Goal: Transaction & Acquisition: Purchase product/service

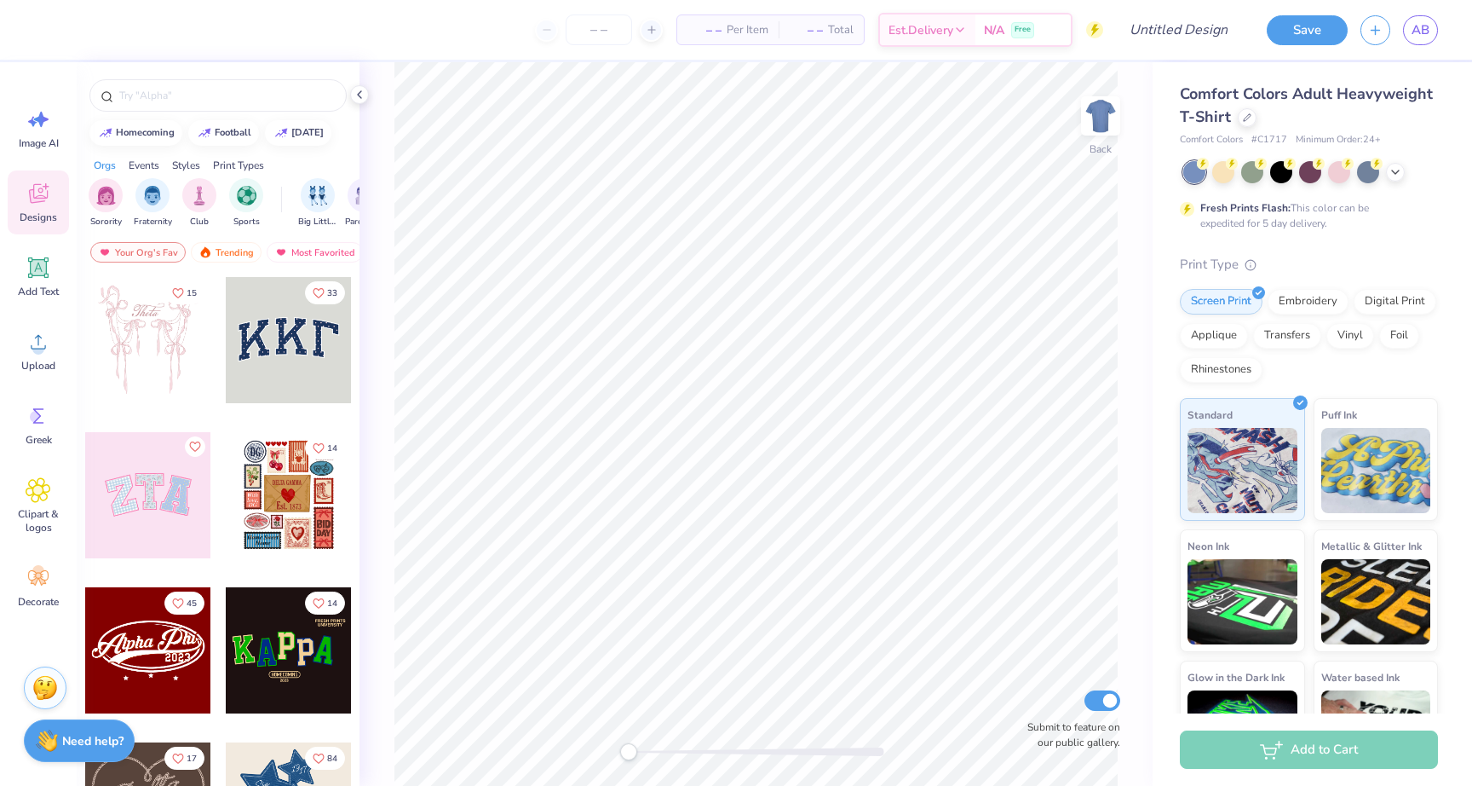
click at [1416, 86] on span "Comfort Colors Adult Heavyweight T-Shirt" at bounding box center [1306, 104] width 253 height 43
click at [1248, 113] on icon at bounding box center [1247, 116] width 9 height 9
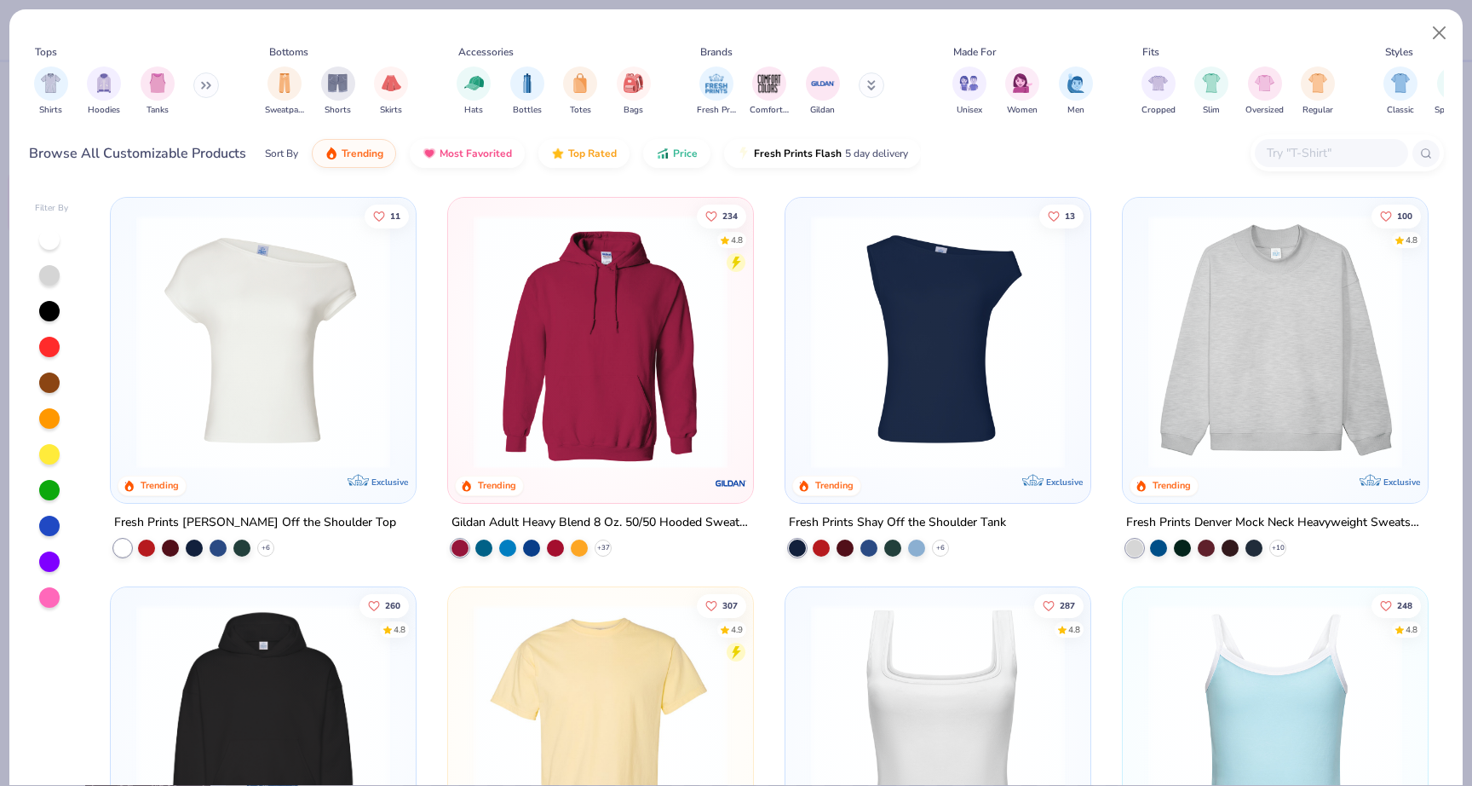
click at [1340, 331] on img at bounding box center [1275, 342] width 271 height 254
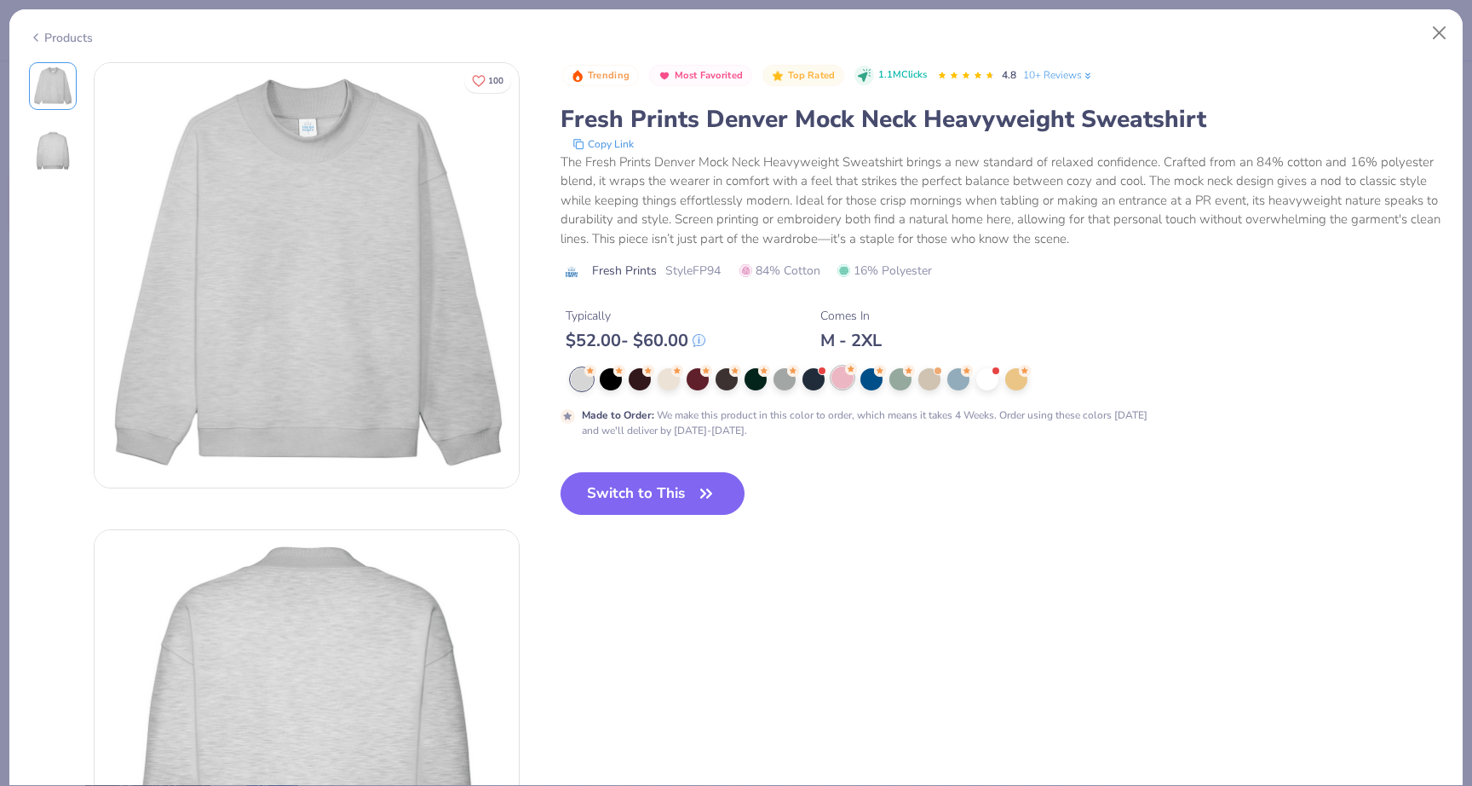
click at [837, 383] on div at bounding box center [843, 377] width 22 height 22
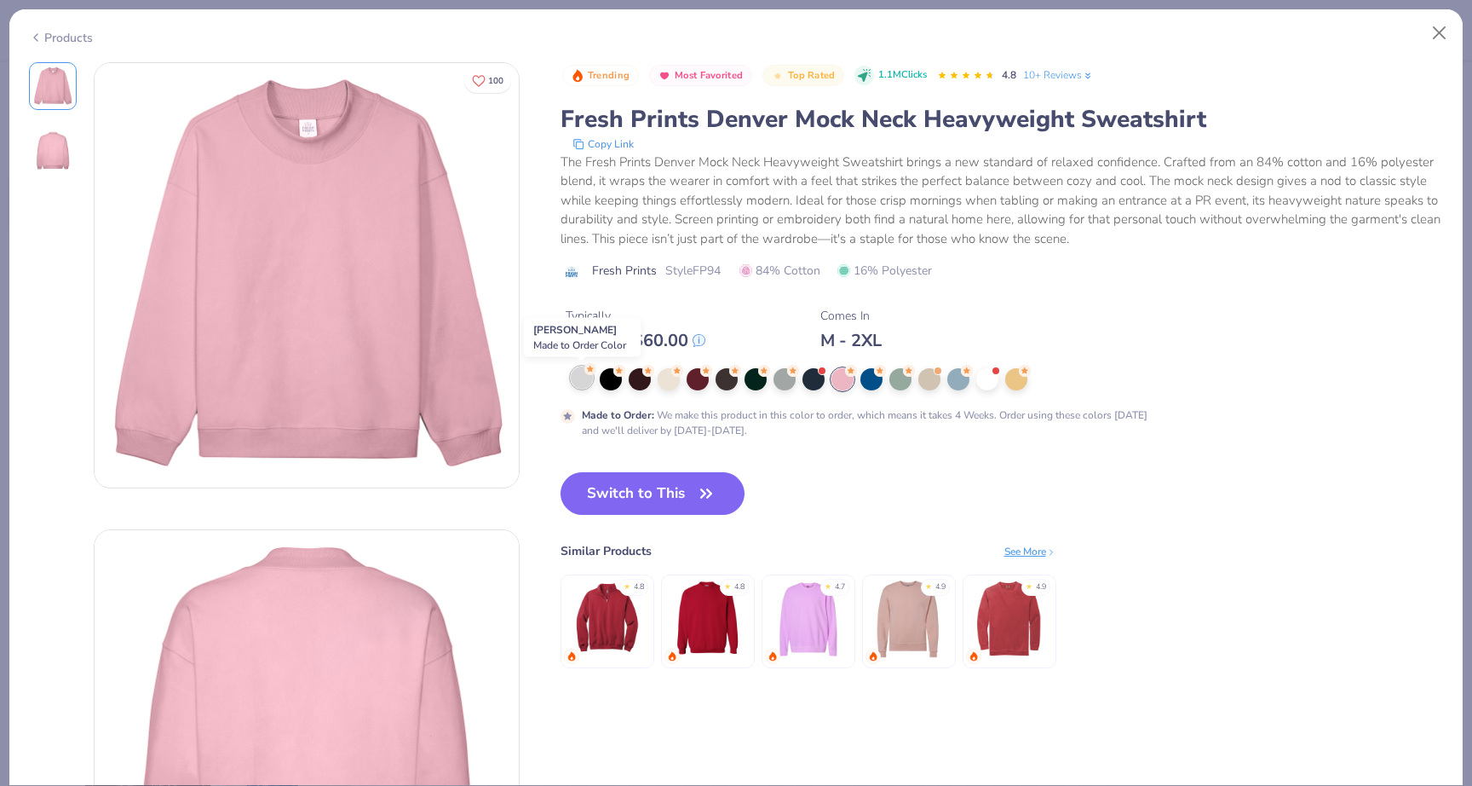
click at [584, 383] on div at bounding box center [582, 377] width 22 height 22
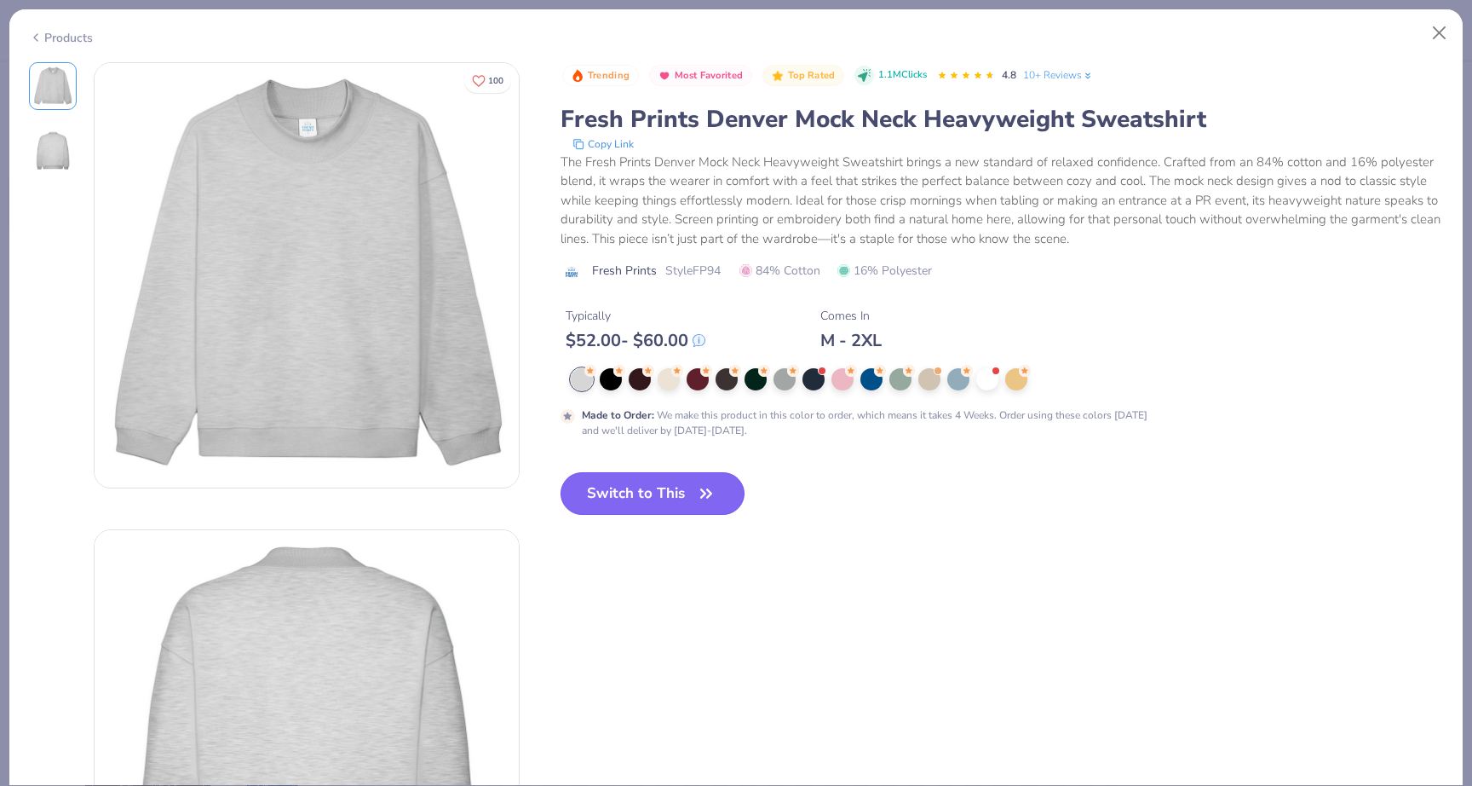
click at [635, 500] on button "Switch to This" at bounding box center [653, 493] width 185 height 43
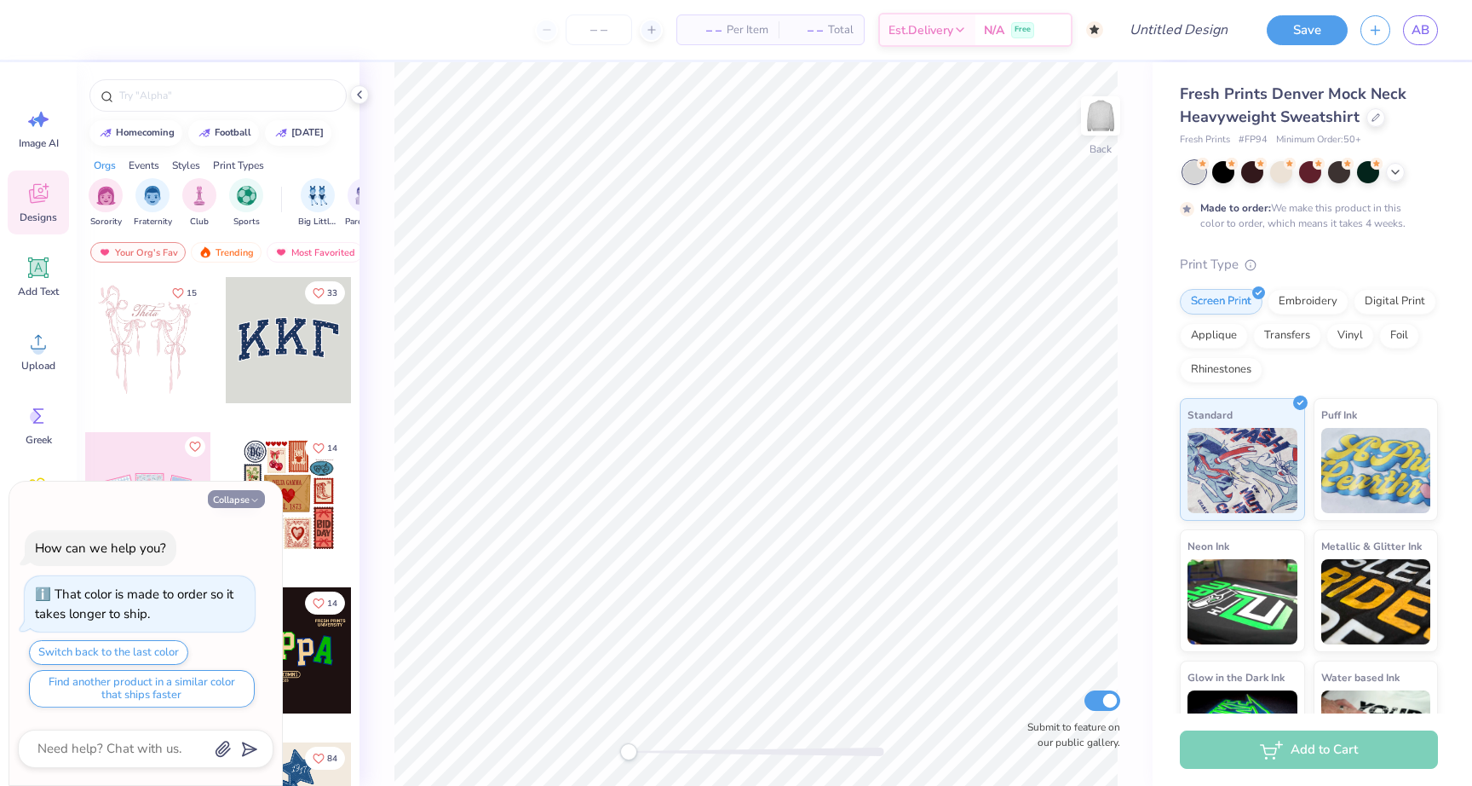
click at [249, 499] on button "Collapse" at bounding box center [236, 499] width 57 height 18
type textarea "x"
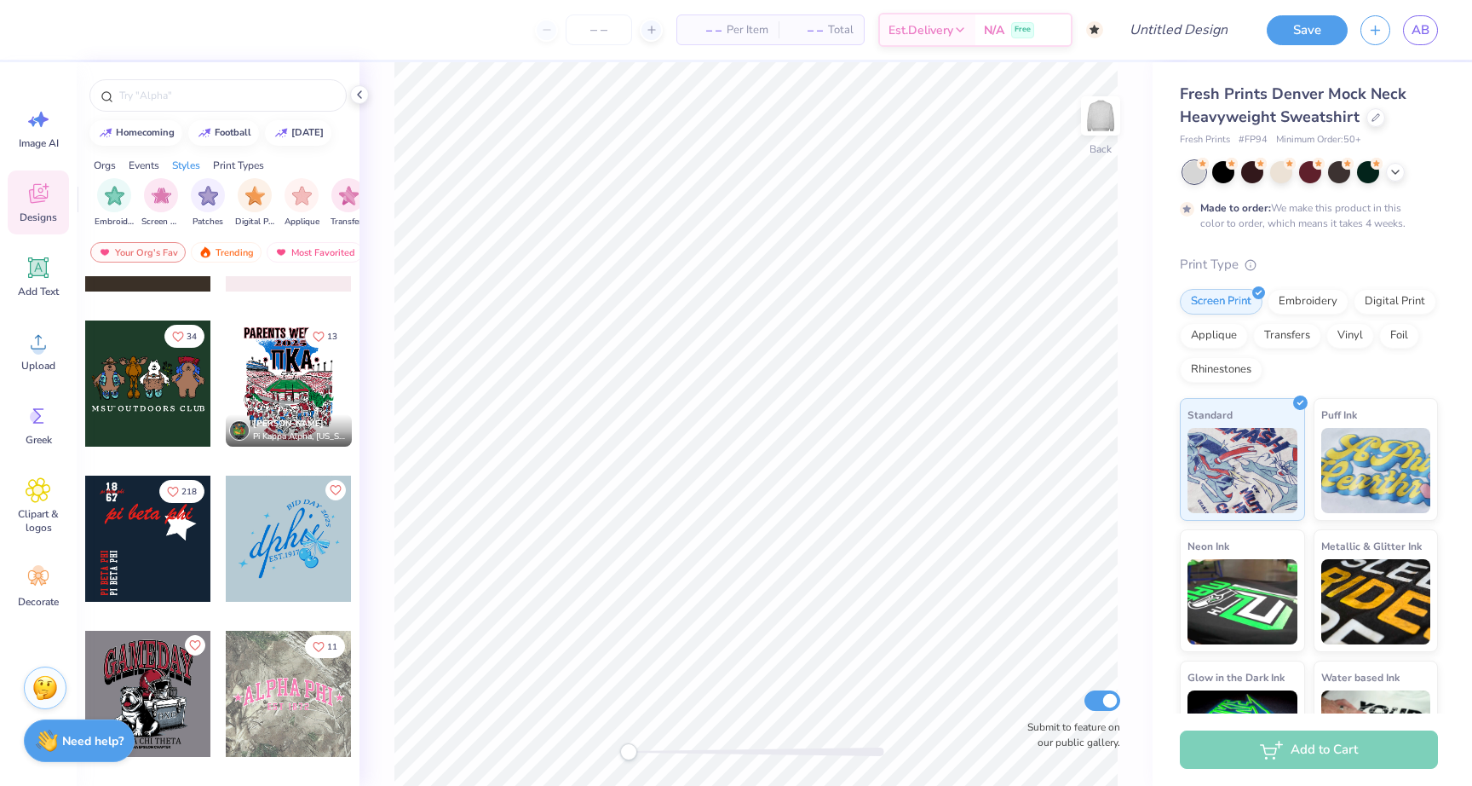
scroll to position [0, 1382]
click at [109, 193] on img "filter for Embroidery" at bounding box center [111, 194] width 20 height 20
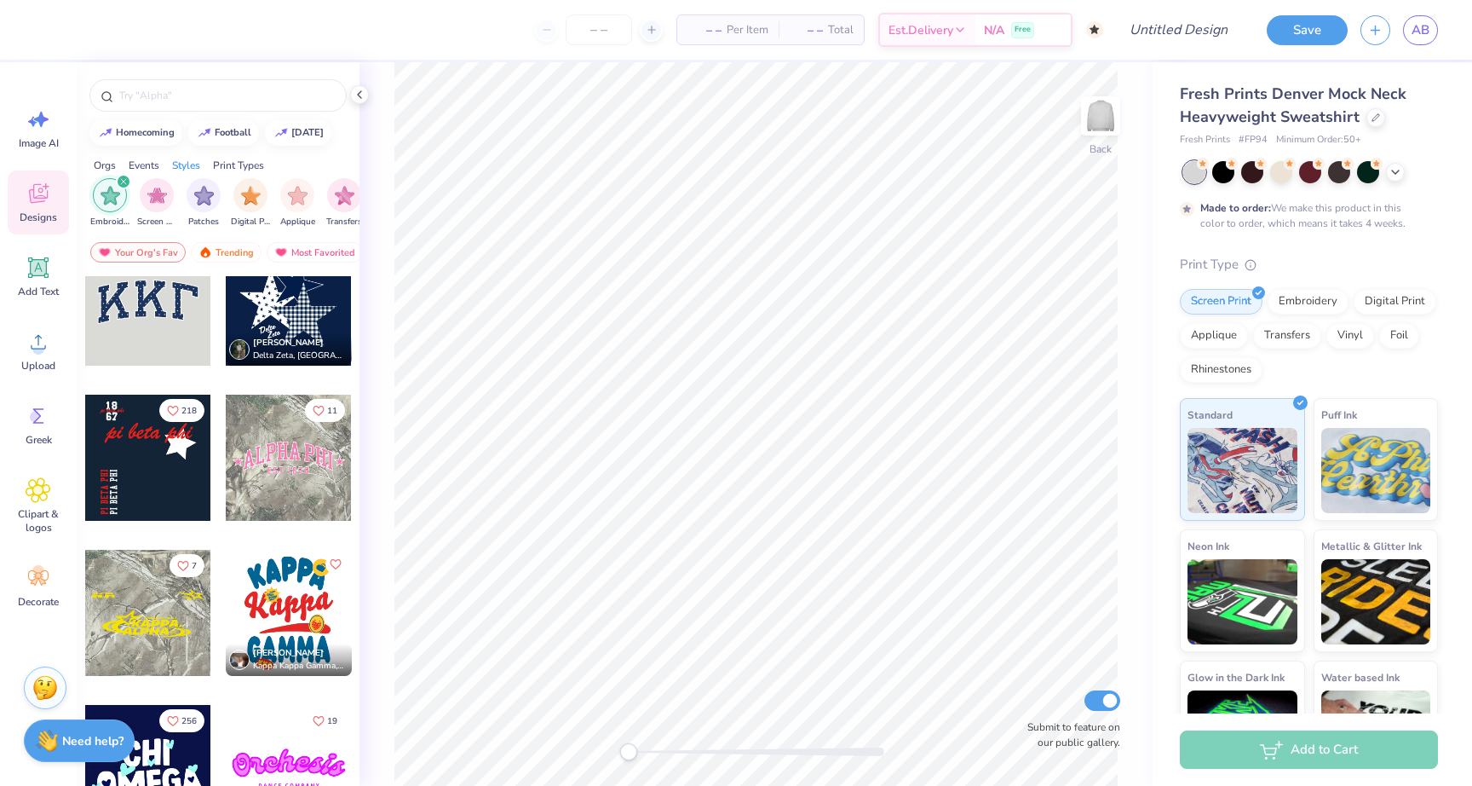
scroll to position [0, 0]
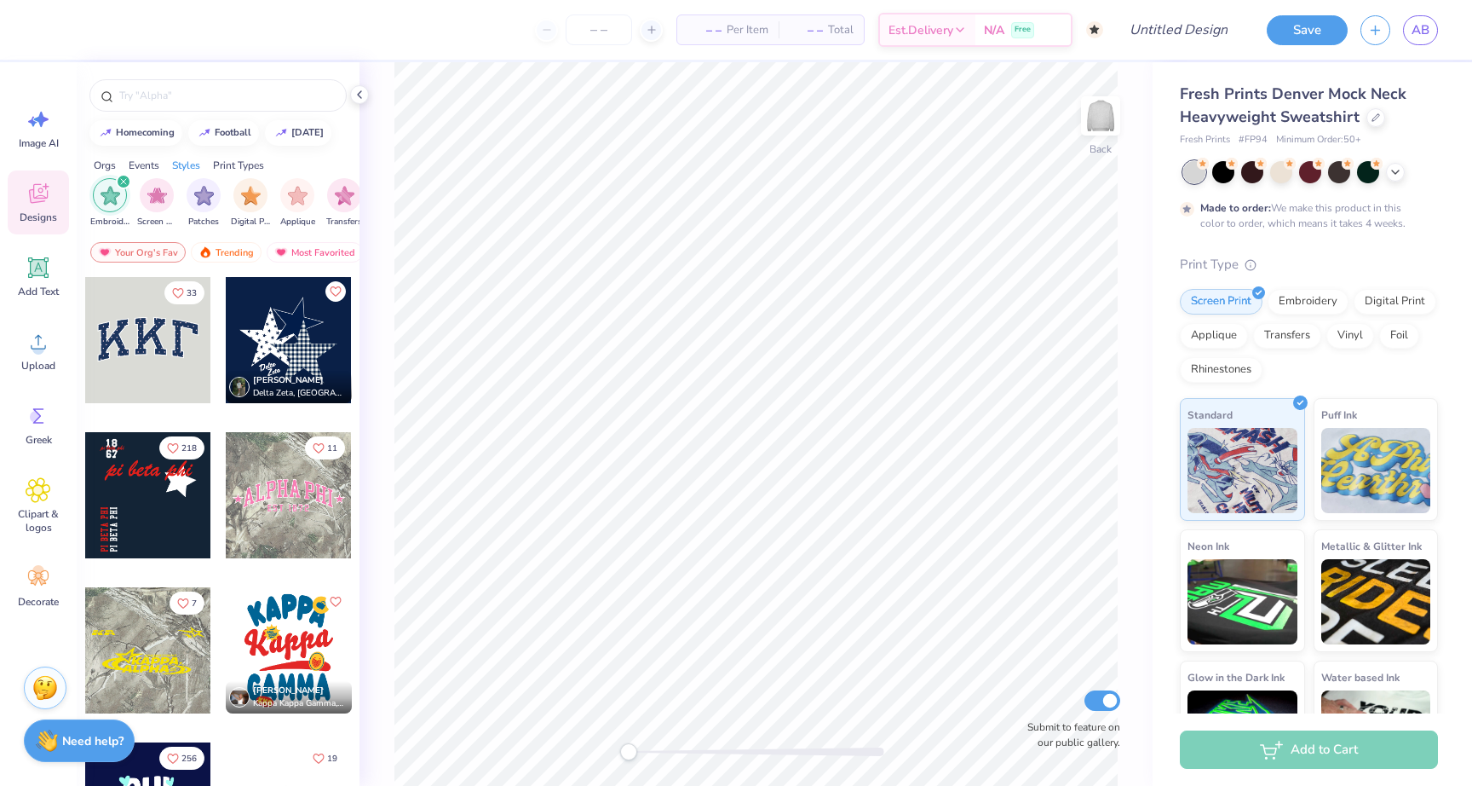
click at [126, 179] on div "filter for Embroidery" at bounding box center [123, 181] width 15 height 15
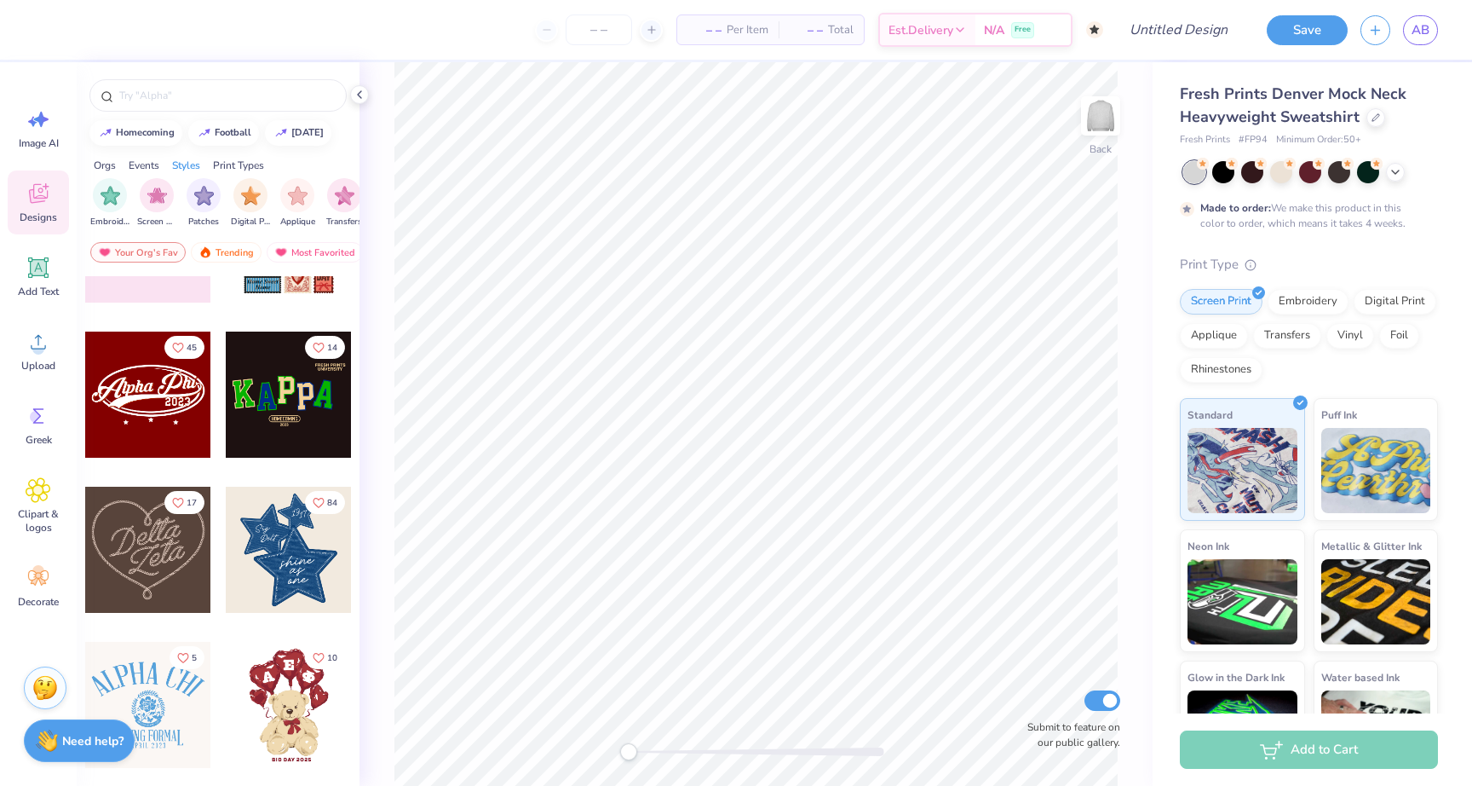
scroll to position [37, 0]
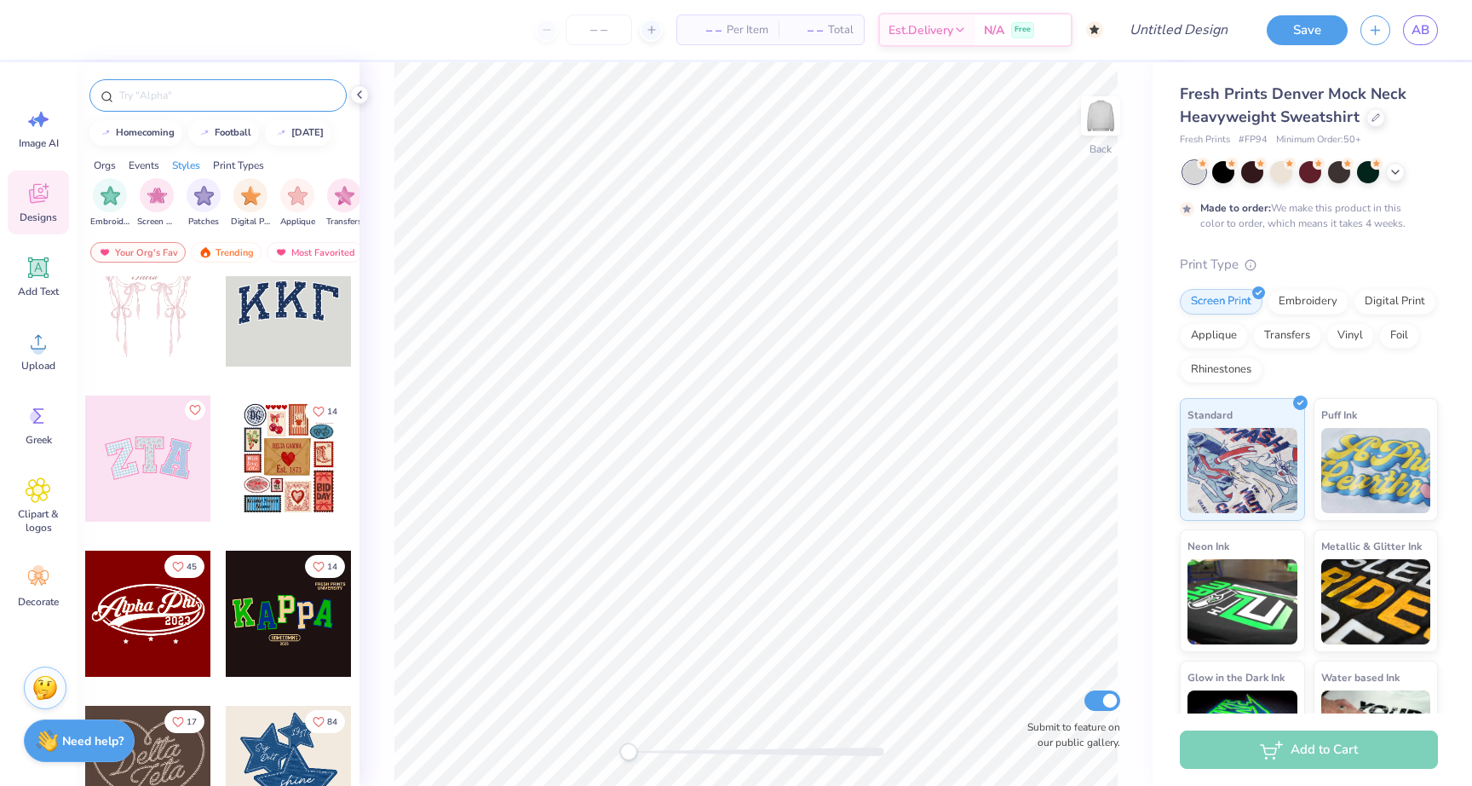
click at [212, 101] on input "text" at bounding box center [227, 95] width 218 height 17
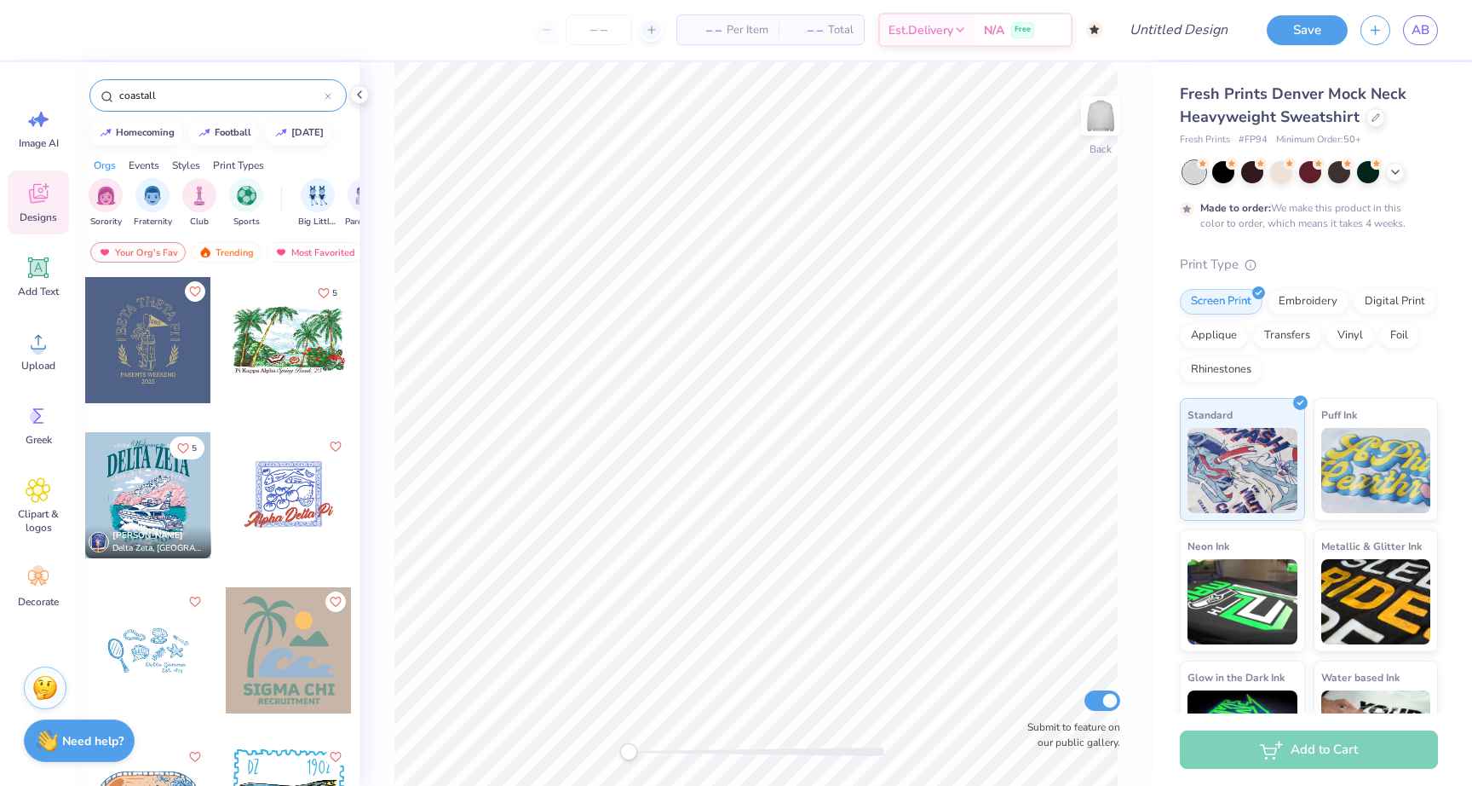
click at [210, 99] on input "coastall" at bounding box center [221, 95] width 207 height 17
type input "coastal"
drag, startPoint x: 186, startPoint y: 95, endPoint x: 36, endPoint y: 95, distance: 150.0
click at [36, 95] on div "– – Per Item – – Total Est. Delivery N/A Free Design Title Save AB Image AI Des…" at bounding box center [736, 393] width 1472 height 786
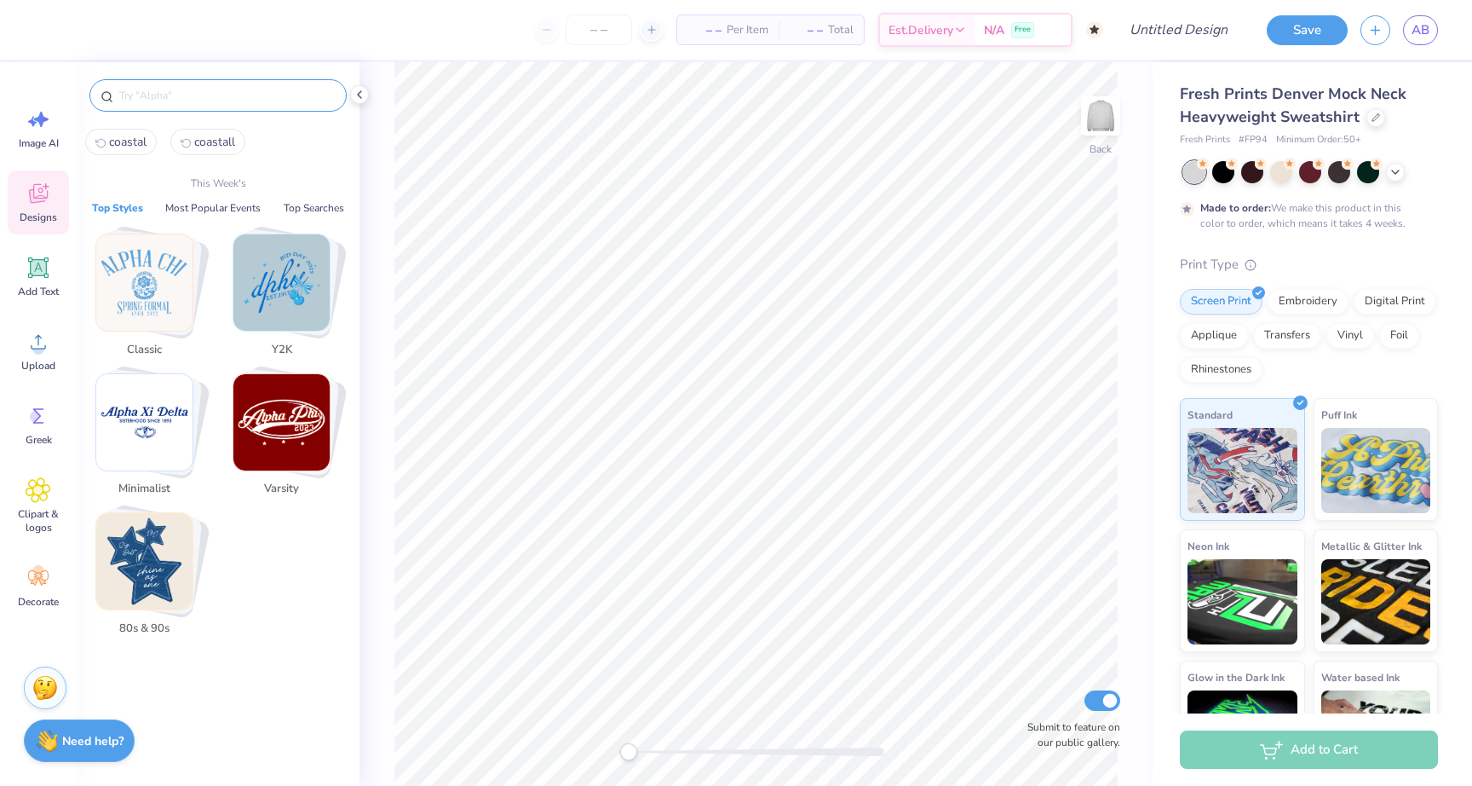
click at [134, 204] on button "Top Styles" at bounding box center [117, 207] width 61 height 17
click at [225, 179] on p "This Week's" at bounding box center [218, 183] width 55 height 15
click at [33, 194] on icon at bounding box center [39, 194] width 26 height 26
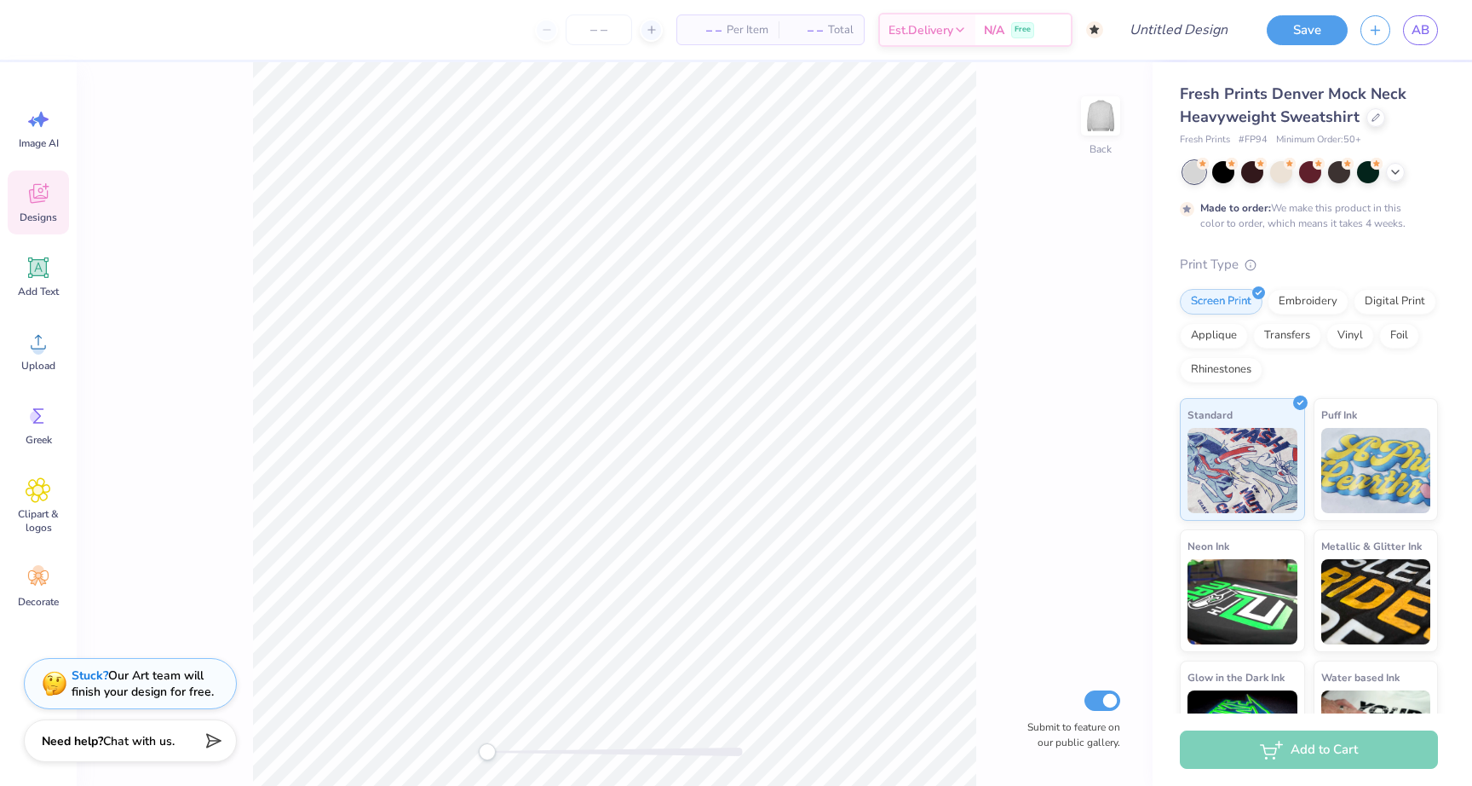
click at [43, 227] on div "Designs" at bounding box center [38, 202] width 61 height 64
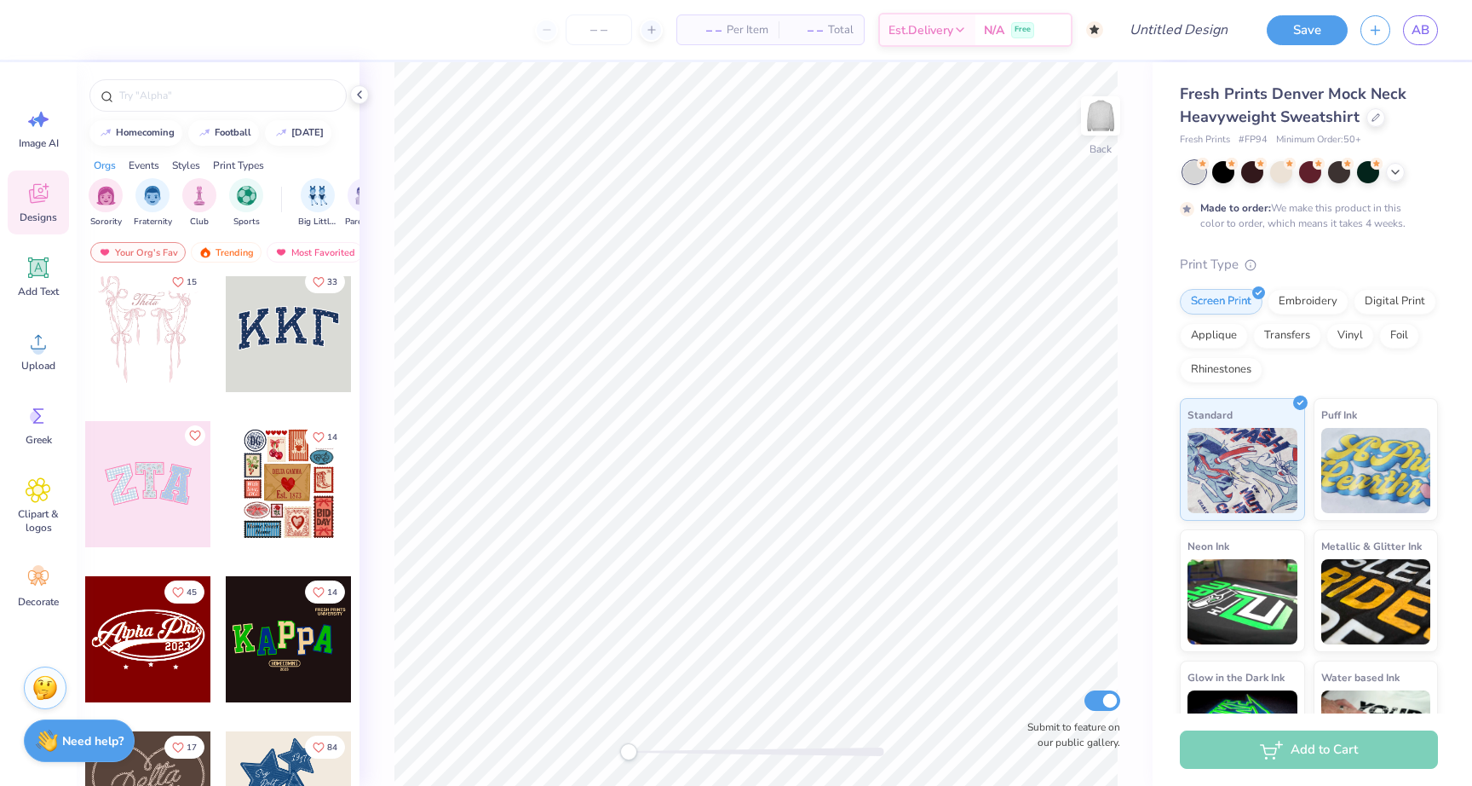
scroll to position [12, 0]
click at [316, 341] on div at bounding box center [289, 328] width 126 height 126
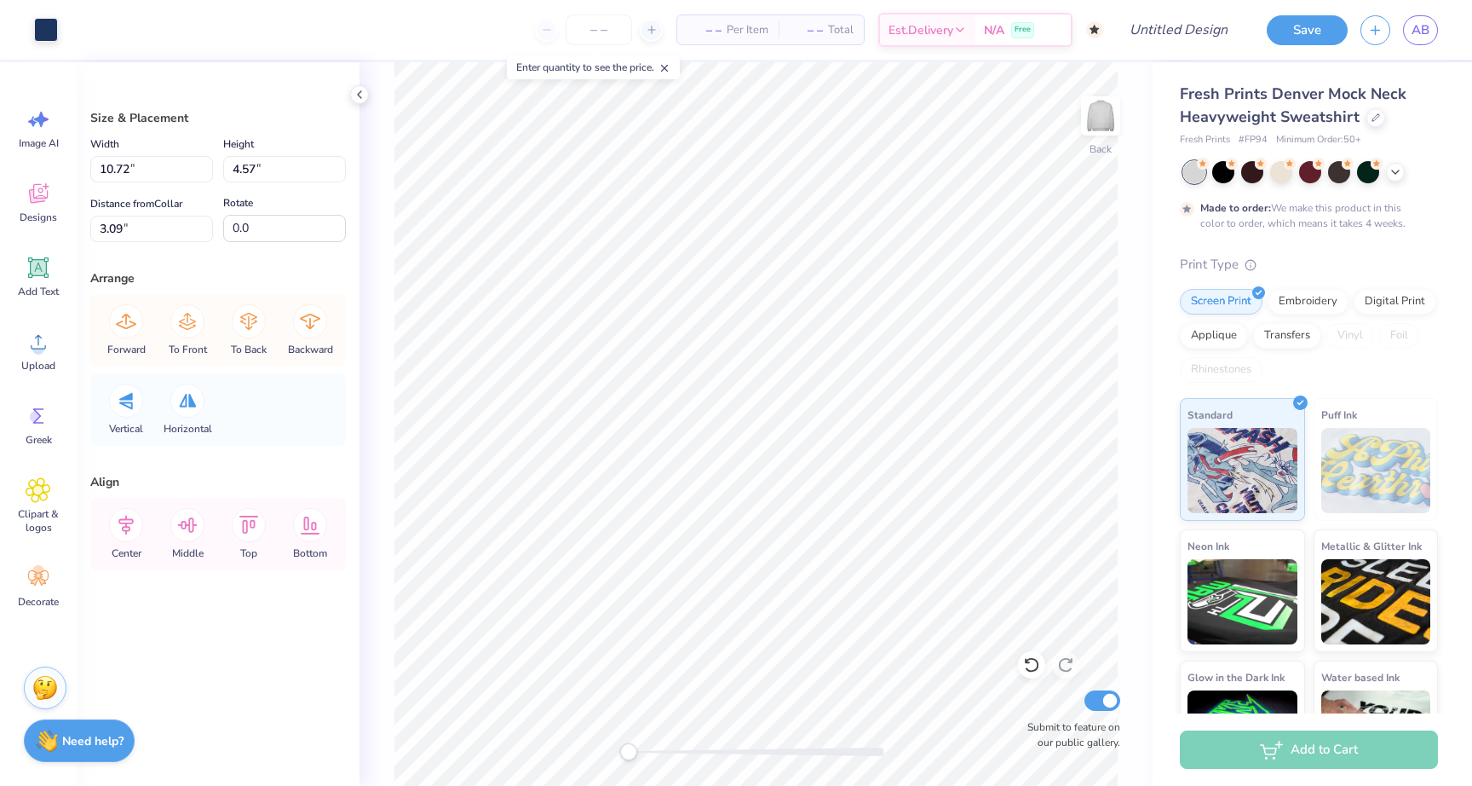
type input "10.91"
type input "4.79"
type input "3.00"
click at [44, 133] on div "Image AI" at bounding box center [38, 128] width 61 height 64
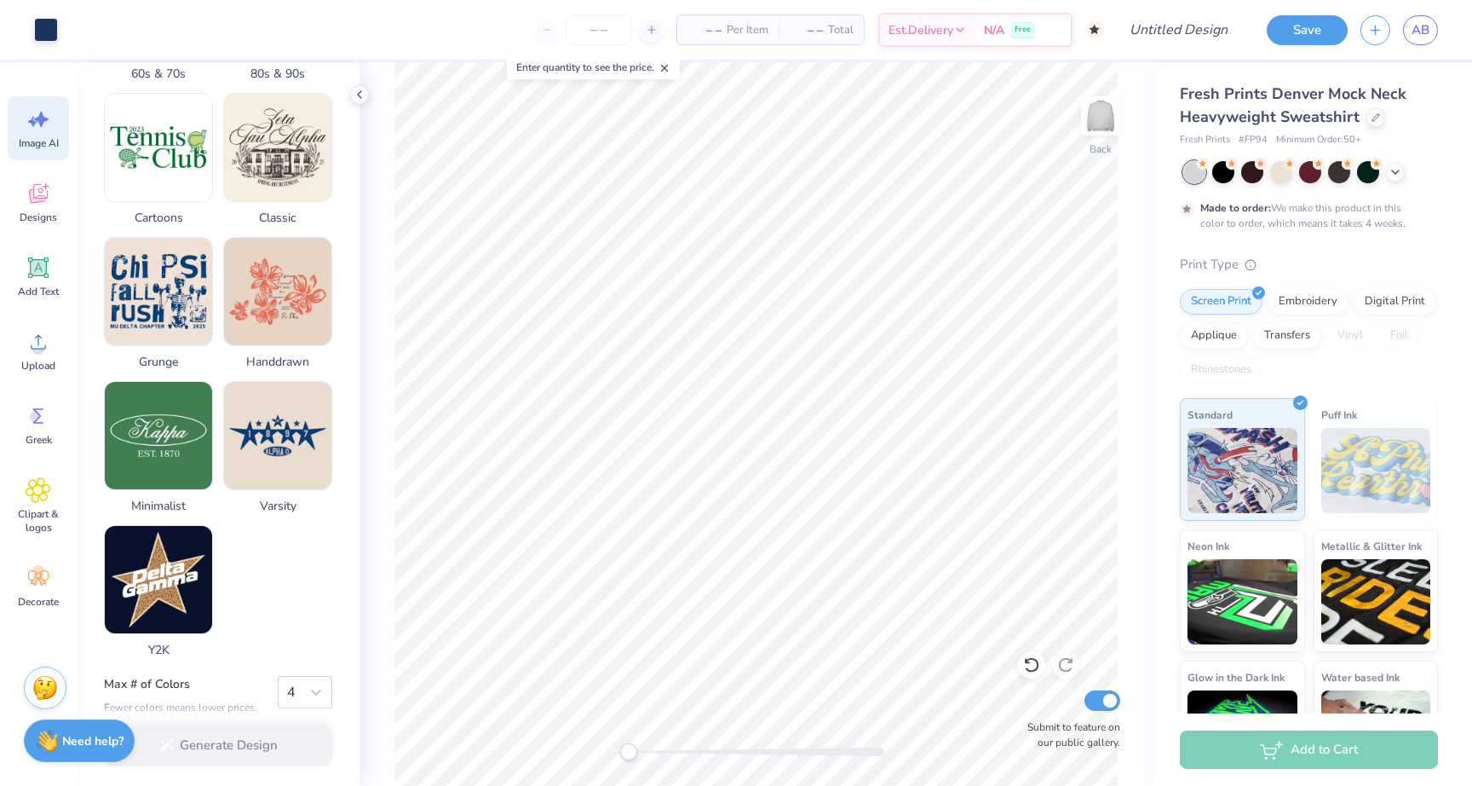
scroll to position [672, 0]
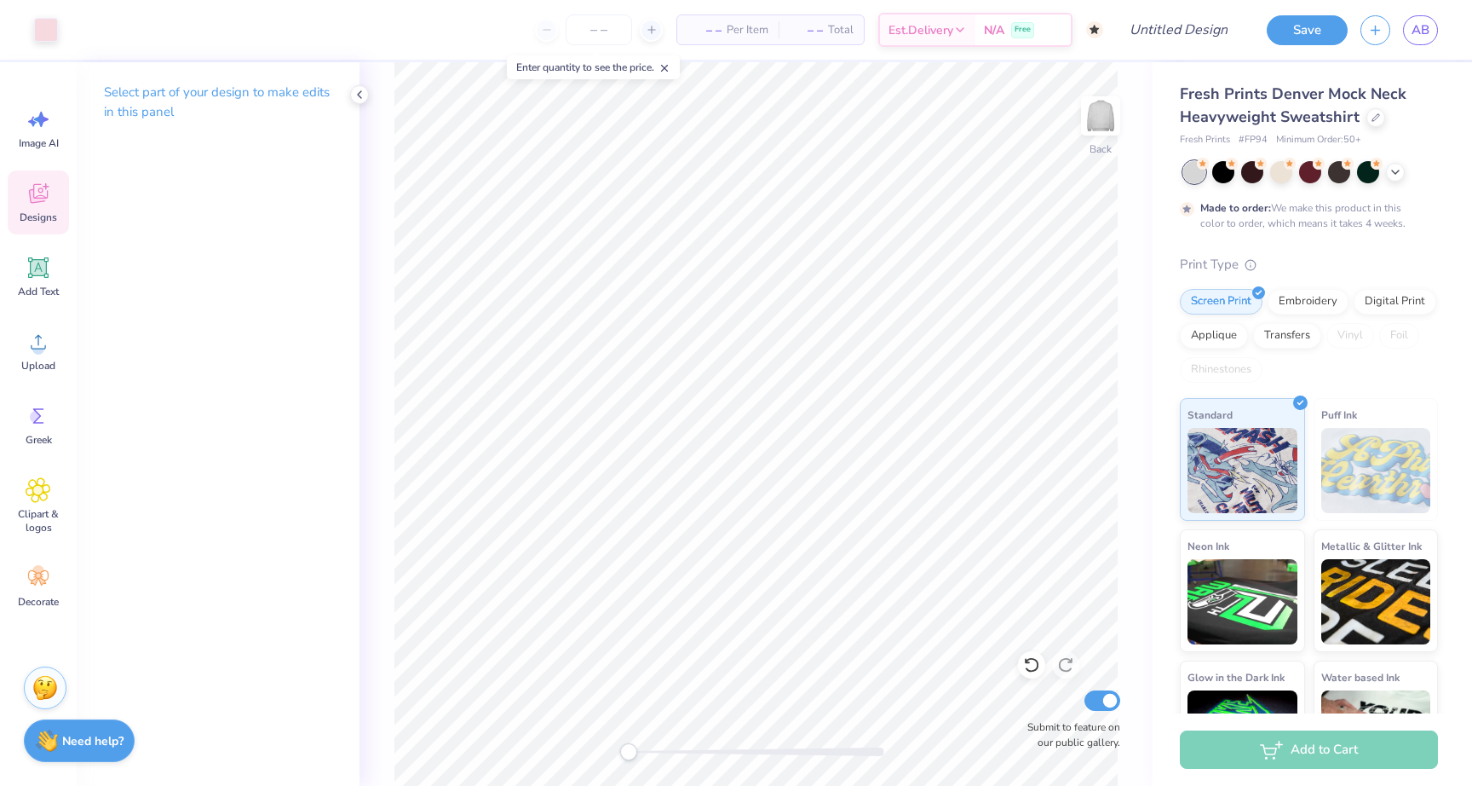
click at [34, 232] on div "Designs" at bounding box center [38, 202] width 61 height 64
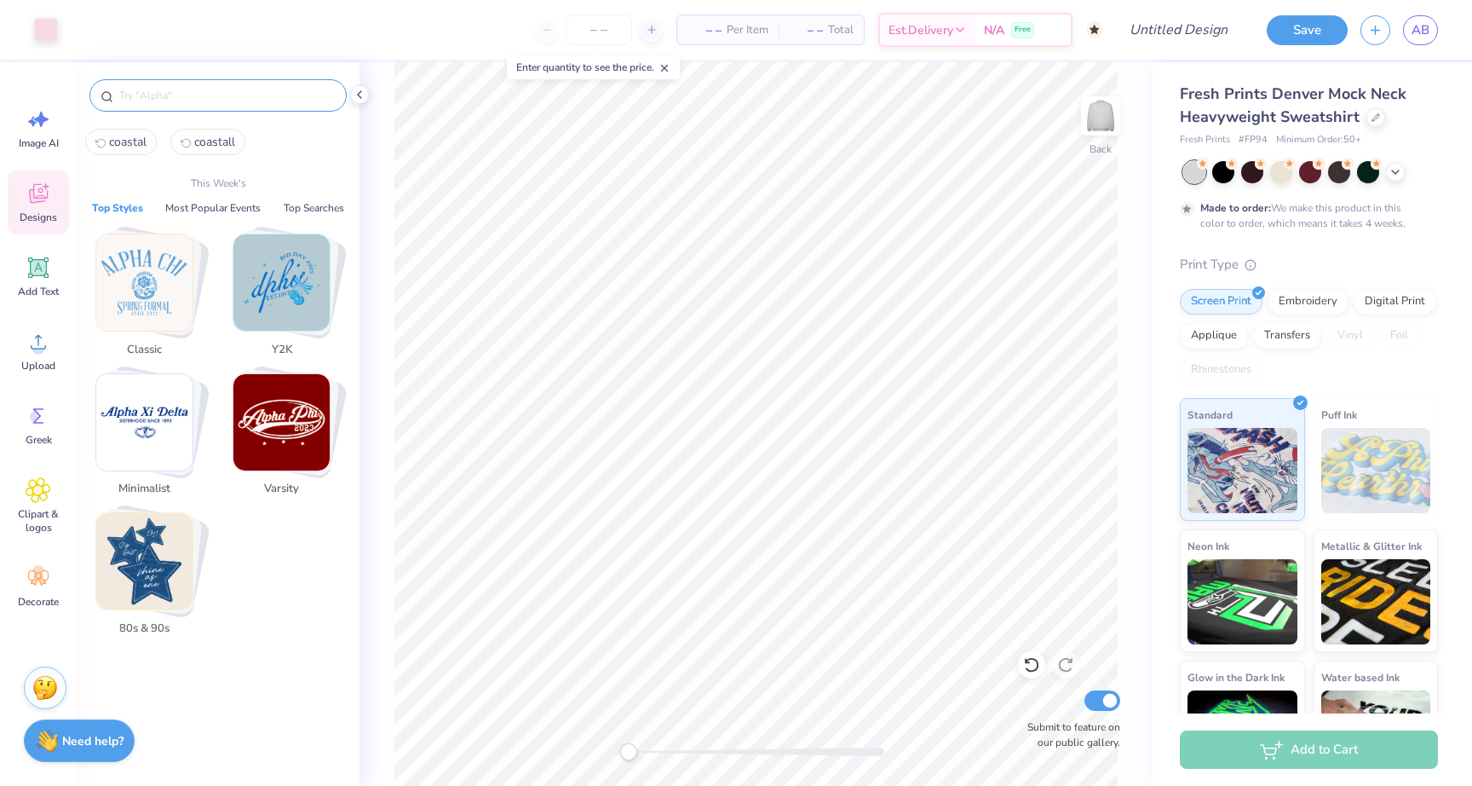
click at [174, 101] on input "text" at bounding box center [227, 95] width 218 height 17
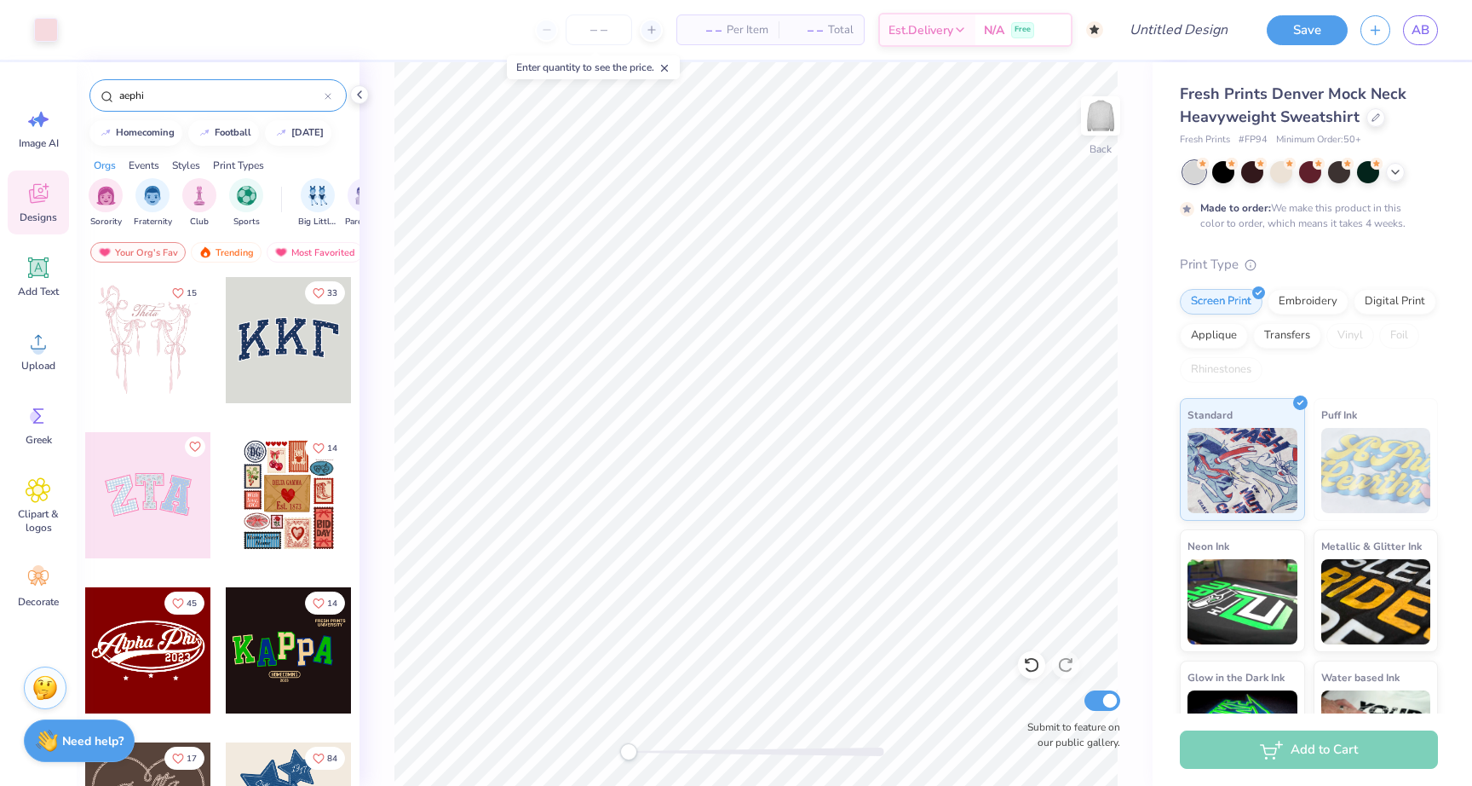
type input "aephi"
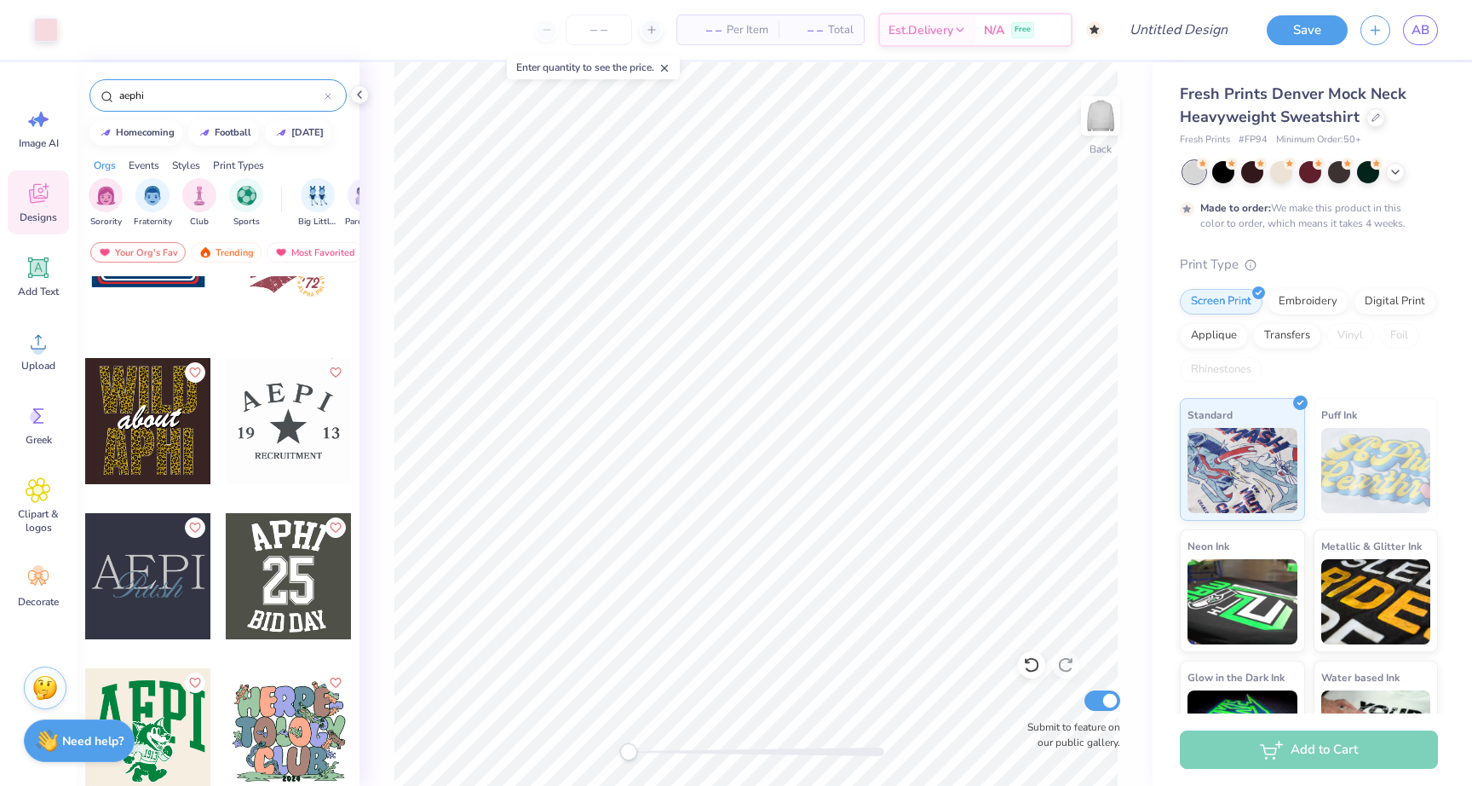
scroll to position [8599, 0]
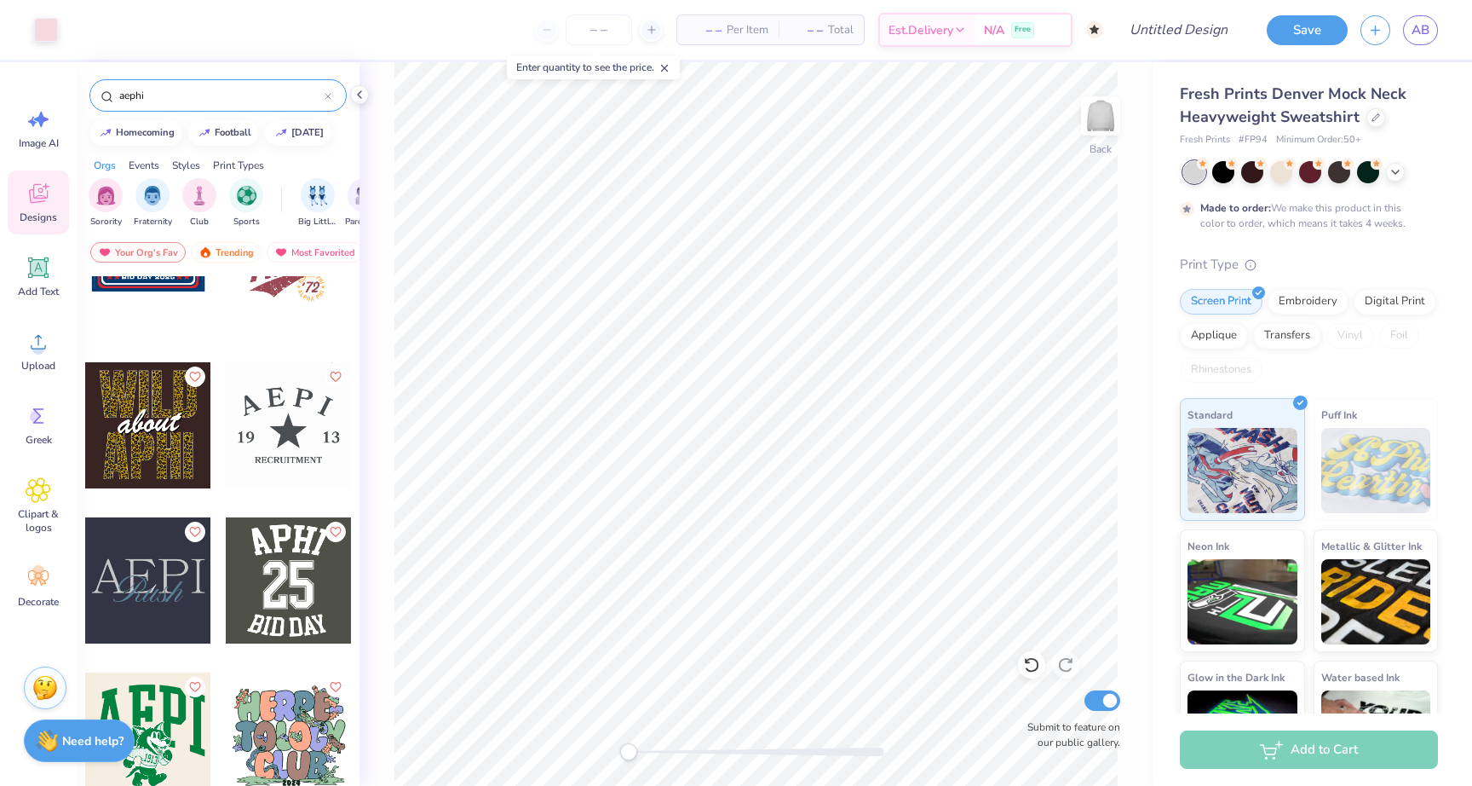
click at [288, 432] on div at bounding box center [289, 425] width 126 height 126
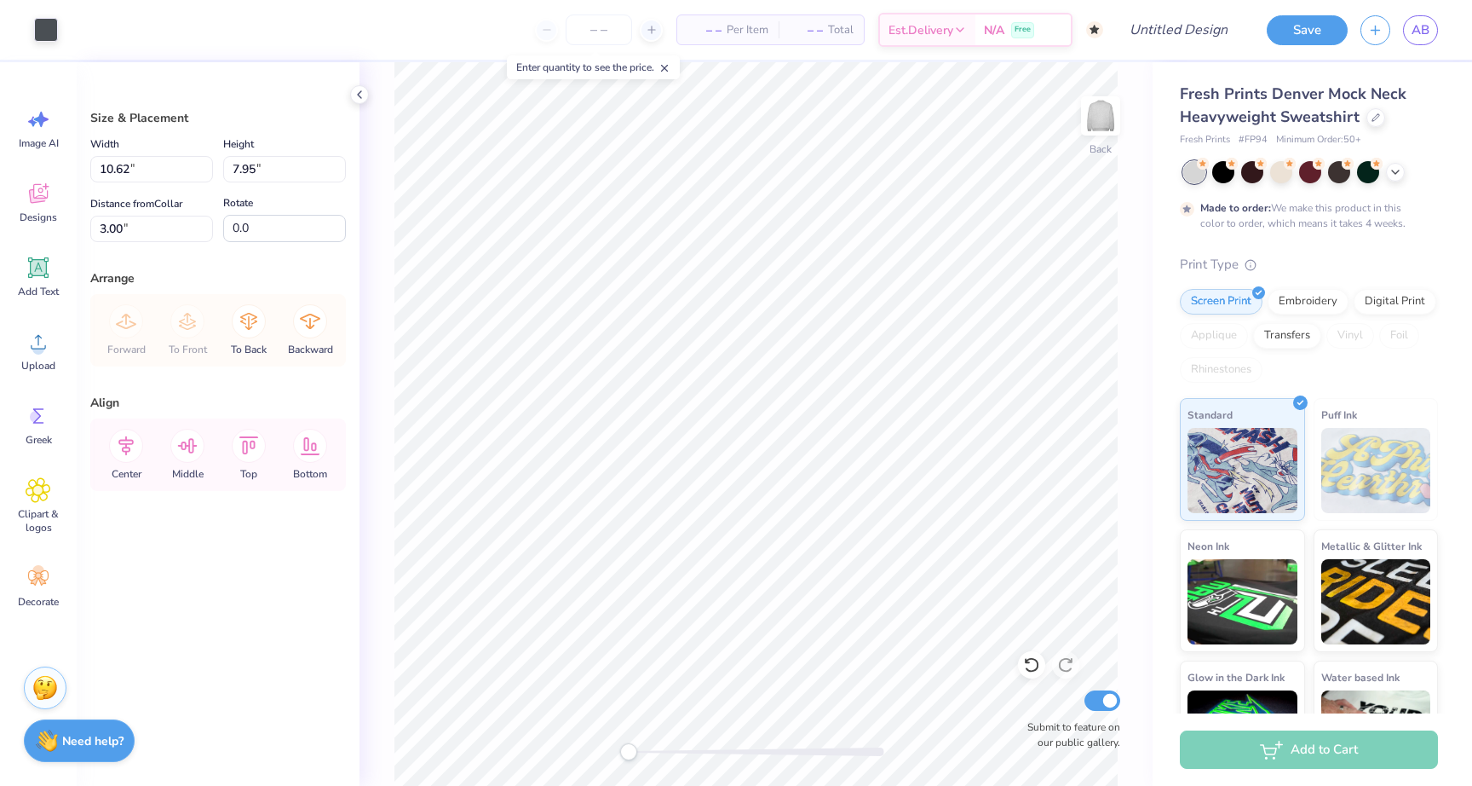
type input "12.88"
type input "9.65"
type input "3.01"
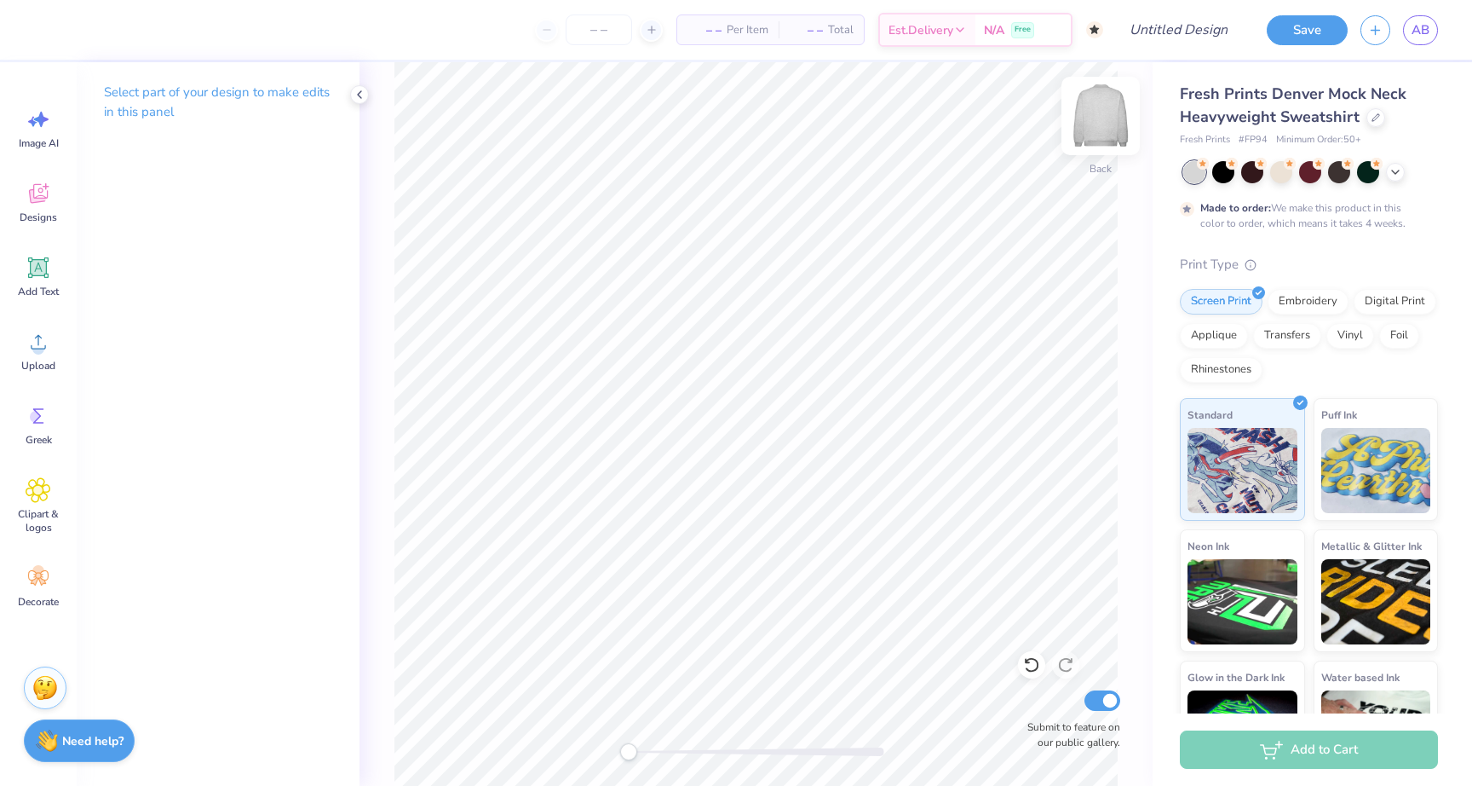
click at [1103, 116] on img at bounding box center [1101, 116] width 68 height 68
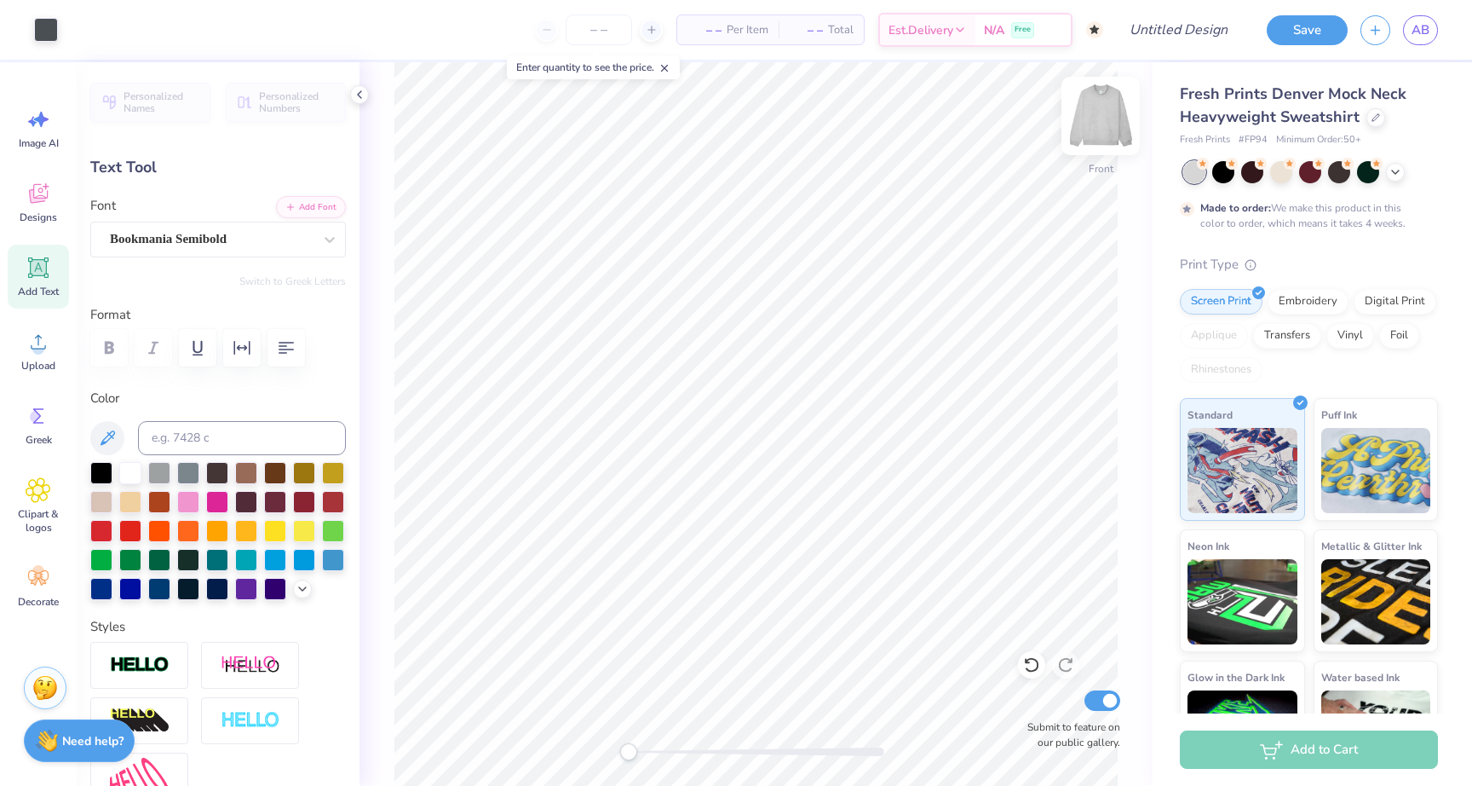
type input "0.0"
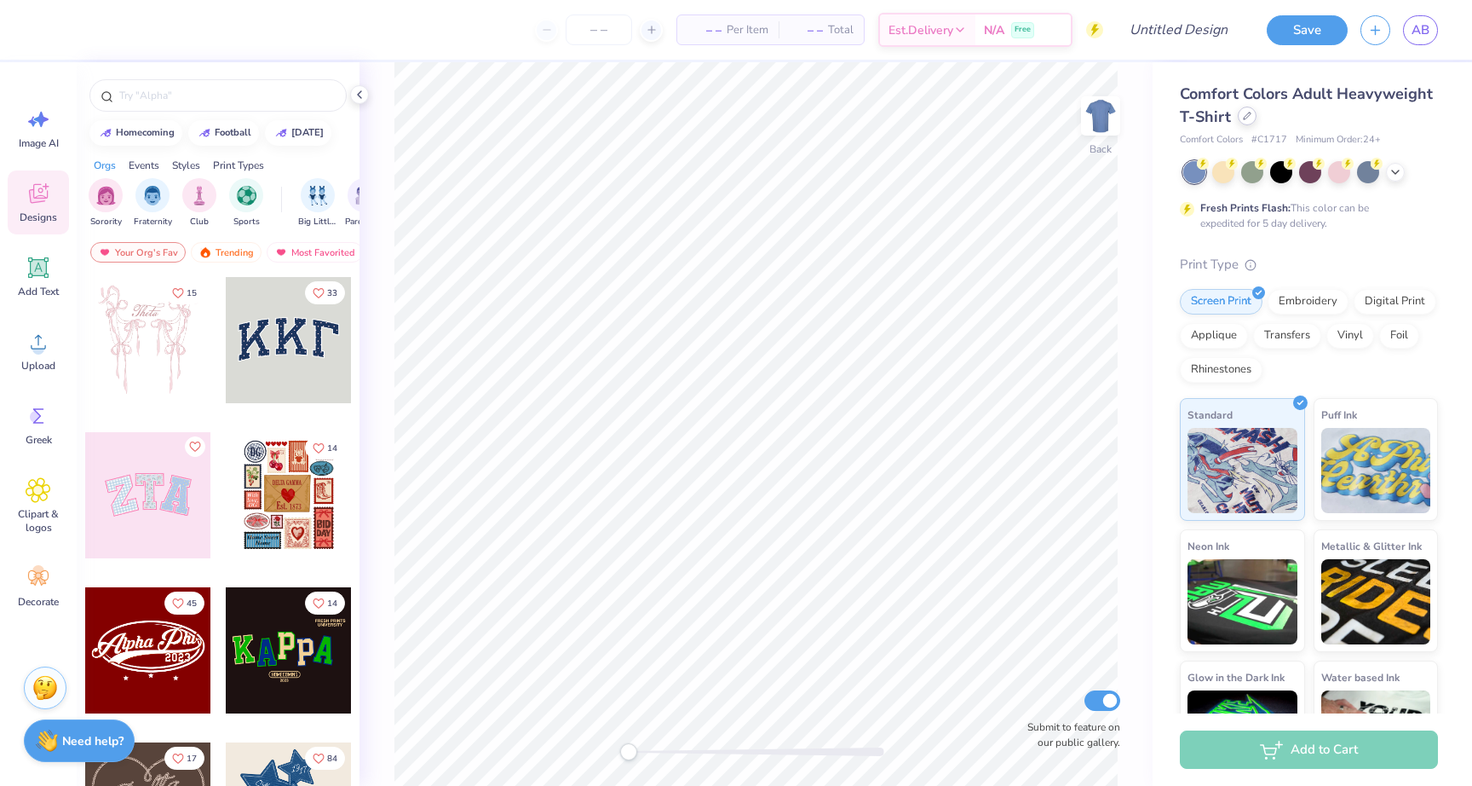
click at [1247, 120] on div at bounding box center [1247, 116] width 19 height 19
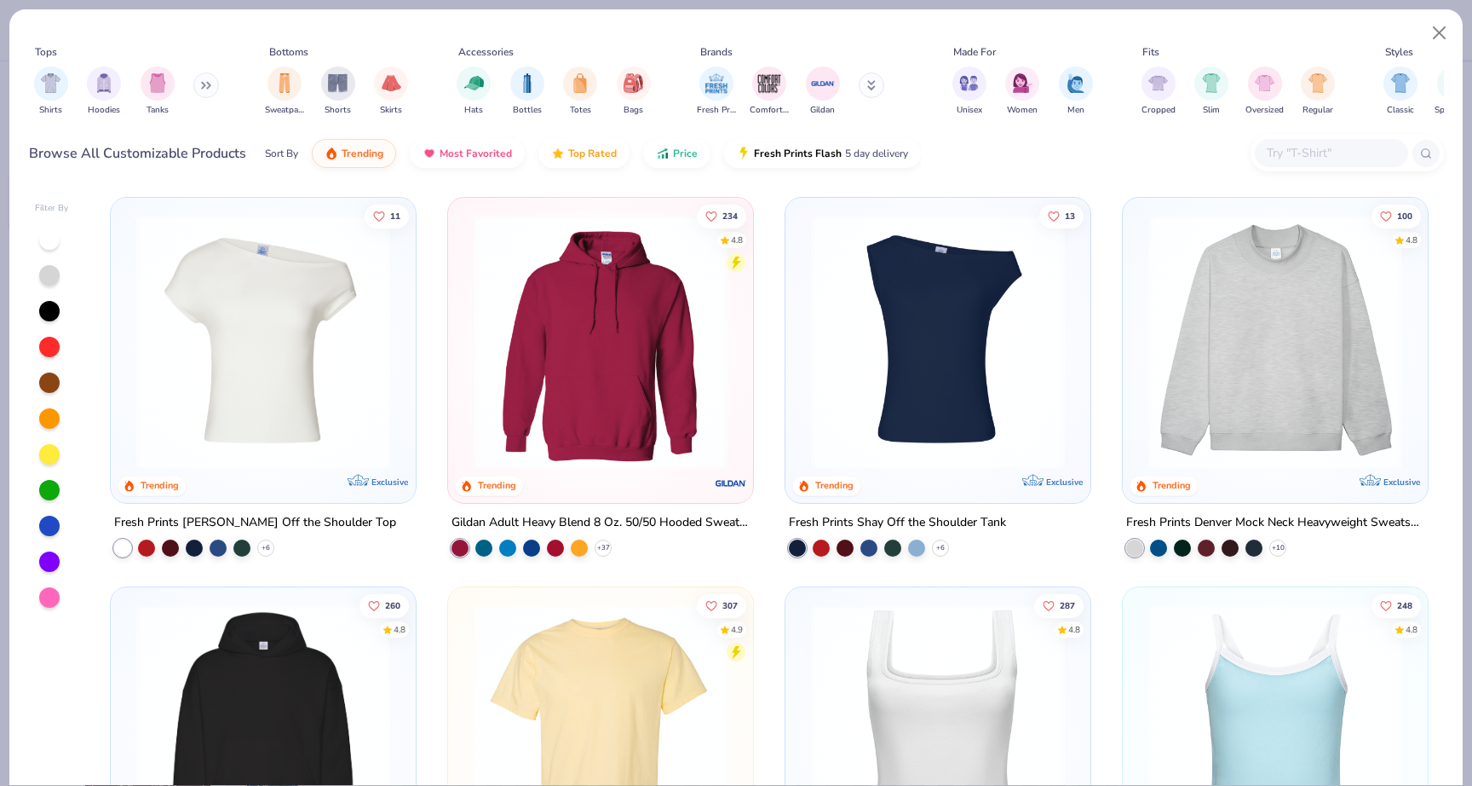
click at [1235, 358] on img at bounding box center [1275, 342] width 271 height 254
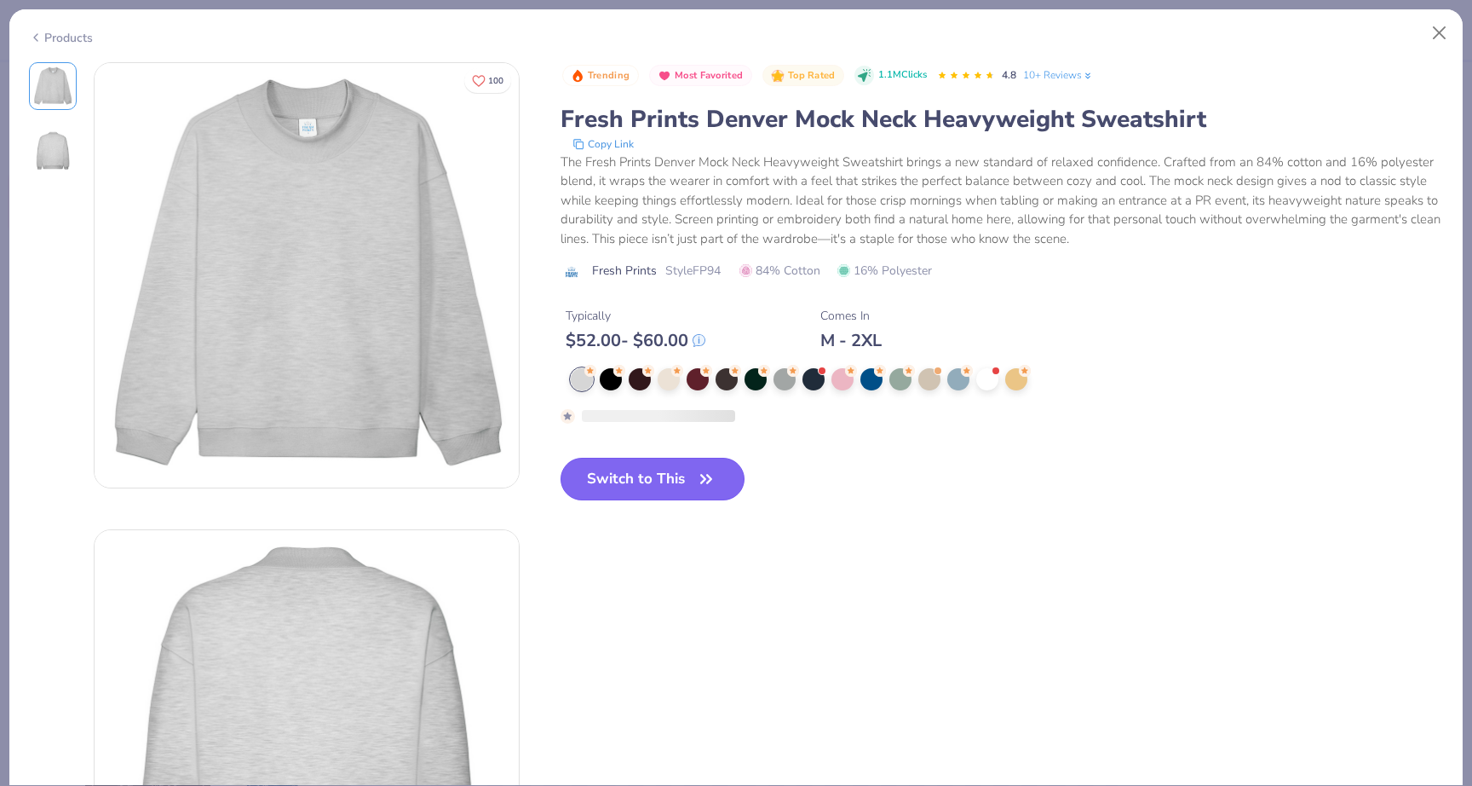
click at [630, 468] on button "Switch to This" at bounding box center [653, 479] width 185 height 43
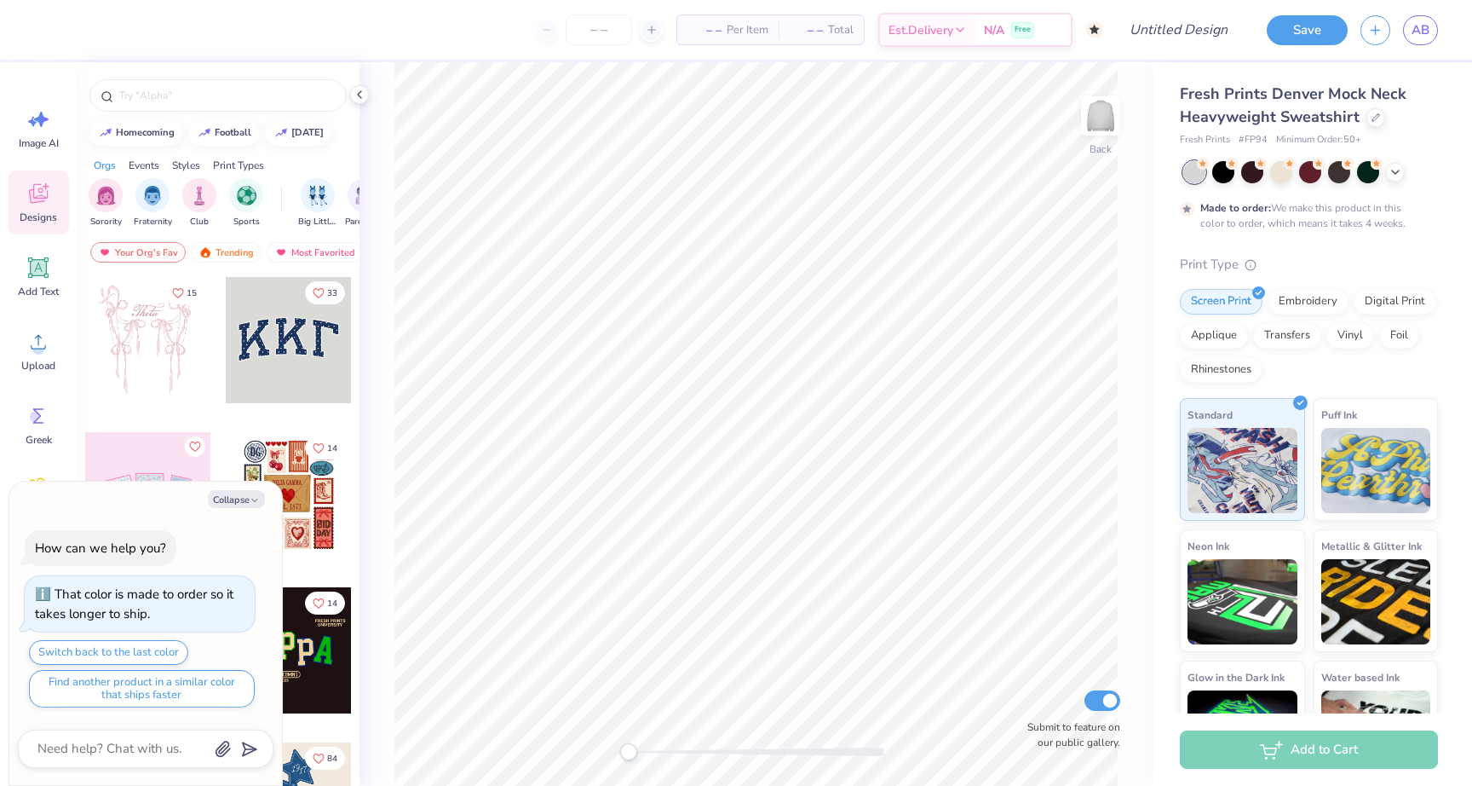
click at [688, 30] on span "– –" at bounding box center [705, 30] width 34 height 18
click at [613, 26] on input "number" at bounding box center [599, 29] width 66 height 31
type input "30"
type textarea "x"
type input "50"
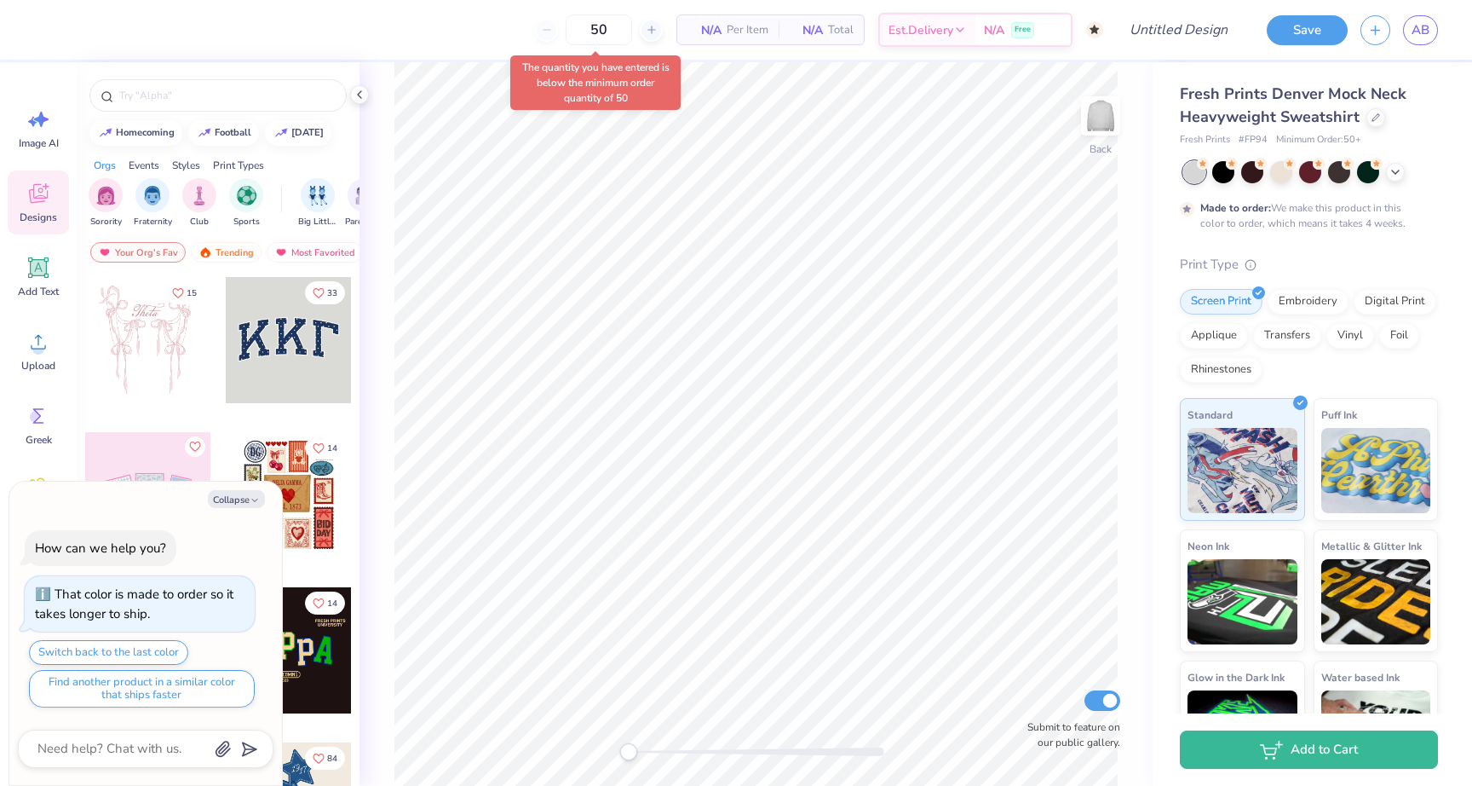
type textarea "x"
drag, startPoint x: 618, startPoint y: 22, endPoint x: 558, endPoint y: 22, distance: 59.6
click at [559, 22] on div "50" at bounding box center [599, 29] width 128 height 31
type input "30"
type textarea "x"
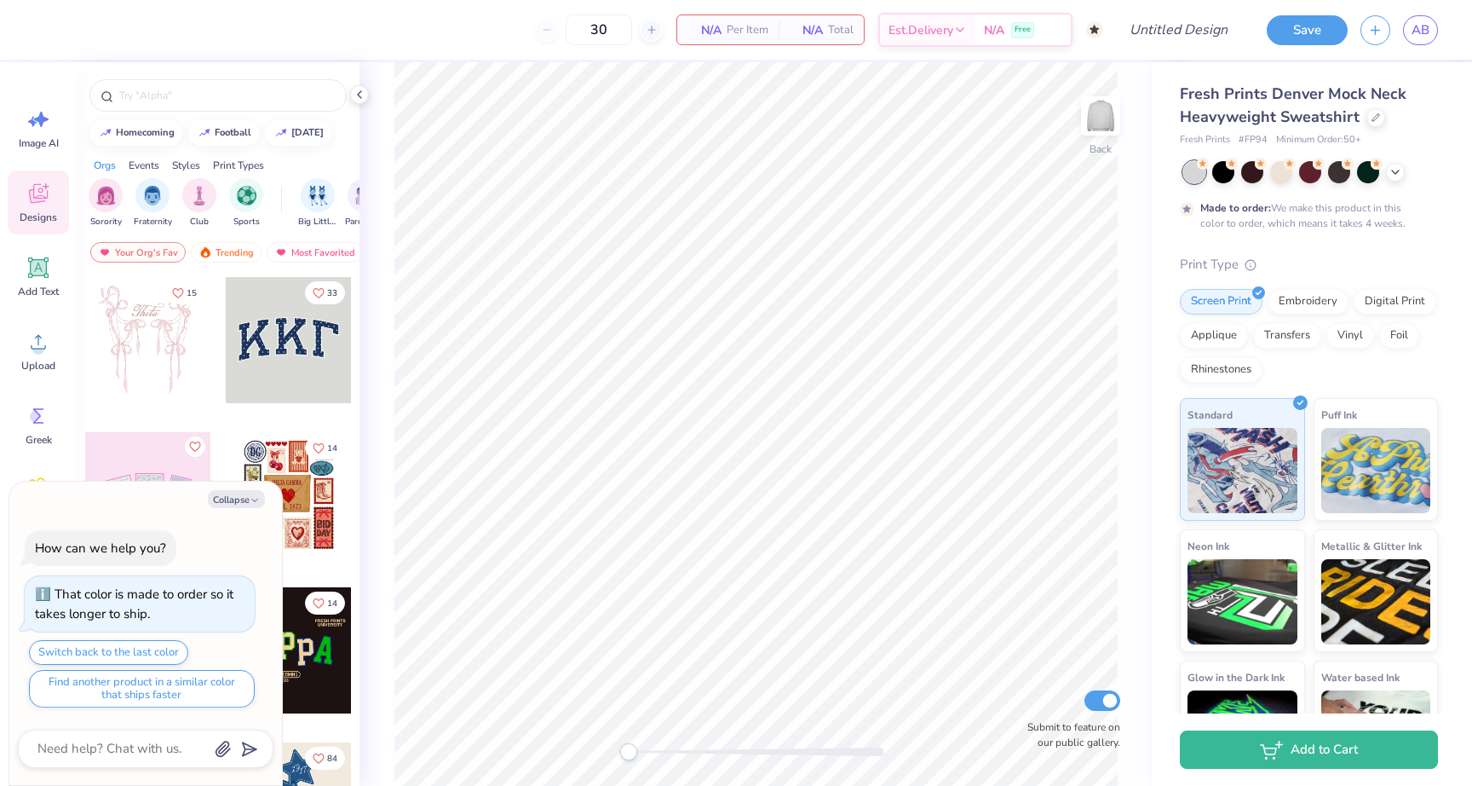
type input "50"
click at [1373, 109] on div at bounding box center [1376, 116] width 19 height 19
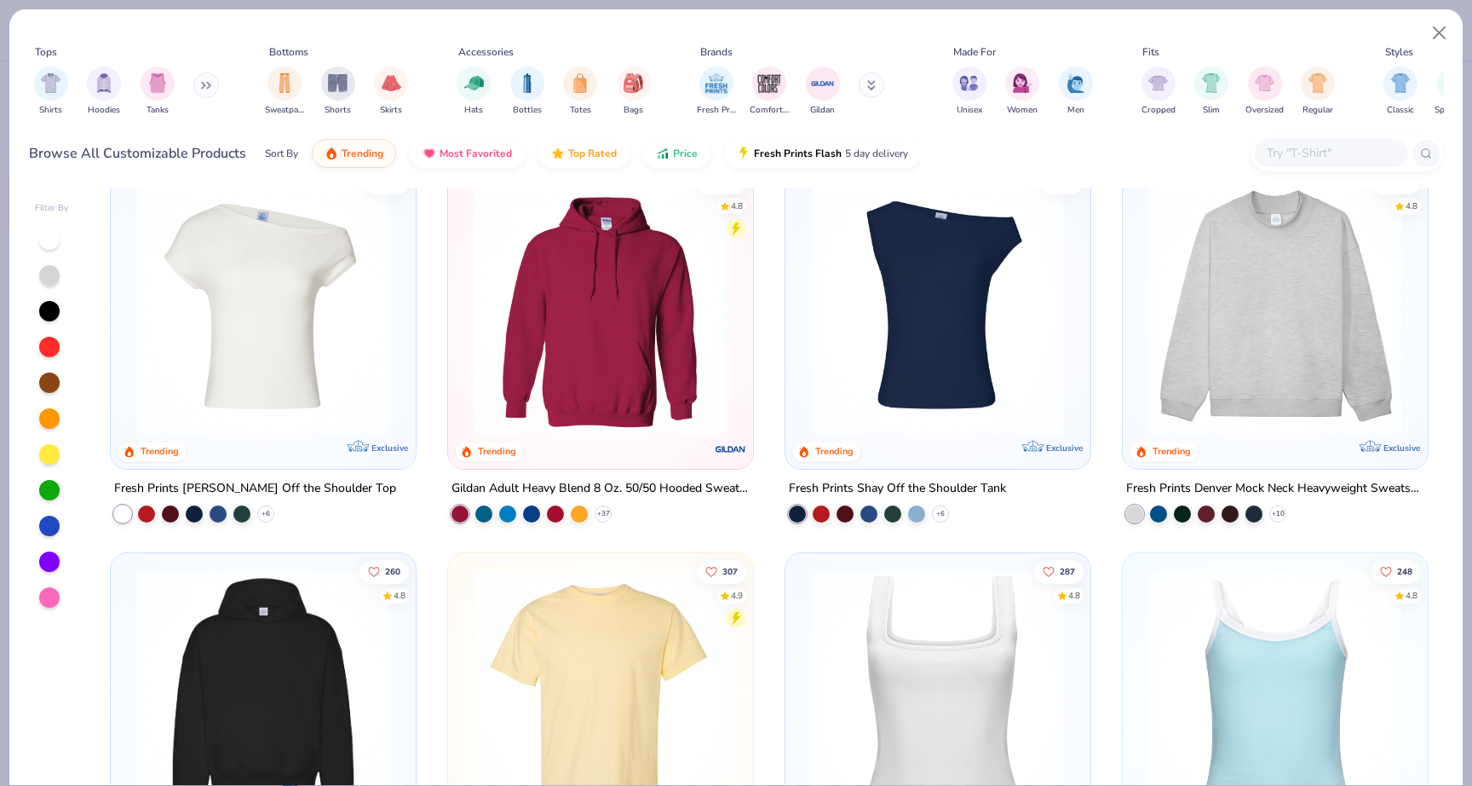
scroll to position [43, 0]
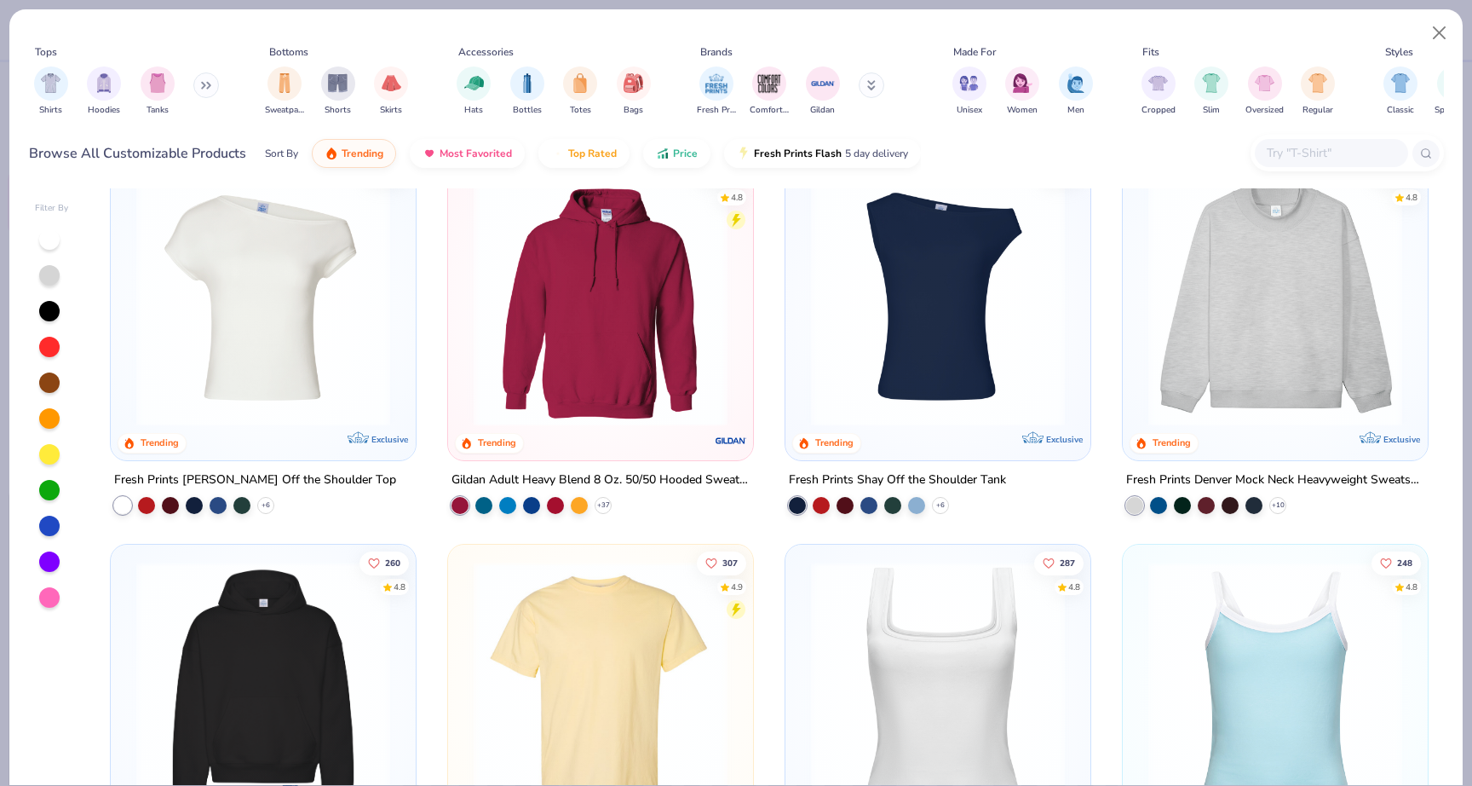
click at [631, 355] on img at bounding box center [600, 299] width 271 height 254
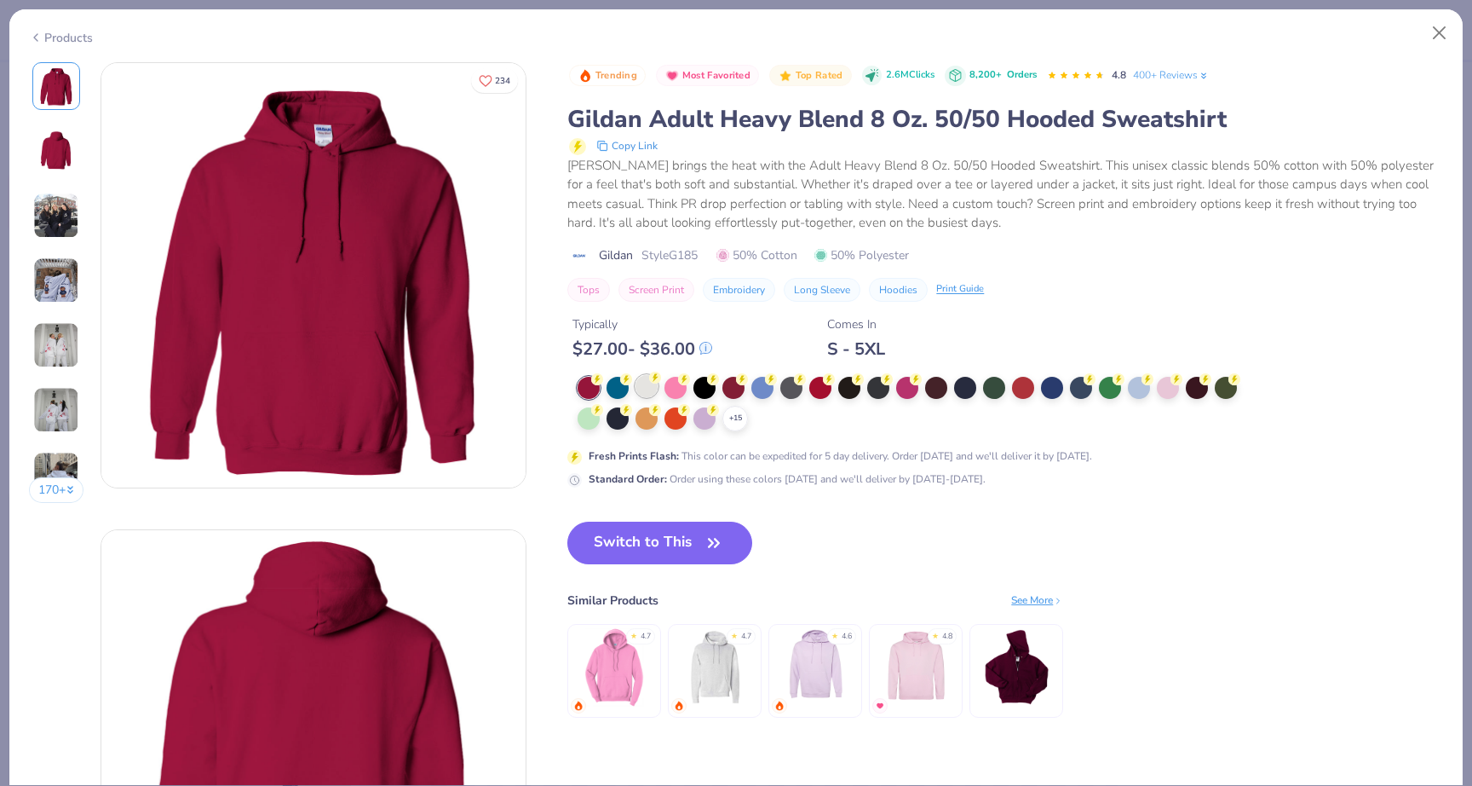
click at [651, 389] on div at bounding box center [647, 386] width 22 height 22
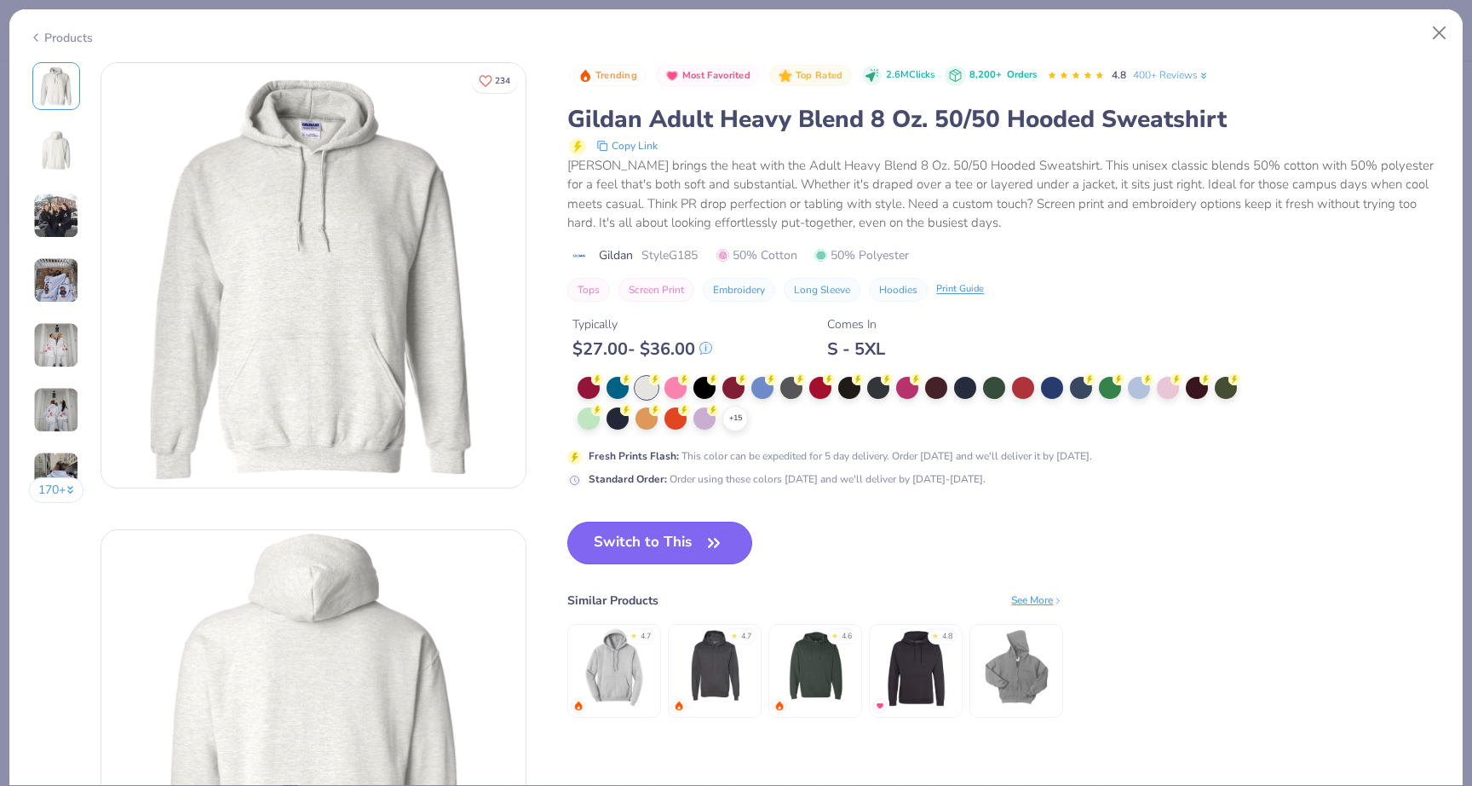
click at [660, 545] on button "Switch to This" at bounding box center [659, 542] width 185 height 43
type textarea "x"
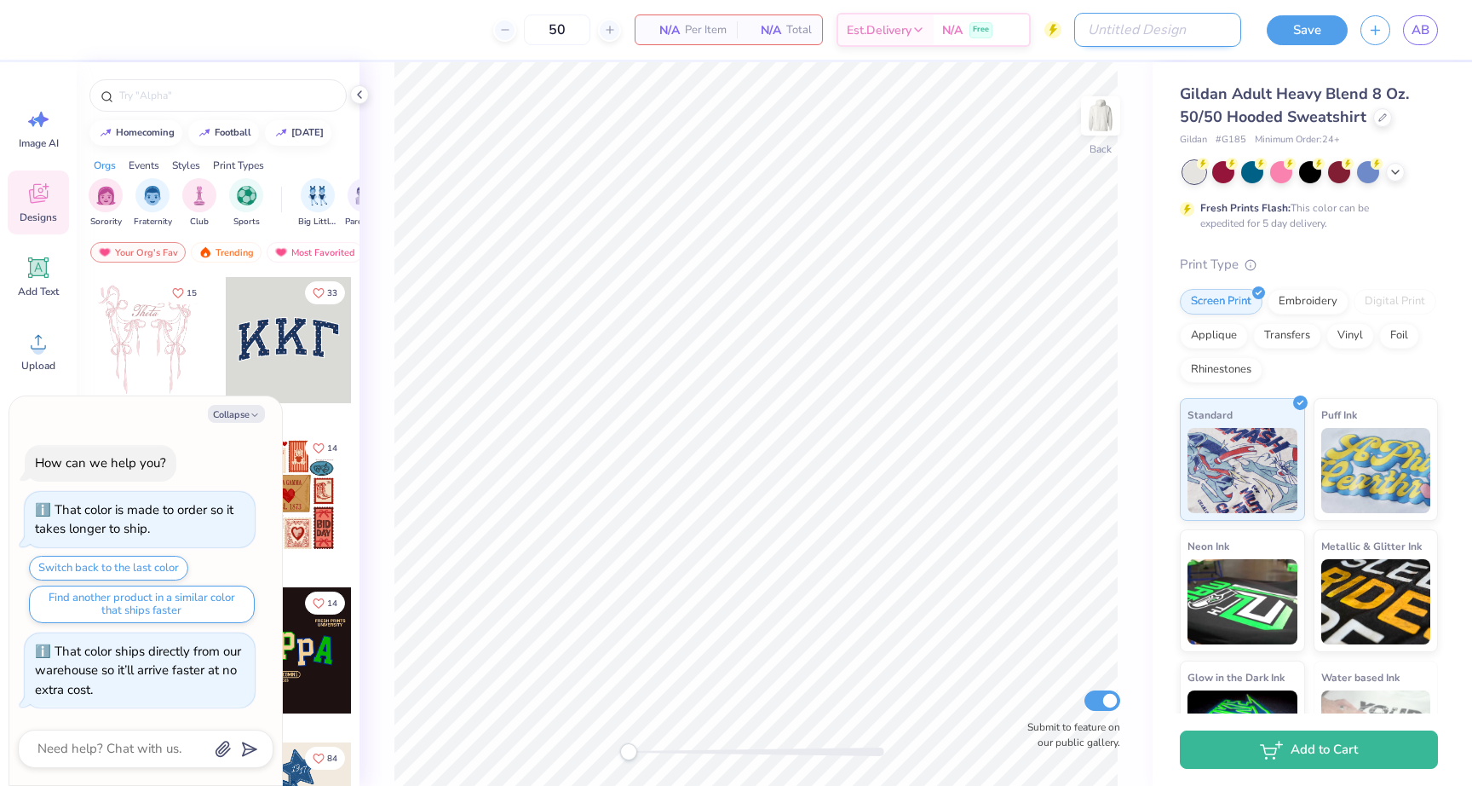
click at [1195, 29] on input "Design Title" at bounding box center [1157, 30] width 167 height 34
click at [535, 32] on div "50" at bounding box center [599, 29] width 128 height 31
click at [546, 30] on line at bounding box center [546, 30] width 7 height 0
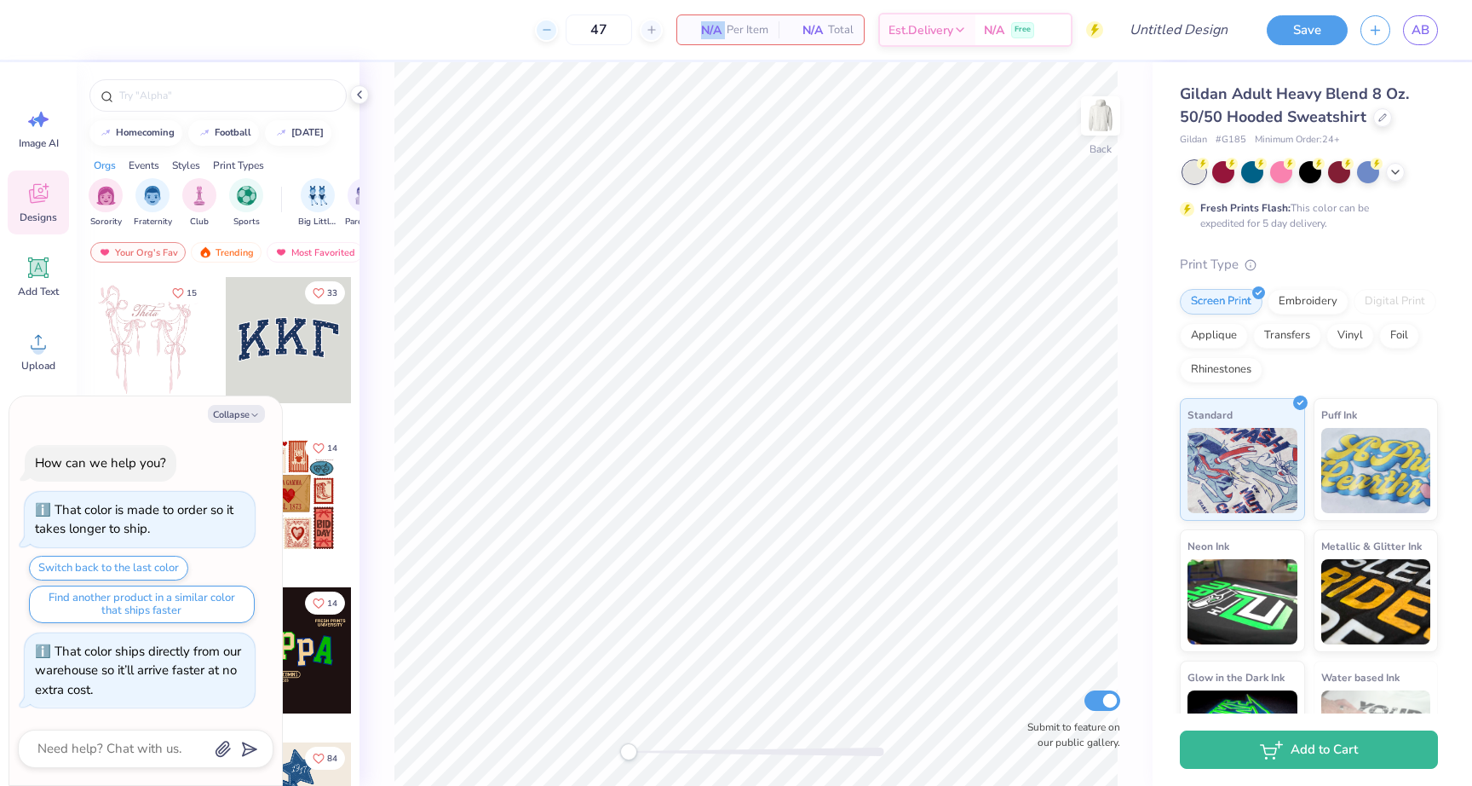
click at [546, 30] on line at bounding box center [546, 30] width 7 height 0
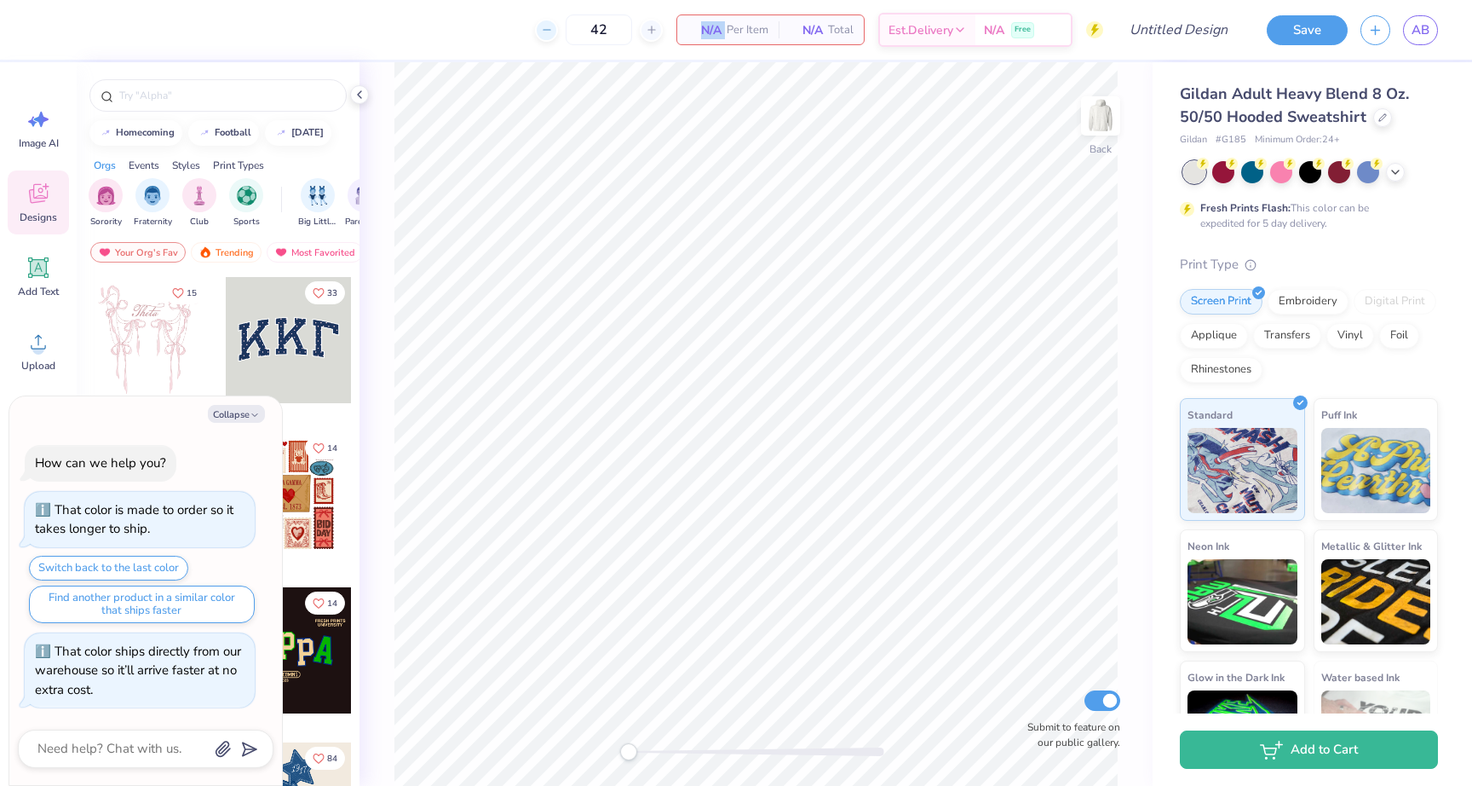
click at [546, 30] on line at bounding box center [546, 30] width 7 height 0
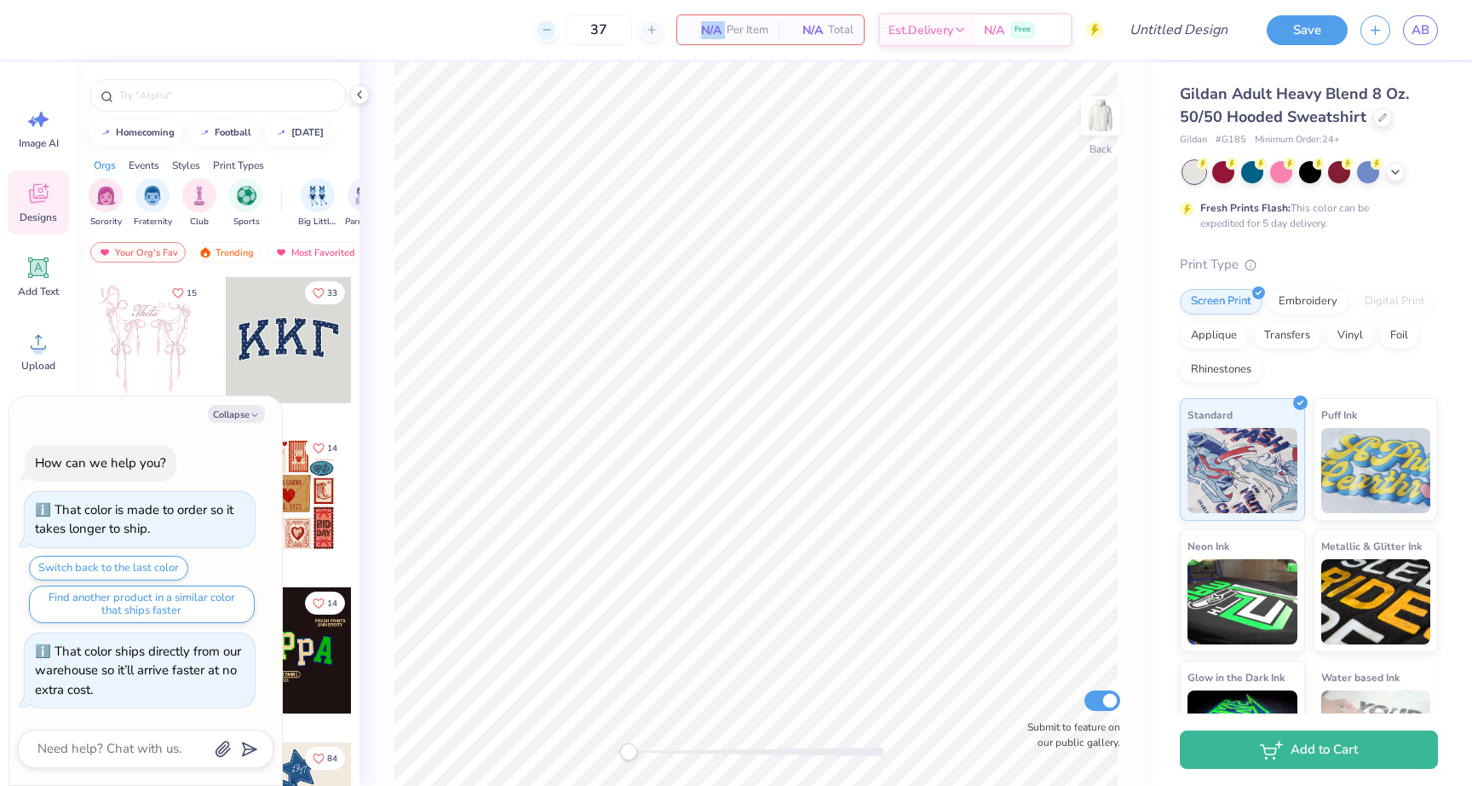
click at [546, 30] on line at bounding box center [546, 30] width 7 height 0
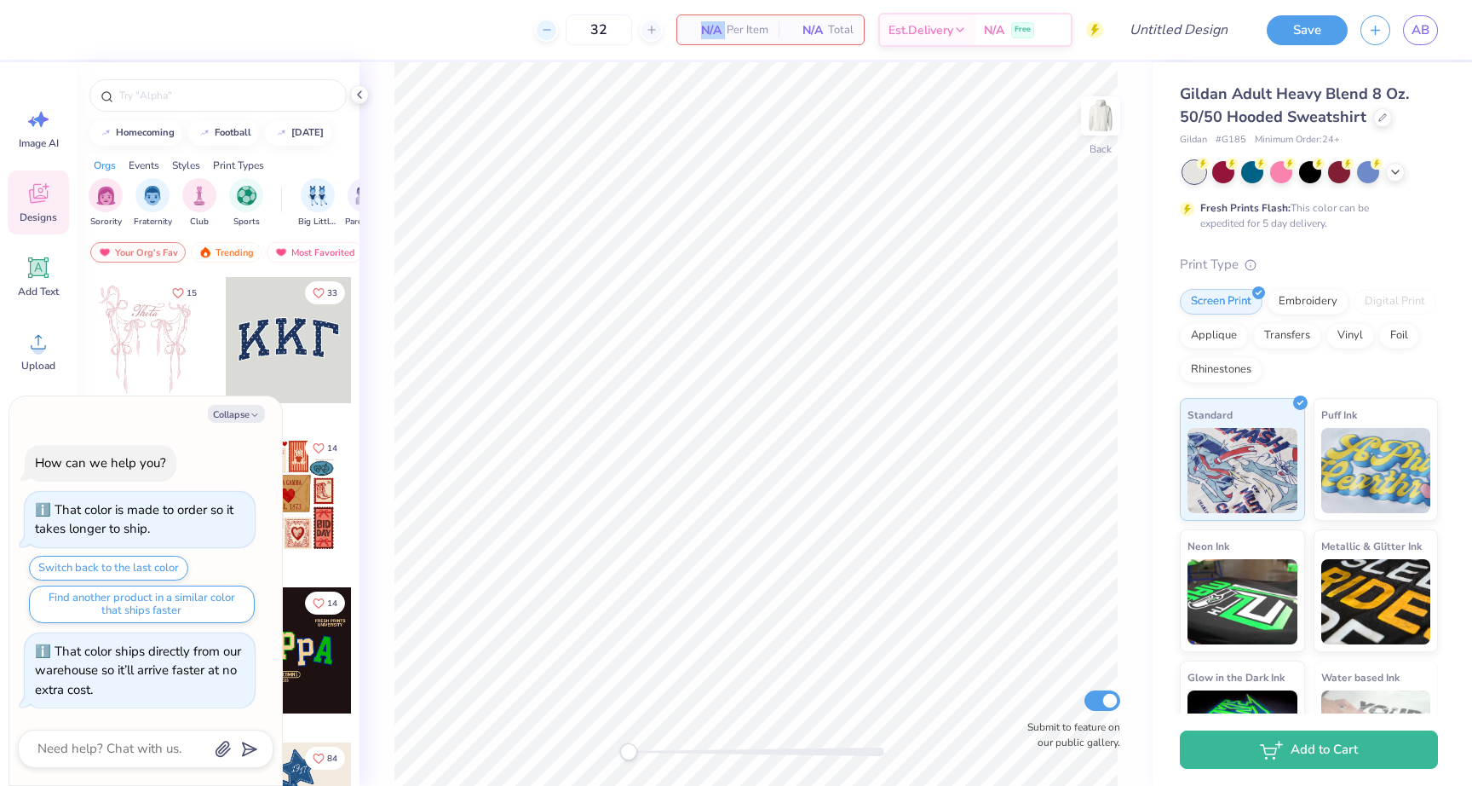
click at [546, 30] on line at bounding box center [546, 30] width 7 height 0
type input "29"
type textarea "x"
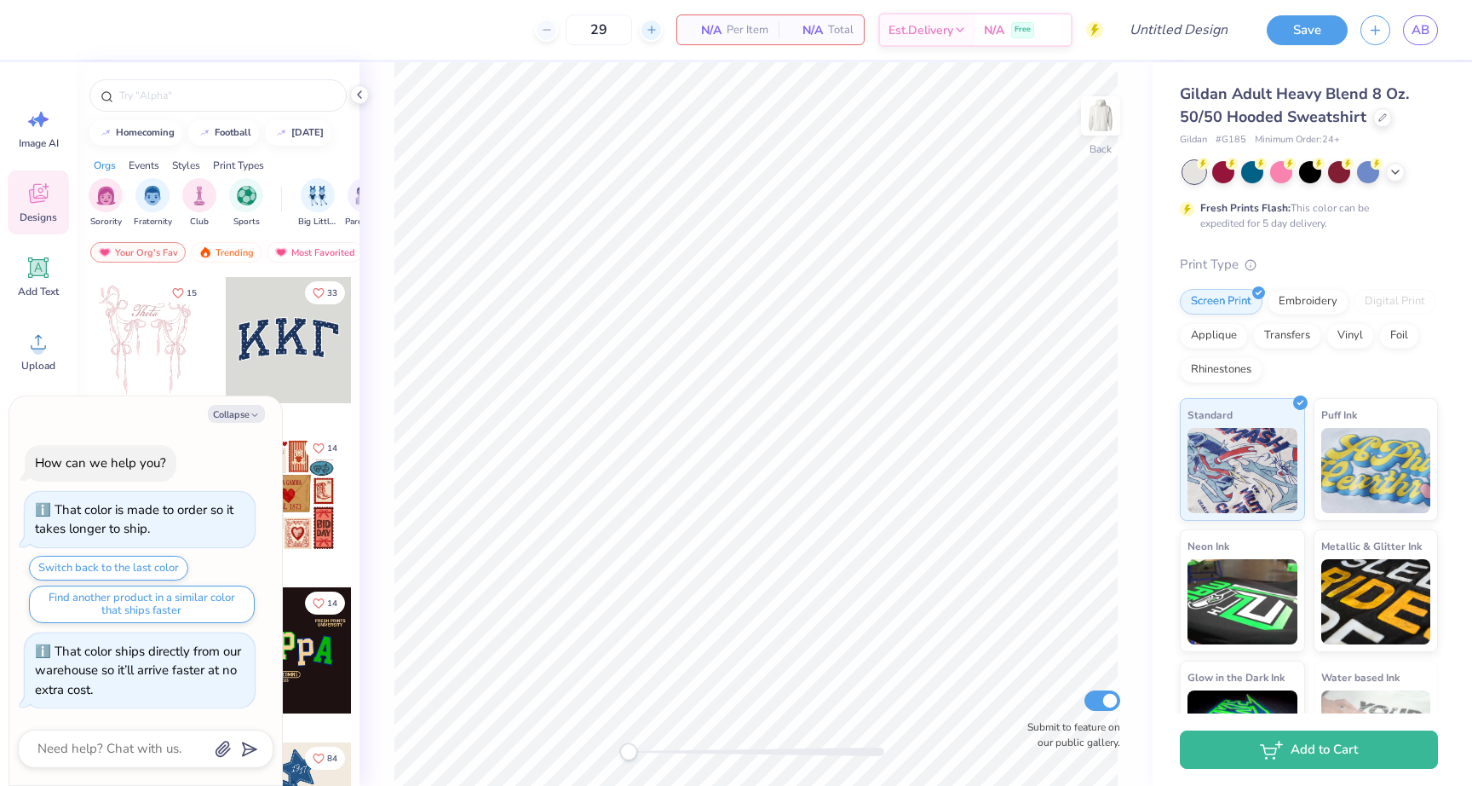
click at [649, 30] on icon at bounding box center [652, 30] width 12 height 12
type input "30"
click at [754, 32] on span "Per Item" at bounding box center [748, 30] width 42 height 18
click at [232, 413] on button "Collapse" at bounding box center [236, 414] width 57 height 18
type textarea "x"
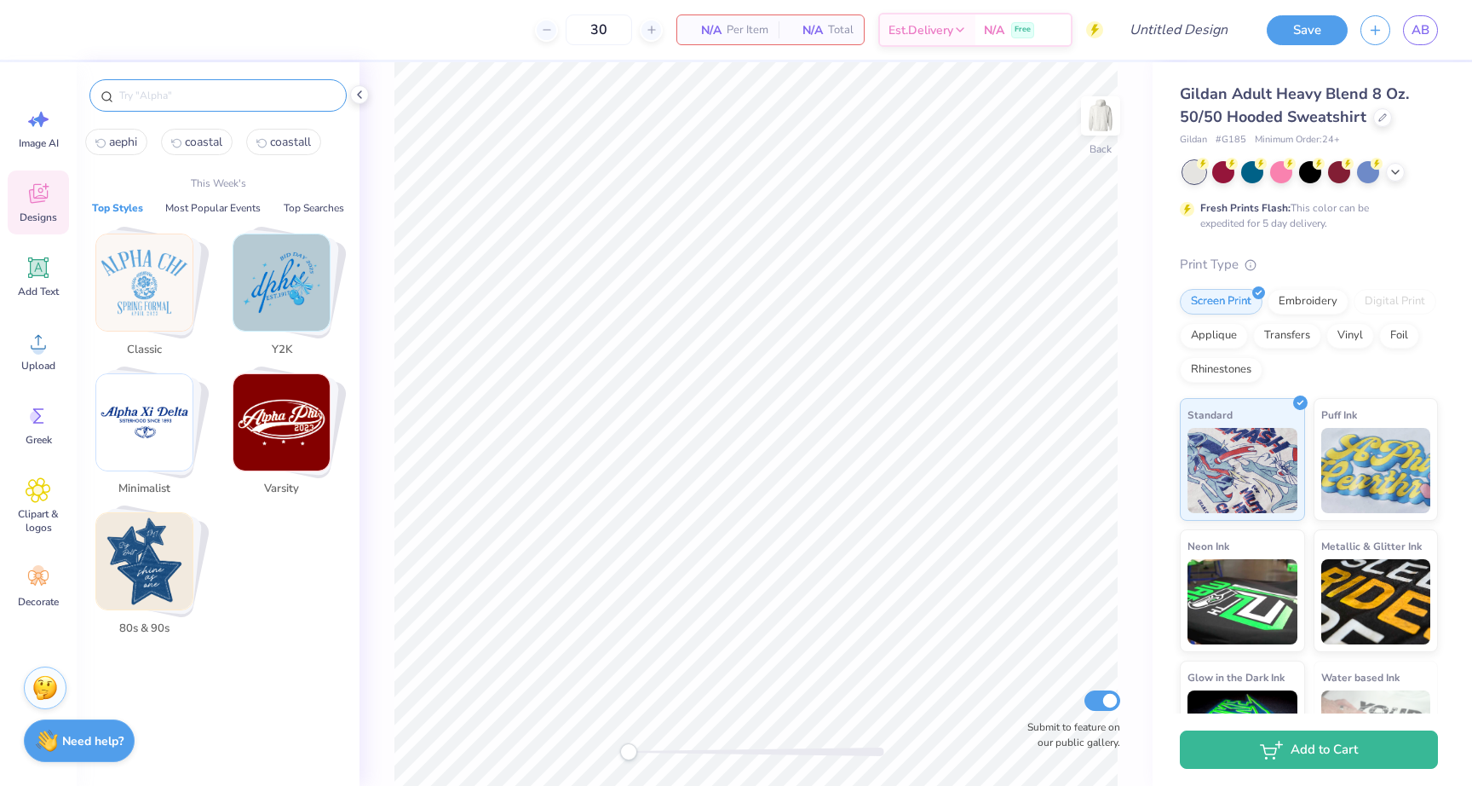
click at [193, 96] on input "text" at bounding box center [227, 95] width 218 height 17
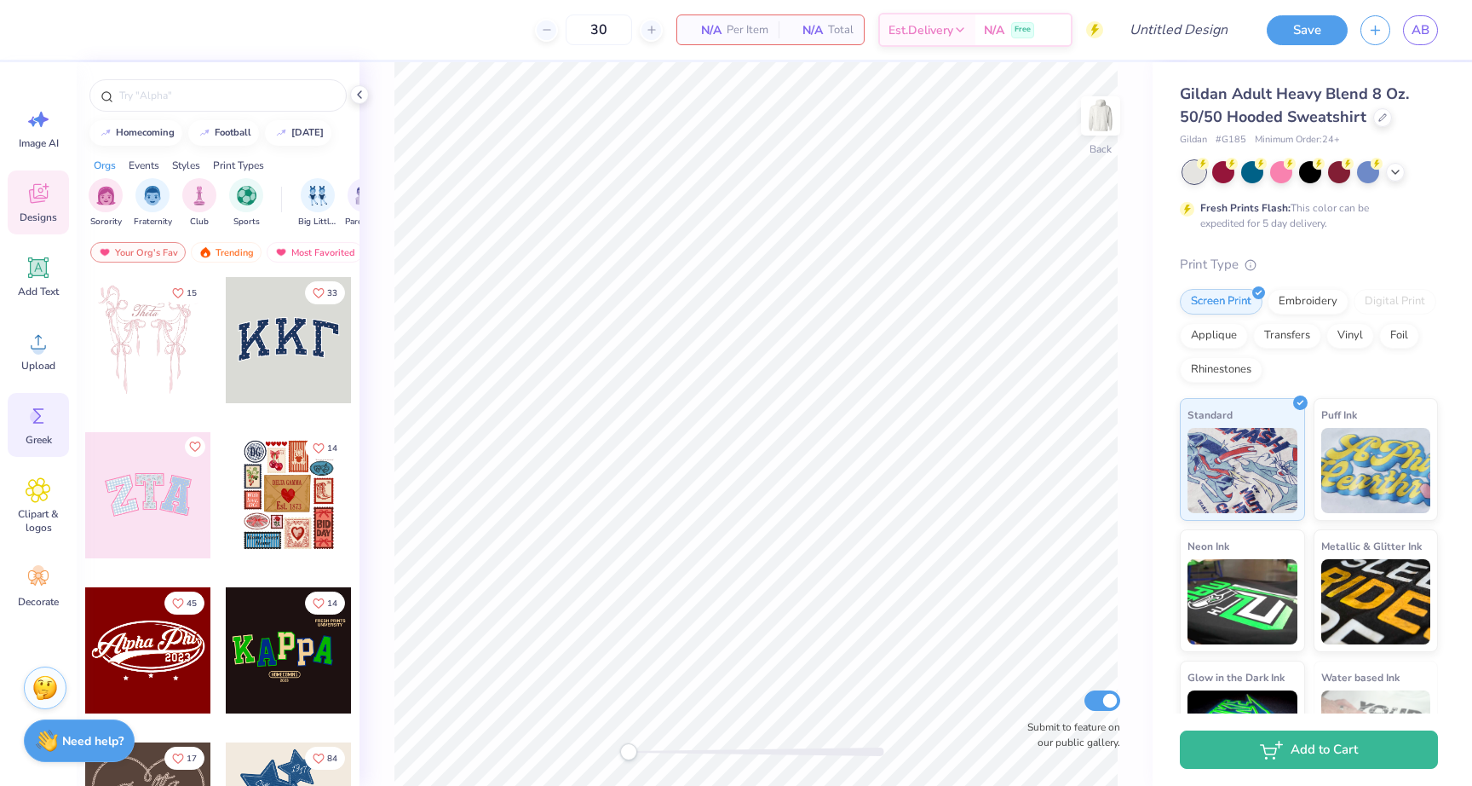
click at [26, 419] on icon at bounding box center [39, 416] width 26 height 26
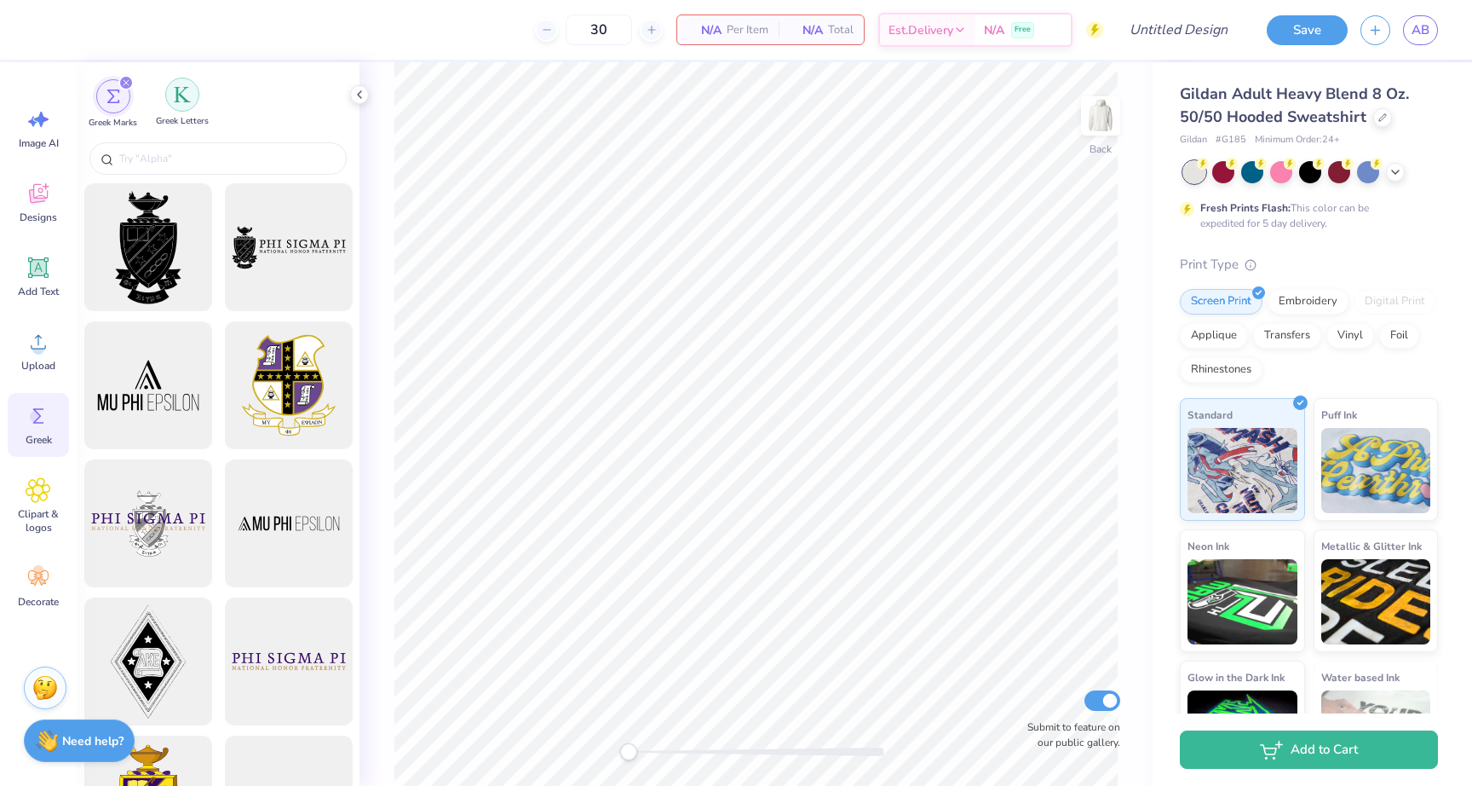
click at [176, 107] on div "filter for Greek Letters" at bounding box center [182, 95] width 34 height 34
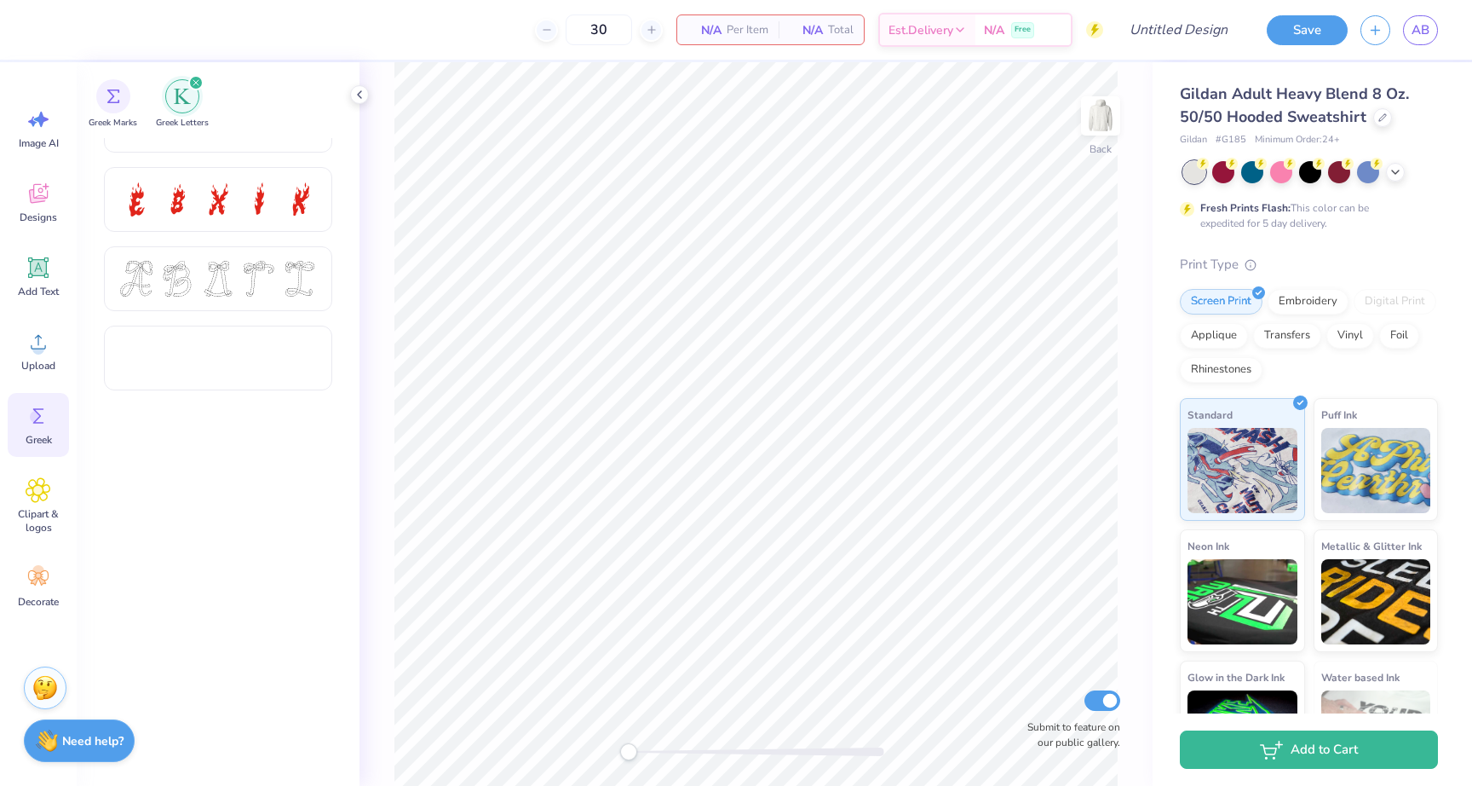
scroll to position [939, 0]
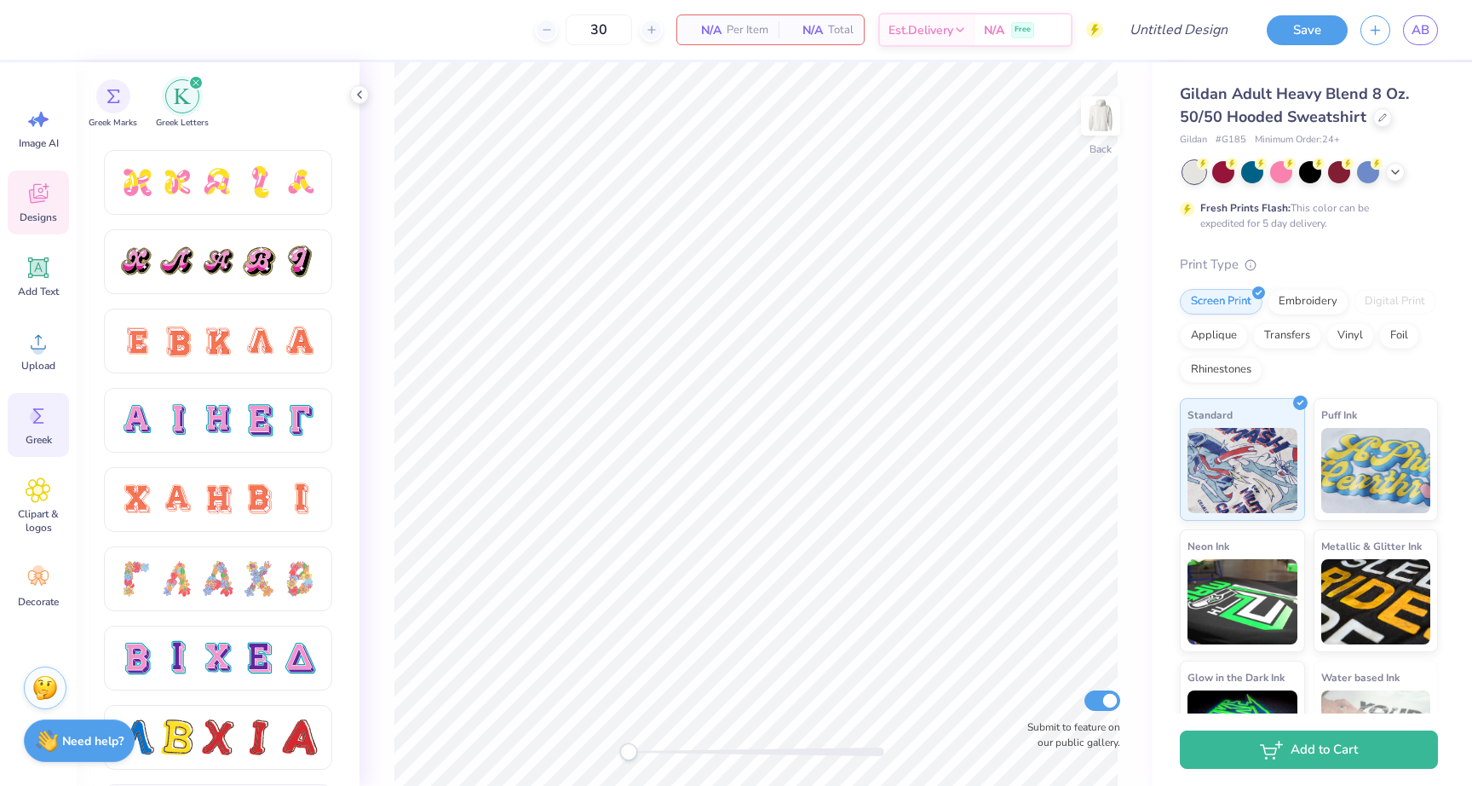
click at [43, 206] on div "Designs" at bounding box center [38, 202] width 61 height 64
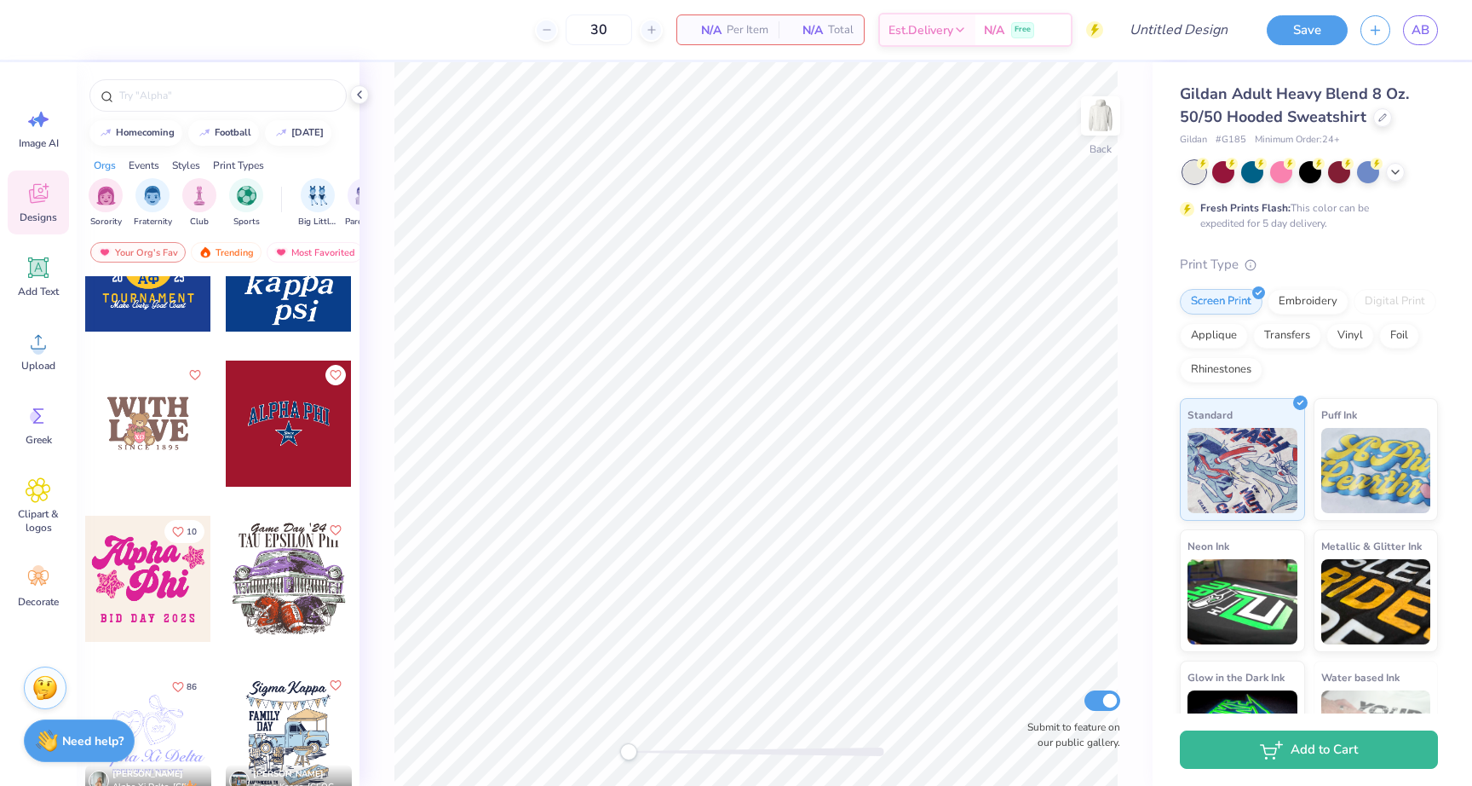
scroll to position [3113, 0]
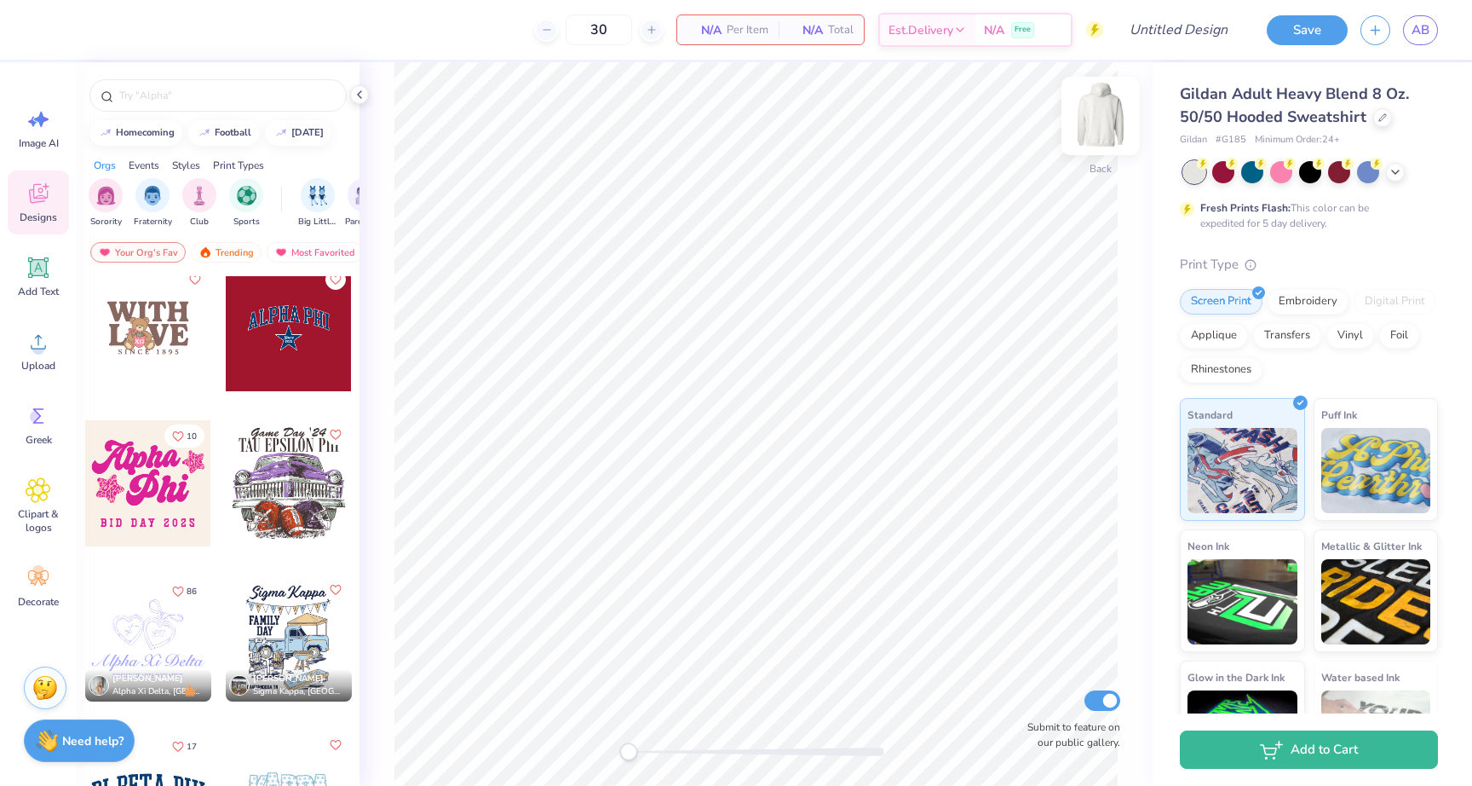
click at [1108, 118] on img at bounding box center [1101, 116] width 68 height 68
click at [164, 319] on div at bounding box center [148, 328] width 126 height 126
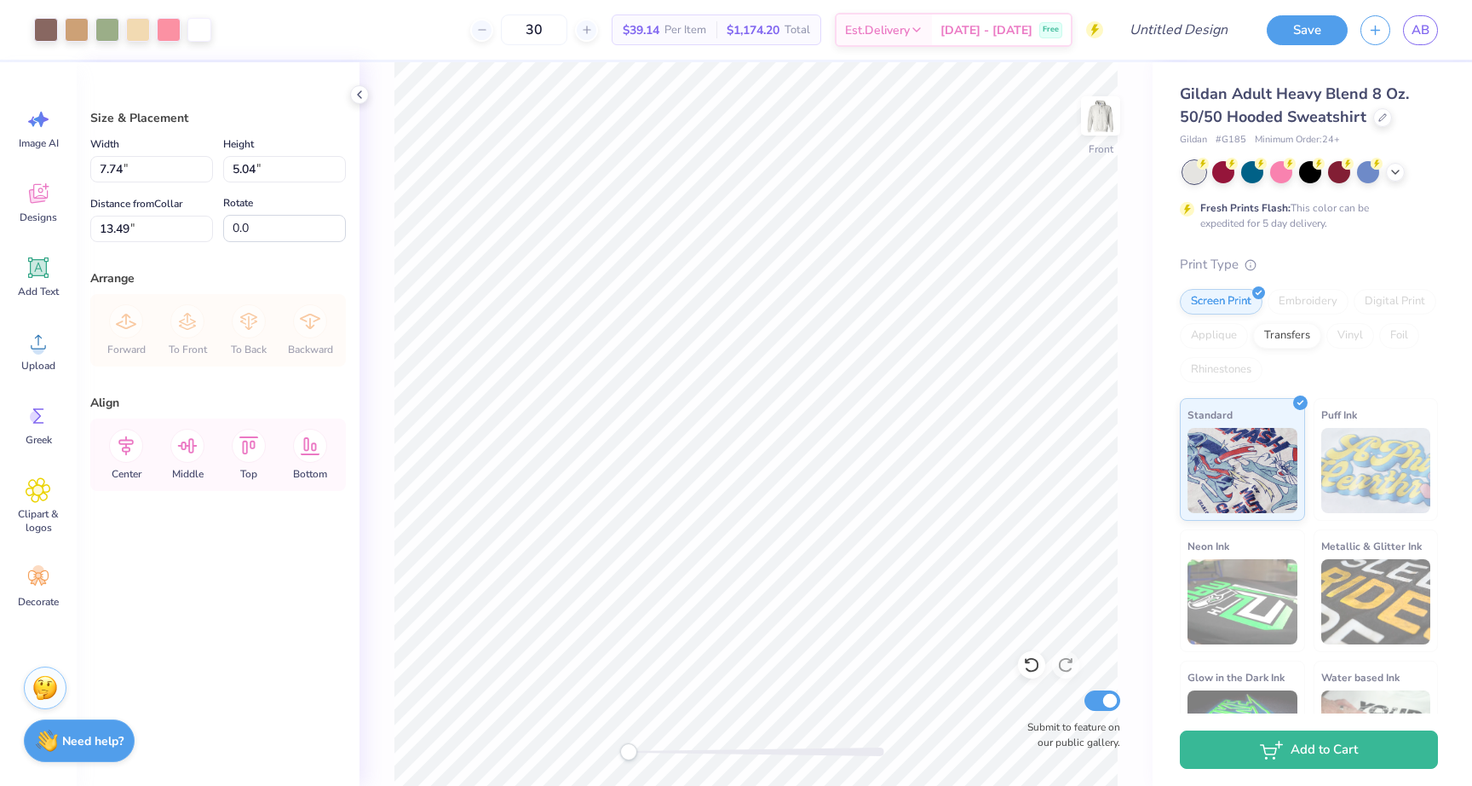
type input "14.49"
type input "9.43"
type input "7.18"
type input "12.99"
type input "8.45"
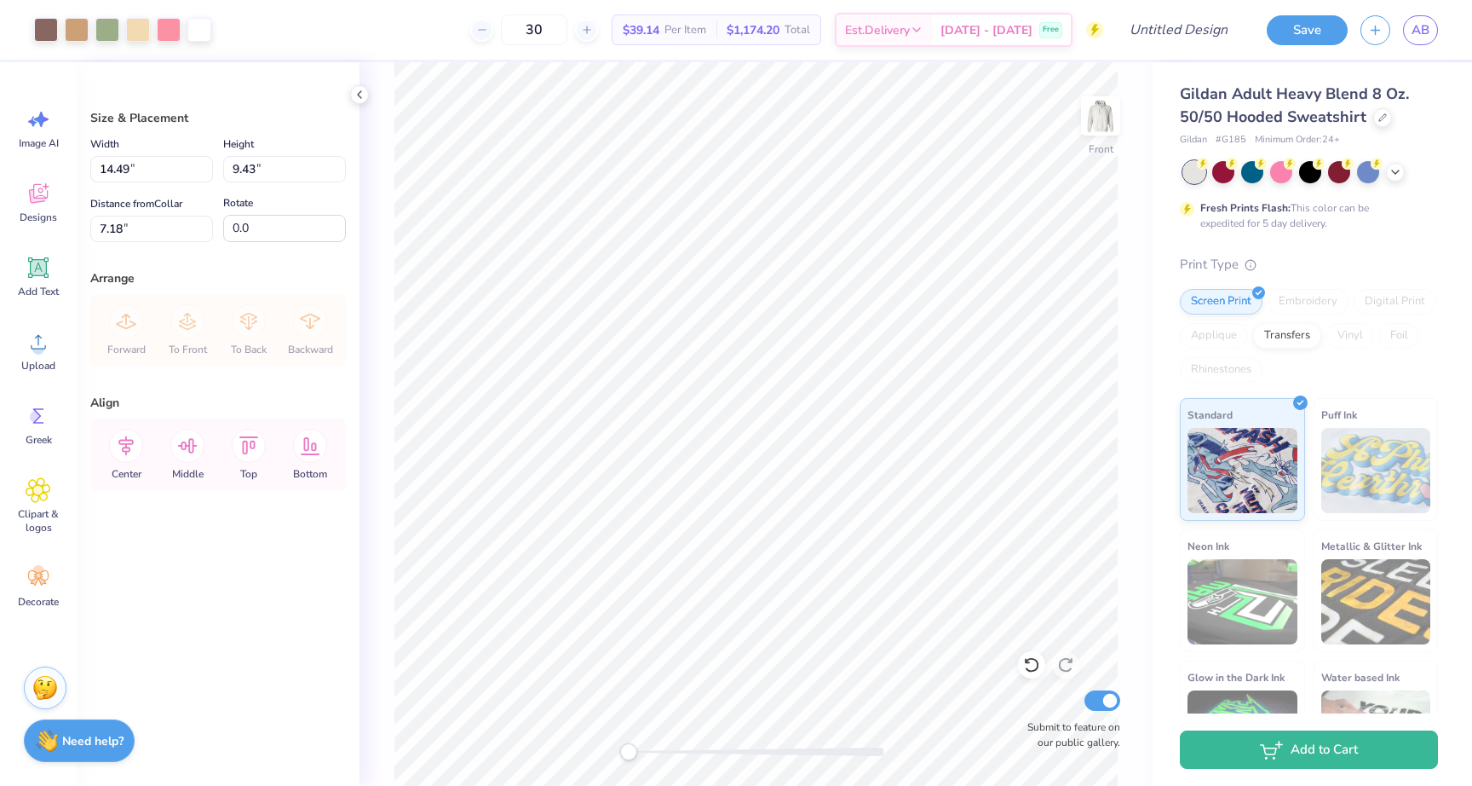
type input "6.51"
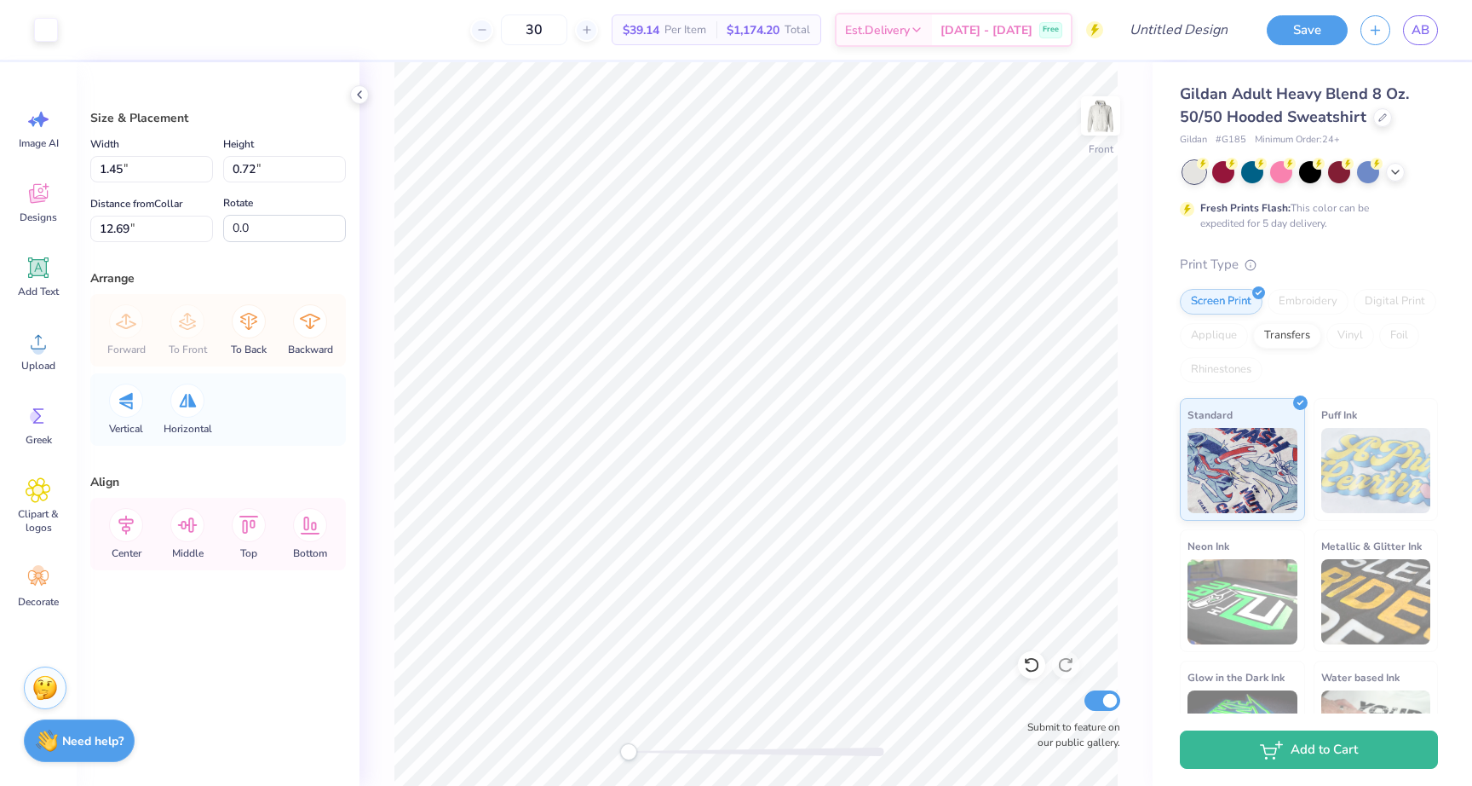
type input "1.91"
type input "1.98"
type input "12.08"
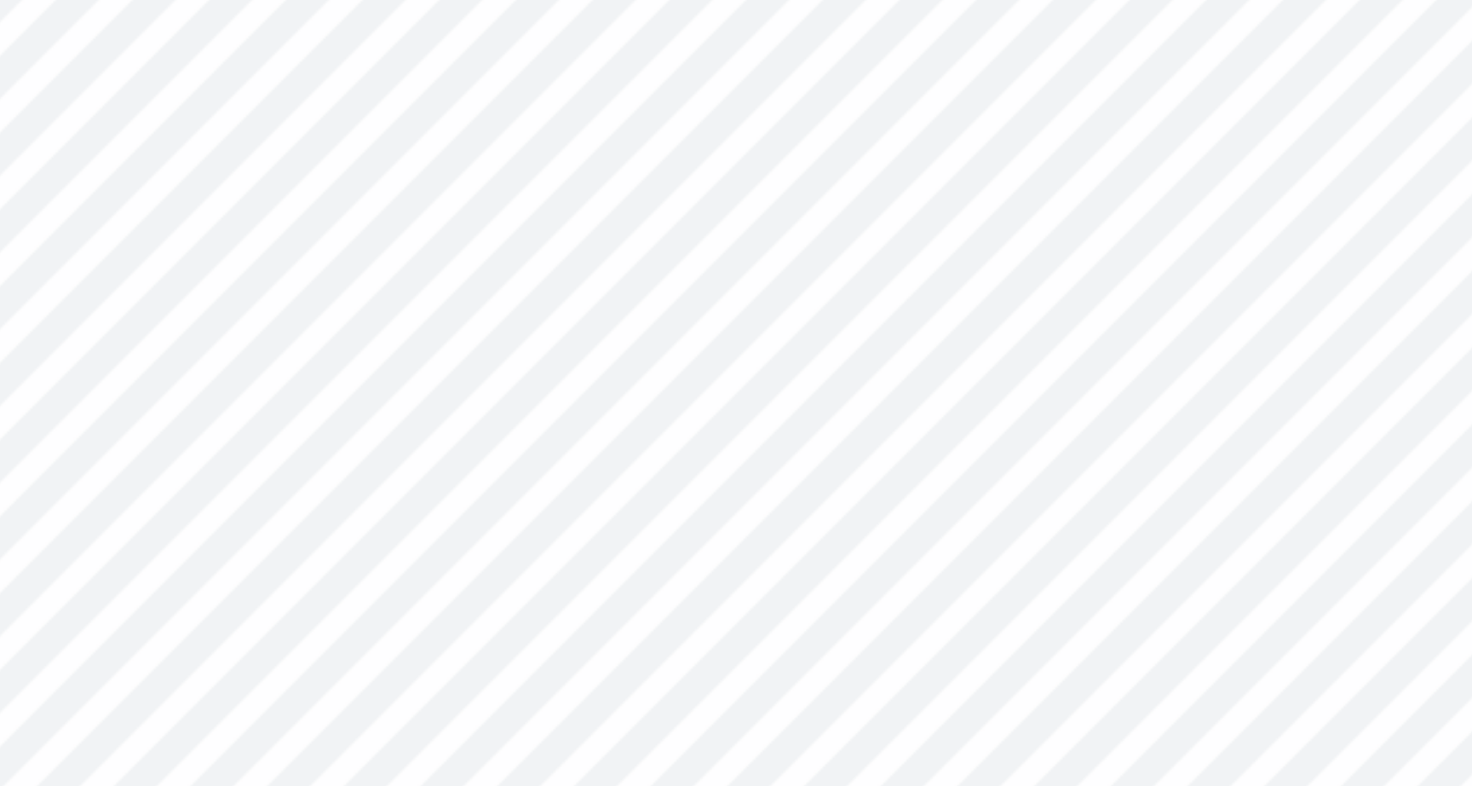
type input "1.45"
type input "0.72"
type input "12.69"
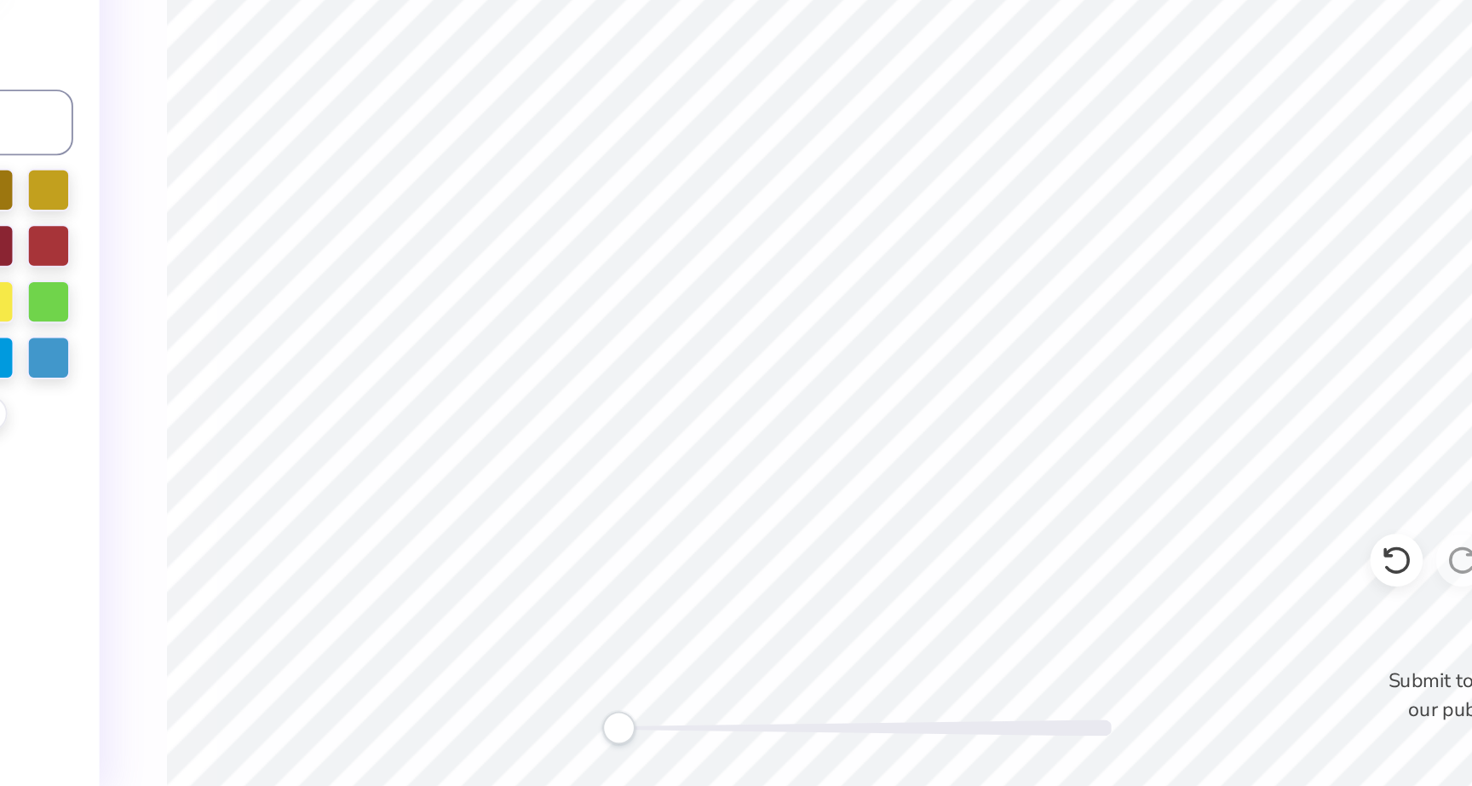
type input "3050"
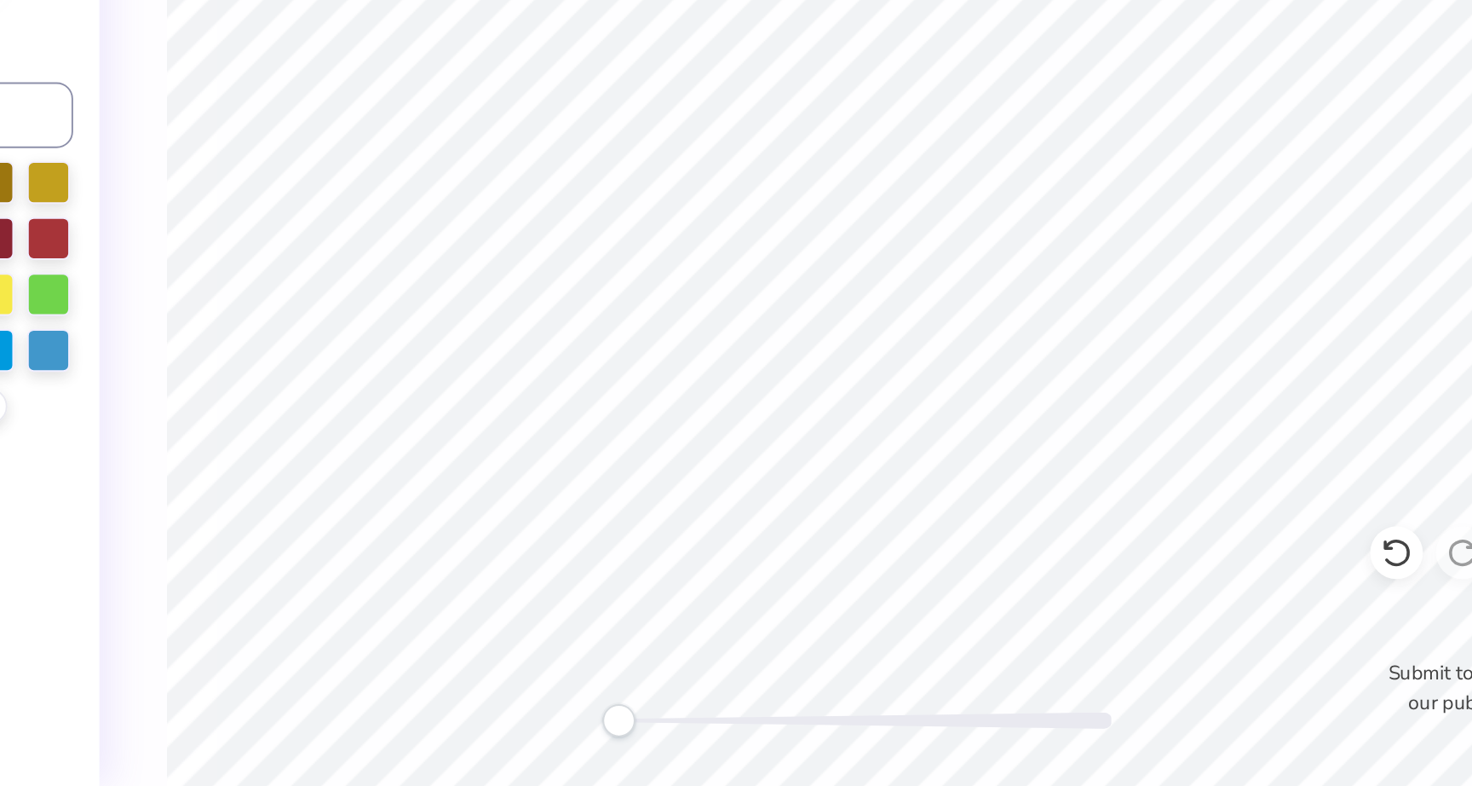
type input "9.65"
type input "0.82"
type input "14.32"
type input "6.53"
type input "3.49"
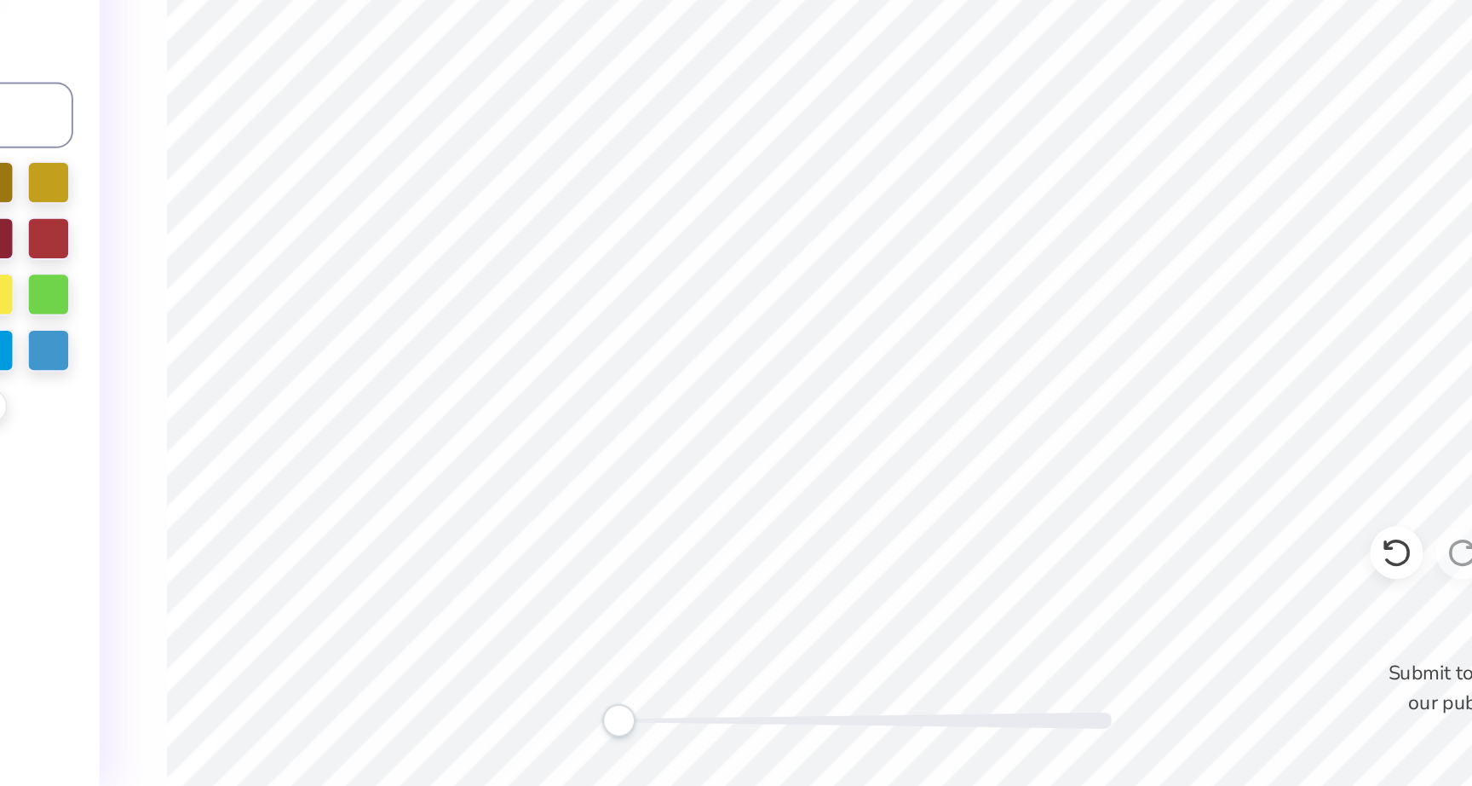
type input "10.43"
type input "9.65"
type input "0.82"
type input "14.32"
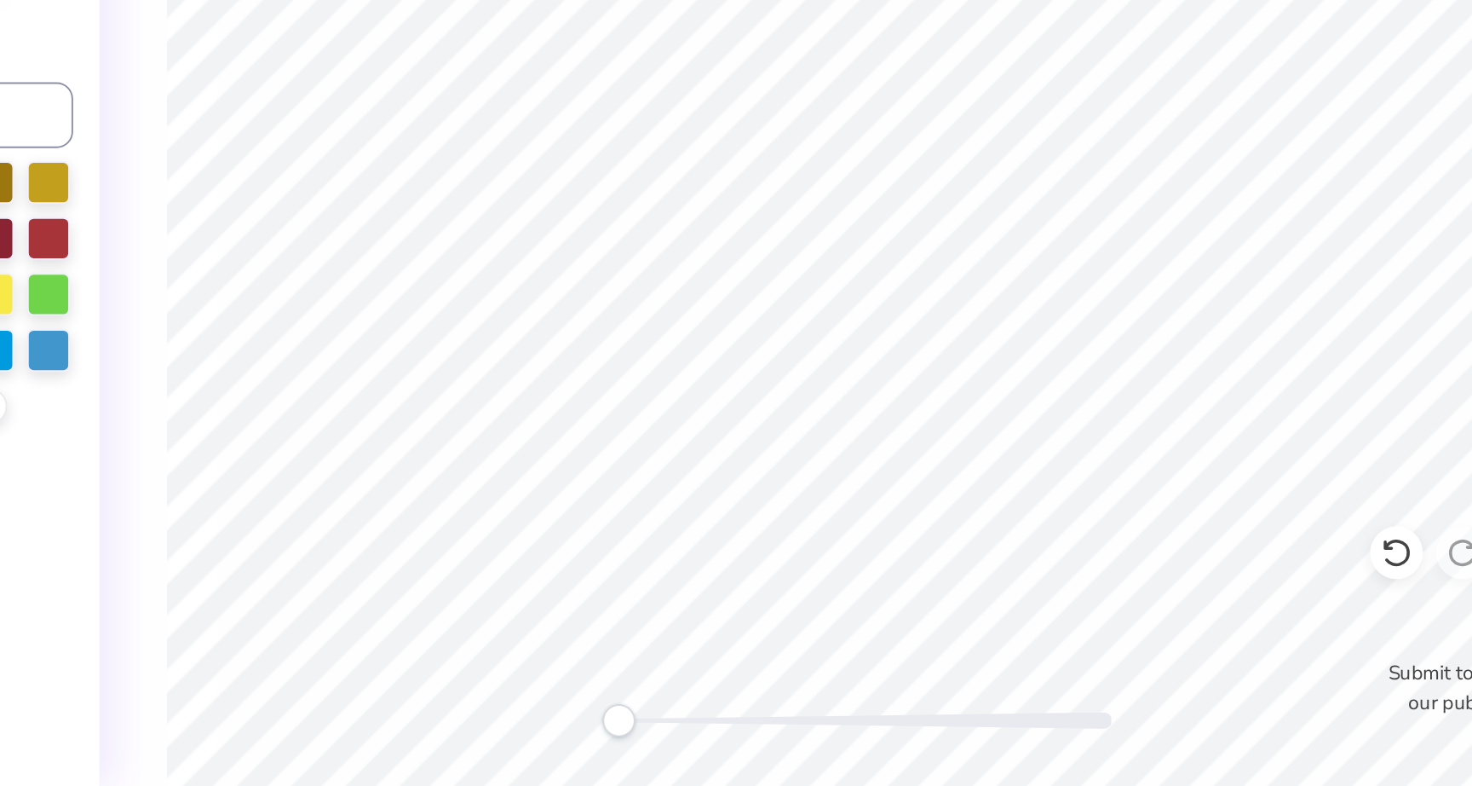
type textarea "SINCE [DATE]"
type input "9.63"
type input "0.81"
type input "14.39"
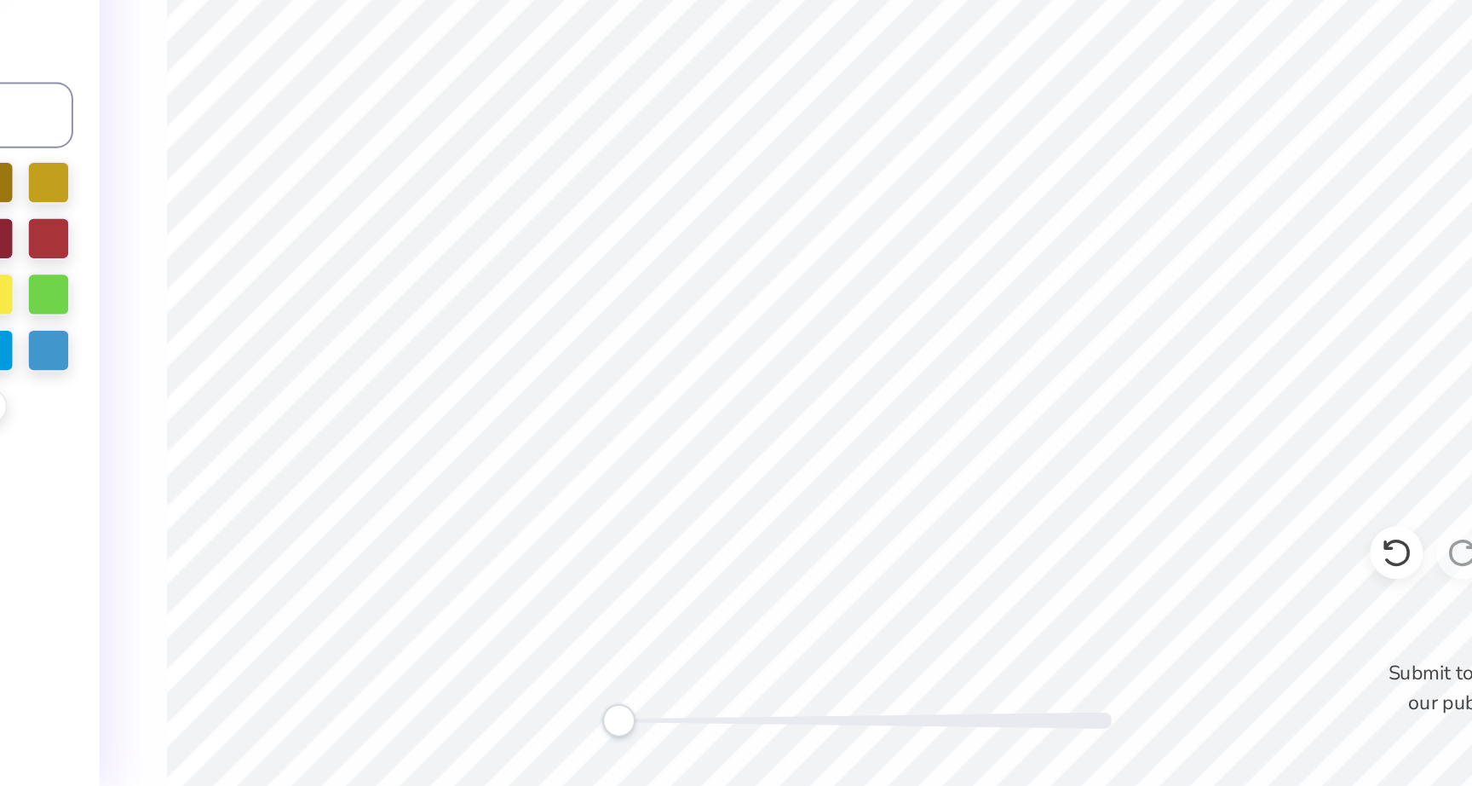
scroll to position [0, 0]
type textarea "1"
type textarea "Seniors"
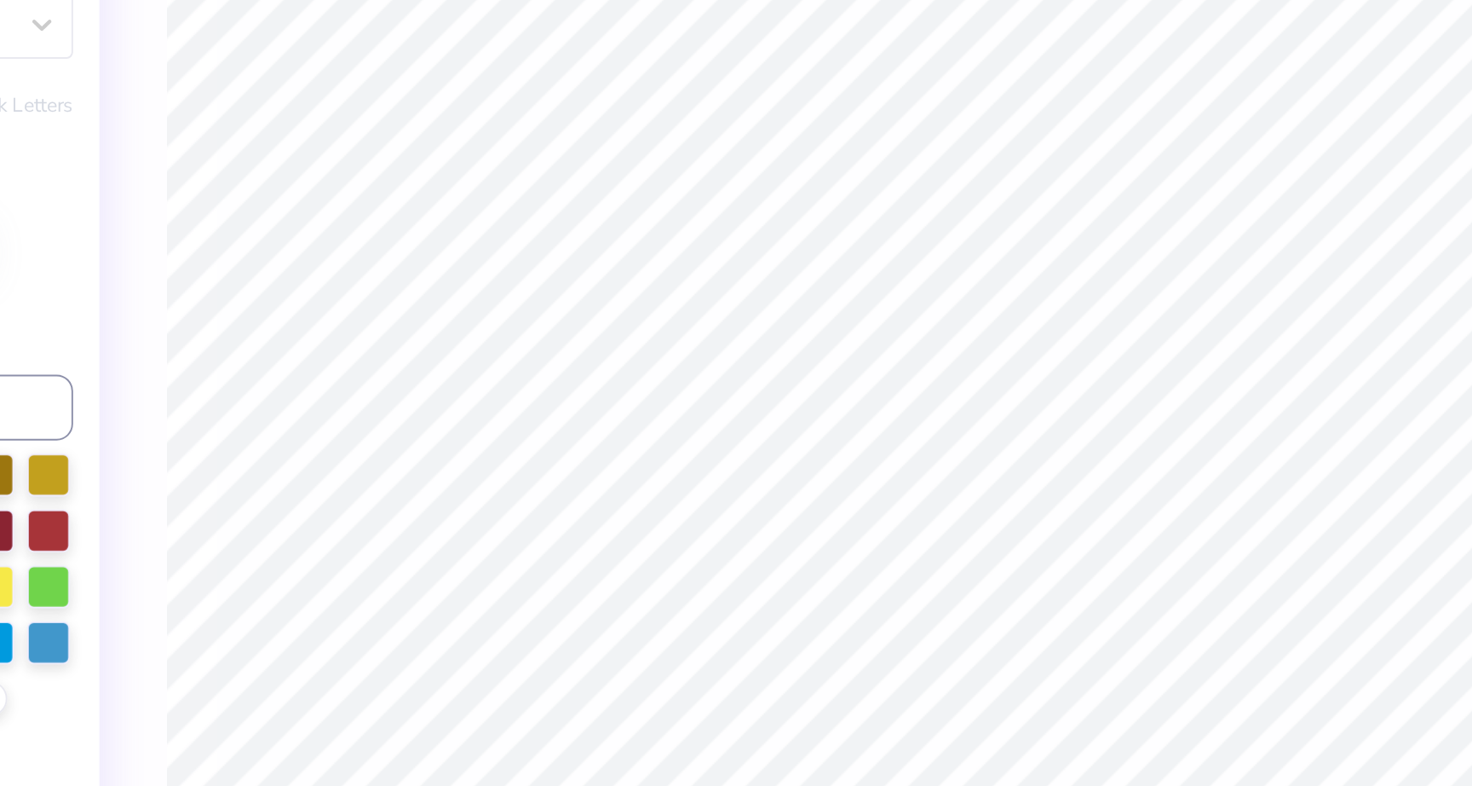
type input "12.99"
type input "3.21"
type input "6.70"
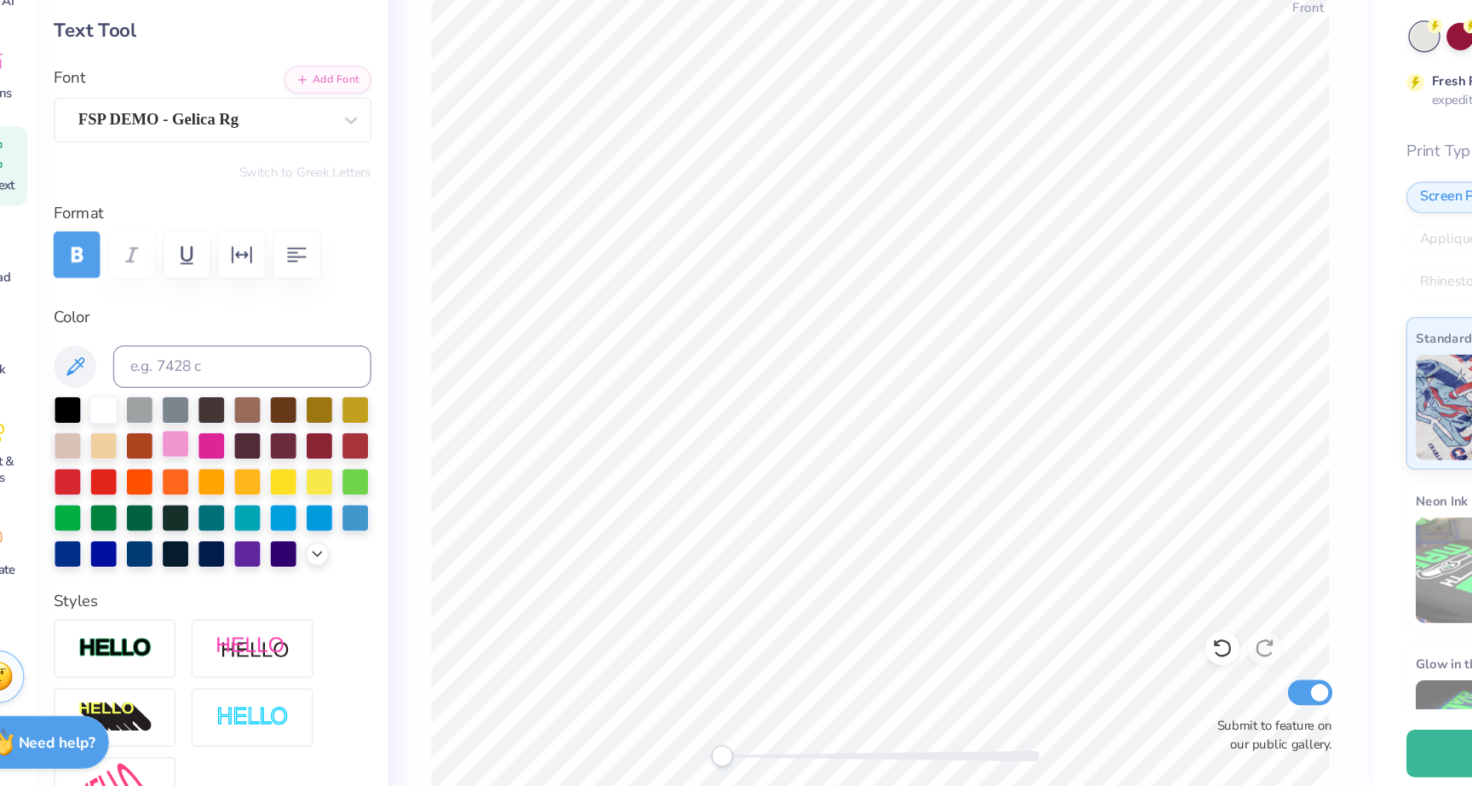
click at [186, 493] on div at bounding box center [188, 500] width 22 height 22
type input "2.90"
type input "3.42"
type input "10.30"
click at [296, 590] on icon at bounding box center [303, 587] width 14 height 14
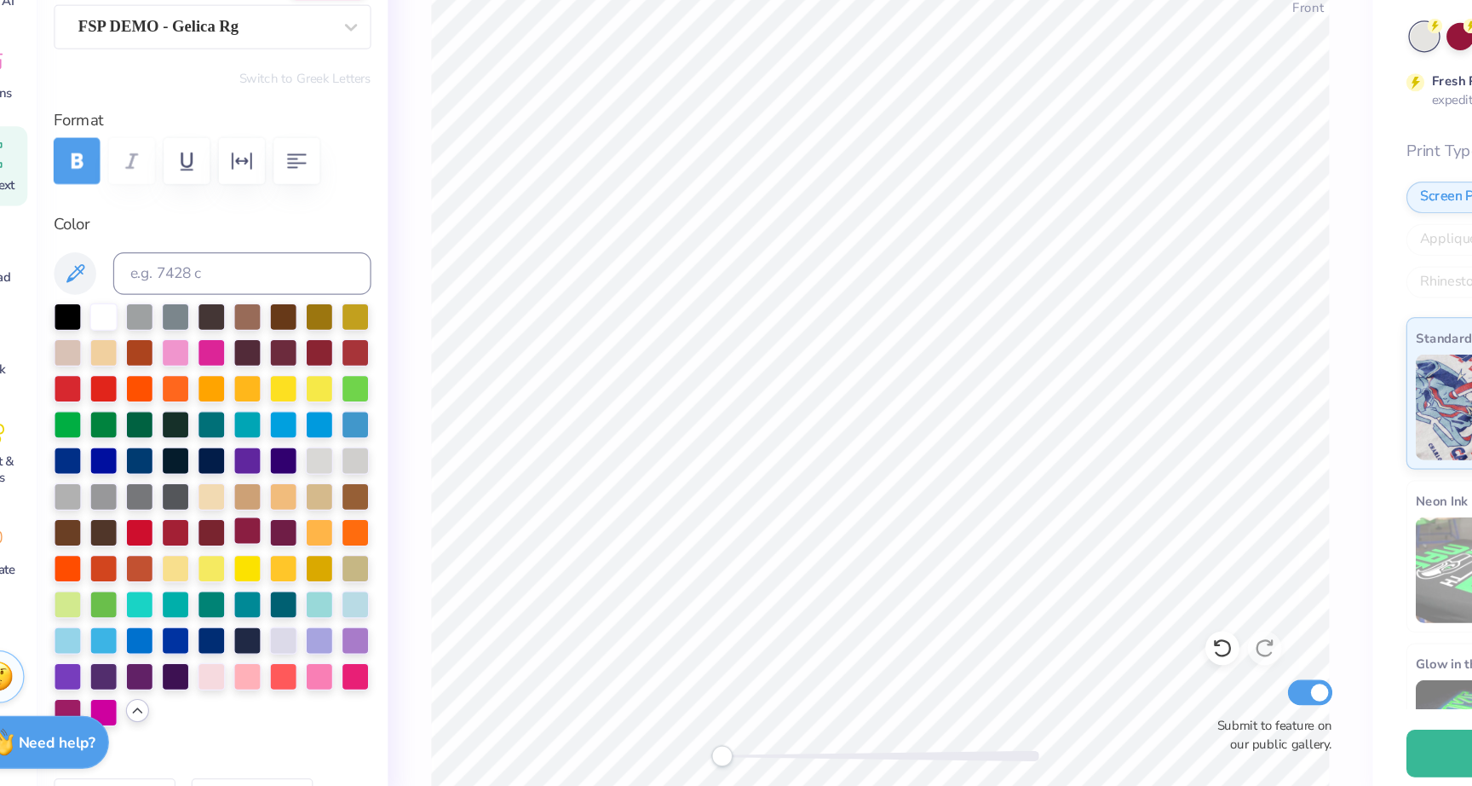
scroll to position [82, 0]
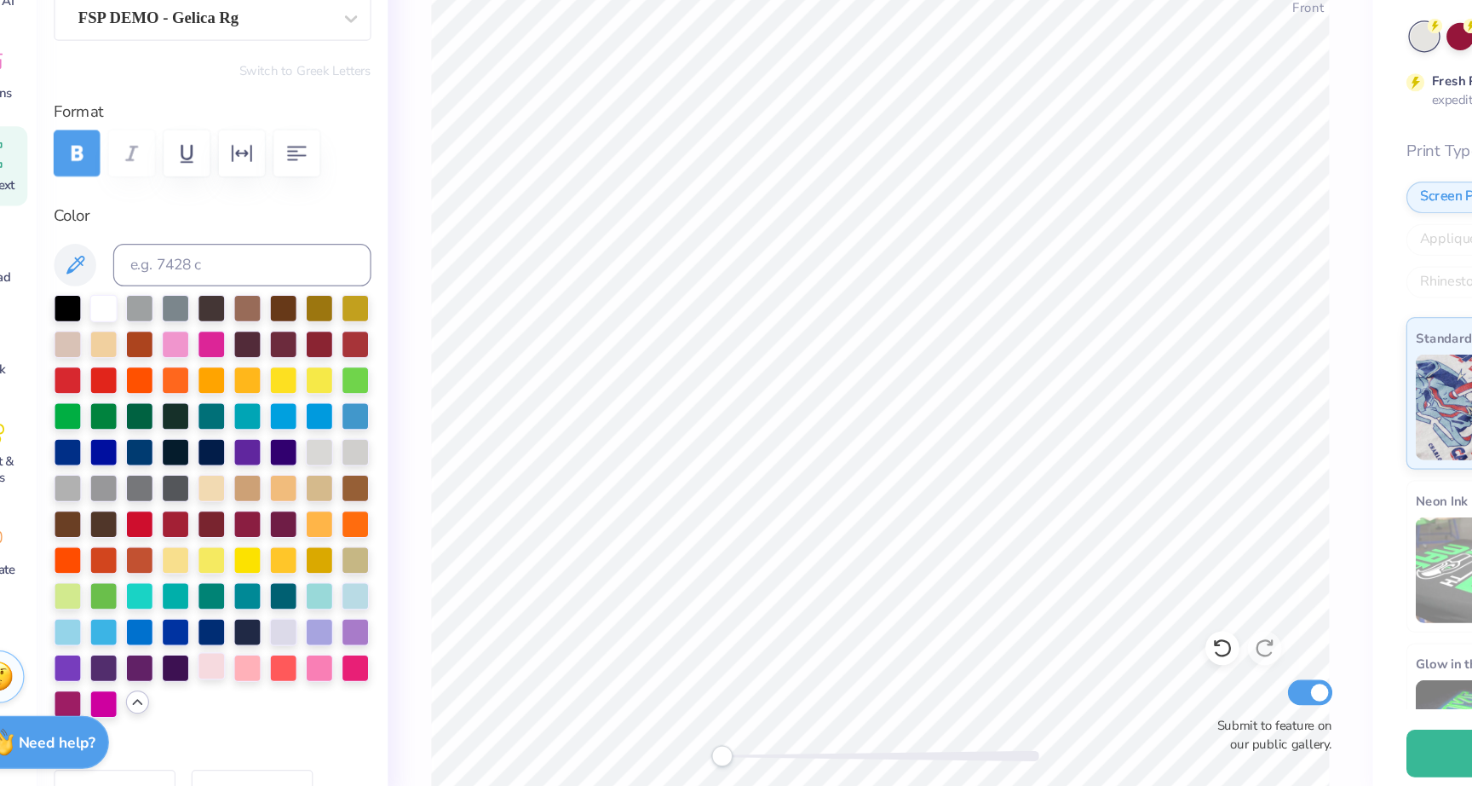
click at [216, 685] on div at bounding box center [217, 679] width 22 height 22
click at [112, 348] on icon at bounding box center [107, 356] width 20 height 20
click at [119, 357] on button at bounding box center [107, 356] width 34 height 34
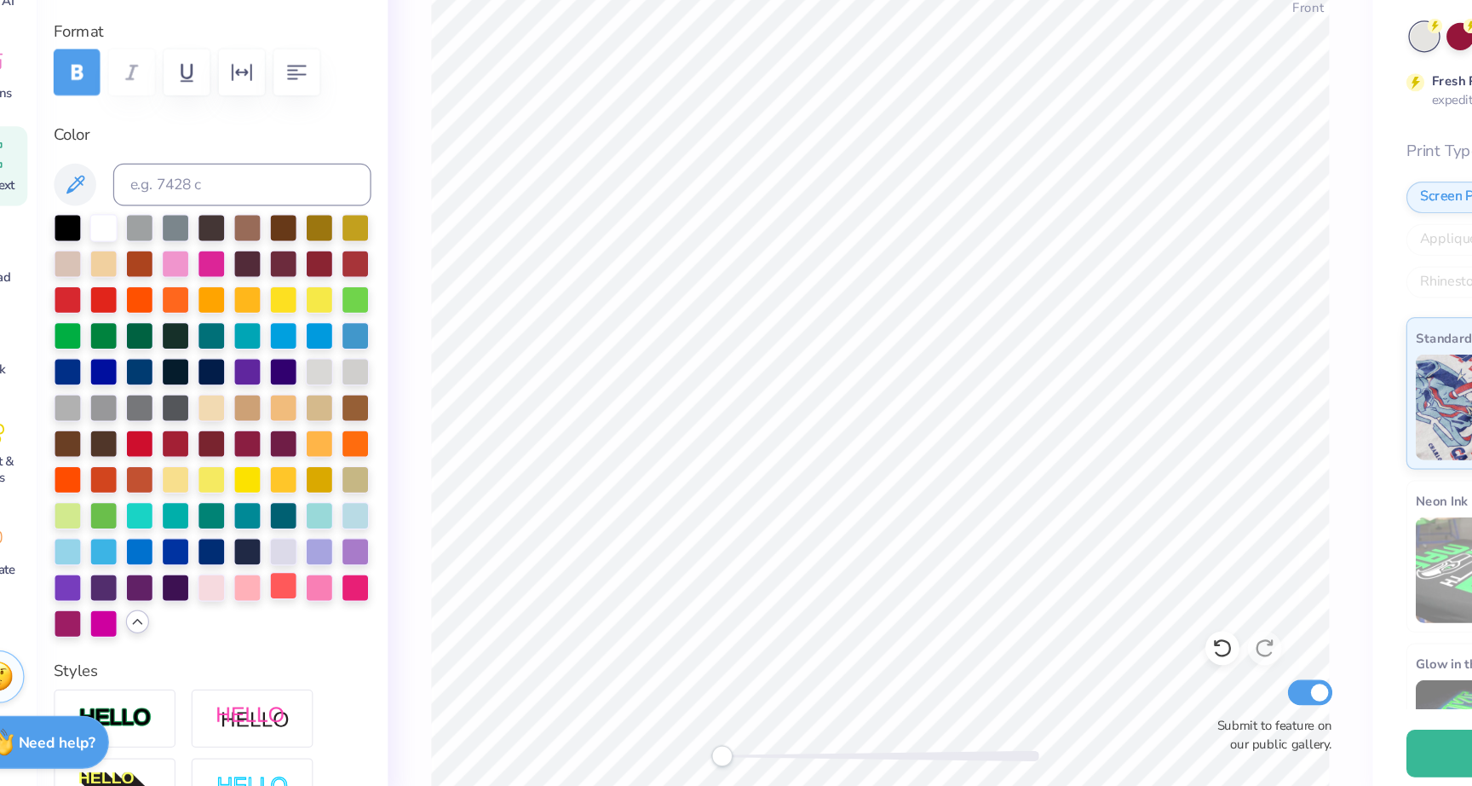
scroll to position [132, 0]
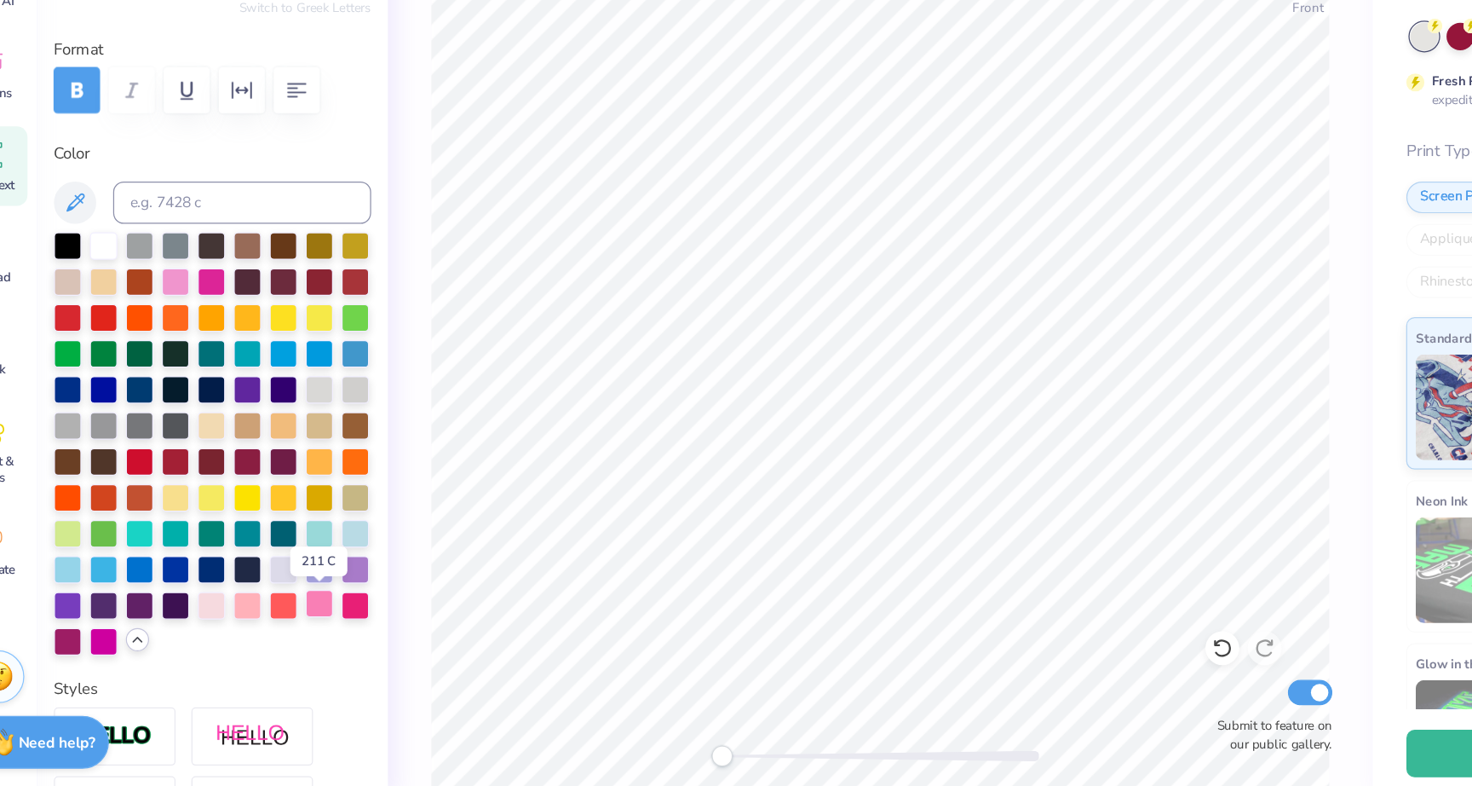
click at [302, 630] on div at bounding box center [304, 629] width 22 height 22
click at [193, 368] on div at bounding box center [188, 368] width 22 height 22
type input "6.53"
type input "3.49"
type input "10.43"
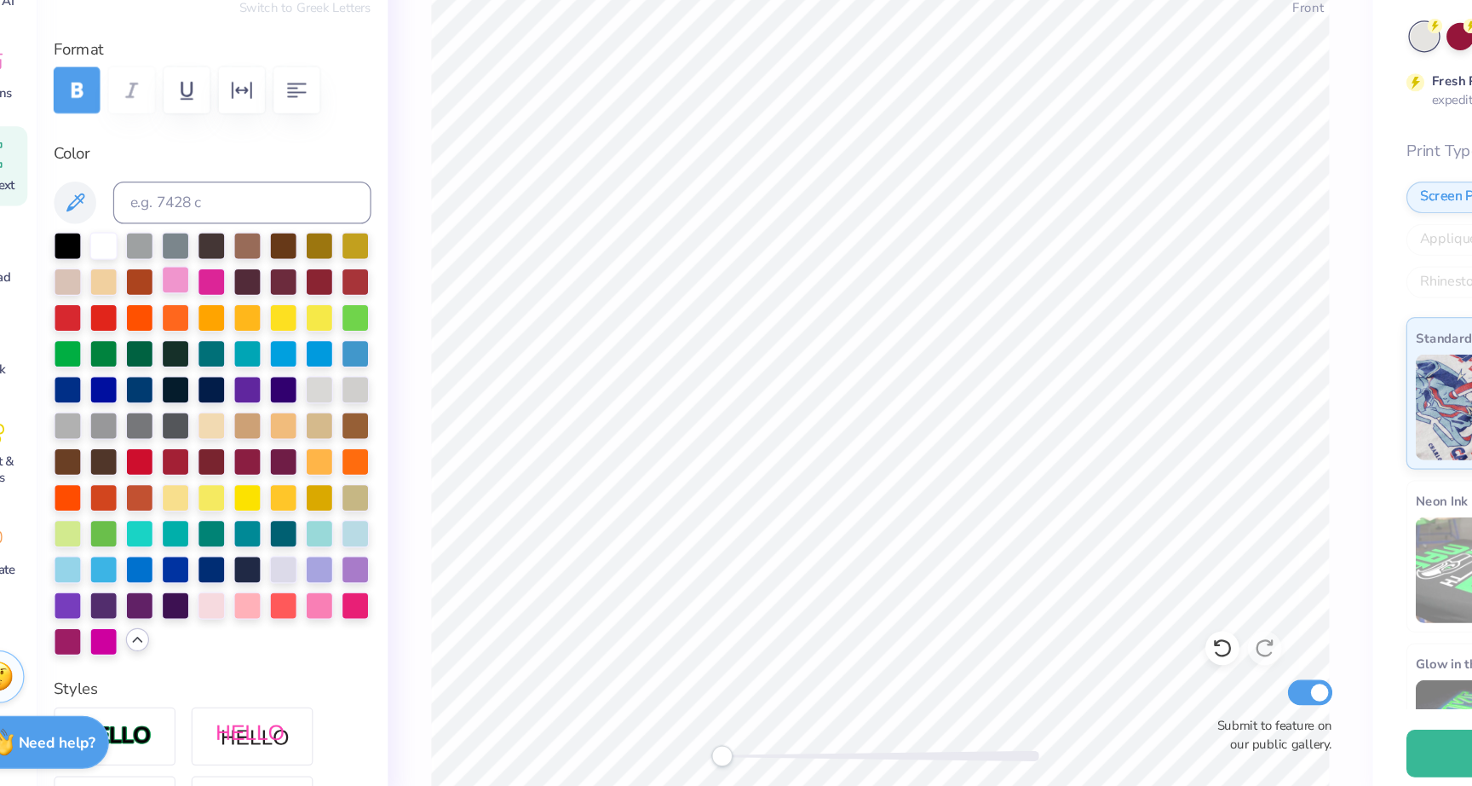
click at [177, 364] on div at bounding box center [188, 368] width 22 height 22
click at [220, 623] on div at bounding box center [217, 629] width 22 height 22
type input "2.87"
type input "3.48"
type input "10.58"
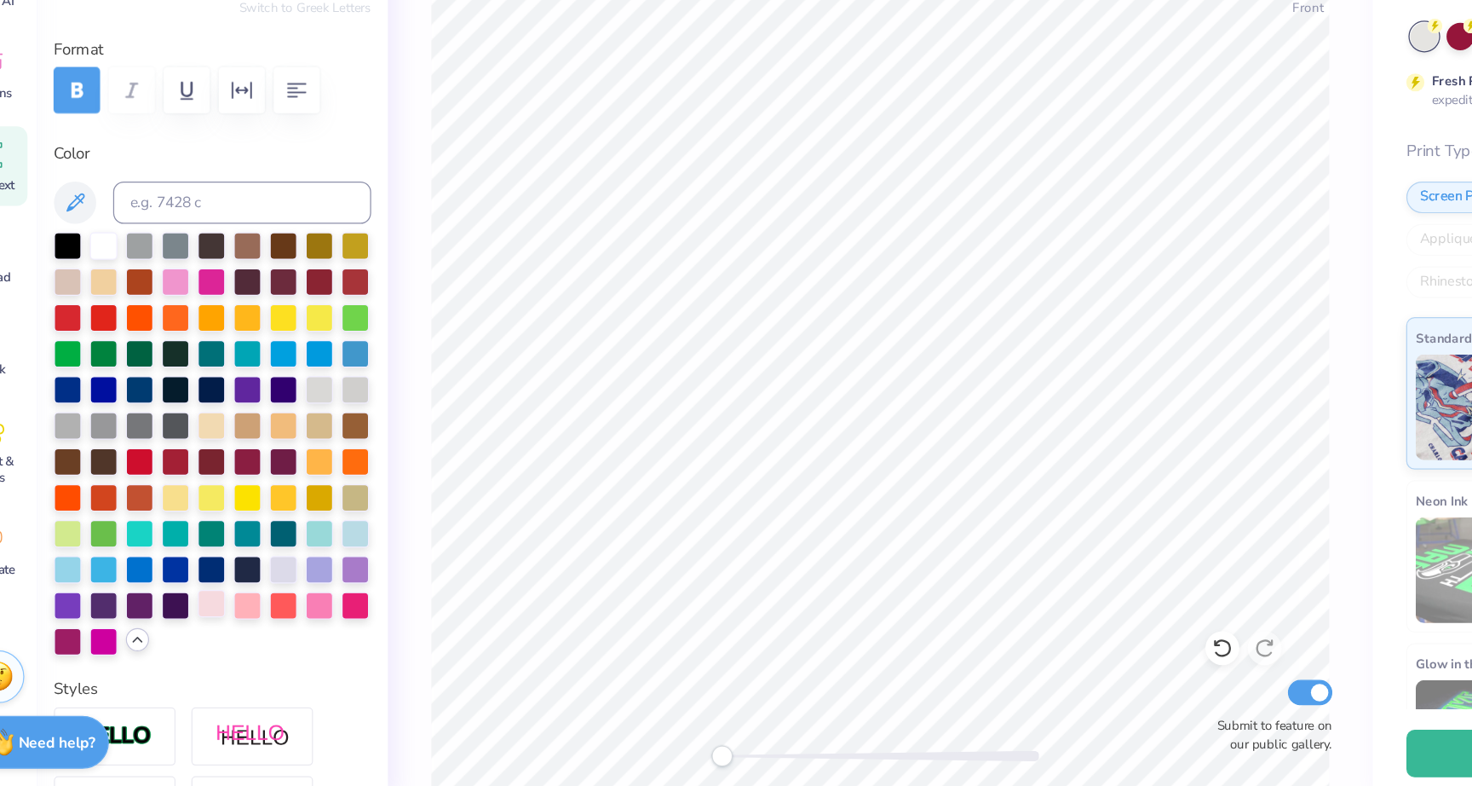
click at [218, 633] on div at bounding box center [217, 629] width 22 height 22
click at [309, 624] on div at bounding box center [304, 629] width 22 height 22
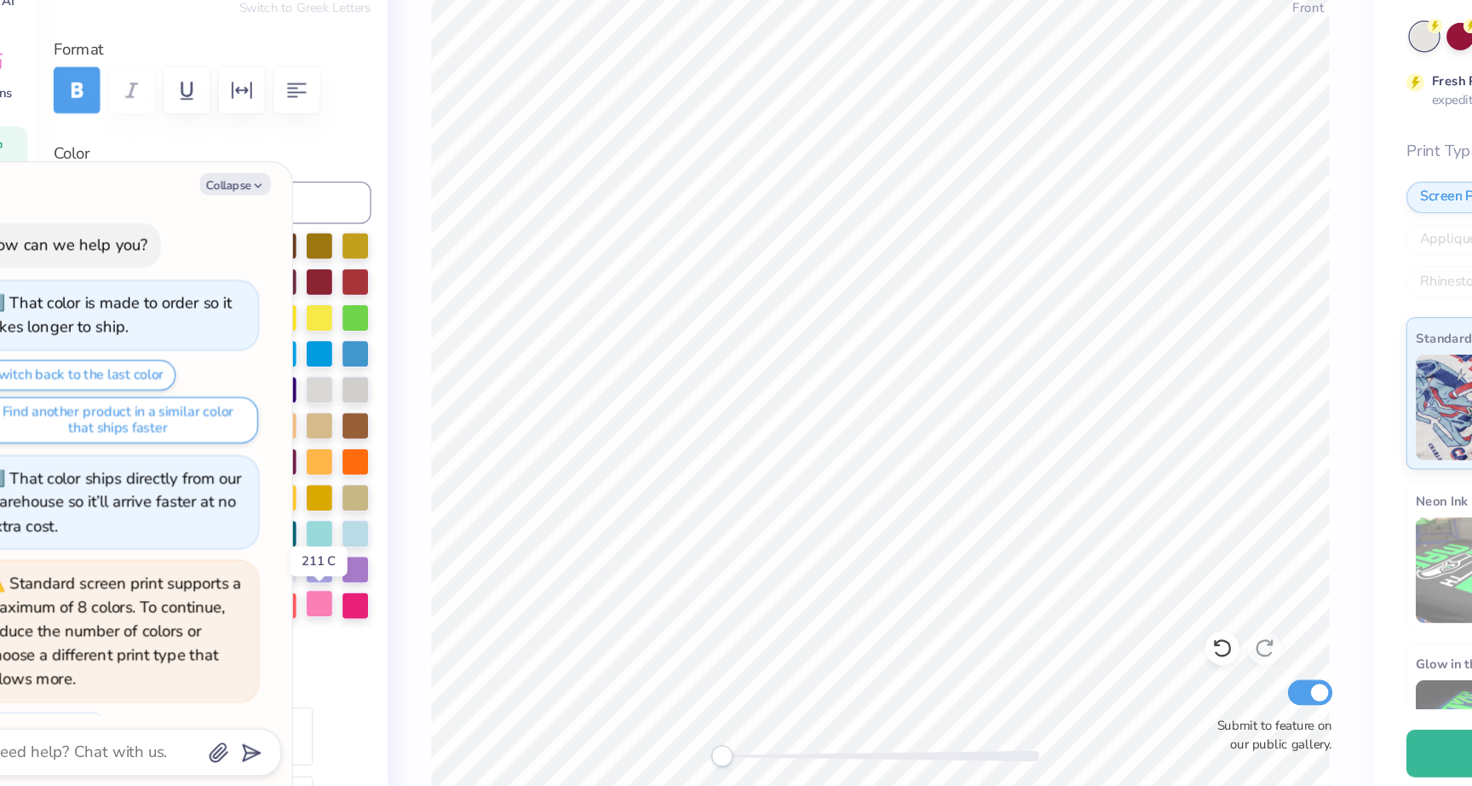
scroll to position [46, 0]
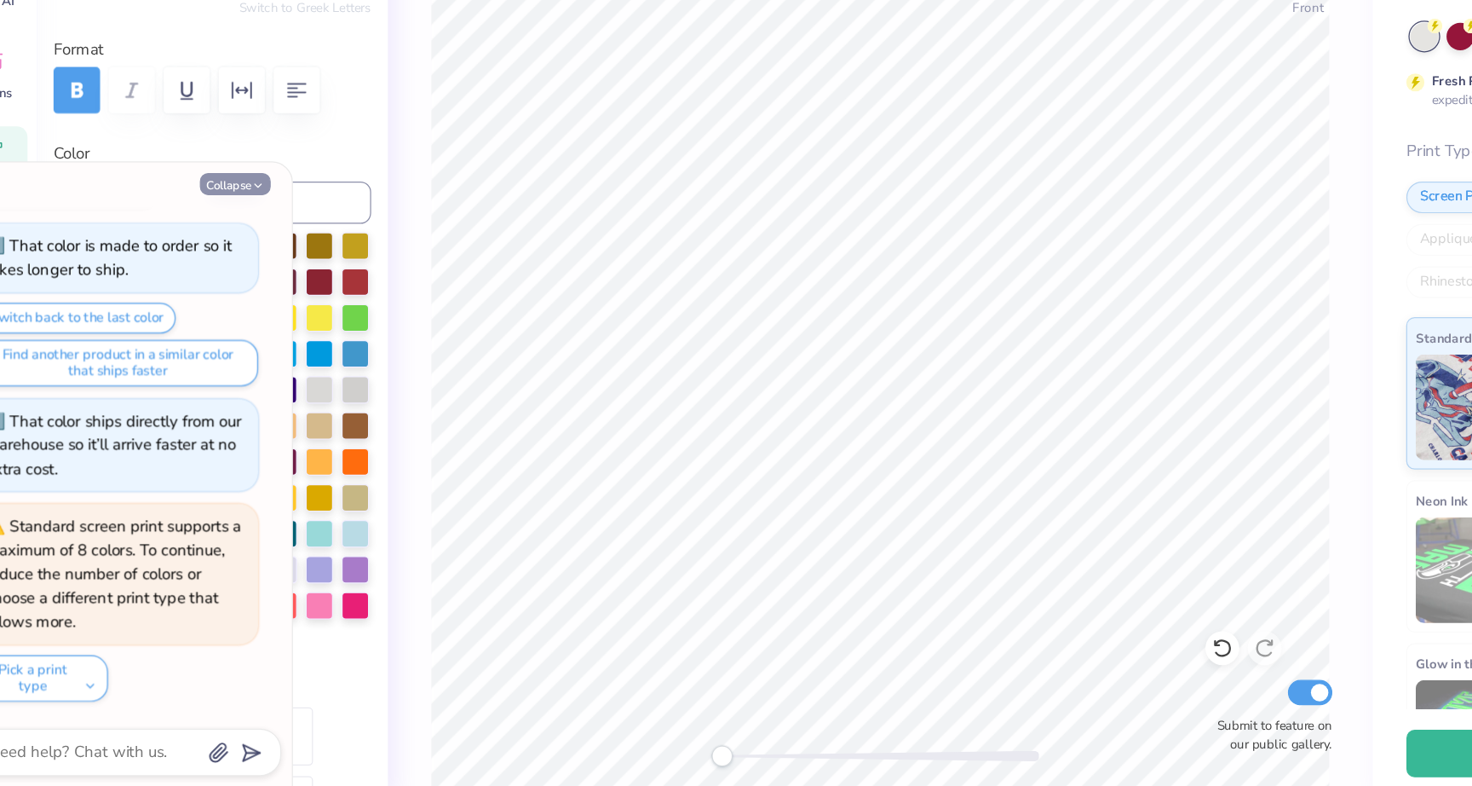
click at [242, 282] on button "Collapse" at bounding box center [236, 291] width 57 height 18
type textarea "x"
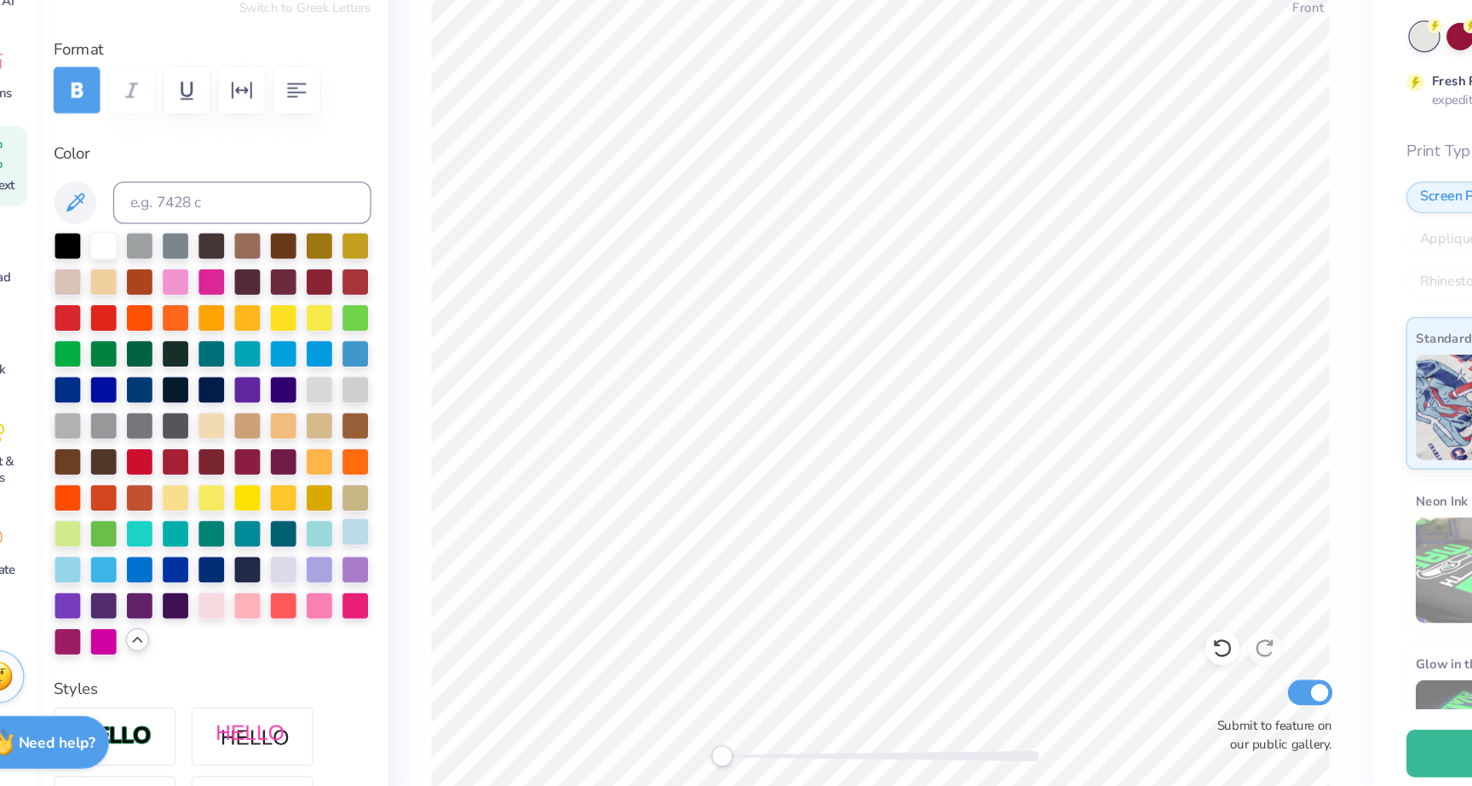
click at [336, 571] on div at bounding box center [333, 571] width 22 height 22
type input "6.56"
type input "3.54"
type input "10.67"
click at [330, 566] on div at bounding box center [333, 571] width 22 height 22
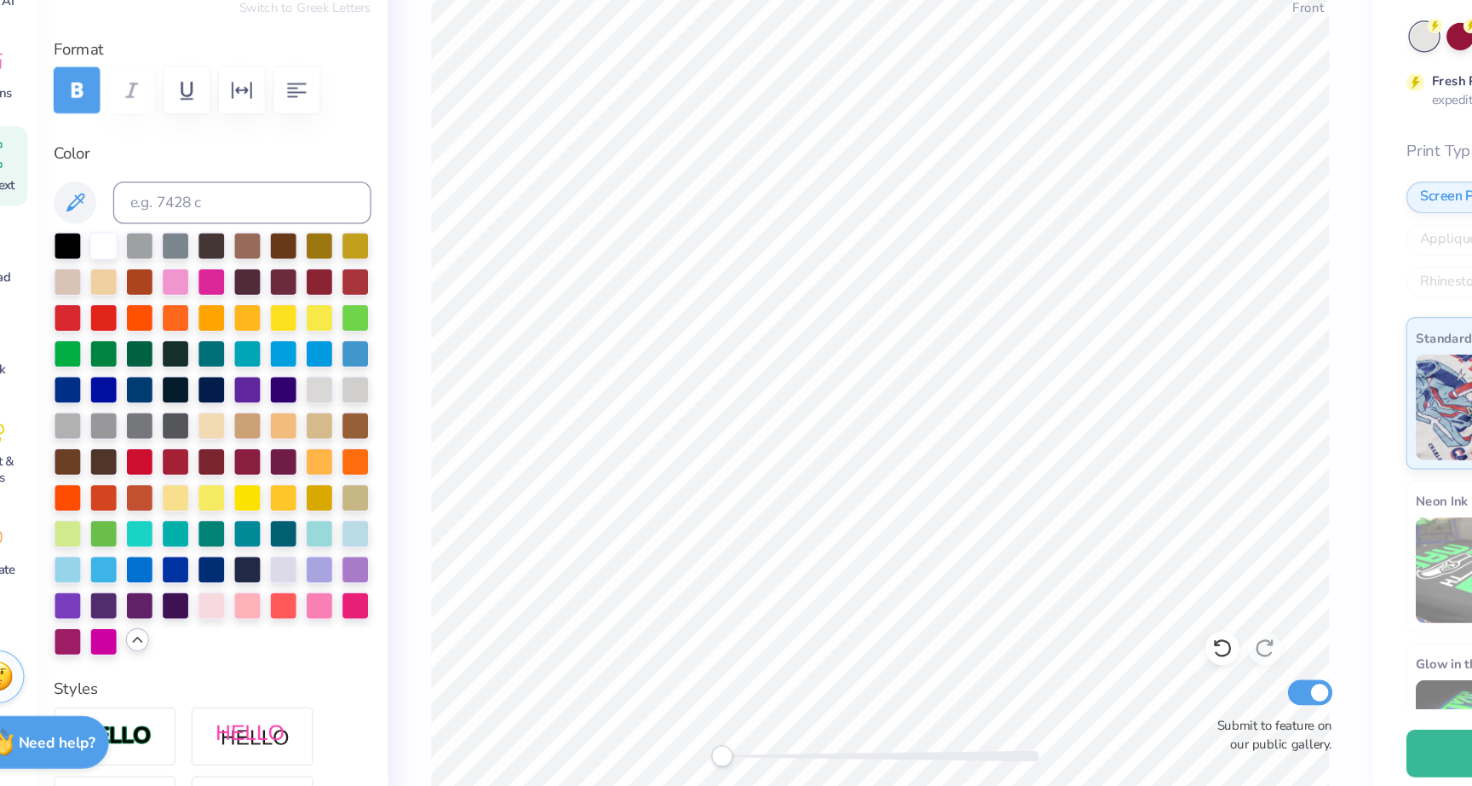
type input "13.02"
type input "3.26"
type input "6.91"
click at [331, 583] on div at bounding box center [218, 500] width 256 height 341
click at [331, 573] on div at bounding box center [333, 571] width 22 height 22
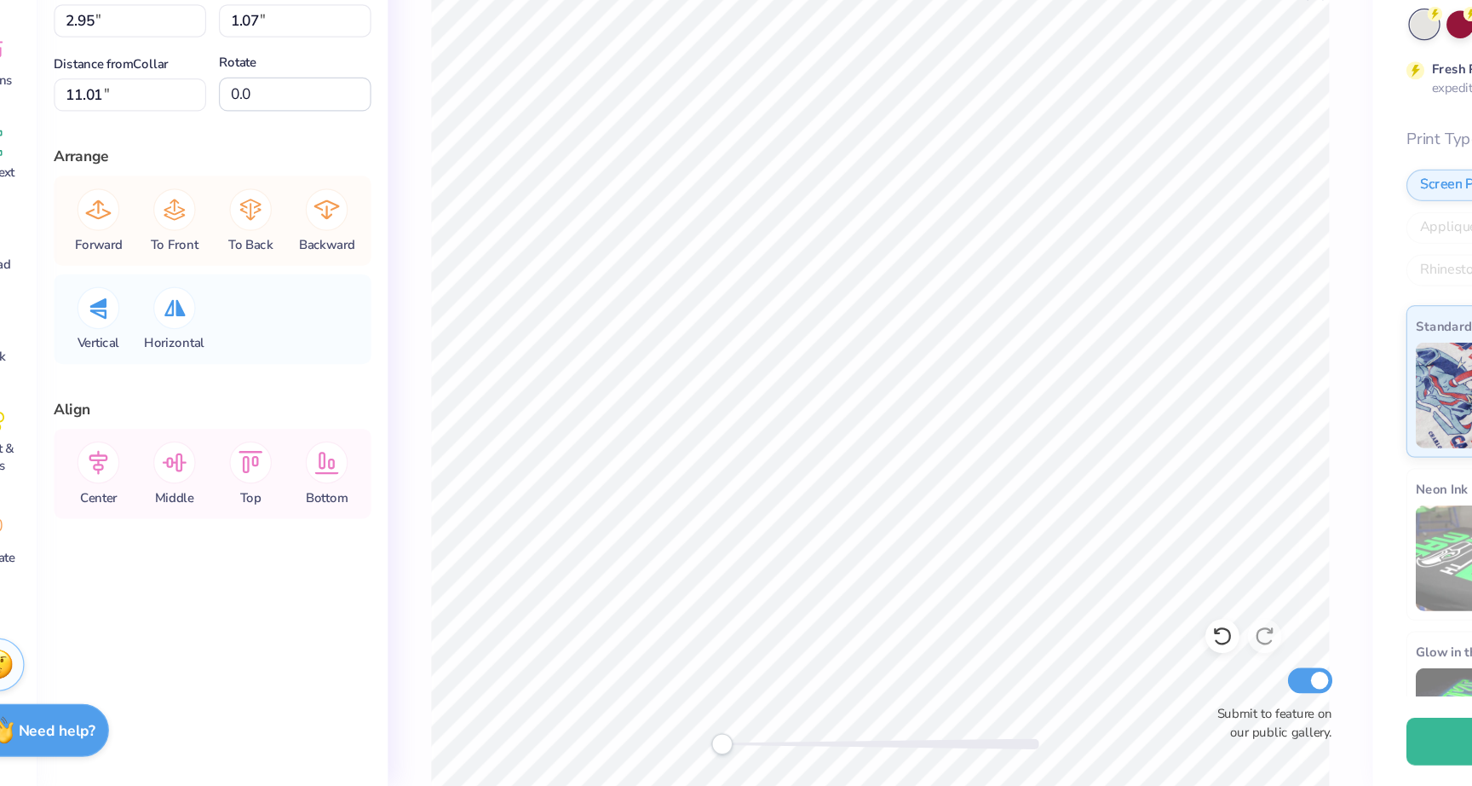
scroll to position [0, 0]
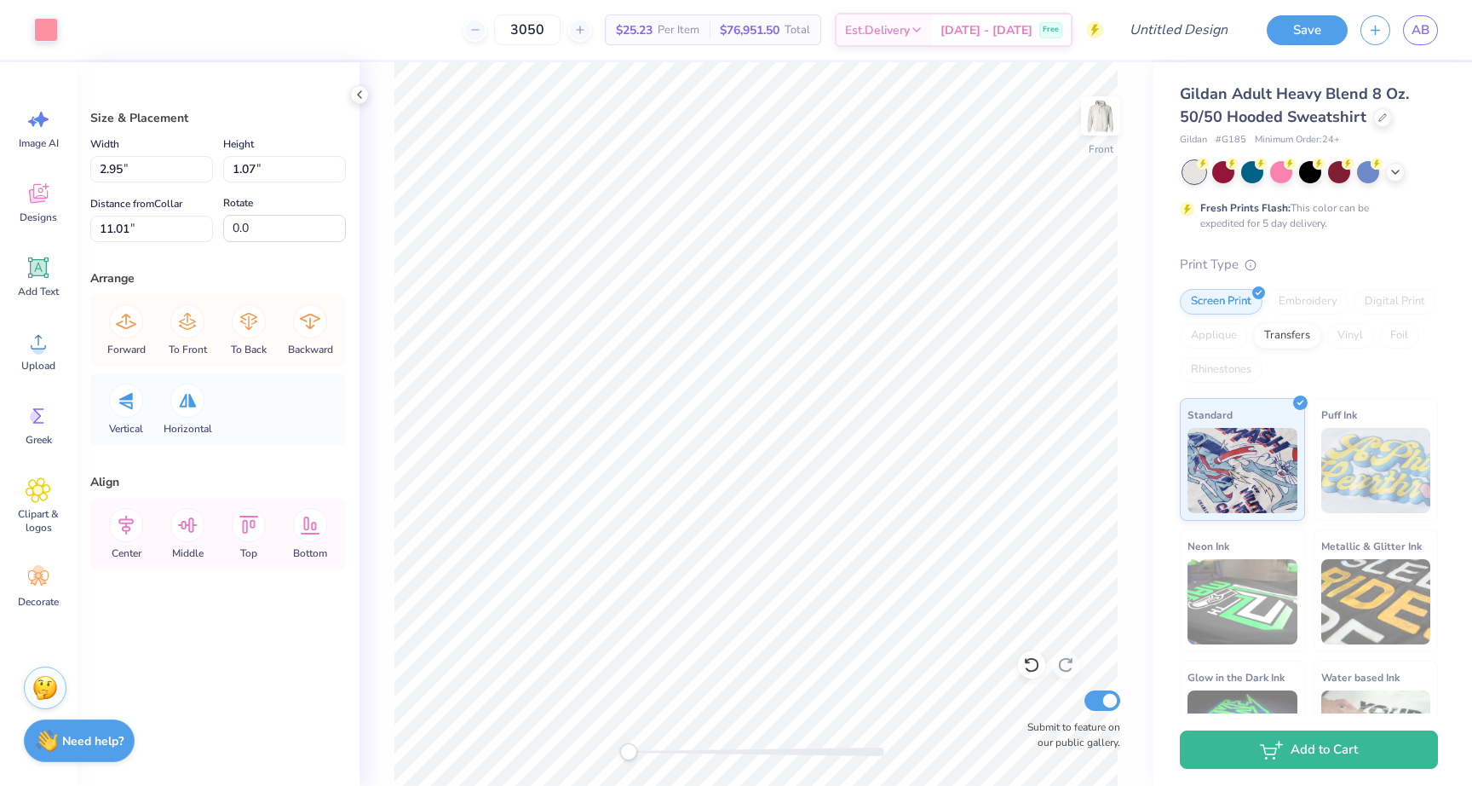
type input "1.91"
type input "1.98"
type input "12.06"
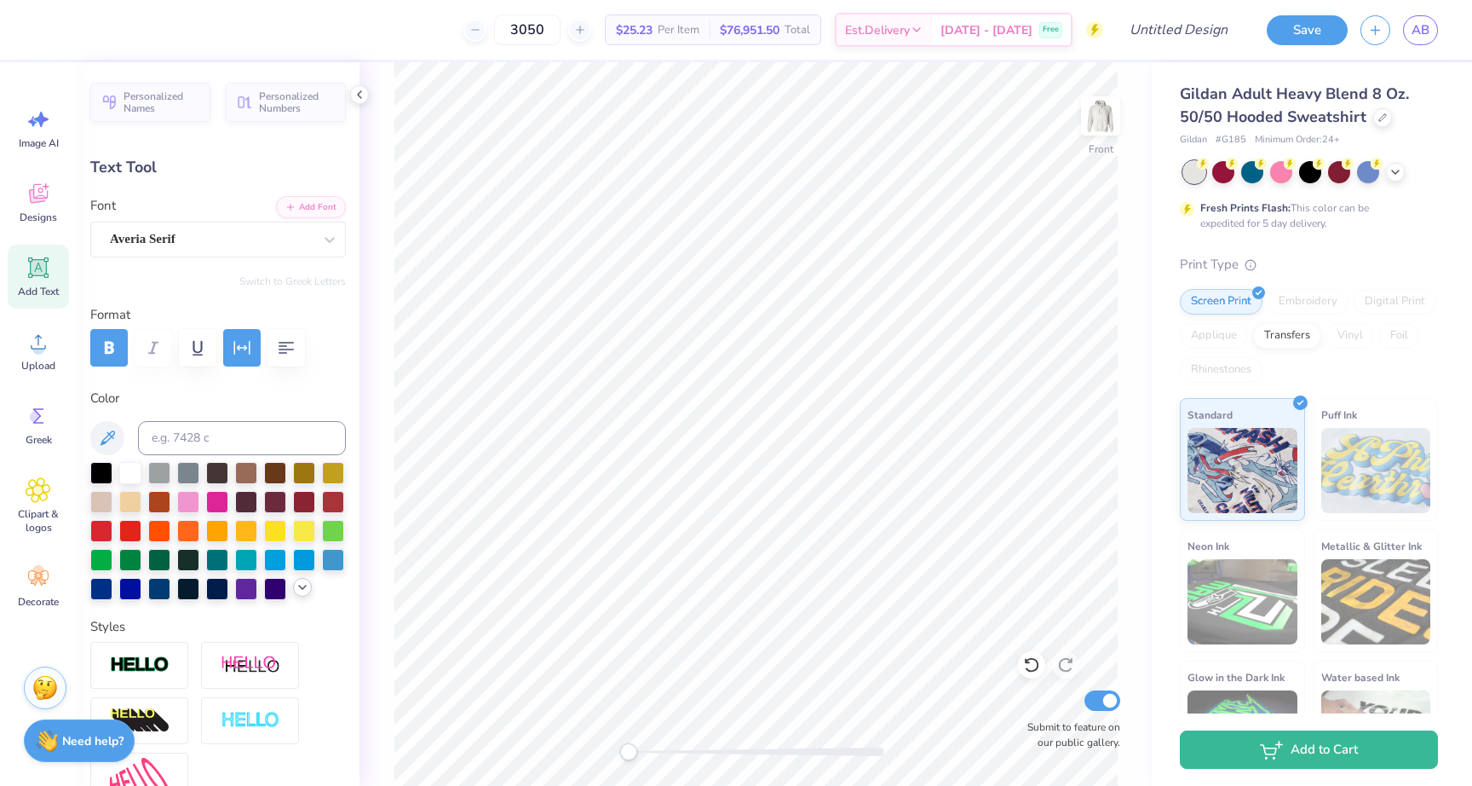
click at [306, 583] on icon at bounding box center [303, 587] width 14 height 14
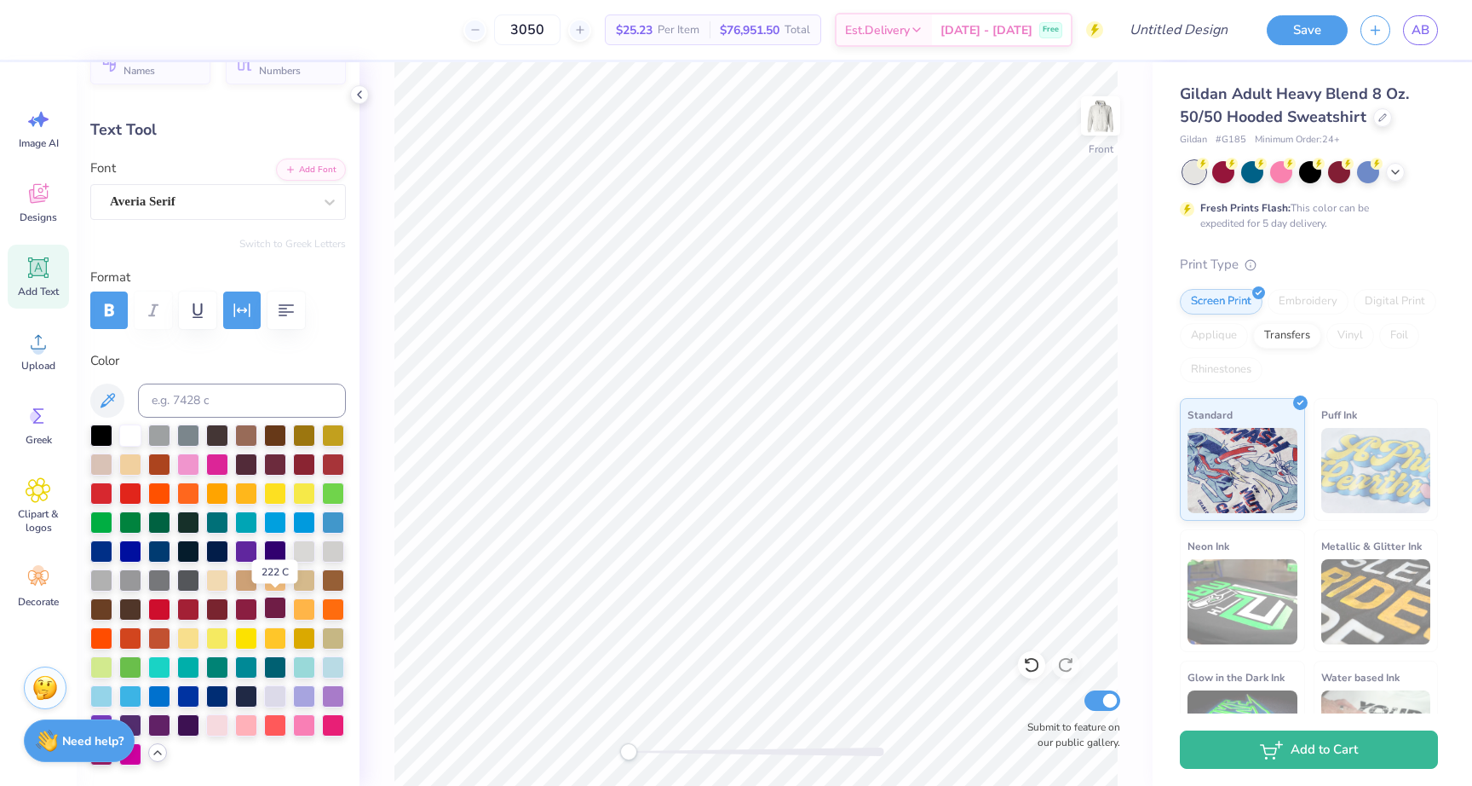
scroll to position [41, 0]
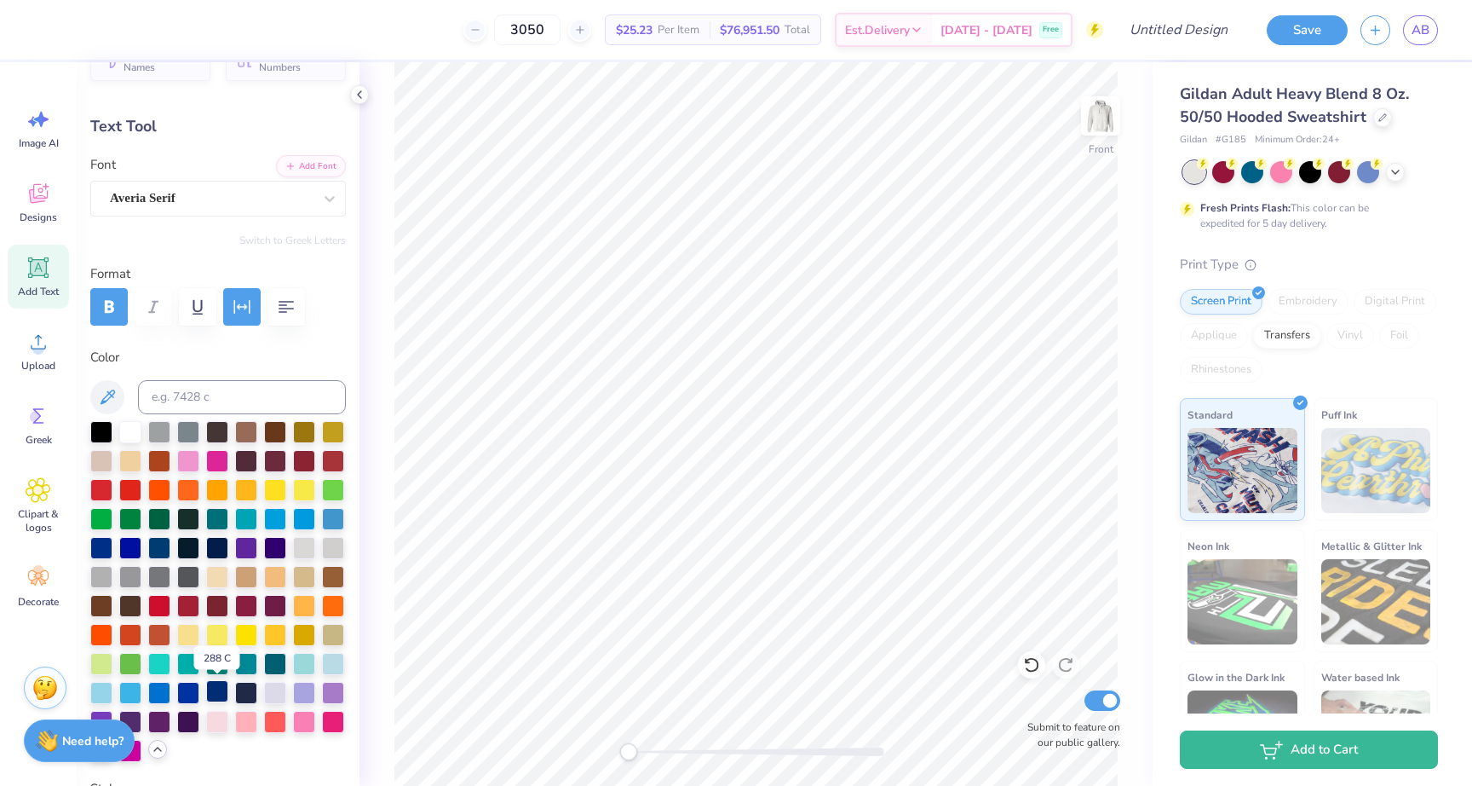
click at [224, 698] on div at bounding box center [217, 691] width 22 height 22
click at [188, 464] on div at bounding box center [188, 459] width 22 height 22
click at [106, 398] on icon at bounding box center [107, 397] width 20 height 20
click at [112, 384] on button at bounding box center [107, 397] width 34 height 34
click at [370, 518] on div "Front Submit to feature on our public gallery." at bounding box center [756, 423] width 793 height 723
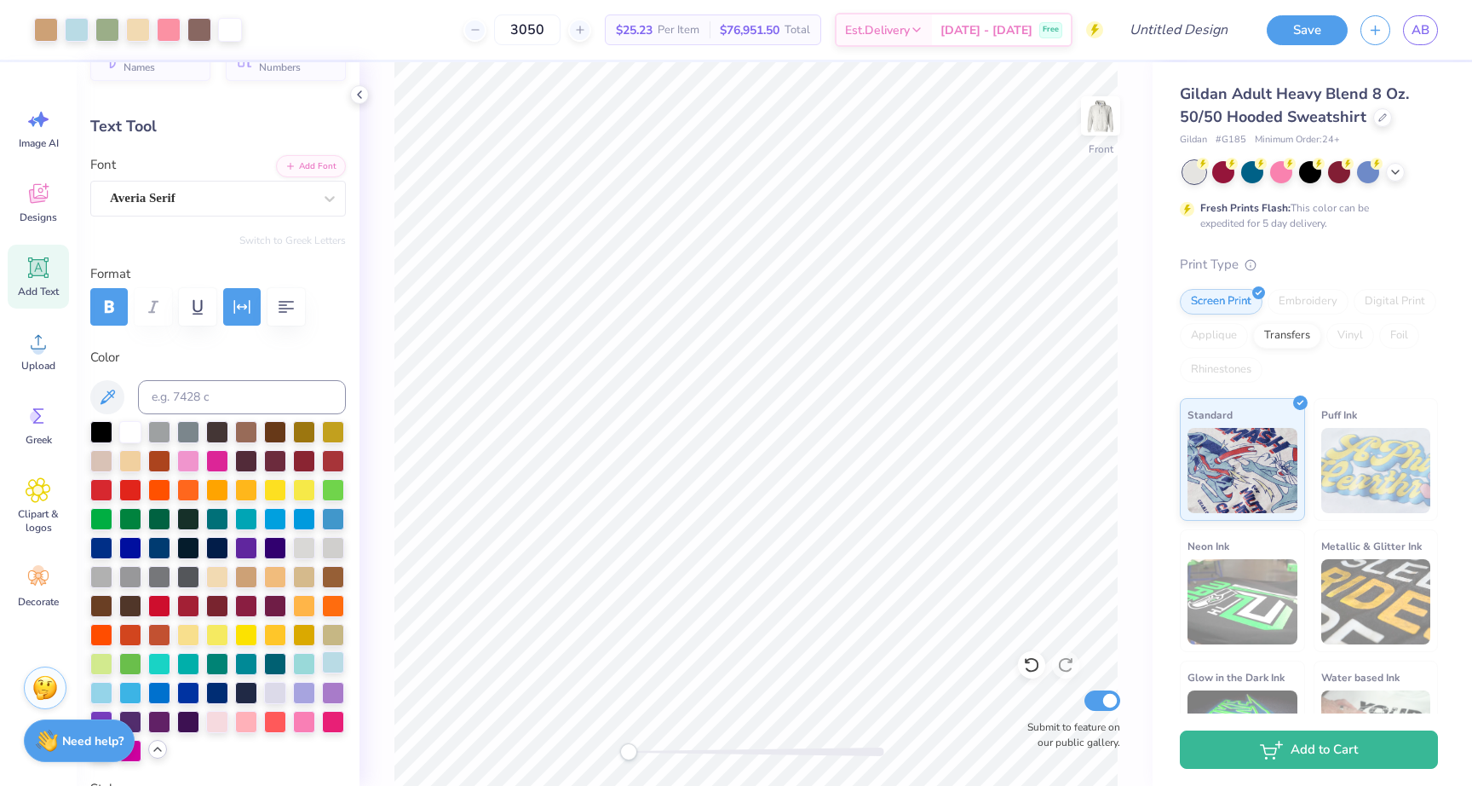
click at [325, 657] on div at bounding box center [333, 662] width 22 height 22
click at [102, 691] on div at bounding box center [101, 691] width 22 height 22
click at [124, 691] on div at bounding box center [130, 691] width 22 height 22
click at [102, 388] on icon at bounding box center [107, 397] width 20 height 20
click at [273, 429] on div at bounding box center [275, 430] width 22 height 22
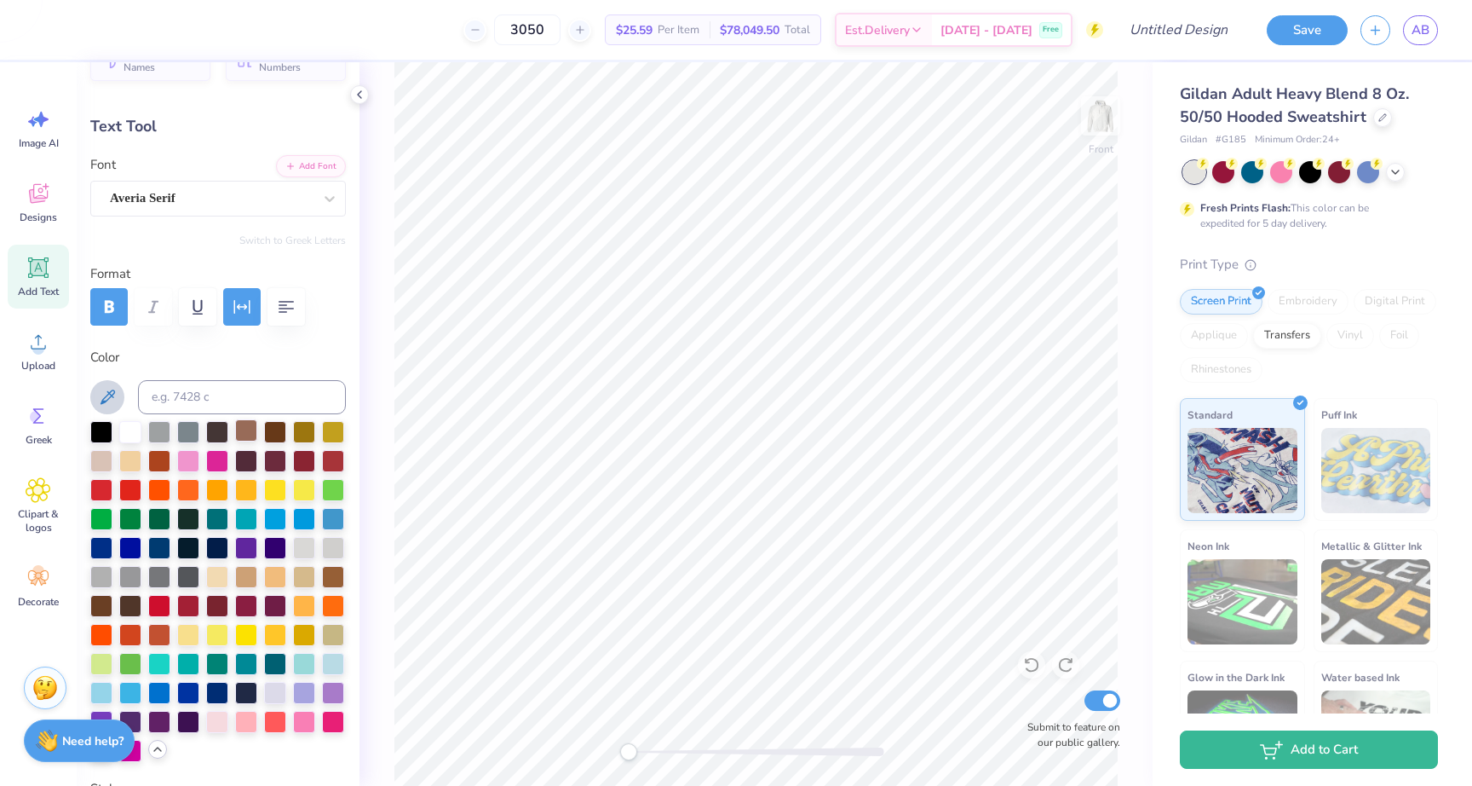
click at [249, 443] on div at bounding box center [218, 591] width 256 height 341
click at [247, 423] on div at bounding box center [246, 430] width 22 height 22
click at [107, 398] on icon at bounding box center [108, 396] width 14 height 14
click at [97, 394] on icon at bounding box center [107, 397] width 20 height 20
click at [53, 425] on div "Greek" at bounding box center [38, 425] width 61 height 64
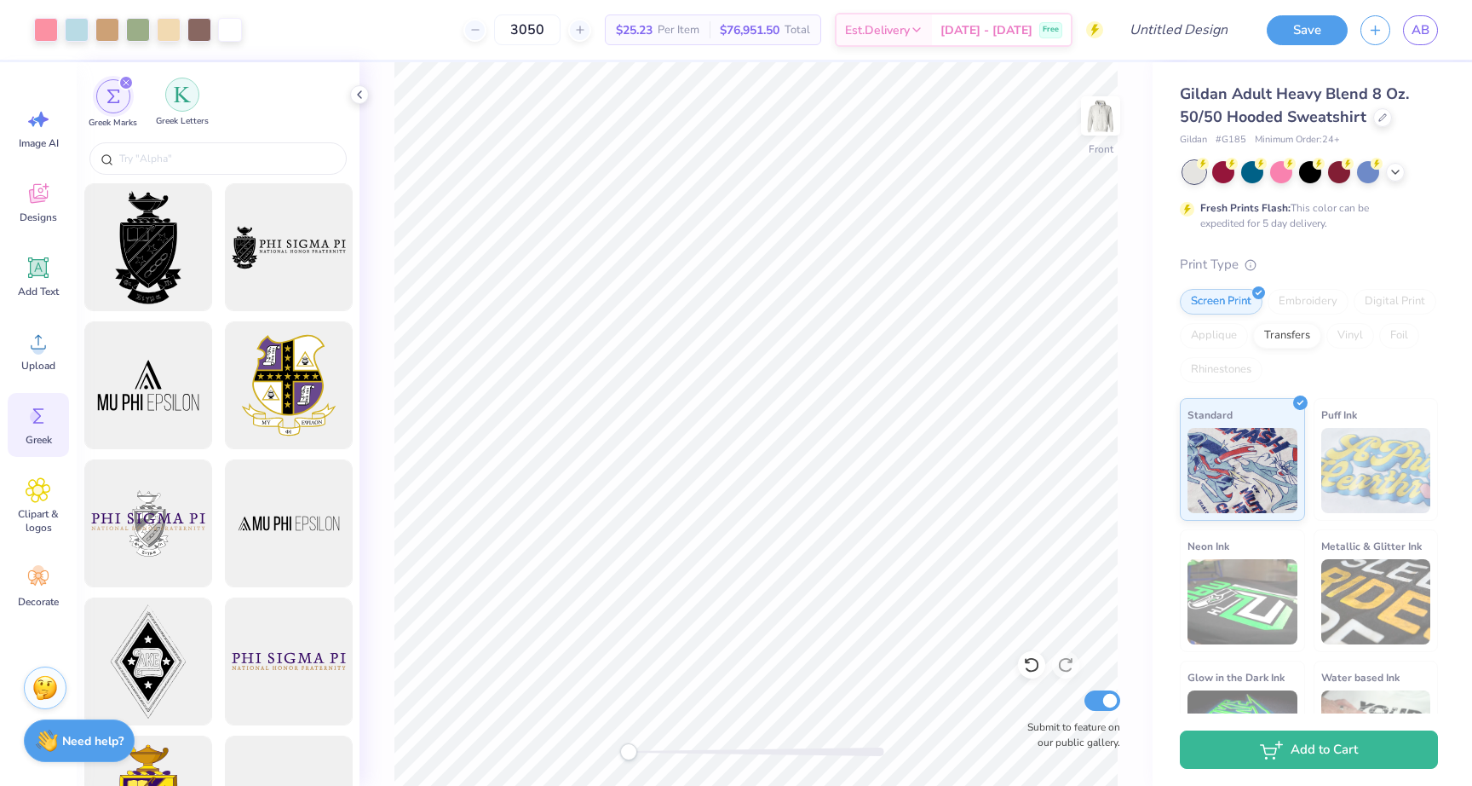
click at [181, 105] on div "filter for Greek Letters" at bounding box center [182, 95] width 34 height 34
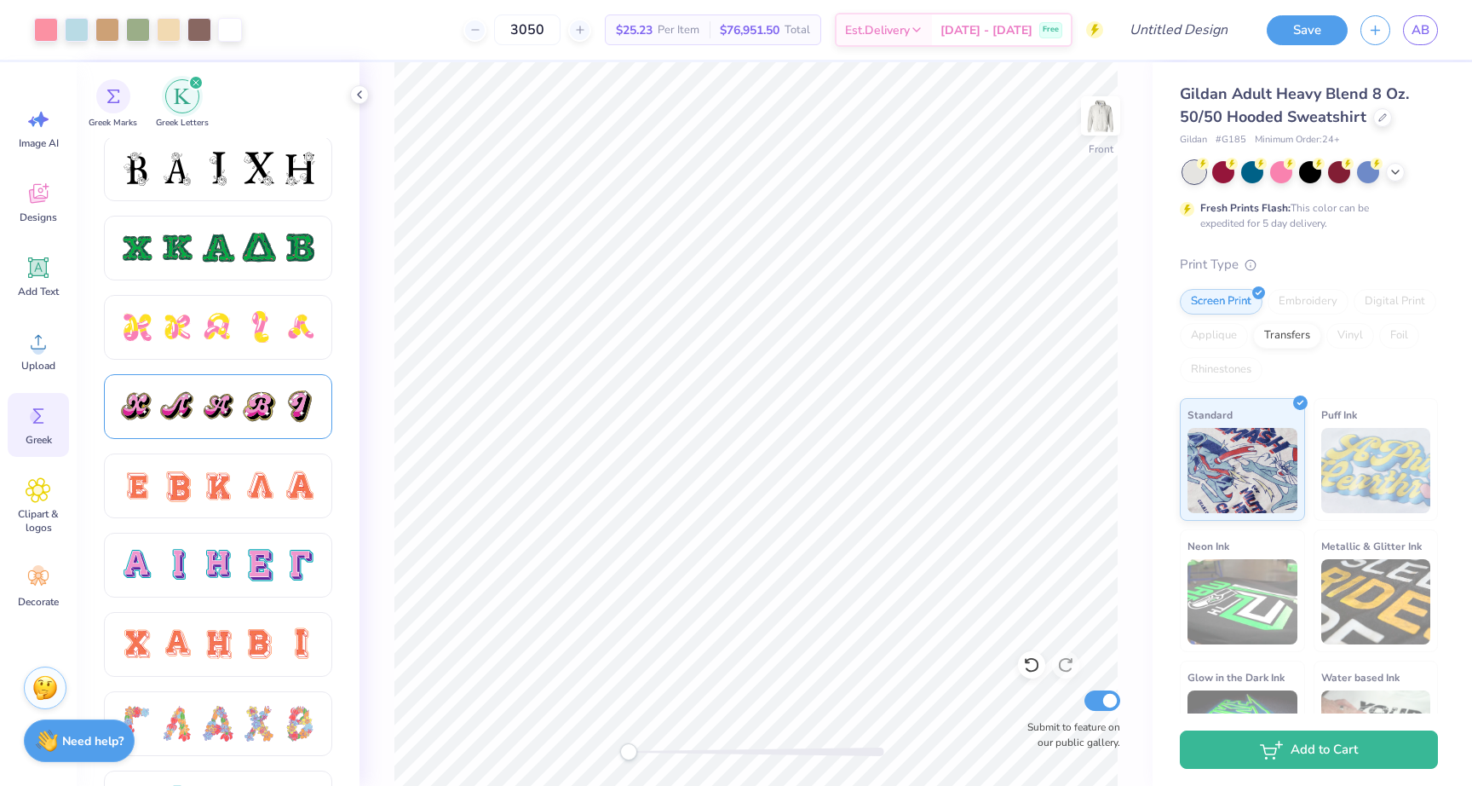
scroll to position [798, 0]
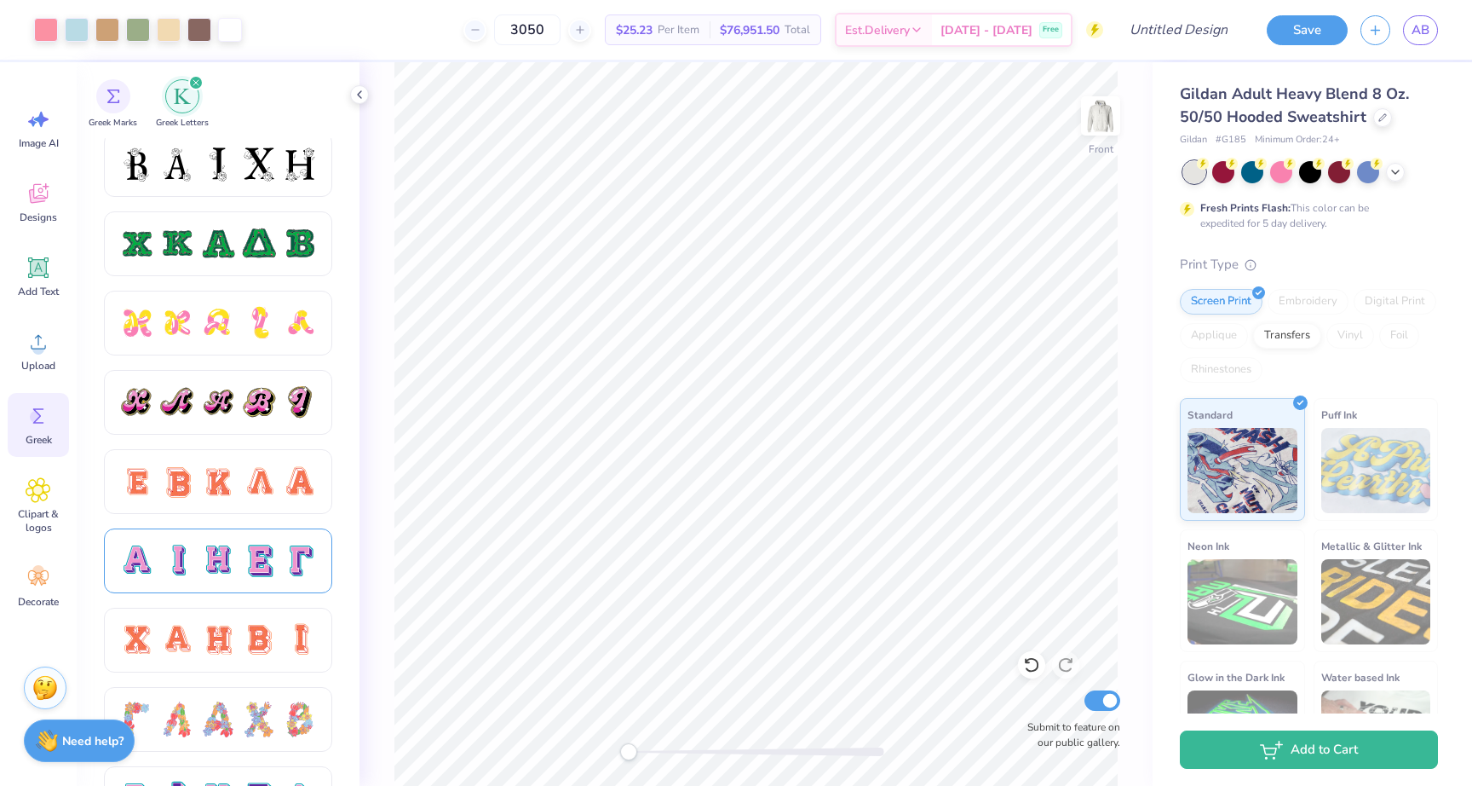
click at [232, 559] on div at bounding box center [218, 561] width 36 height 36
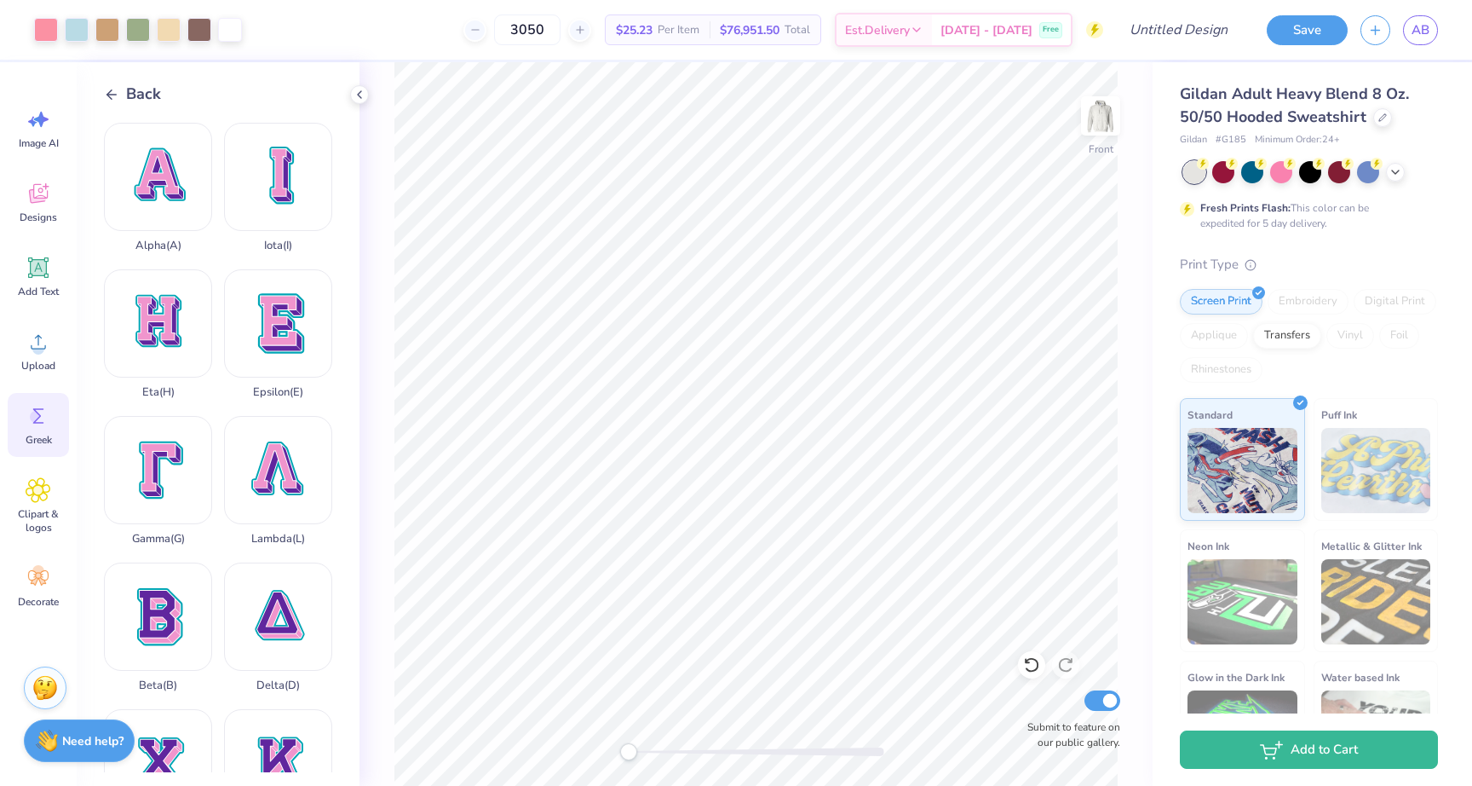
click at [118, 98] on icon at bounding box center [111, 94] width 15 height 15
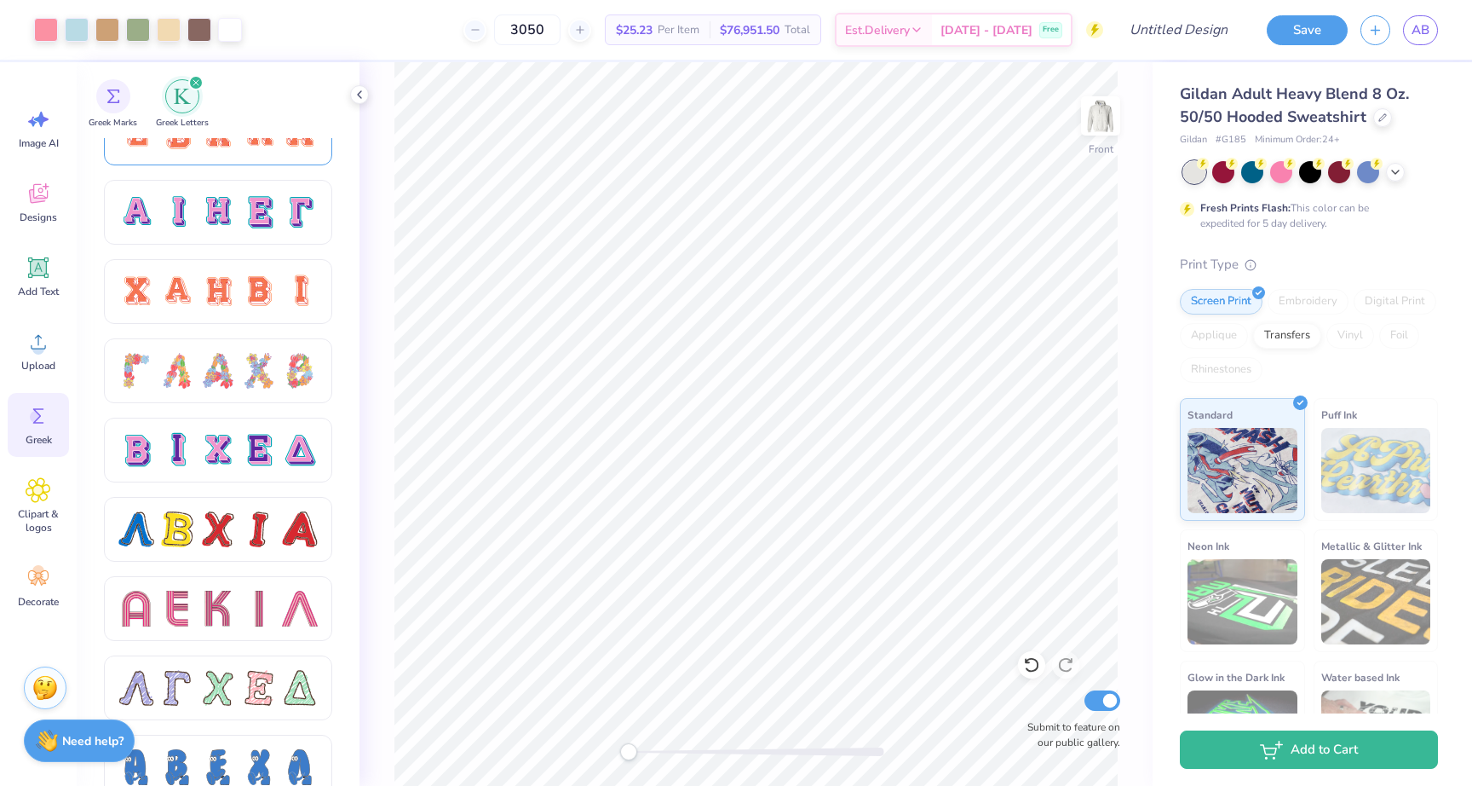
scroll to position [1150, 0]
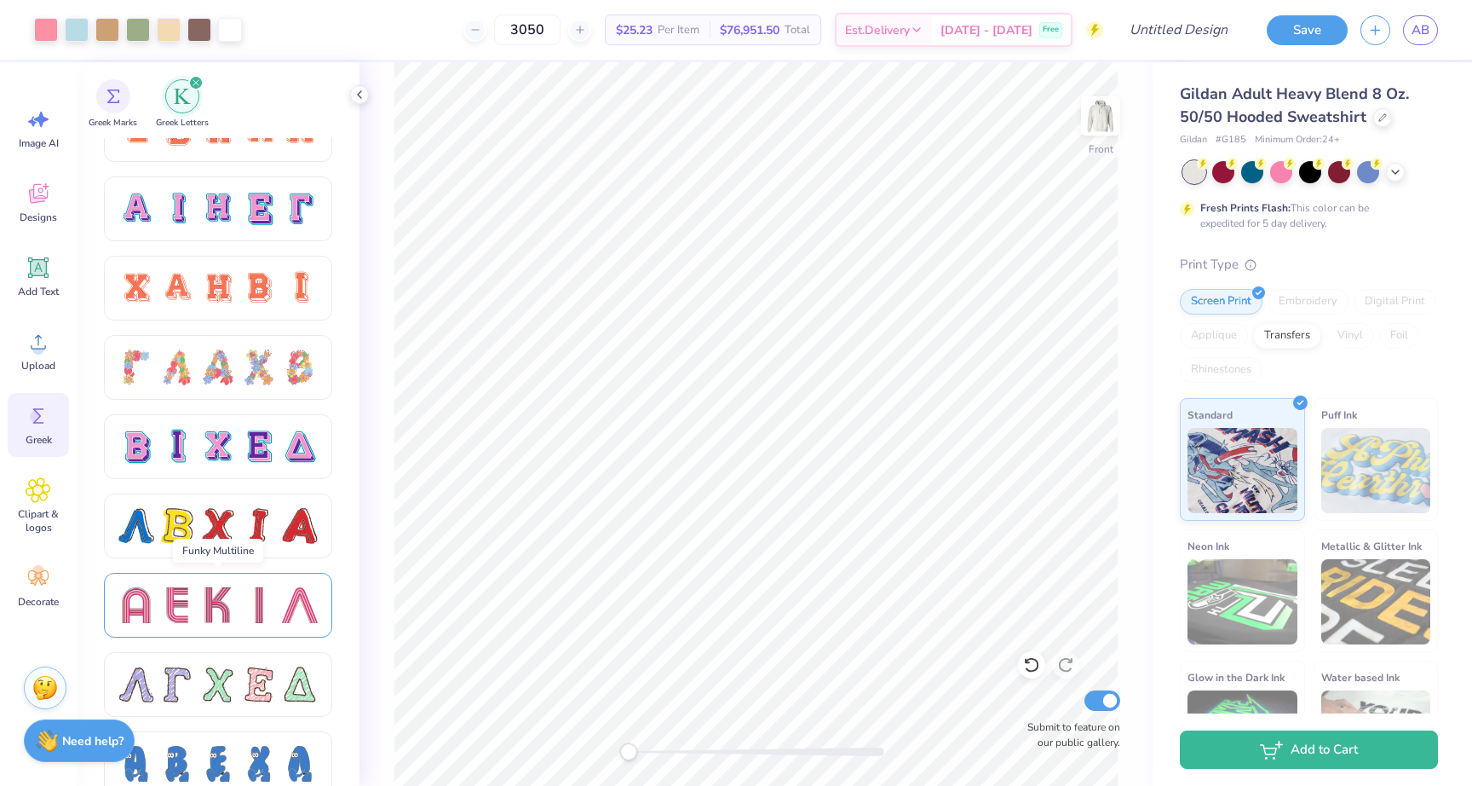
click at [229, 602] on div at bounding box center [218, 605] width 36 height 36
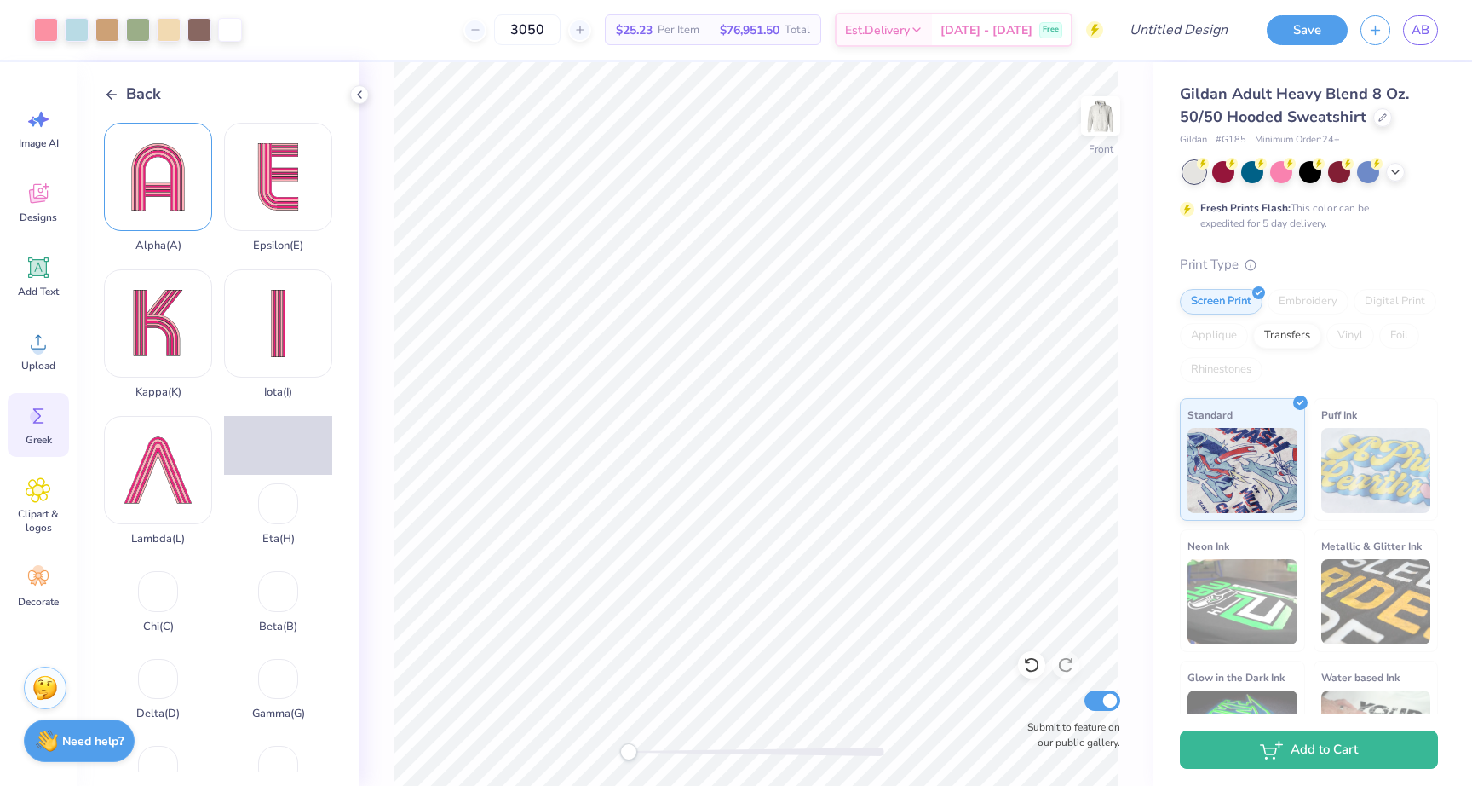
click at [154, 181] on div "Alpha ( A )" at bounding box center [158, 188] width 108 height 130
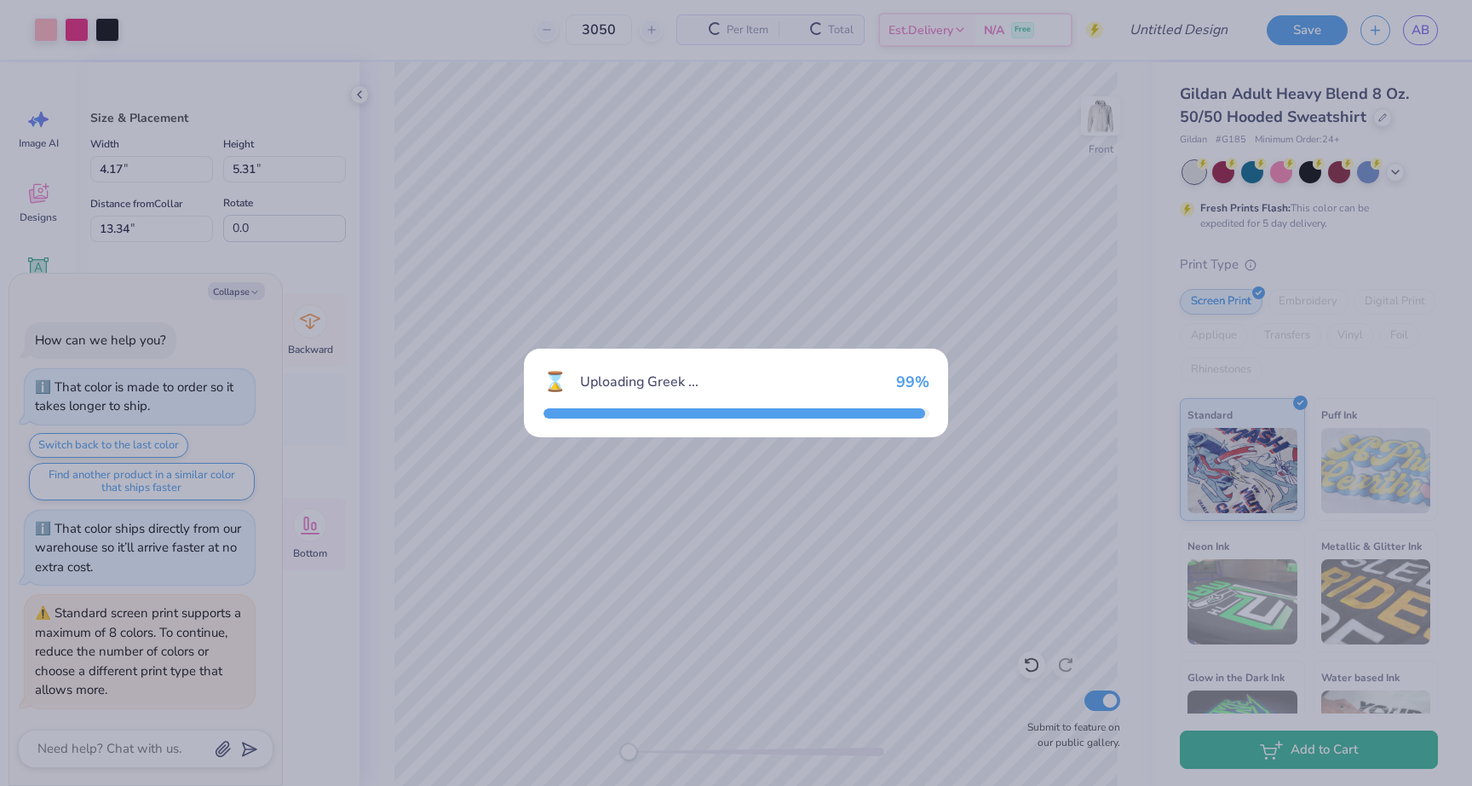
scroll to position [141, 0]
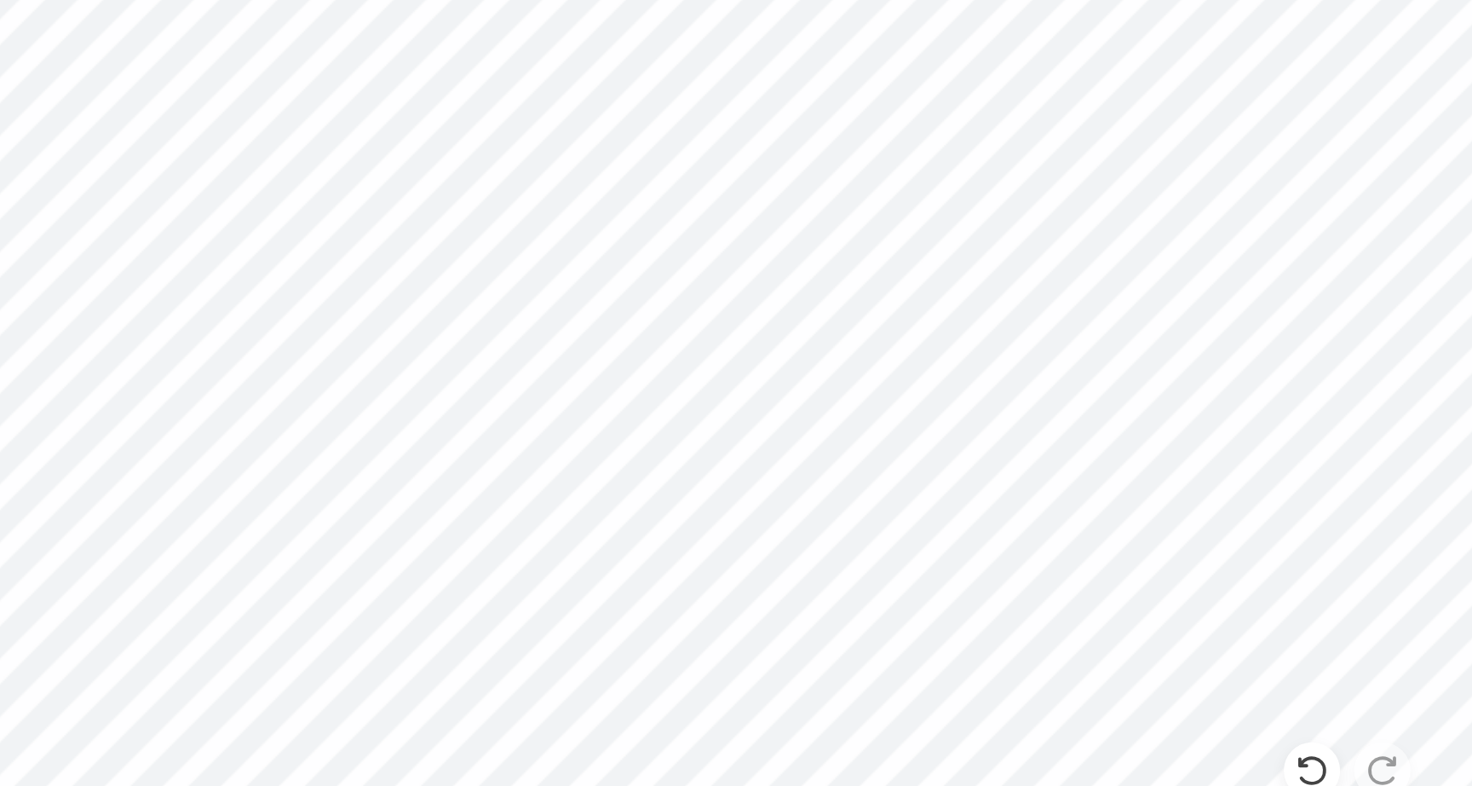
type textarea "x"
type input "0.55"
type input "0.71"
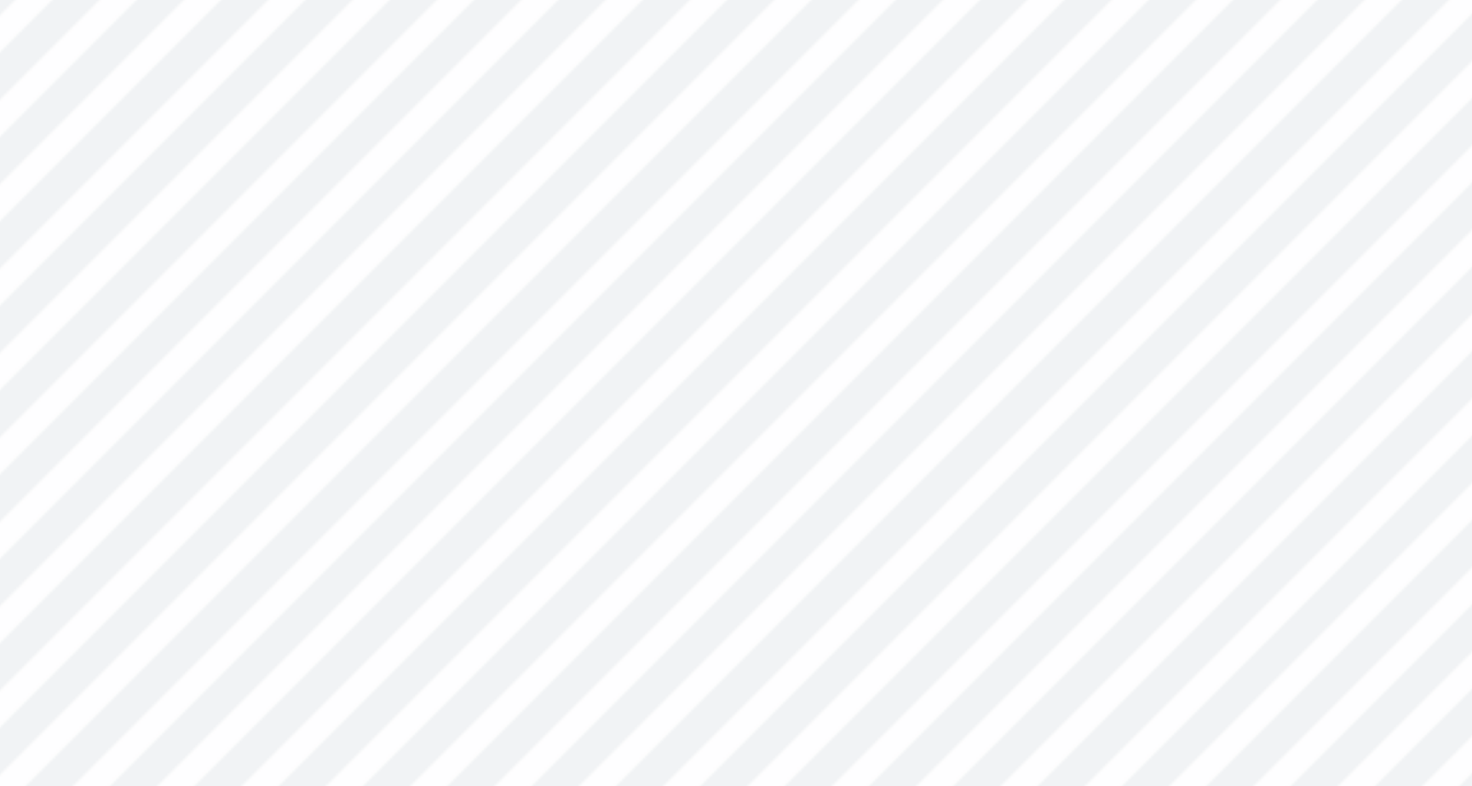
type textarea "x"
type input "0.43"
type input "0.54"
type input "12.70"
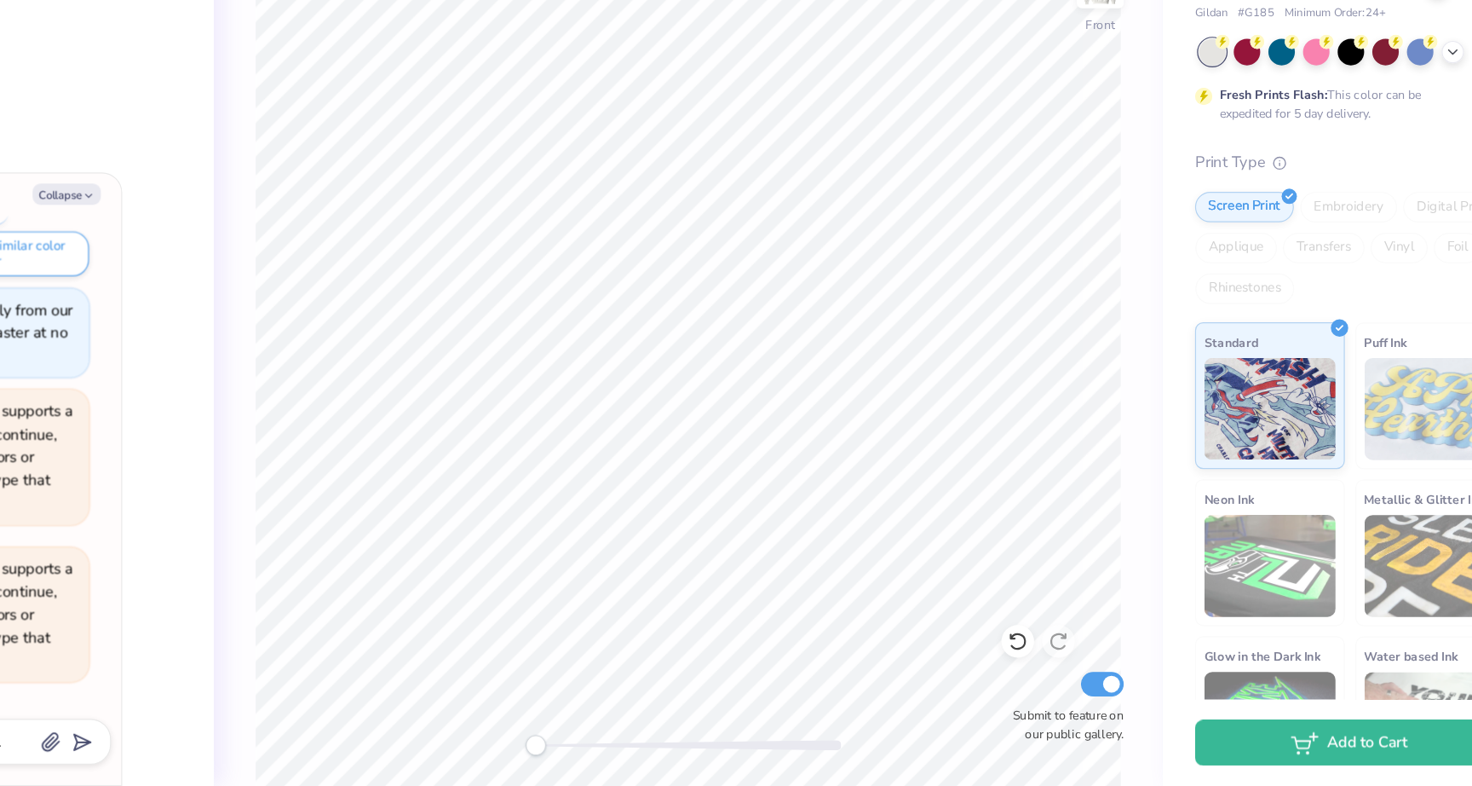
scroll to position [0, 0]
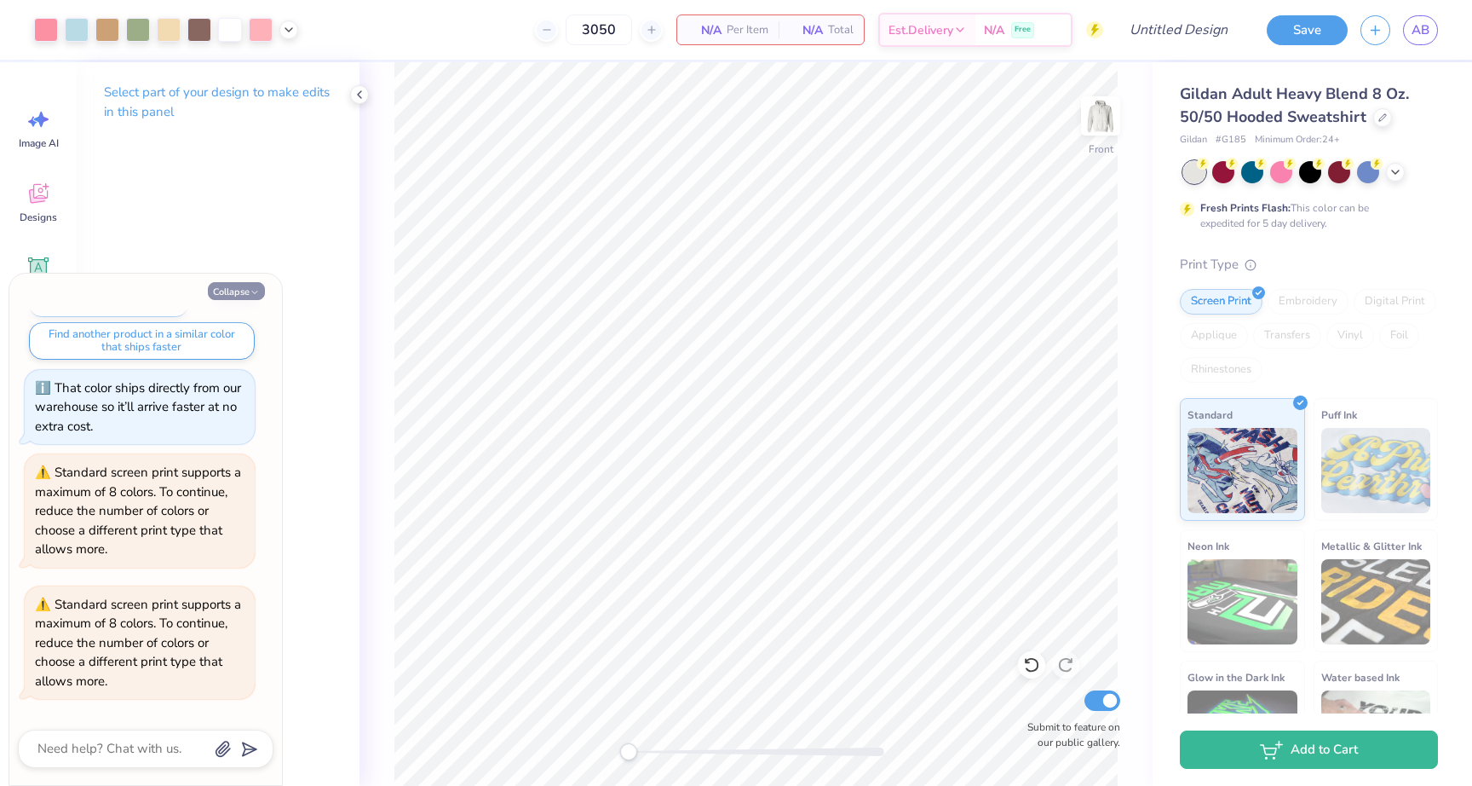
click at [240, 285] on button "Collapse" at bounding box center [236, 291] width 57 height 18
type textarea "x"
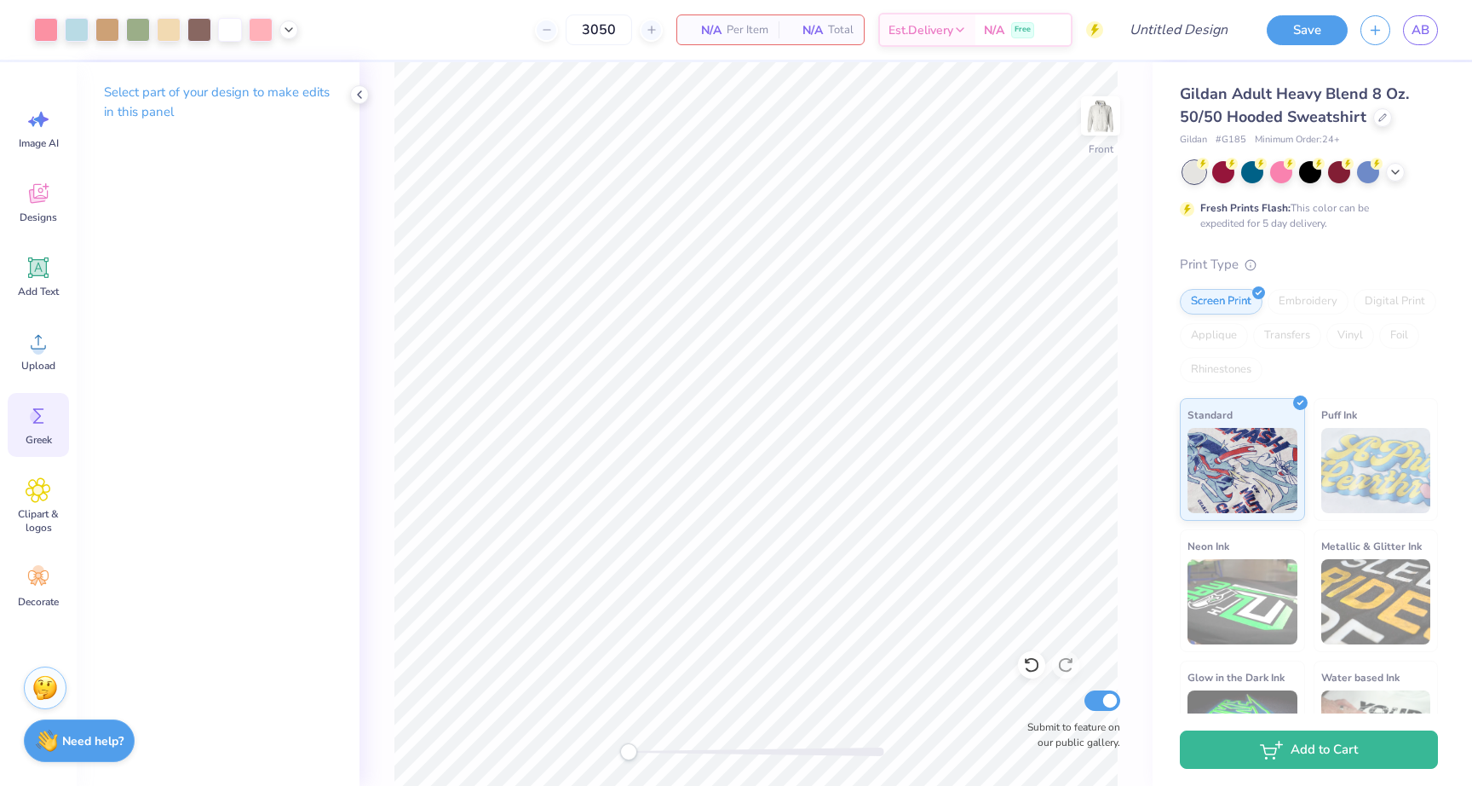
click at [43, 419] on icon at bounding box center [39, 416] width 26 height 26
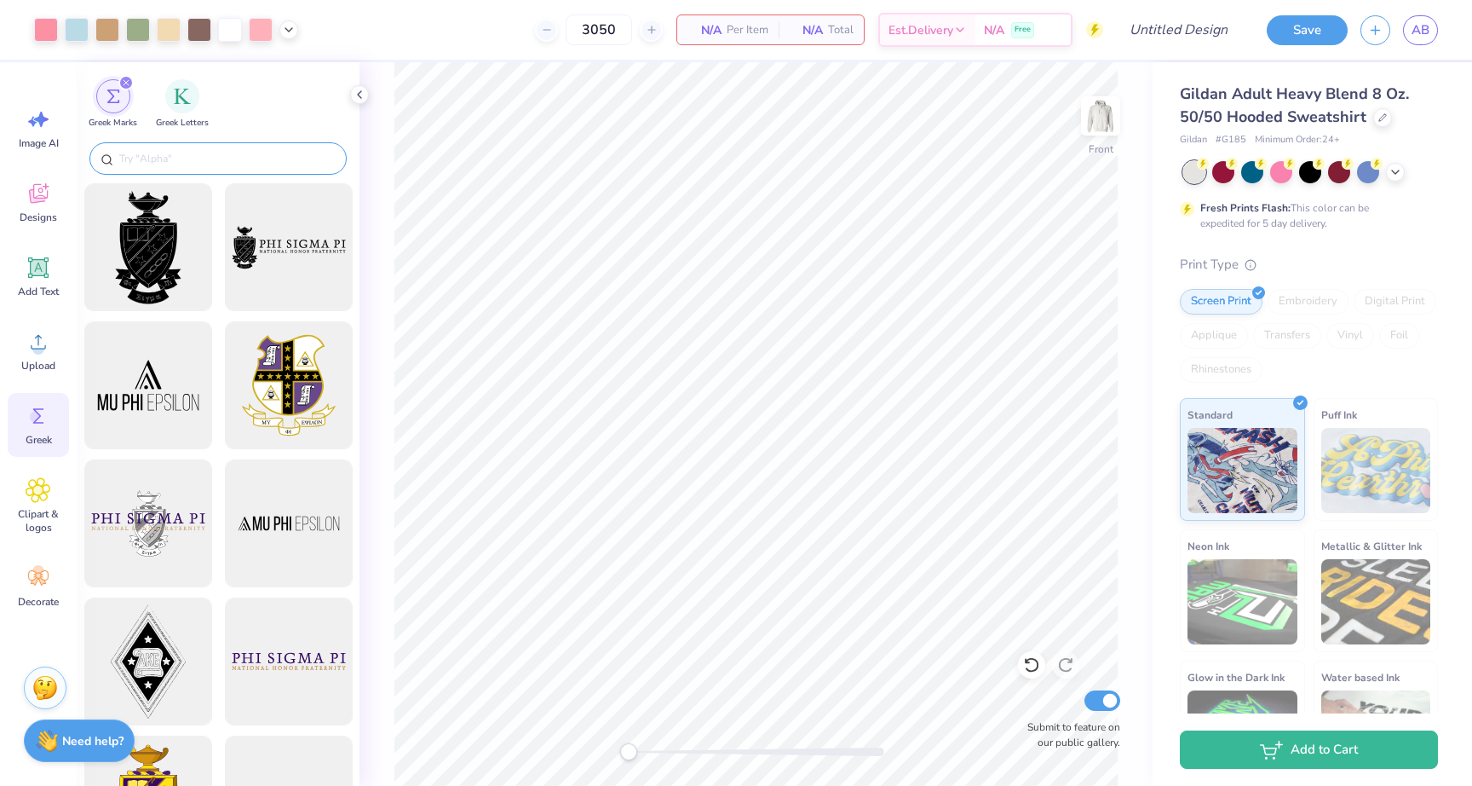
click at [211, 158] on input "text" at bounding box center [227, 158] width 218 height 17
click at [205, 122] on span "Greek Letters" at bounding box center [182, 121] width 53 height 13
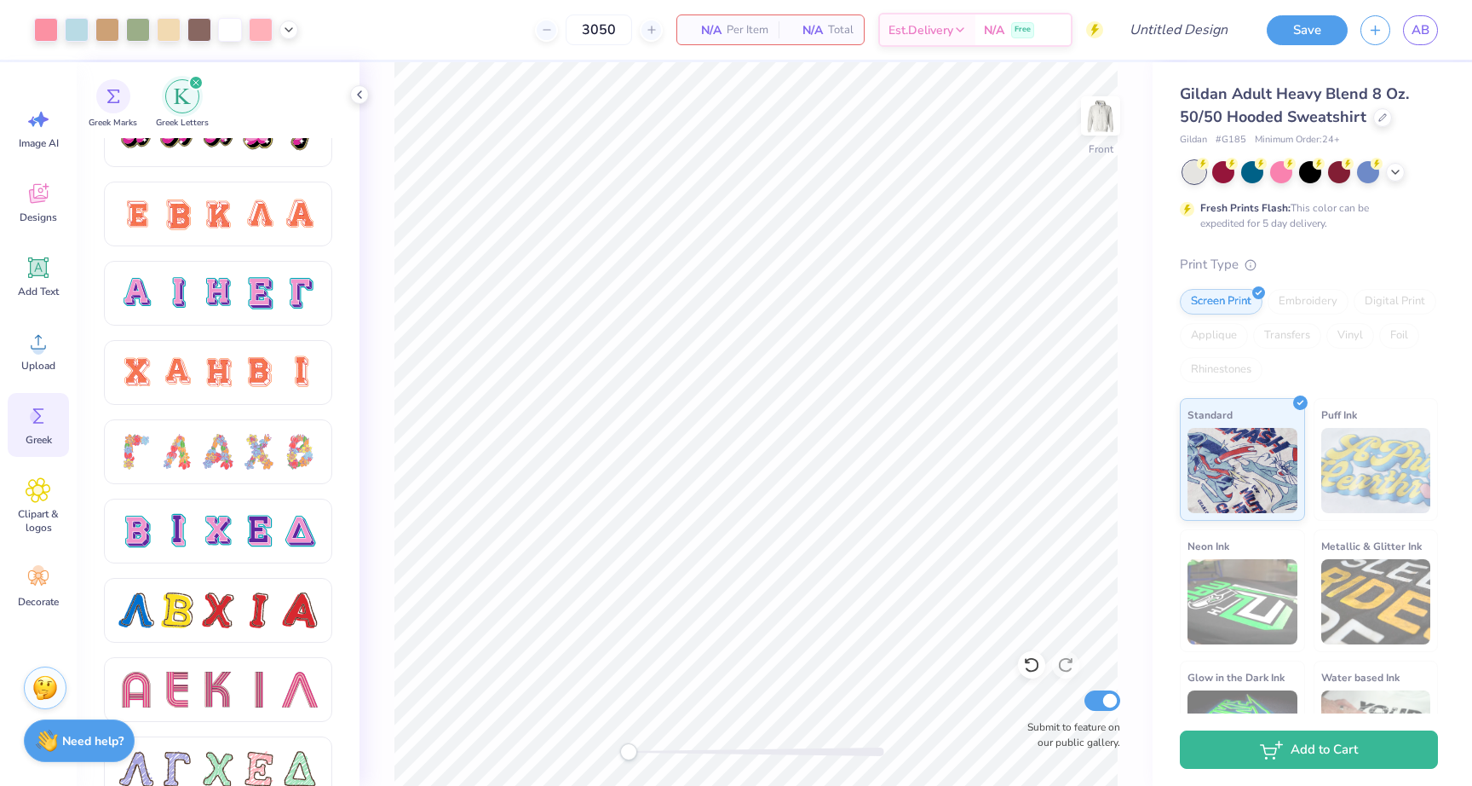
scroll to position [1347, 0]
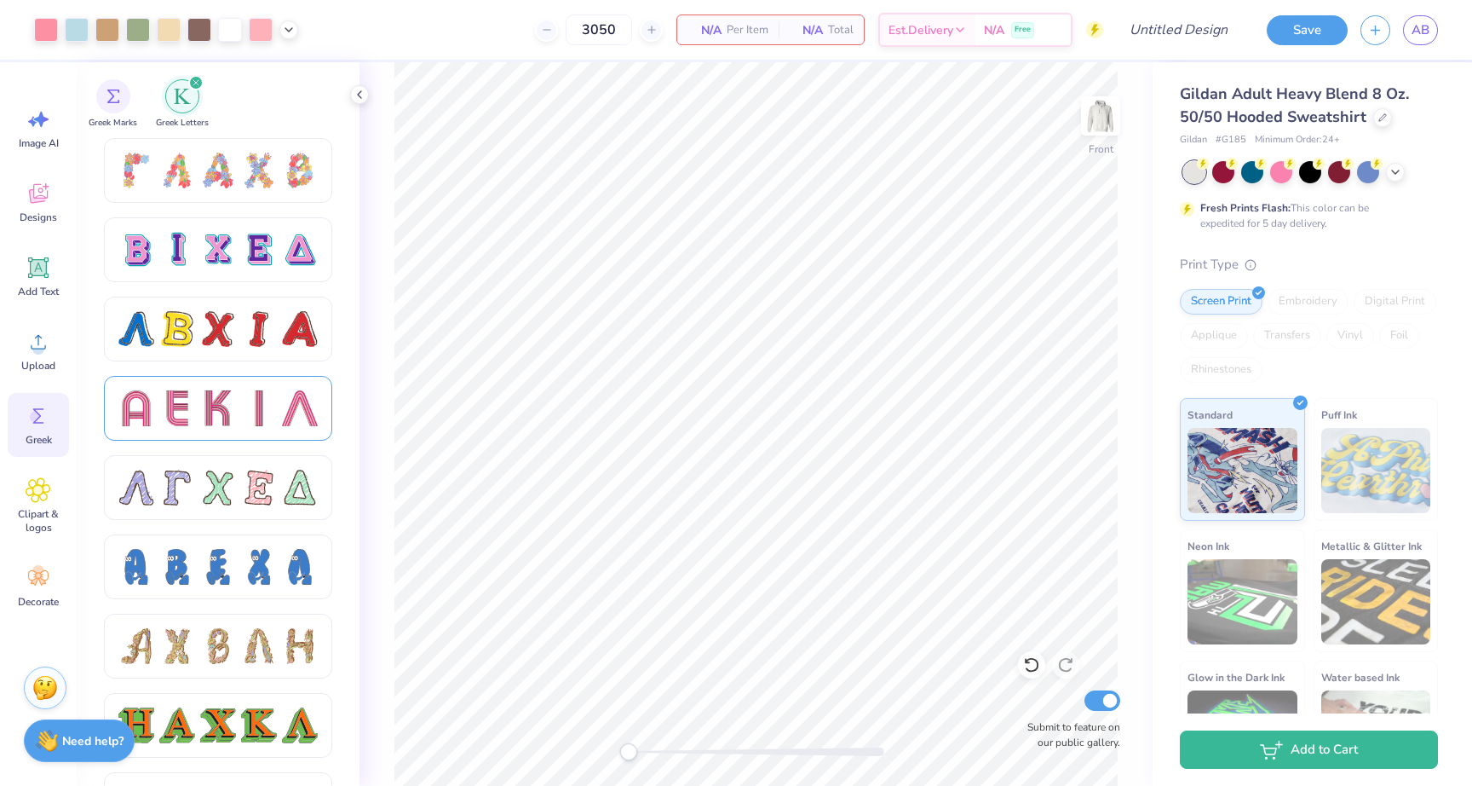
click at [246, 408] on div at bounding box center [259, 408] width 36 height 36
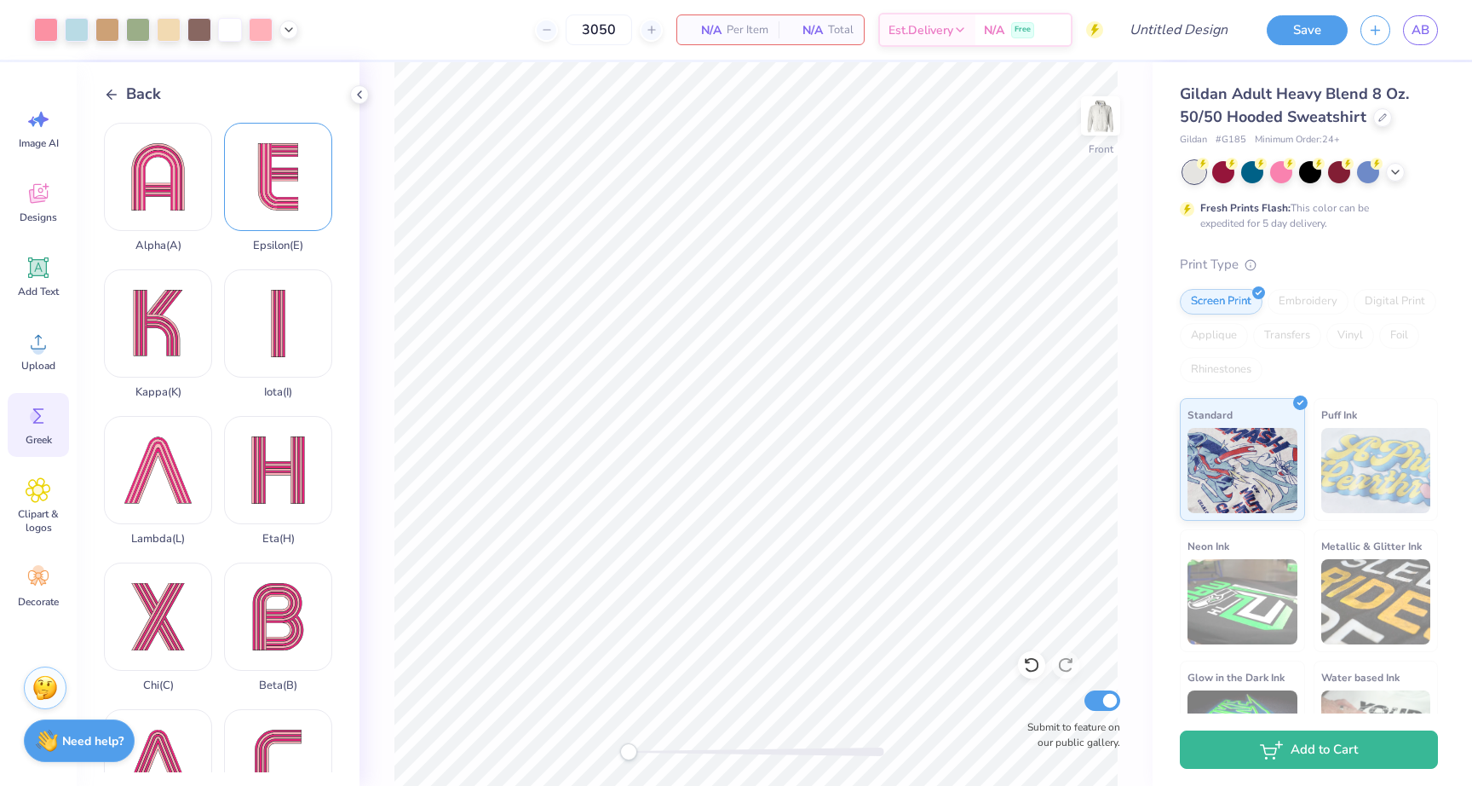
click at [270, 204] on div "Epsilon ( E )" at bounding box center [278, 188] width 108 height 130
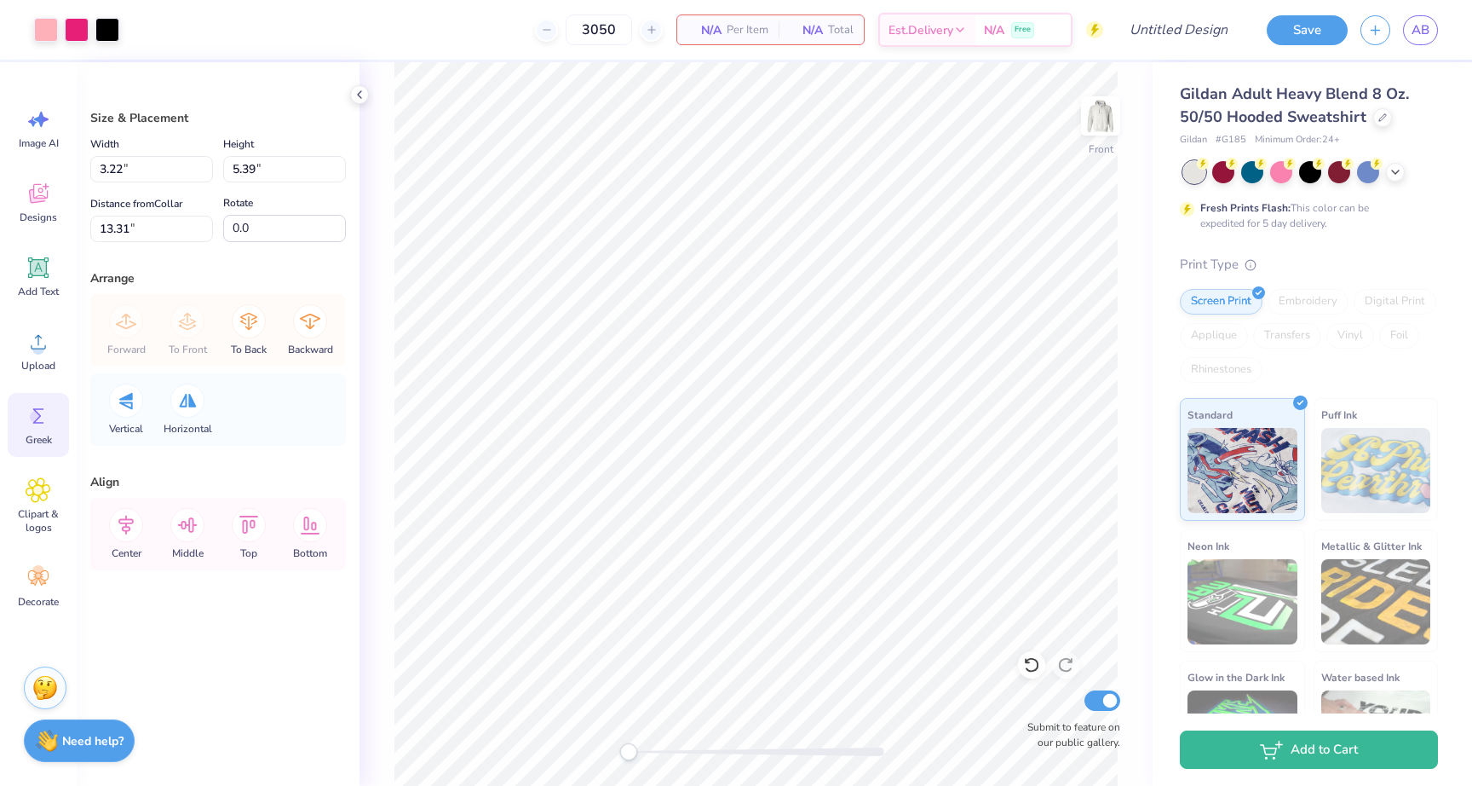
click at [32, 423] on icon at bounding box center [39, 416] width 26 height 26
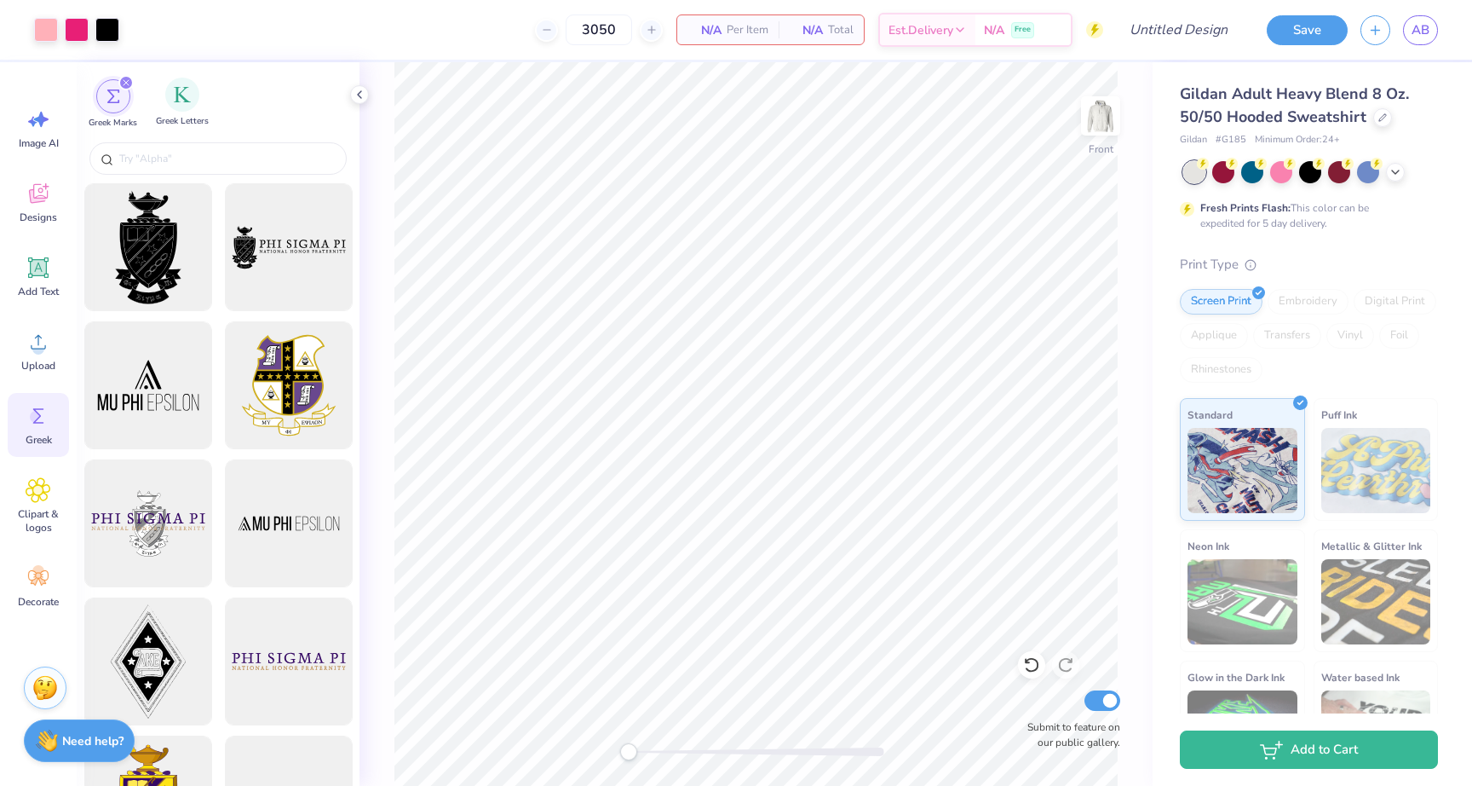
click at [181, 113] on div "Greek Letters" at bounding box center [182, 103] width 53 height 50
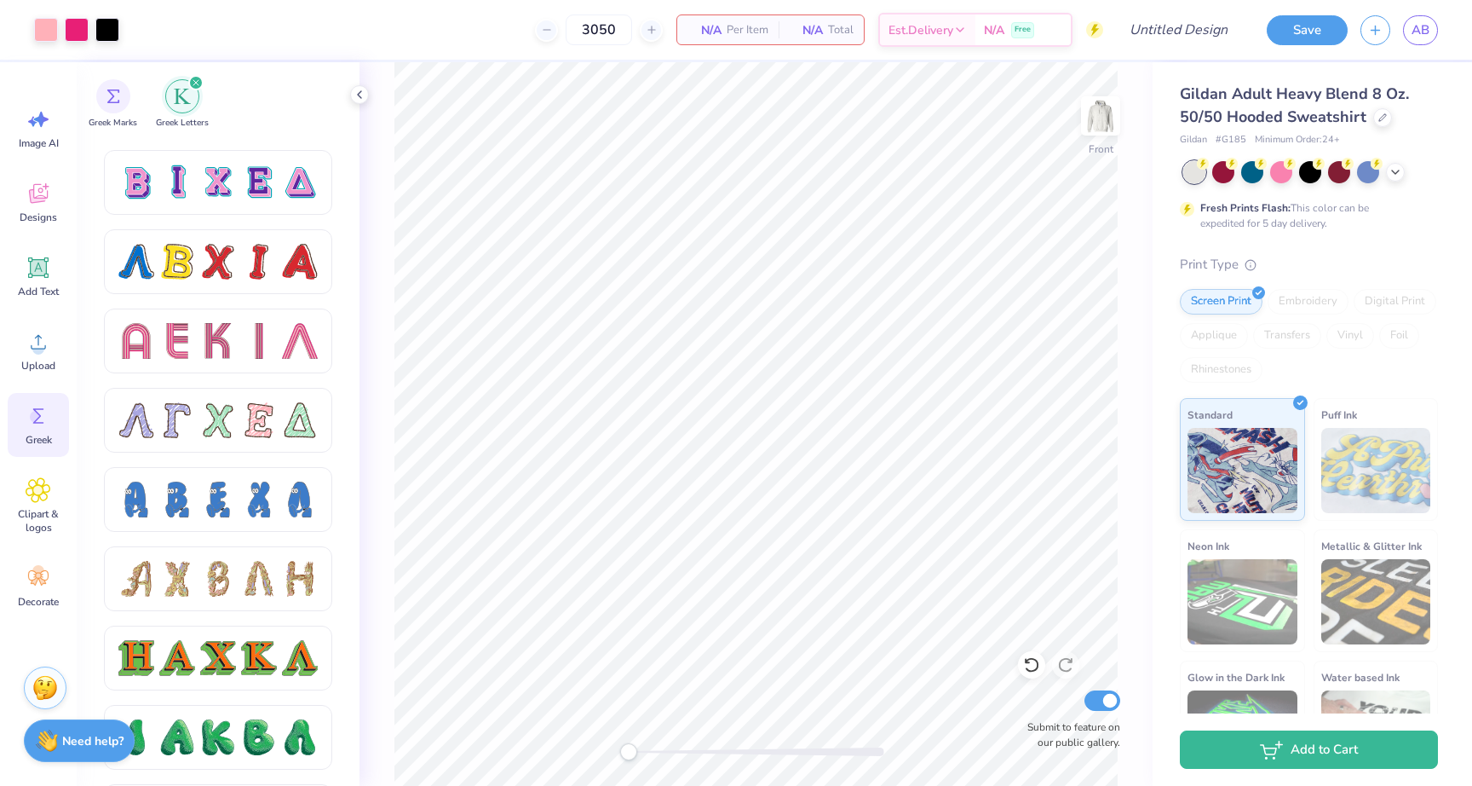
scroll to position [1515, 0]
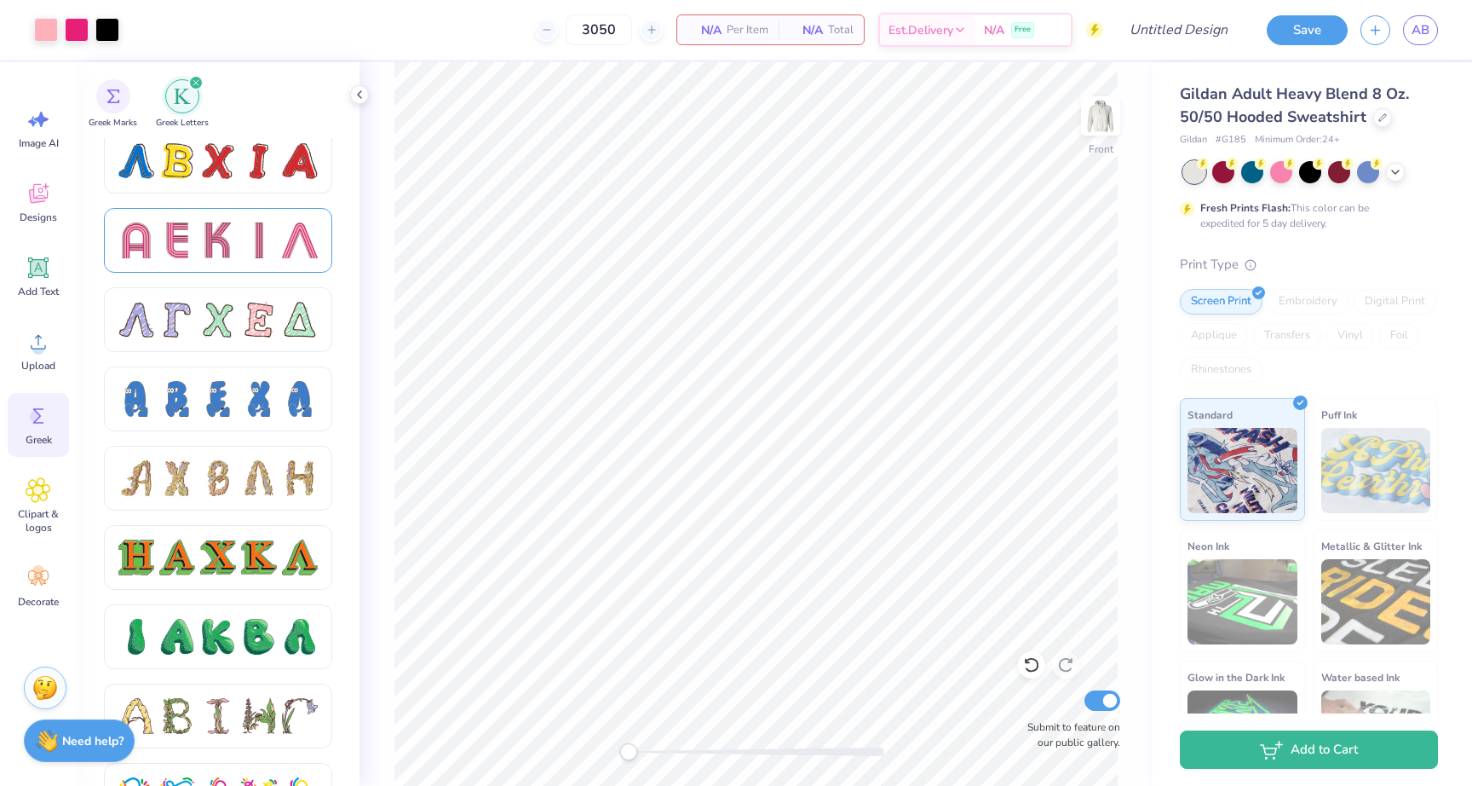
click at [268, 258] on div at bounding box center [218, 240] width 228 height 65
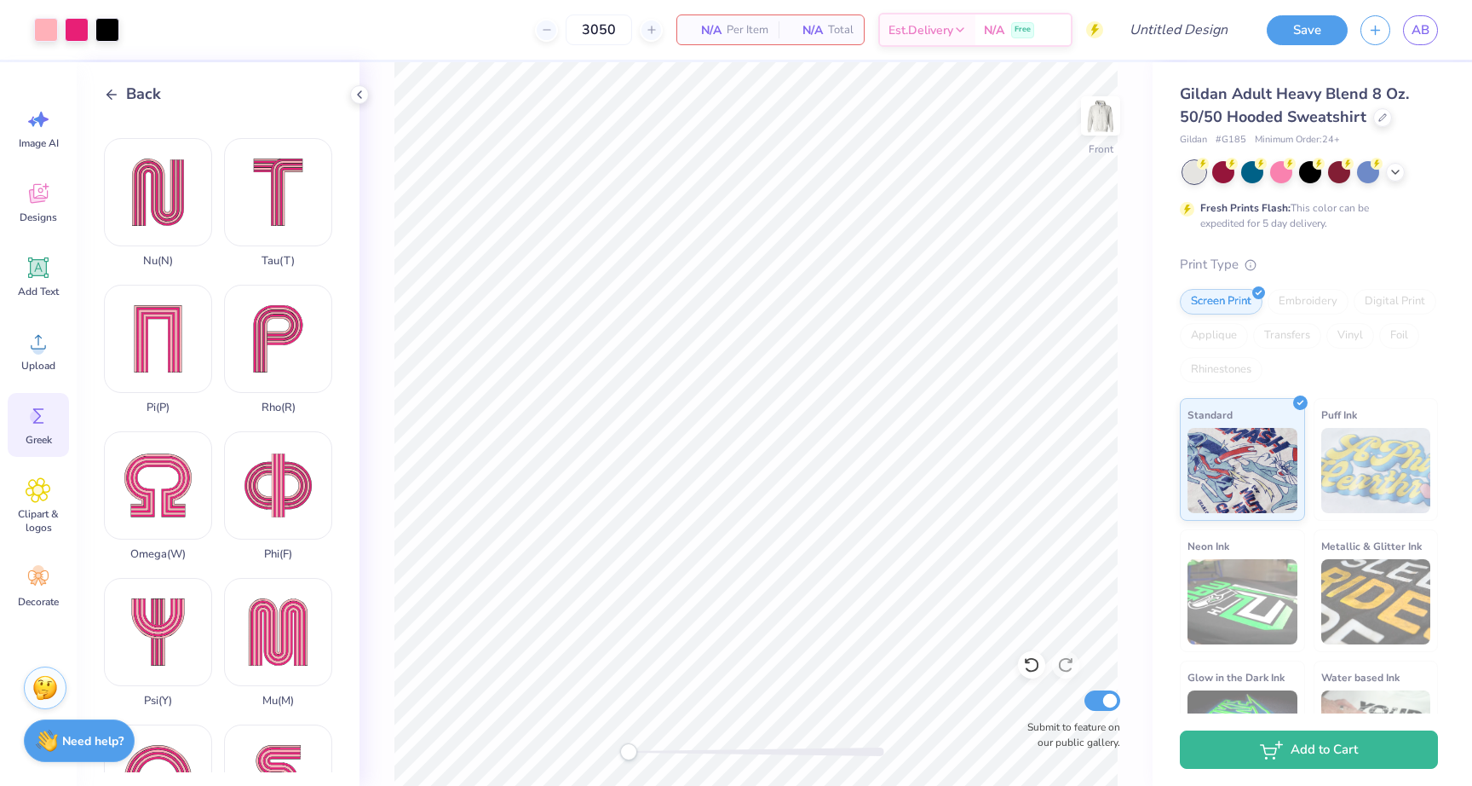
scroll to position [718, 0]
click at [302, 471] on div "Phi ( F )" at bounding box center [278, 495] width 108 height 130
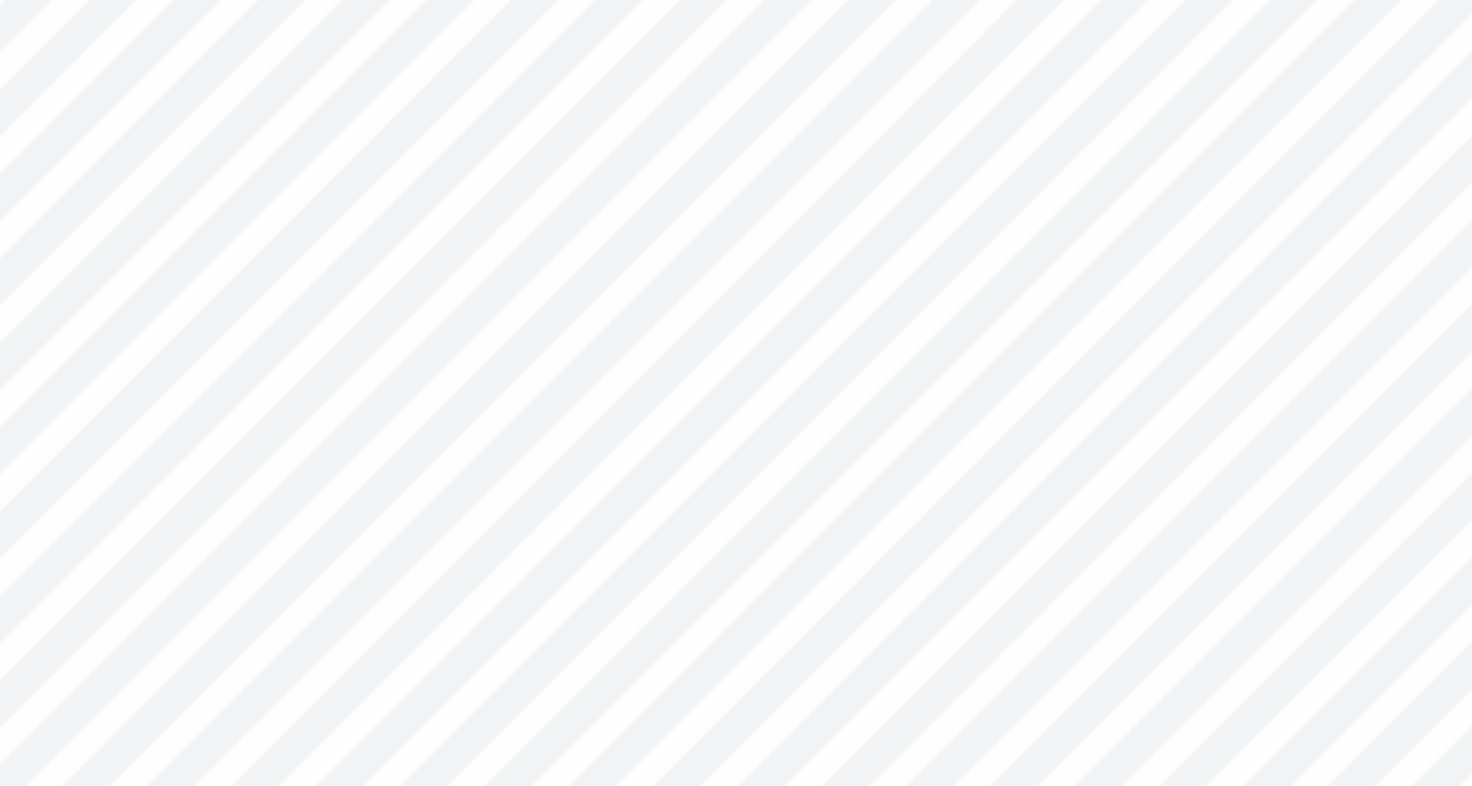
type input "0.92"
type input "0.87"
type input "17.78"
type input "3.22"
type input "5.39"
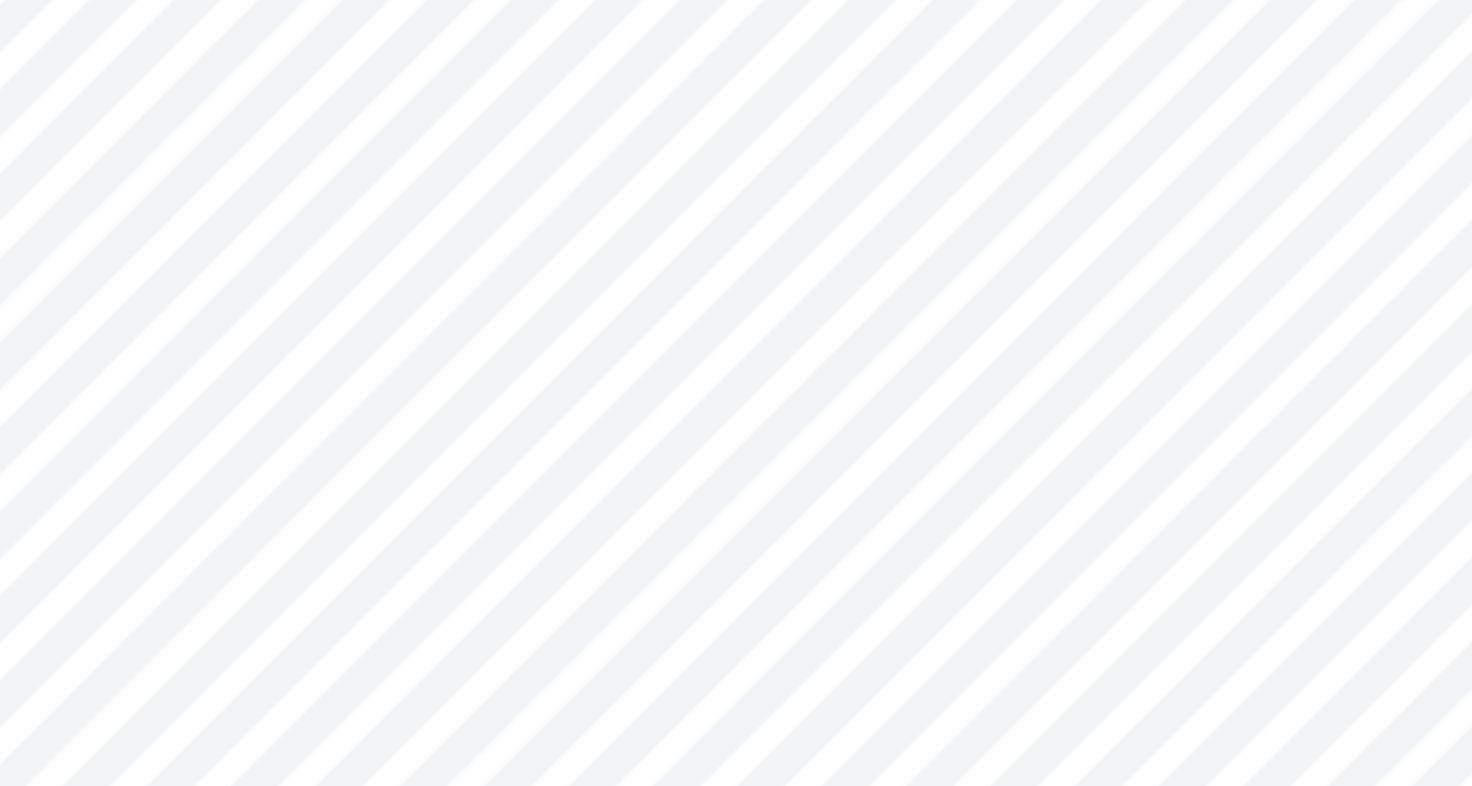
type input "13.31"
type input "0.41"
type input "0.69"
type input "18.00"
type input "0.43"
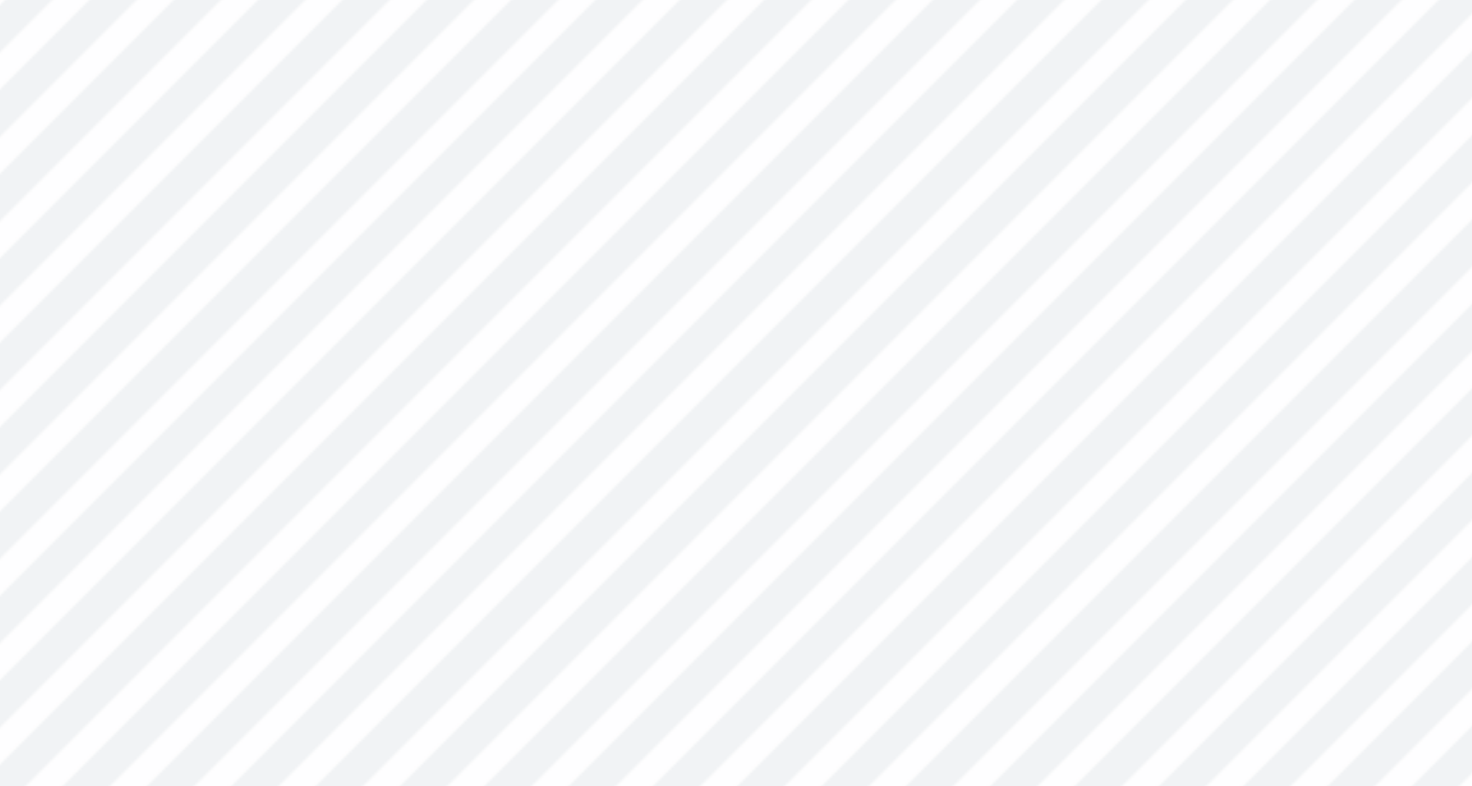
type input "0.54"
type input "12.78"
type input "0.41"
type input "0.69"
type input "18.00"
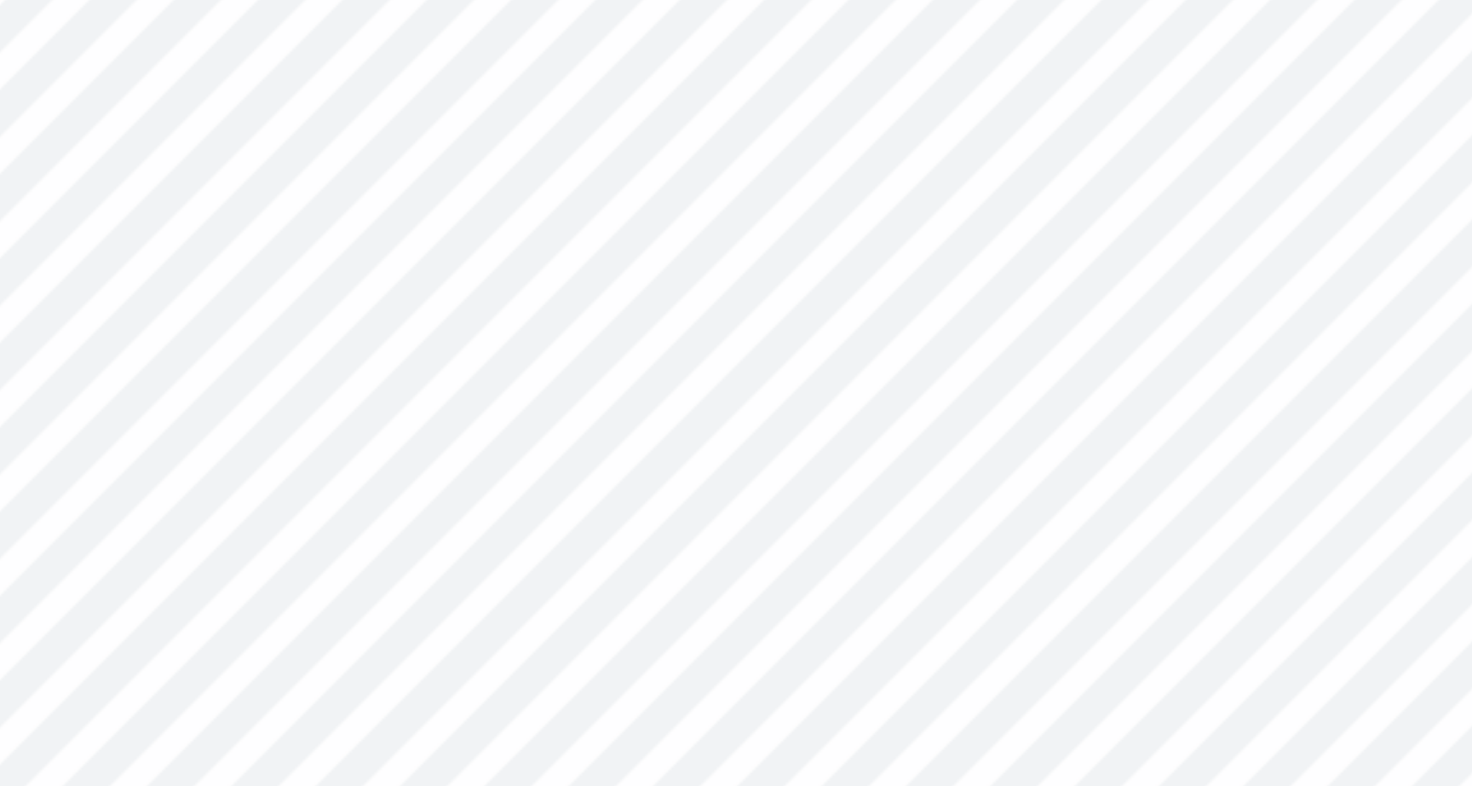
type input "0.38"
type input "0.64"
type input "18.05"
type input "0.33"
type input "0.55"
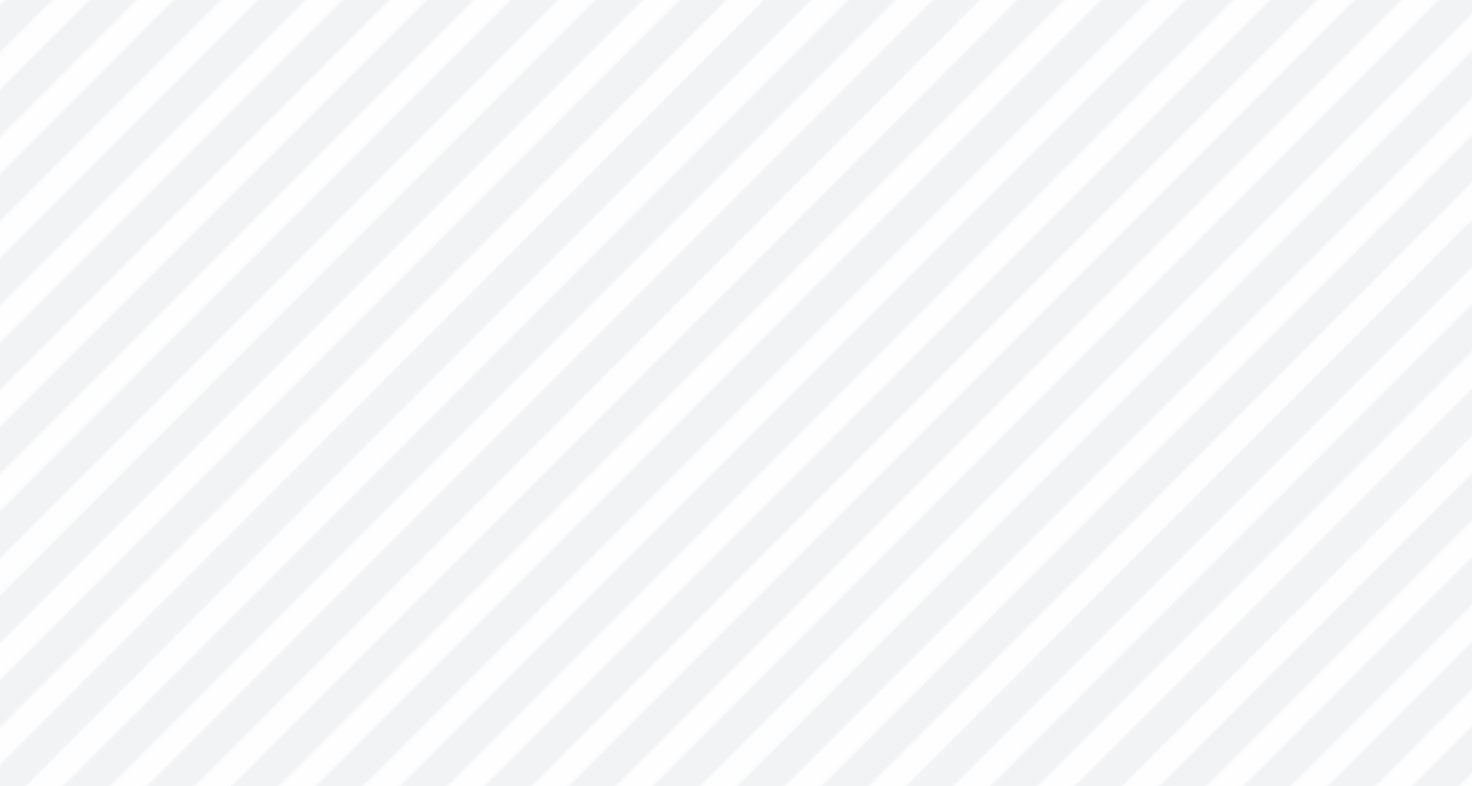
type input "12.88"
type input "0.33"
type input "0.55"
type input "12.88"
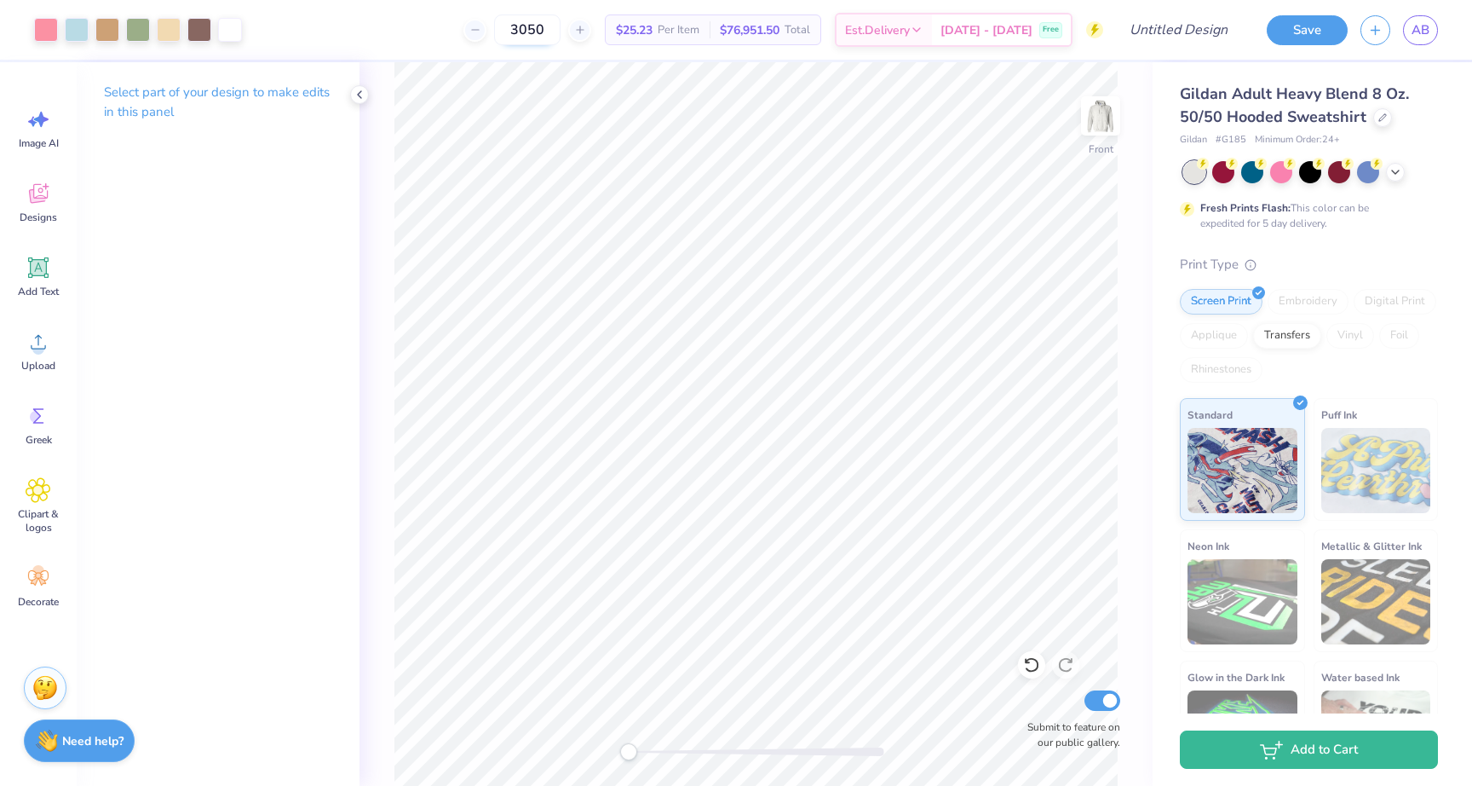
click at [561, 30] on input "3050" at bounding box center [527, 29] width 66 height 31
click at [561, 29] on input "3050" at bounding box center [527, 29] width 66 height 31
type input "30"
click at [356, 100] on icon at bounding box center [360, 95] width 14 height 14
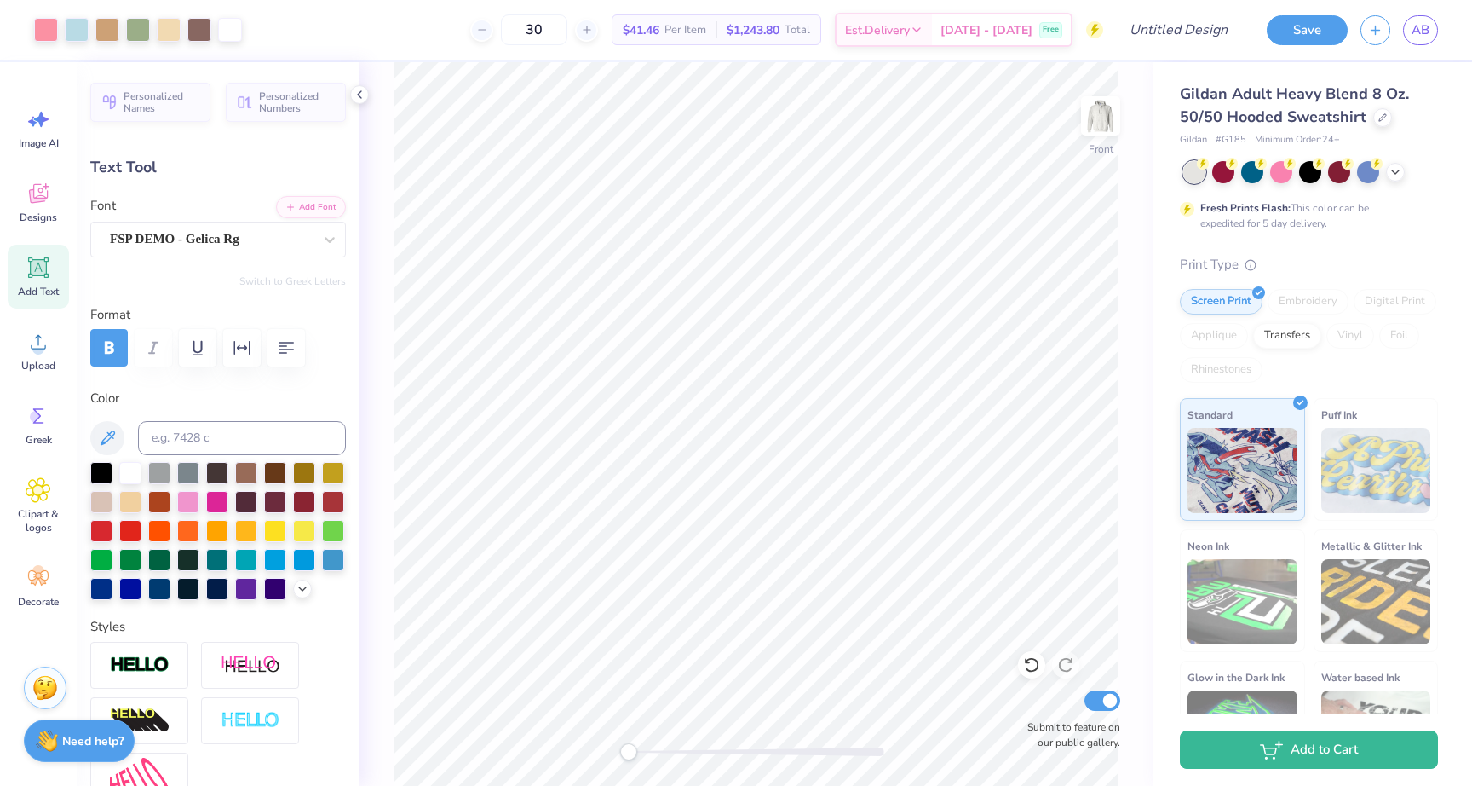
type input "2.87"
type input "3.48"
type input "10.58"
type input "13.02"
type input "3.26"
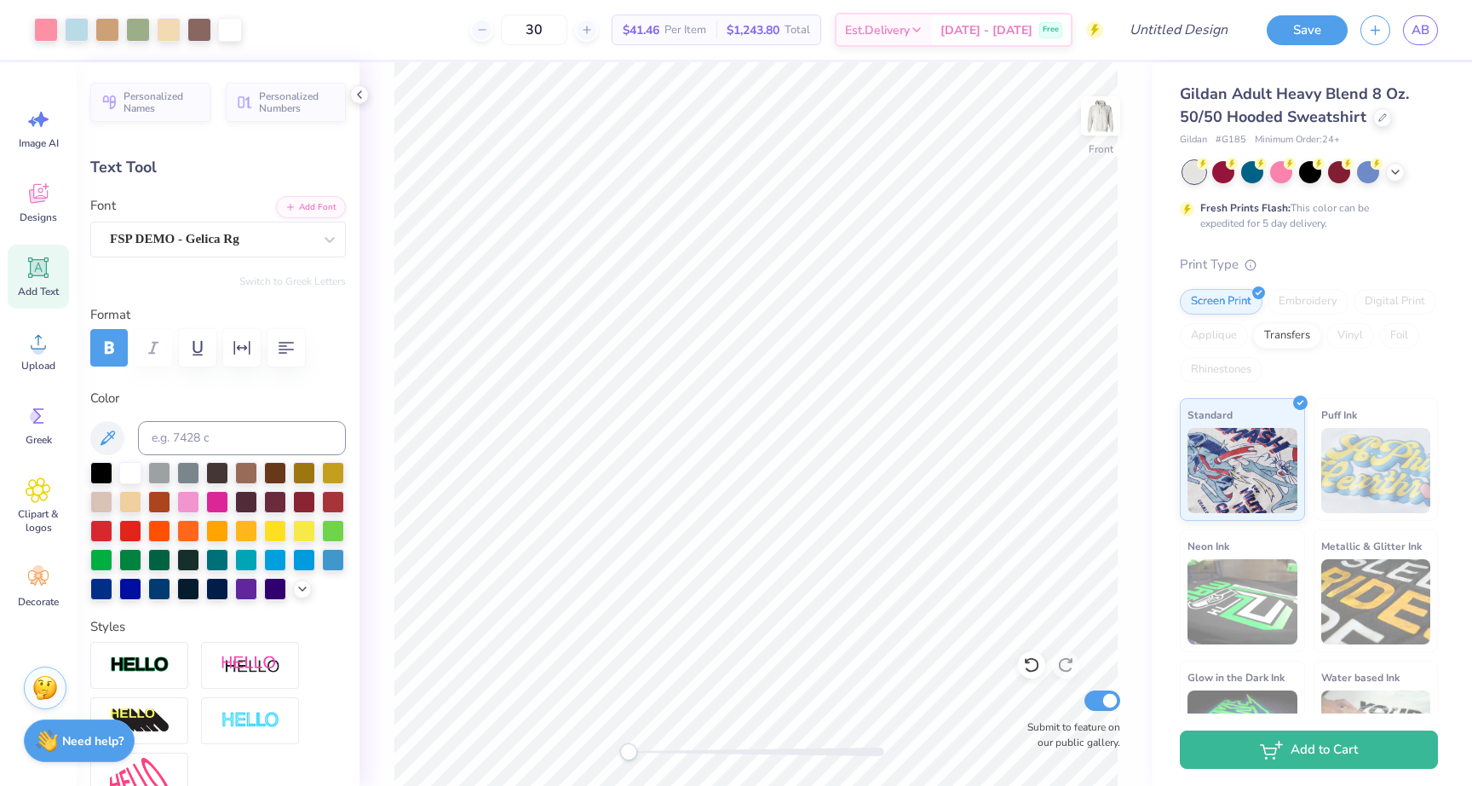
type input "6.91"
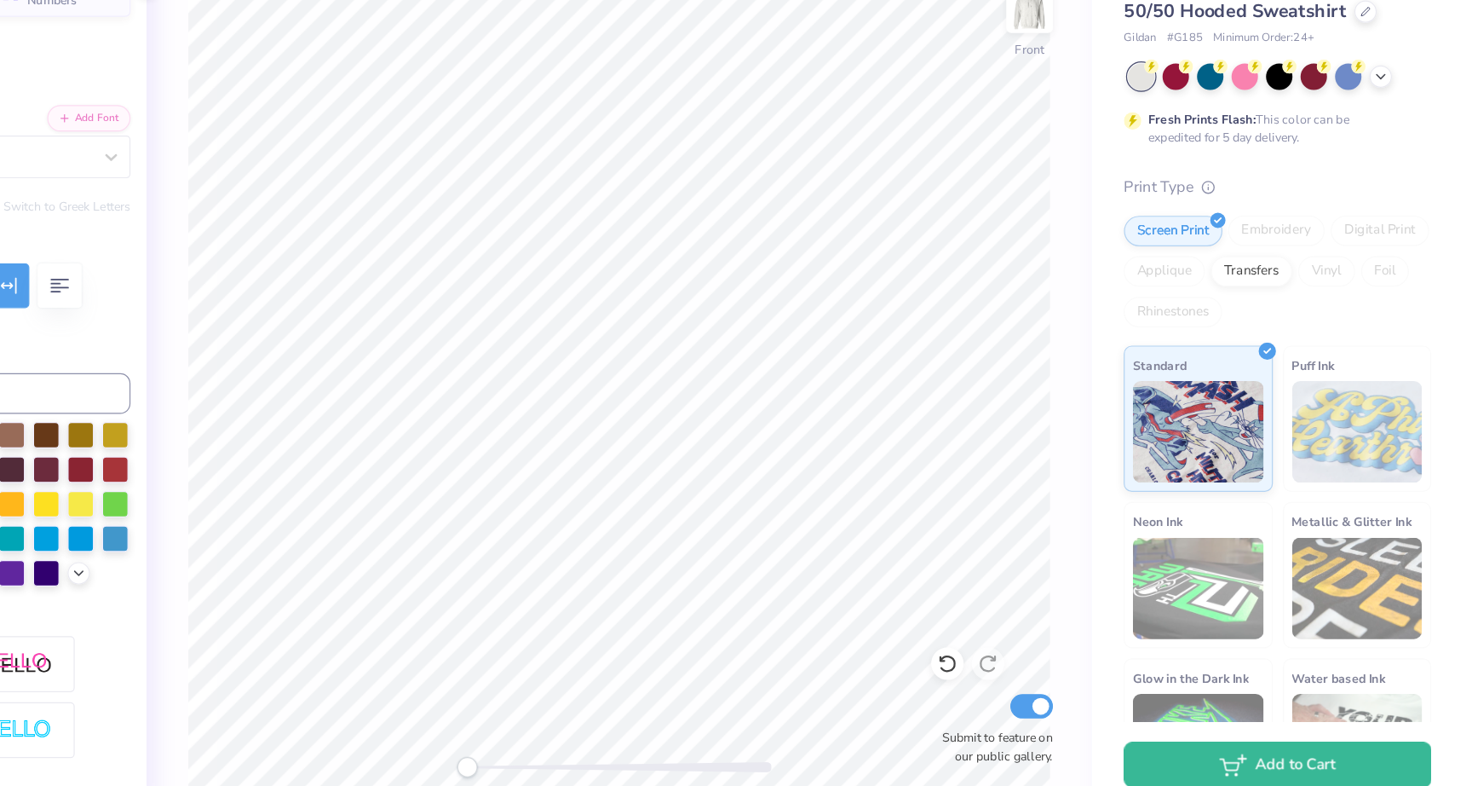
scroll to position [0, 0]
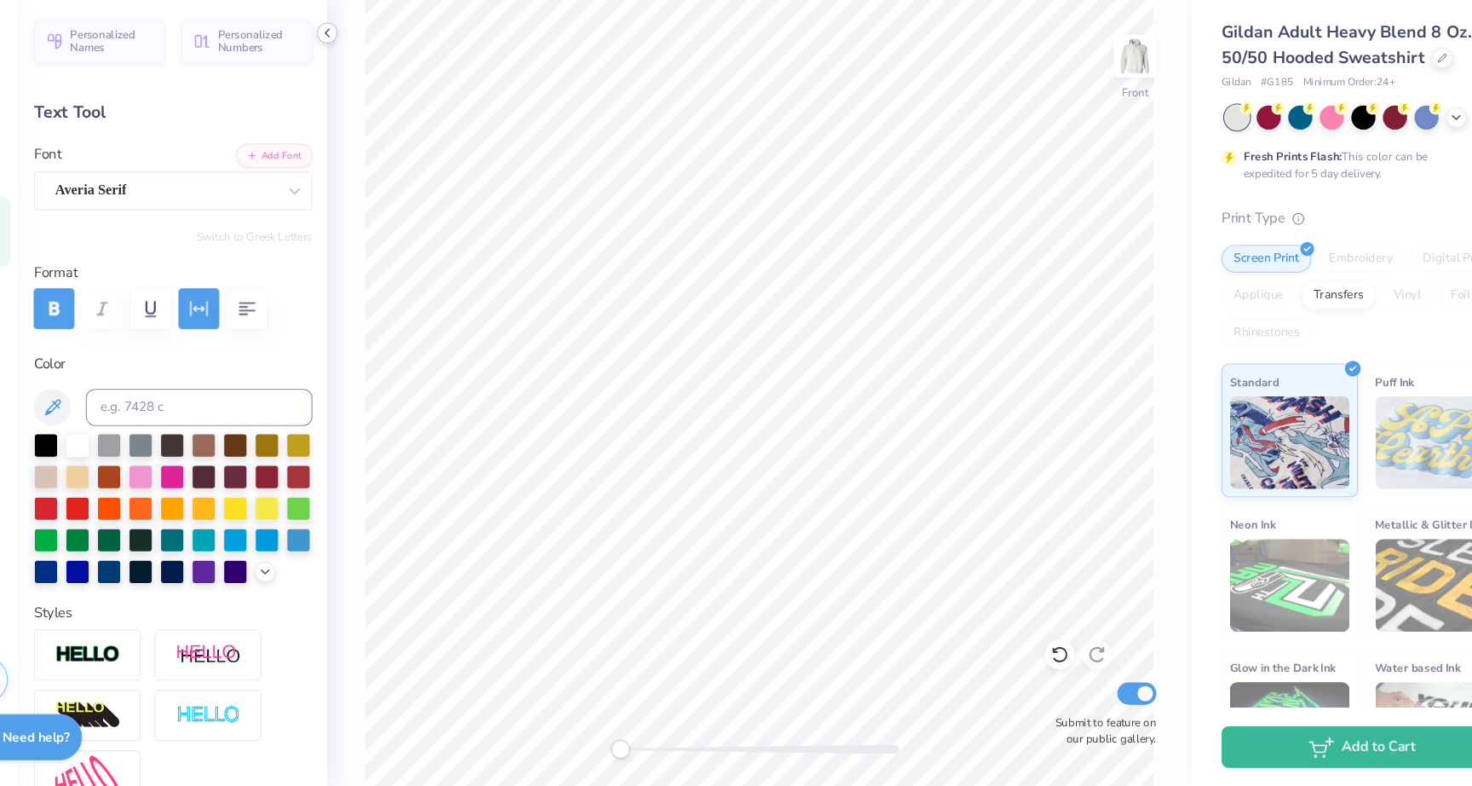
click at [361, 95] on icon at bounding box center [360, 95] width 14 height 14
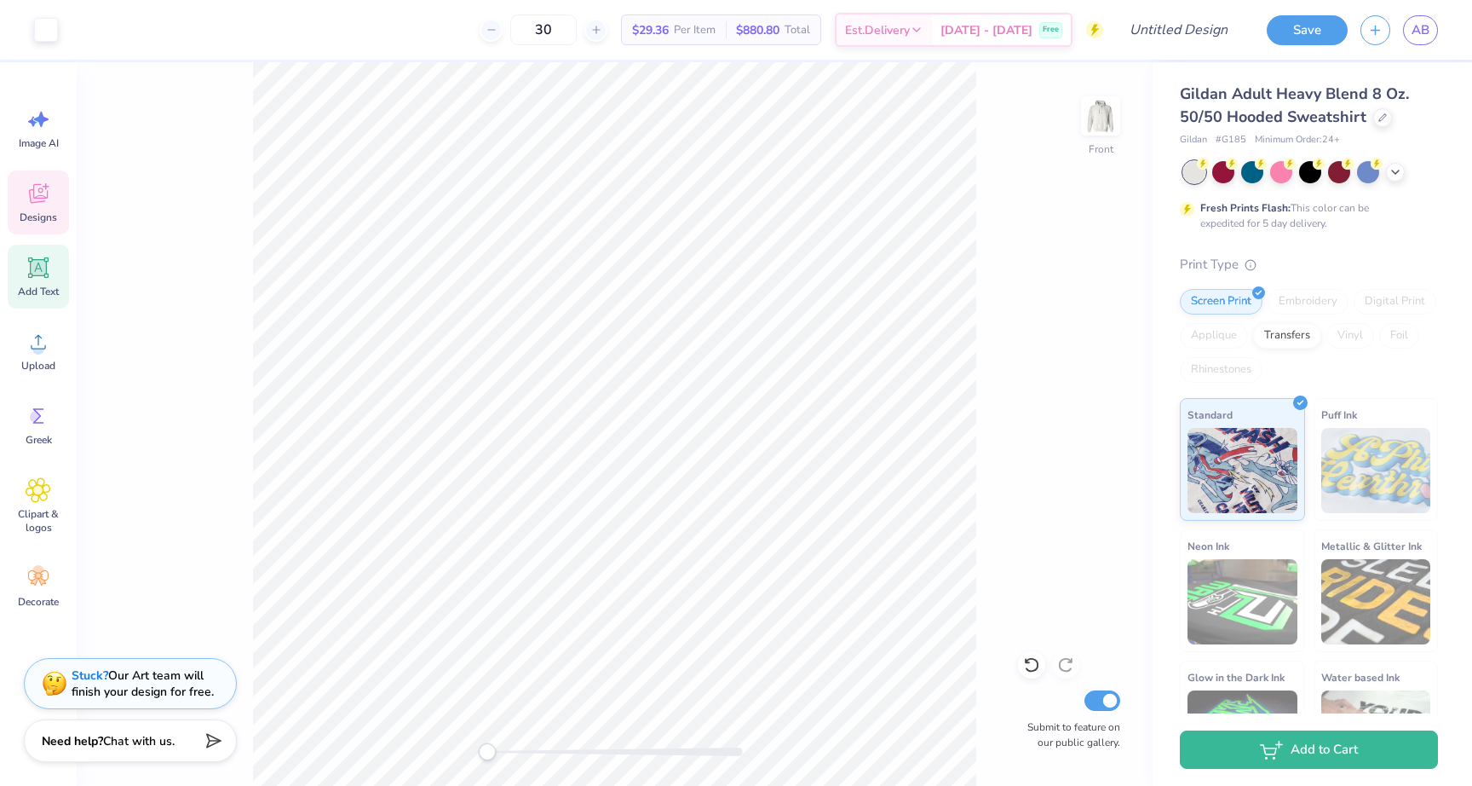
click at [47, 206] on div "Designs" at bounding box center [38, 202] width 61 height 64
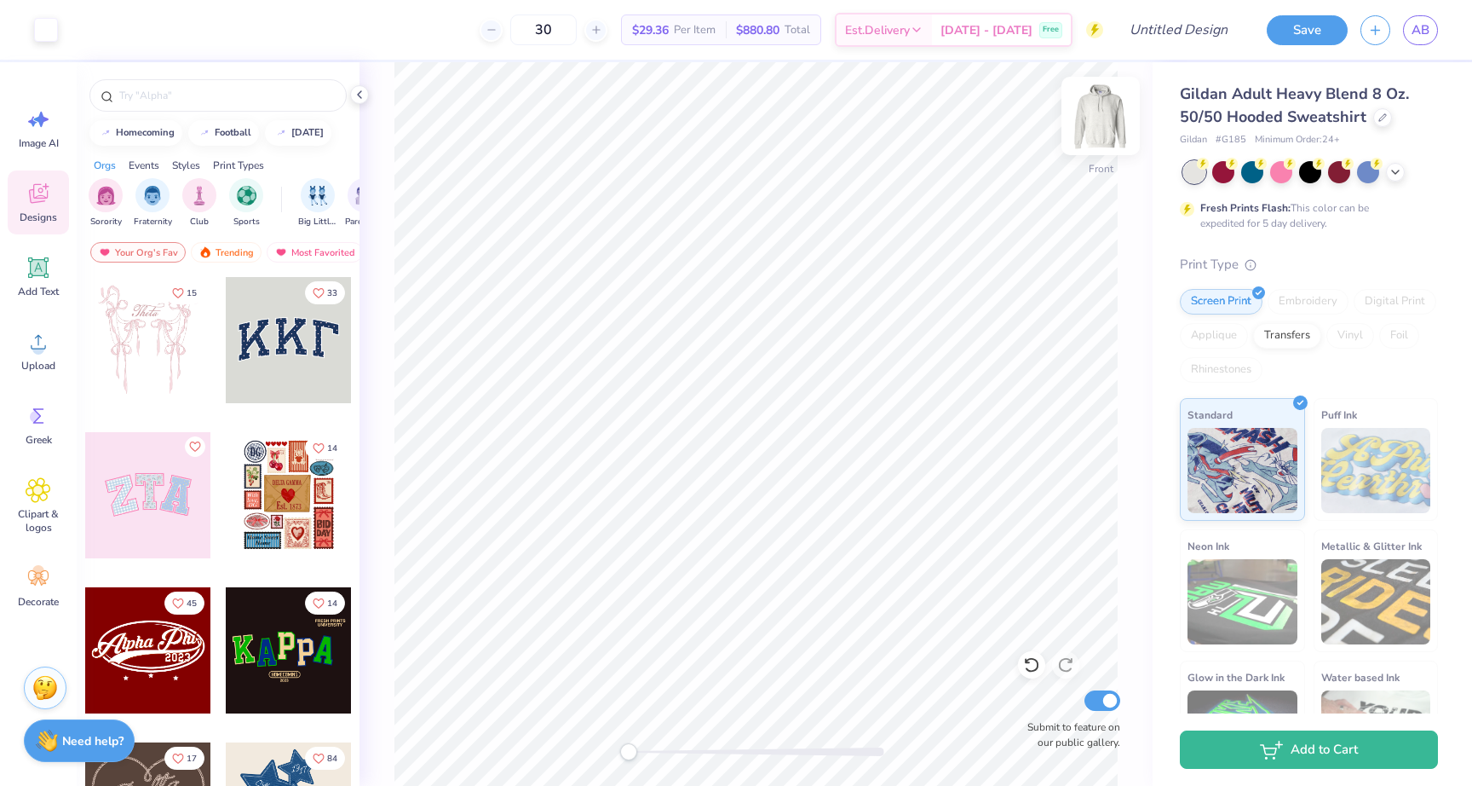
click at [1120, 106] on img at bounding box center [1101, 116] width 68 height 68
drag, startPoint x: 47, startPoint y: 282, endPoint x: 34, endPoint y: 430, distance: 148.8
click at [34, 430] on div "Image AI Designs Add Text Upload Greek Clipart & logos Decorate" at bounding box center [38, 357] width 61 height 522
click at [34, 430] on div "Greek" at bounding box center [38, 425] width 61 height 64
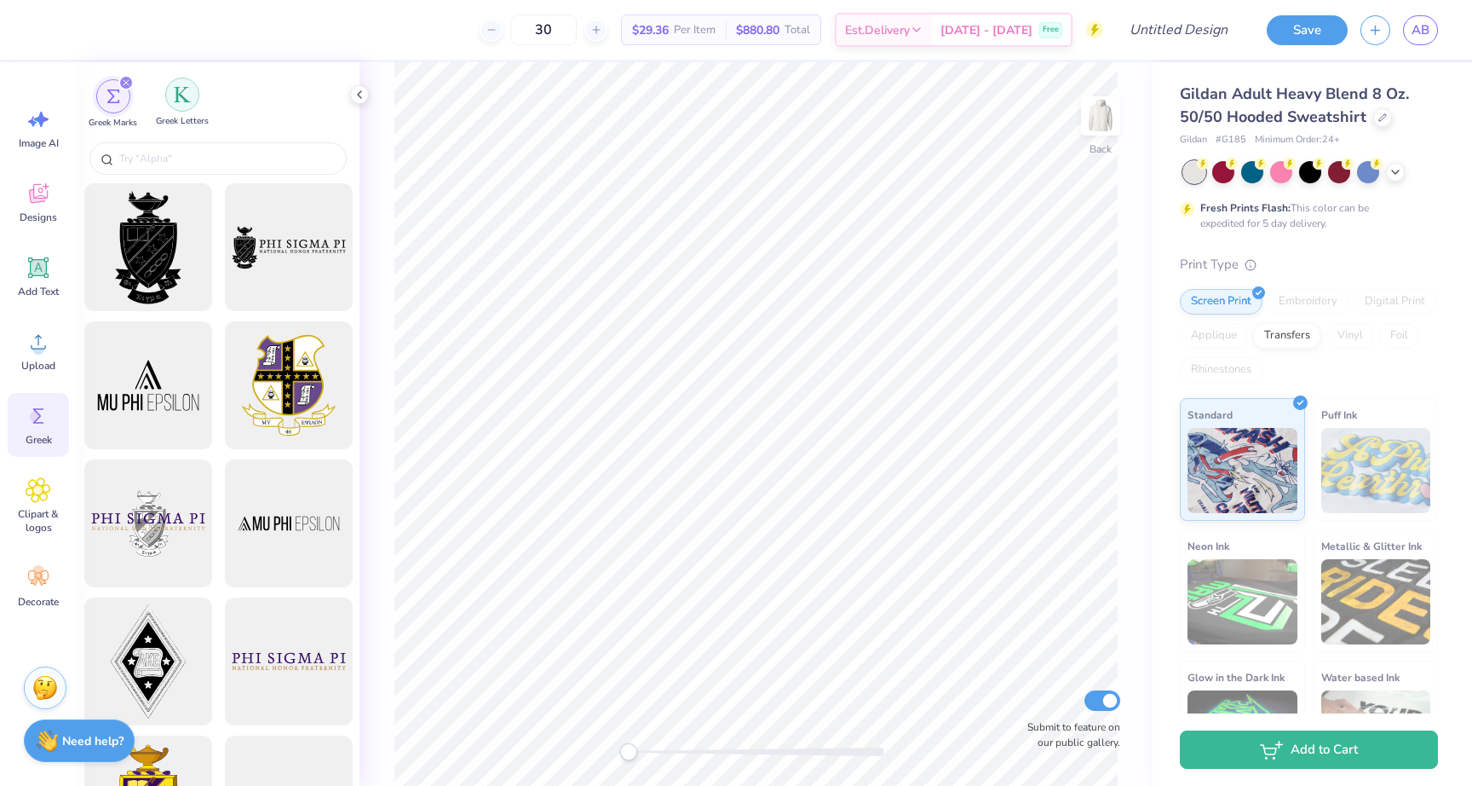
click at [183, 104] on div "filter for Greek Letters" at bounding box center [182, 95] width 34 height 34
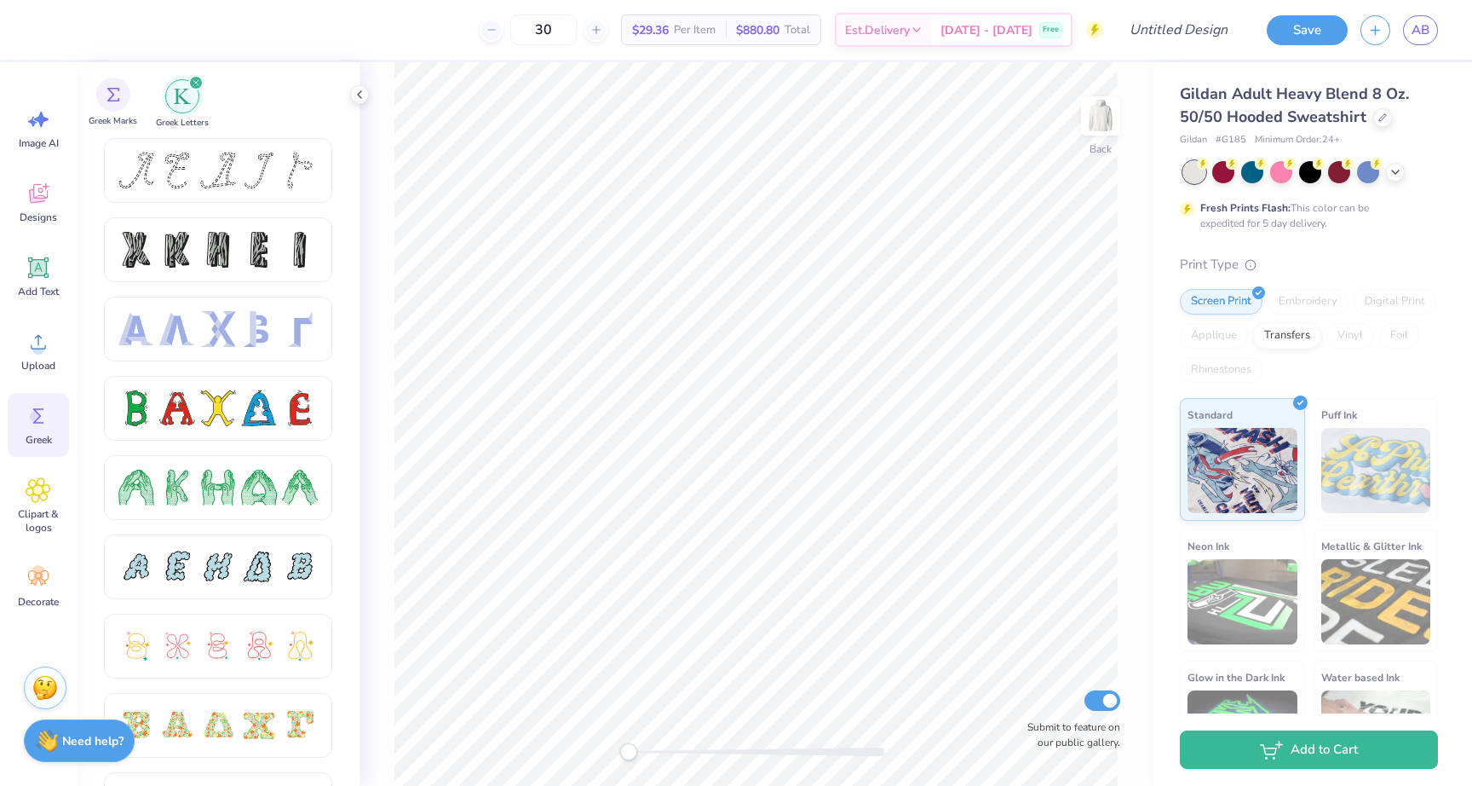
click at [134, 102] on div "Greek Marks" at bounding box center [113, 103] width 49 height 50
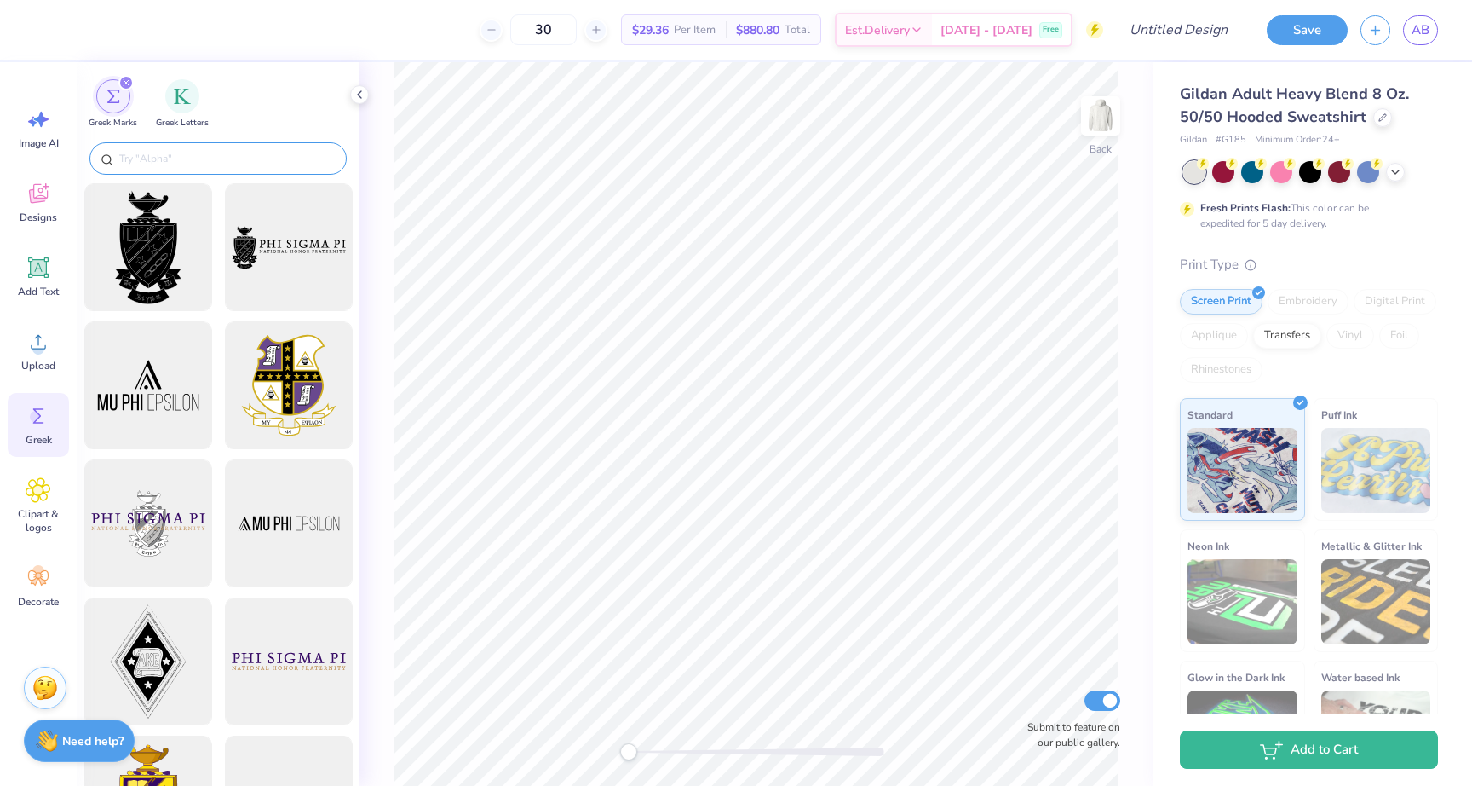
click at [171, 143] on div at bounding box center [217, 158] width 257 height 32
click at [171, 151] on input "text" at bounding box center [227, 158] width 218 height 17
type input "s"
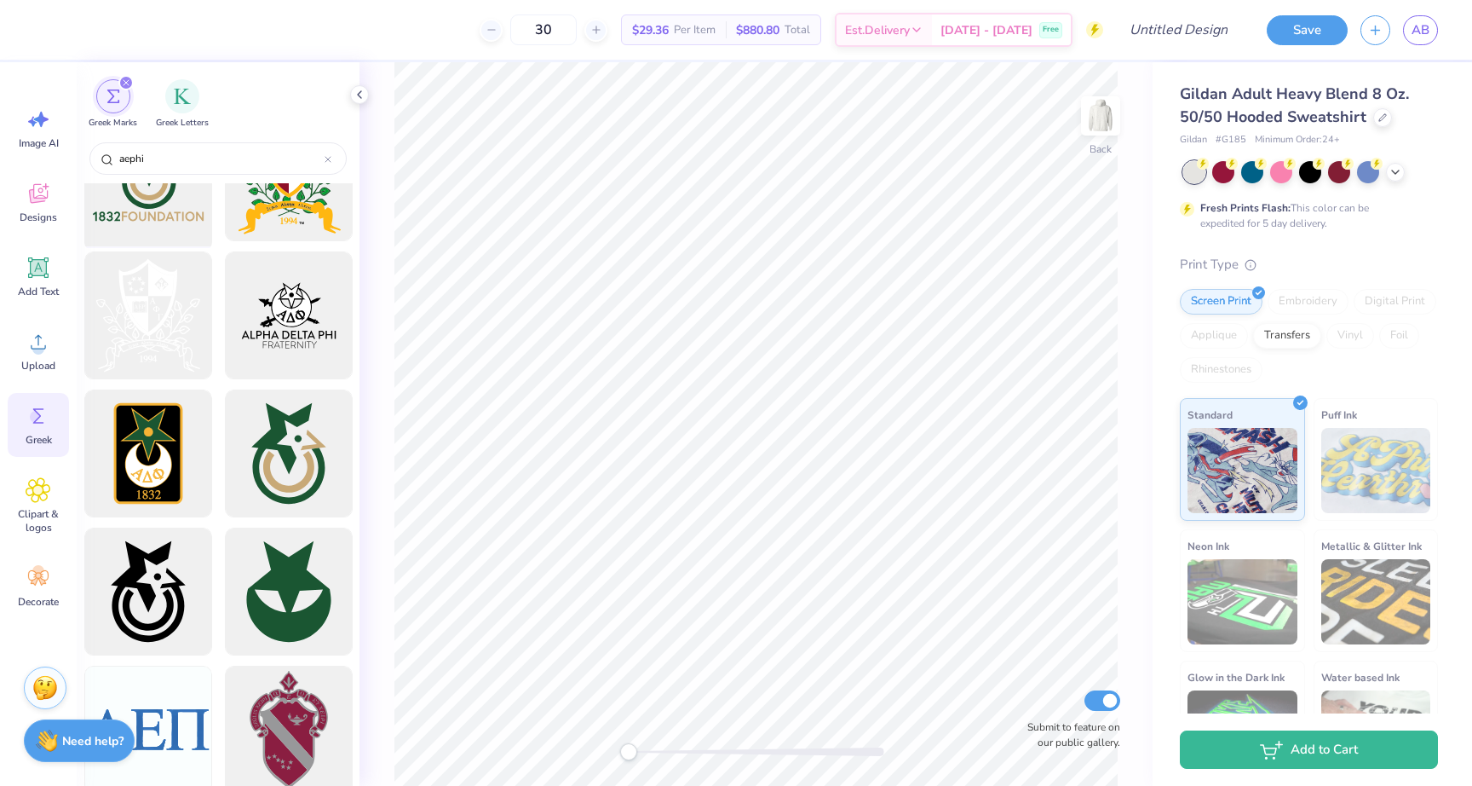
scroll to position [1867, 0]
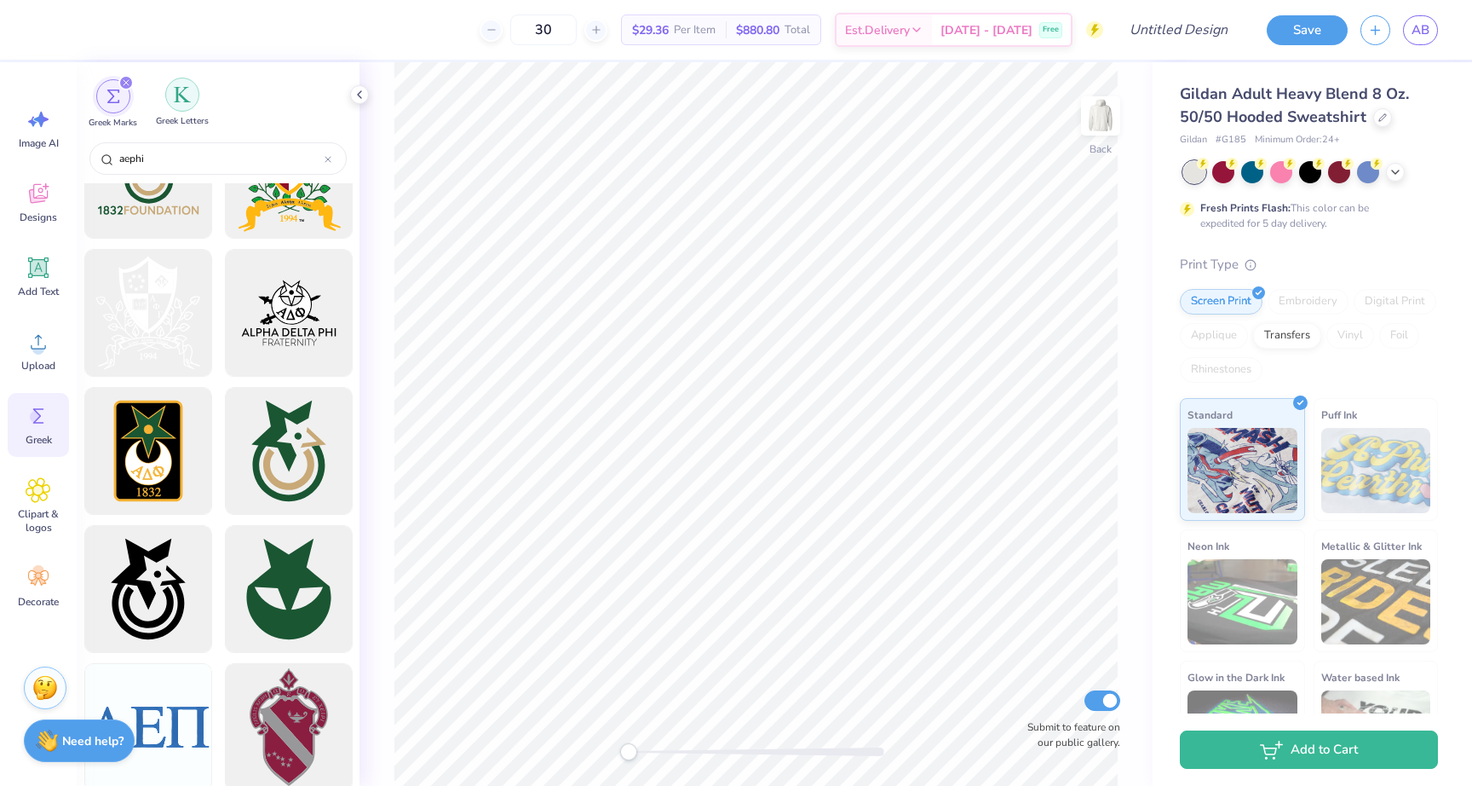
type input "aephi"
click at [183, 107] on div "filter for Greek Letters" at bounding box center [182, 95] width 34 height 34
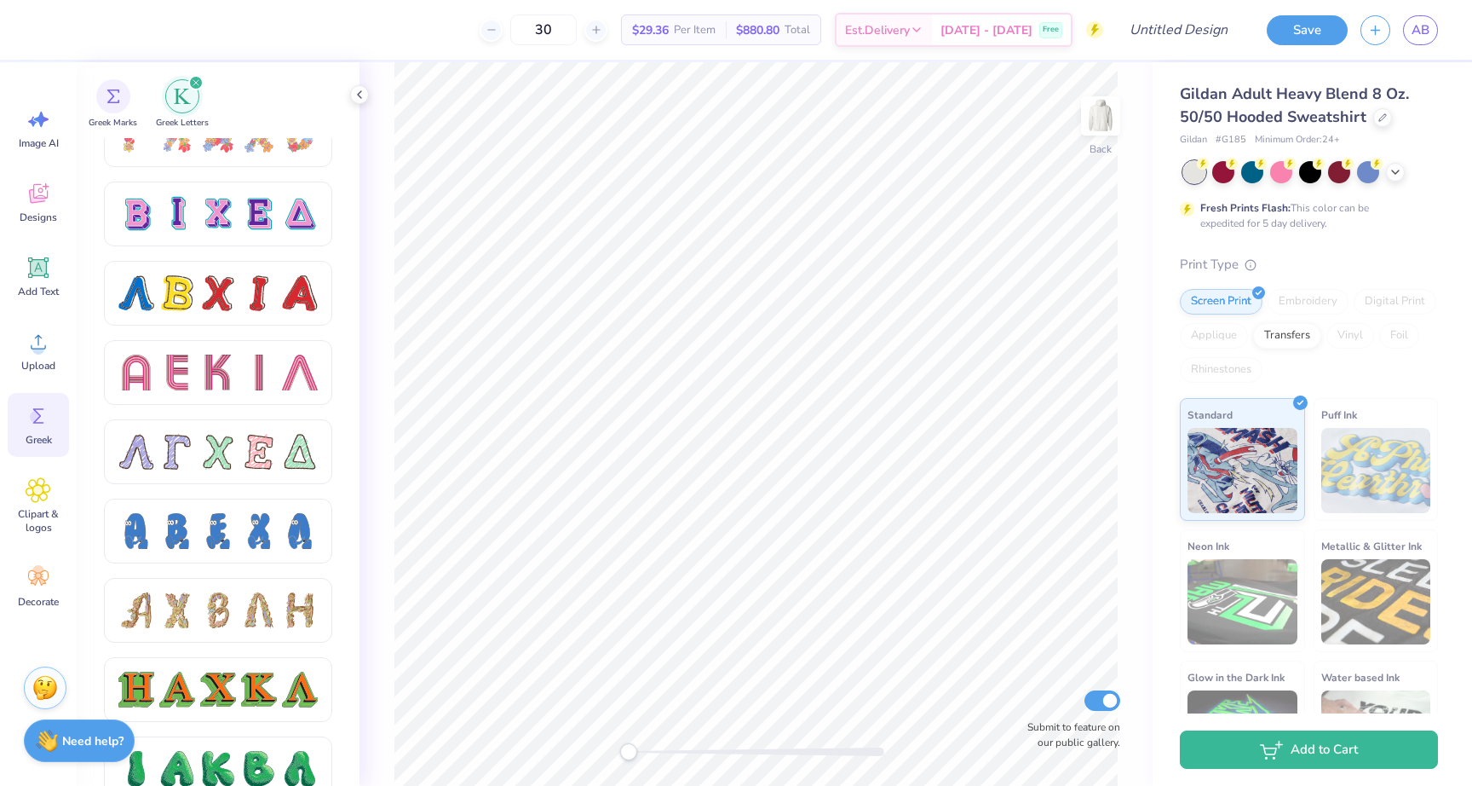
scroll to position [1395, 0]
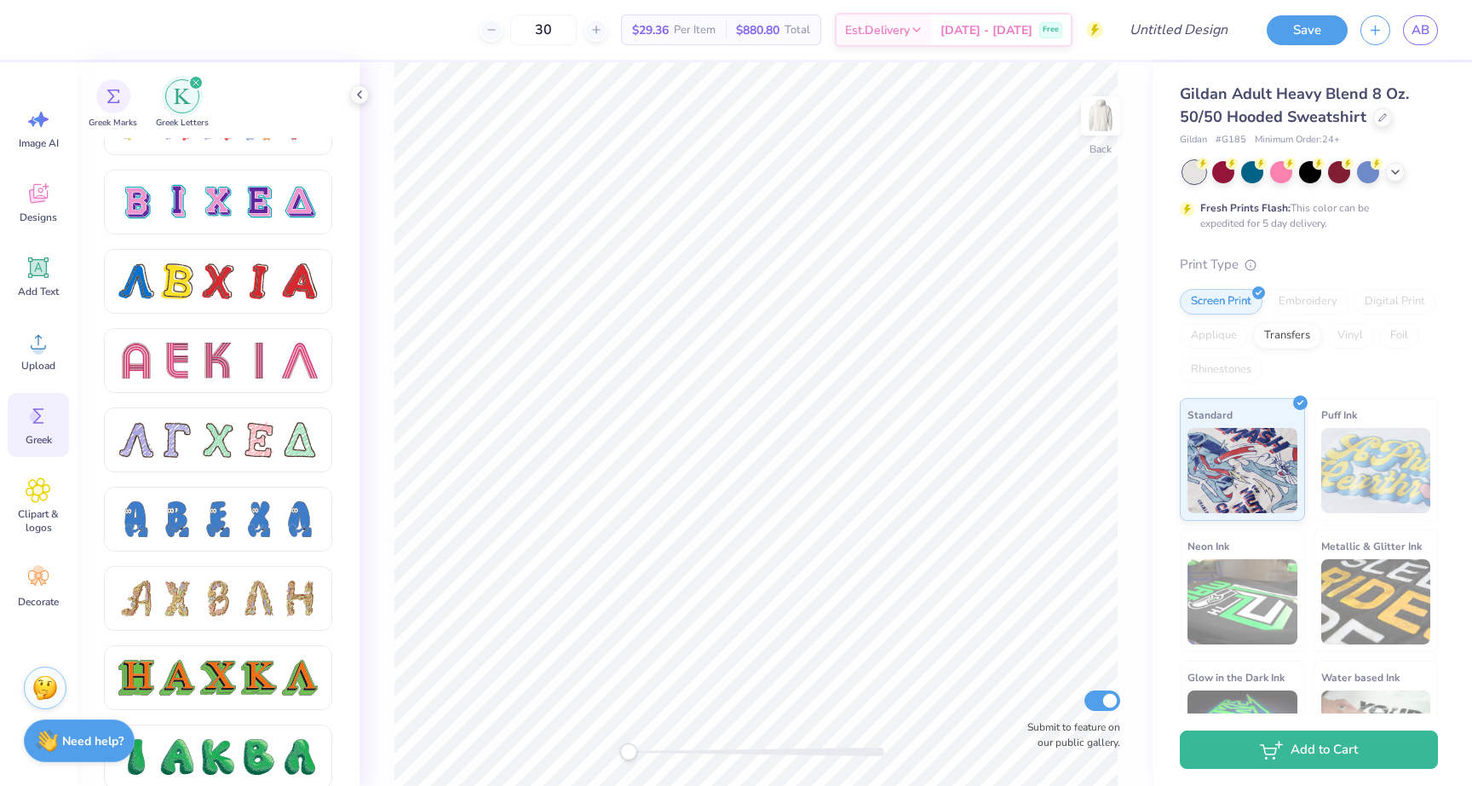
click at [237, 354] on div at bounding box center [217, 361] width 199 height 36
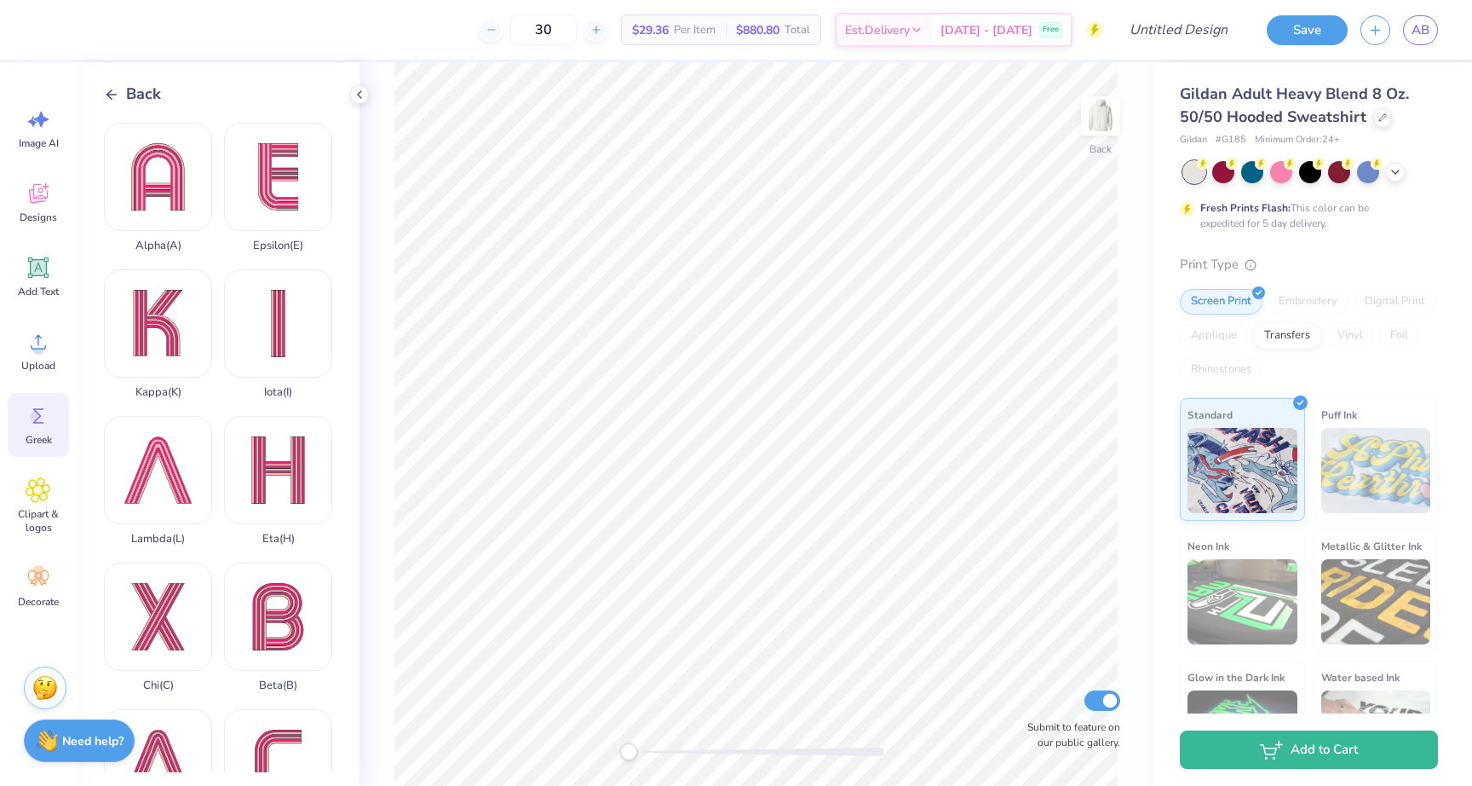
click at [113, 87] on icon at bounding box center [111, 94] width 15 height 15
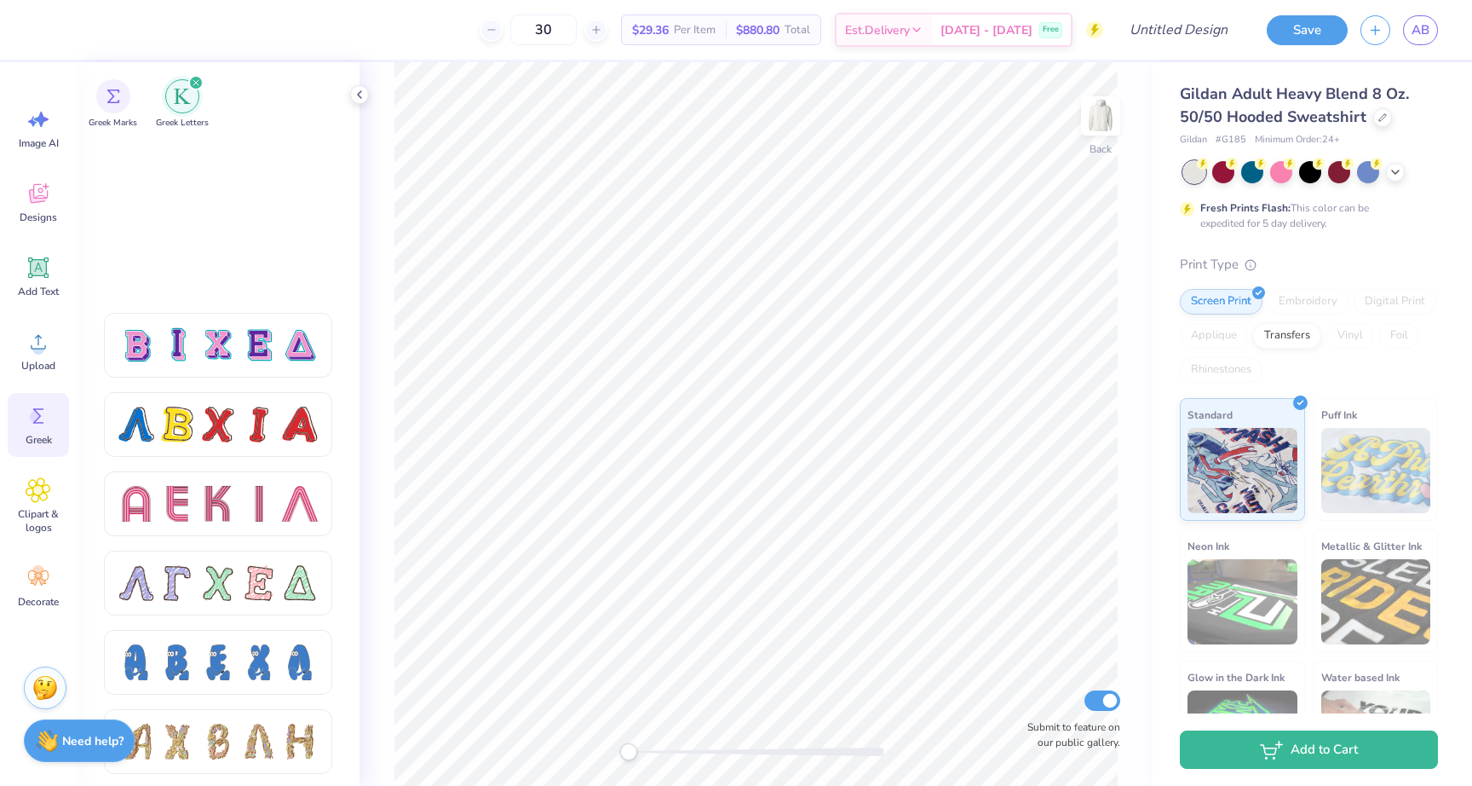
scroll to position [1567, 0]
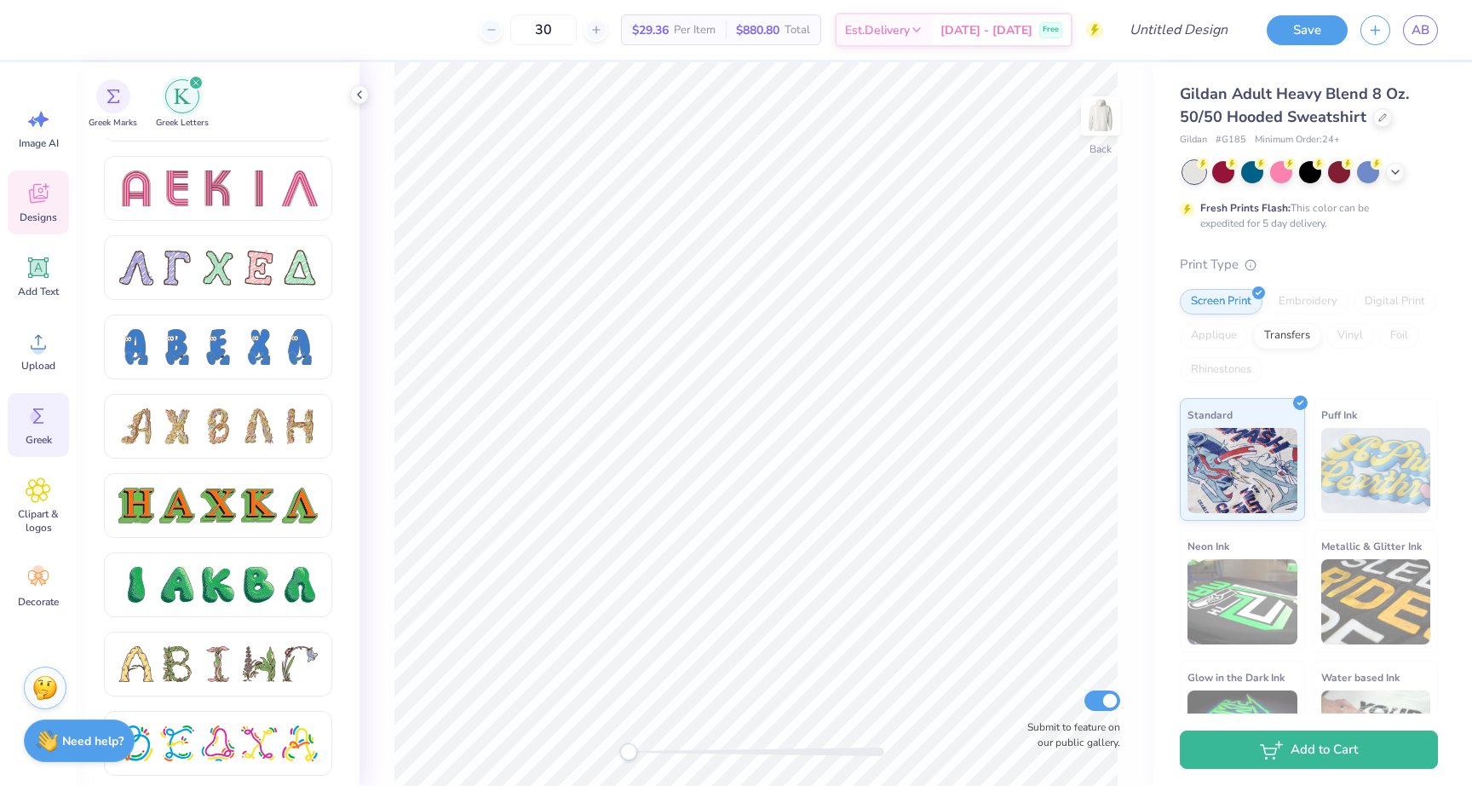
click at [37, 198] on icon at bounding box center [38, 194] width 19 height 20
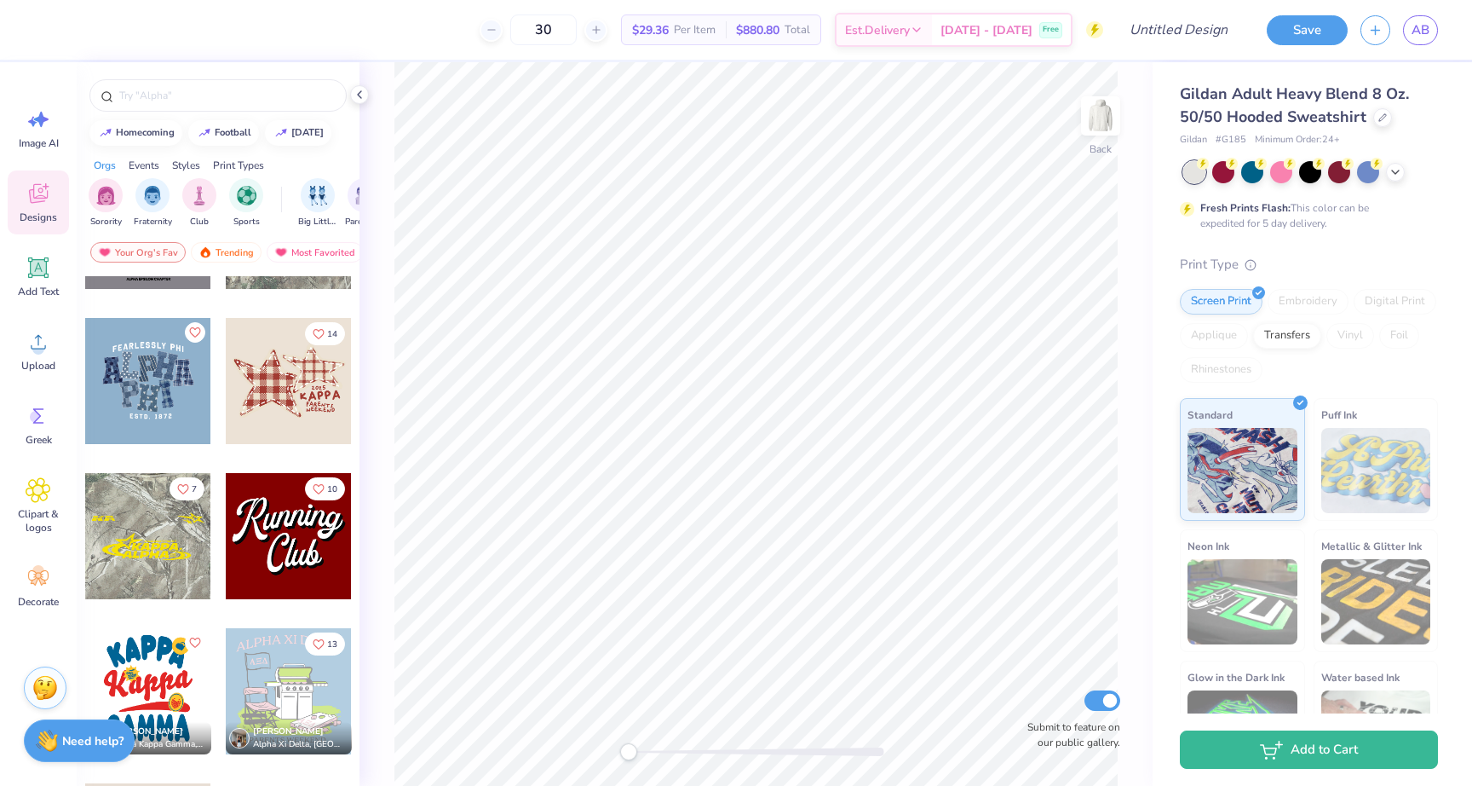
scroll to position [1672, 0]
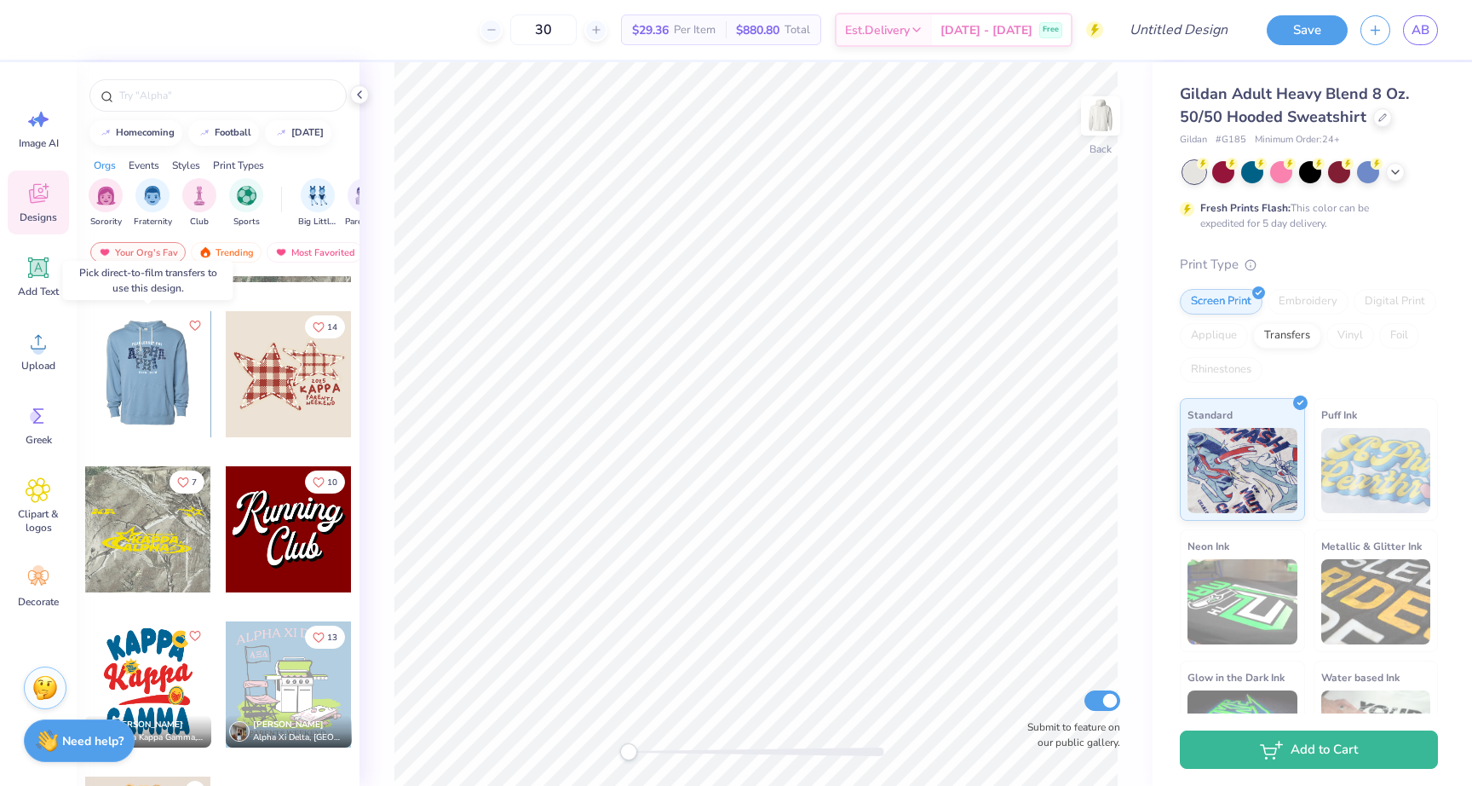
click at [151, 371] on div at bounding box center [148, 374] width 378 height 126
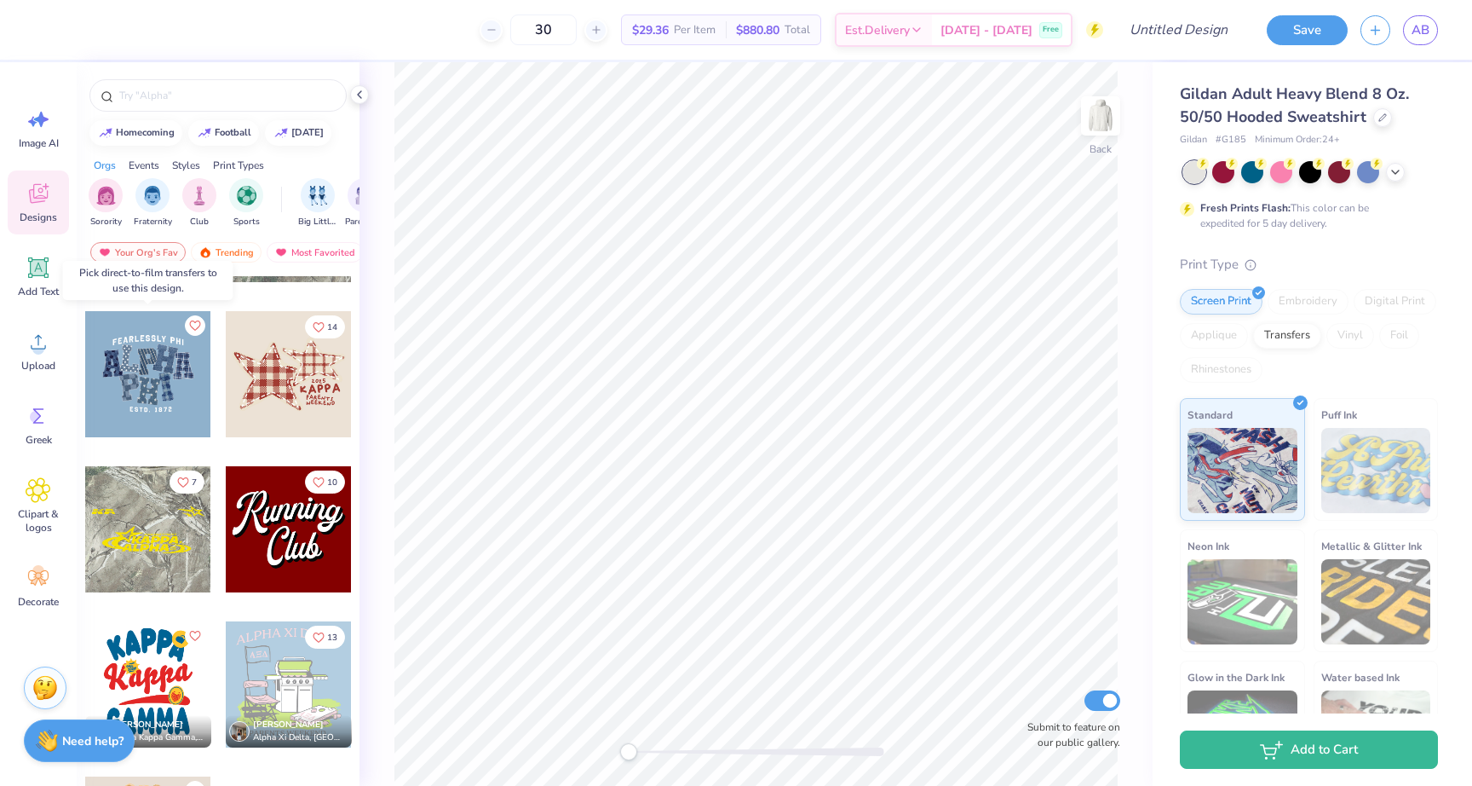
click at [163, 385] on div at bounding box center [148, 374] width 126 height 126
click at [170, 351] on div at bounding box center [148, 374] width 126 height 126
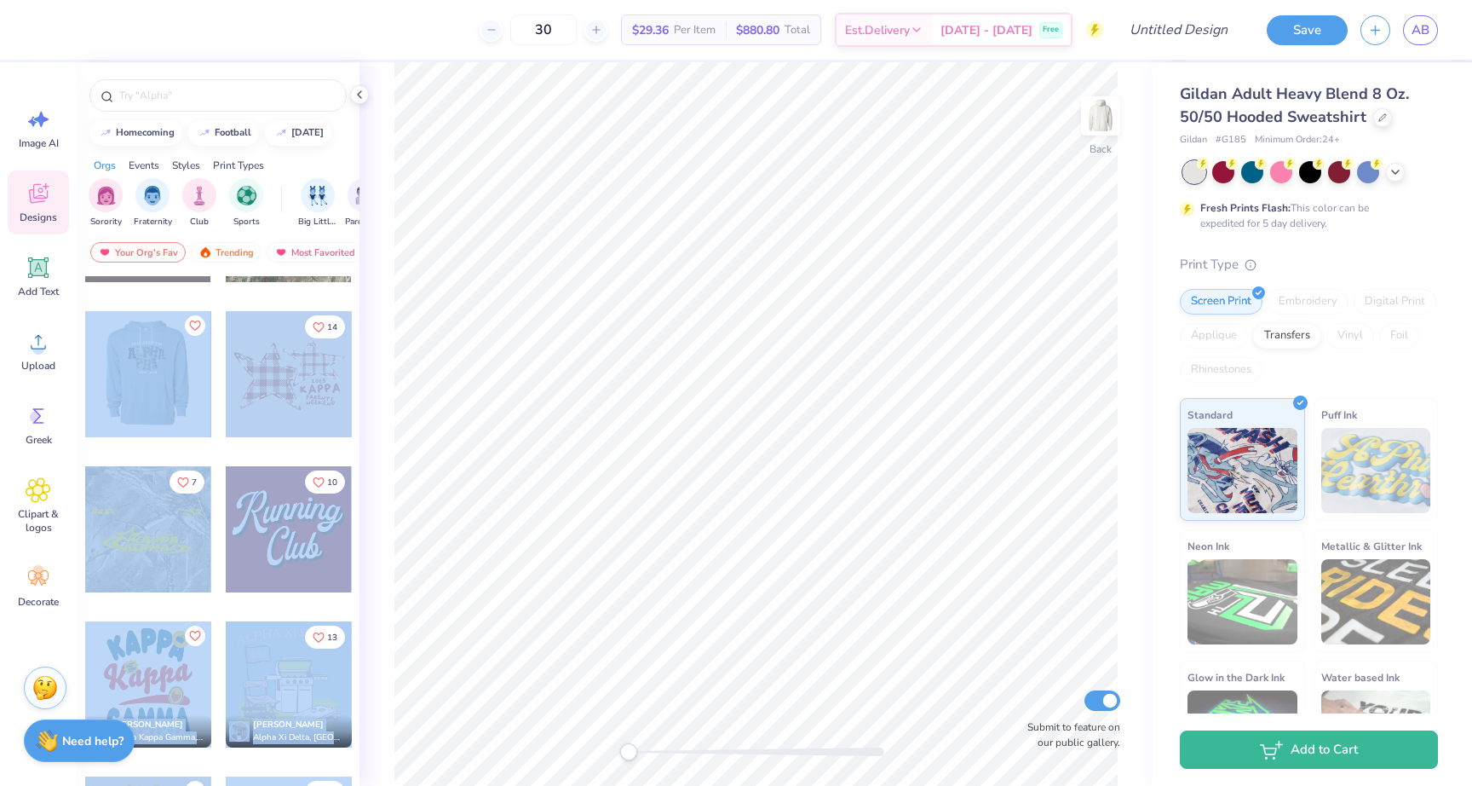
click at [635, 371] on div "30 $29.36 Per Item $880.80 Total Est. Delivery [DATE] - [DATE] Free Design Titl…" at bounding box center [736, 393] width 1472 height 786
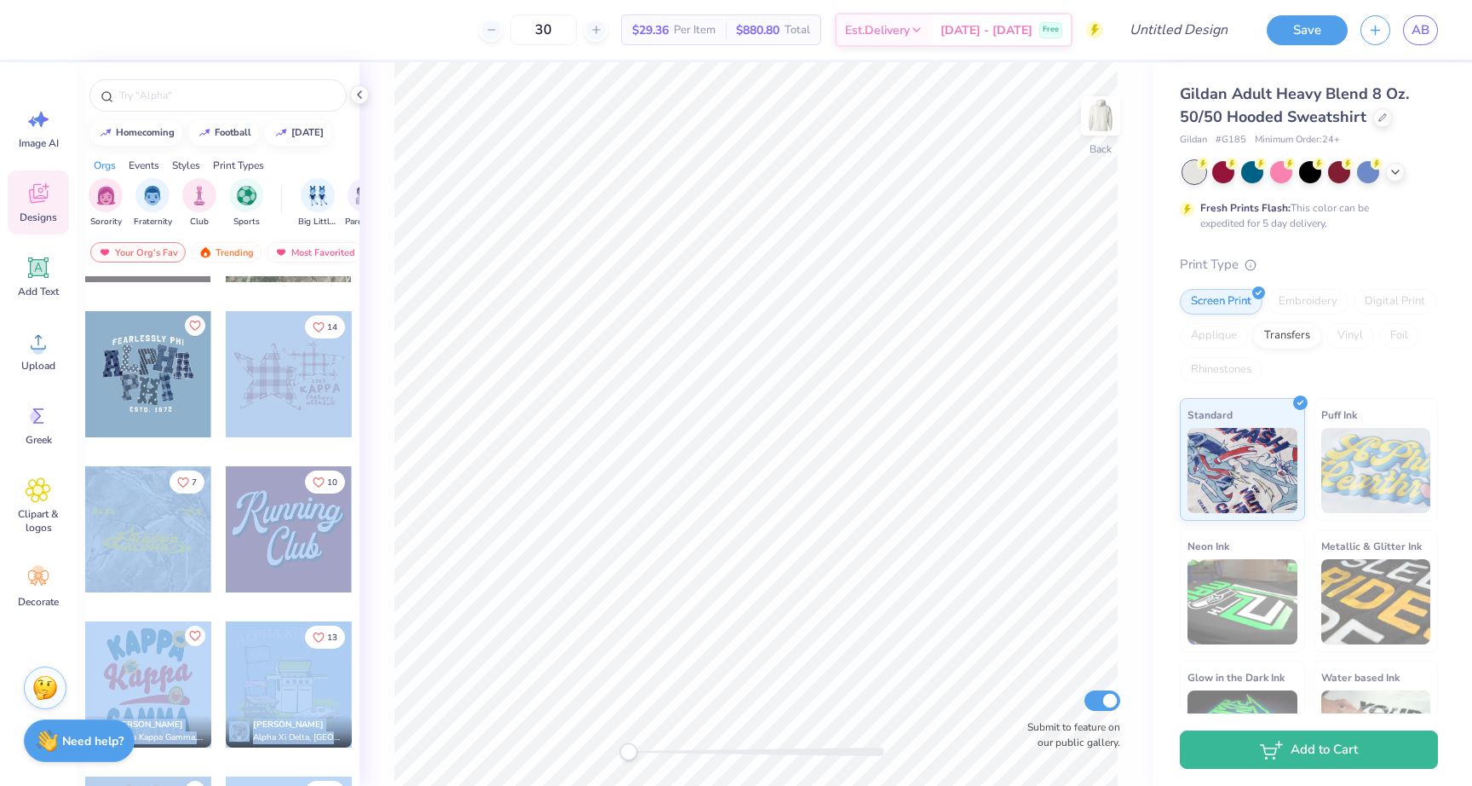
click at [349, 412] on div at bounding box center [289, 374] width 126 height 126
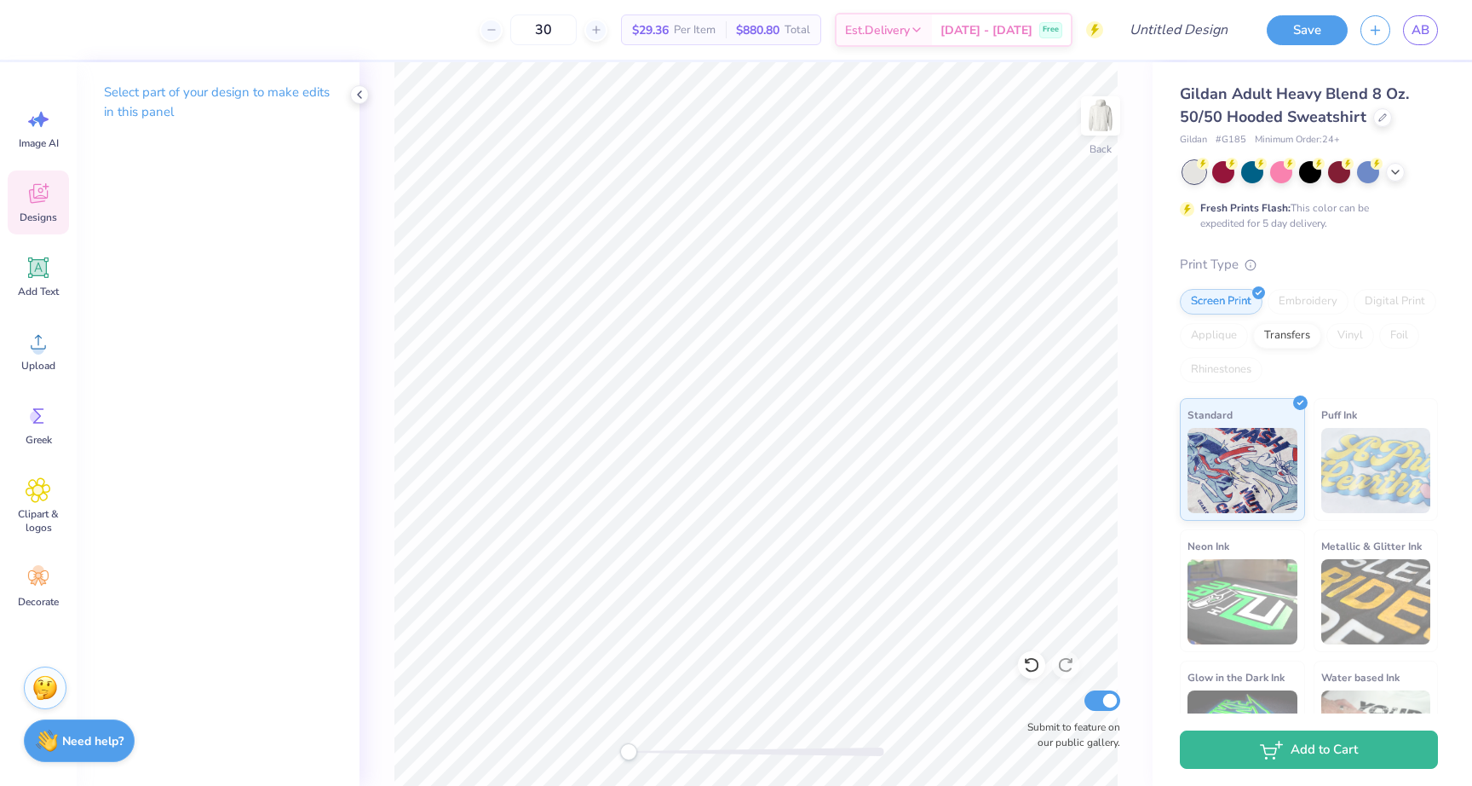
click at [36, 196] on icon at bounding box center [38, 194] width 19 height 20
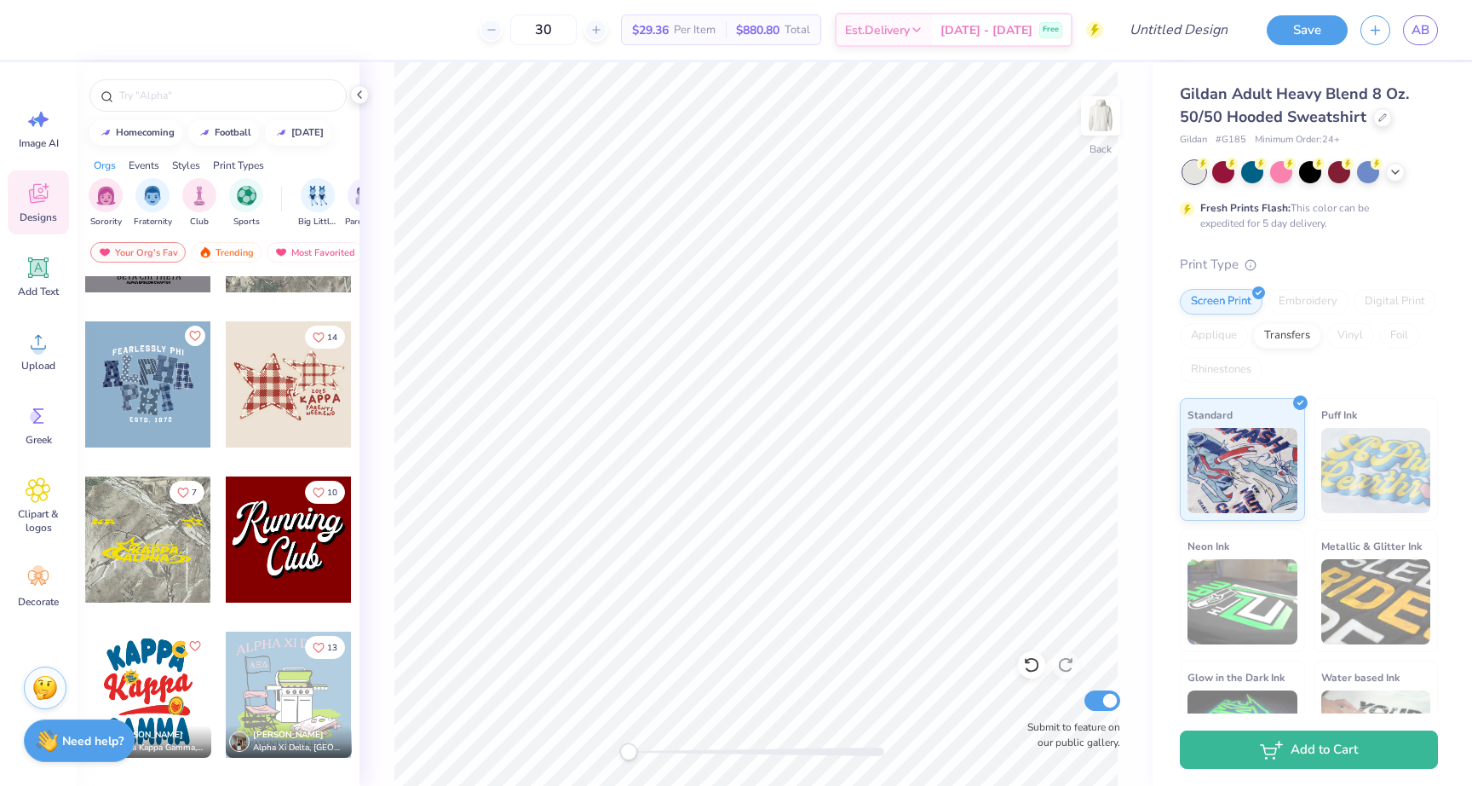
scroll to position [1667, 0]
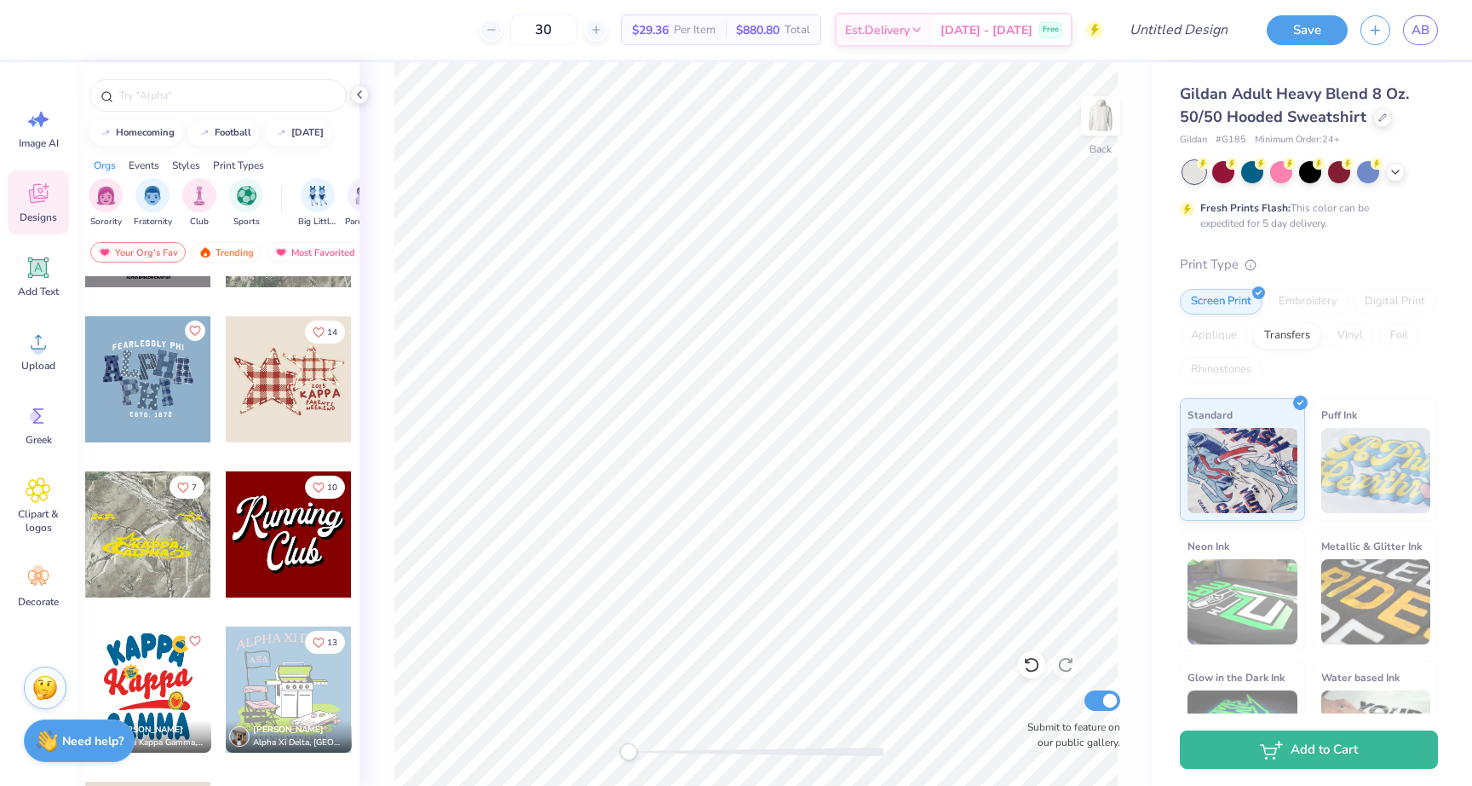
click at [155, 382] on div at bounding box center [148, 379] width 126 height 126
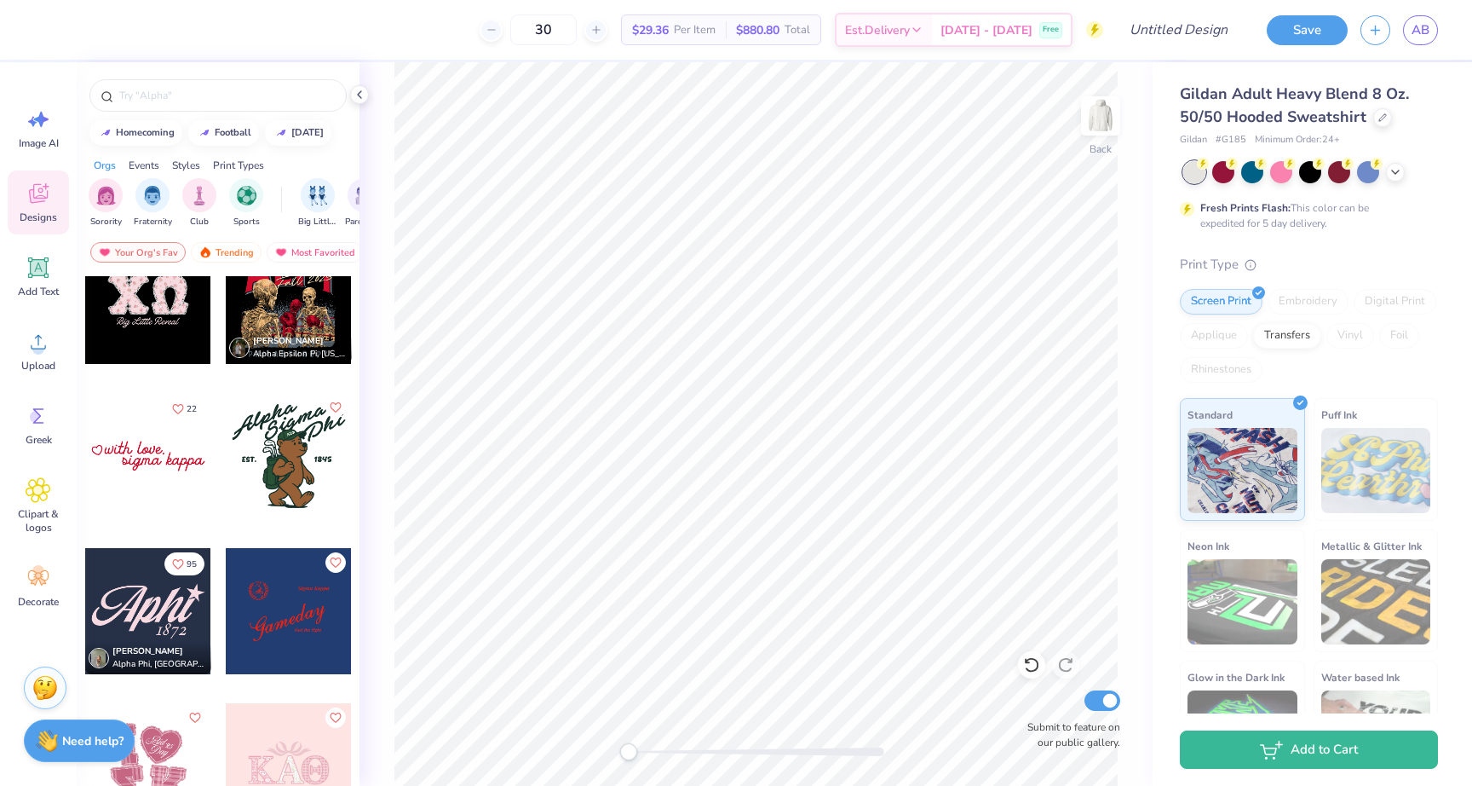
scroll to position [5582, 0]
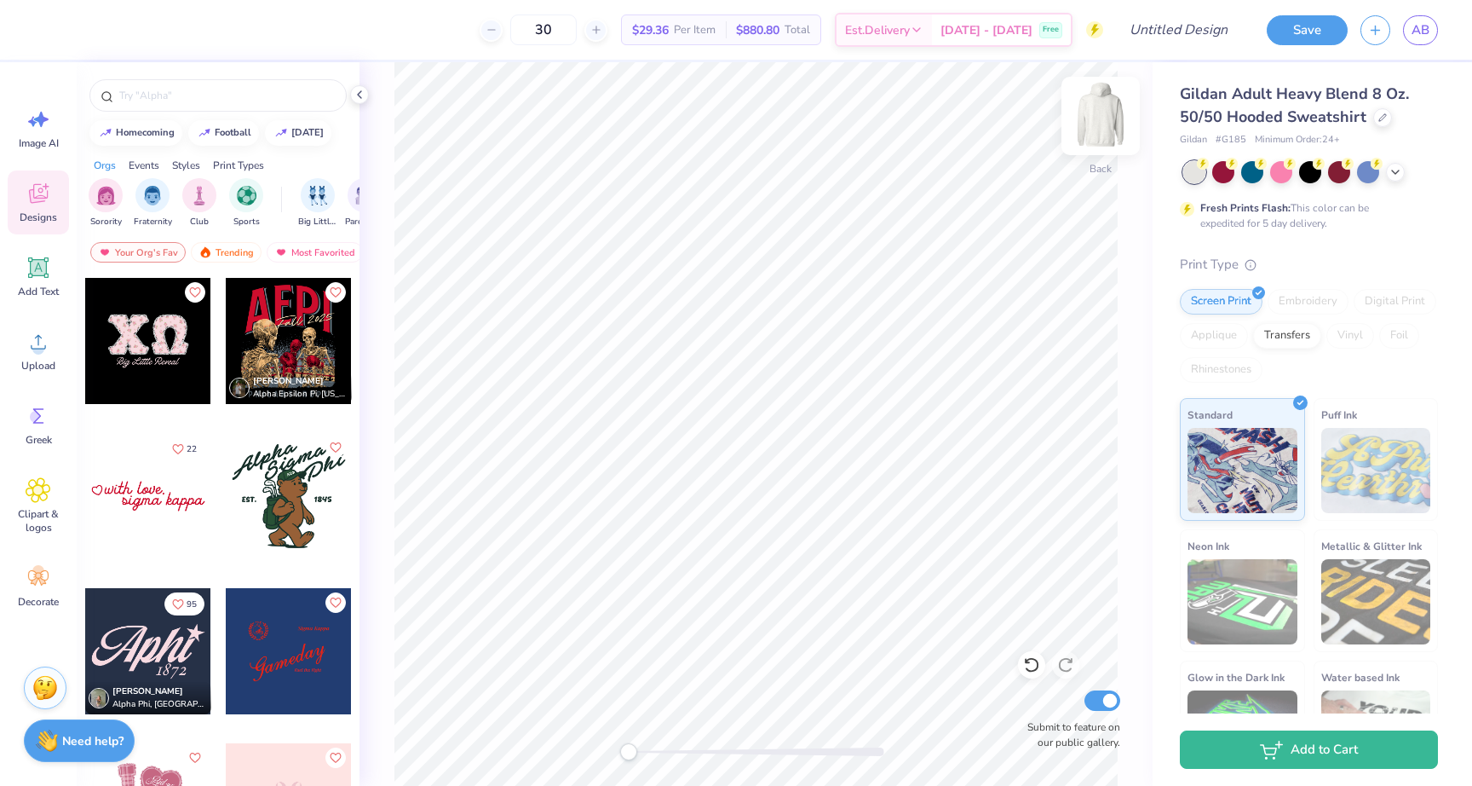
click at [1091, 111] on img at bounding box center [1101, 116] width 68 height 68
click at [130, 499] on div at bounding box center [148, 496] width 126 height 126
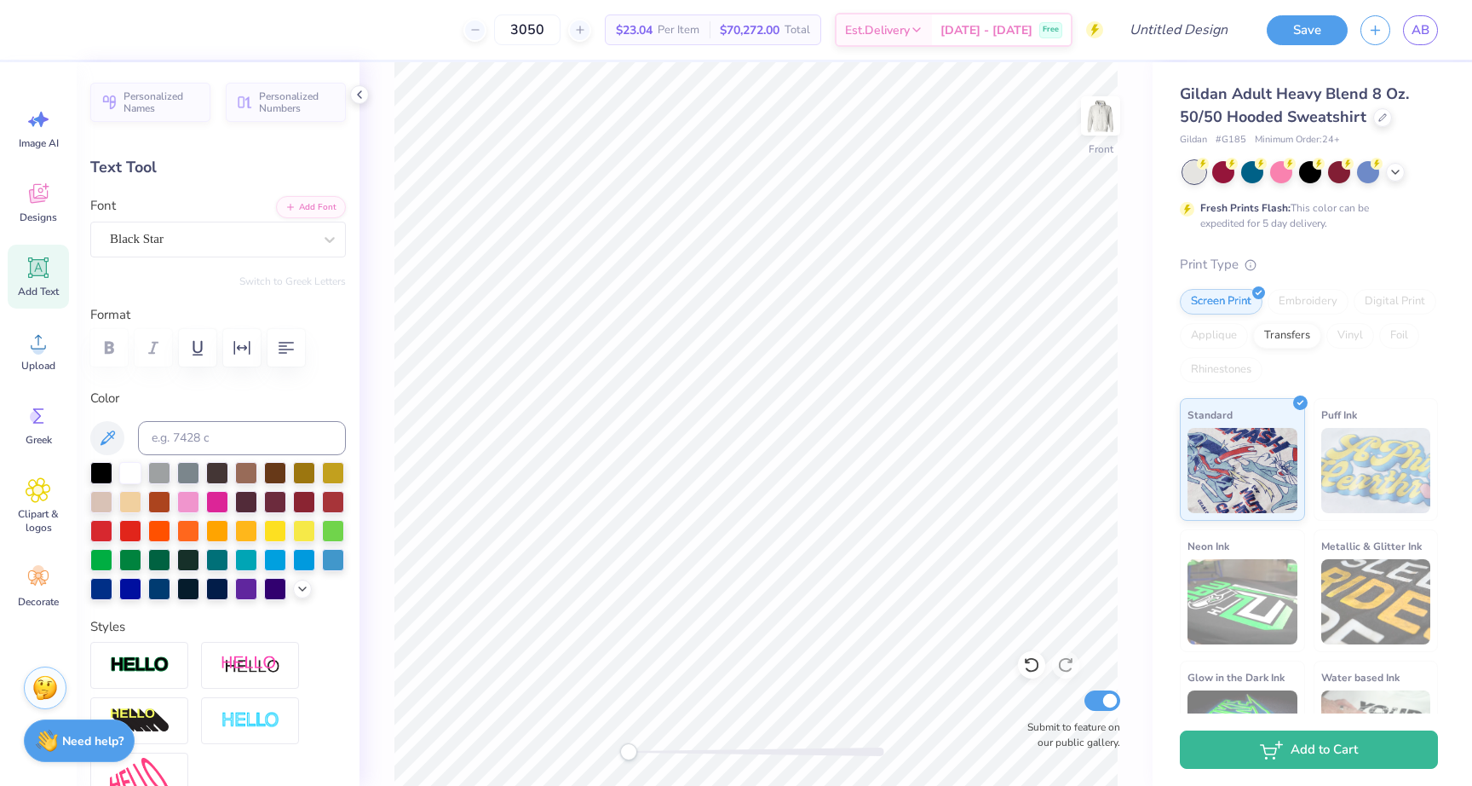
type input "3050"
click at [1033, 662] on icon at bounding box center [1031, 664] width 17 height 17
type input "20.22"
type textarea "s"
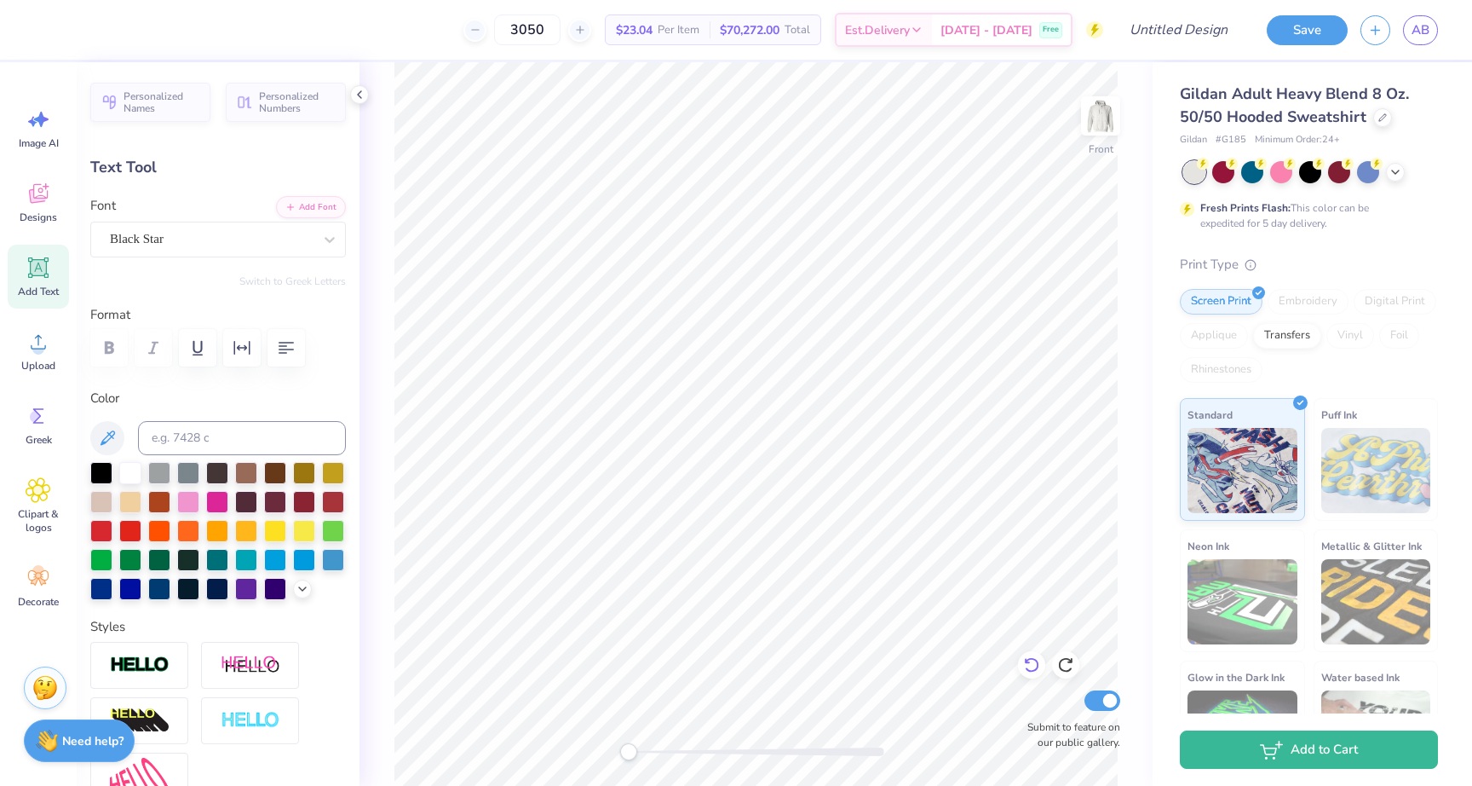
type textarea "A"
type textarea "aephi"
type input "5.18"
type input "1.18"
type input "19.28"
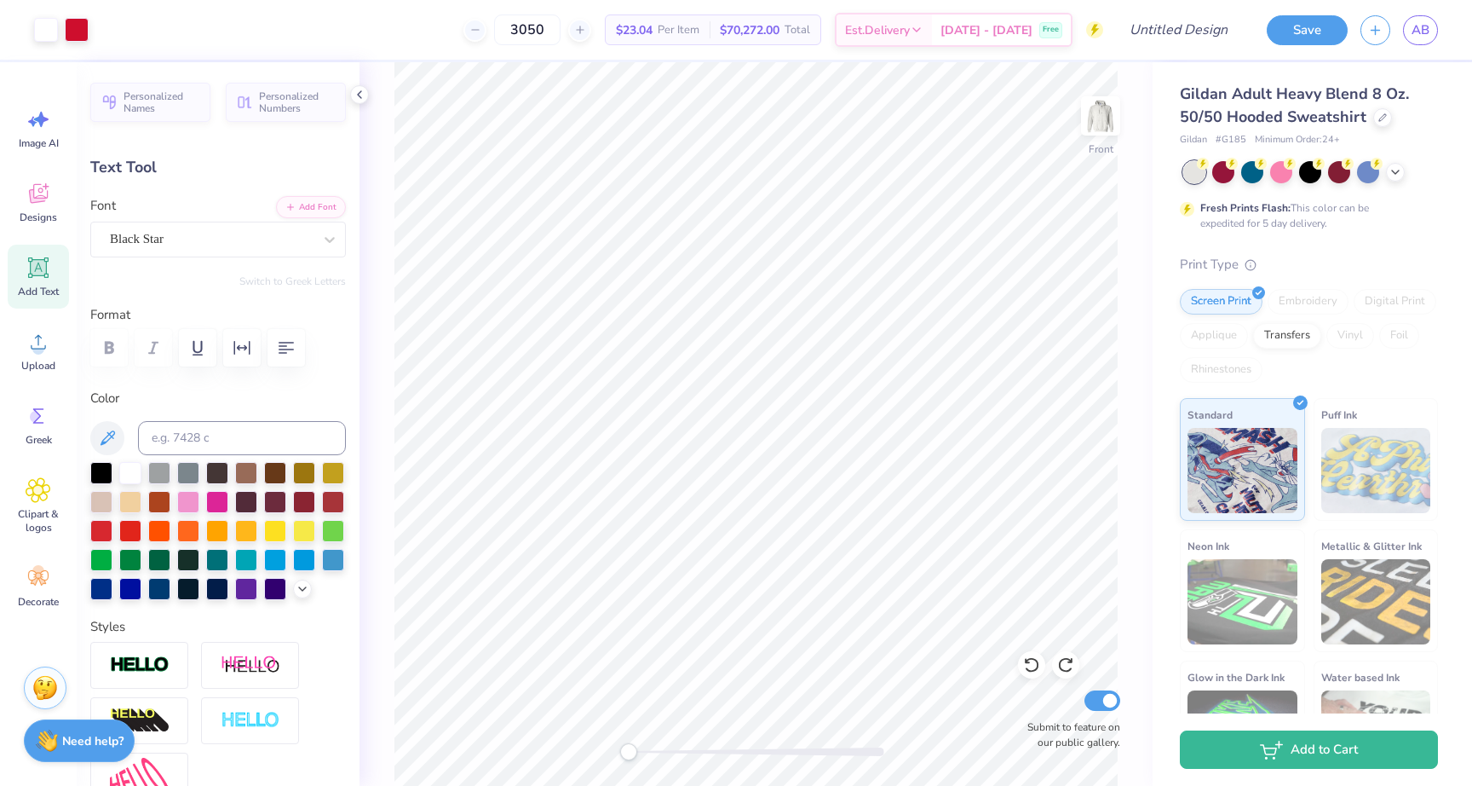
type input "3.05"
type input "1.63"
type input "20.02"
type input "5.18"
type input "1.18"
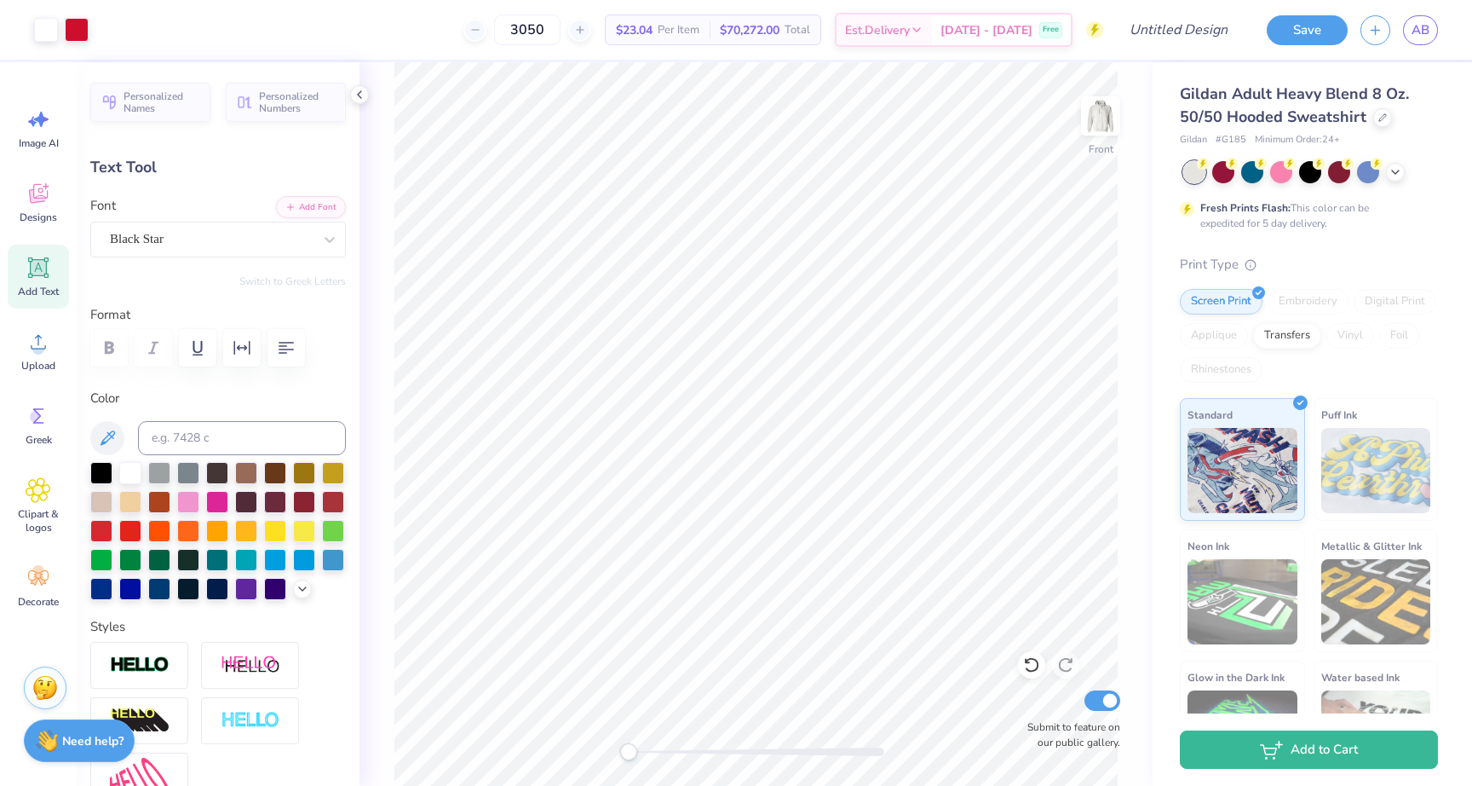
type input "19.28"
type input "3.05"
type input "1.63"
type input "20.49"
type input "5.18"
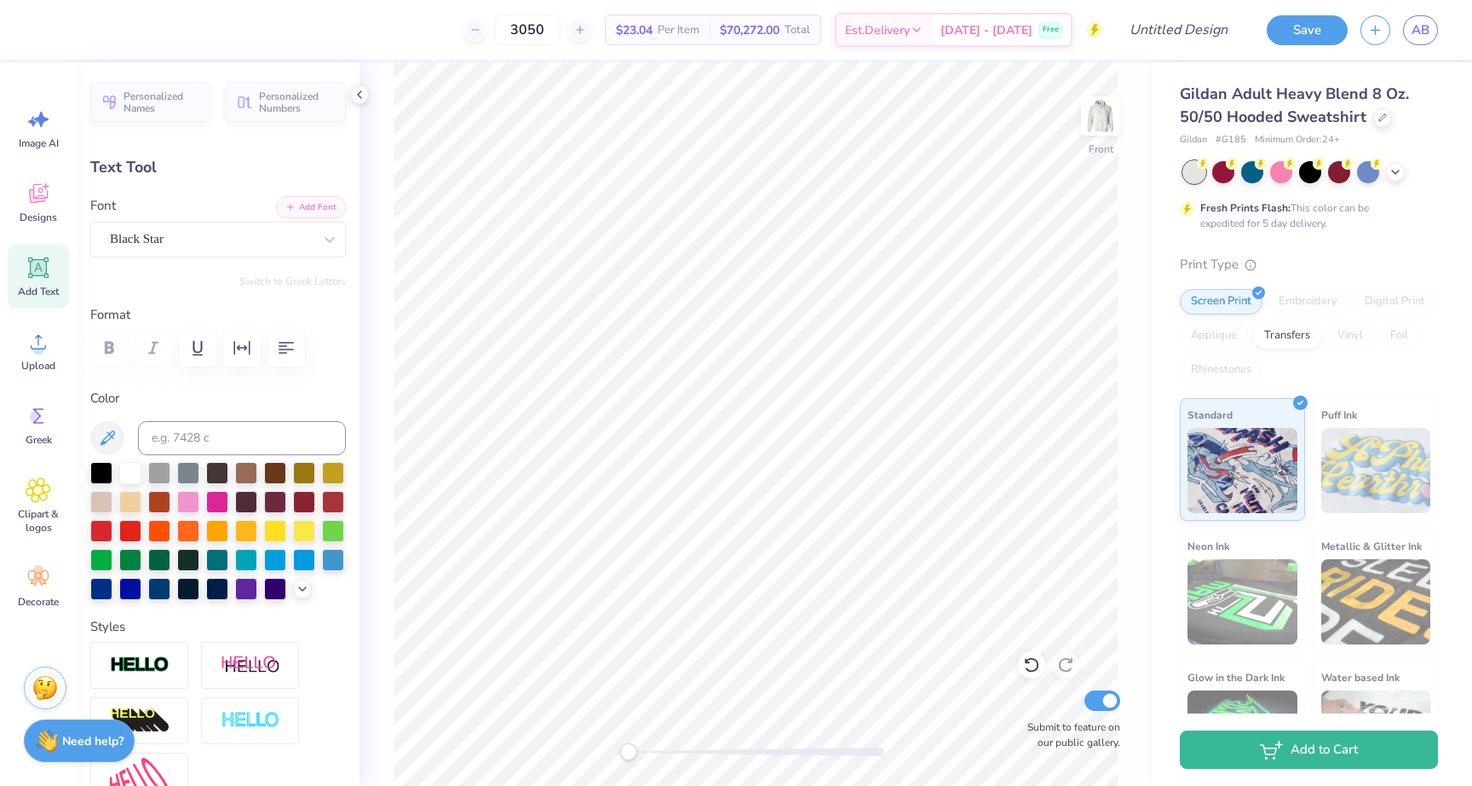
type input "1.18"
type input "19.28"
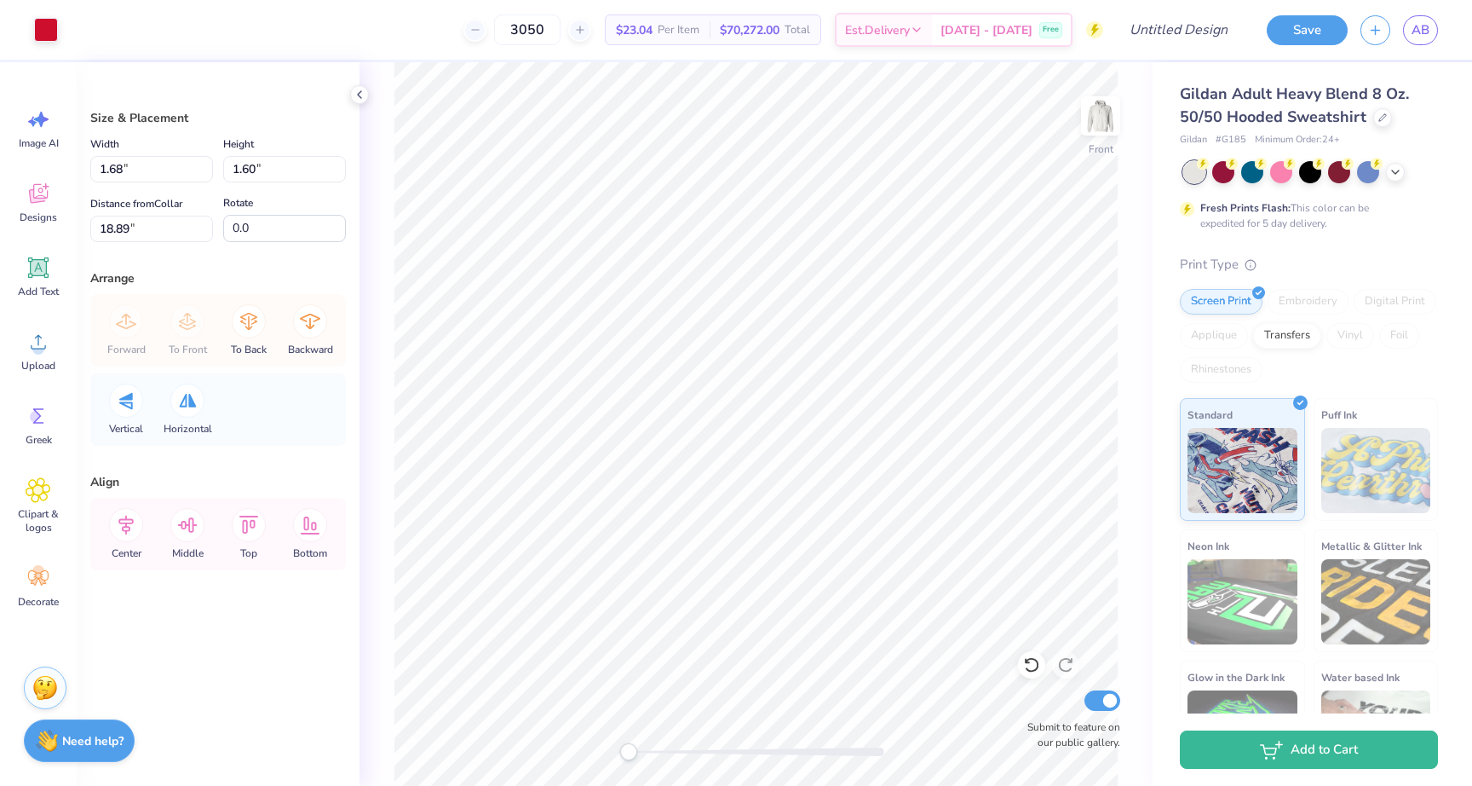
type input "1.68"
type input "1.60"
type input "18.89"
type input "1.10"
type input "1.04"
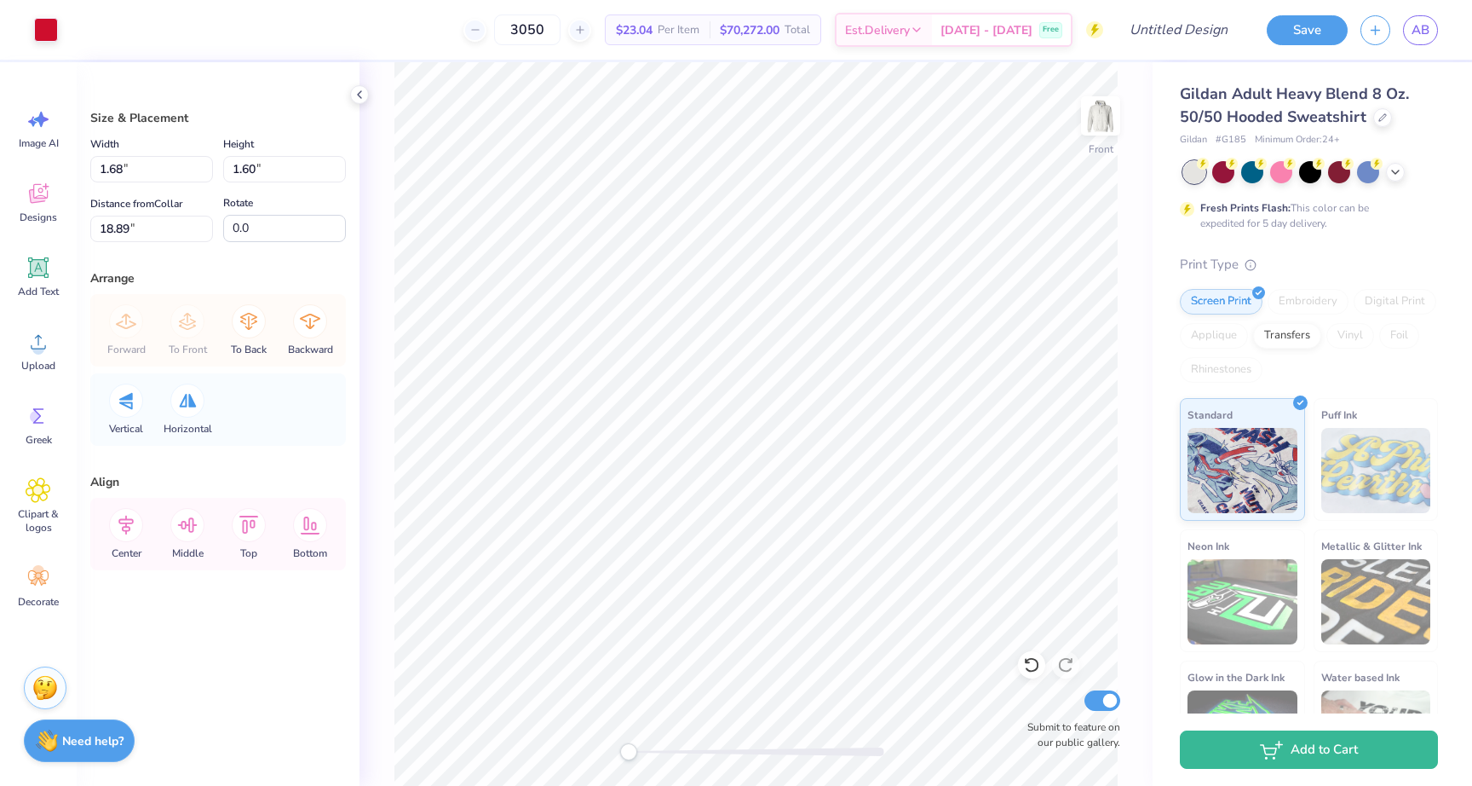
type input "18.85"
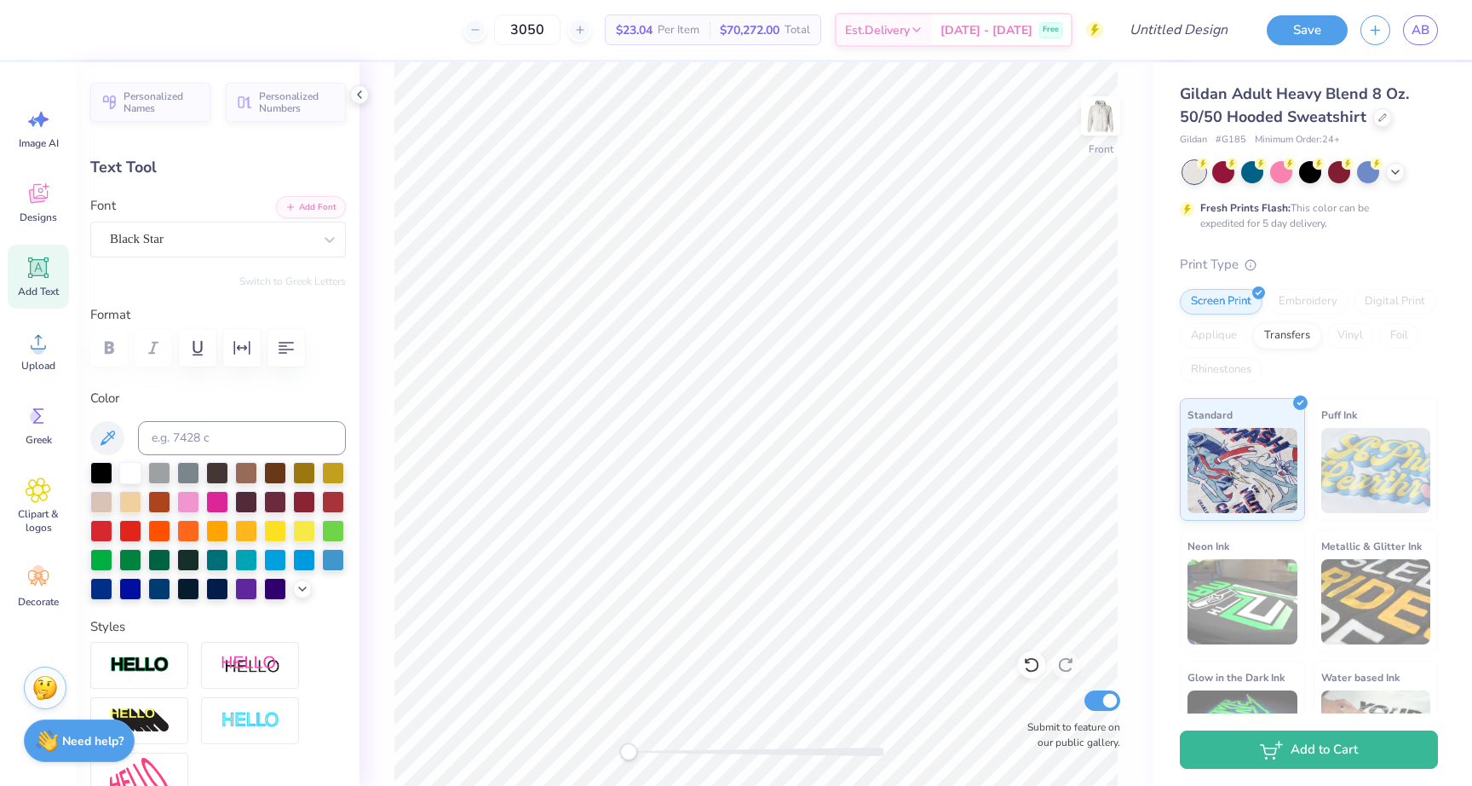
type input "6.27"
type input "1.43"
type input "17.02"
type input "3.05"
type input "1.63"
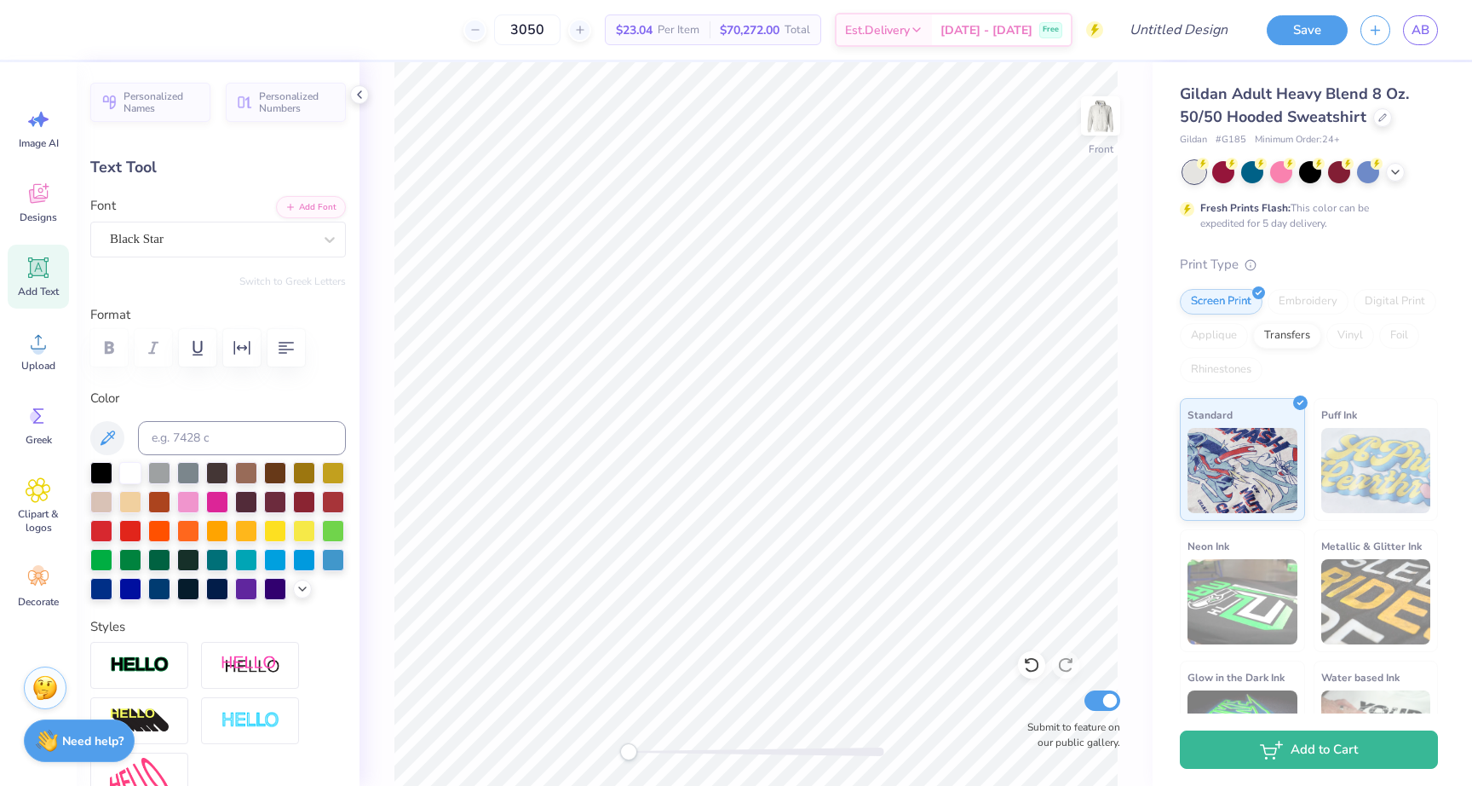
type input "20.49"
type input "3.97"
type input "2.12"
type input "20.00"
type input "19.57"
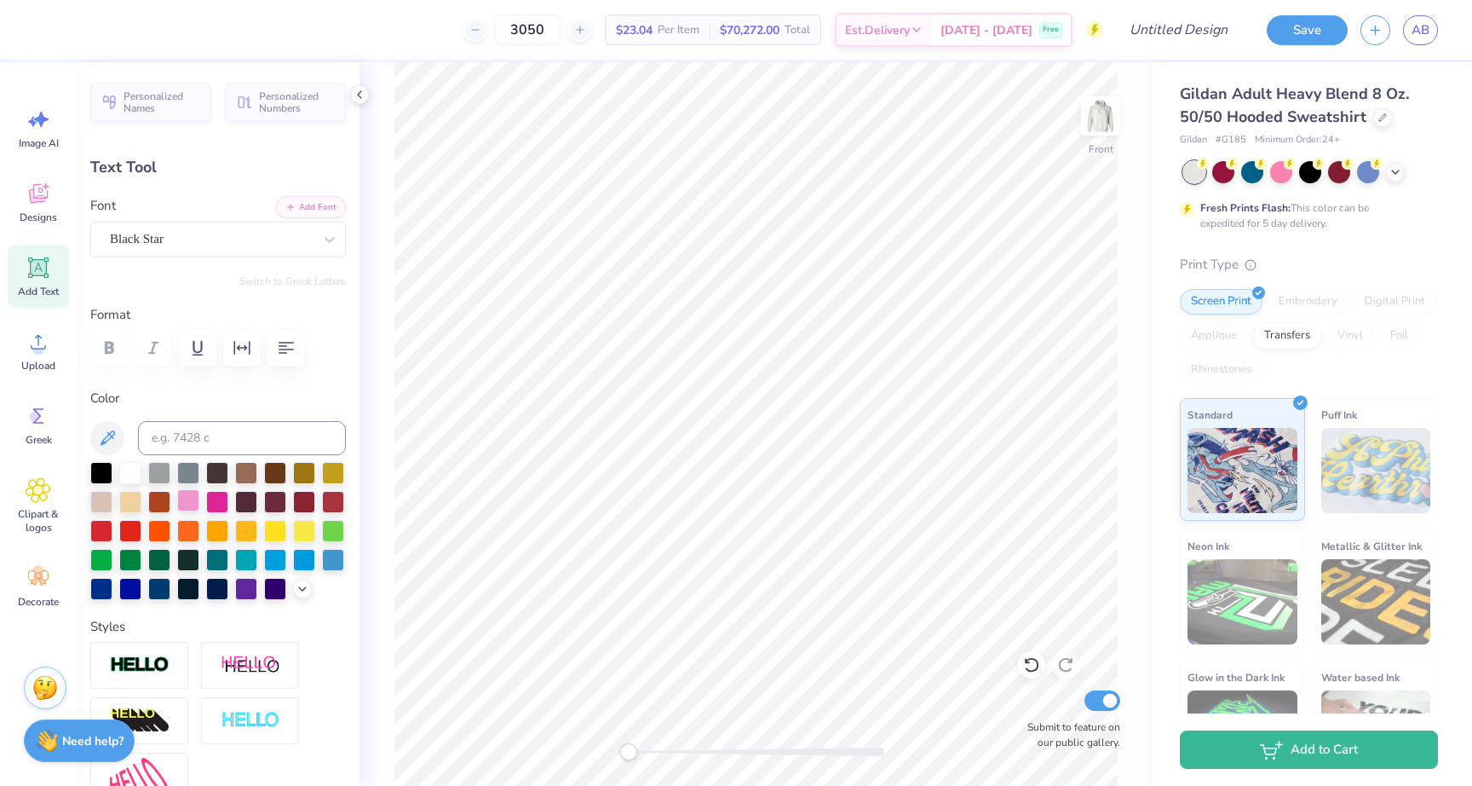
click at [184, 510] on div at bounding box center [188, 500] width 22 height 22
click at [124, 591] on div at bounding box center [130, 587] width 22 height 22
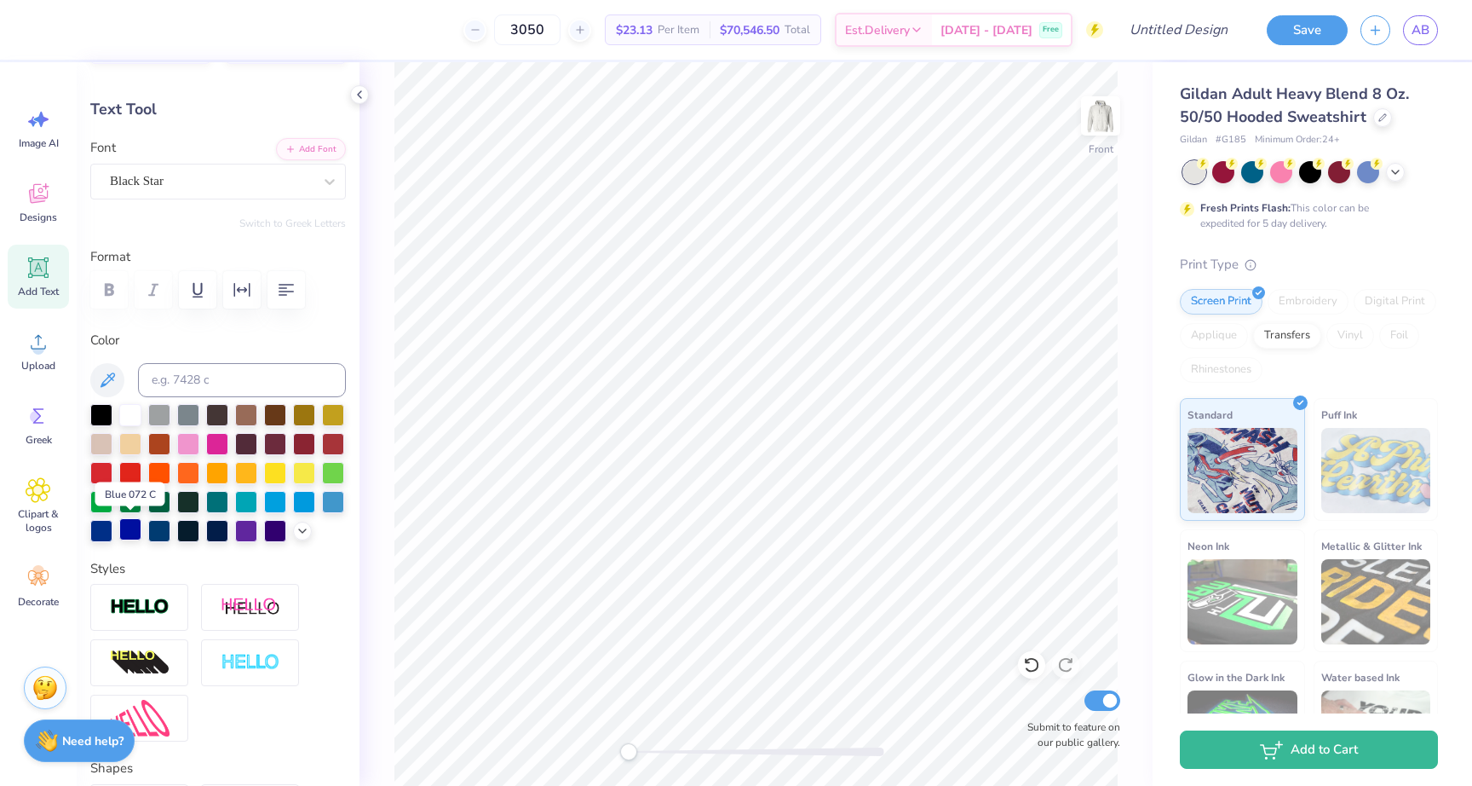
scroll to position [65, 0]
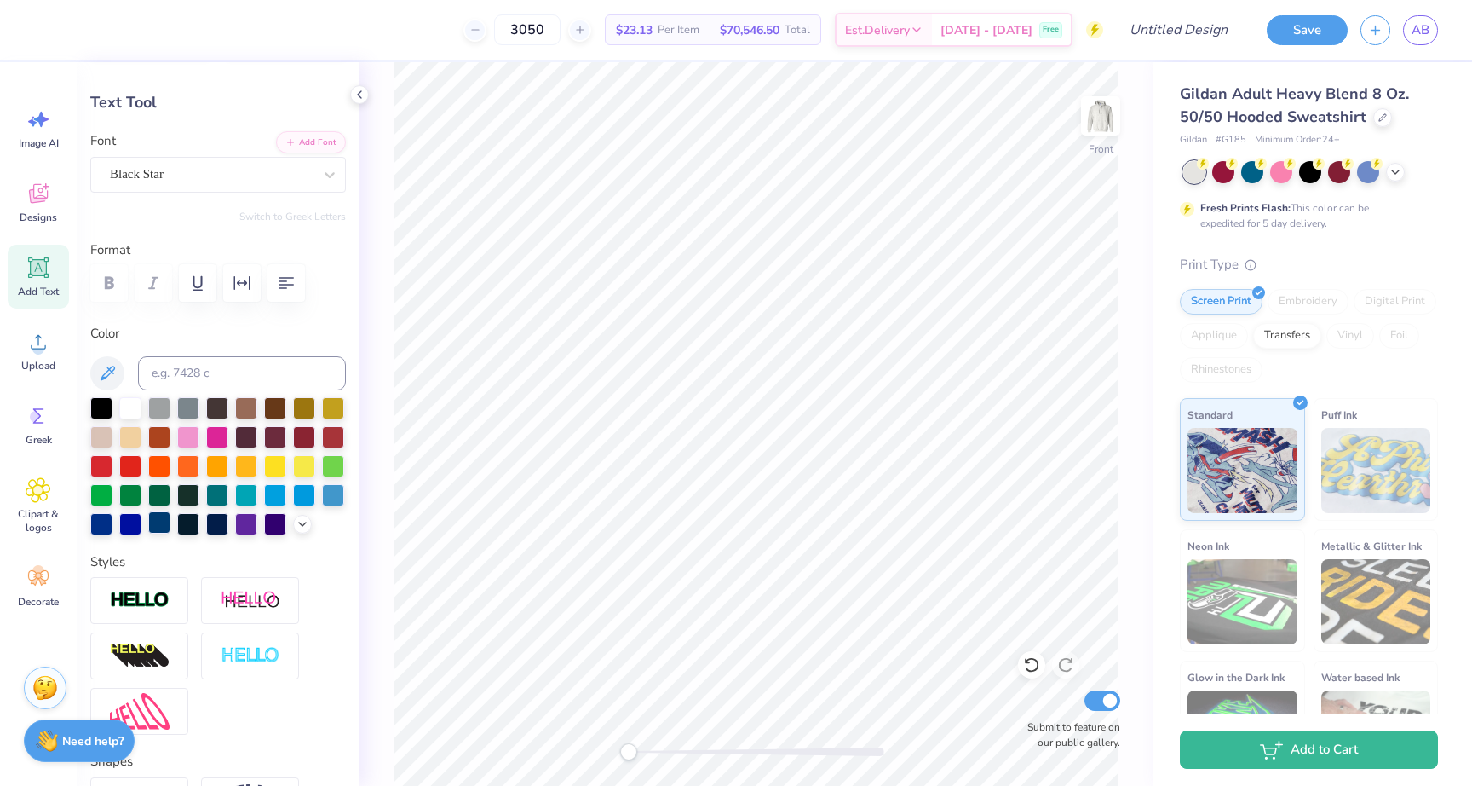
click at [164, 528] on div at bounding box center [159, 522] width 22 height 22
click at [212, 527] on div at bounding box center [217, 522] width 22 height 22
click at [303, 525] on icon at bounding box center [303, 522] width 14 height 14
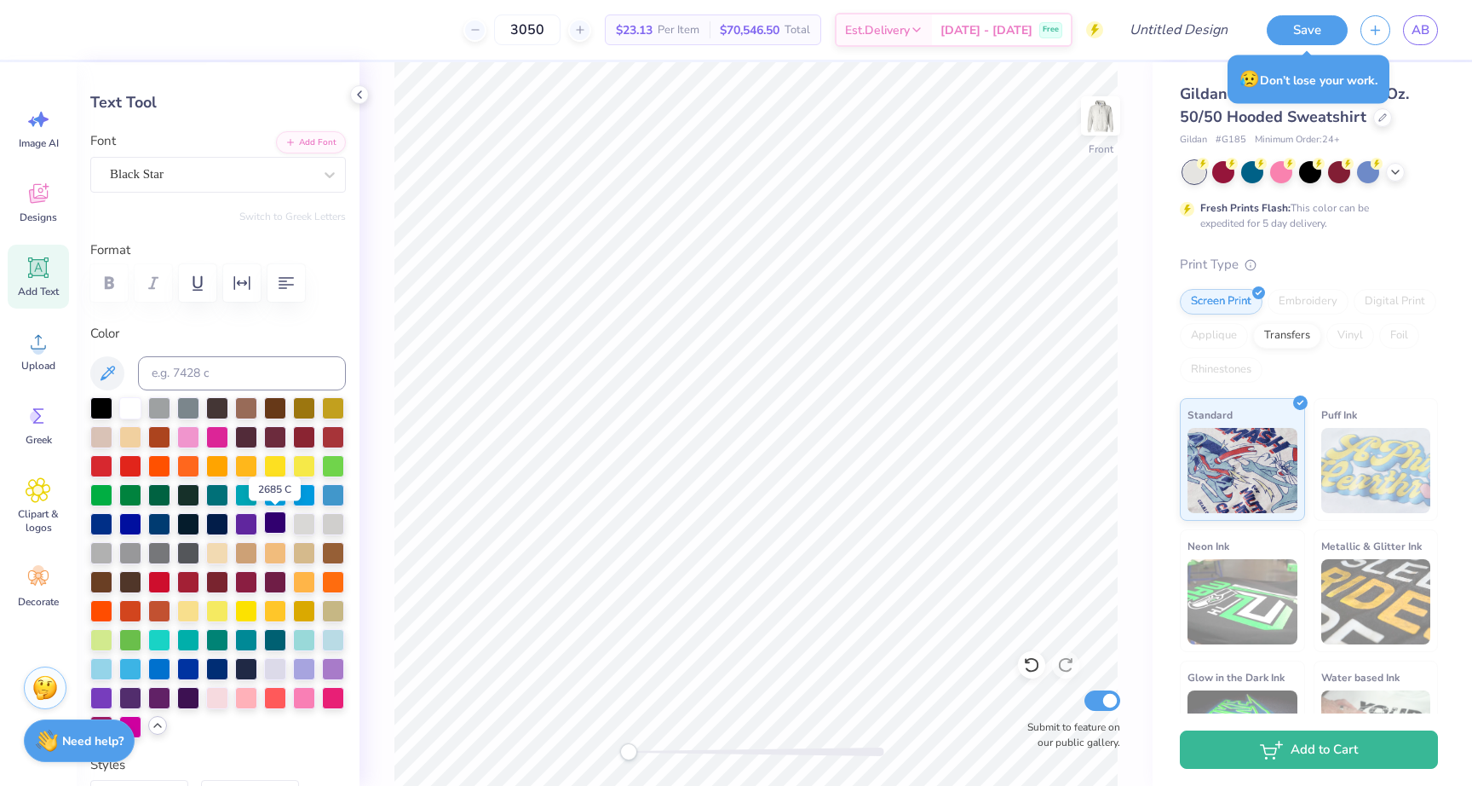
click at [277, 519] on div at bounding box center [275, 522] width 22 height 22
click at [216, 671] on div at bounding box center [217, 667] width 22 height 22
type input "6.27"
type input "1.43"
type input "18.14"
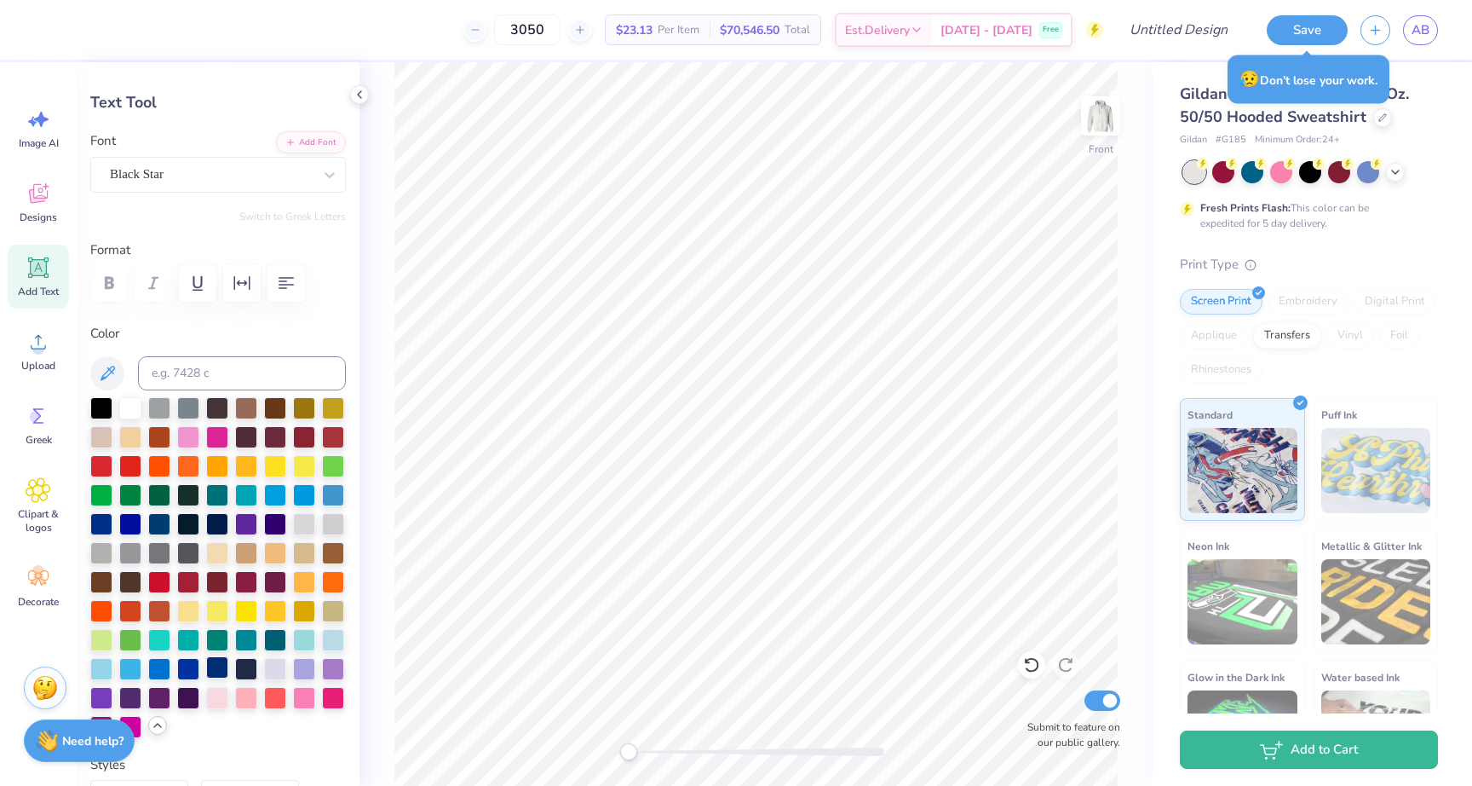
click at [210, 672] on div at bounding box center [217, 667] width 22 height 22
click at [215, 670] on div at bounding box center [217, 667] width 22 height 22
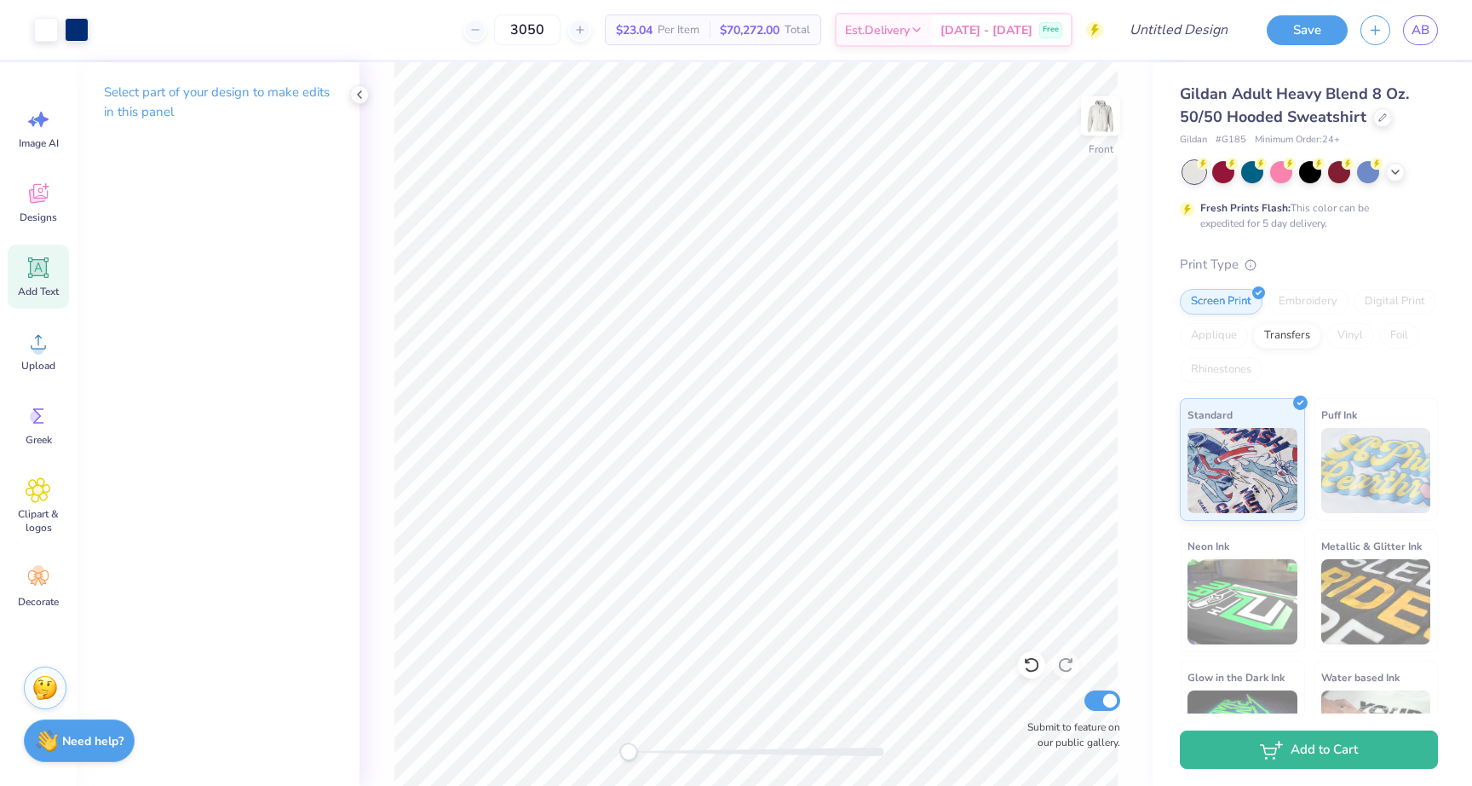
click at [42, 289] on span "Add Text" at bounding box center [38, 292] width 41 height 14
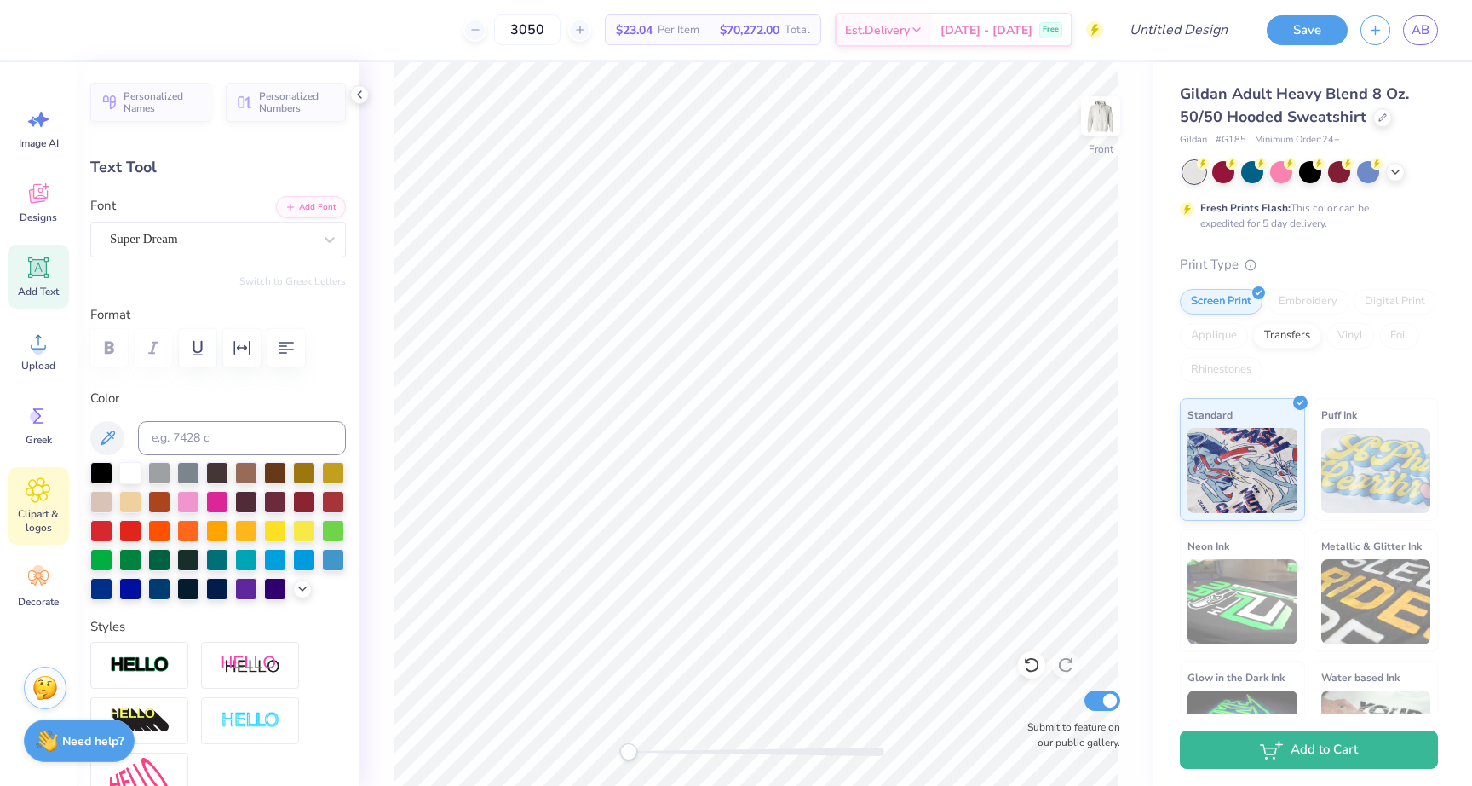
click at [38, 481] on icon at bounding box center [38, 490] width 25 height 26
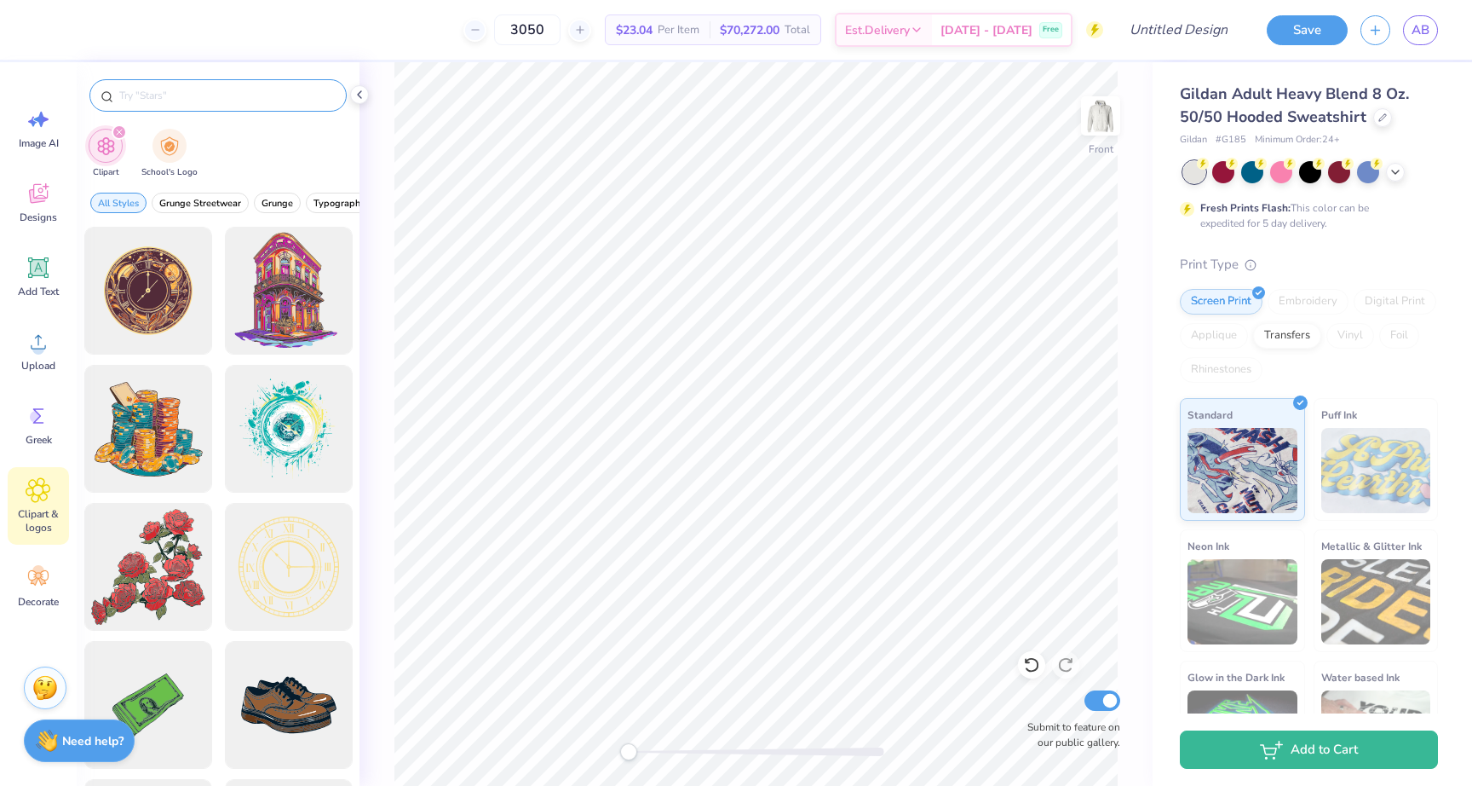
click at [175, 102] on input "text" at bounding box center [227, 95] width 218 height 17
type input "heart"
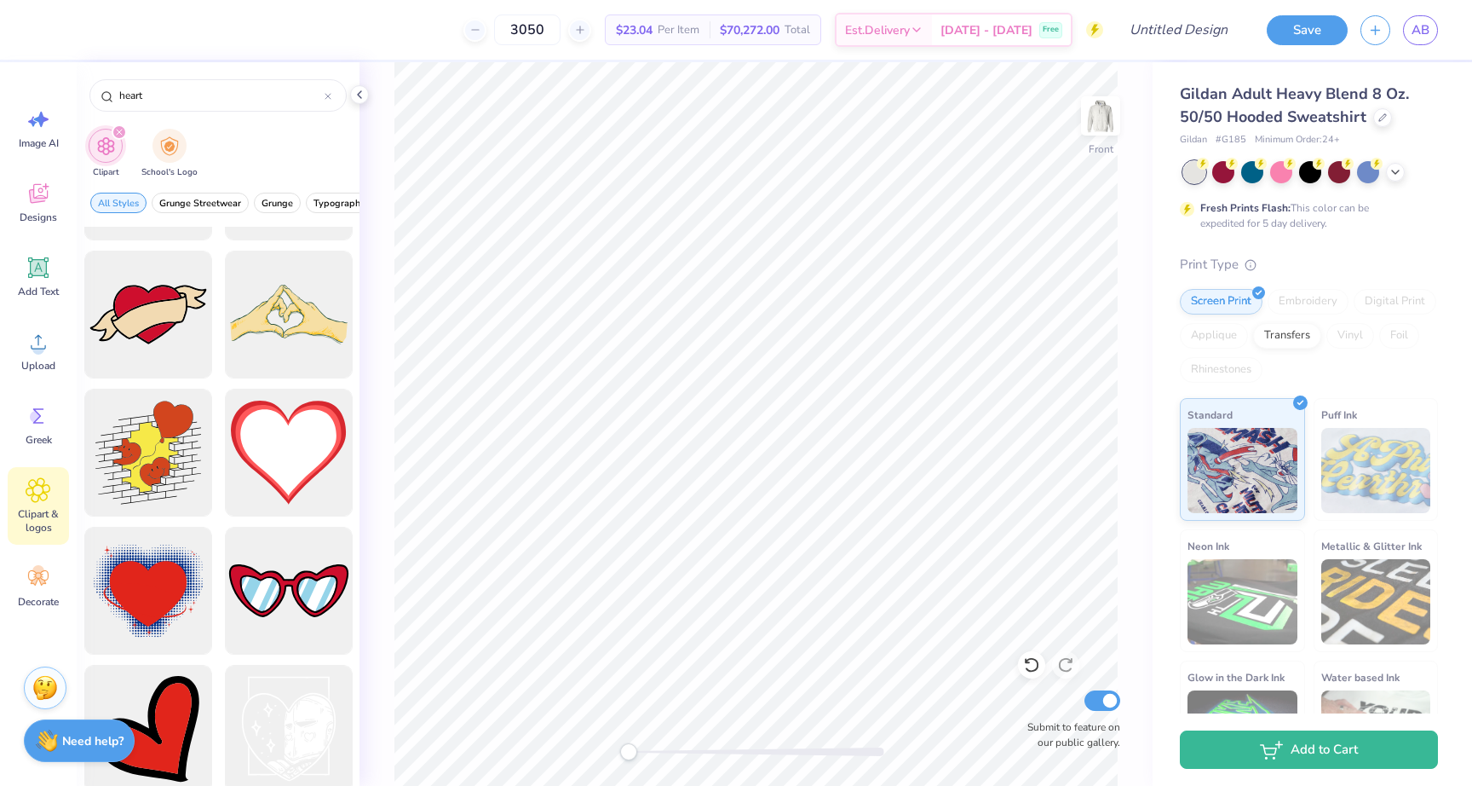
scroll to position [2050, 0]
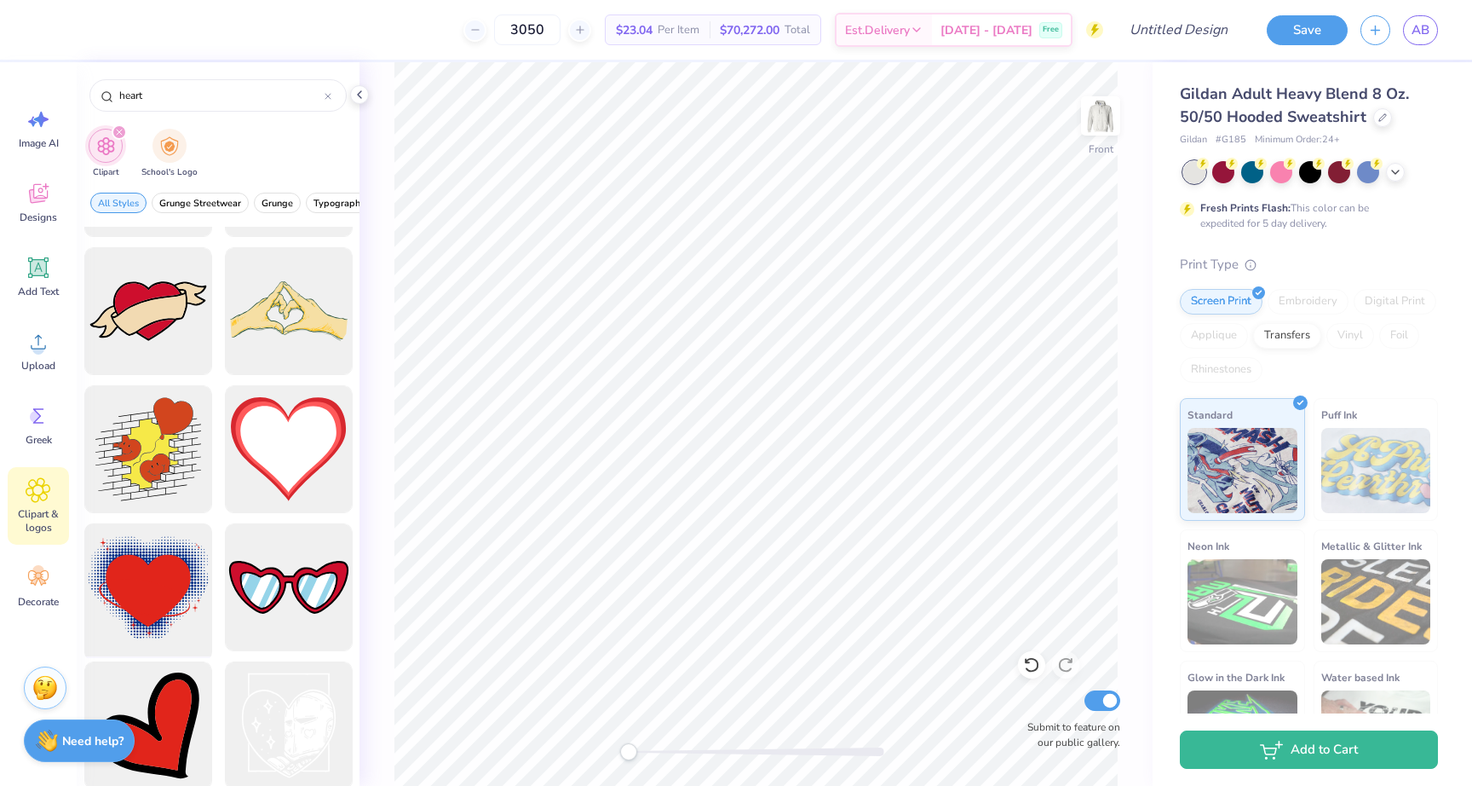
click at [167, 579] on div at bounding box center [148, 587] width 141 height 141
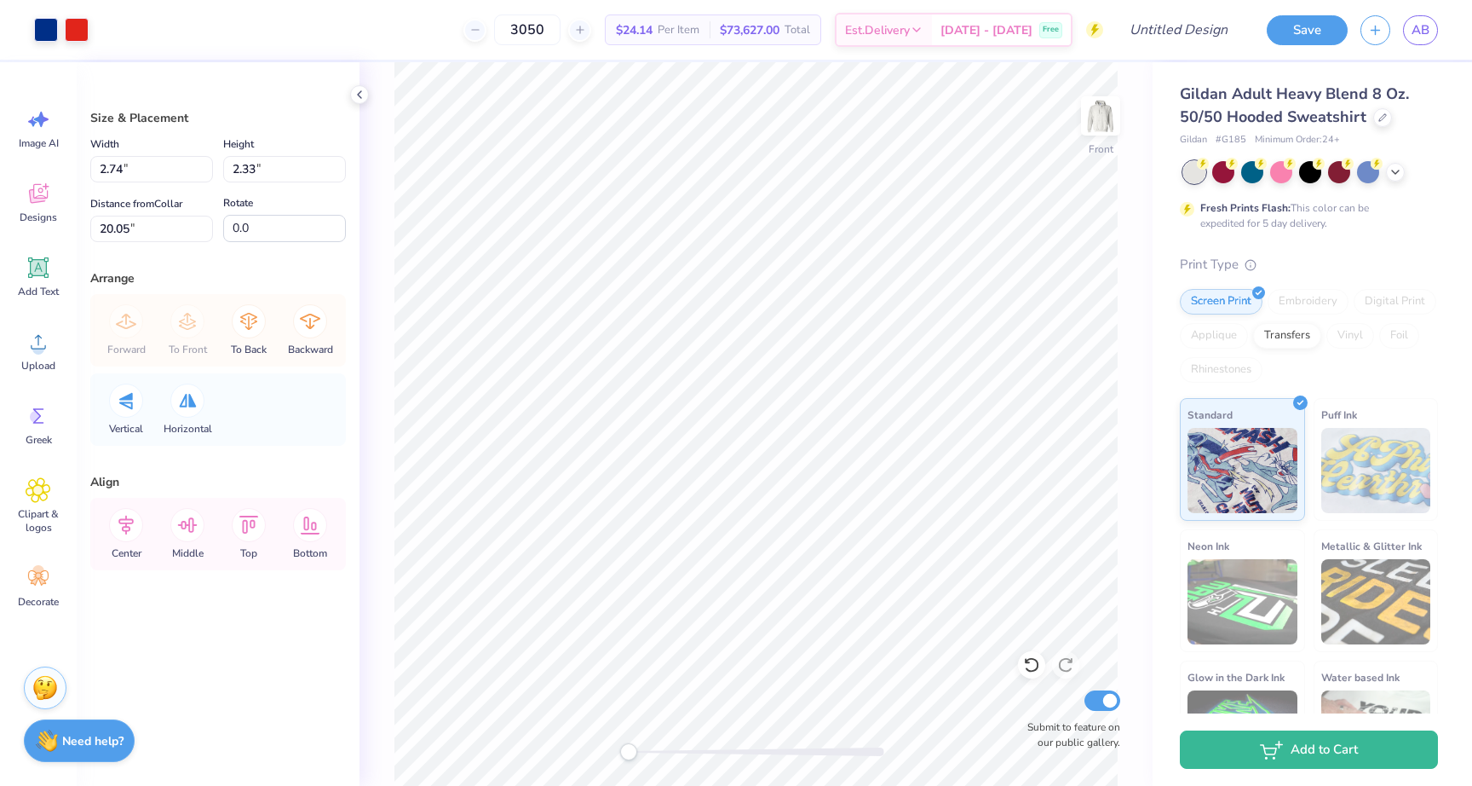
type input "2.74"
type input "2.33"
type input "20.05"
type input "-7.0"
type input "-11.5"
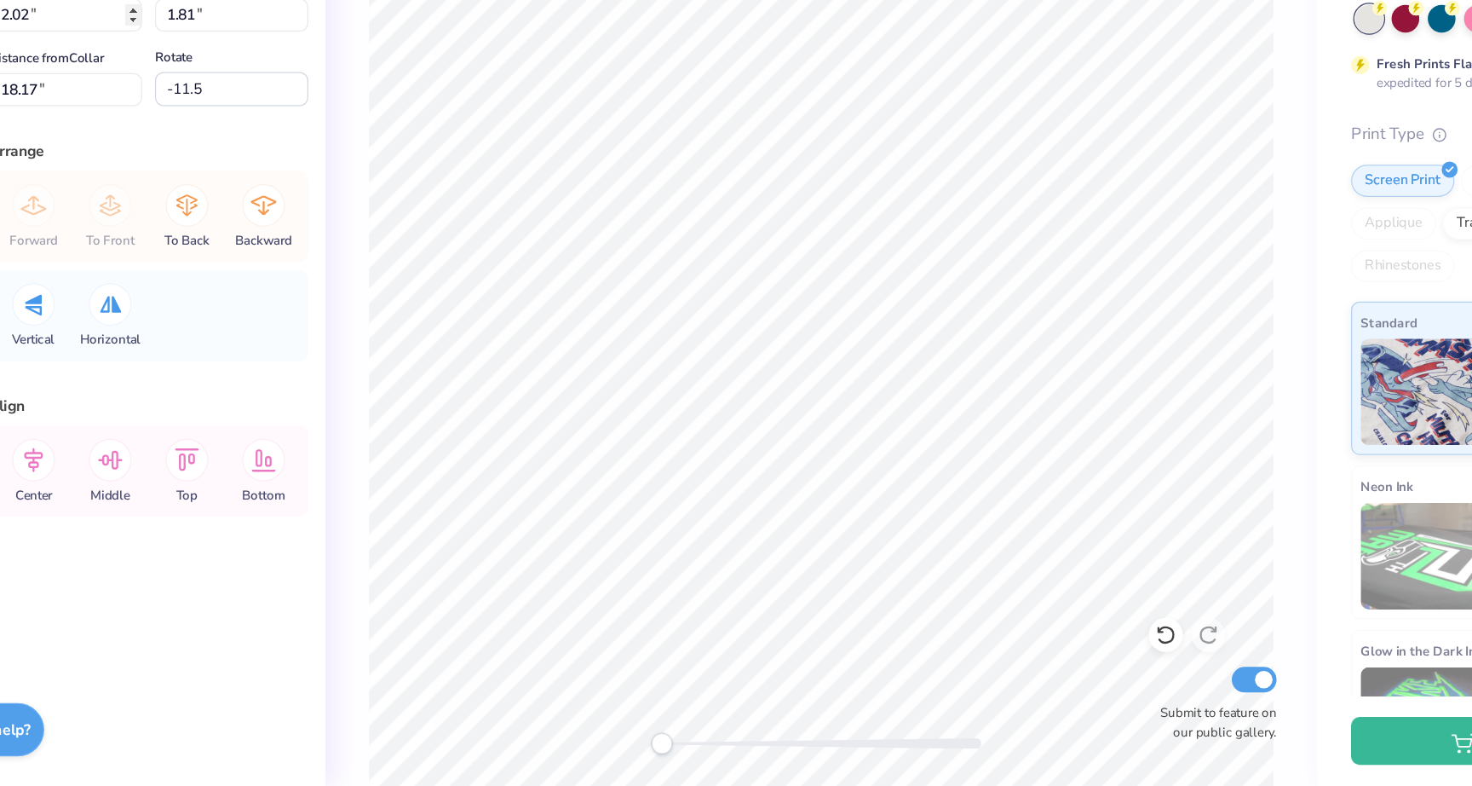
scroll to position [0, 0]
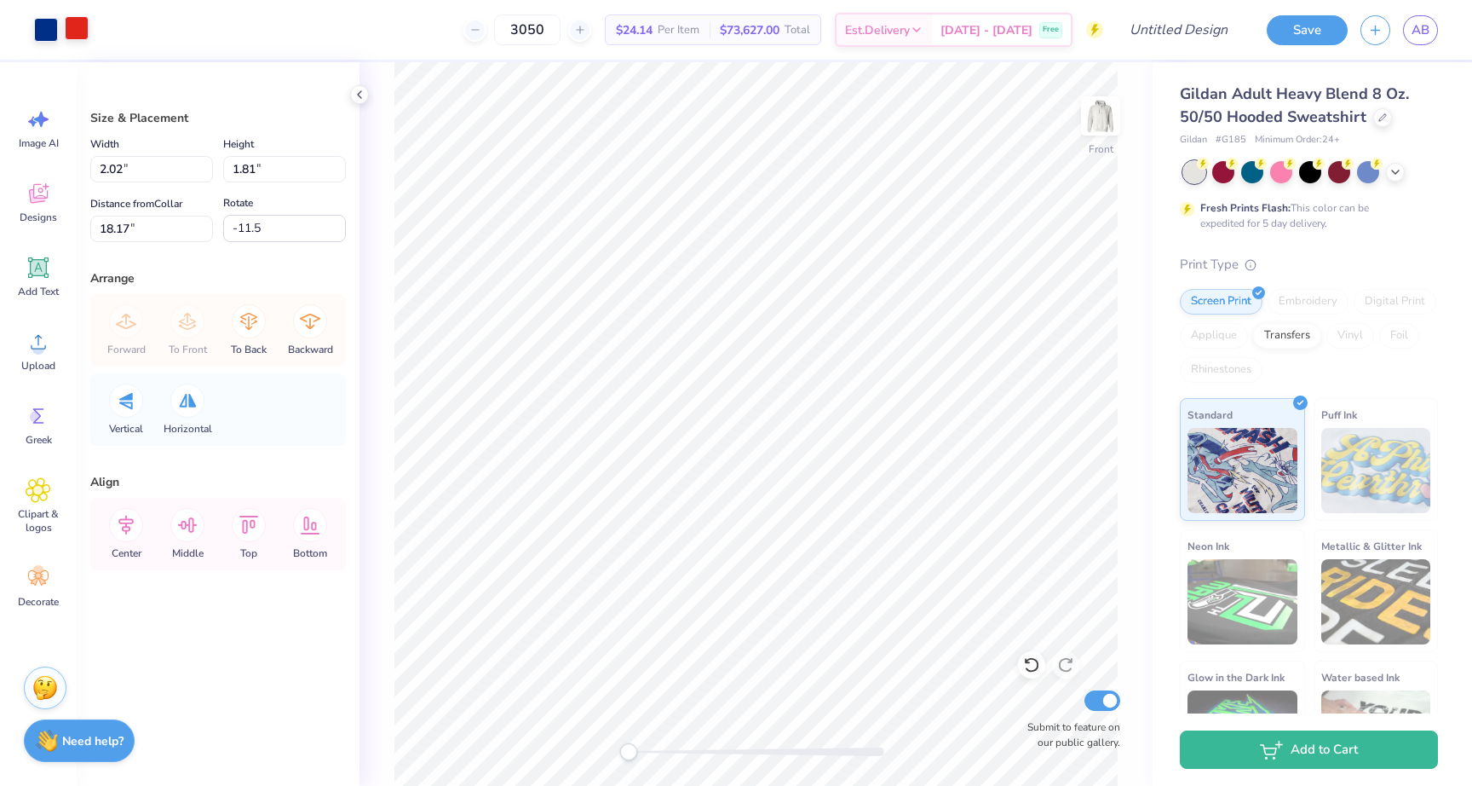
click at [81, 33] on div at bounding box center [77, 28] width 24 height 24
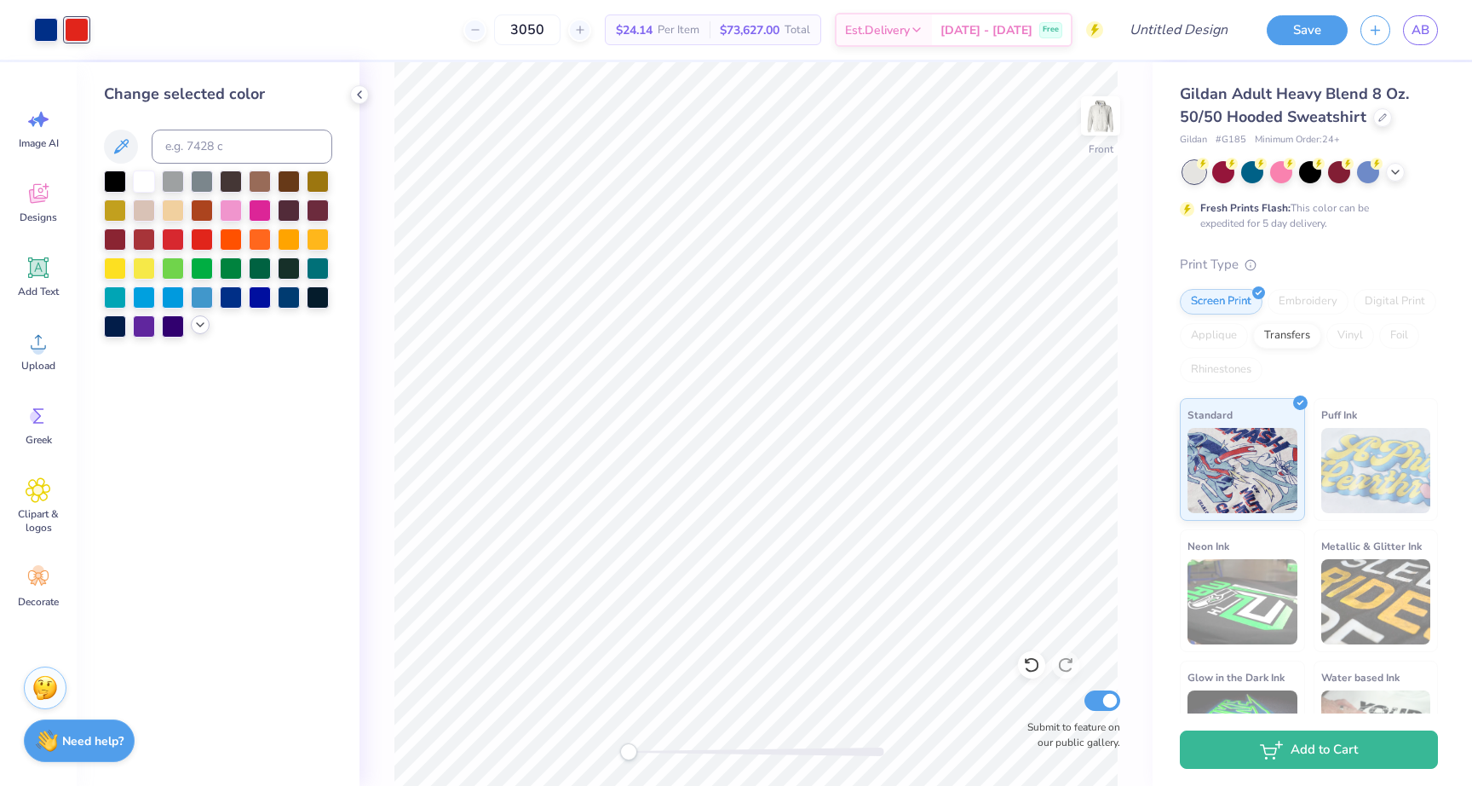
click at [199, 330] on icon at bounding box center [200, 325] width 14 height 14
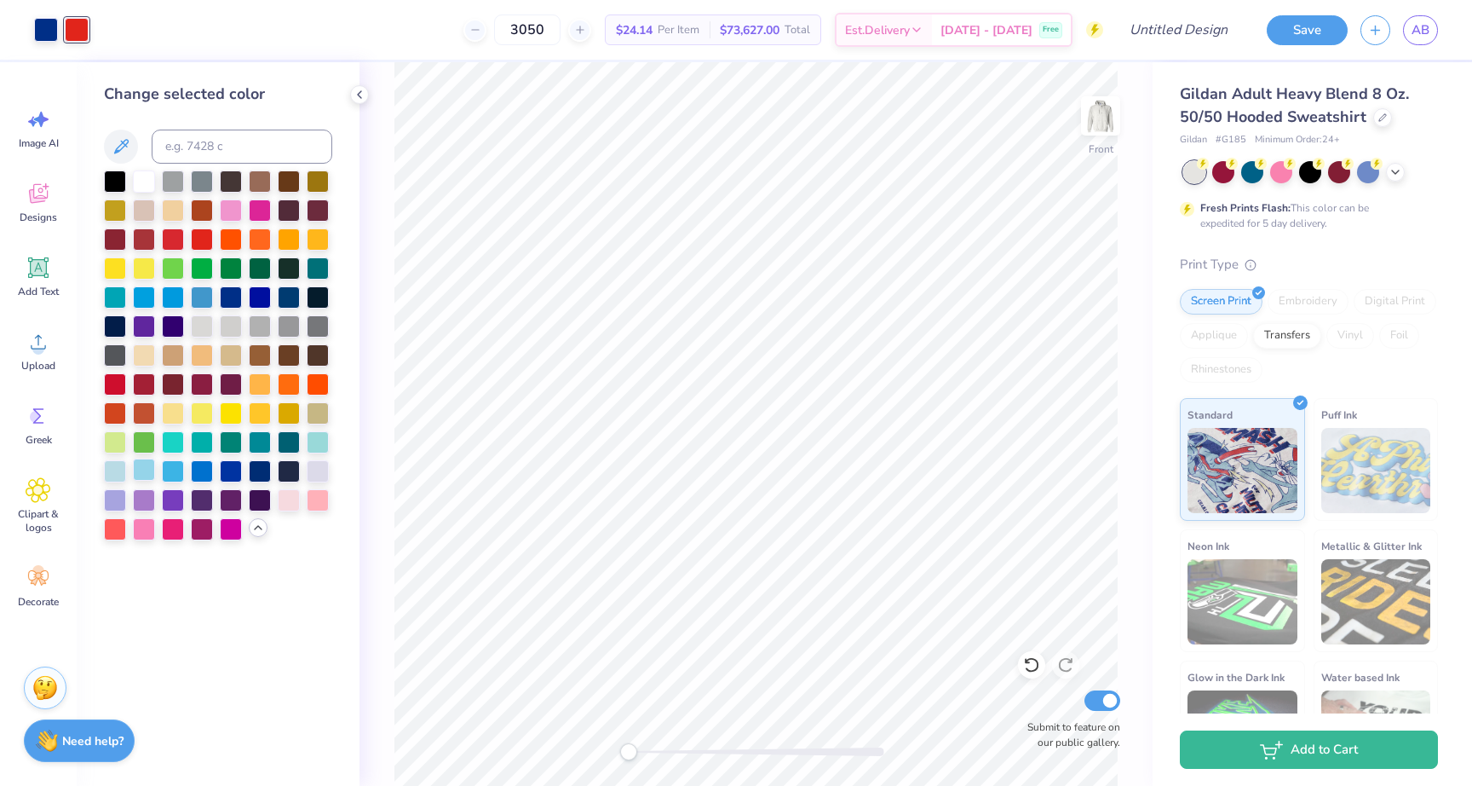
click at [147, 469] on div at bounding box center [144, 469] width 22 height 22
click at [116, 466] on div at bounding box center [115, 469] width 22 height 22
click at [145, 181] on div at bounding box center [144, 180] width 22 height 22
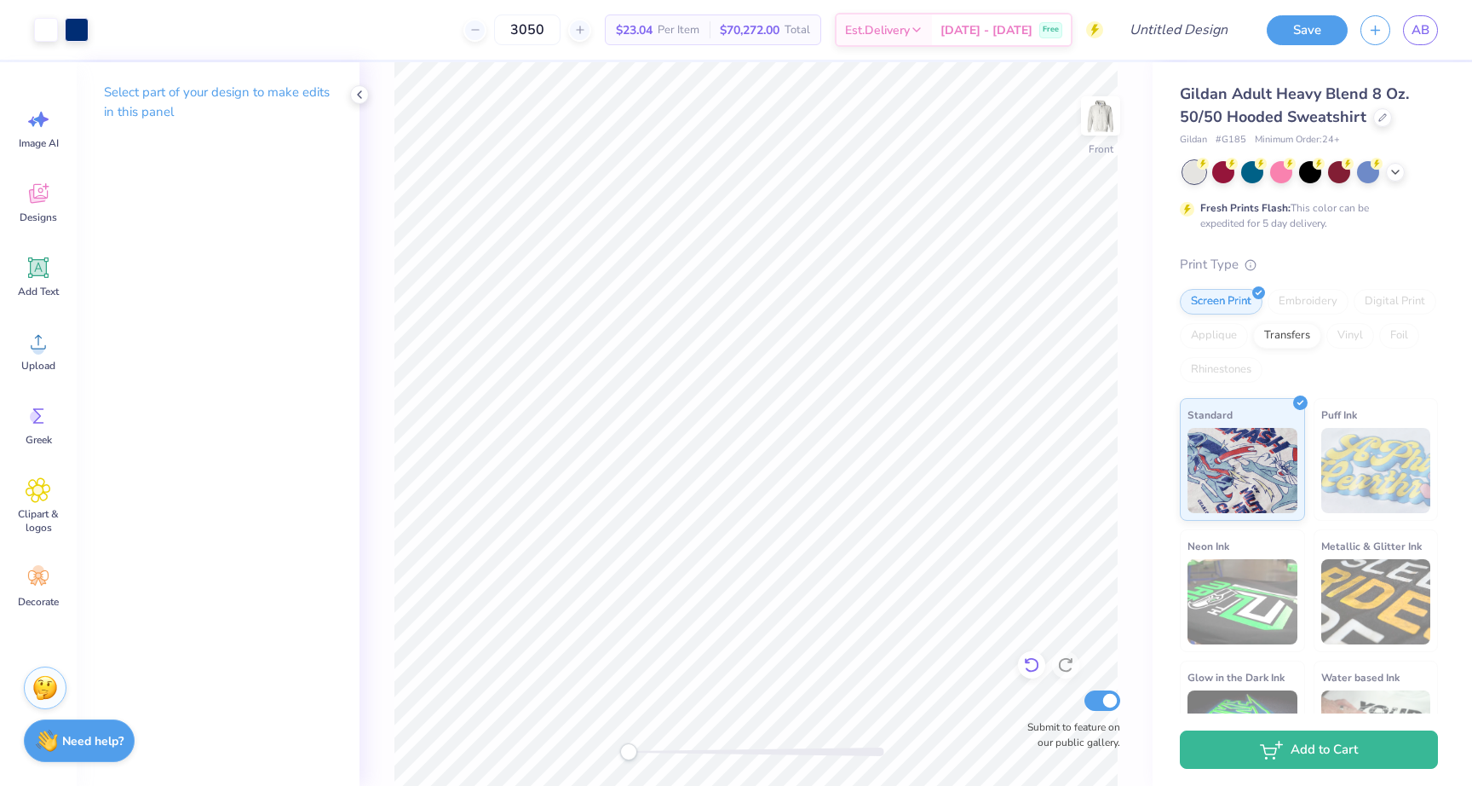
click at [1025, 671] on icon at bounding box center [1031, 664] width 17 height 17
click at [1031, 670] on icon at bounding box center [1031, 664] width 17 height 17
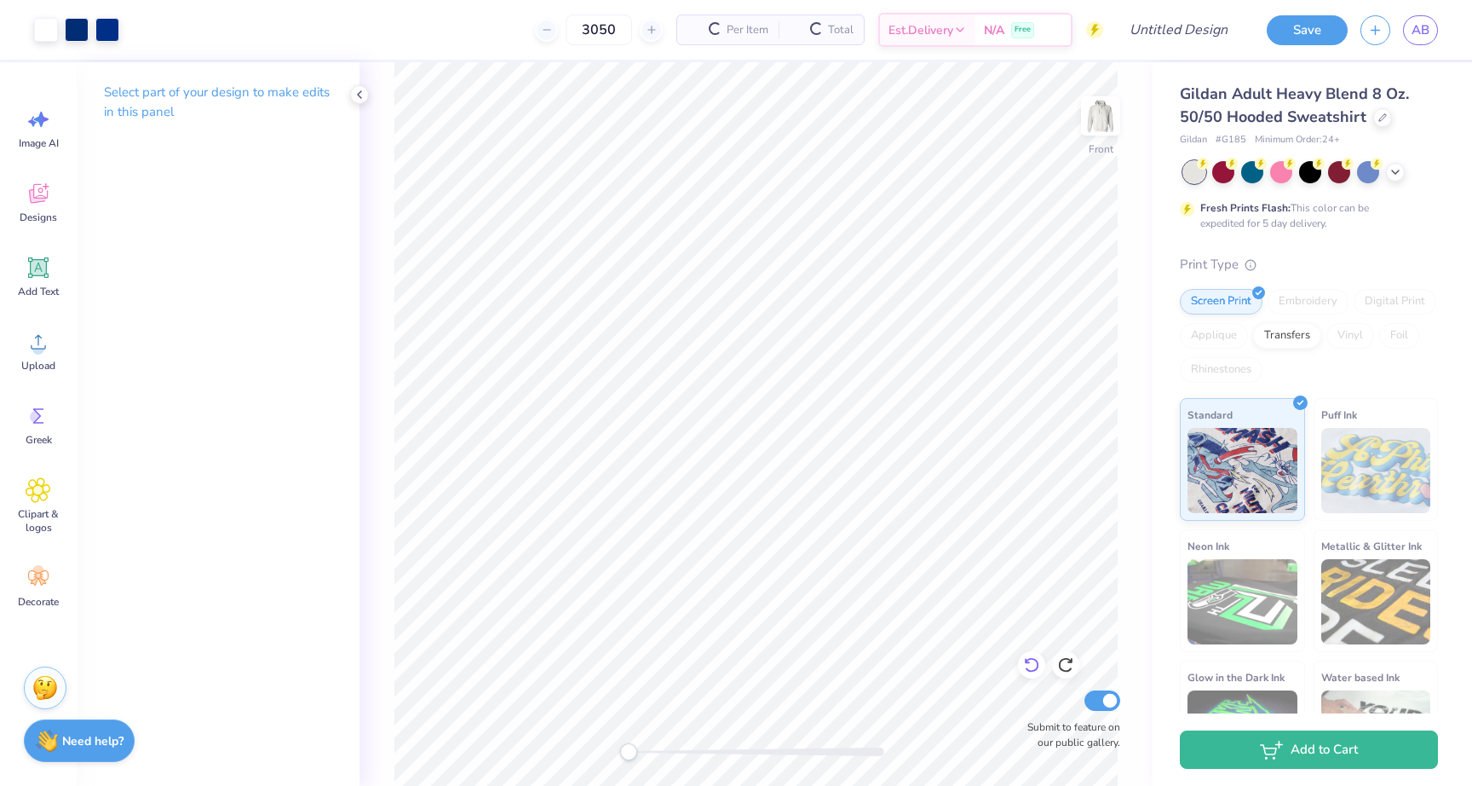
click at [1031, 670] on icon at bounding box center [1031, 664] width 17 height 17
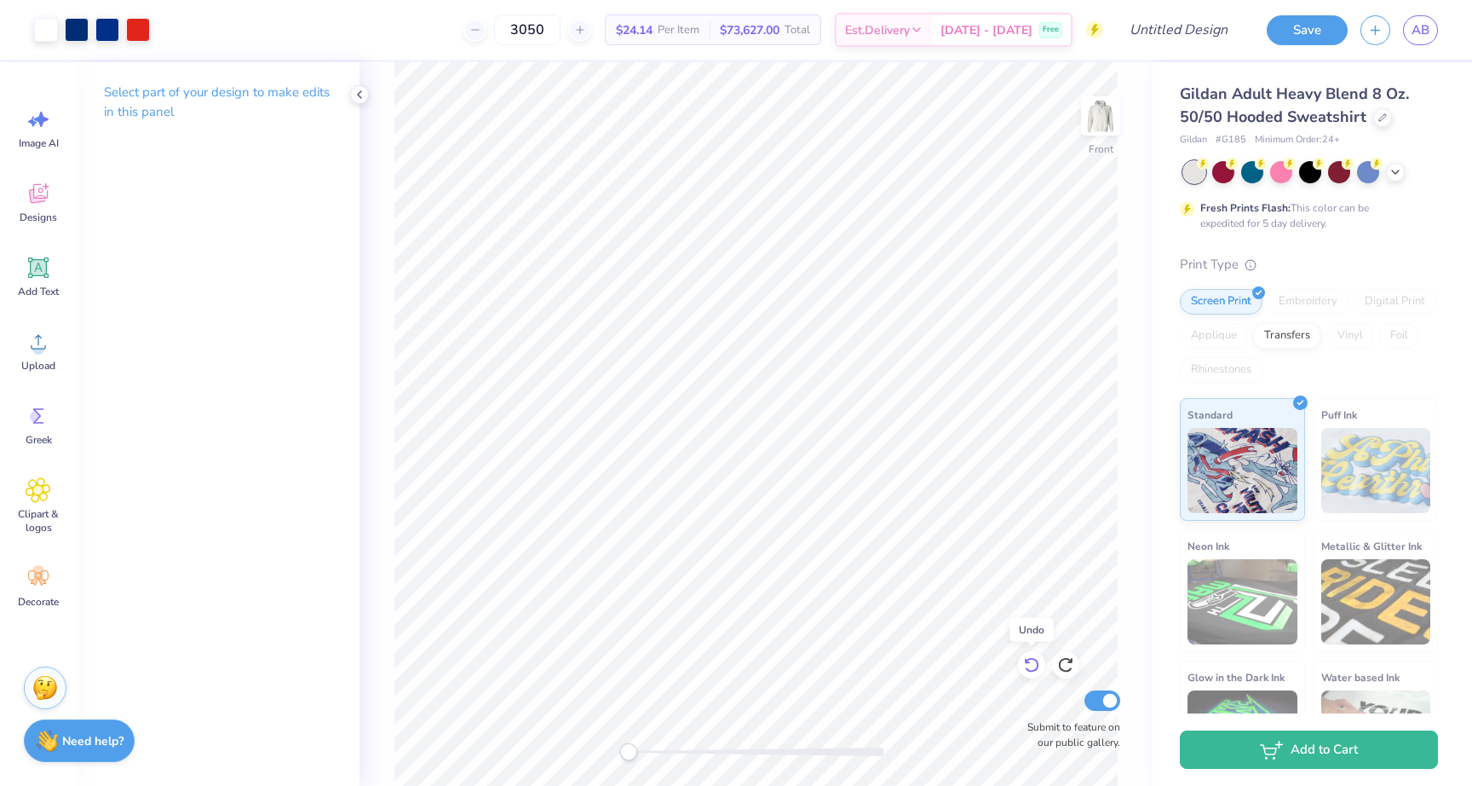
click at [1031, 670] on icon at bounding box center [1031, 664] width 17 height 17
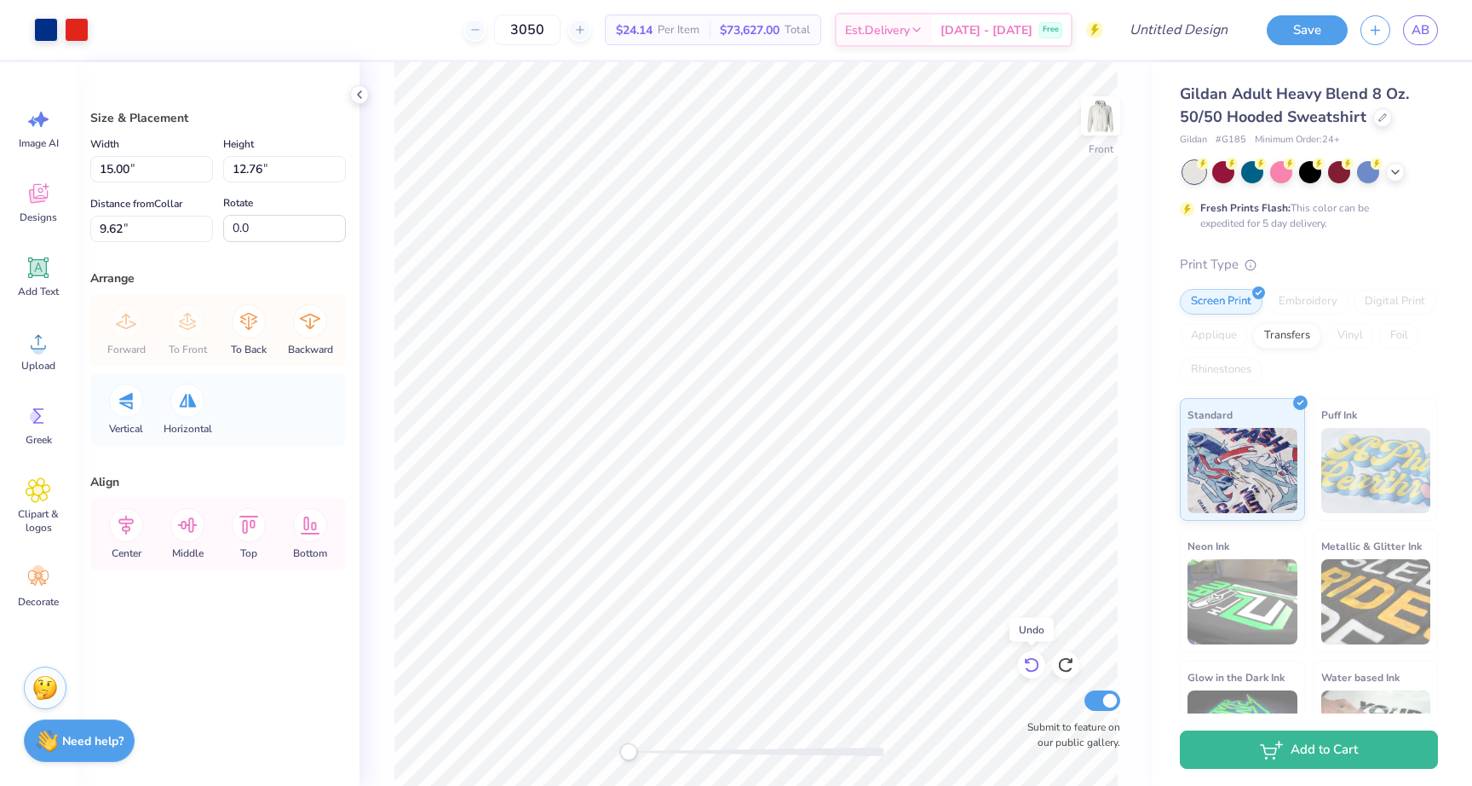
click at [1031, 670] on icon at bounding box center [1031, 664] width 17 height 17
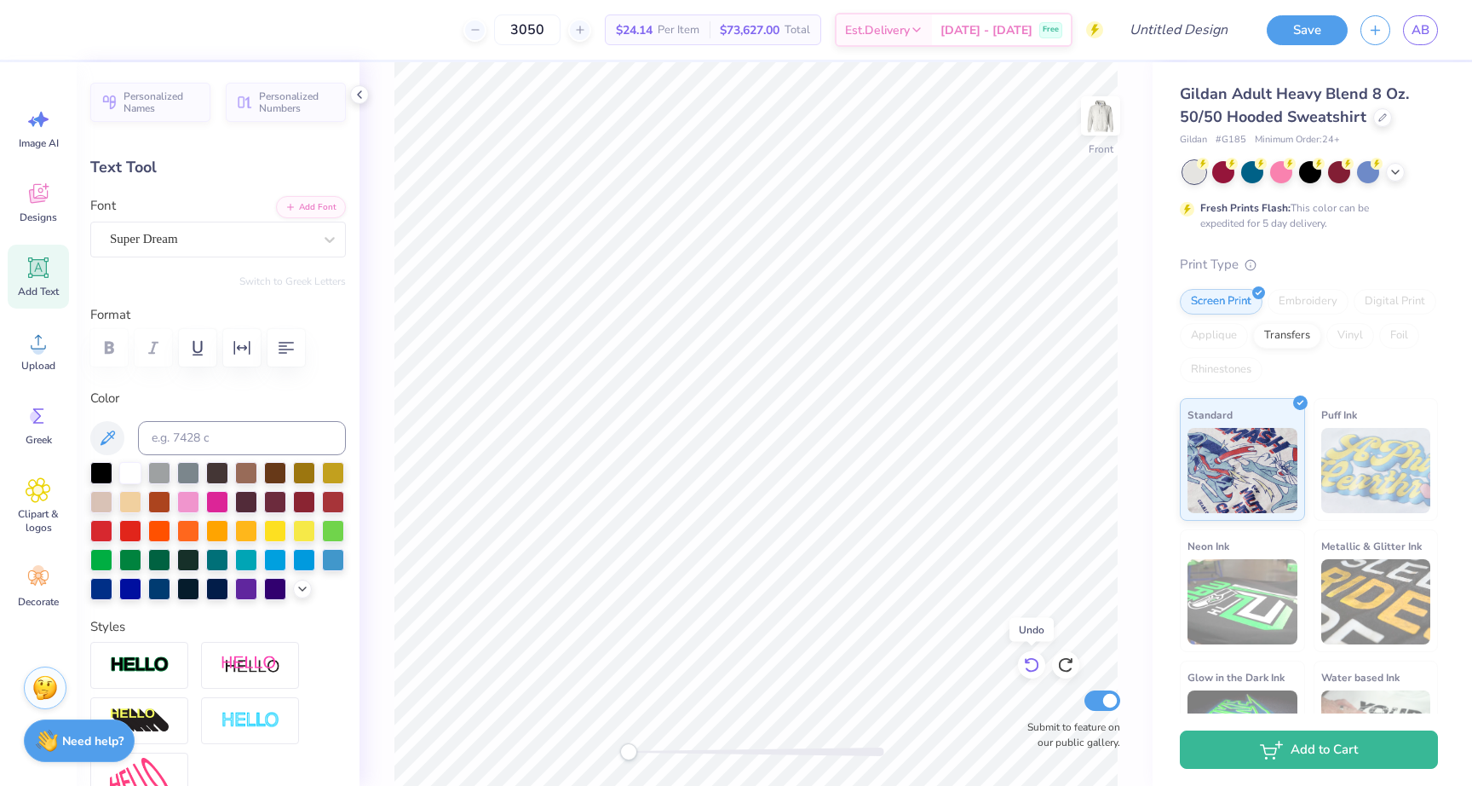
click at [1031, 670] on icon at bounding box center [1031, 664] width 17 height 17
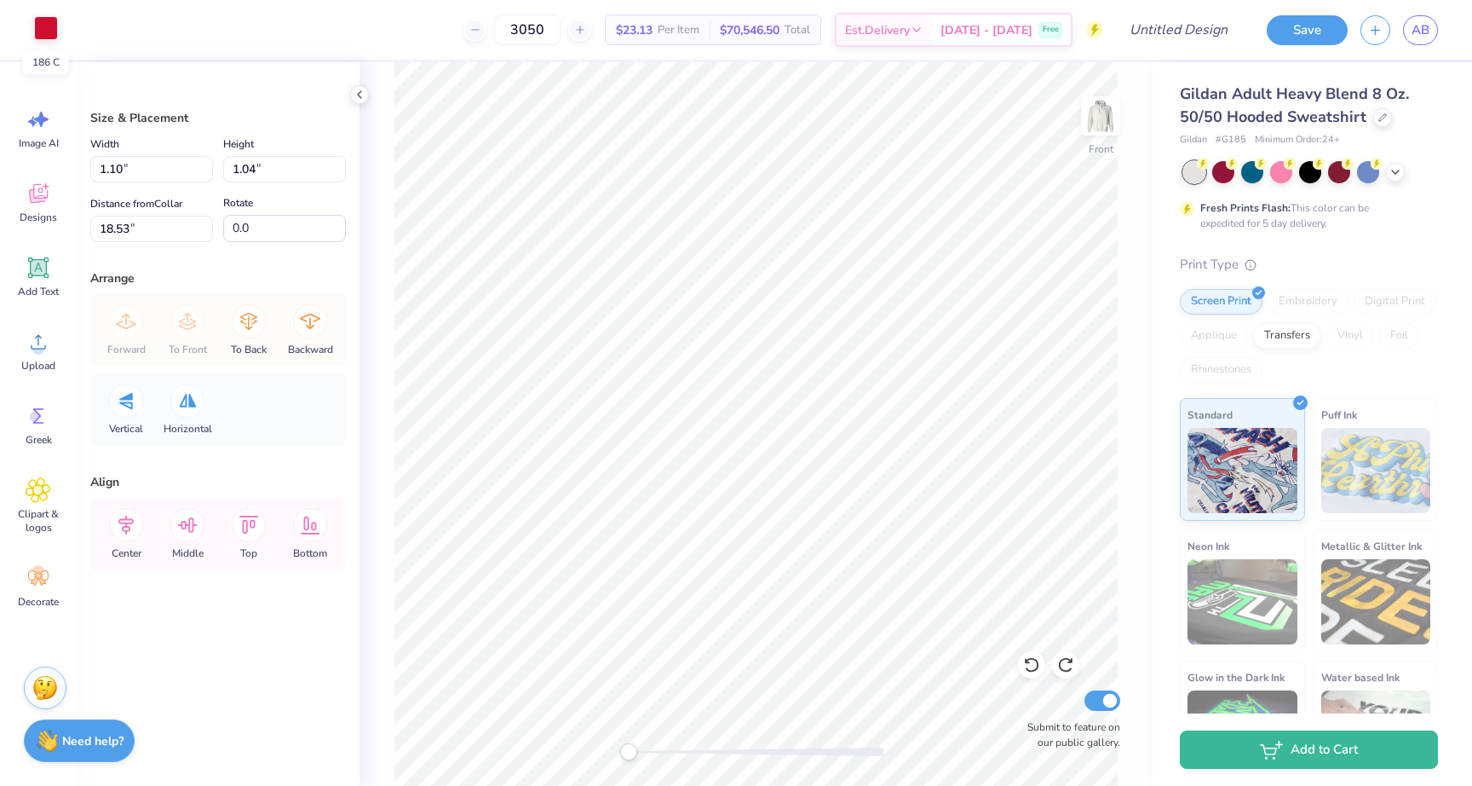
click at [43, 27] on div at bounding box center [46, 28] width 24 height 24
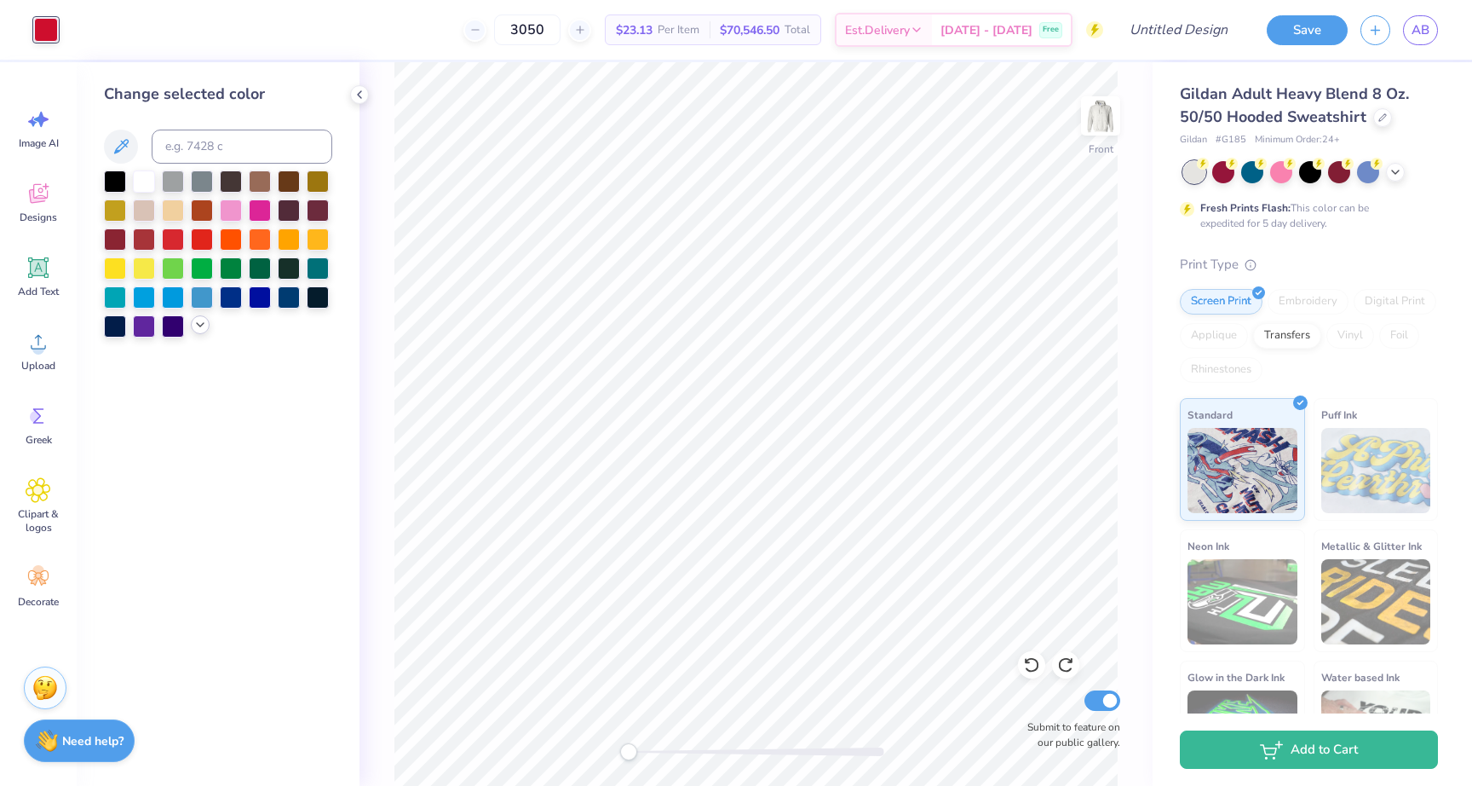
click at [205, 326] on icon at bounding box center [200, 325] width 14 height 14
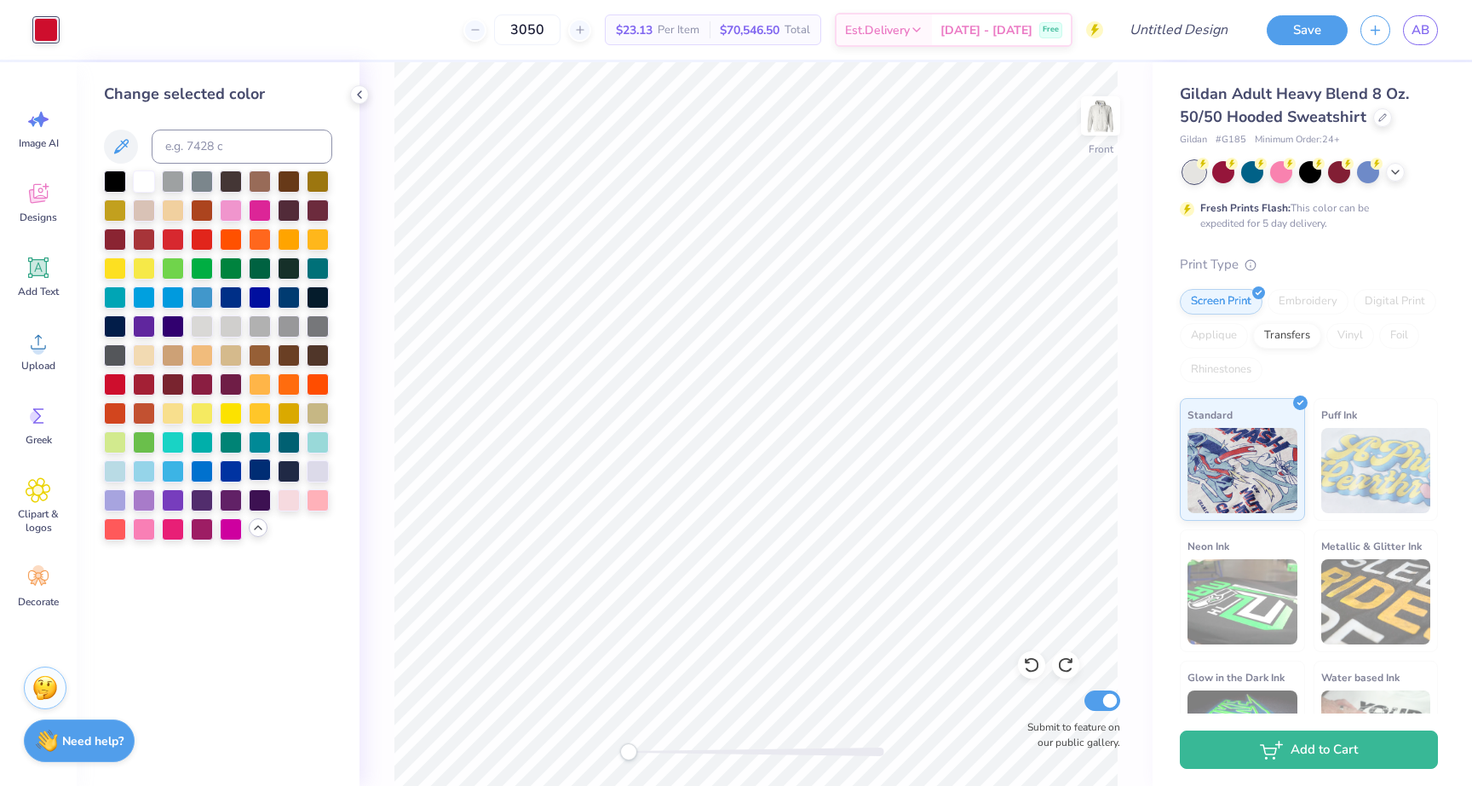
click at [257, 476] on div at bounding box center [260, 469] width 22 height 22
click at [261, 469] on div at bounding box center [260, 469] width 22 height 22
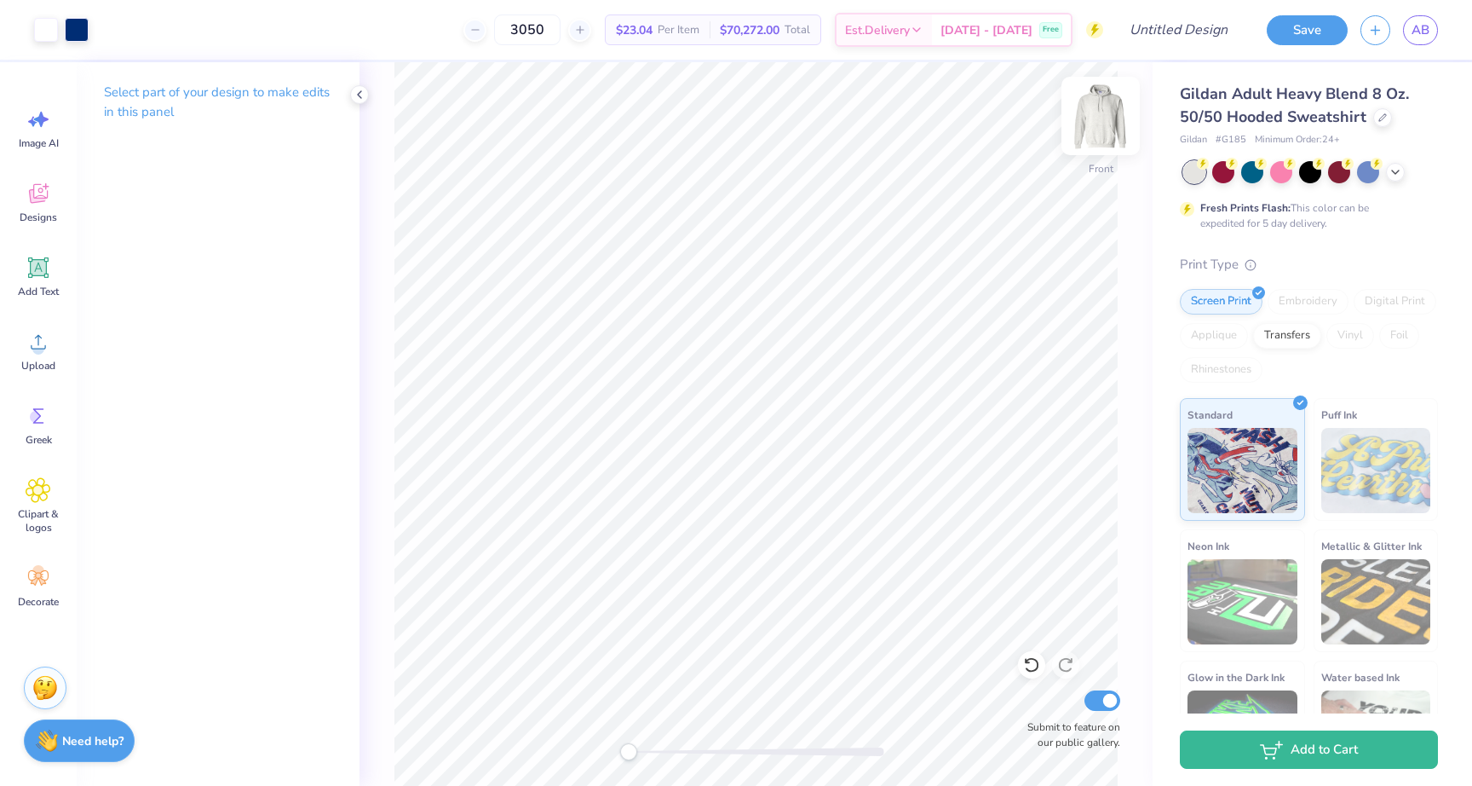
click at [1116, 117] on img at bounding box center [1101, 116] width 68 height 68
click at [32, 219] on span "Designs" at bounding box center [38, 217] width 37 height 14
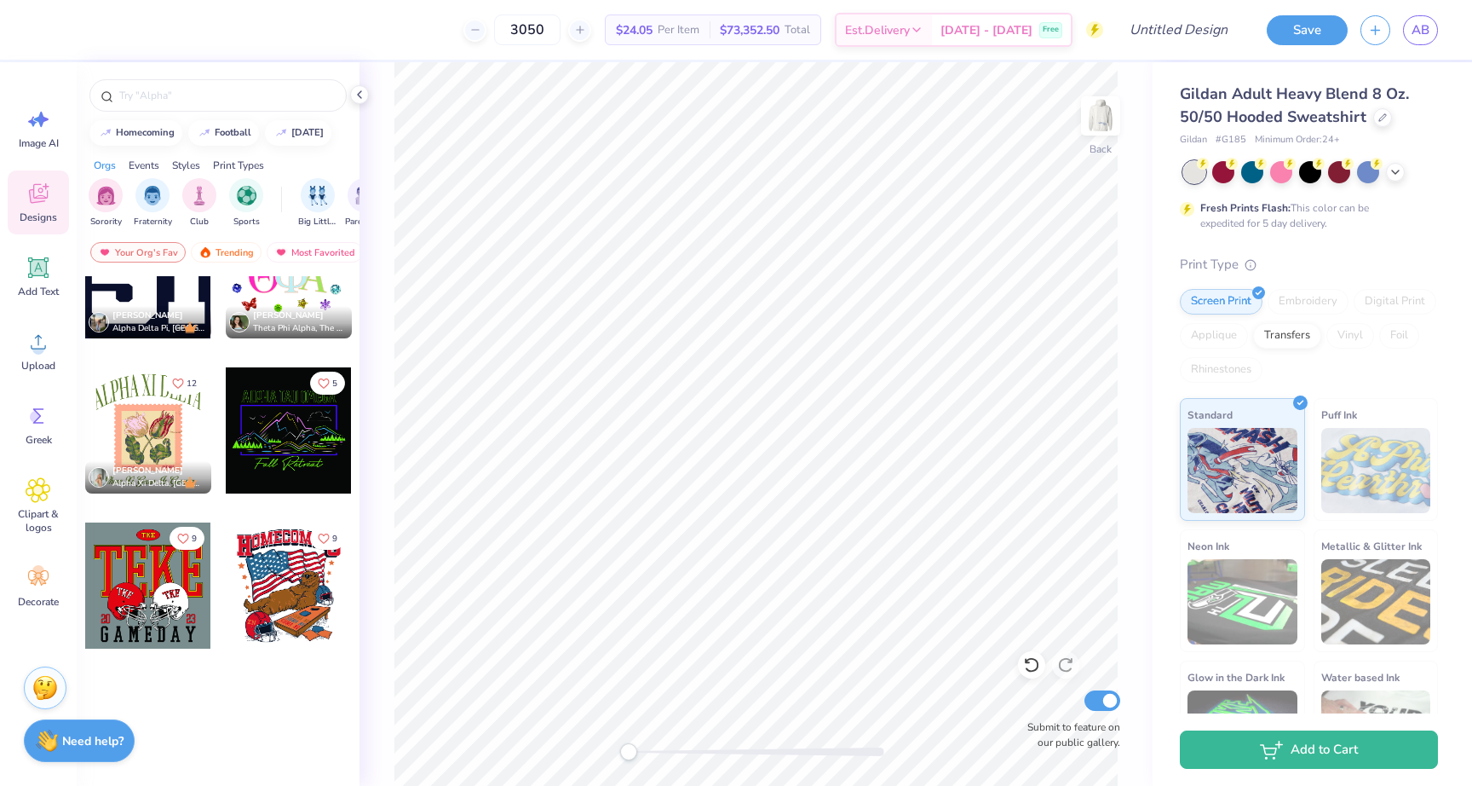
scroll to position [15502, 0]
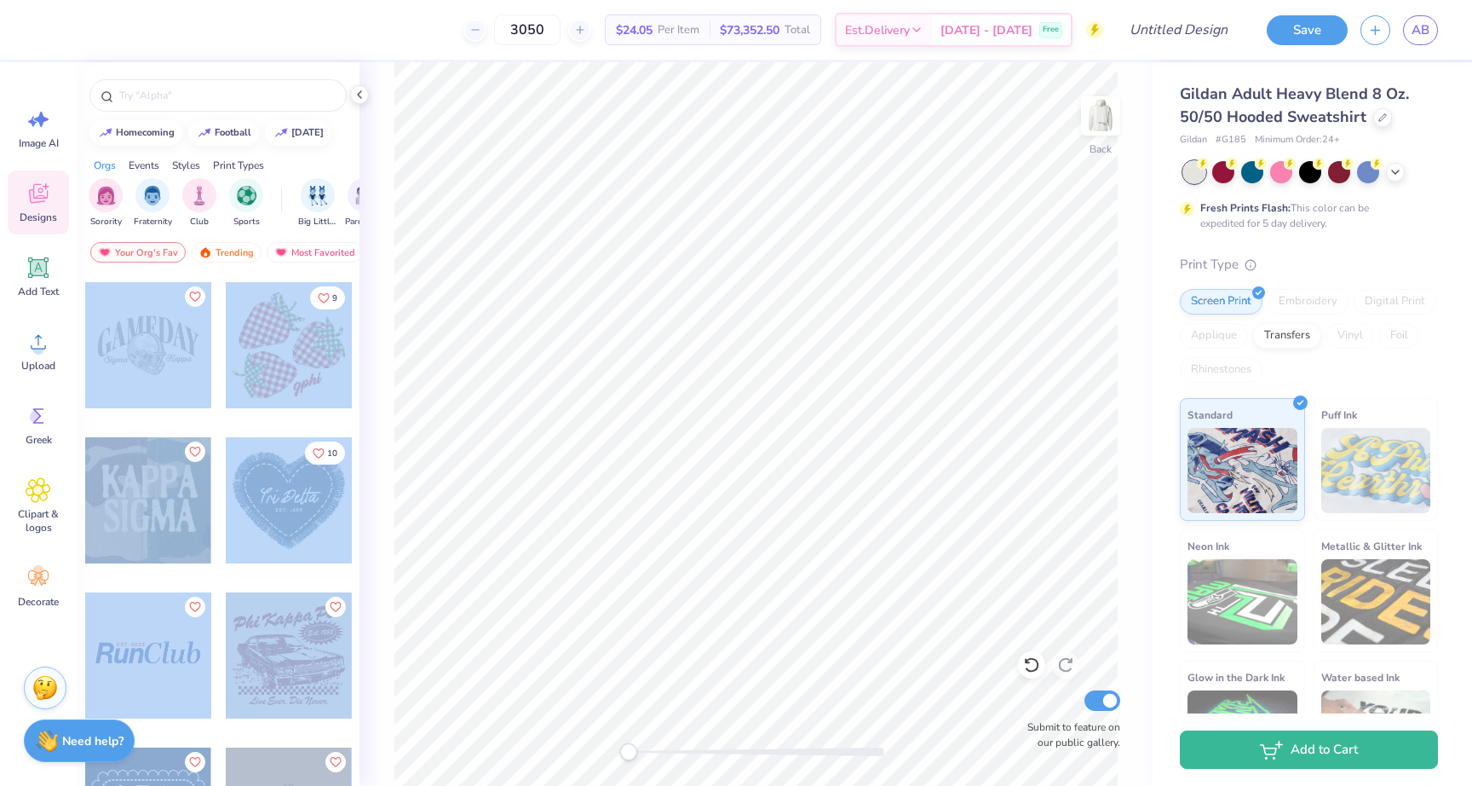
drag, startPoint x: 355, startPoint y: 602, endPoint x: 361, endPoint y: 258, distance: 344.3
click at [361, 258] on div "3050 $24.05 Per Item $73,352.50 Total Est. Delivery [DATE] - [DATE] Free Design…" at bounding box center [736, 393] width 1472 height 786
click at [298, 410] on div "9" at bounding box center [289, 358] width 128 height 154
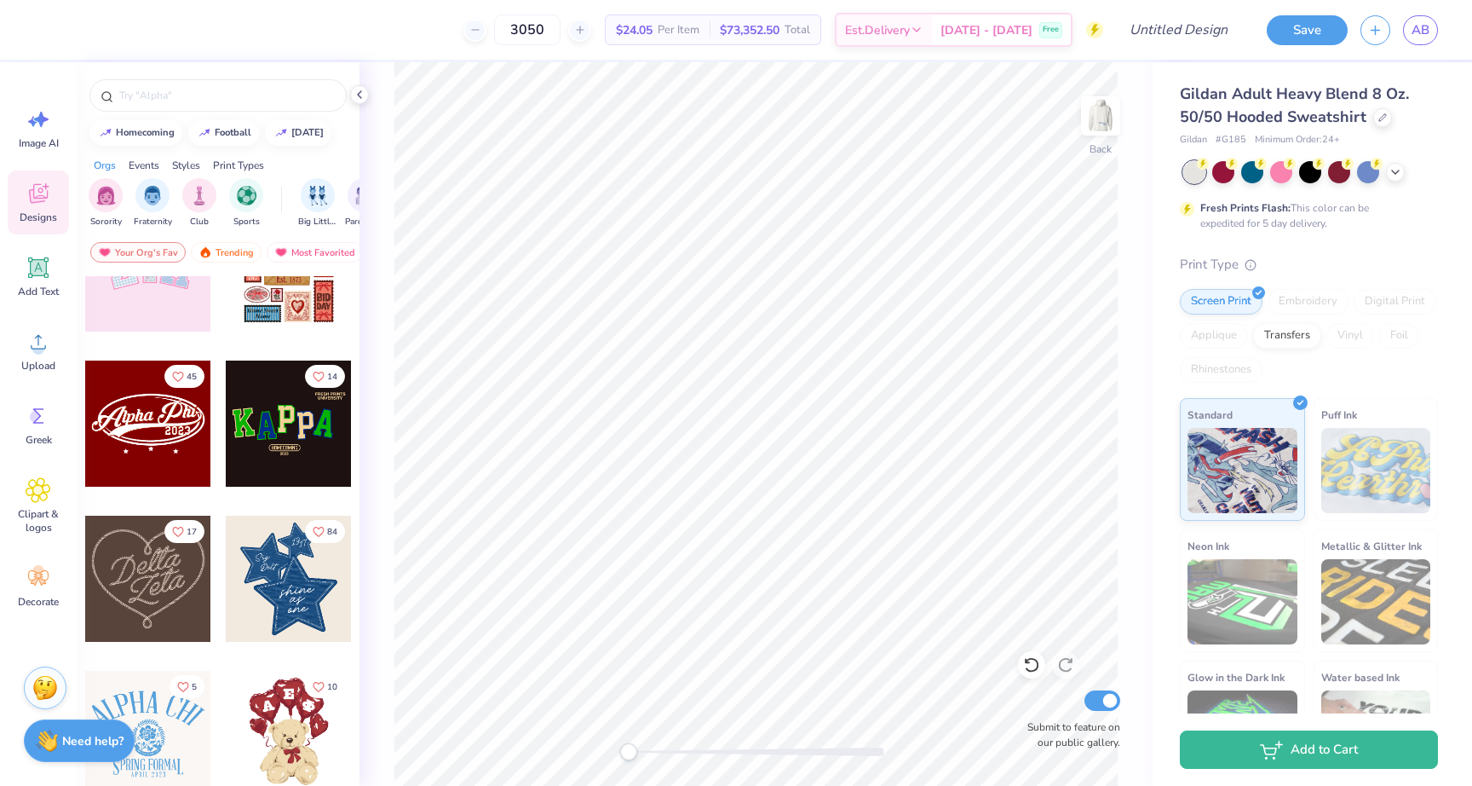
scroll to position [0, 0]
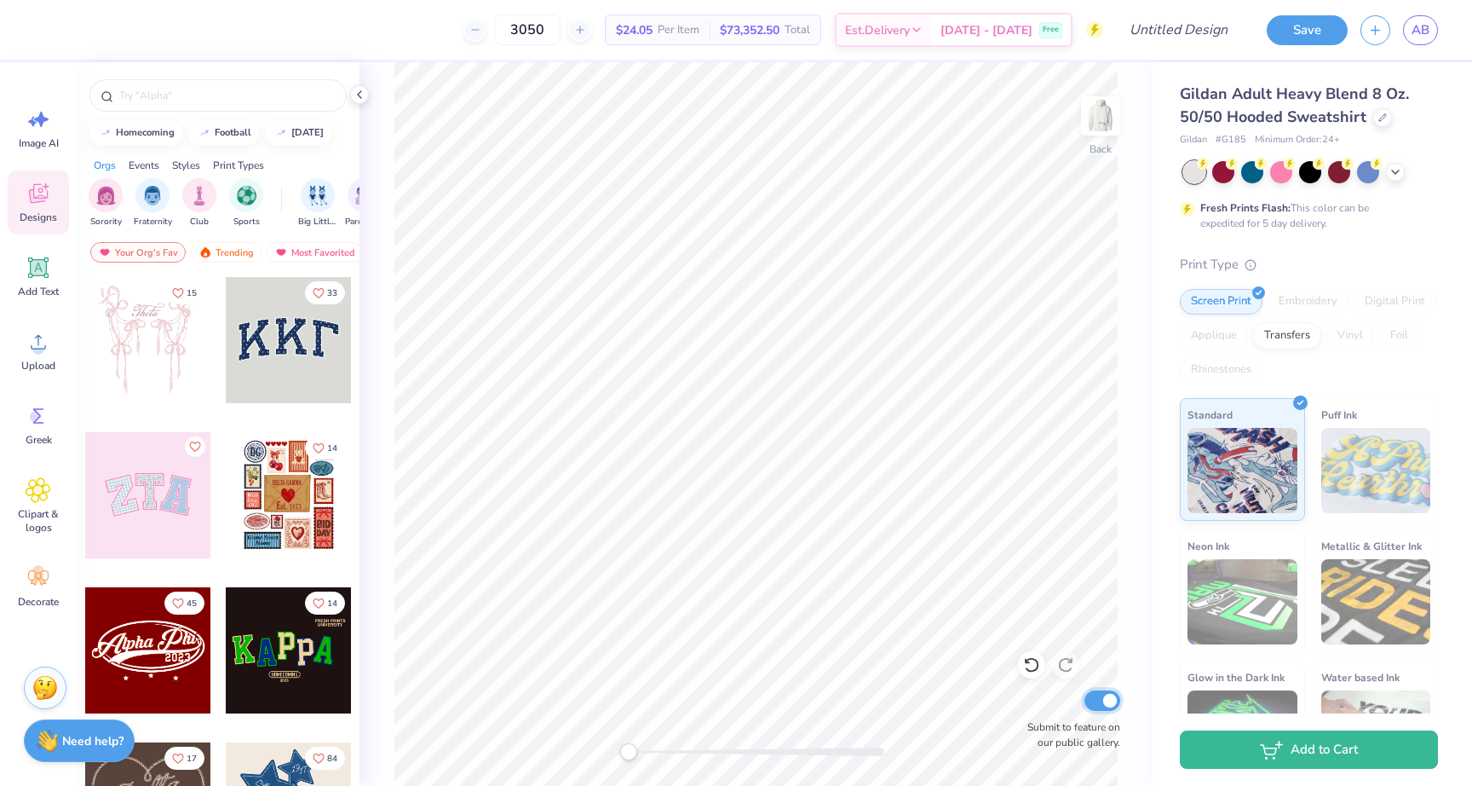
click at [1116, 702] on input "Submit to feature on our public gallery." at bounding box center [1103, 700] width 36 height 20
checkbox input "false"
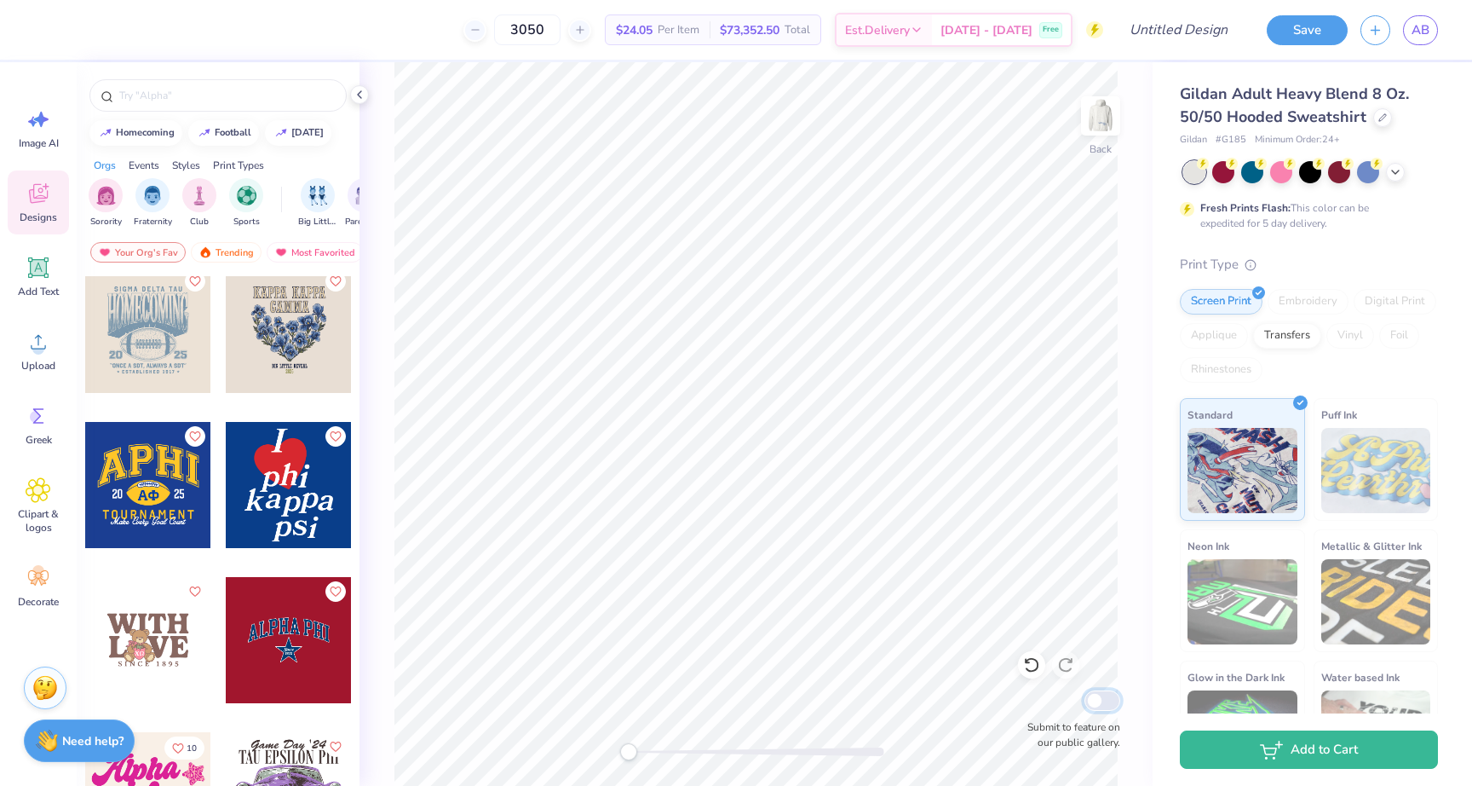
scroll to position [2705, 0]
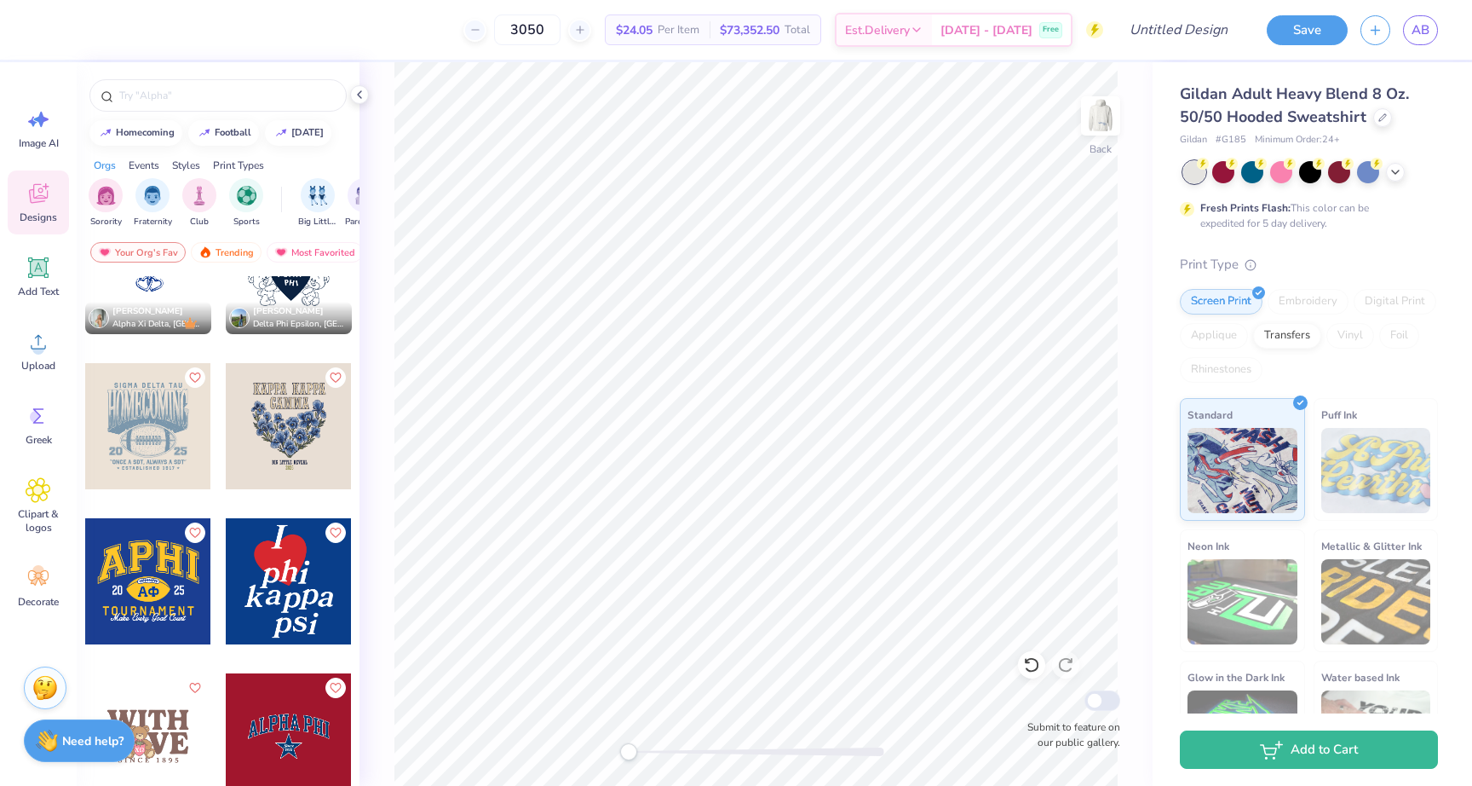
click at [272, 418] on div at bounding box center [289, 426] width 126 height 126
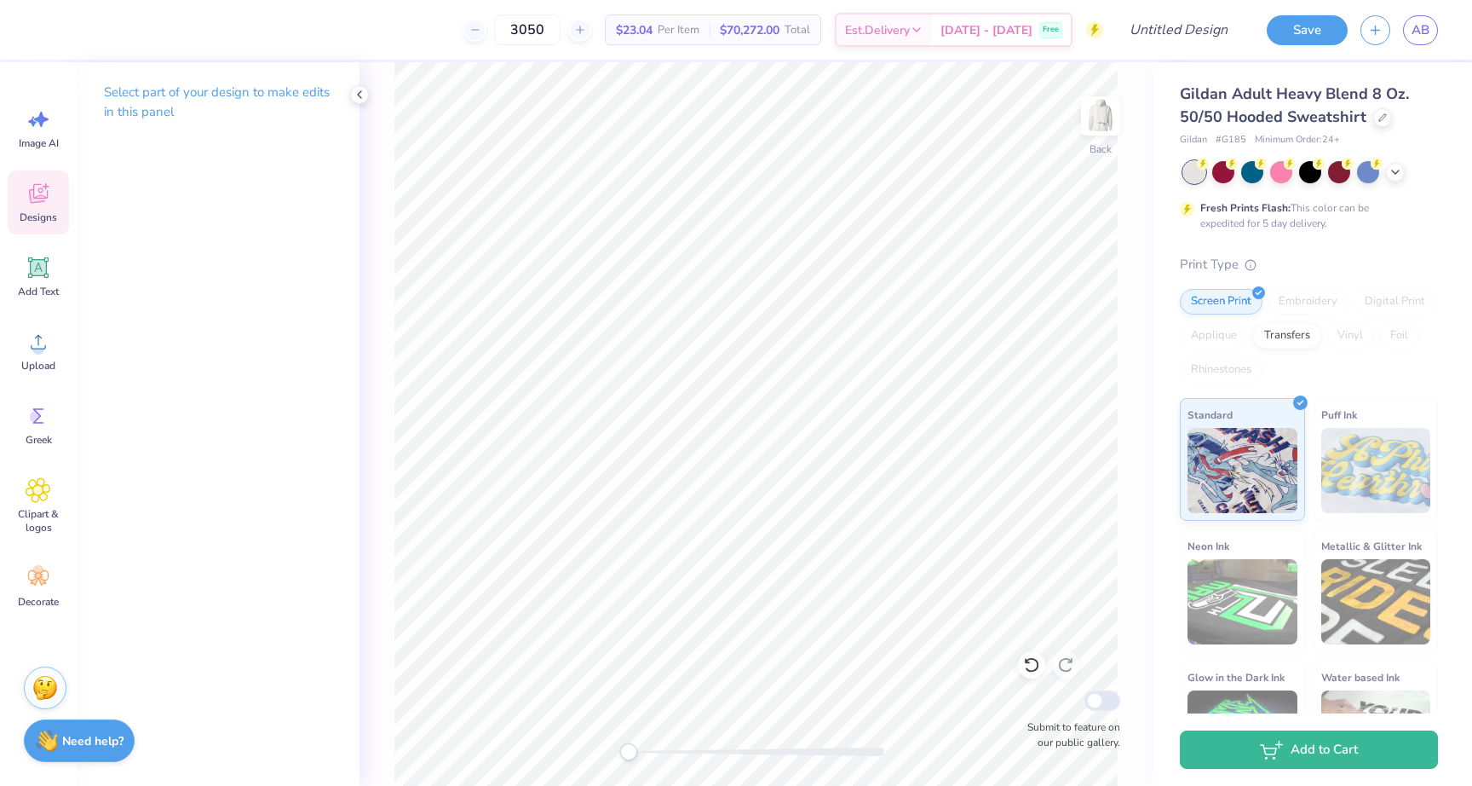
click at [31, 212] on span "Designs" at bounding box center [38, 217] width 37 height 14
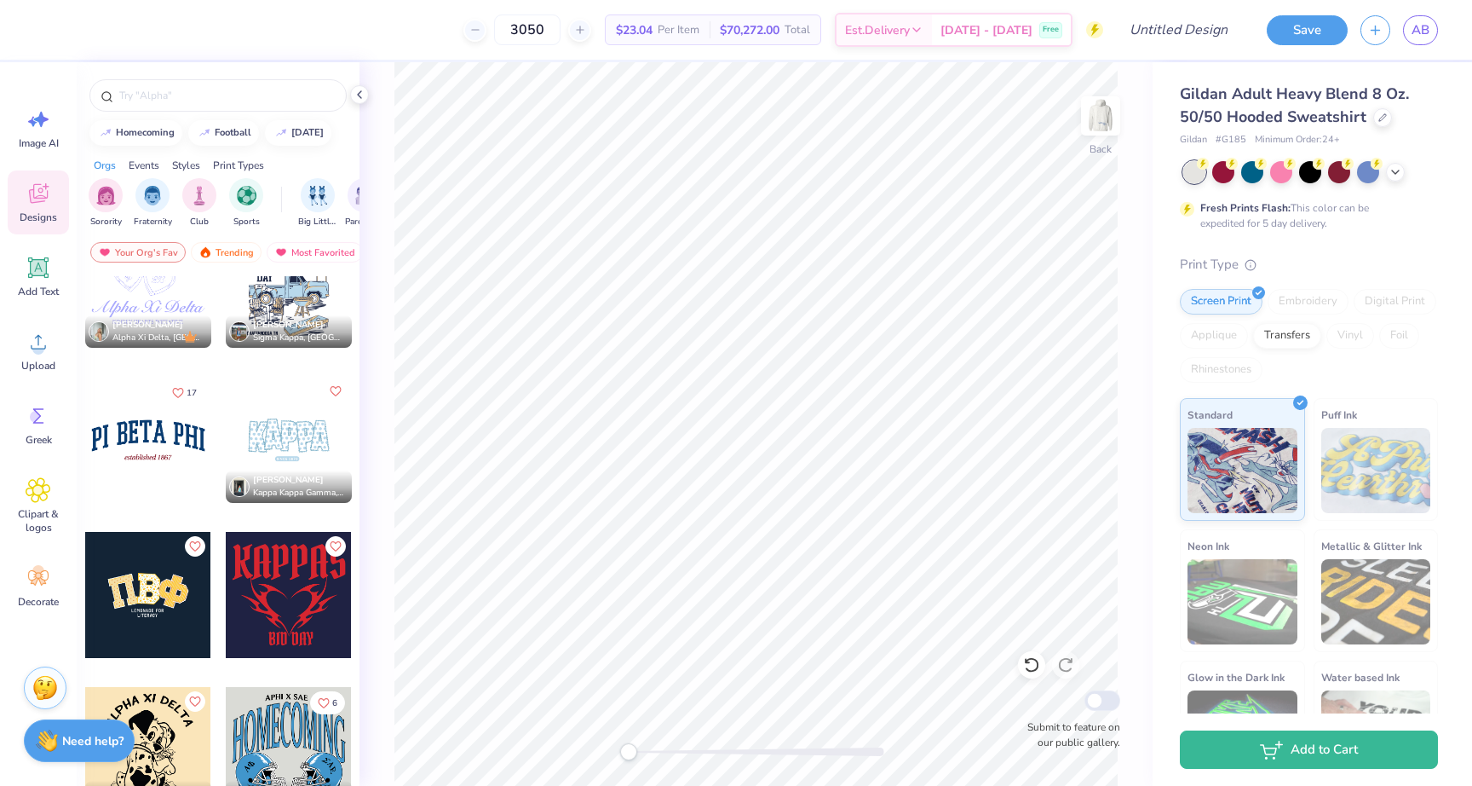
scroll to position [3451, 0]
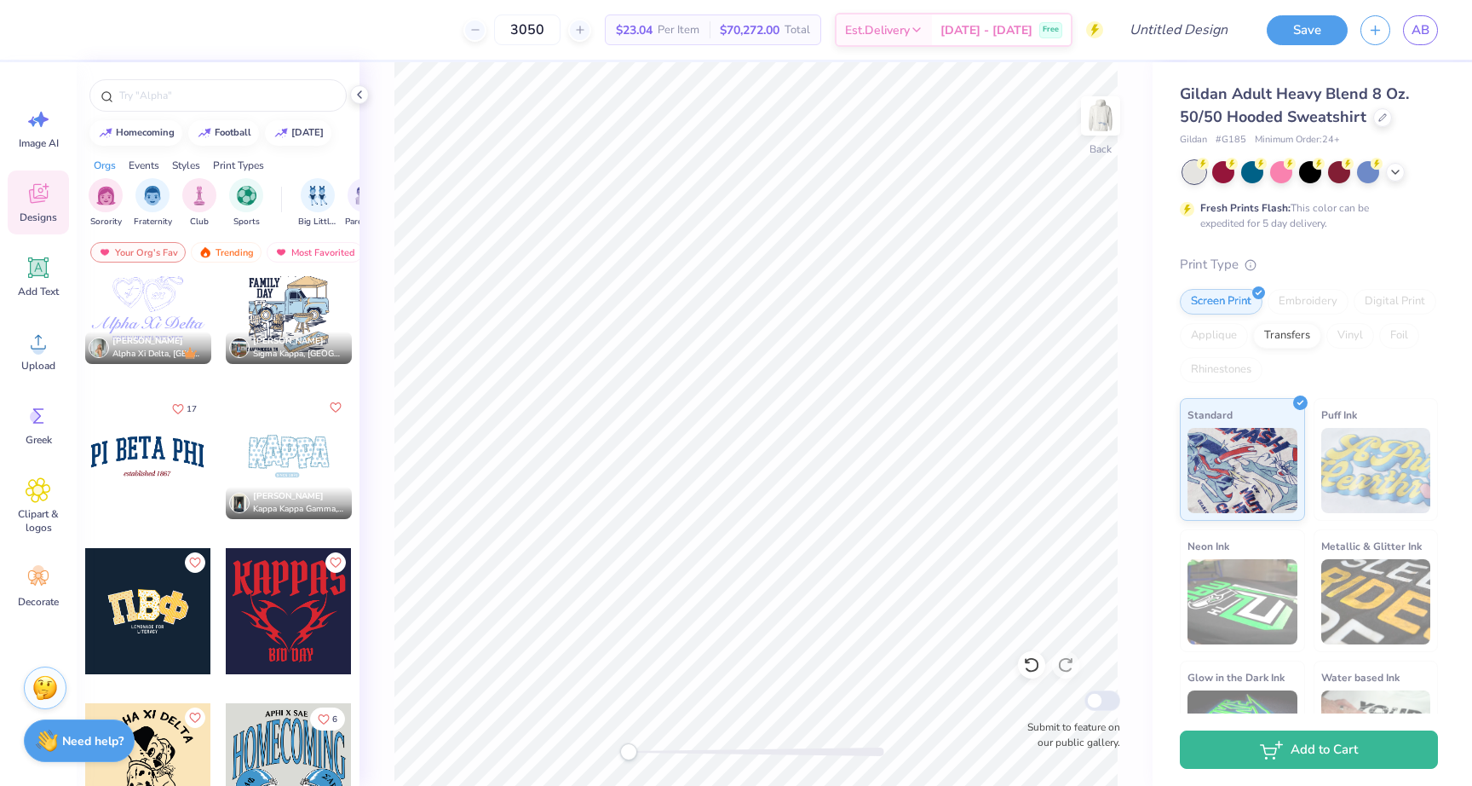
click at [158, 451] on div at bounding box center [147, 456] width 126 height 126
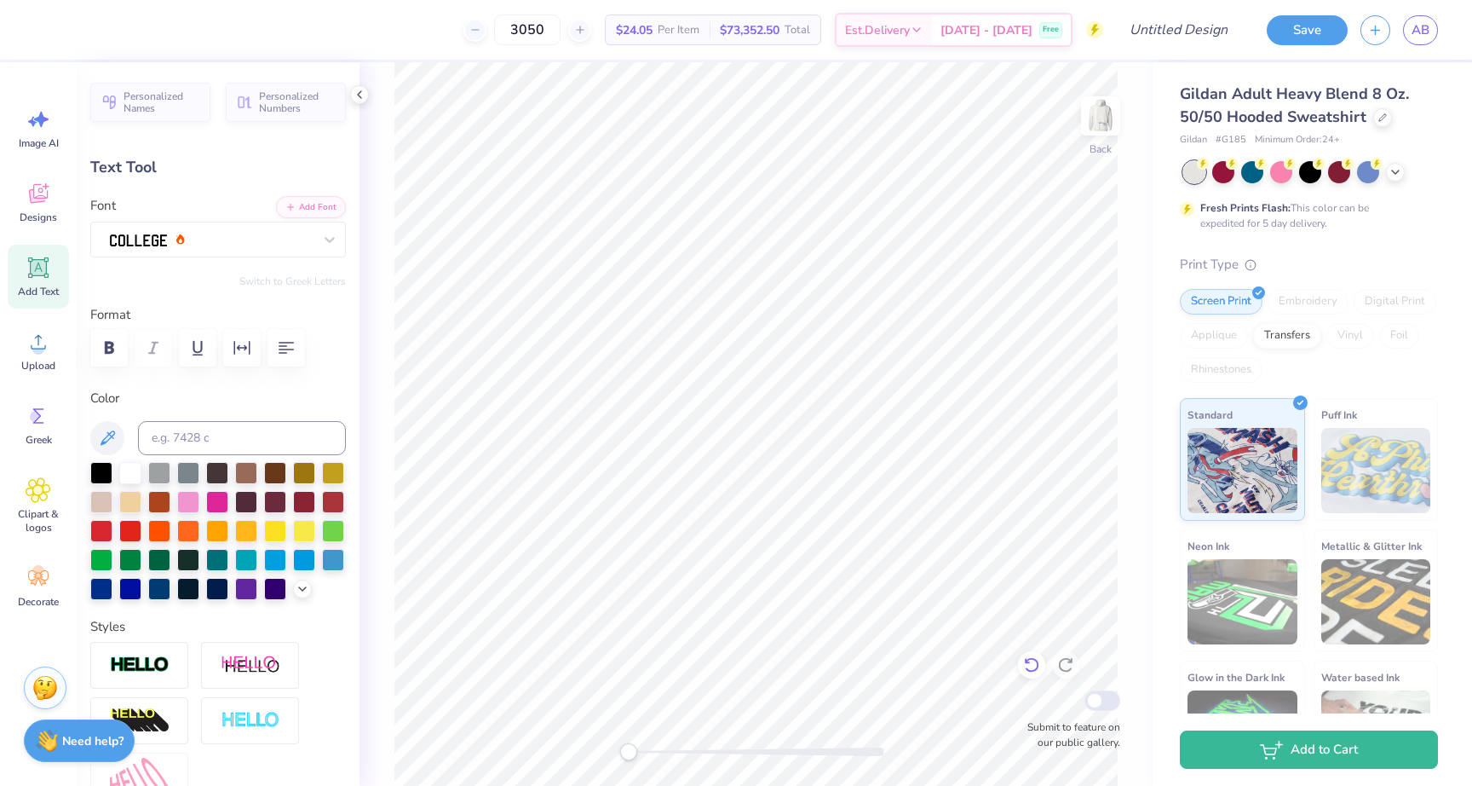
scroll to position [0, 0]
type textarea "P"
type textarea "Alpha Epsilon Phi"
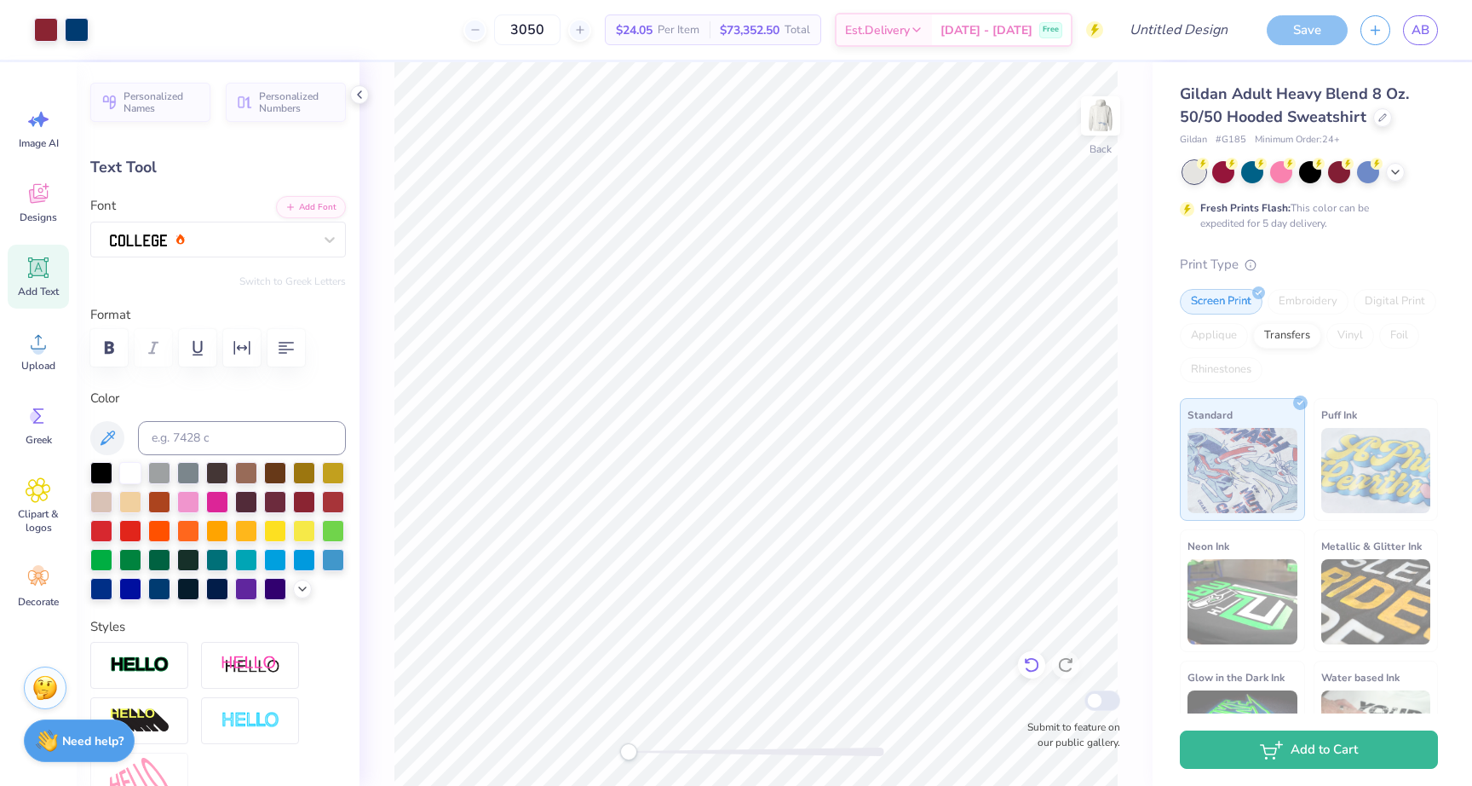
type input "15.47"
type input "1.97"
type input "3.04"
type input "13.71"
type input "1.75"
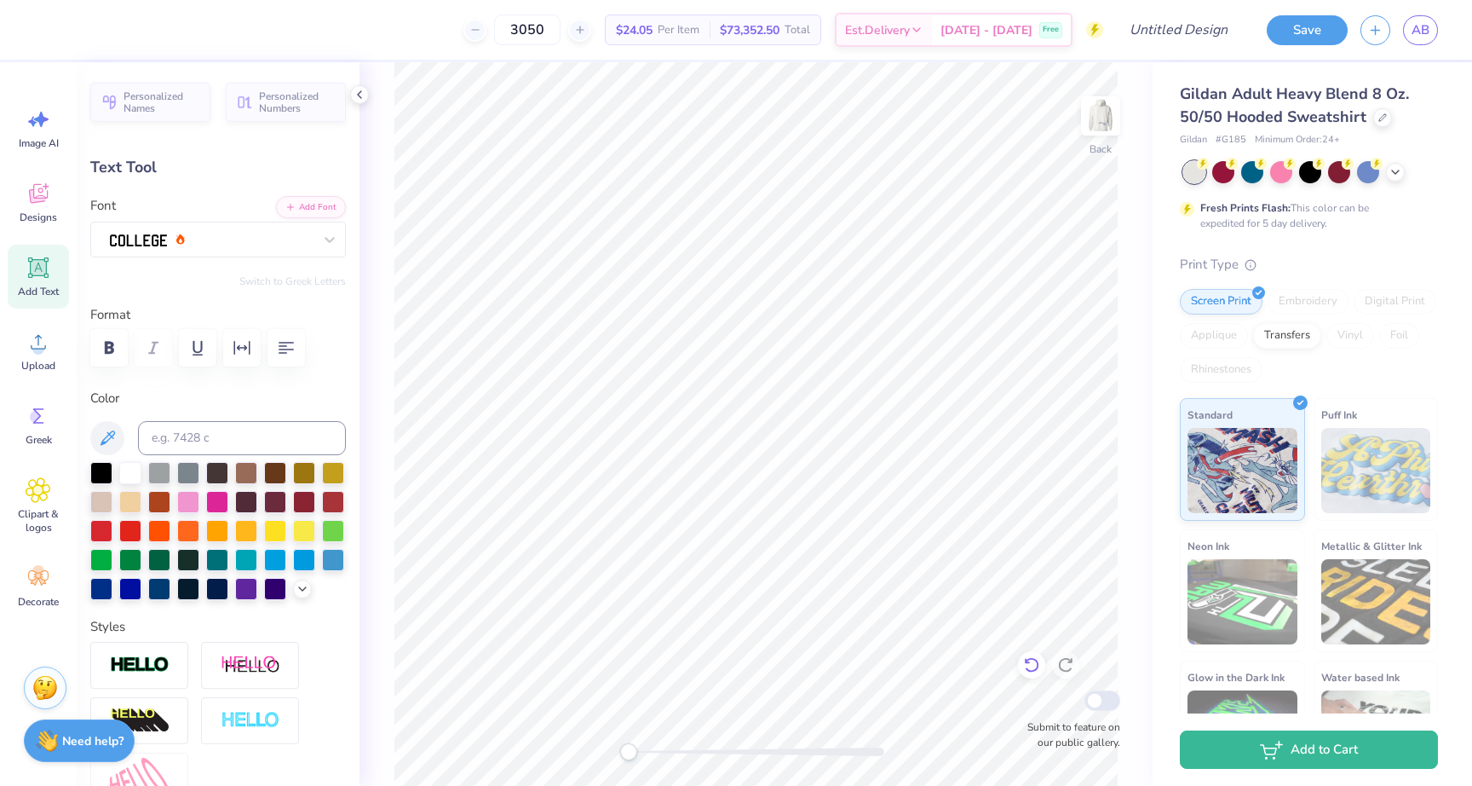
type input "3.00"
type input "4.99"
type input "0.57"
type input "6.26"
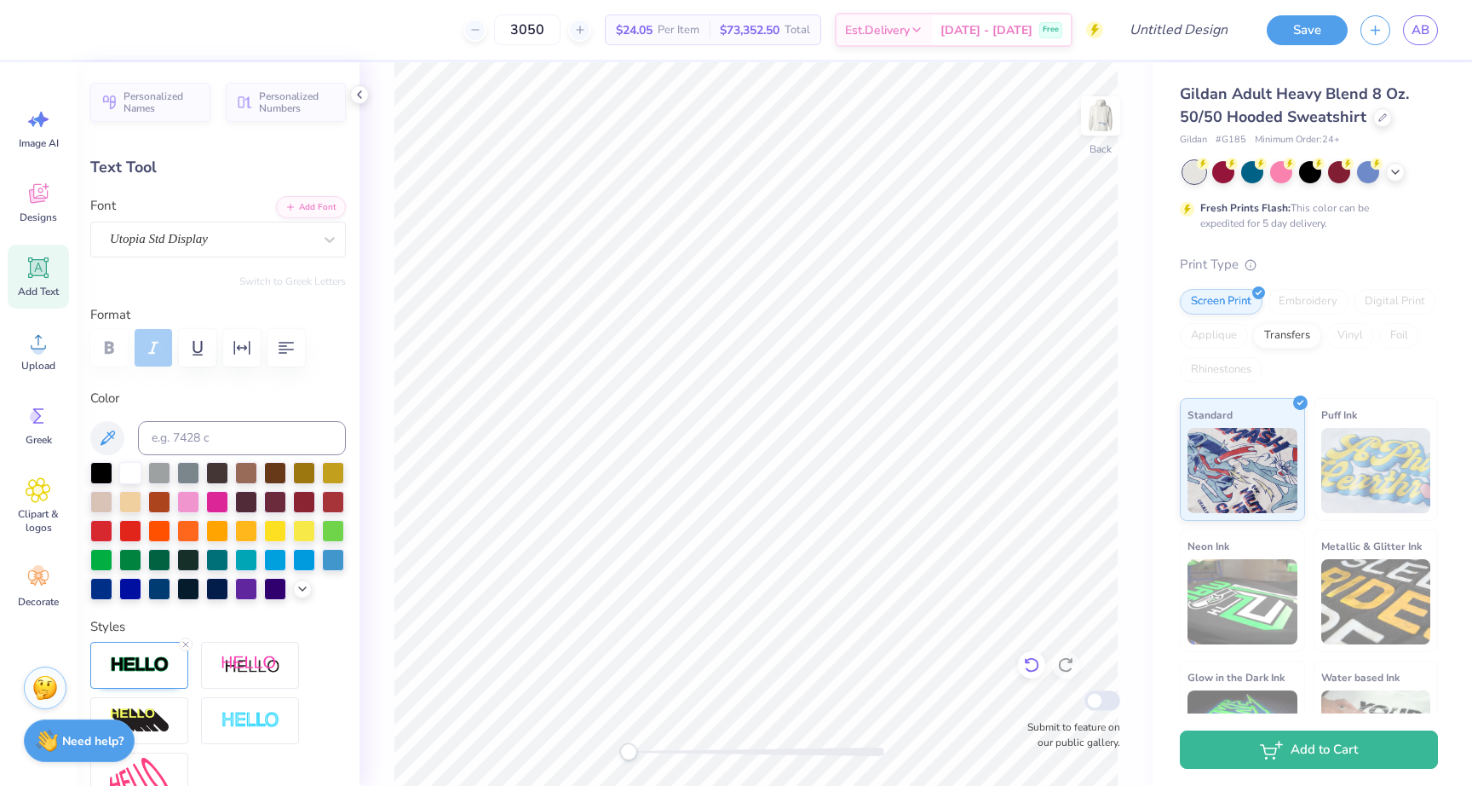
type textarea "Seniors 2026"
type input "3.83"
type input "0.54"
type input "5.20"
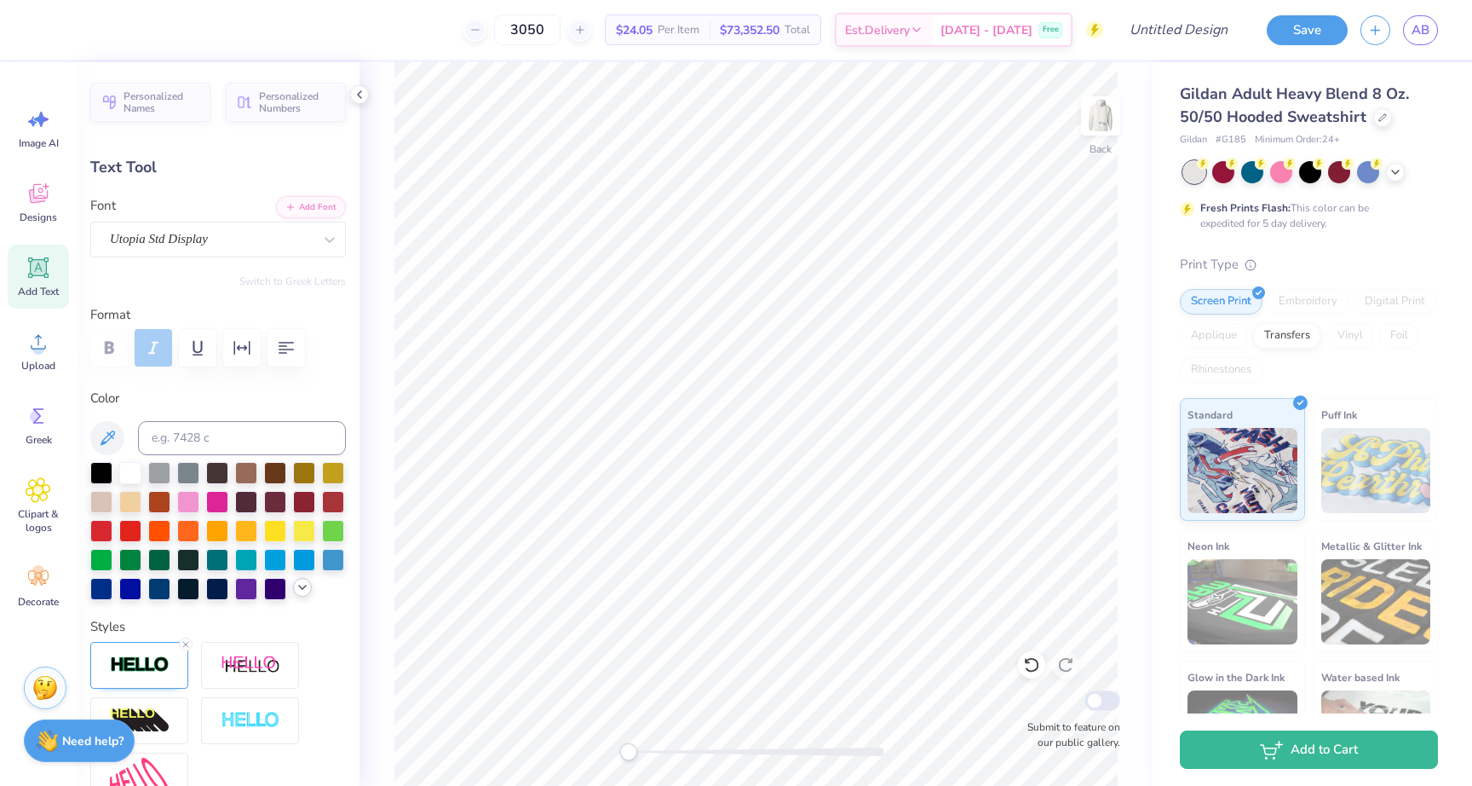
click at [309, 586] on div at bounding box center [302, 587] width 19 height 19
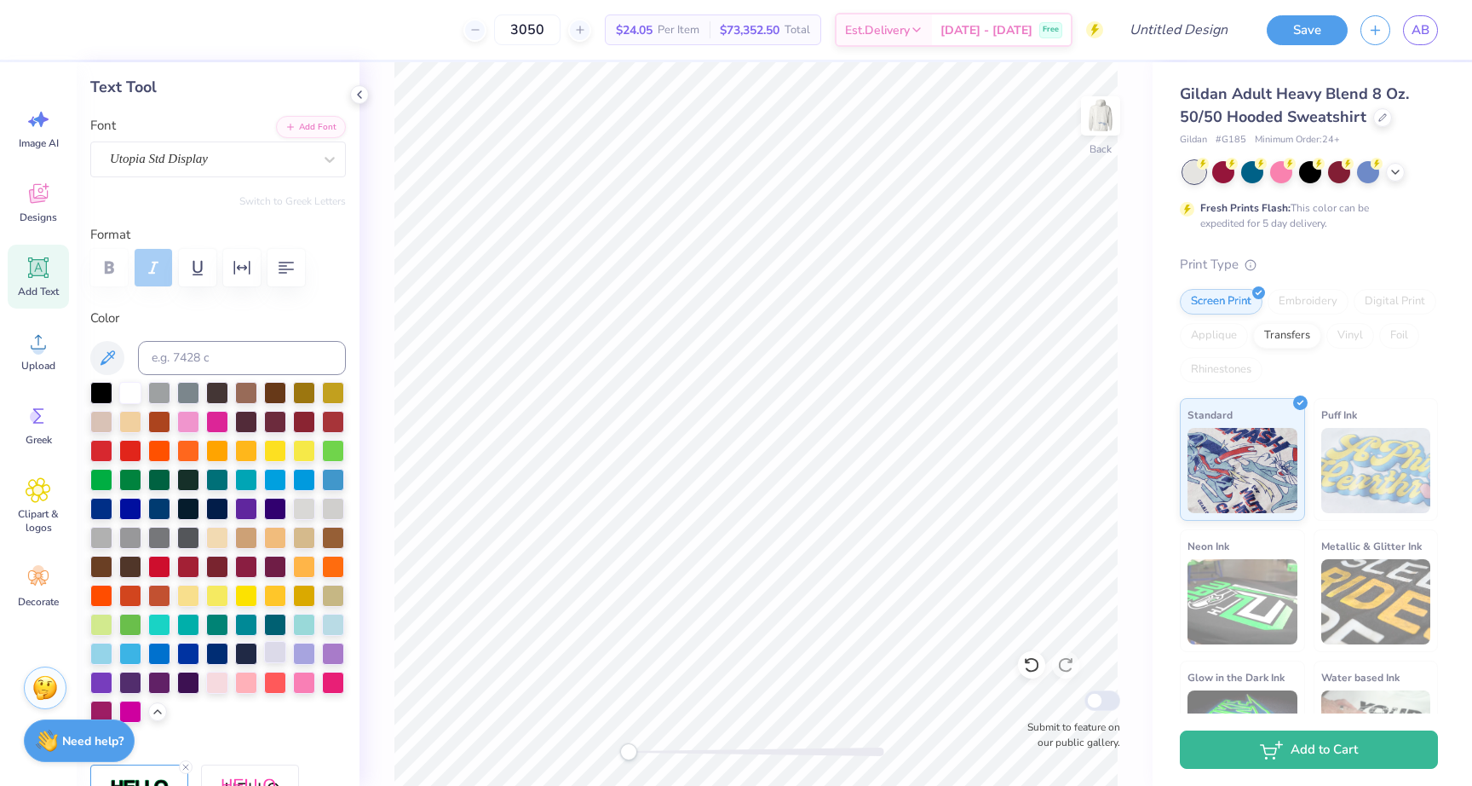
scroll to position [85, 0]
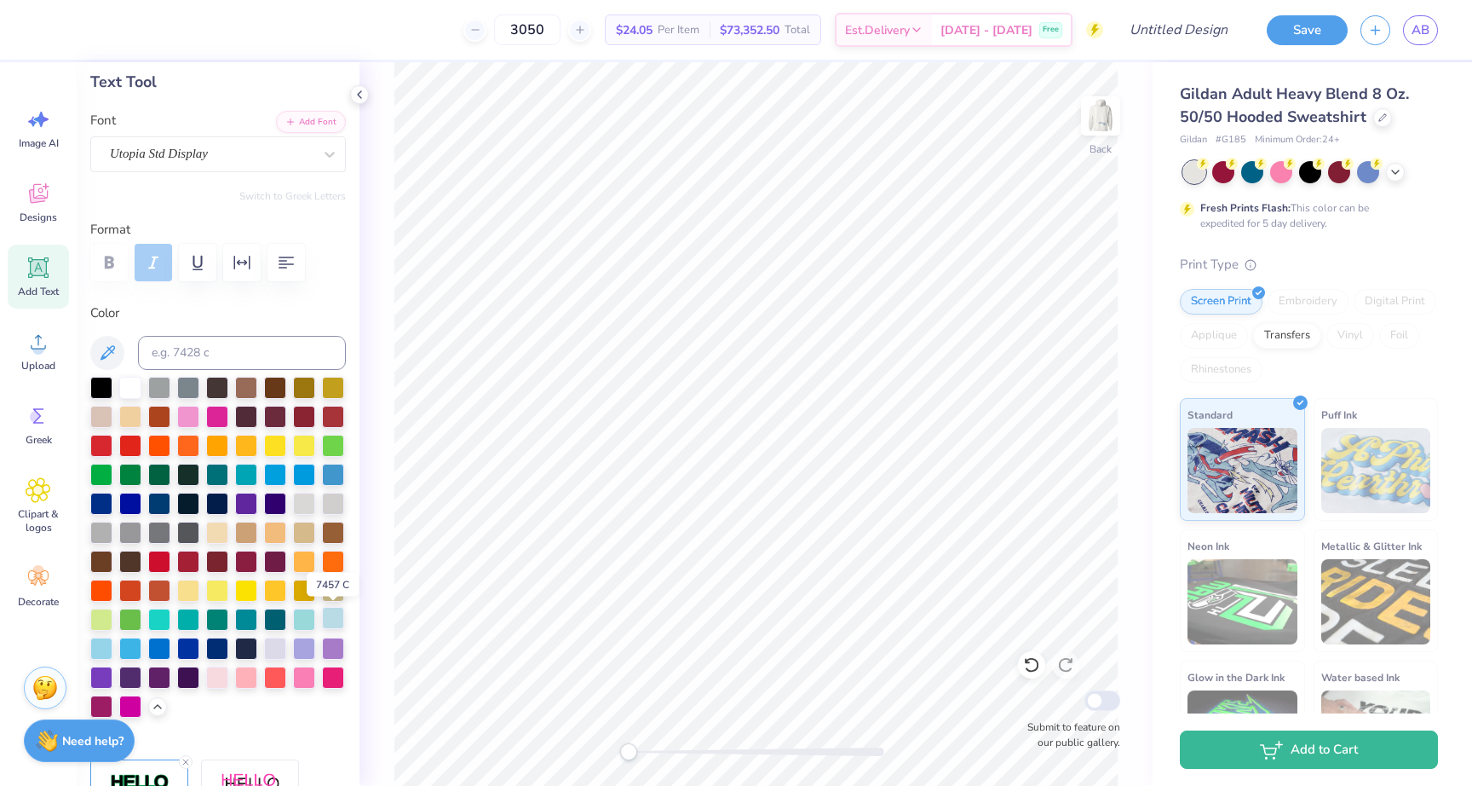
click at [333, 620] on div at bounding box center [333, 618] width 22 height 22
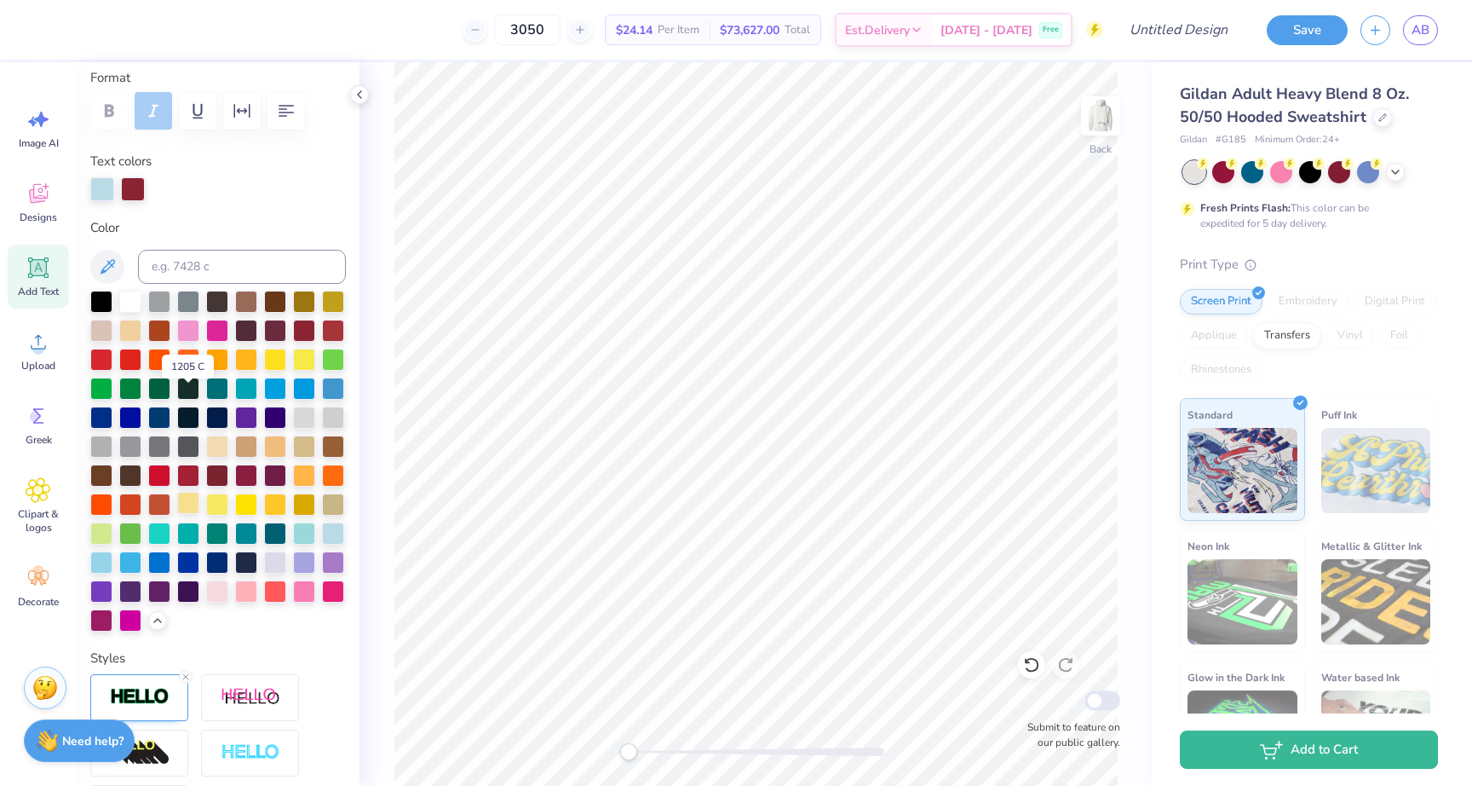
scroll to position [405, 0]
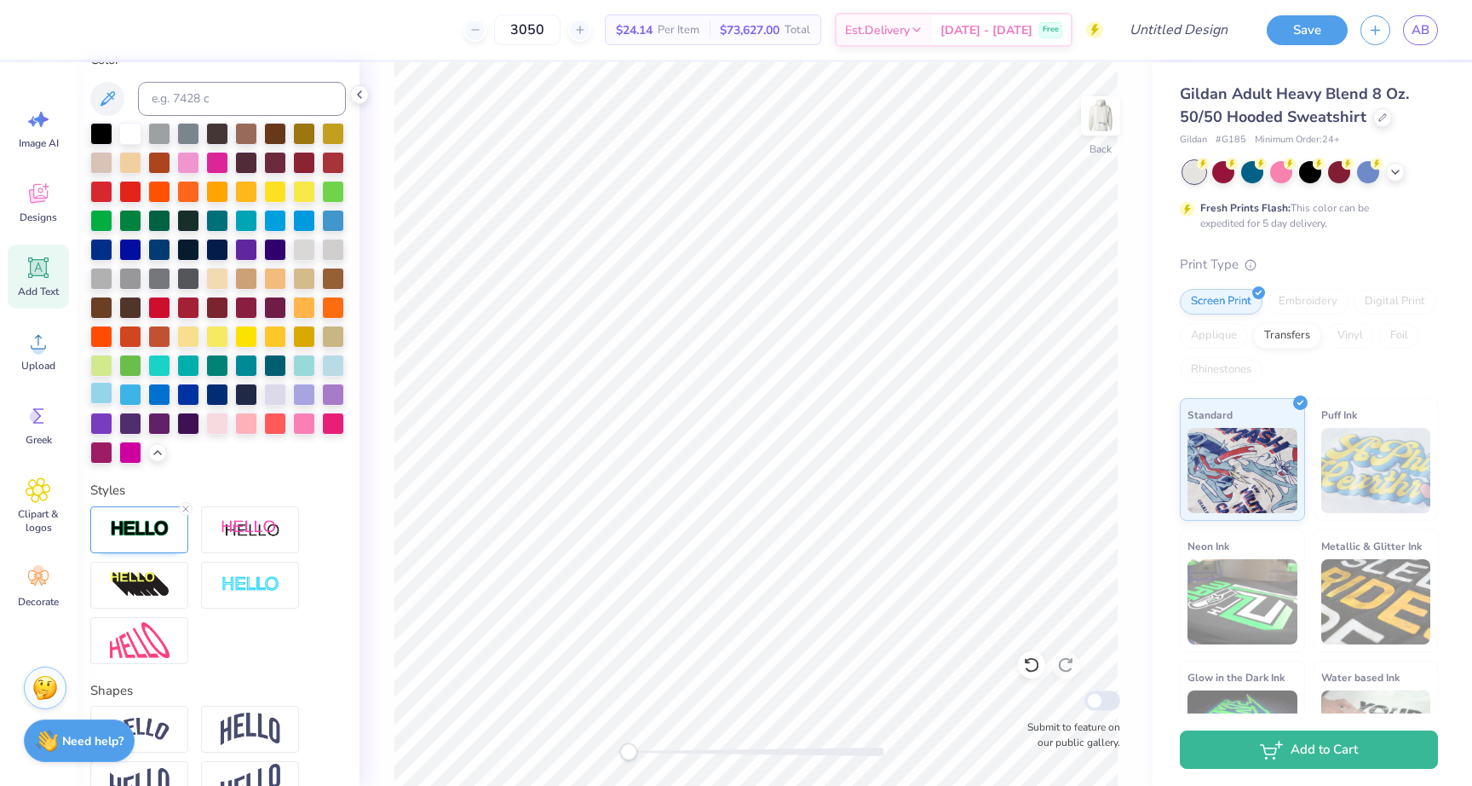
click at [101, 391] on div at bounding box center [101, 393] width 22 height 22
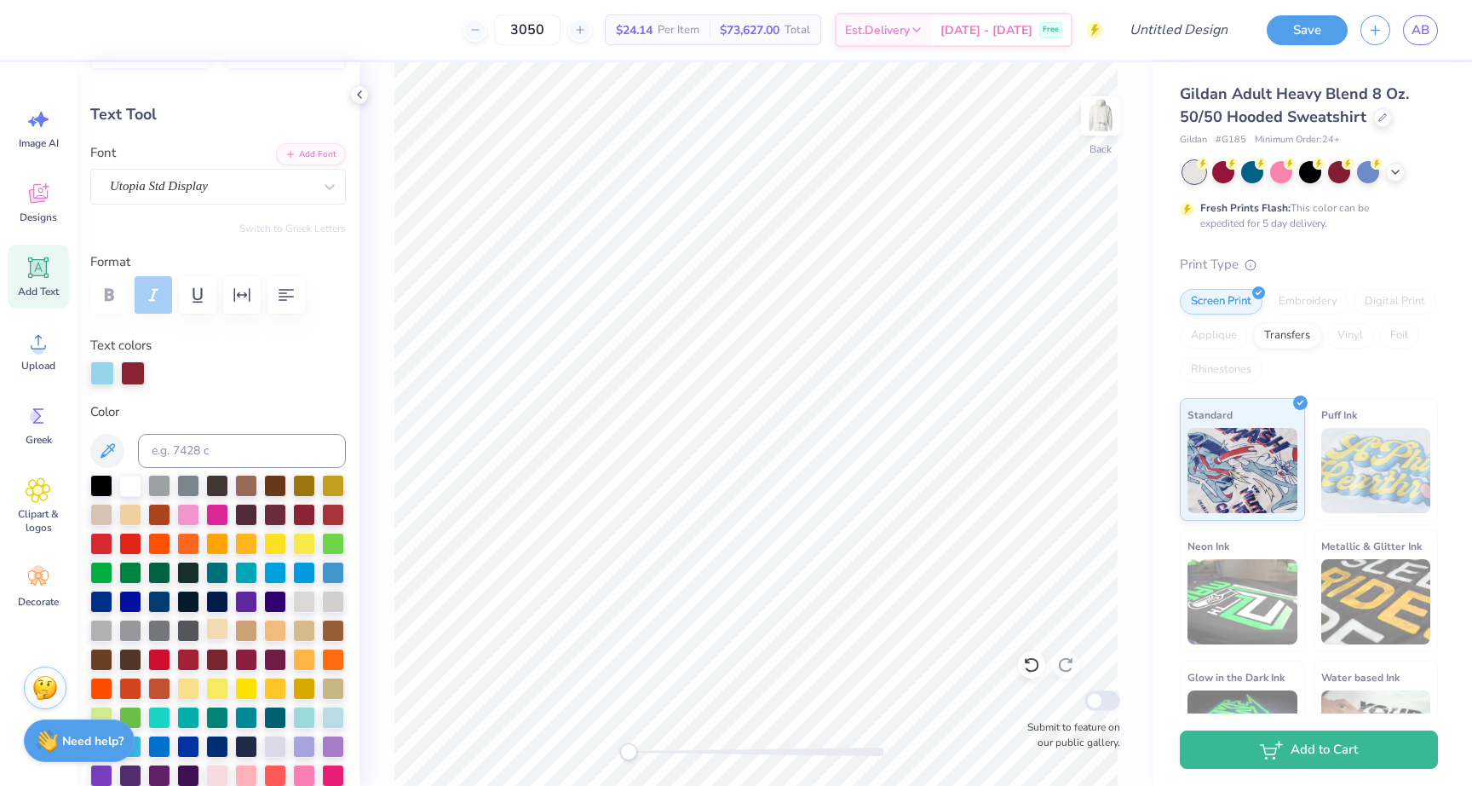
scroll to position [55, 0]
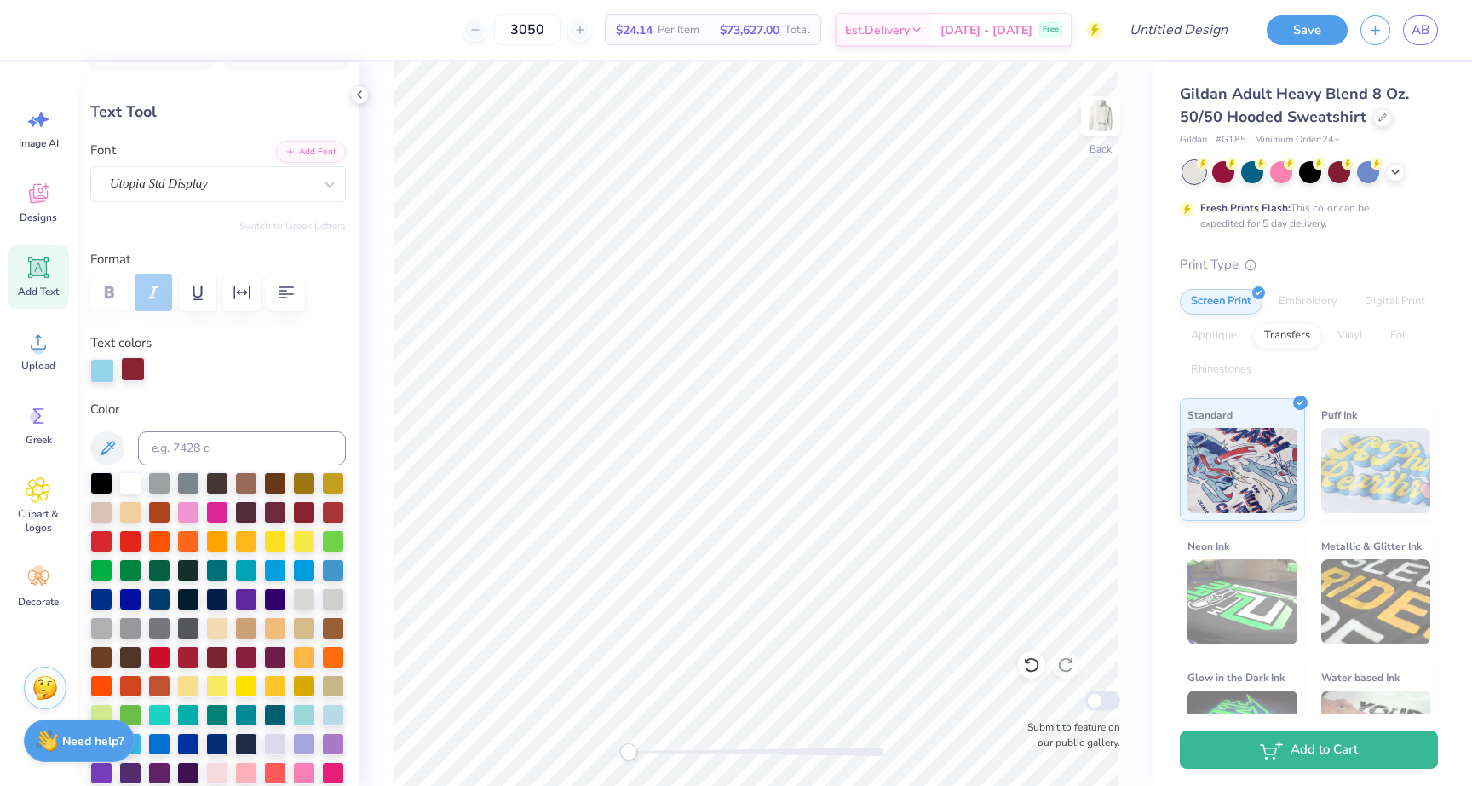
click at [131, 365] on div at bounding box center [133, 369] width 24 height 24
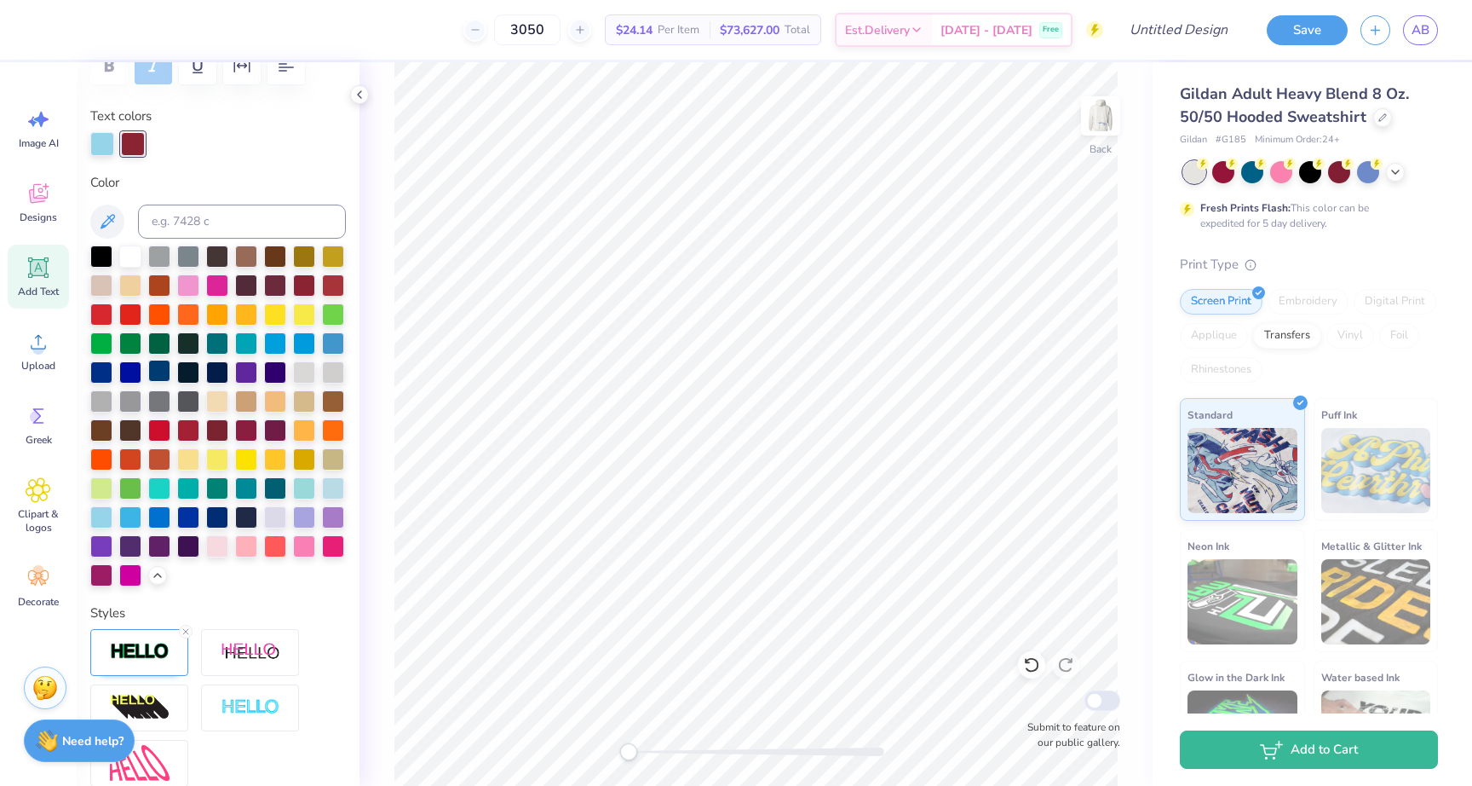
scroll to position [343, 0]
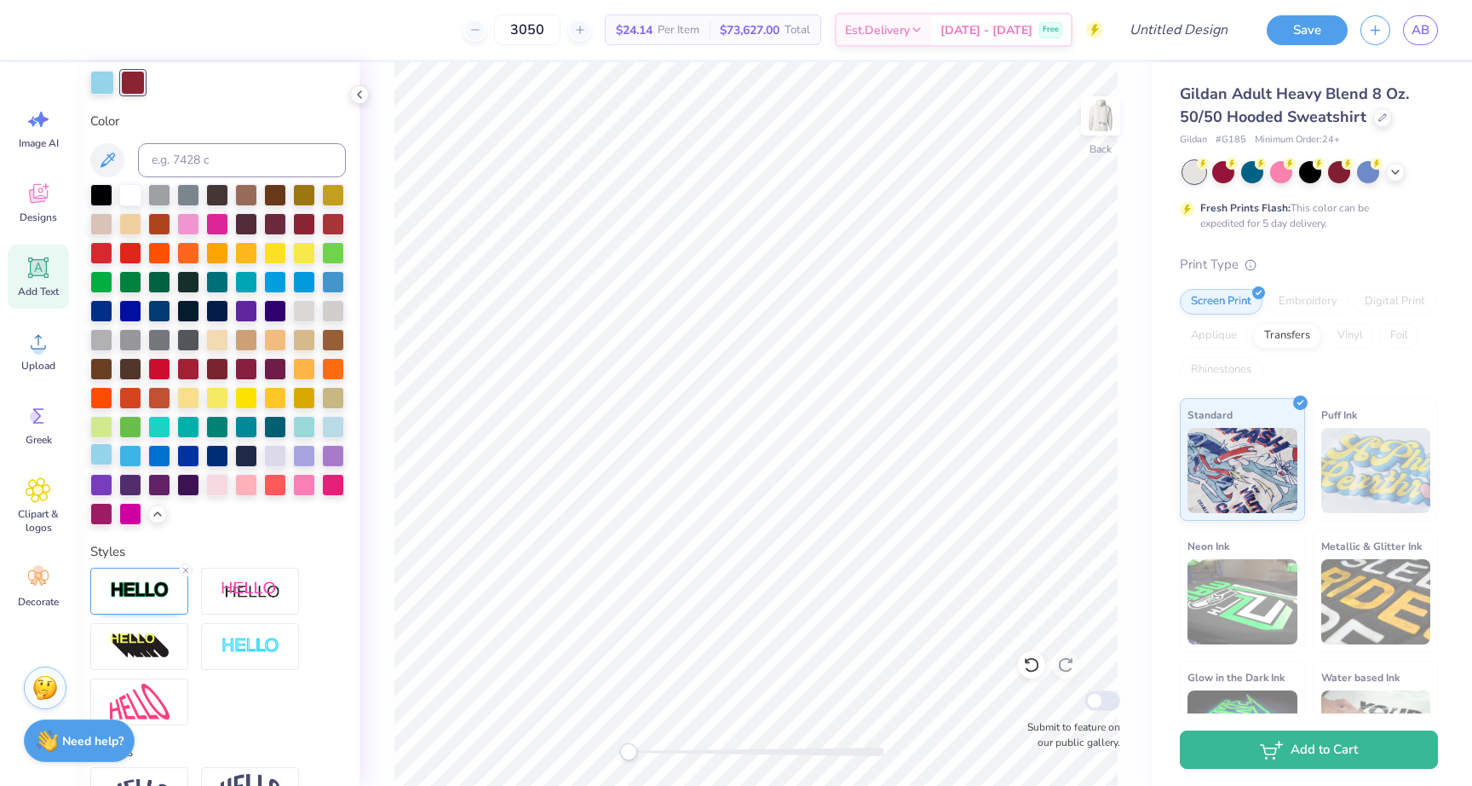
click at [110, 448] on div at bounding box center [101, 454] width 22 height 22
type input "13.71"
type input "1.75"
type input "3.00"
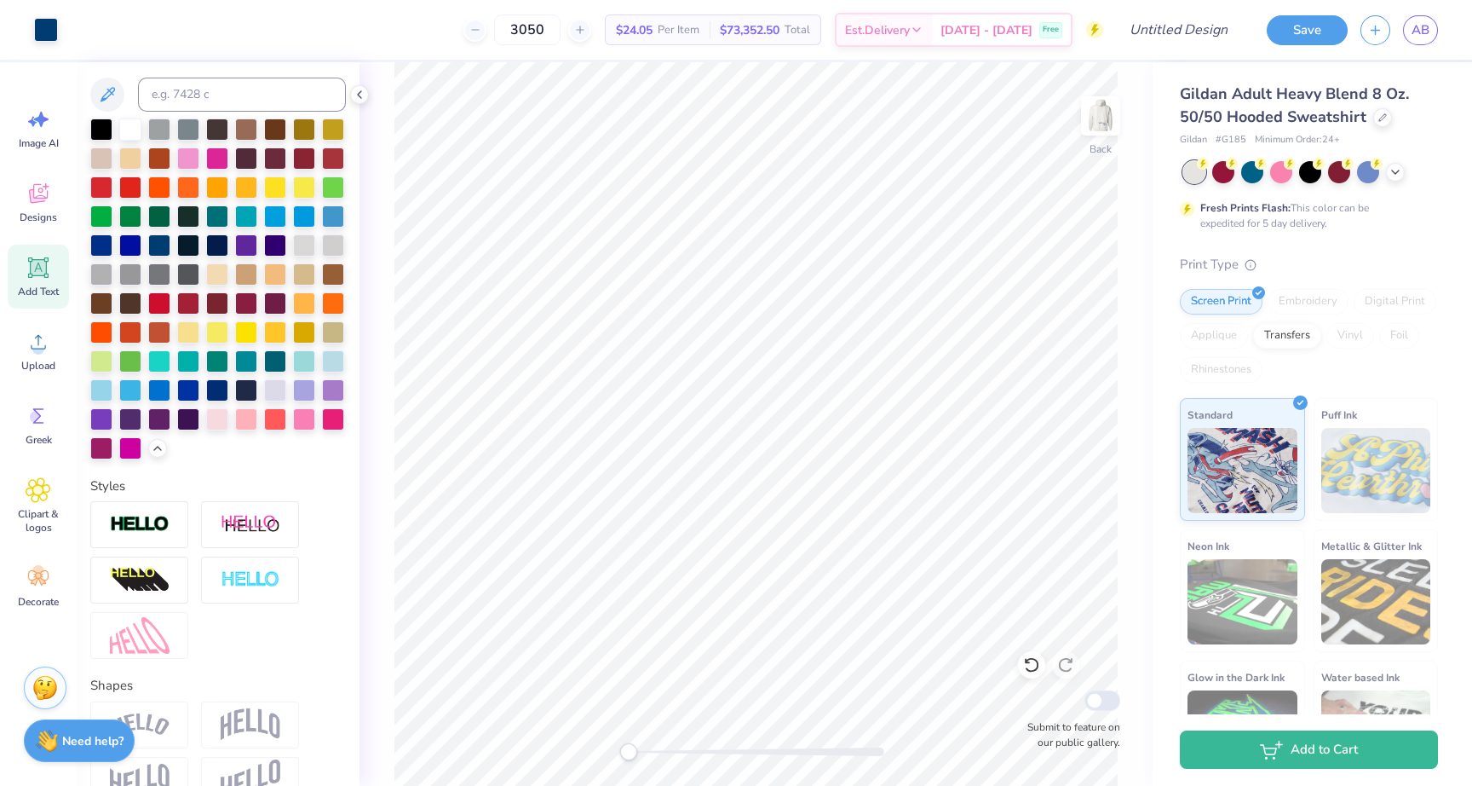
scroll to position [277, 0]
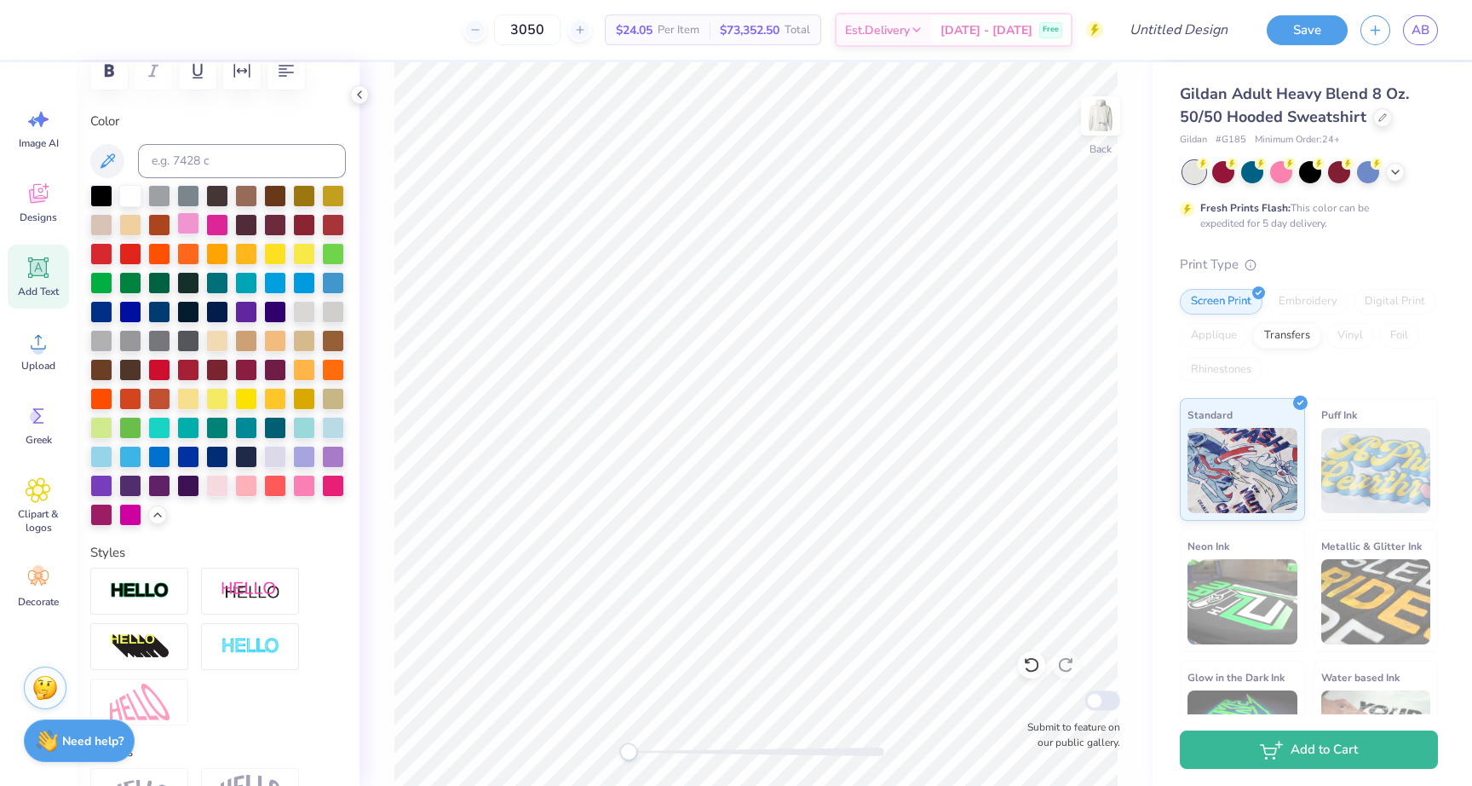
click at [183, 227] on div at bounding box center [188, 223] width 22 height 22
type input "3.83"
type input "0.54"
type input "5.20"
click at [185, 221] on div at bounding box center [188, 223] width 22 height 22
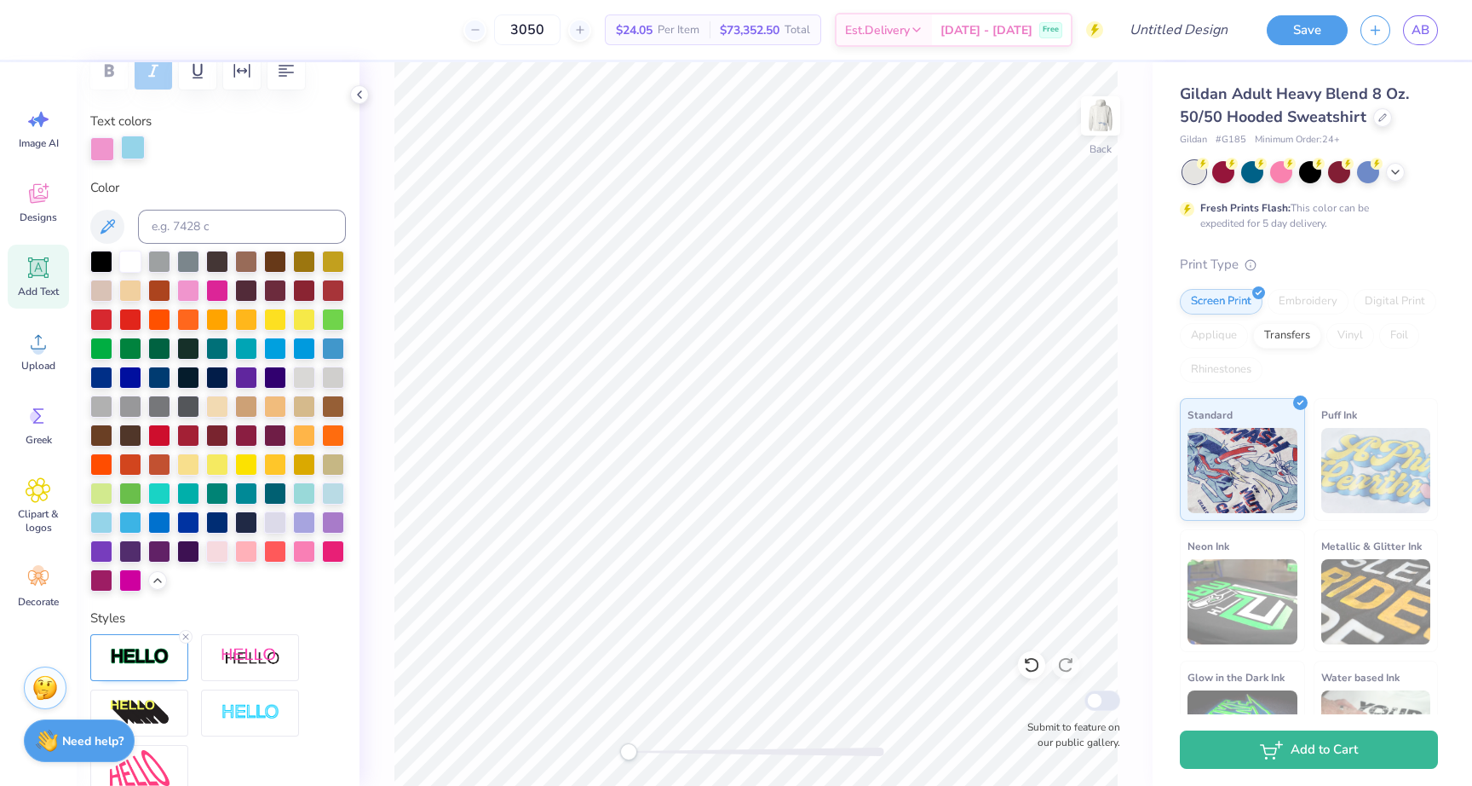
click at [134, 141] on div at bounding box center [133, 147] width 24 height 24
click at [214, 283] on div at bounding box center [217, 289] width 22 height 22
click at [1091, 107] on img at bounding box center [1101, 116] width 68 height 68
type input "6.26"
type input "1.40"
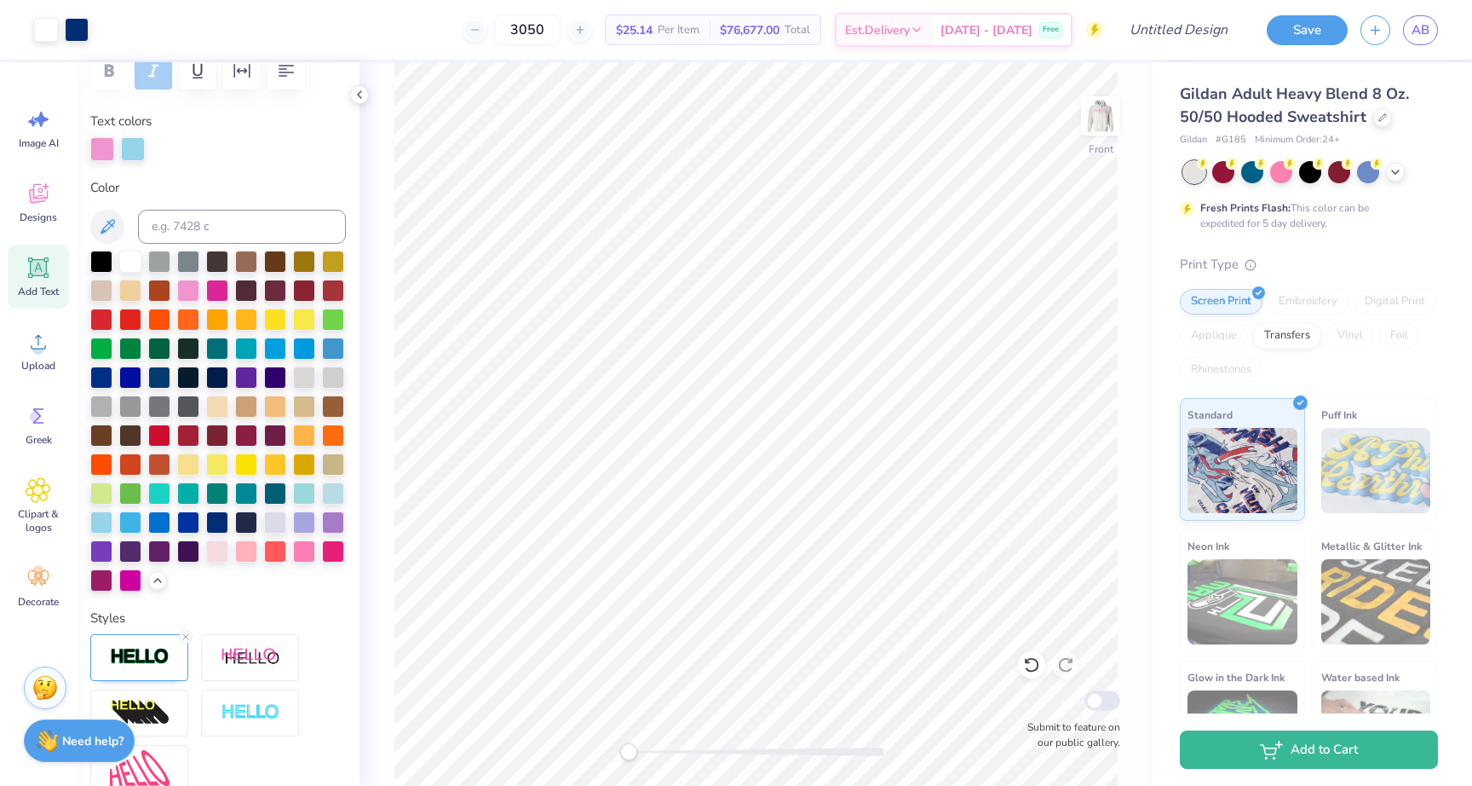
type input "18.19"
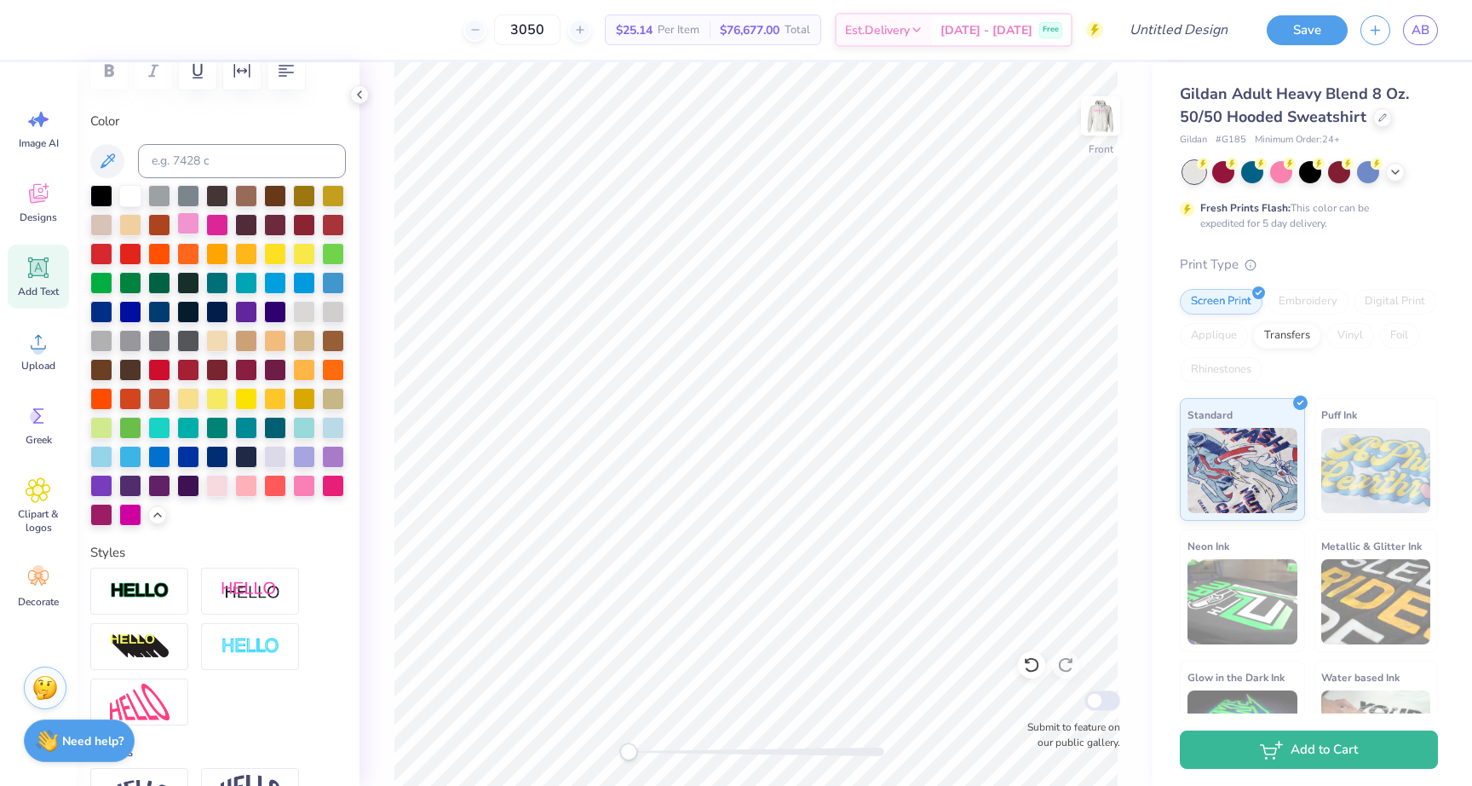
click at [193, 218] on div at bounding box center [188, 223] width 22 height 22
type input "3.97"
type input "2.12"
type input "19.57"
click at [182, 218] on div at bounding box center [188, 223] width 22 height 22
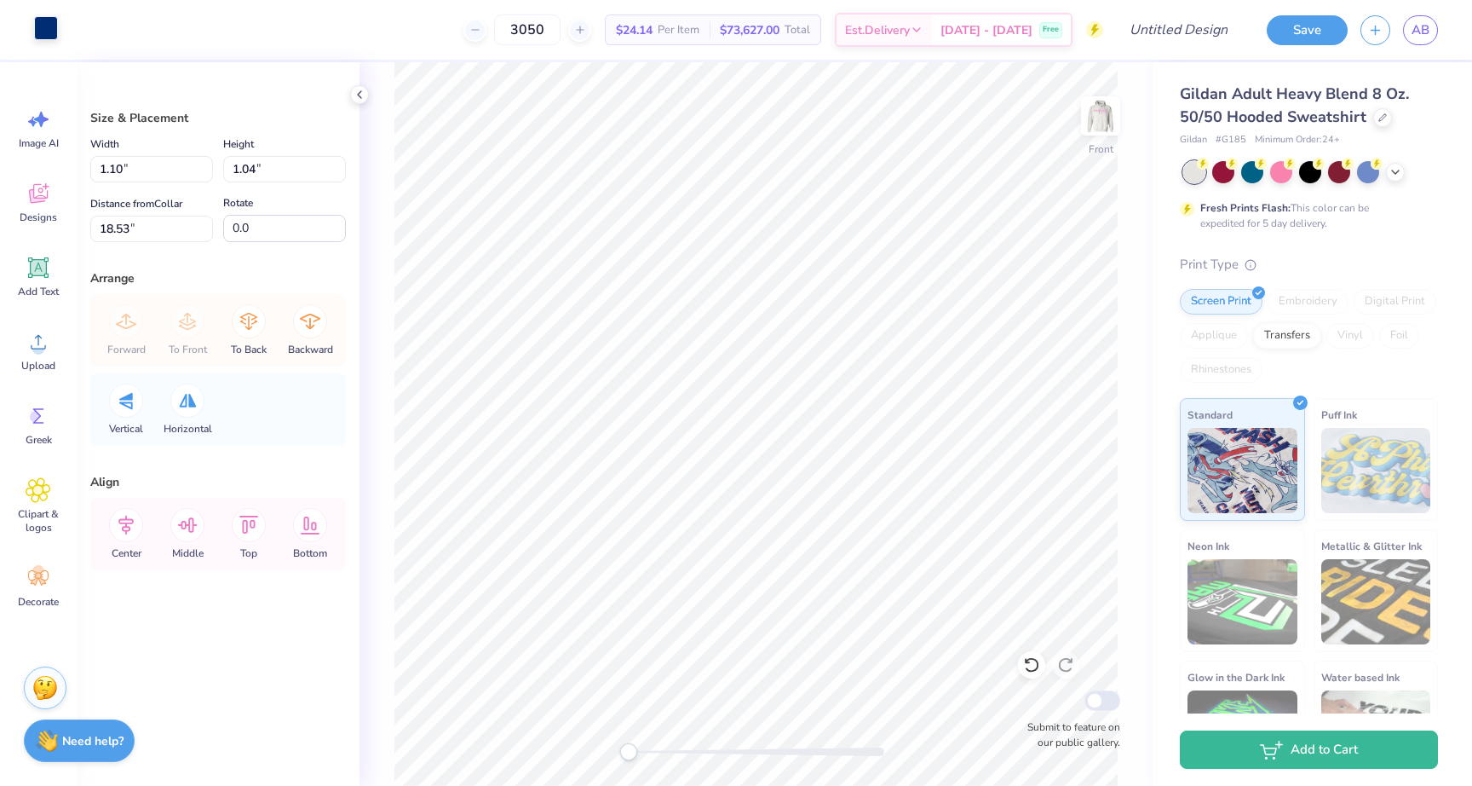
click at [45, 31] on div at bounding box center [46, 28] width 24 height 24
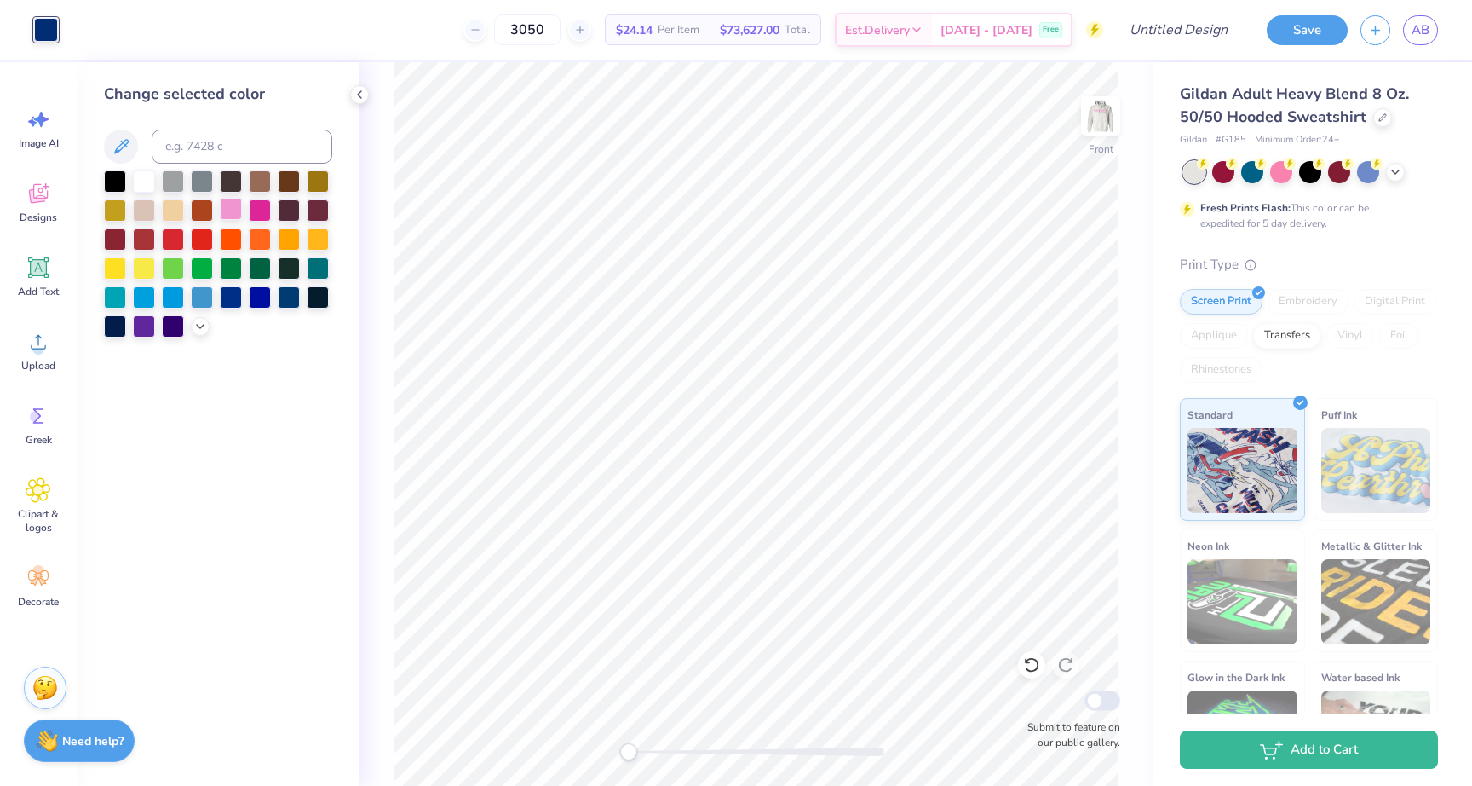
click at [233, 204] on div at bounding box center [231, 209] width 22 height 22
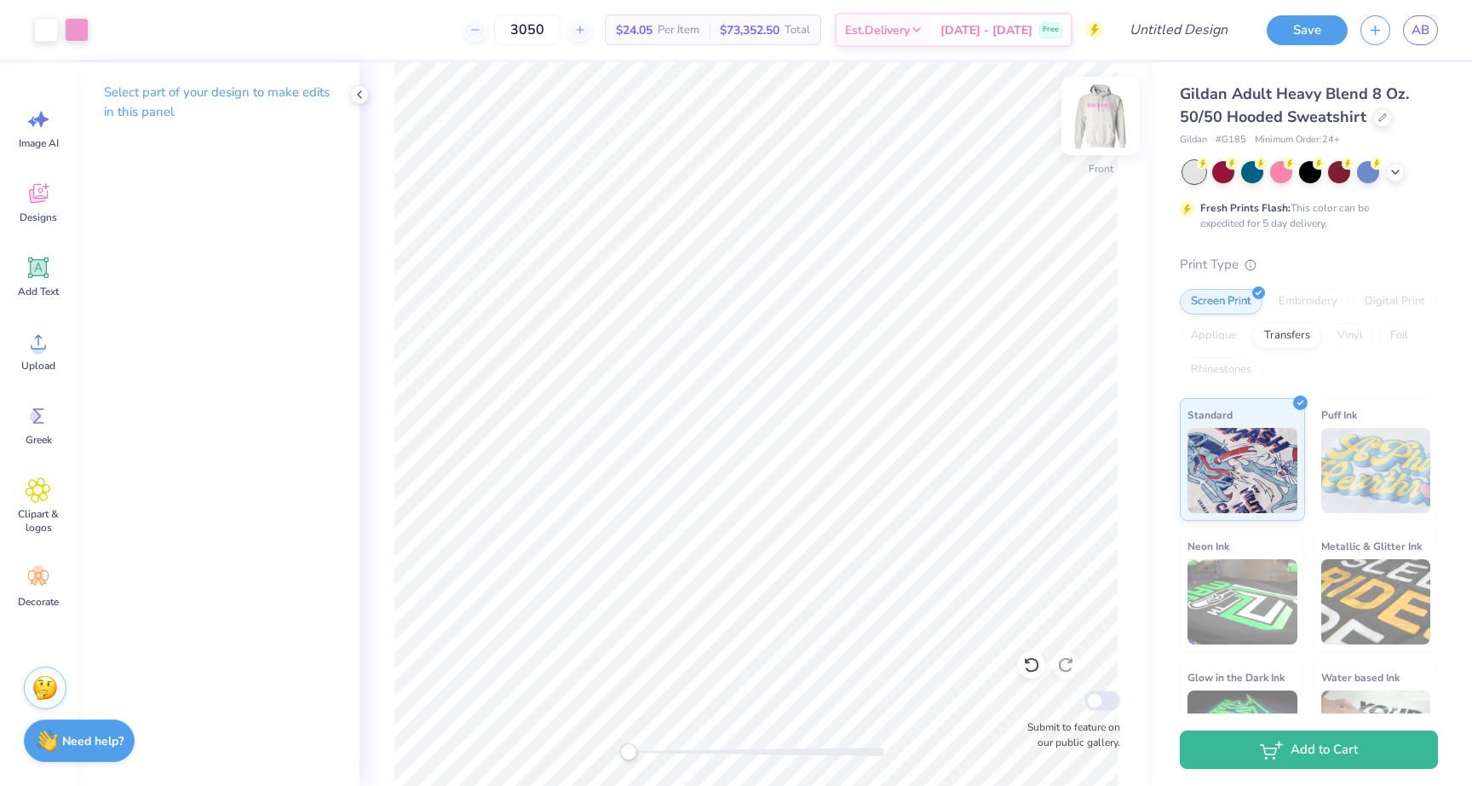
click at [1103, 123] on img at bounding box center [1101, 116] width 68 height 68
click at [1116, 122] on img at bounding box center [1101, 116] width 34 height 34
click at [1115, 122] on img at bounding box center [1101, 116] width 68 height 68
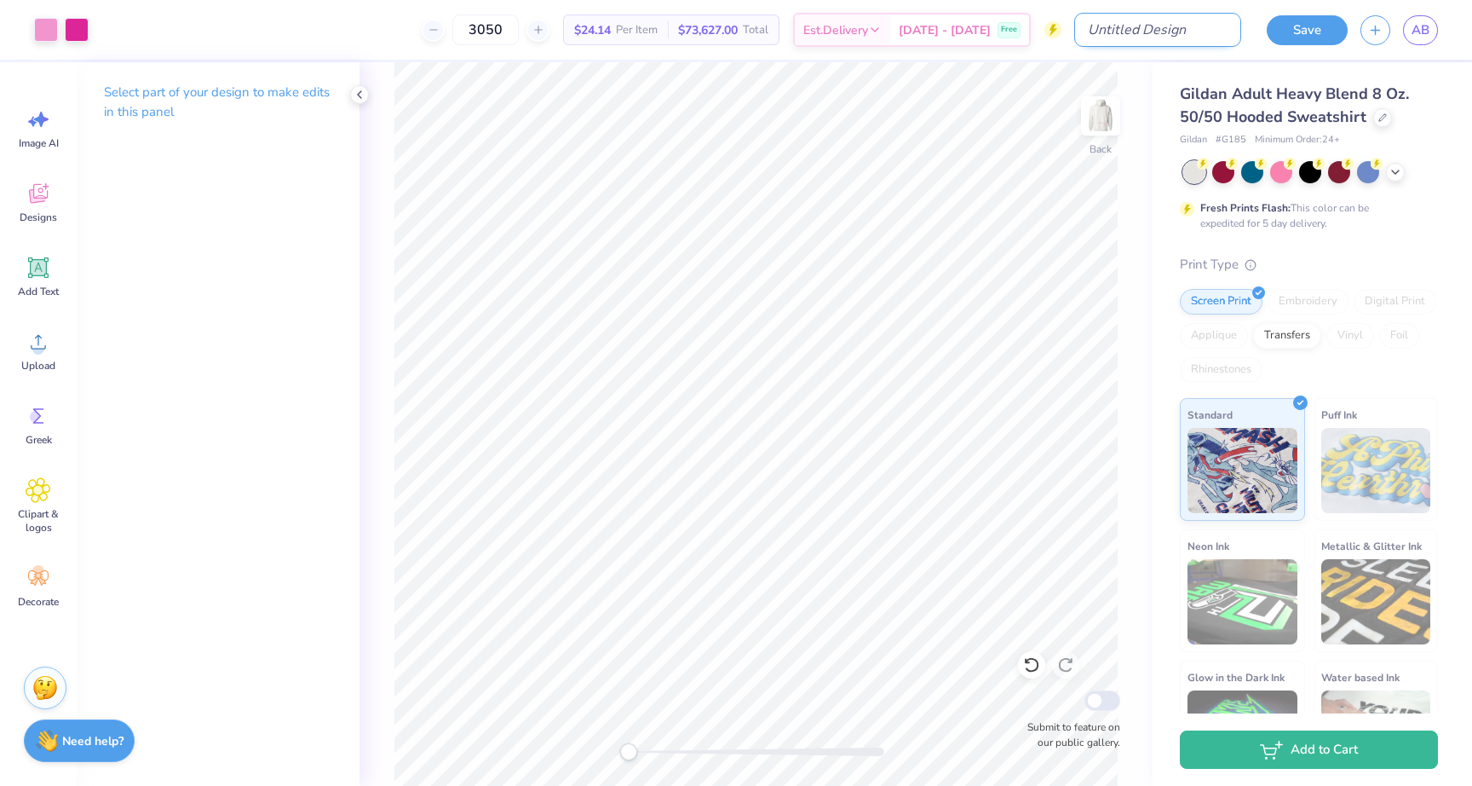
click at [1203, 15] on input "Design Title" at bounding box center [1157, 30] width 167 height 34
type input "Seniors Design 1"
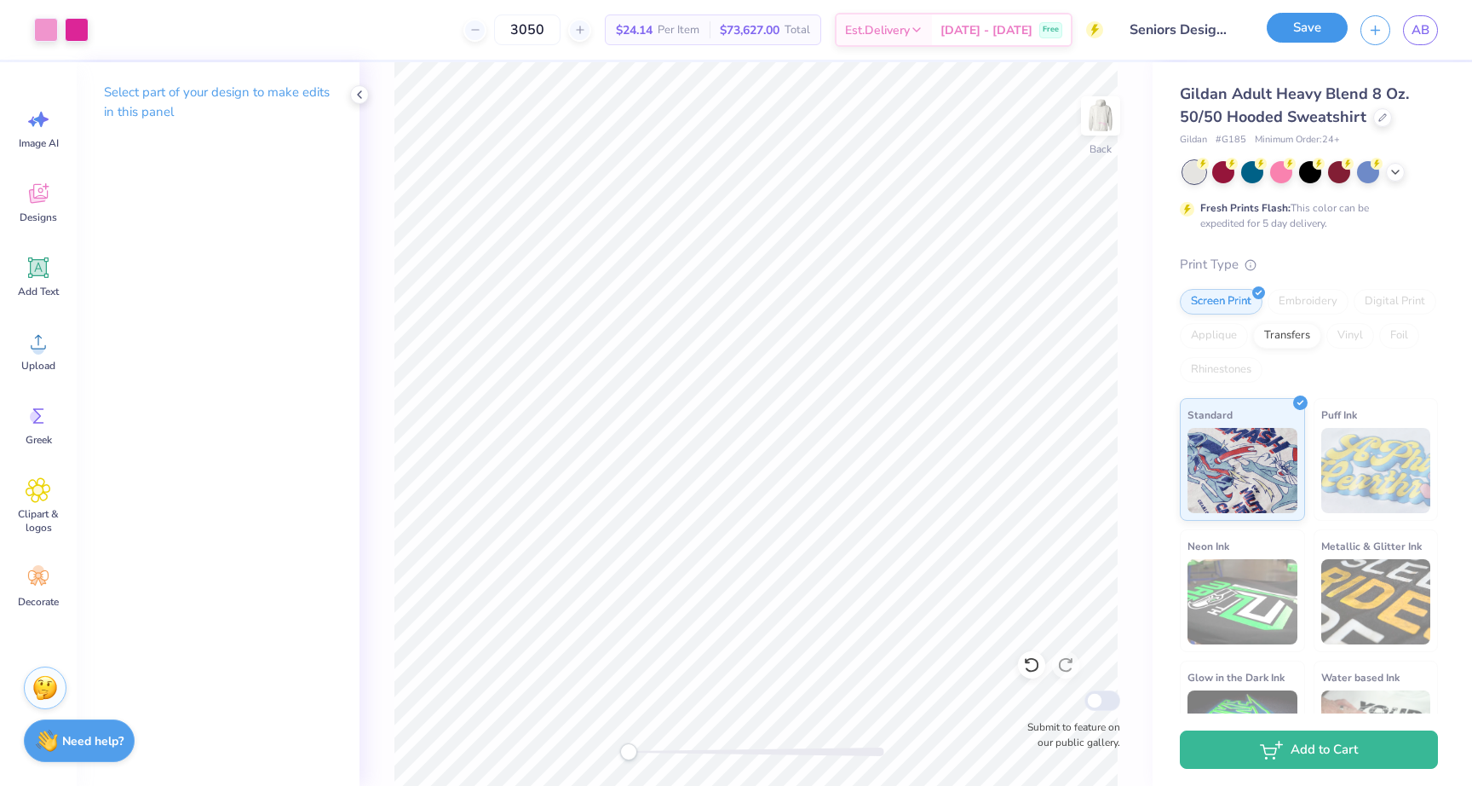
click at [1304, 31] on button "Save" at bounding box center [1307, 28] width 81 height 30
click at [521, 31] on div "3050" at bounding box center [528, 29] width 128 height 31
click at [561, 30] on input "3050" at bounding box center [527, 29] width 66 height 31
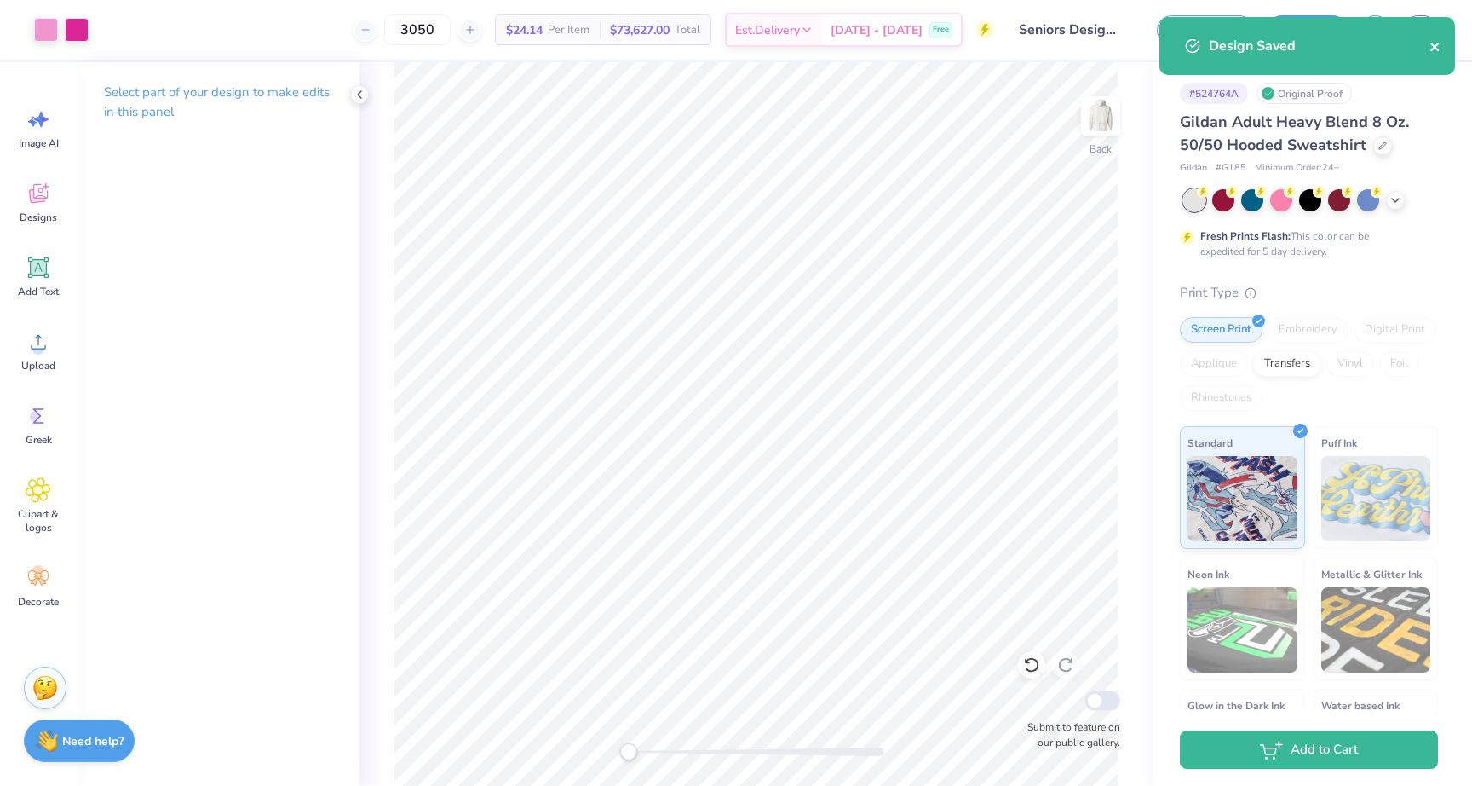
click at [1433, 47] on icon "close" at bounding box center [1436, 47] width 12 height 14
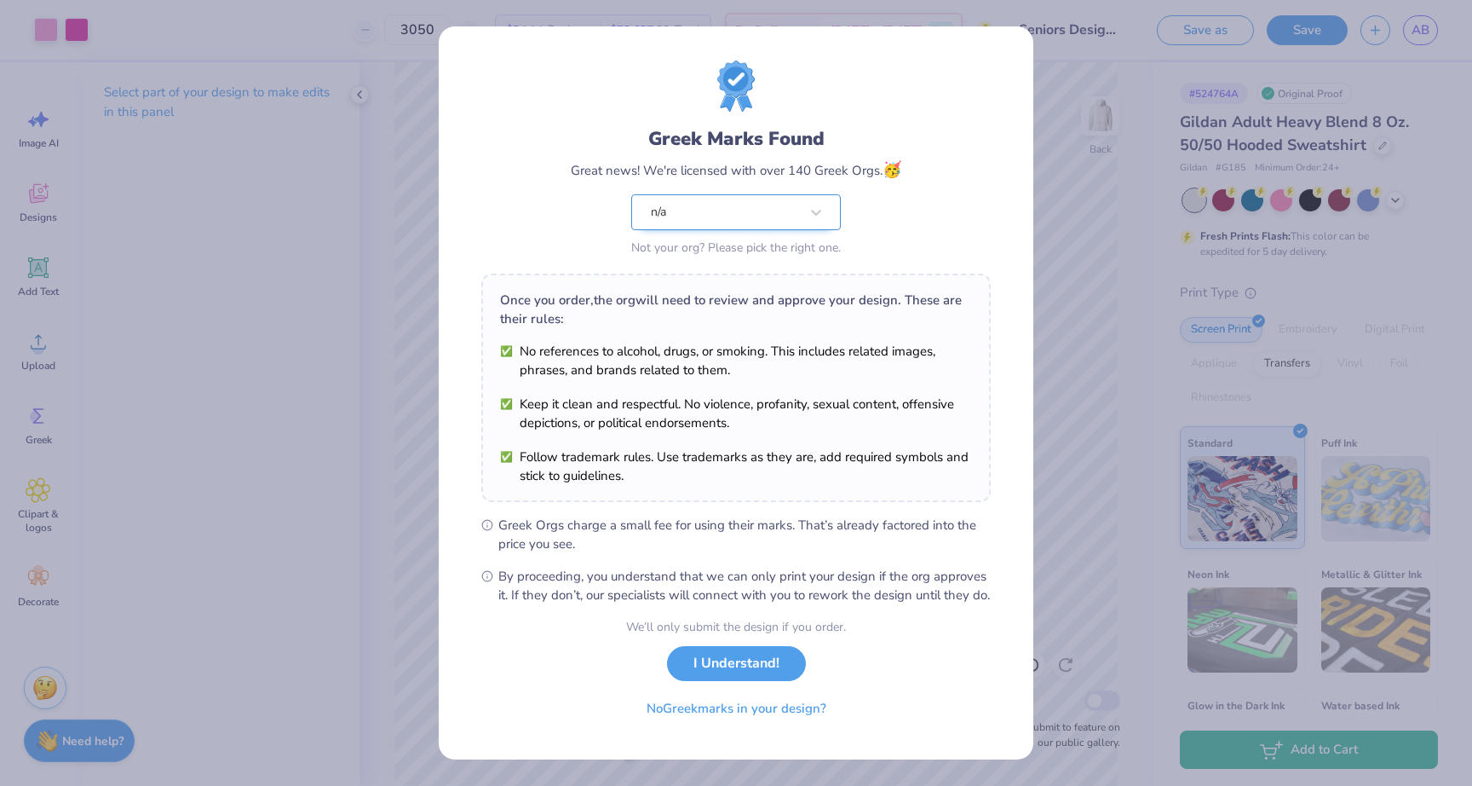
click at [832, 202] on div "n/a" at bounding box center [736, 212] width 210 height 36
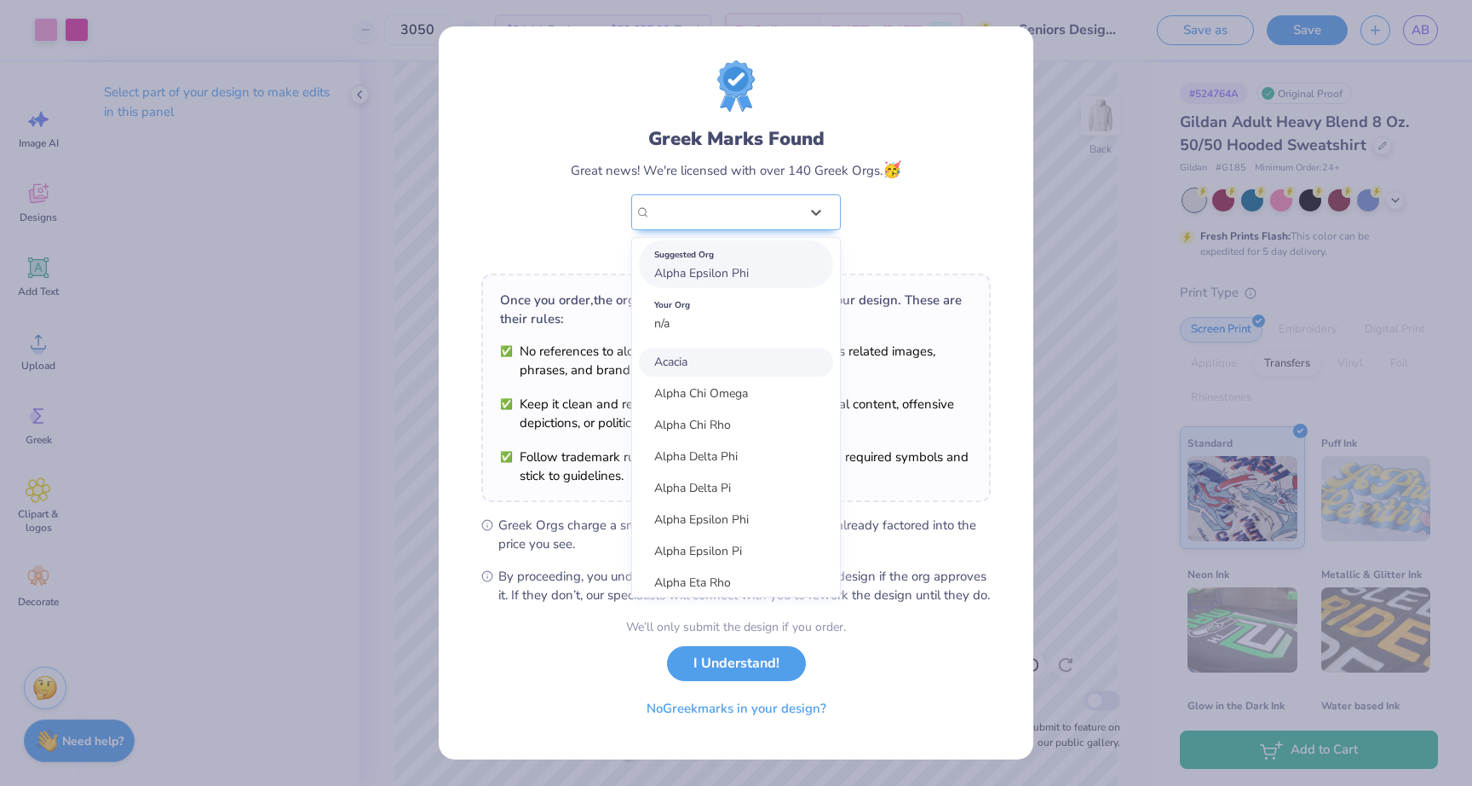
click at [774, 265] on div "Suggested Org Alpha Epsilon Phi" at bounding box center [736, 264] width 194 height 48
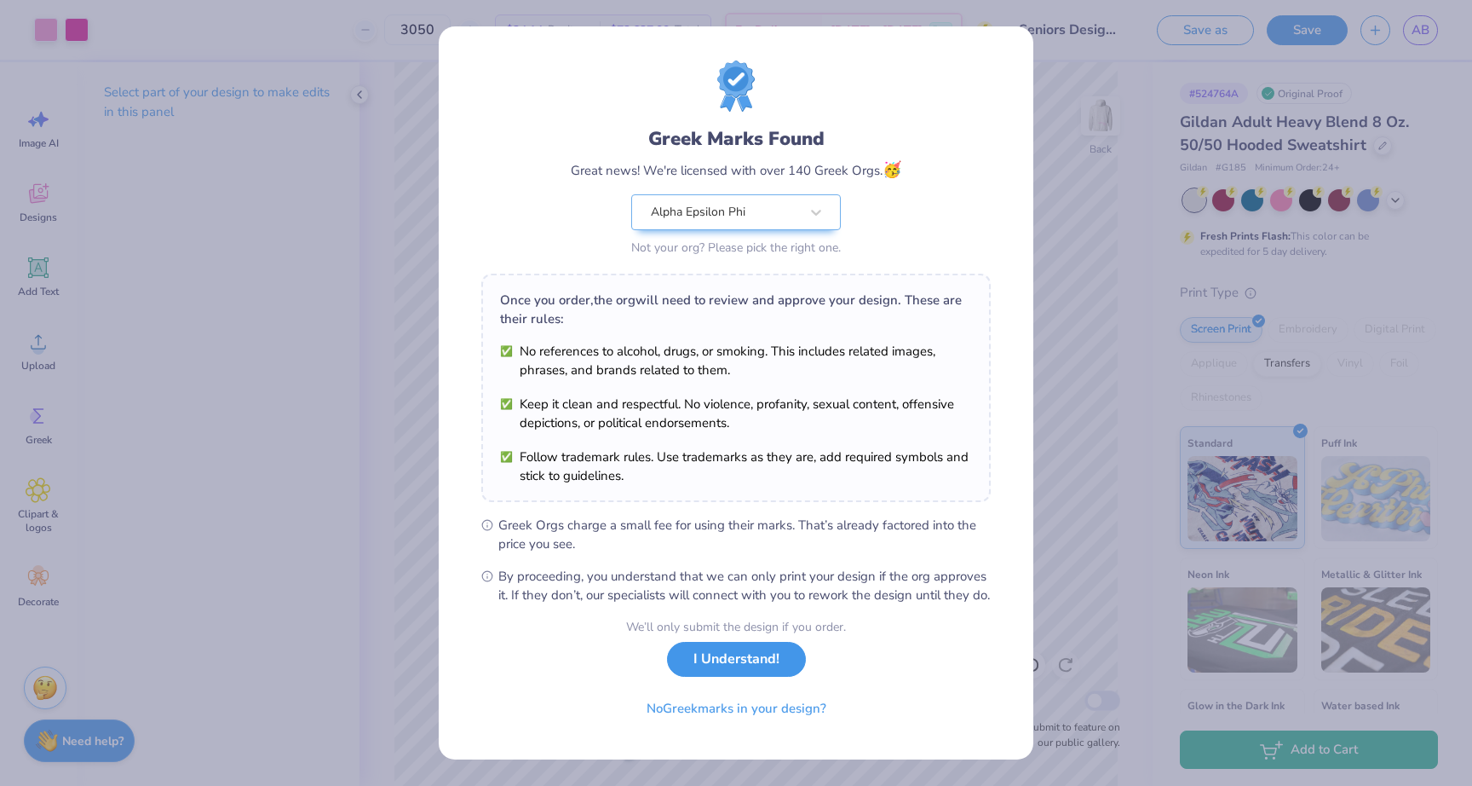
click at [733, 676] on button "I Understand!" at bounding box center [736, 659] width 139 height 35
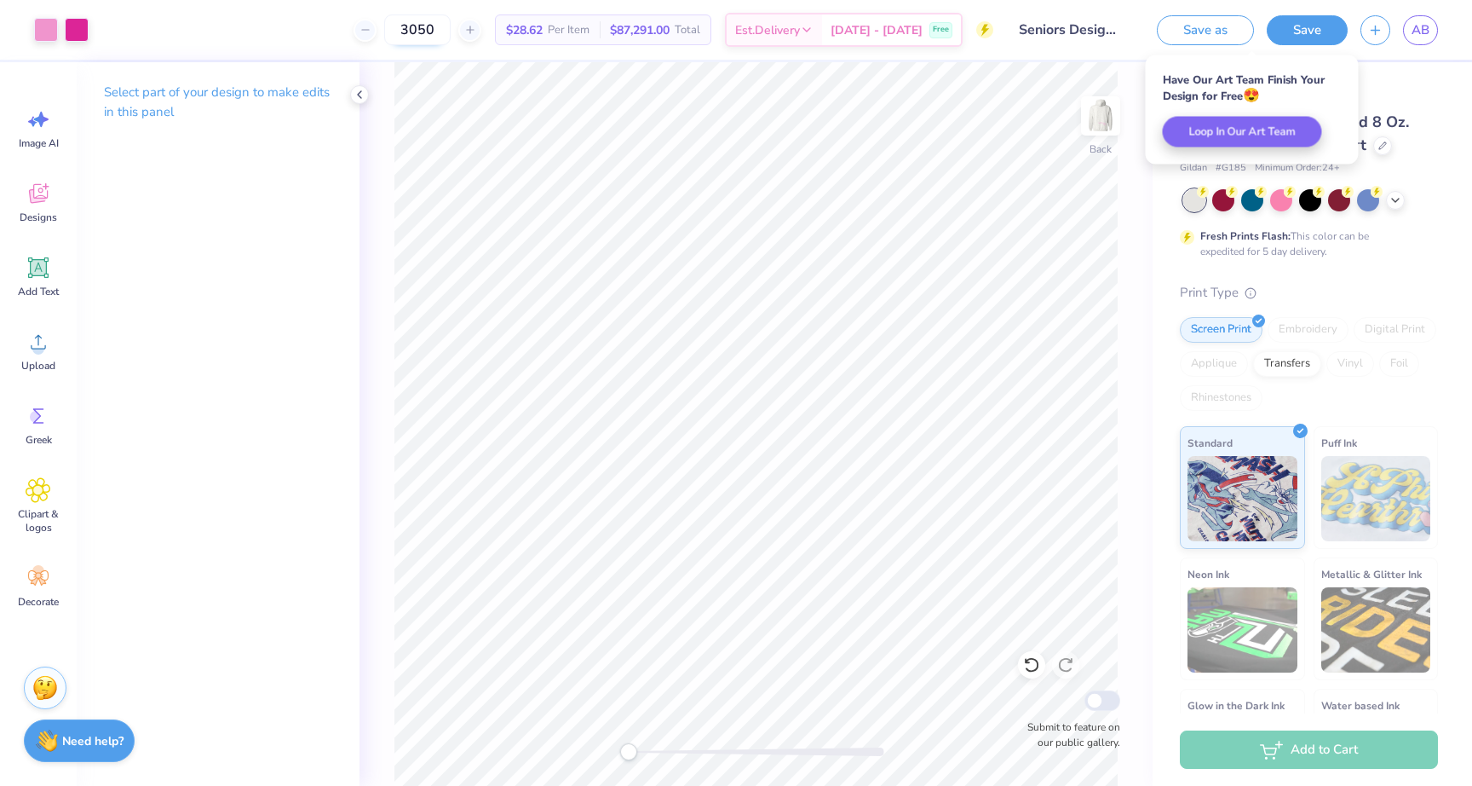
click at [451, 30] on input "3050" at bounding box center [417, 29] width 66 height 31
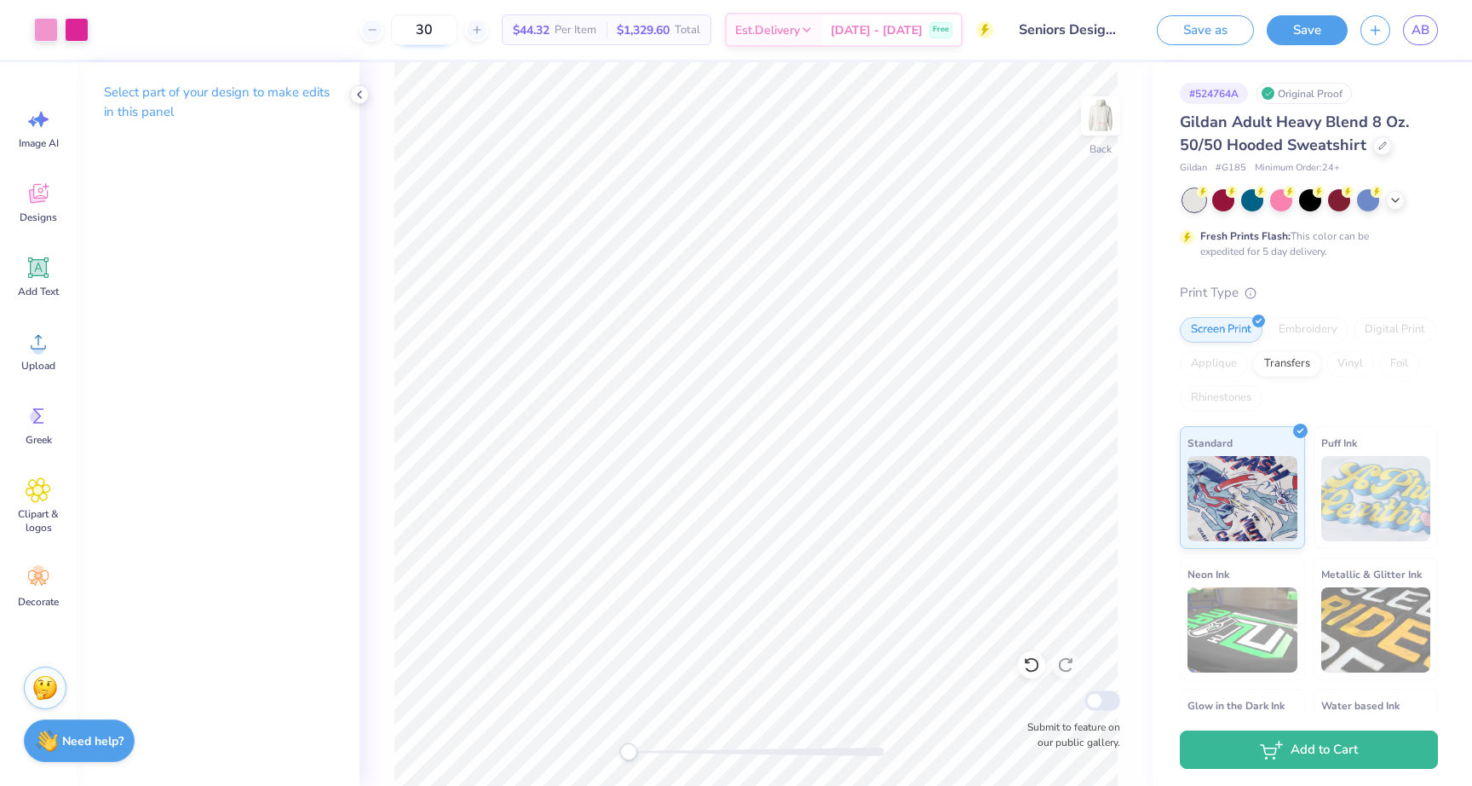
type input "30"
click at [1310, 37] on button "Save" at bounding box center [1307, 28] width 81 height 30
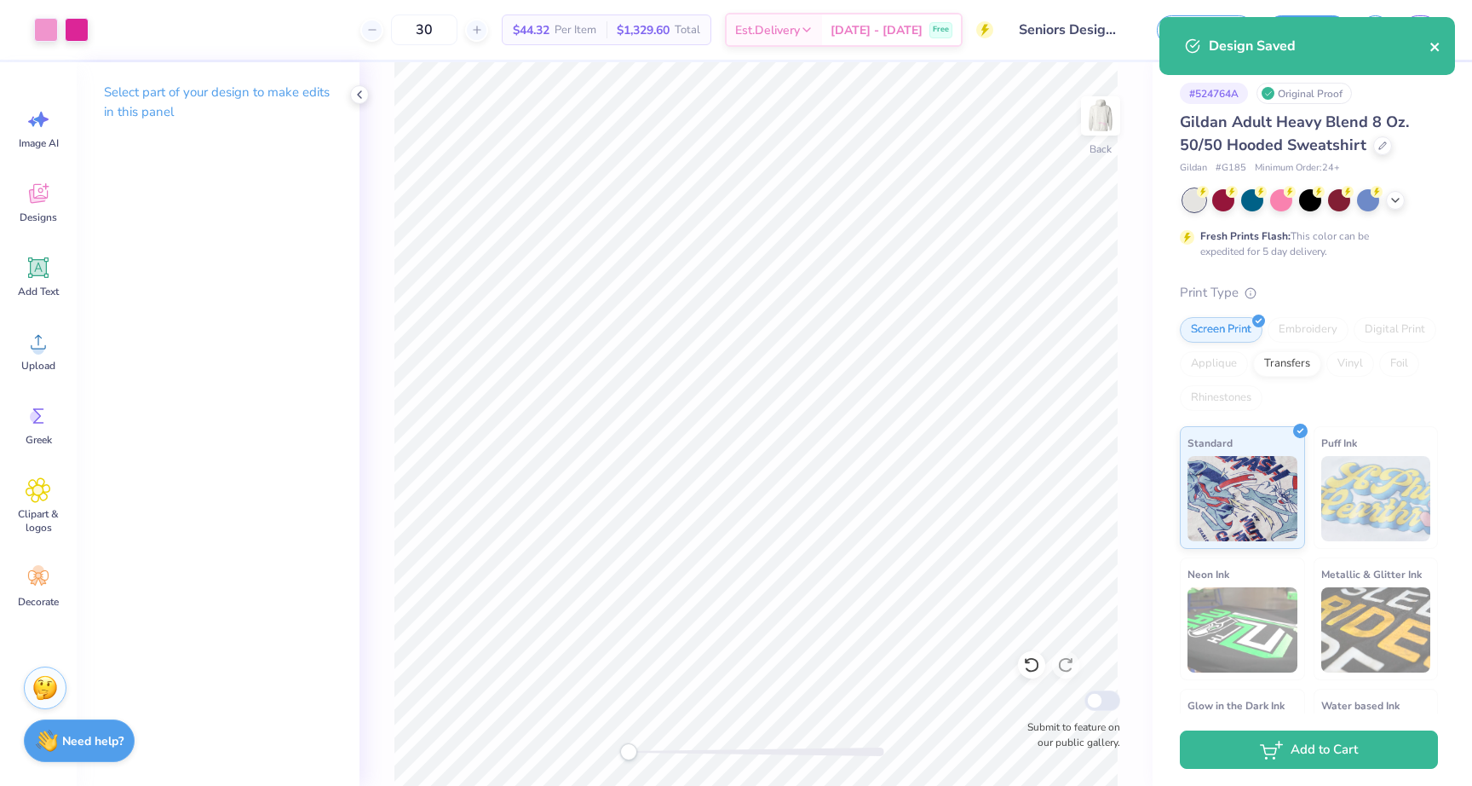
click at [1435, 52] on icon "close" at bounding box center [1436, 47] width 12 height 14
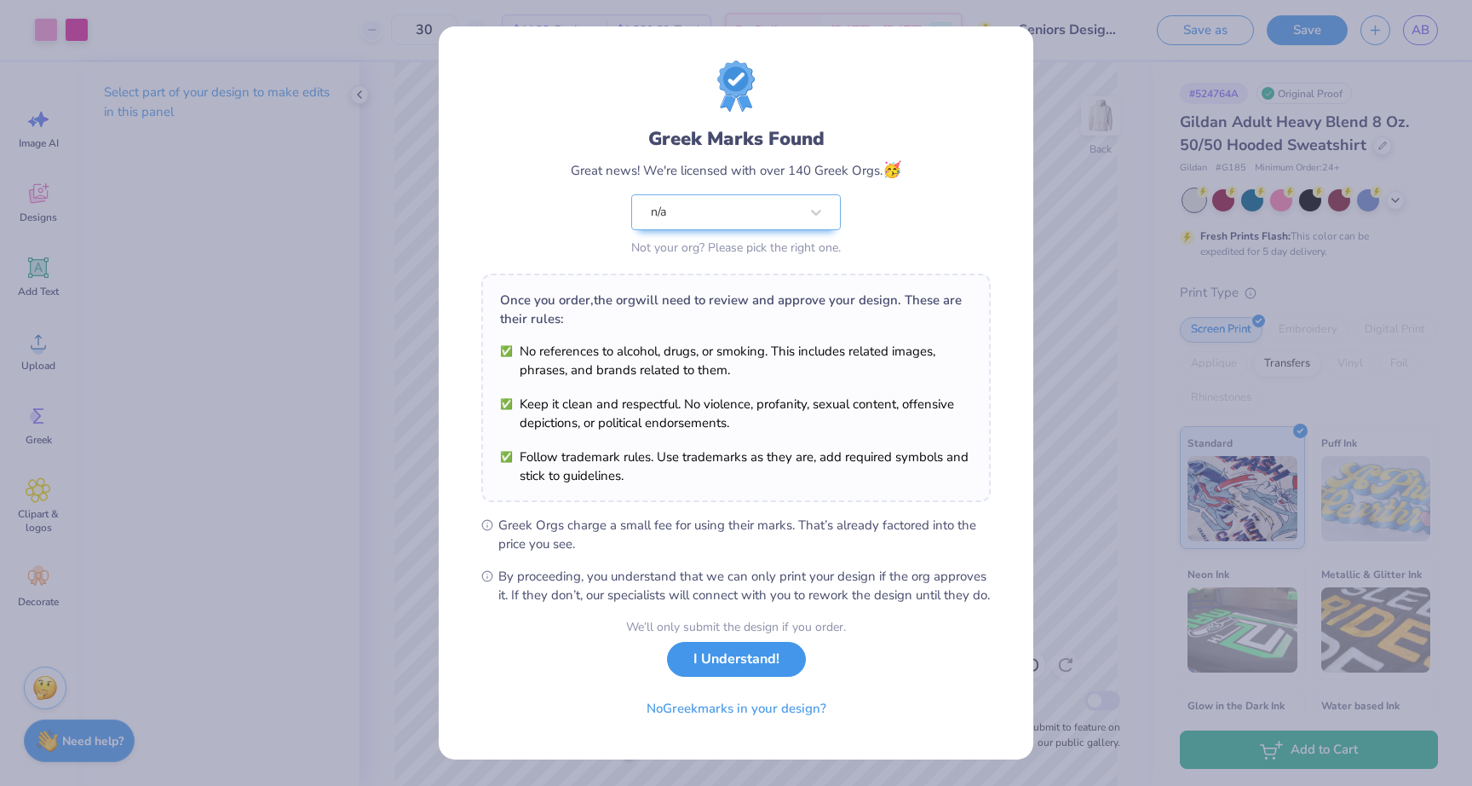
click at [784, 677] on button "I Understand!" at bounding box center [736, 659] width 139 height 35
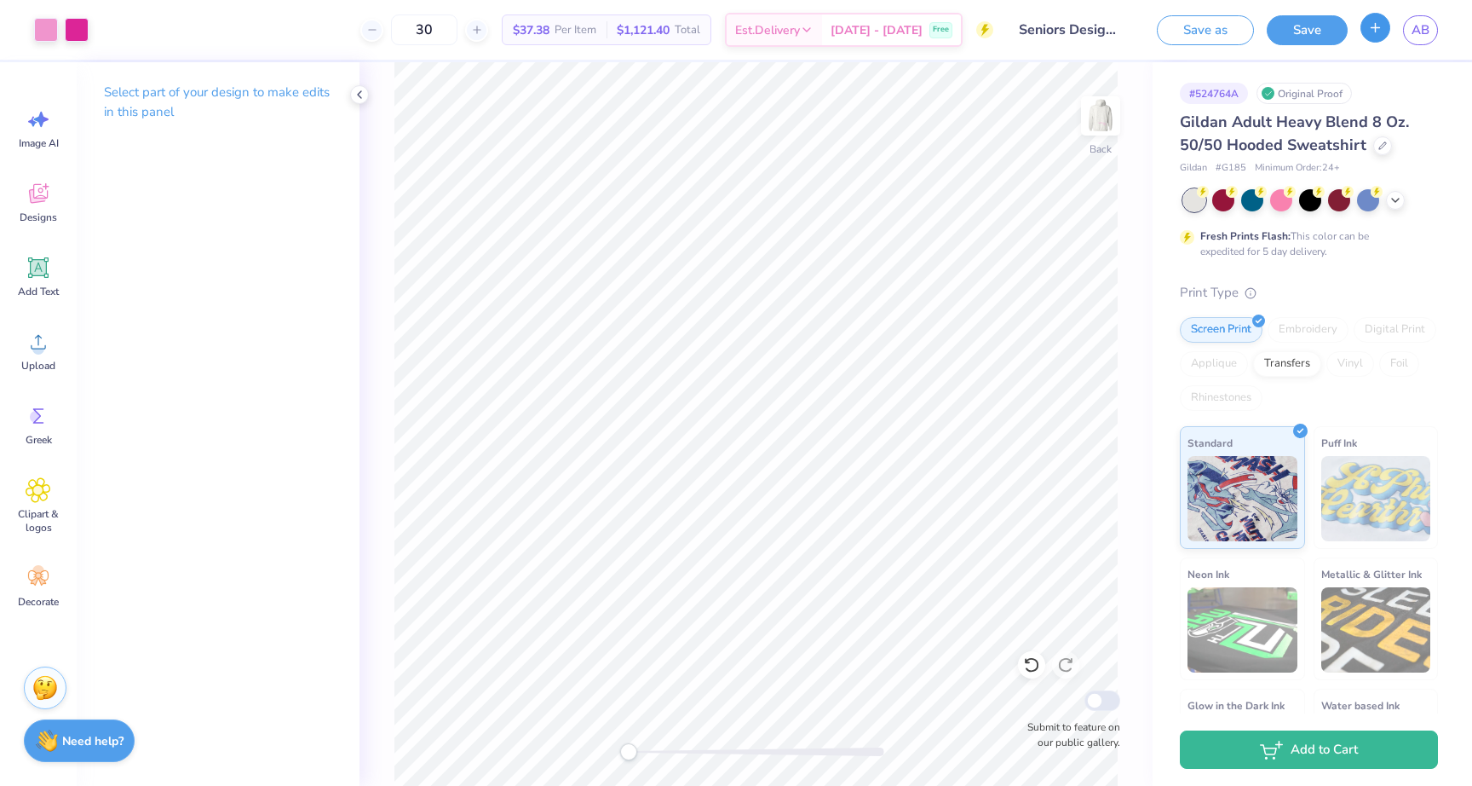
click at [1379, 36] on button "button" at bounding box center [1376, 28] width 30 height 30
checkbox input "true"
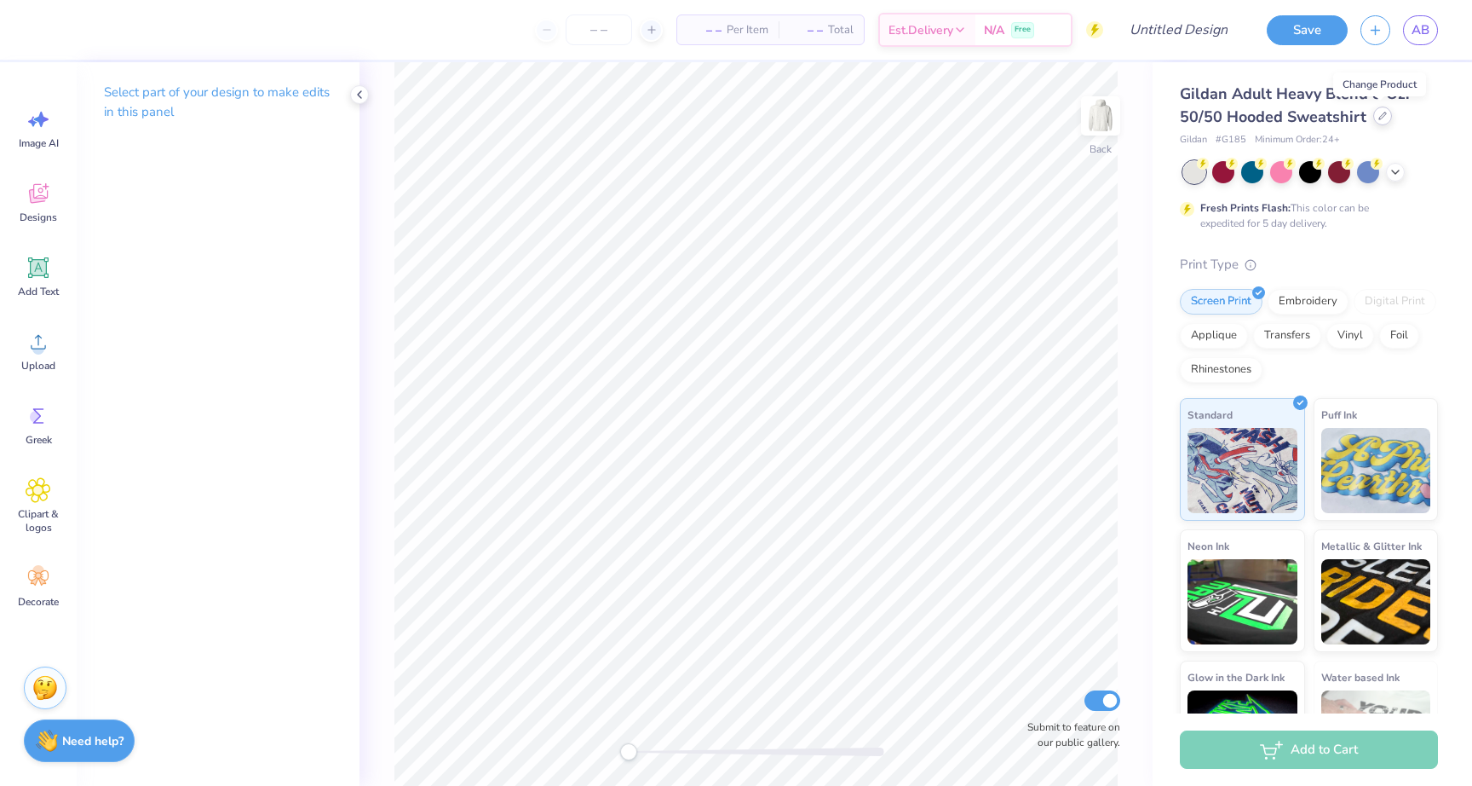
click at [1384, 117] on icon at bounding box center [1383, 116] width 9 height 9
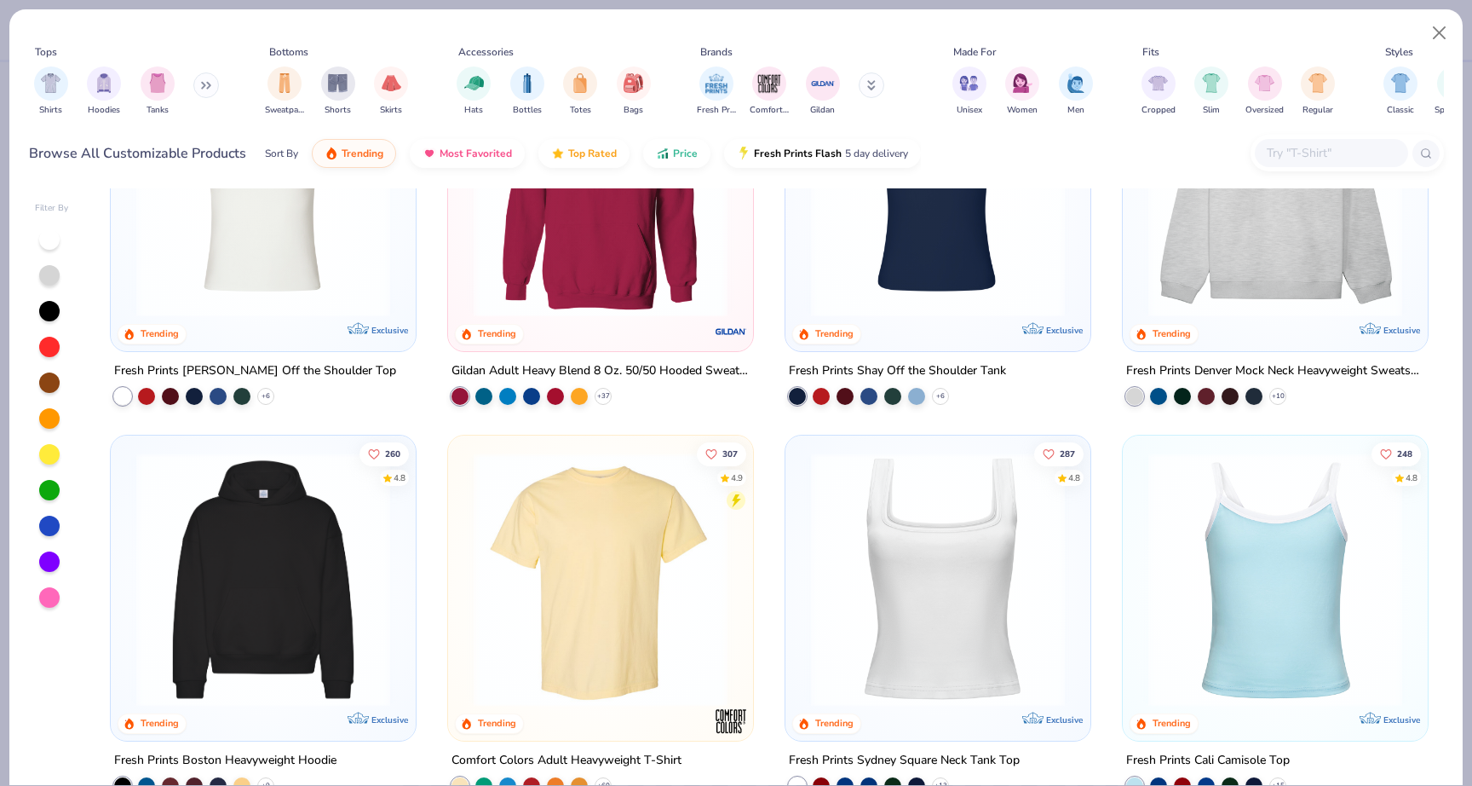
scroll to position [146, 0]
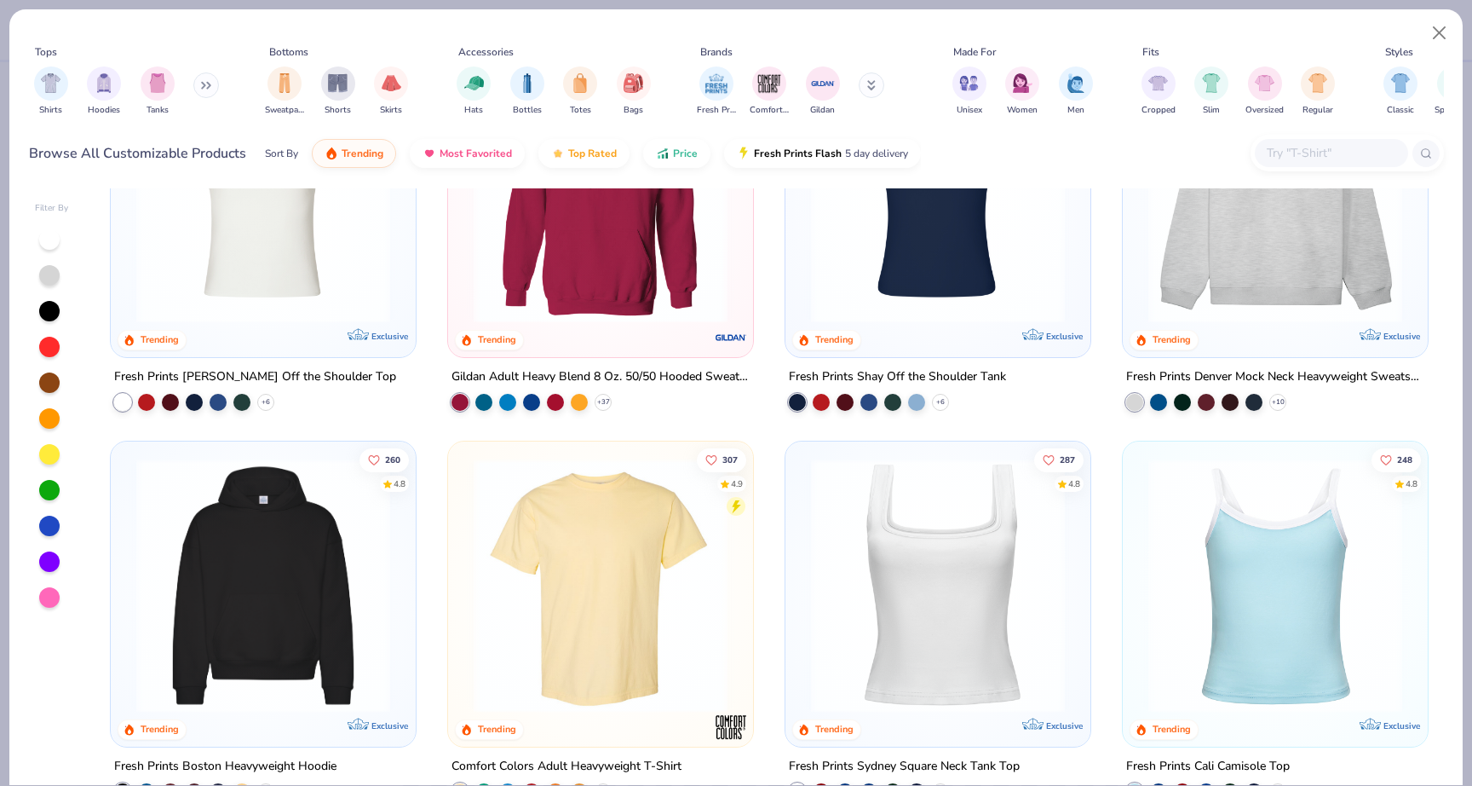
click at [1246, 580] on img at bounding box center [1275, 585] width 271 height 254
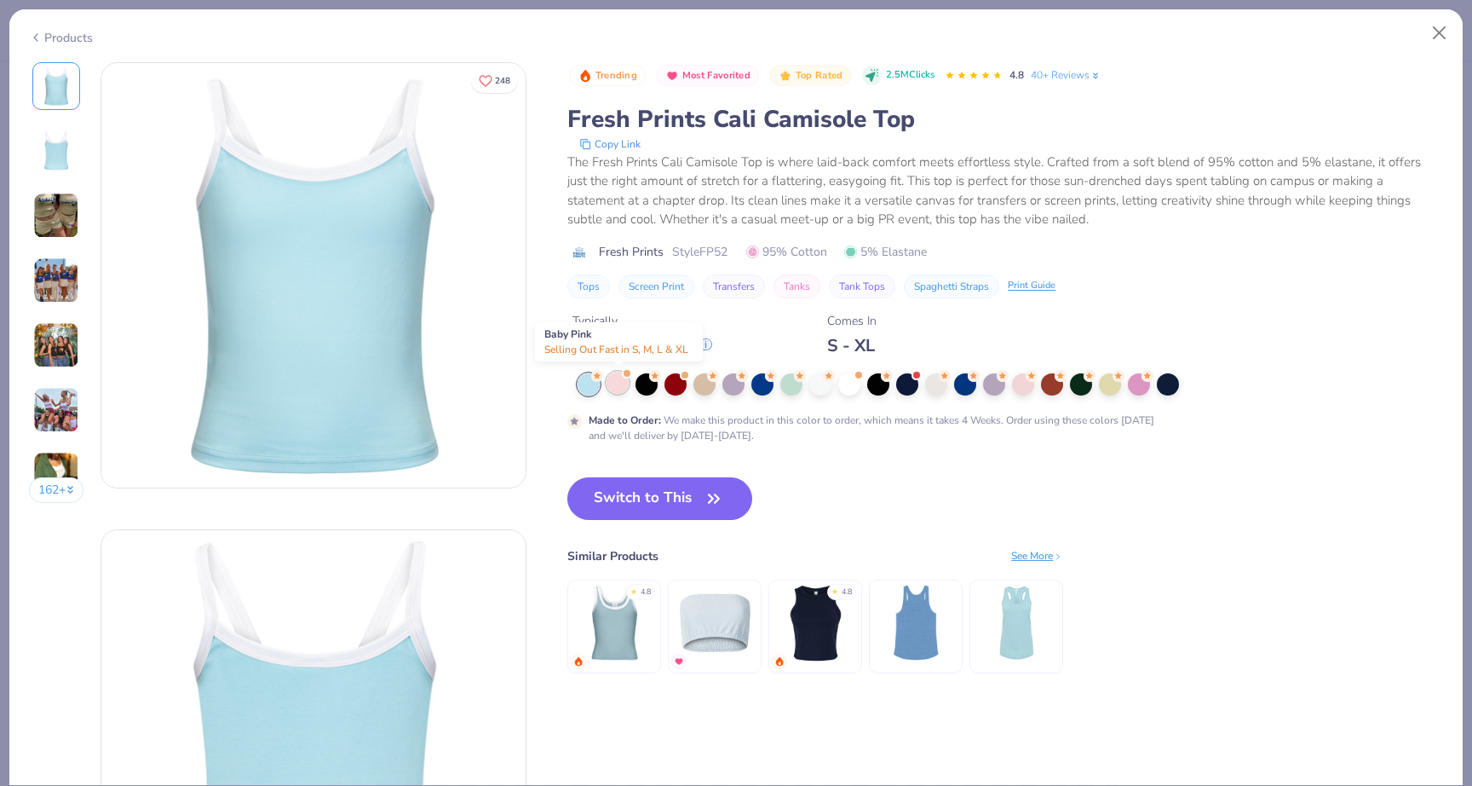
click at [625, 377] on span at bounding box center [626, 373] width 9 height 9
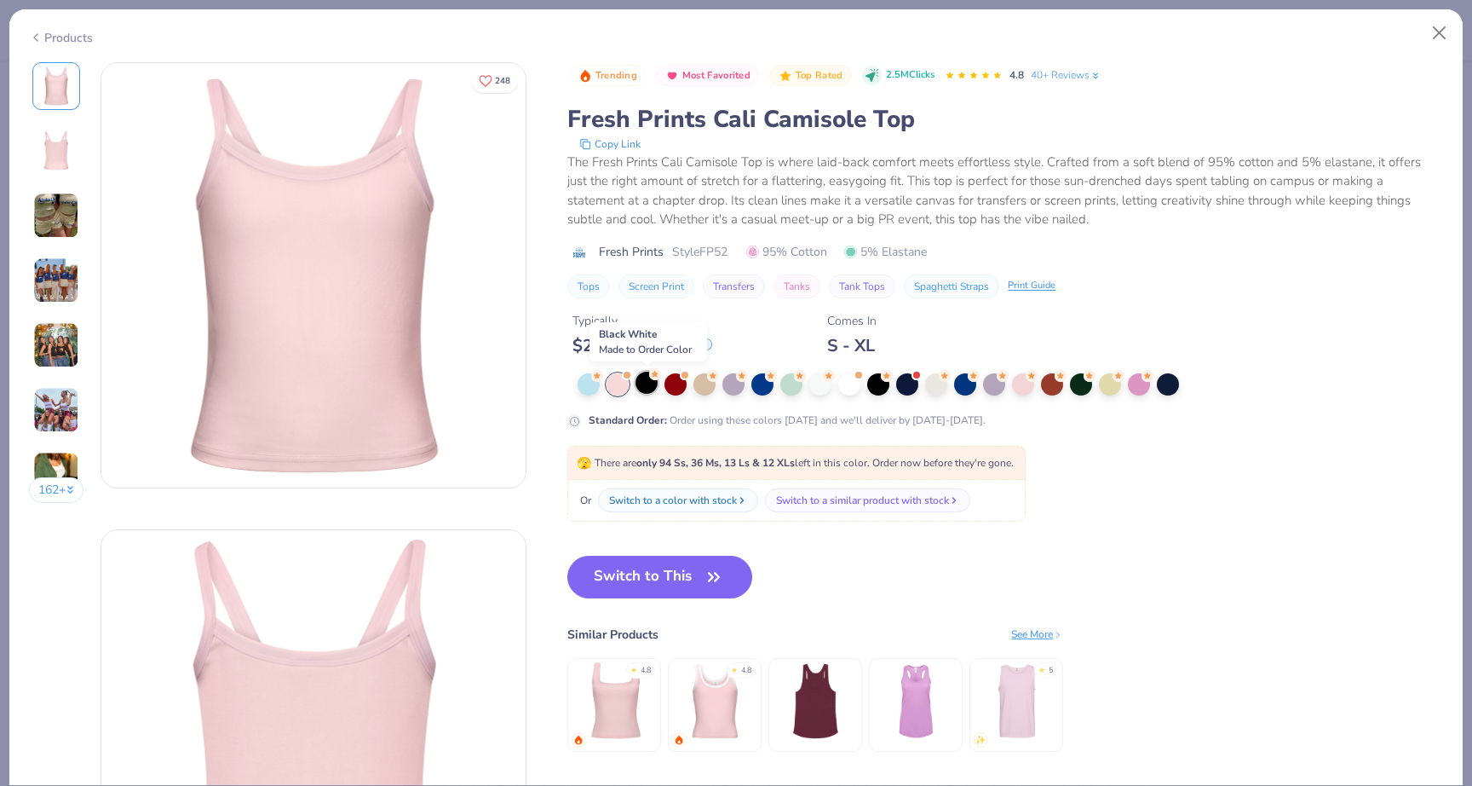
click at [648, 390] on div at bounding box center [647, 382] width 22 height 22
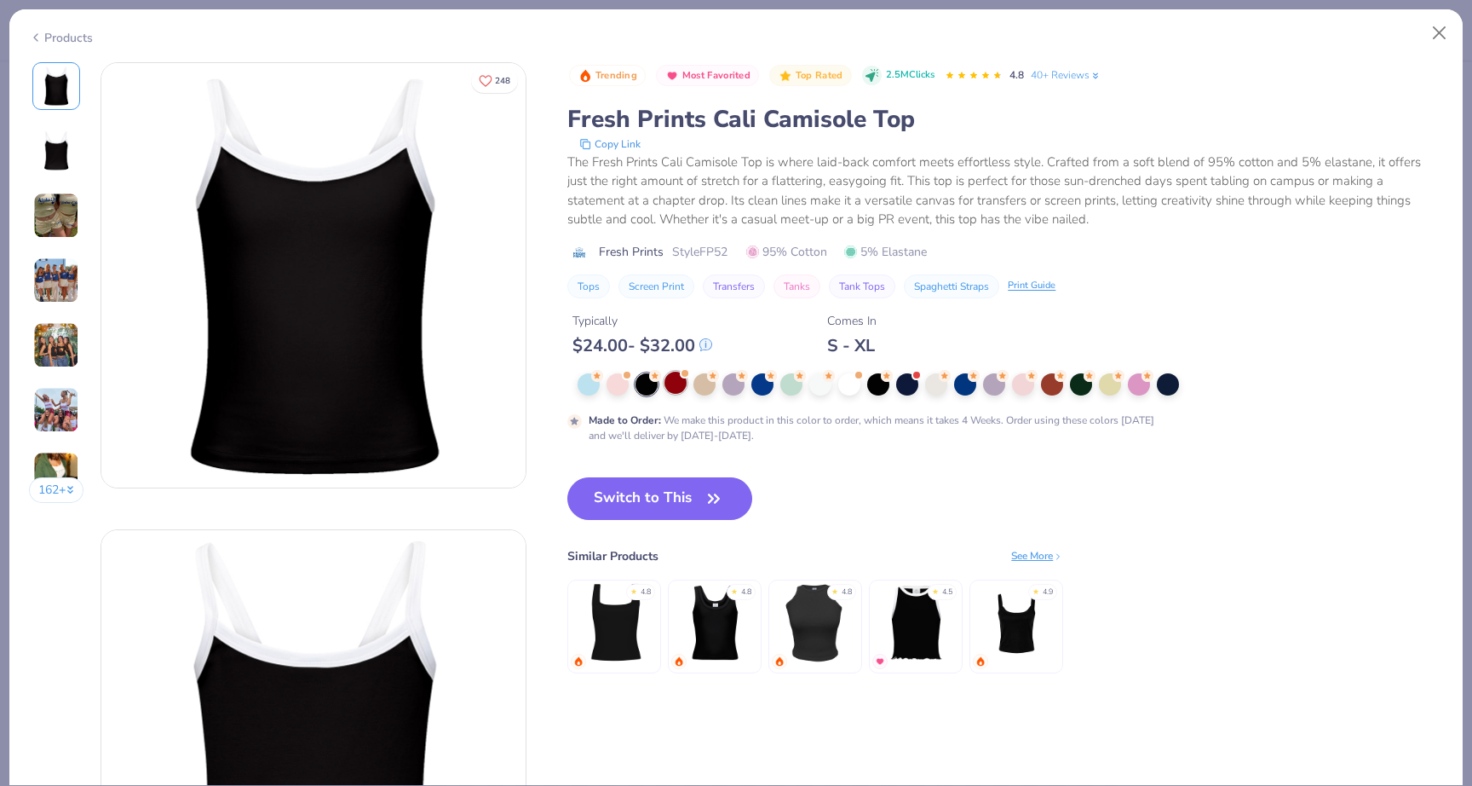
click at [680, 390] on div at bounding box center [676, 382] width 22 height 22
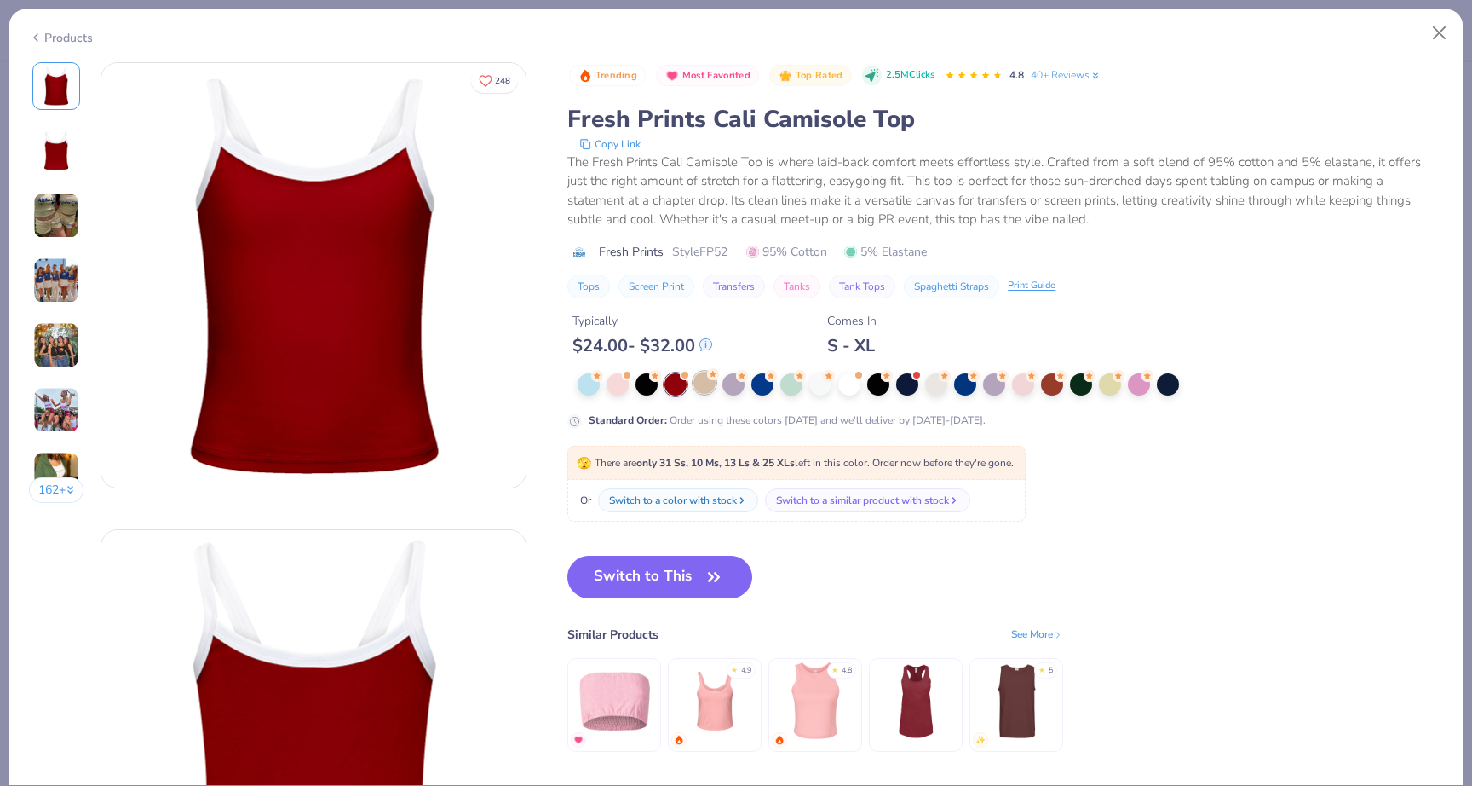
click at [703, 389] on div at bounding box center [705, 382] width 22 height 22
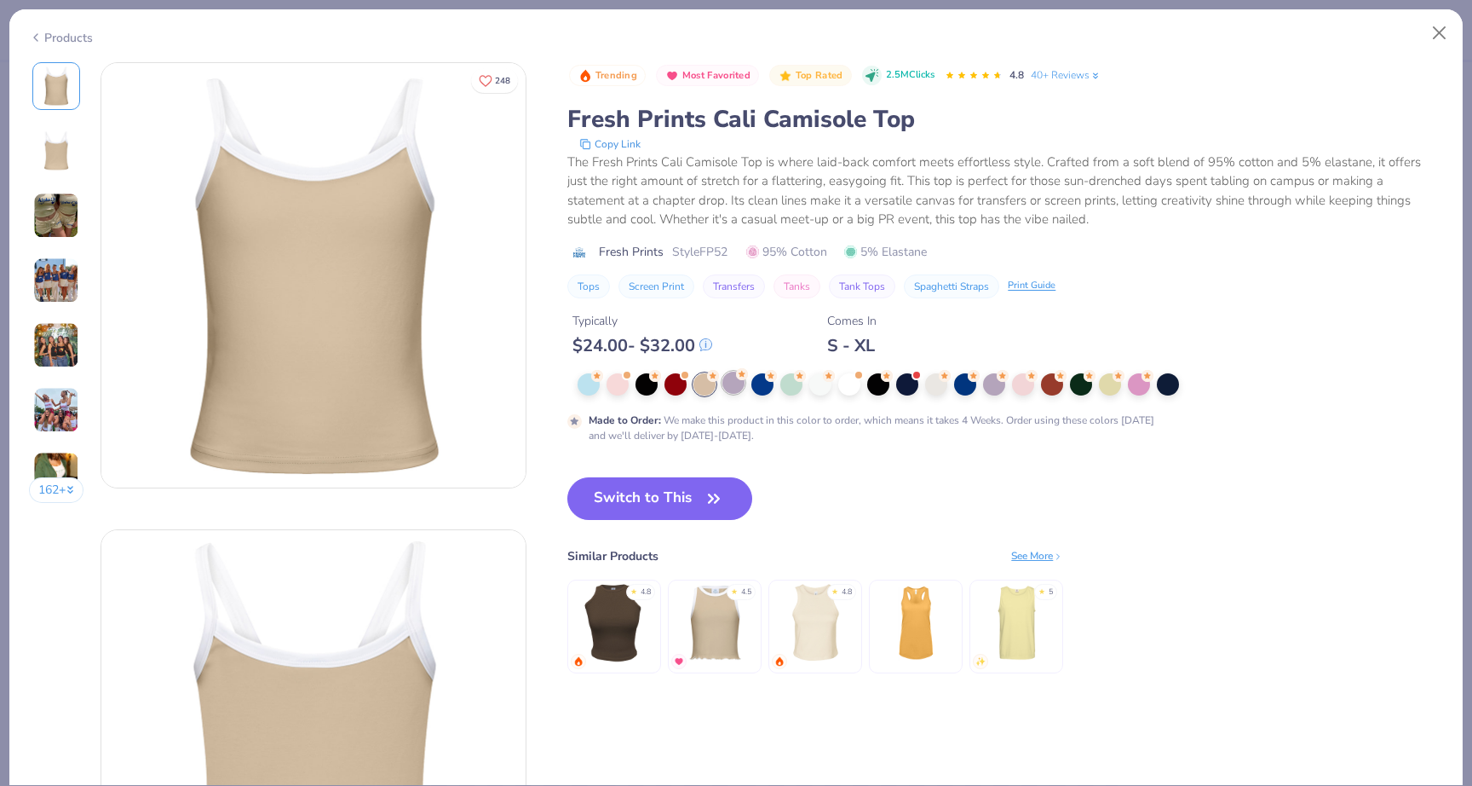
click at [744, 389] on div at bounding box center [734, 382] width 22 height 22
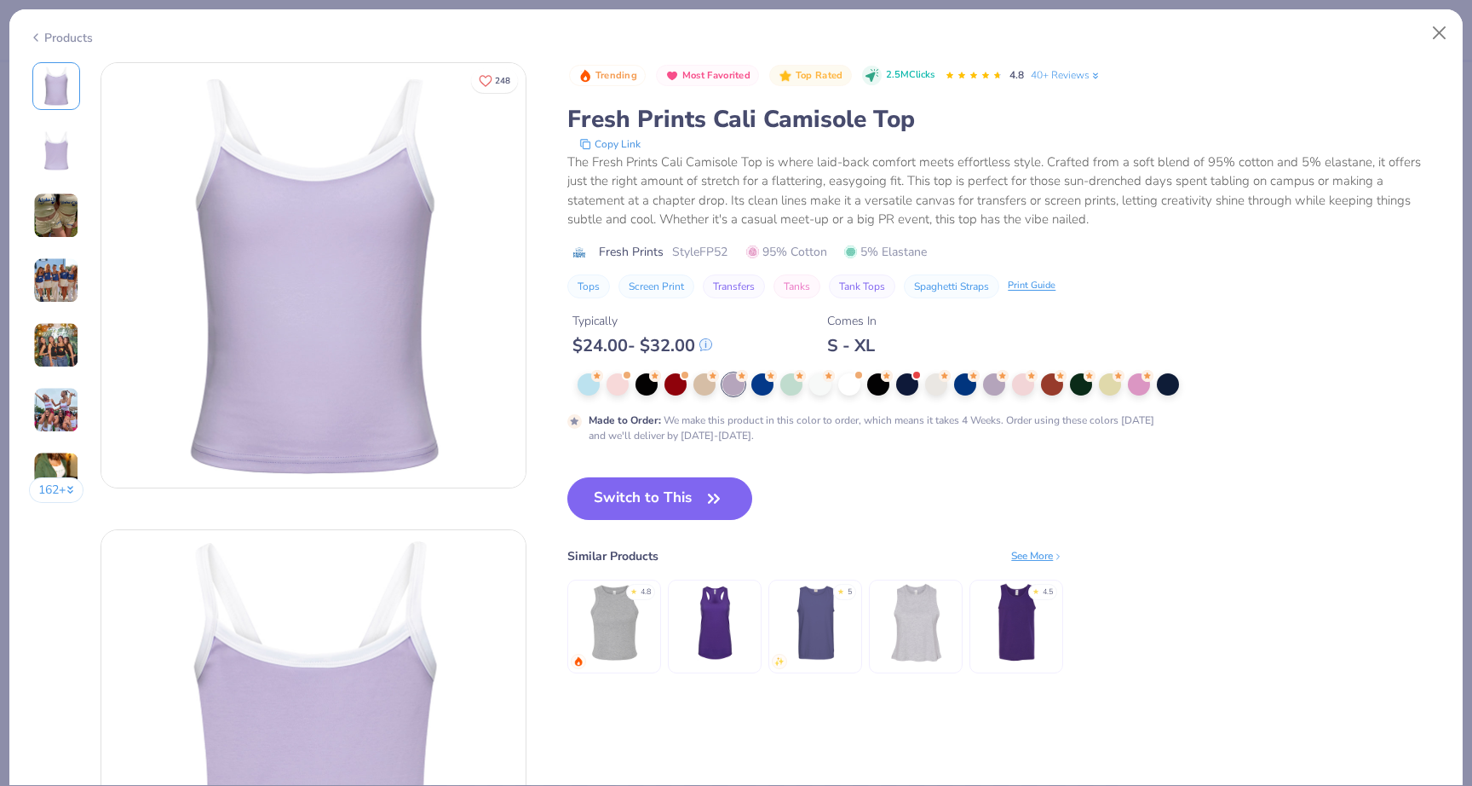
click at [774, 389] on div at bounding box center [913, 384] width 671 height 22
click at [795, 386] on div at bounding box center [791, 382] width 22 height 22
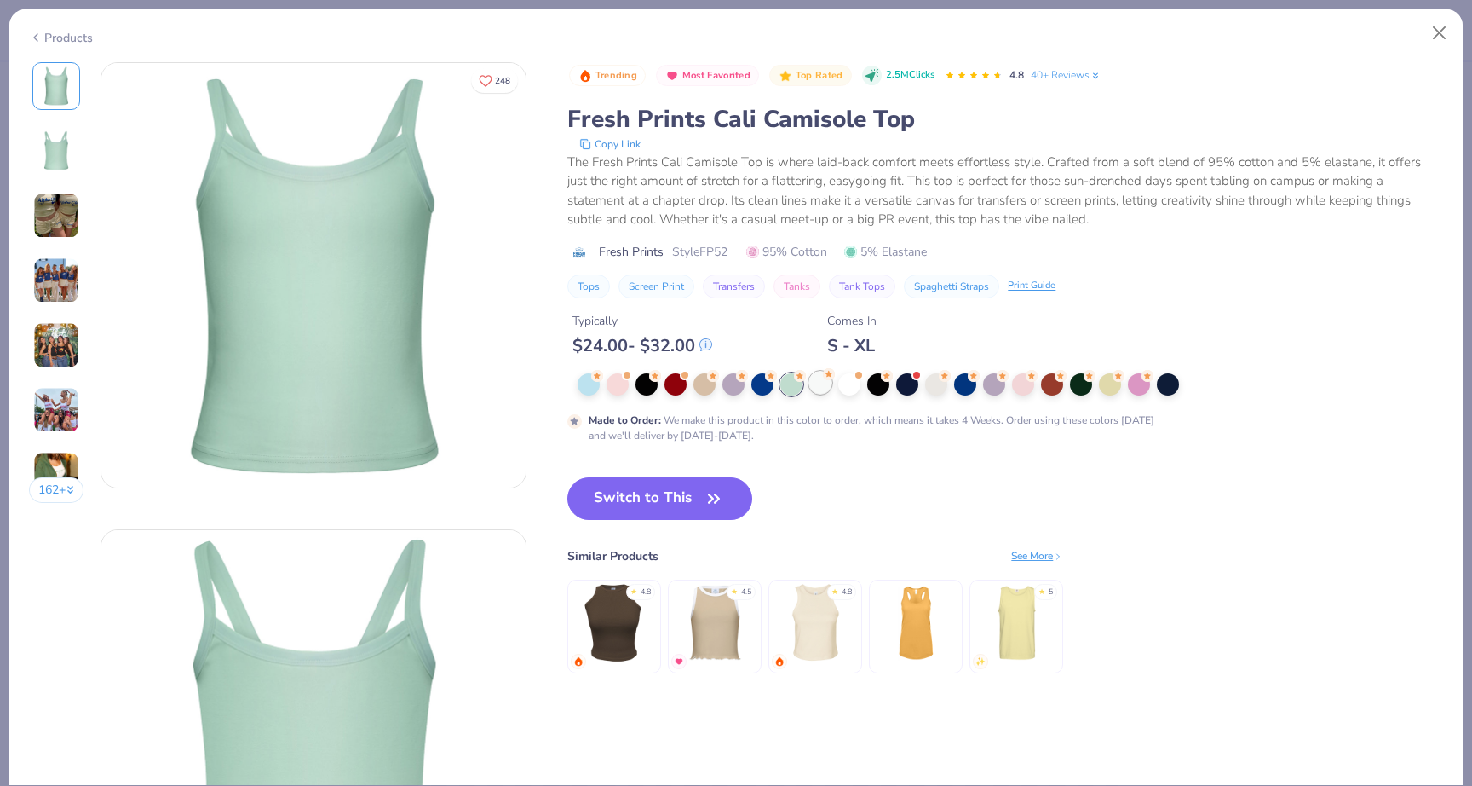
click at [829, 386] on div at bounding box center [820, 382] width 22 height 22
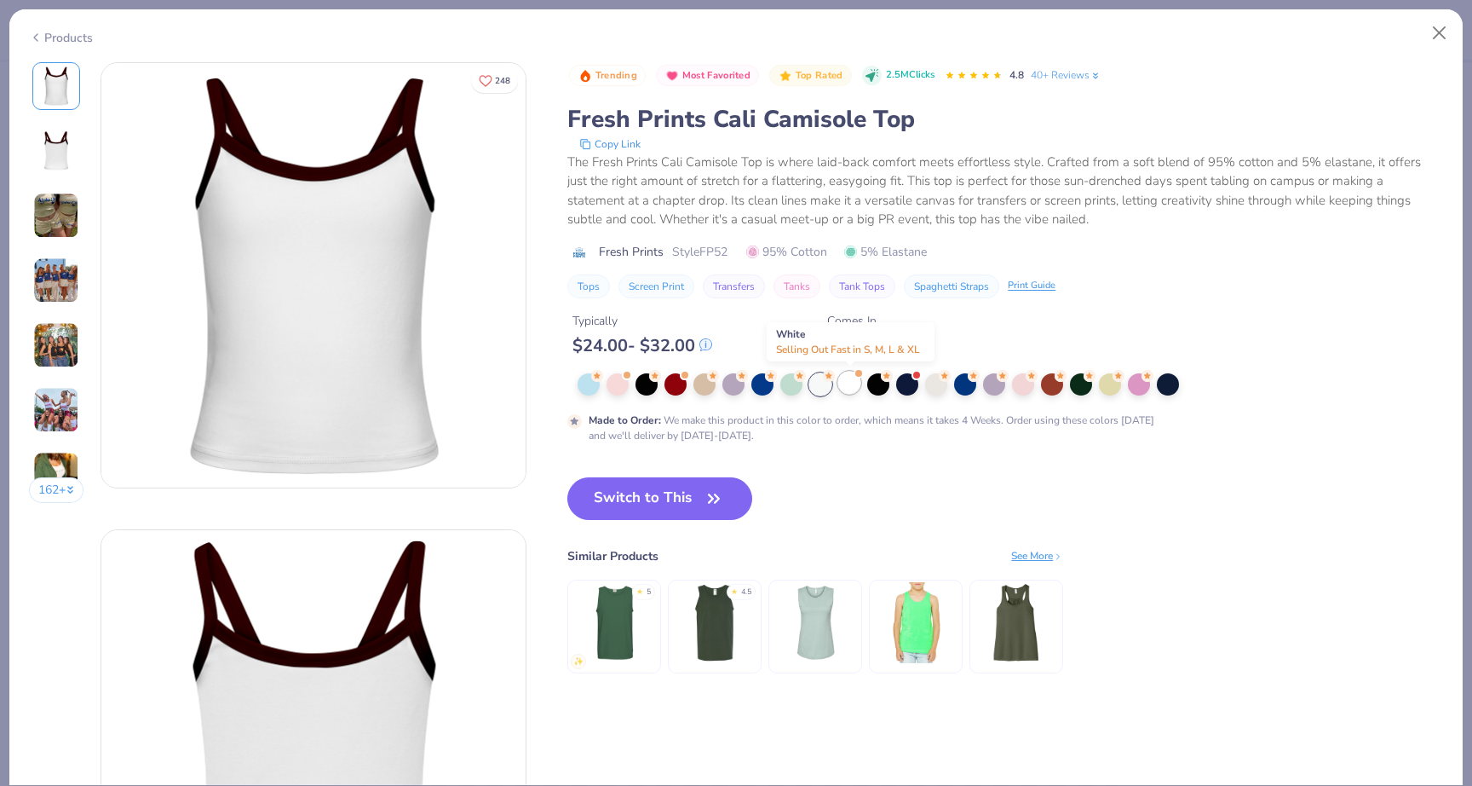
click at [855, 386] on div at bounding box center [849, 382] width 22 height 22
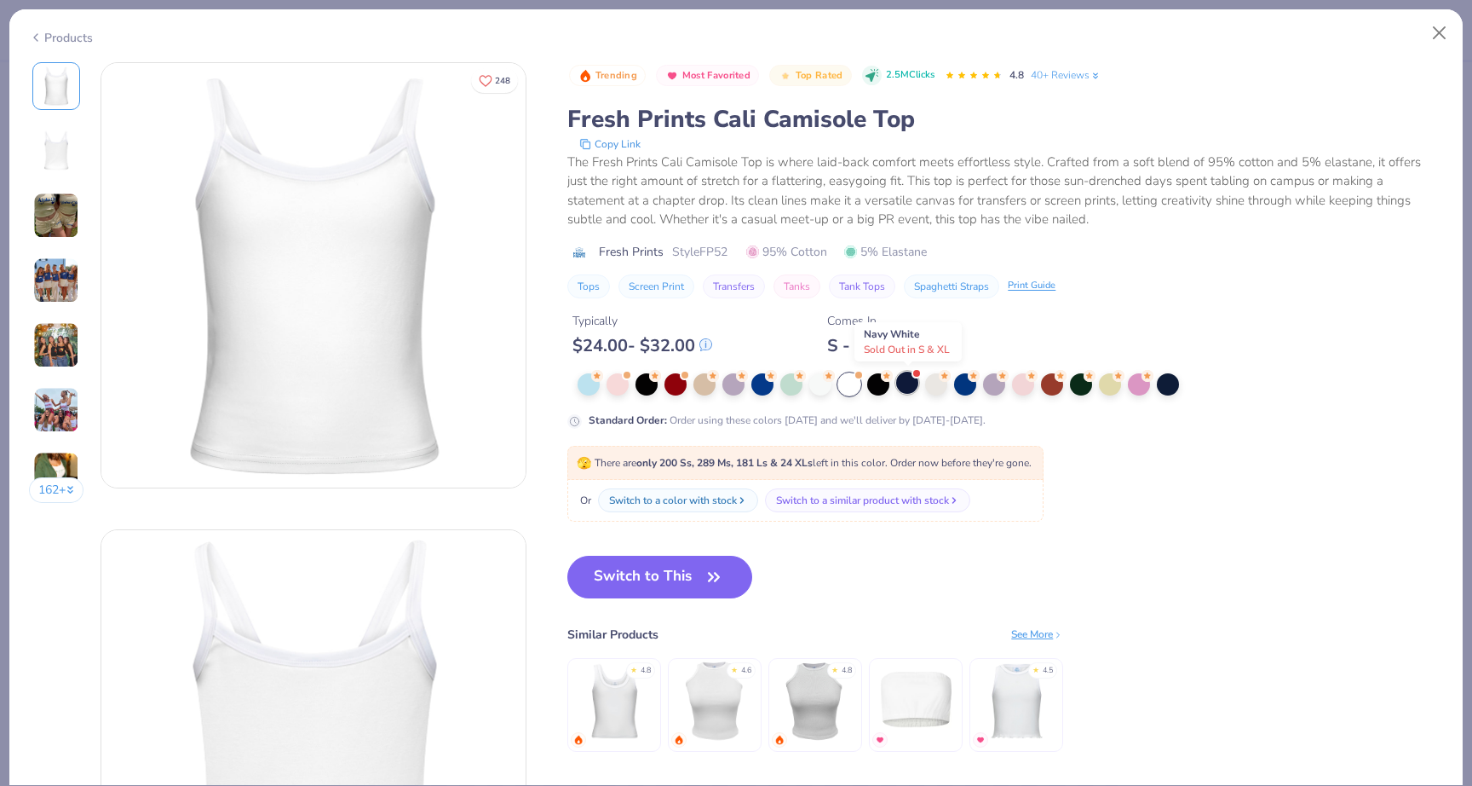
click at [902, 388] on div at bounding box center [907, 382] width 22 height 22
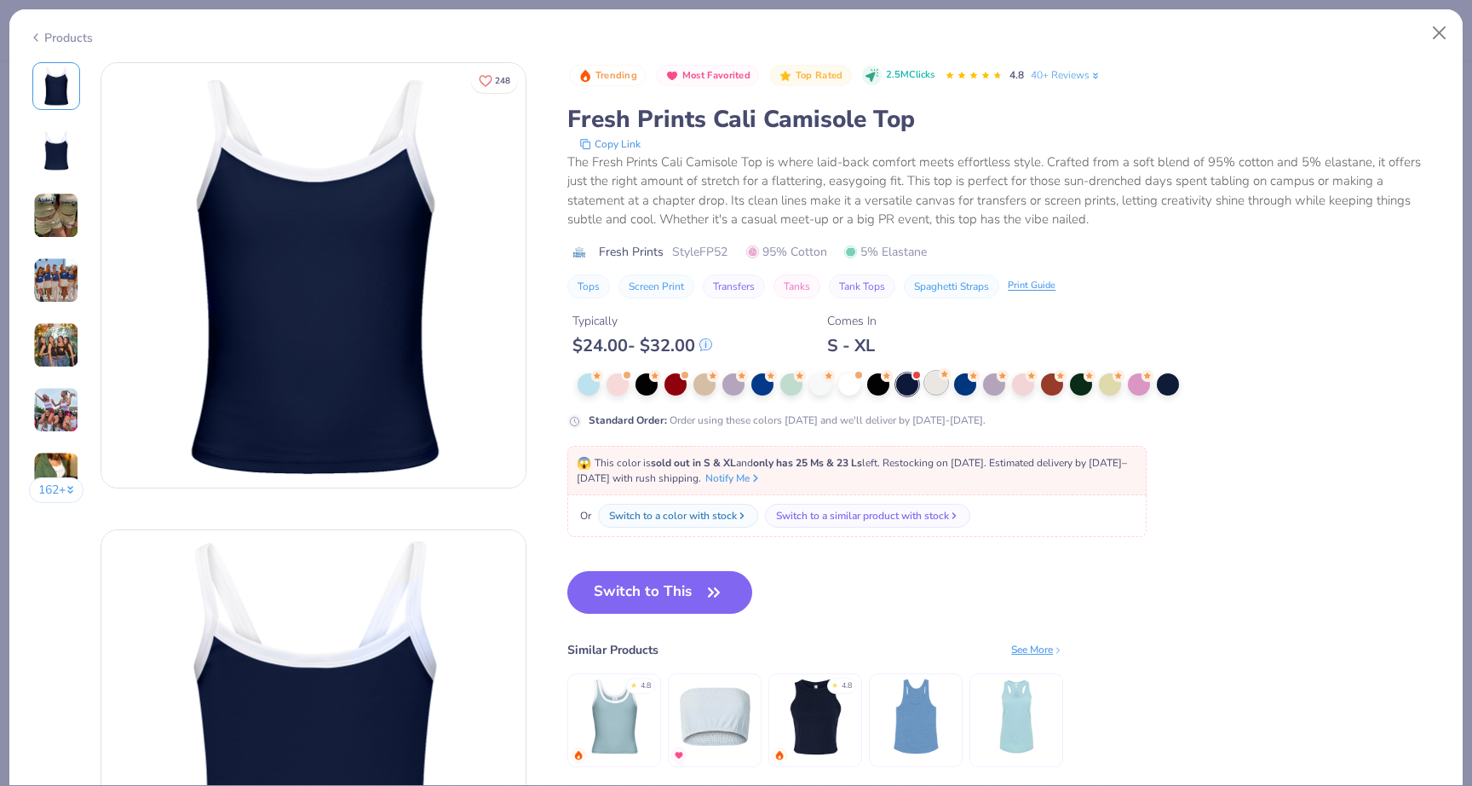
click at [934, 388] on div at bounding box center [936, 382] width 22 height 22
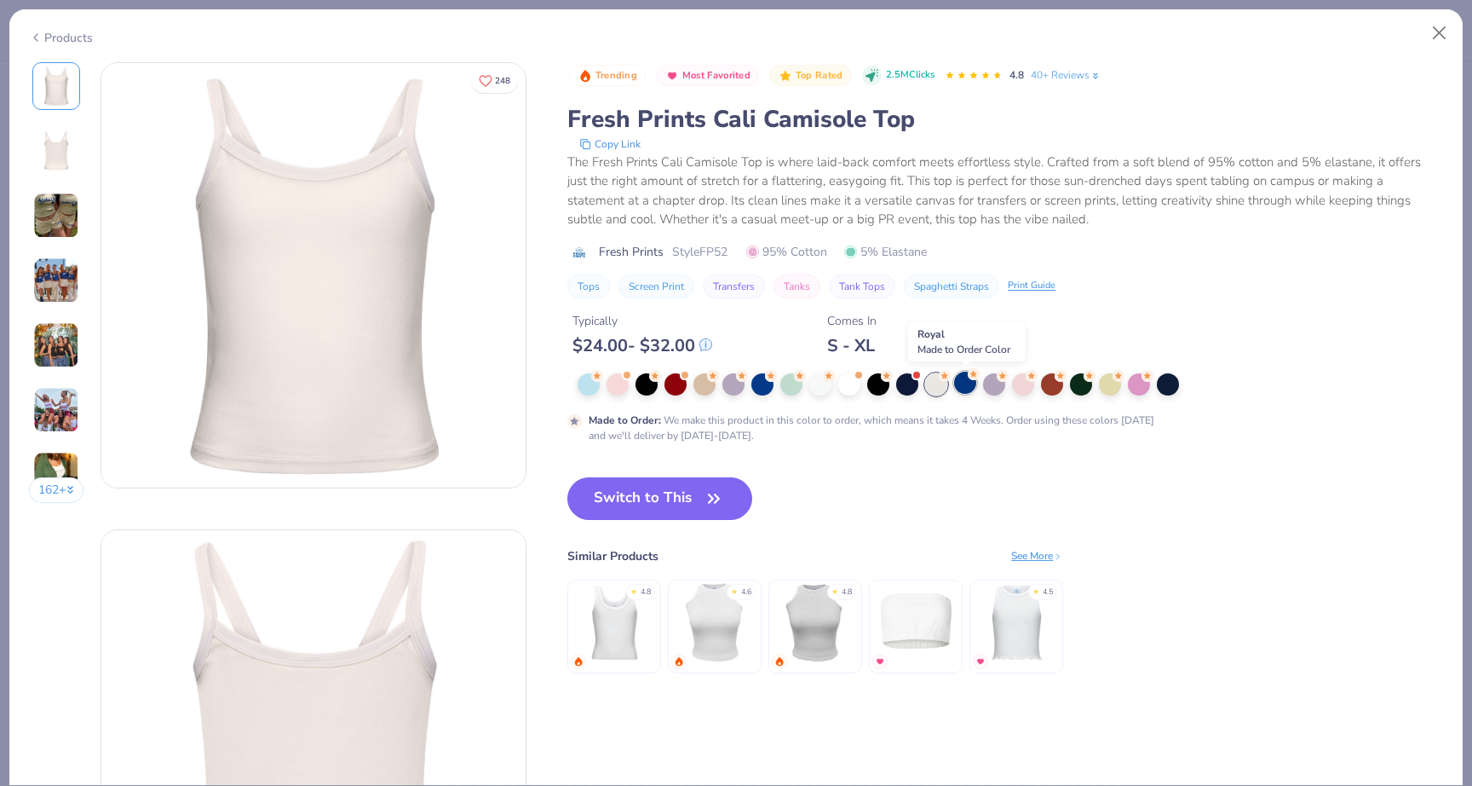
click at [967, 387] on div at bounding box center [965, 382] width 22 height 22
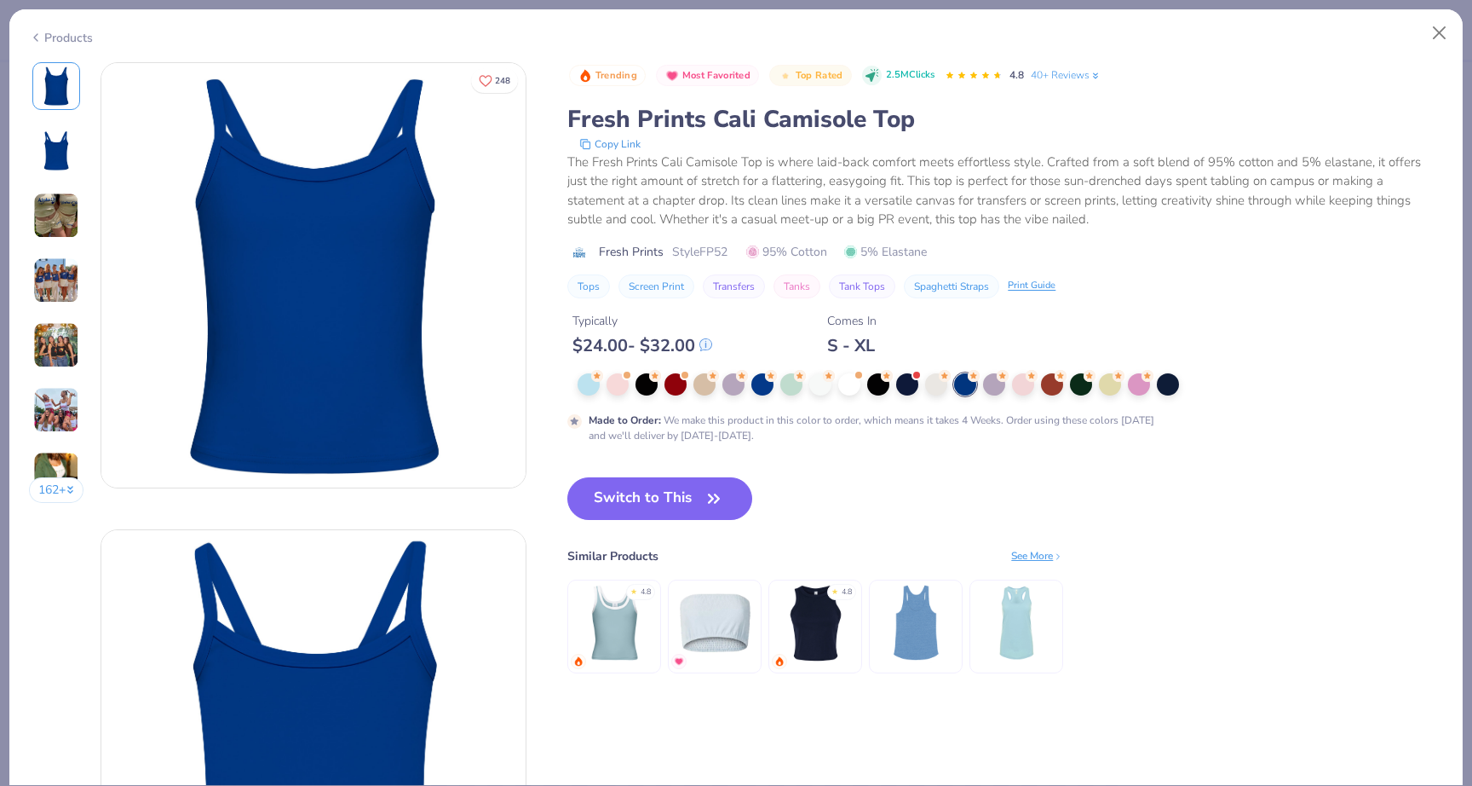
click at [1009, 386] on div at bounding box center [913, 384] width 671 height 22
click at [1029, 385] on div at bounding box center [1023, 382] width 22 height 22
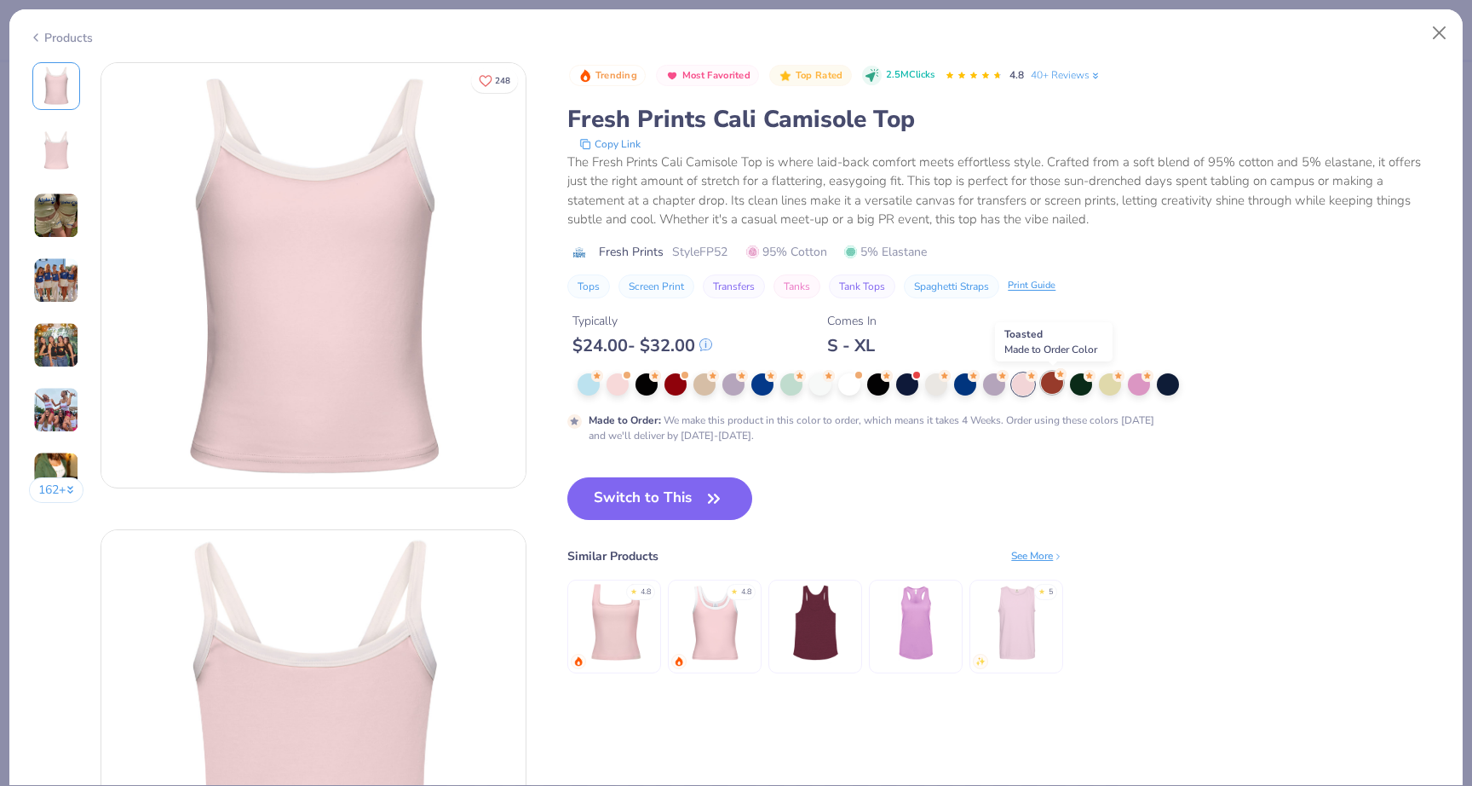
click at [1055, 389] on div at bounding box center [1052, 382] width 22 height 22
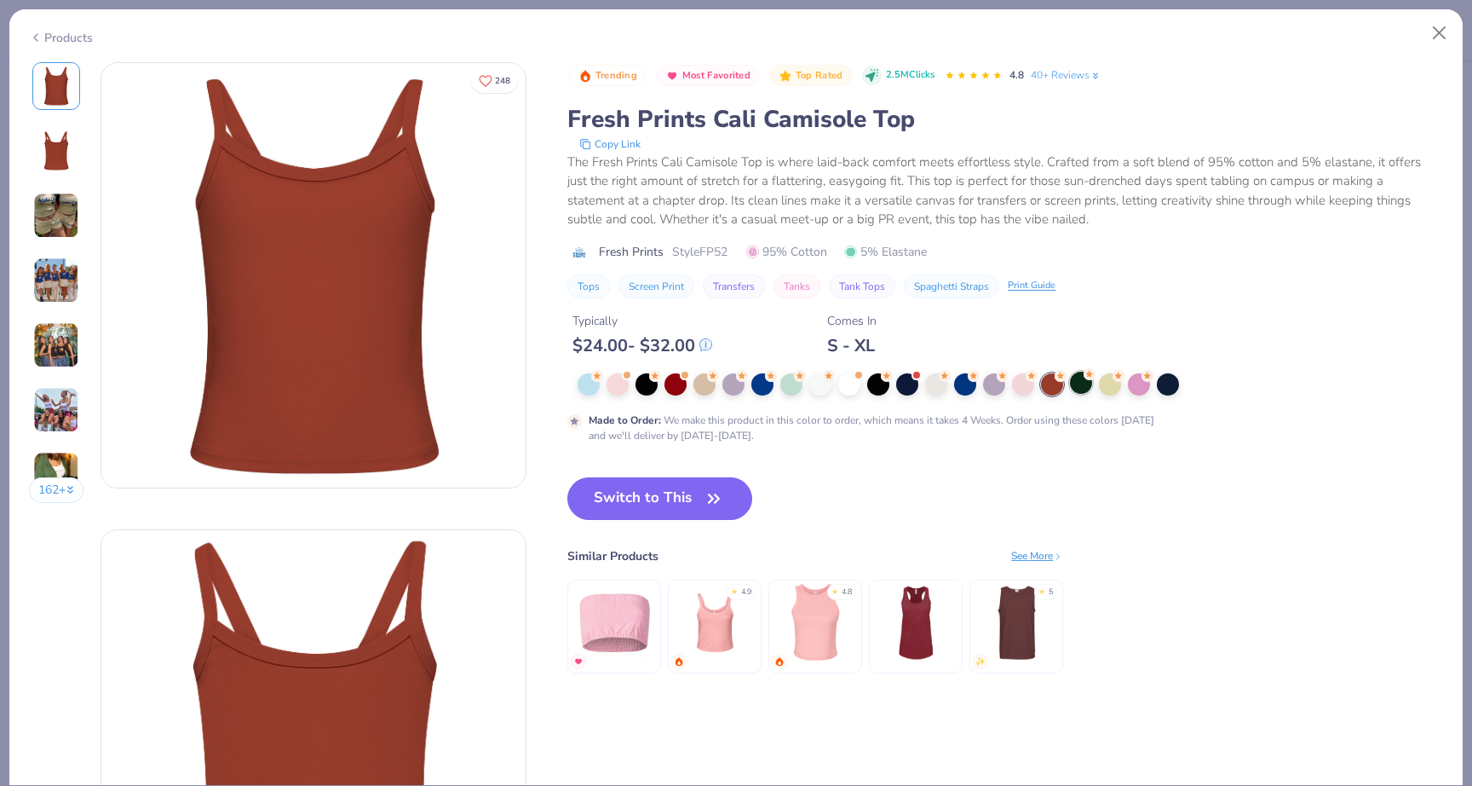
click at [1084, 389] on div at bounding box center [1081, 382] width 22 height 22
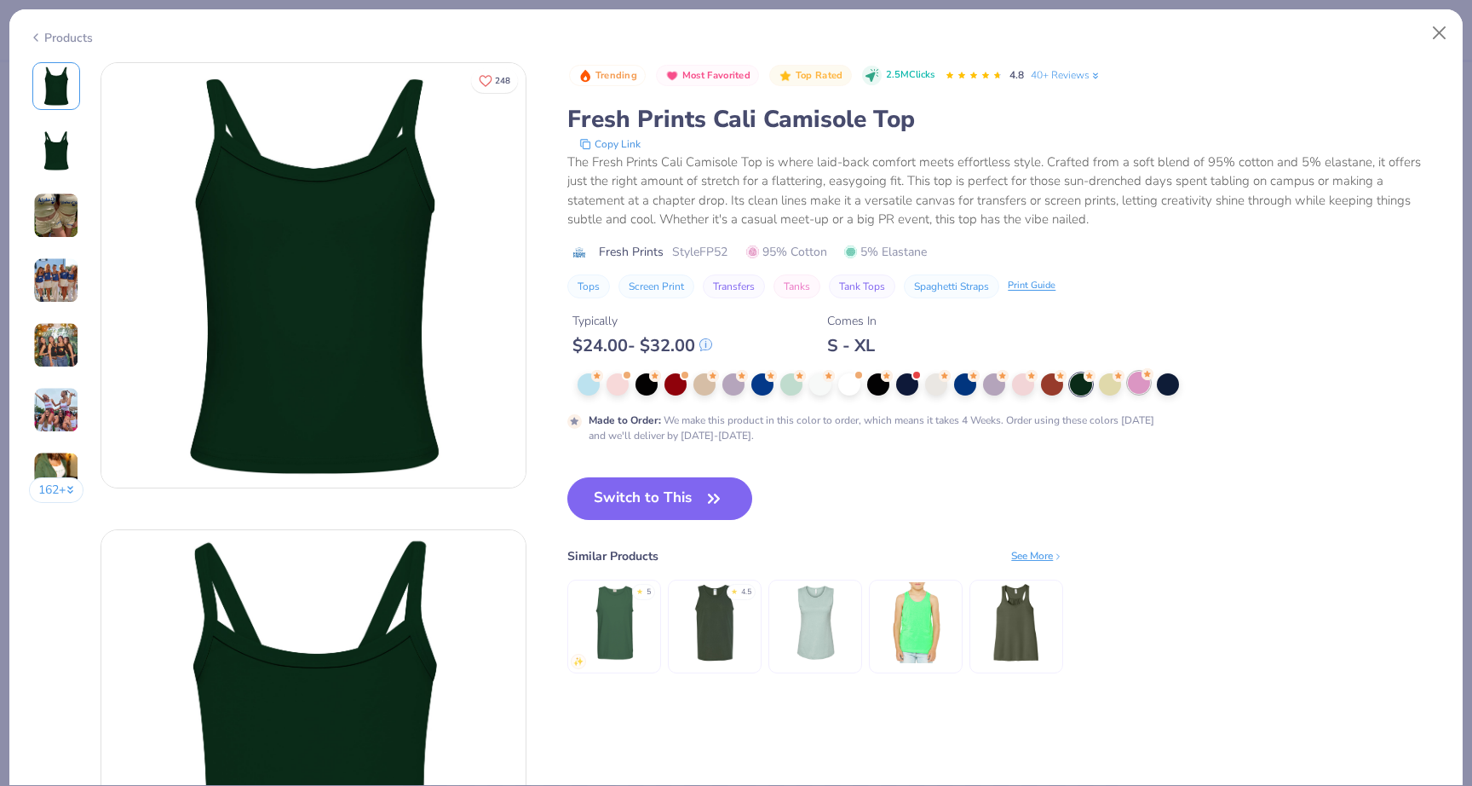
click at [1138, 389] on div at bounding box center [1139, 382] width 22 height 22
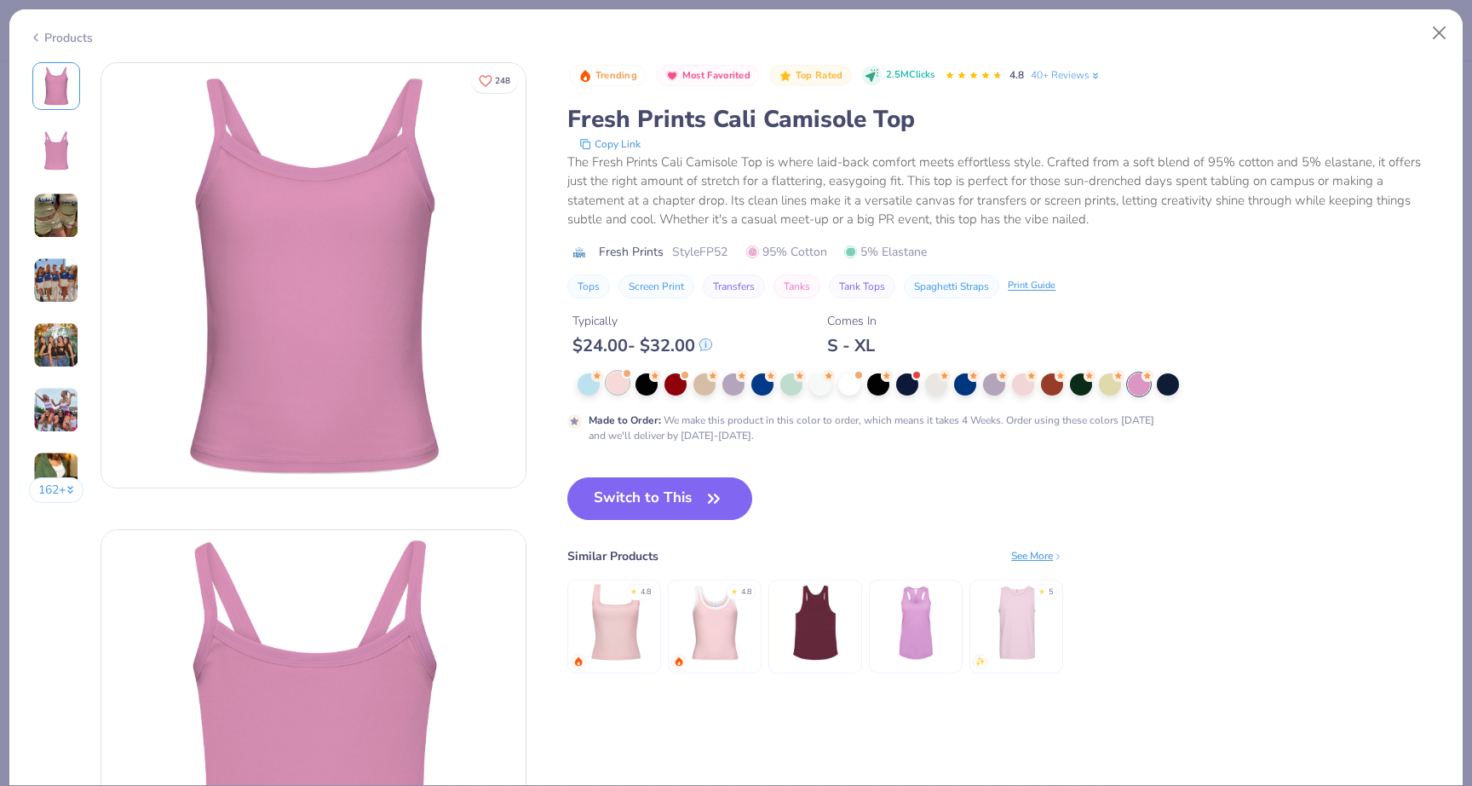
click at [617, 377] on div at bounding box center [618, 382] width 22 height 22
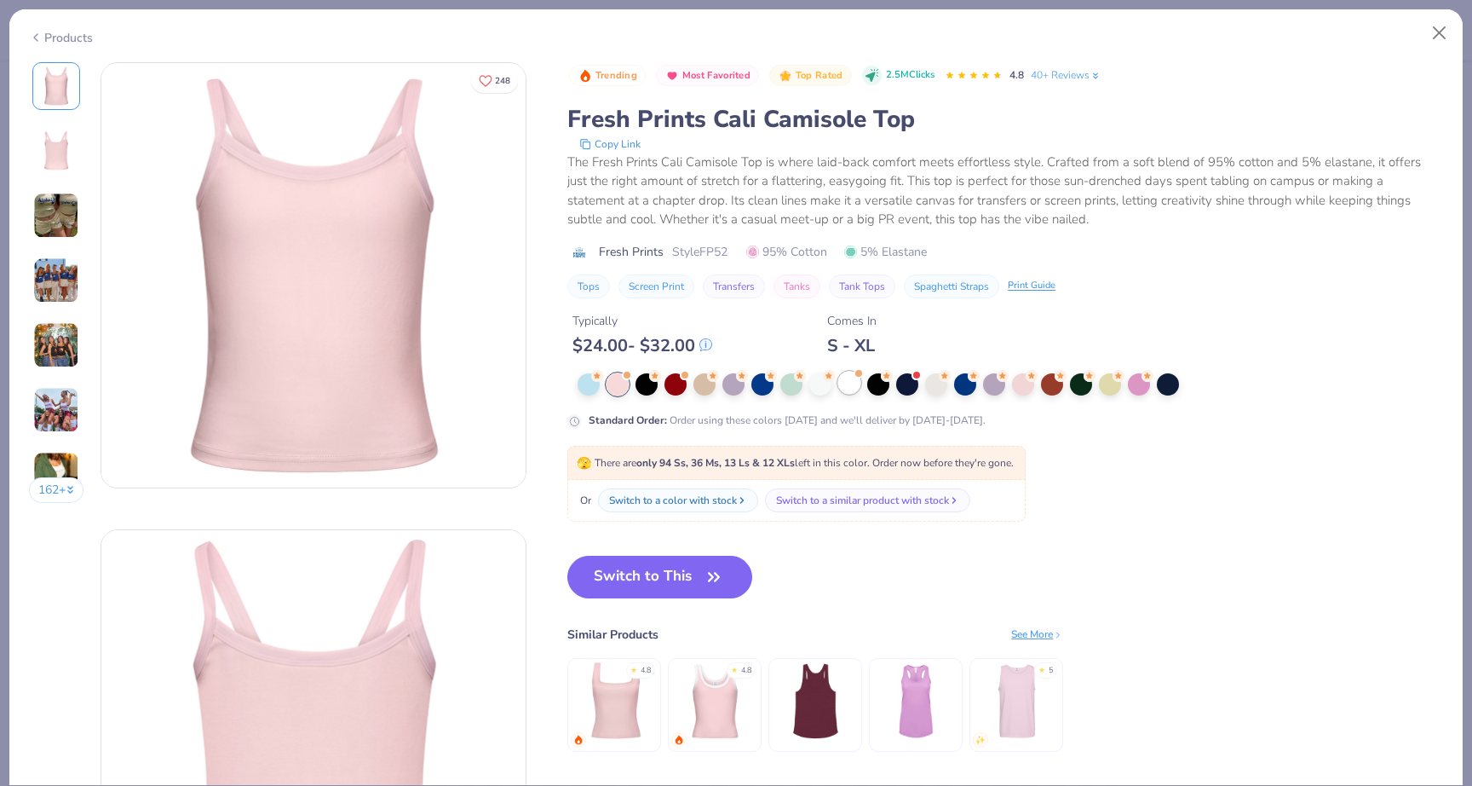
click at [841, 389] on div at bounding box center [849, 382] width 22 height 22
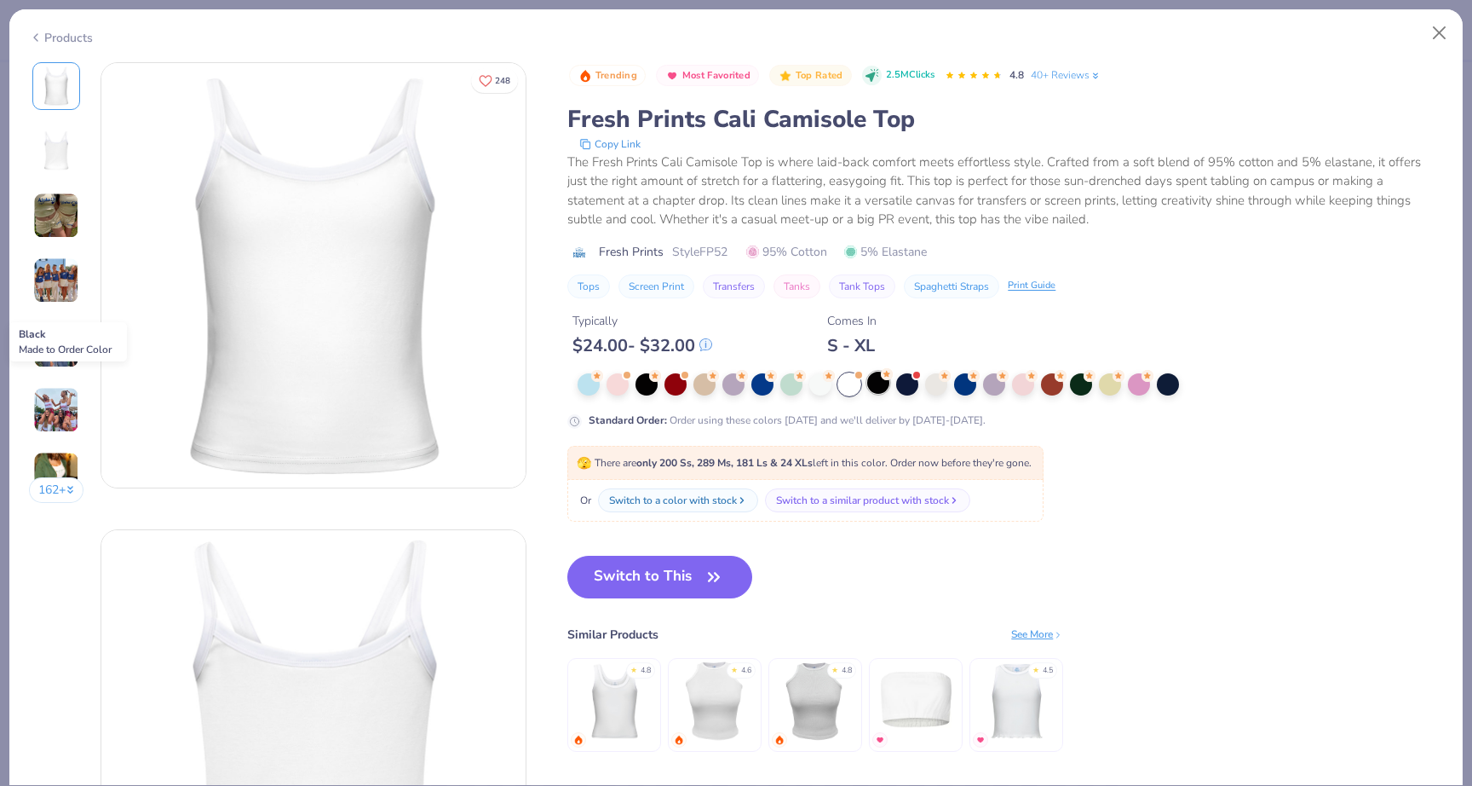
click at [878, 389] on div at bounding box center [878, 382] width 22 height 22
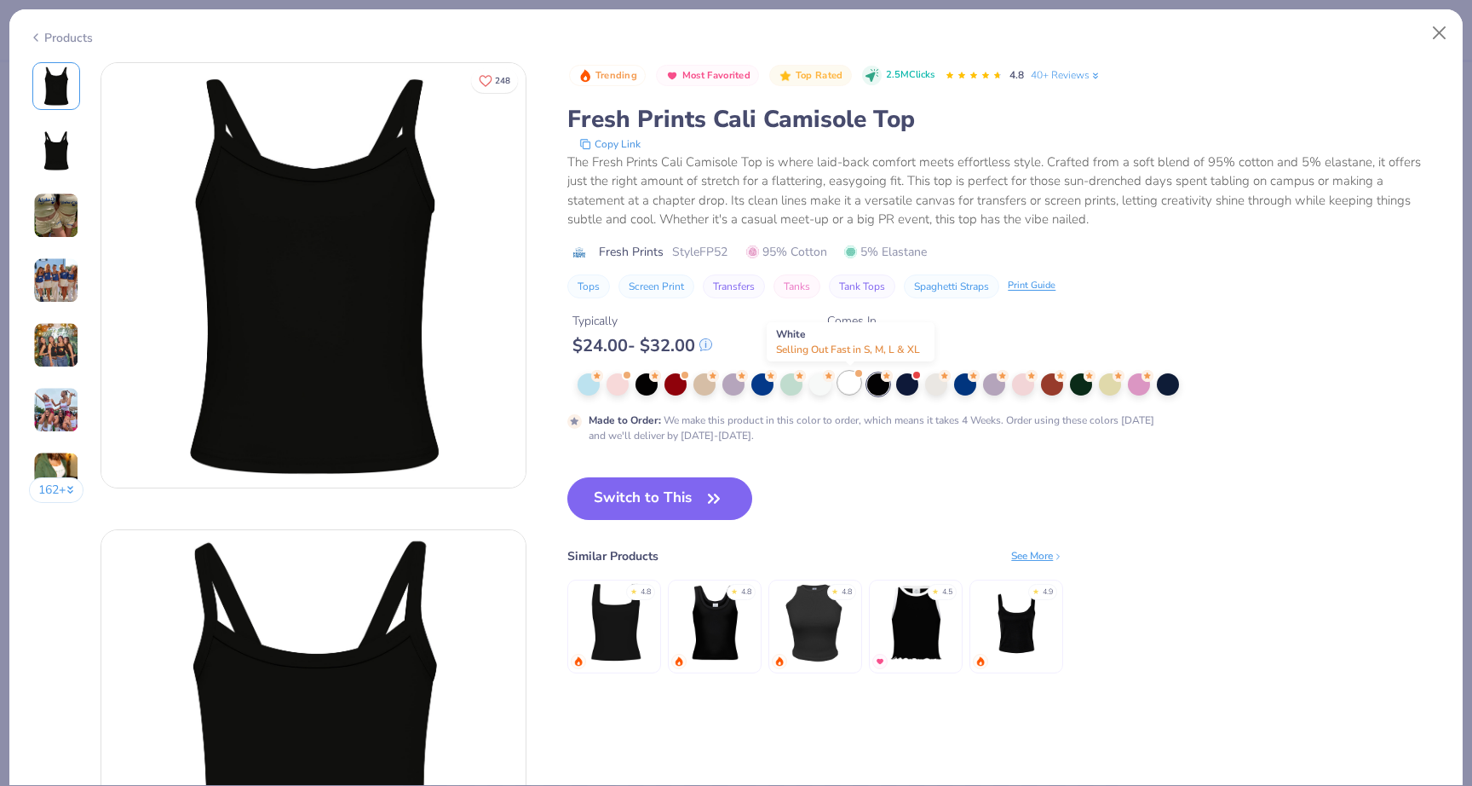
click at [847, 389] on div at bounding box center [849, 382] width 22 height 22
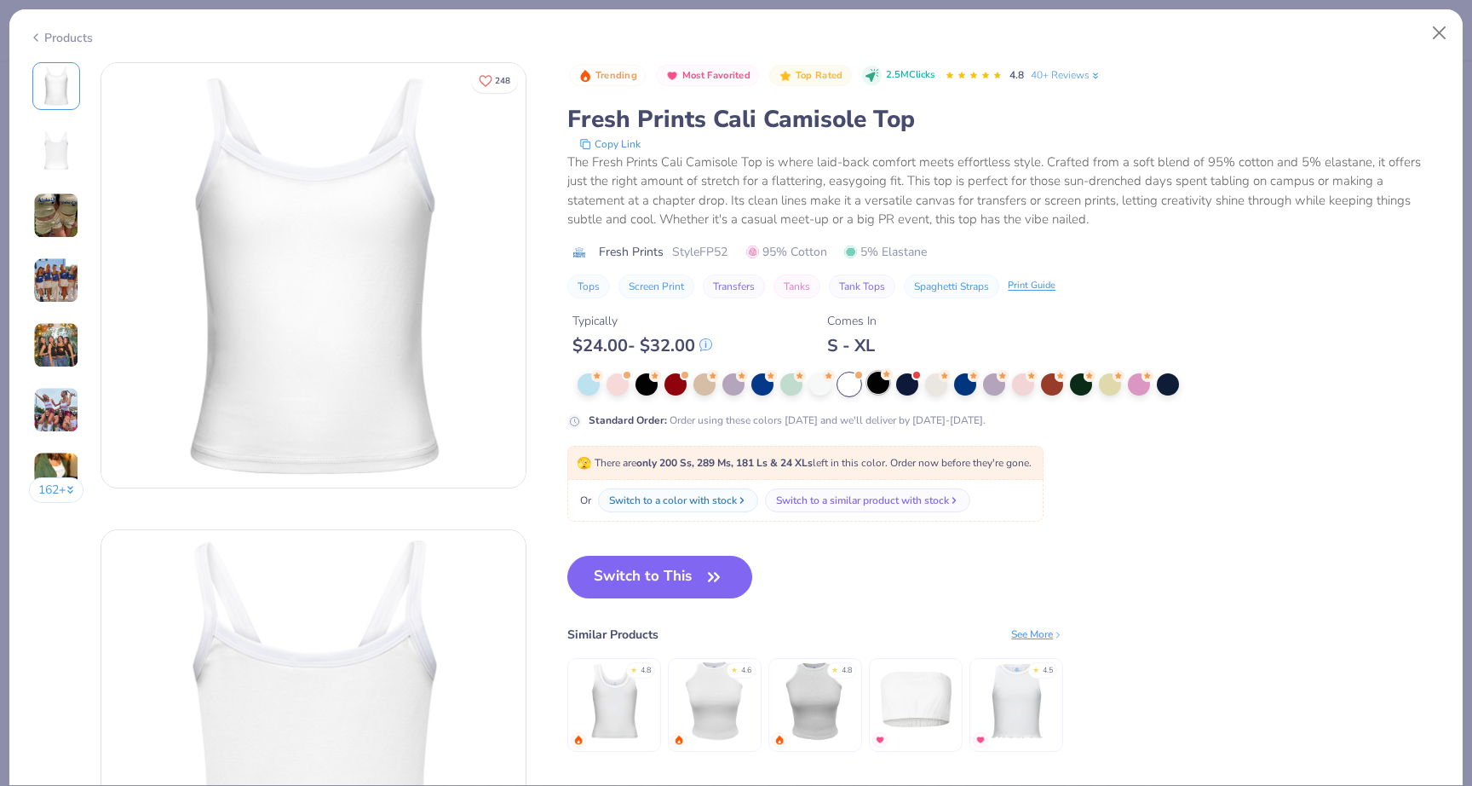
click at [886, 383] on div at bounding box center [878, 382] width 22 height 22
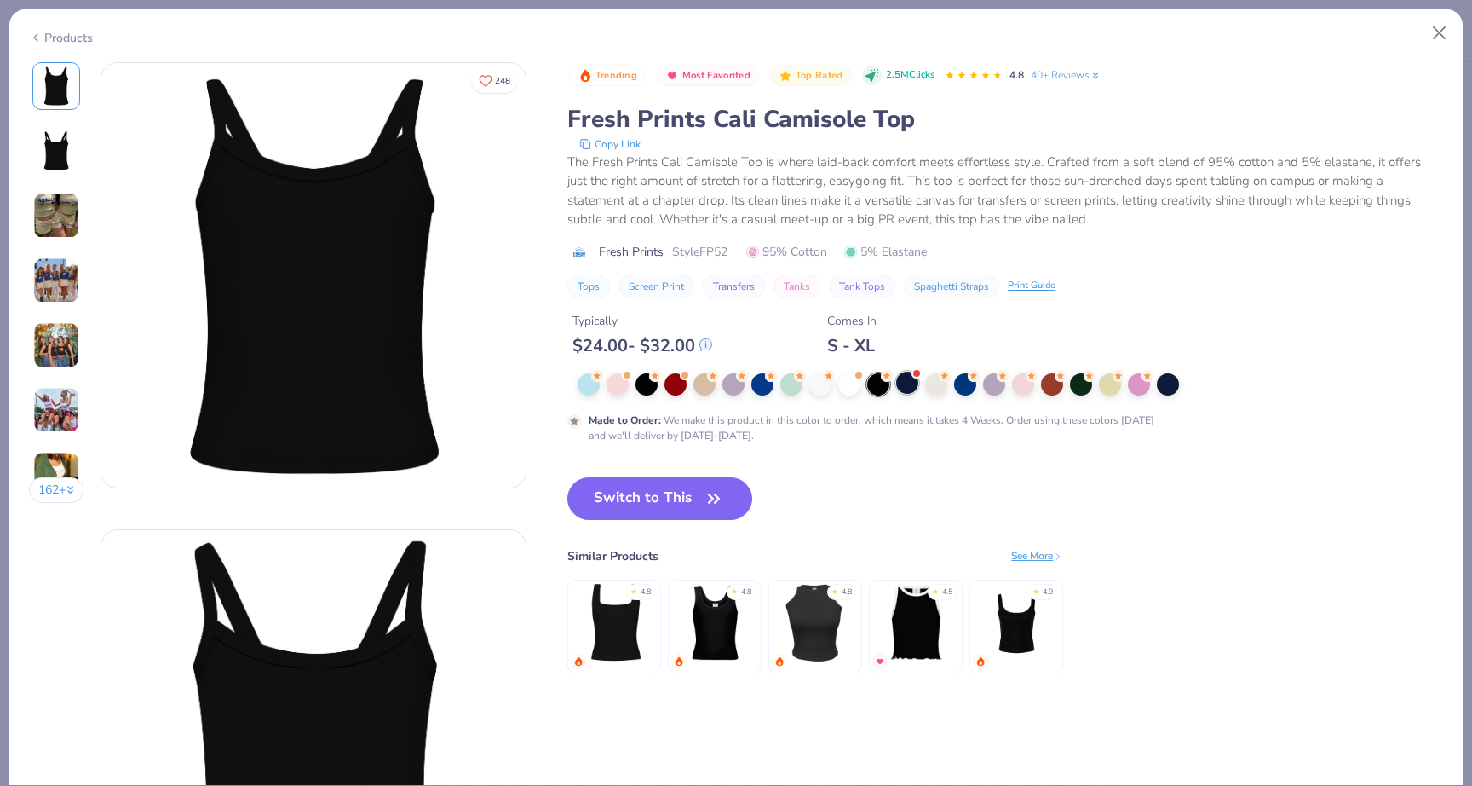
click at [899, 383] on div at bounding box center [907, 382] width 22 height 22
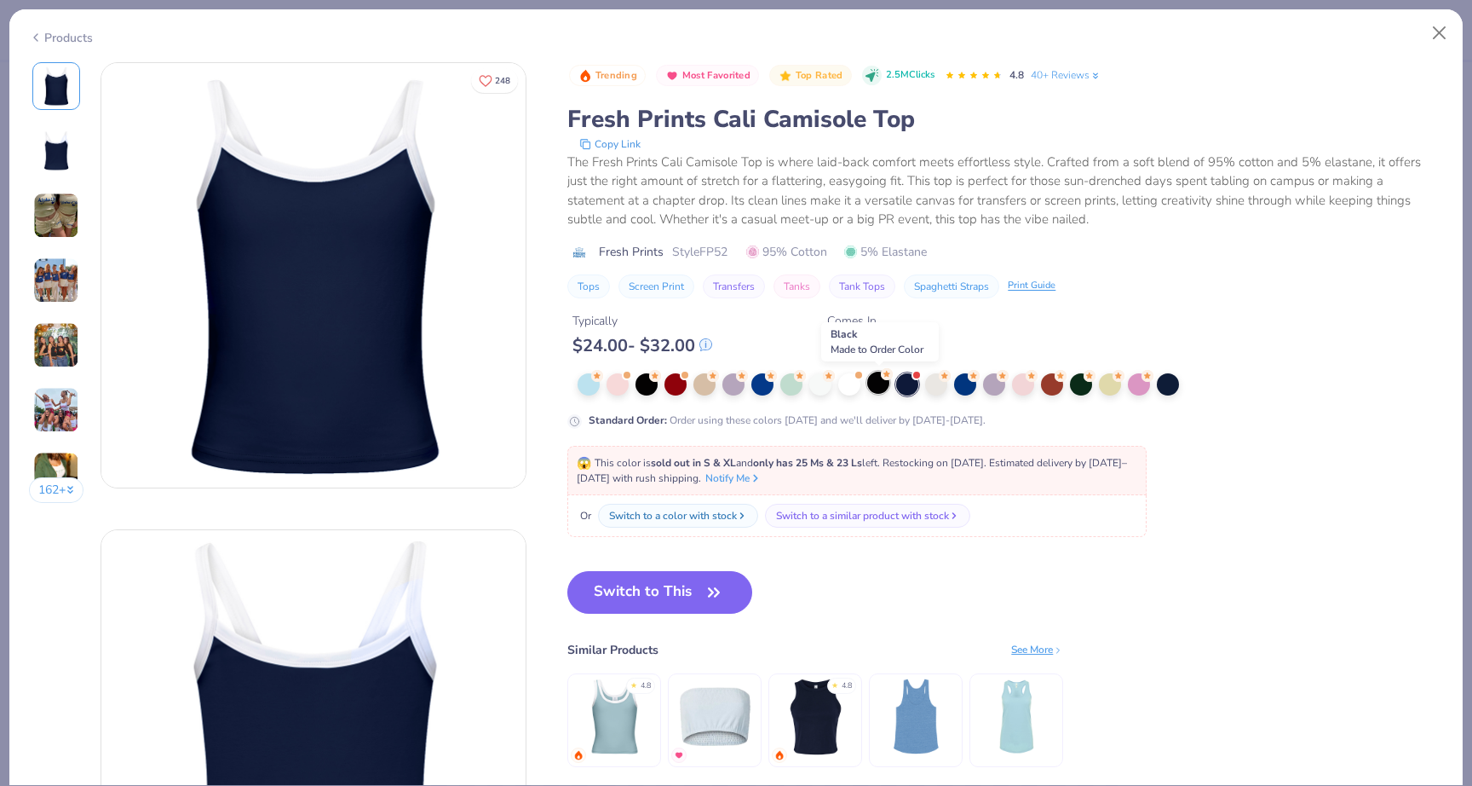
click at [886, 386] on div at bounding box center [878, 382] width 22 height 22
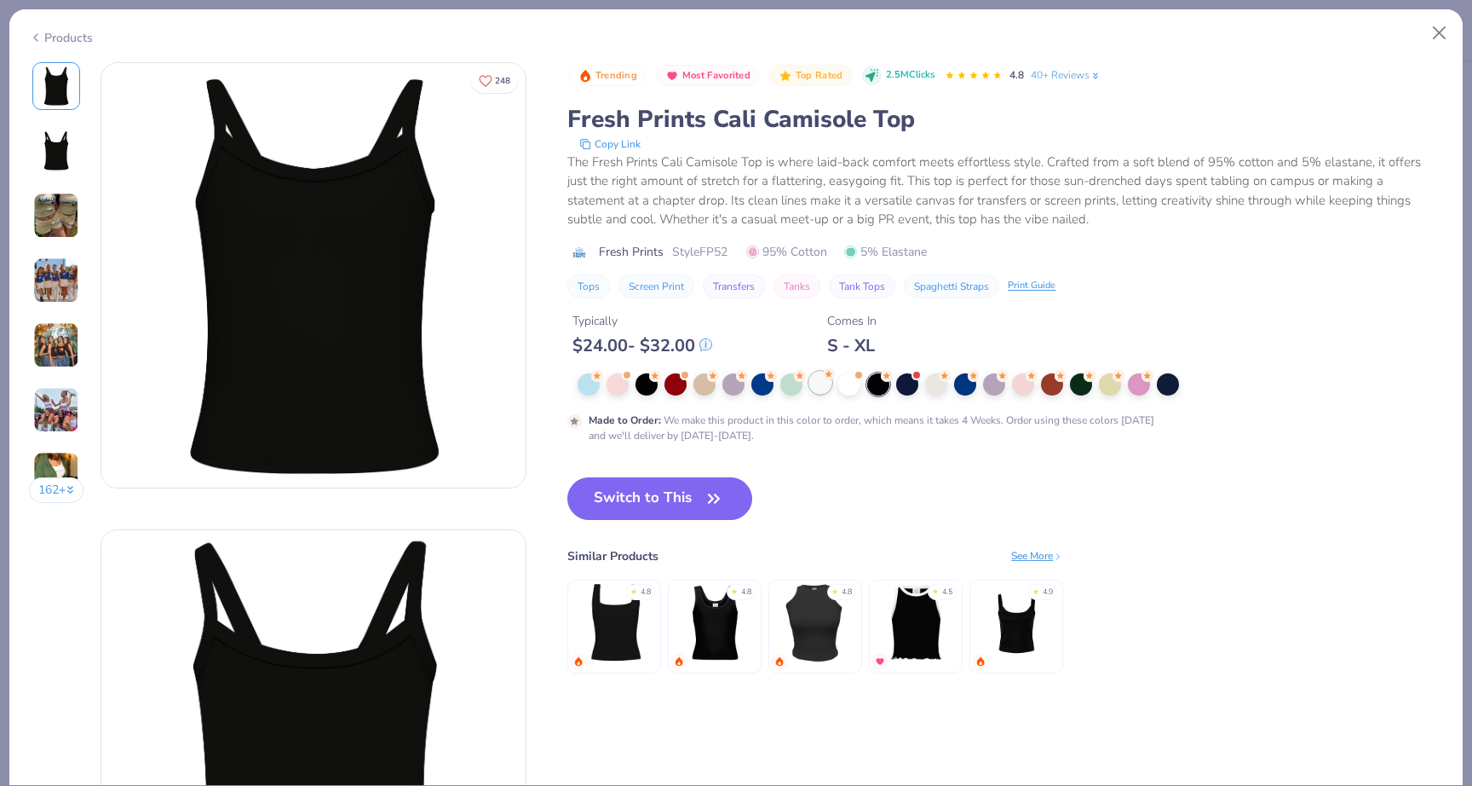
click at [831, 382] on div at bounding box center [820, 382] width 22 height 22
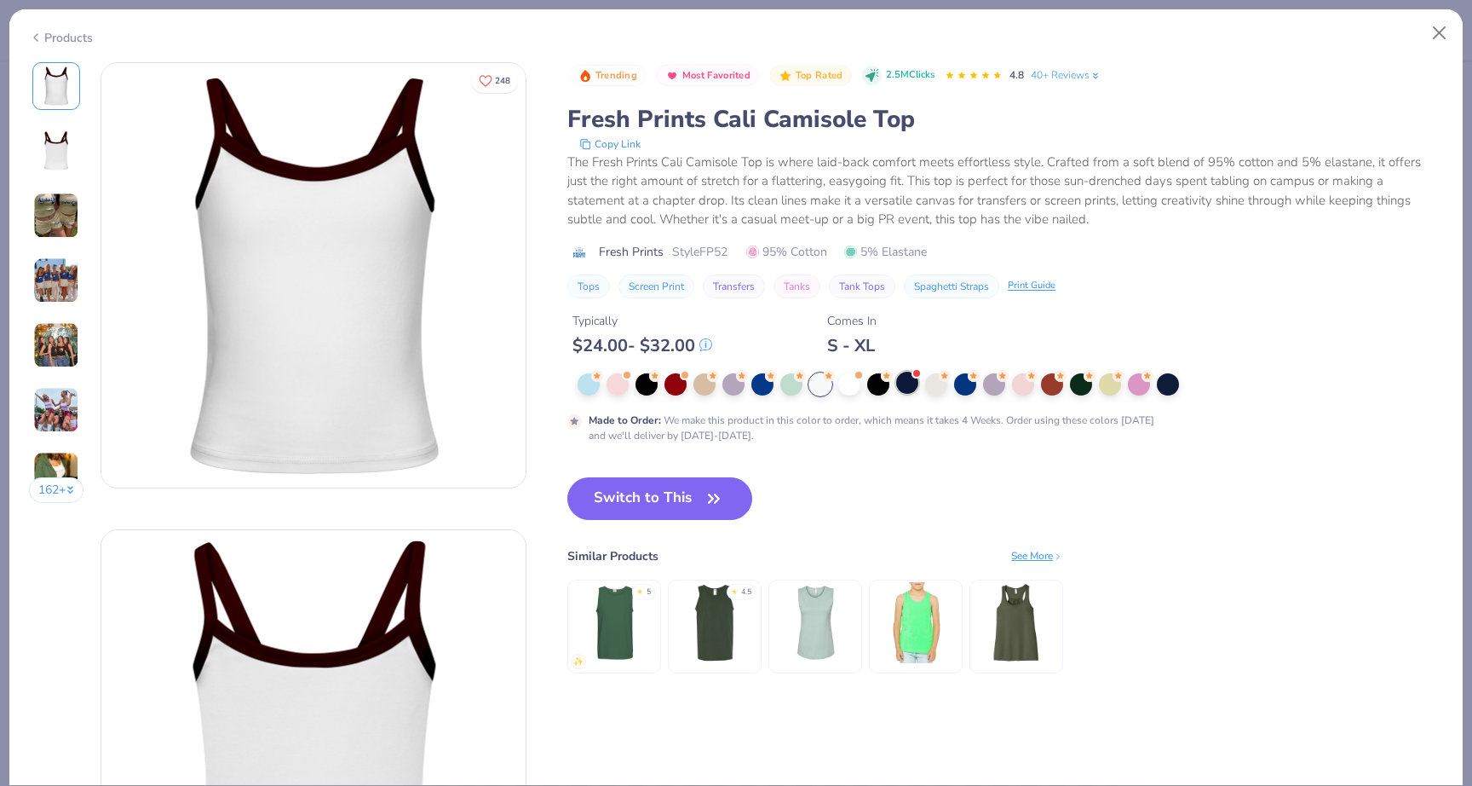
click at [898, 381] on div at bounding box center [907, 382] width 22 height 22
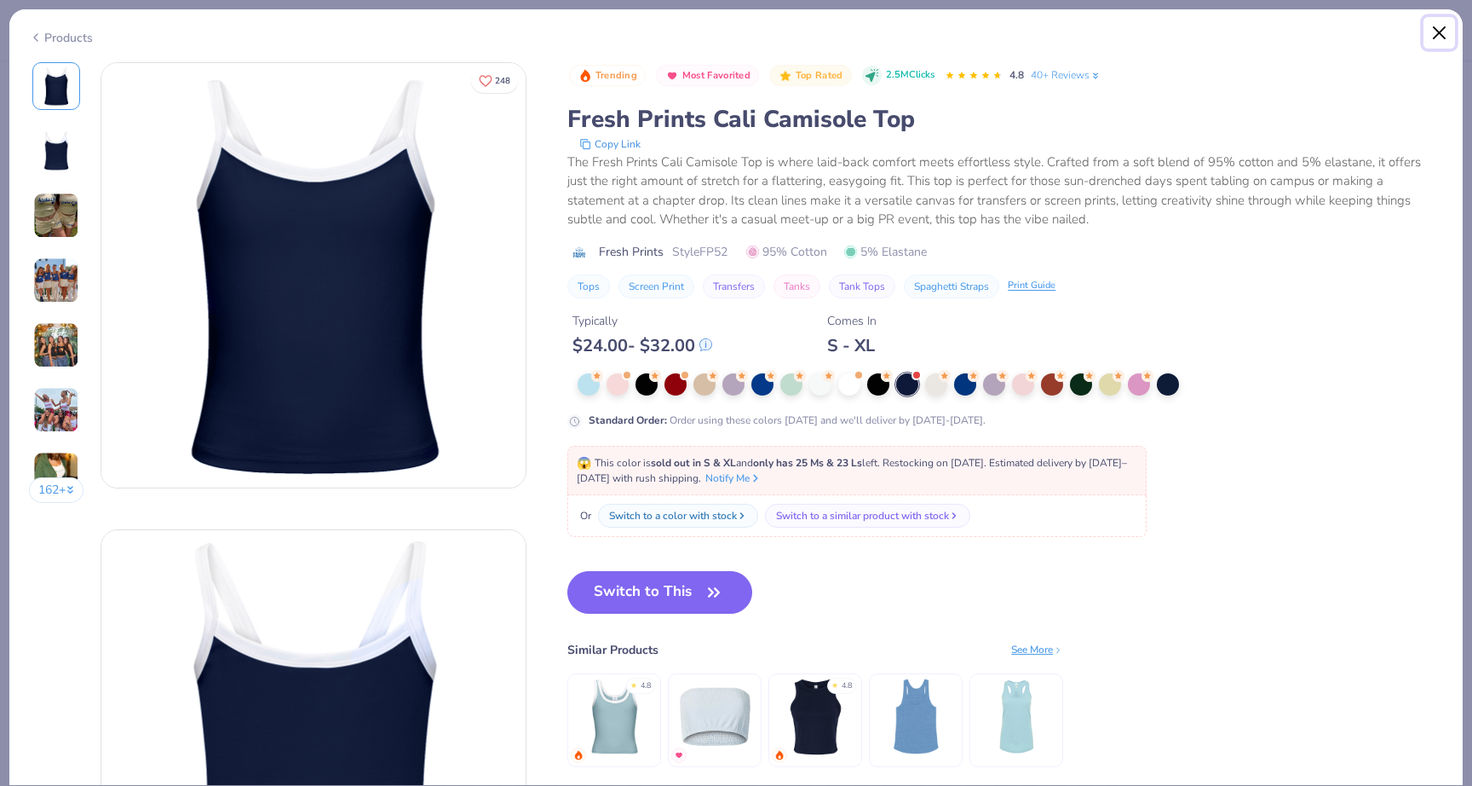
click at [1445, 32] on button "Close" at bounding box center [1440, 33] width 32 height 32
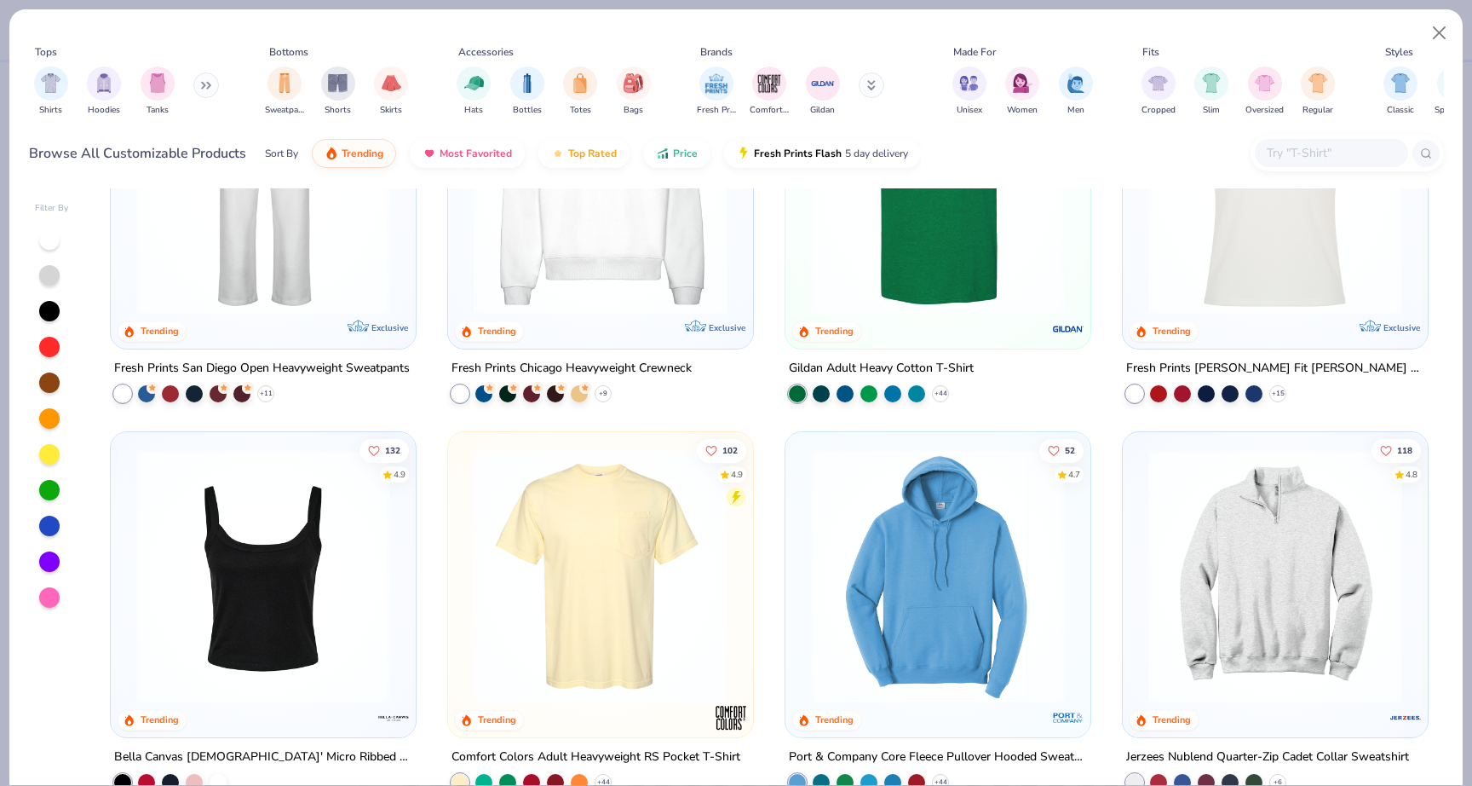
scroll to position [1046, 0]
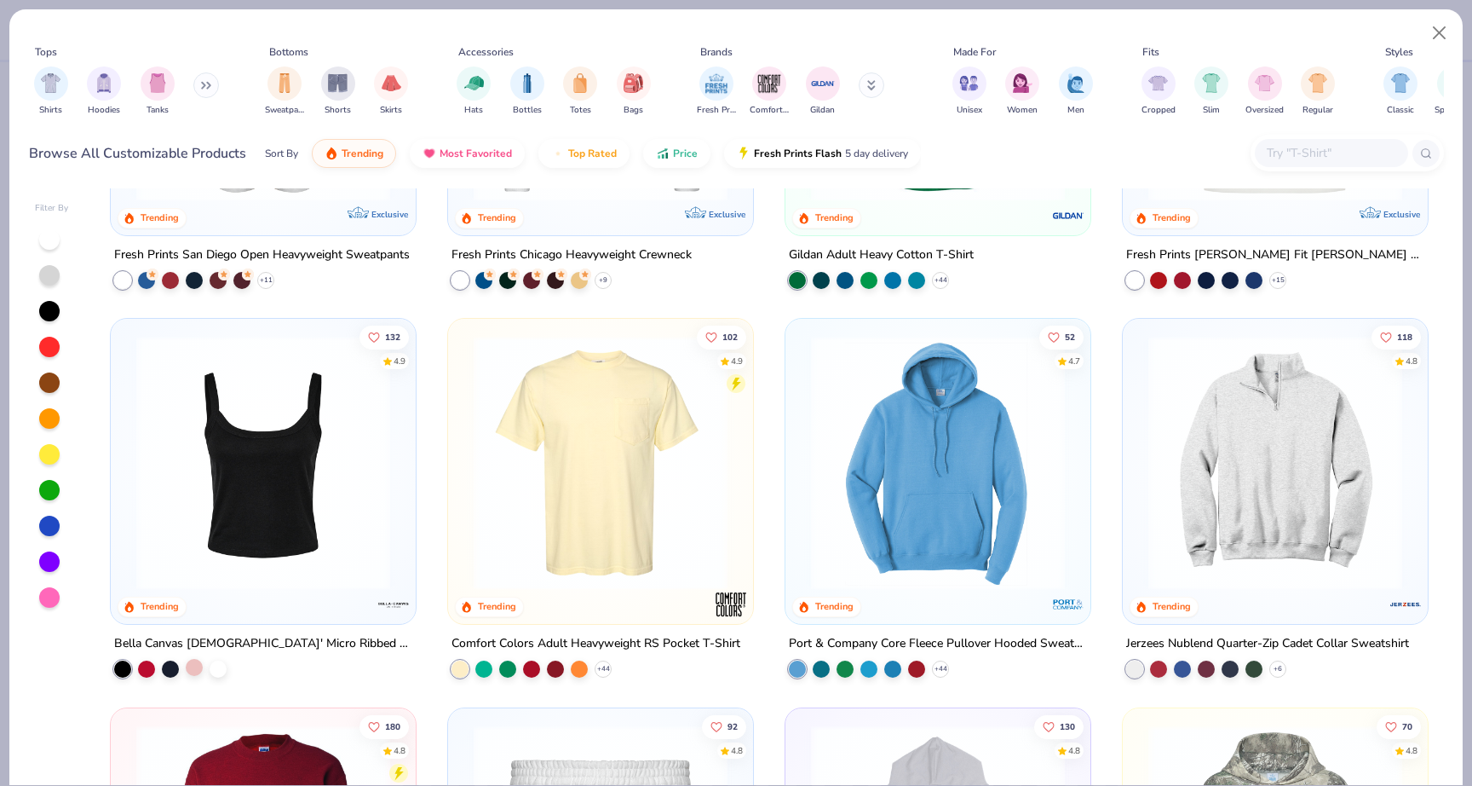
click at [196, 665] on div at bounding box center [194, 667] width 17 height 17
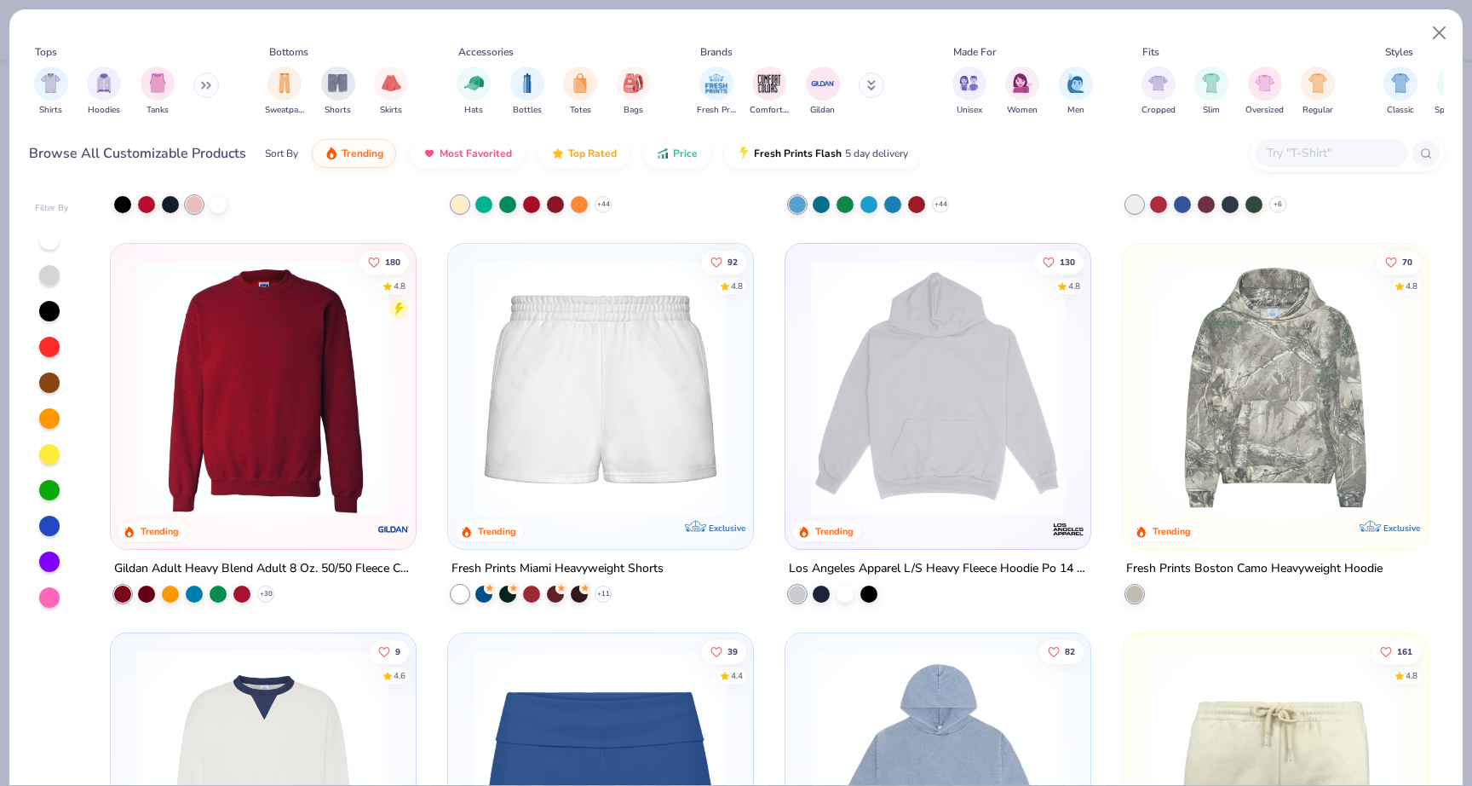
scroll to position [1516, 0]
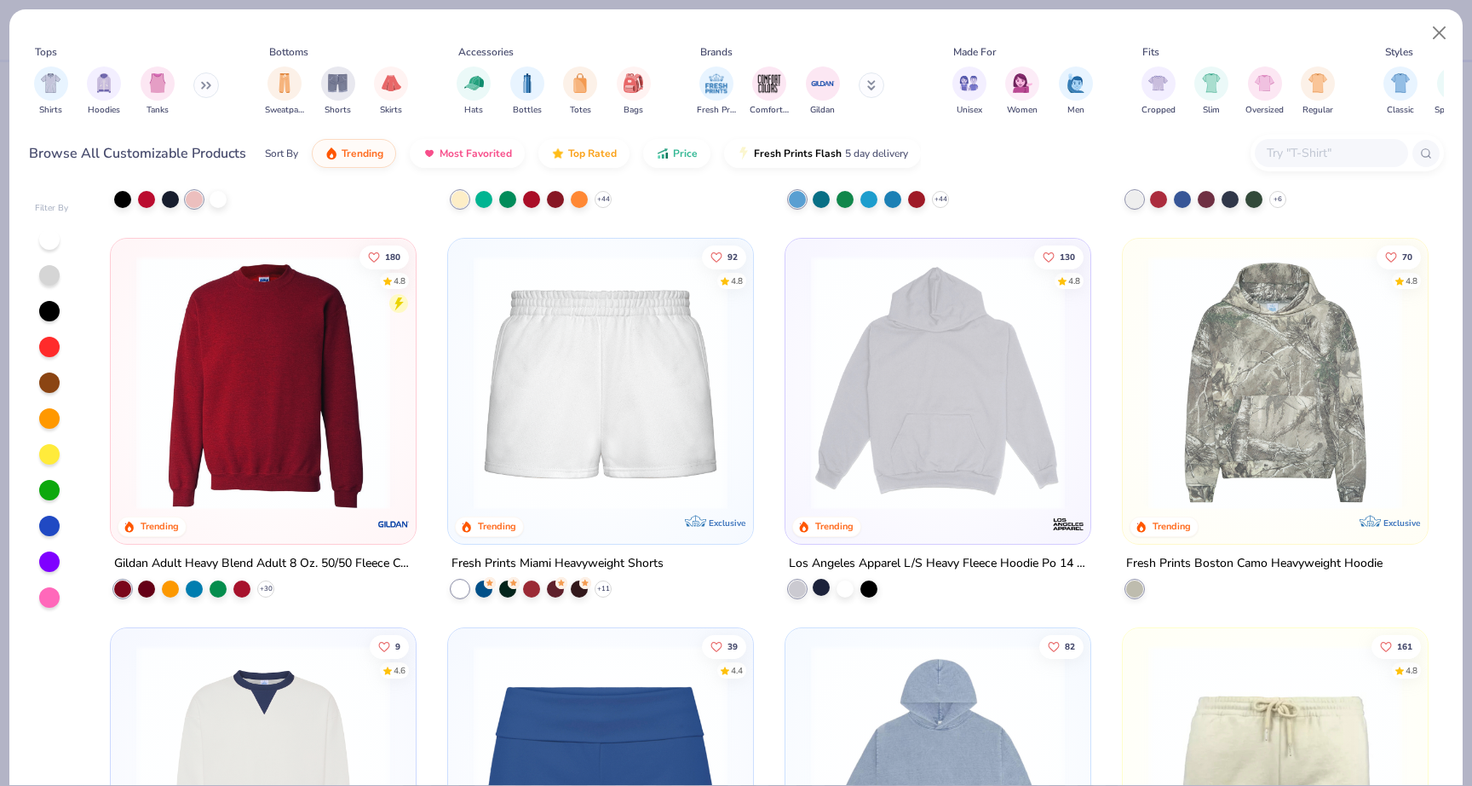
click at [823, 589] on div at bounding box center [821, 587] width 17 height 17
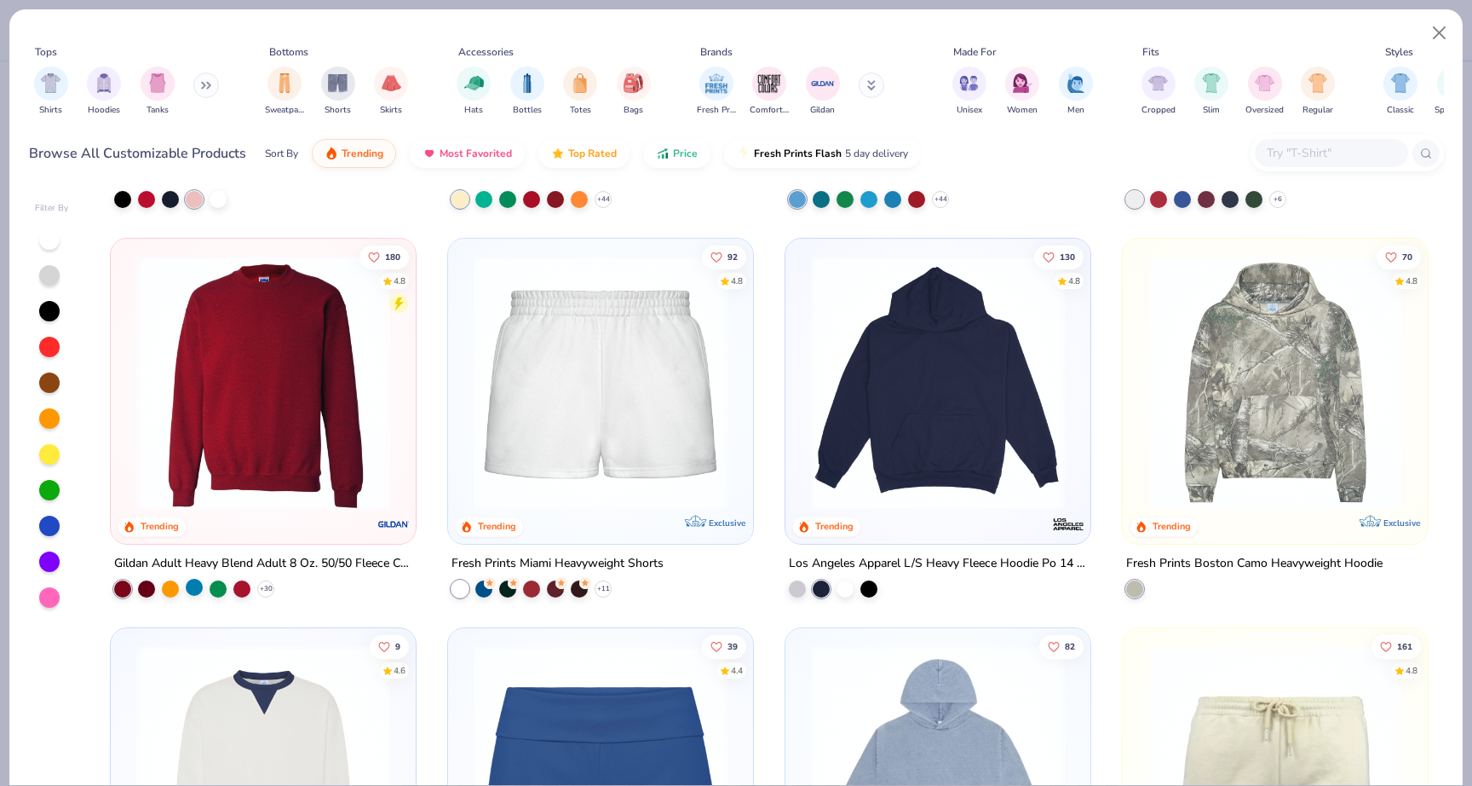
click at [198, 584] on div at bounding box center [194, 587] width 17 height 17
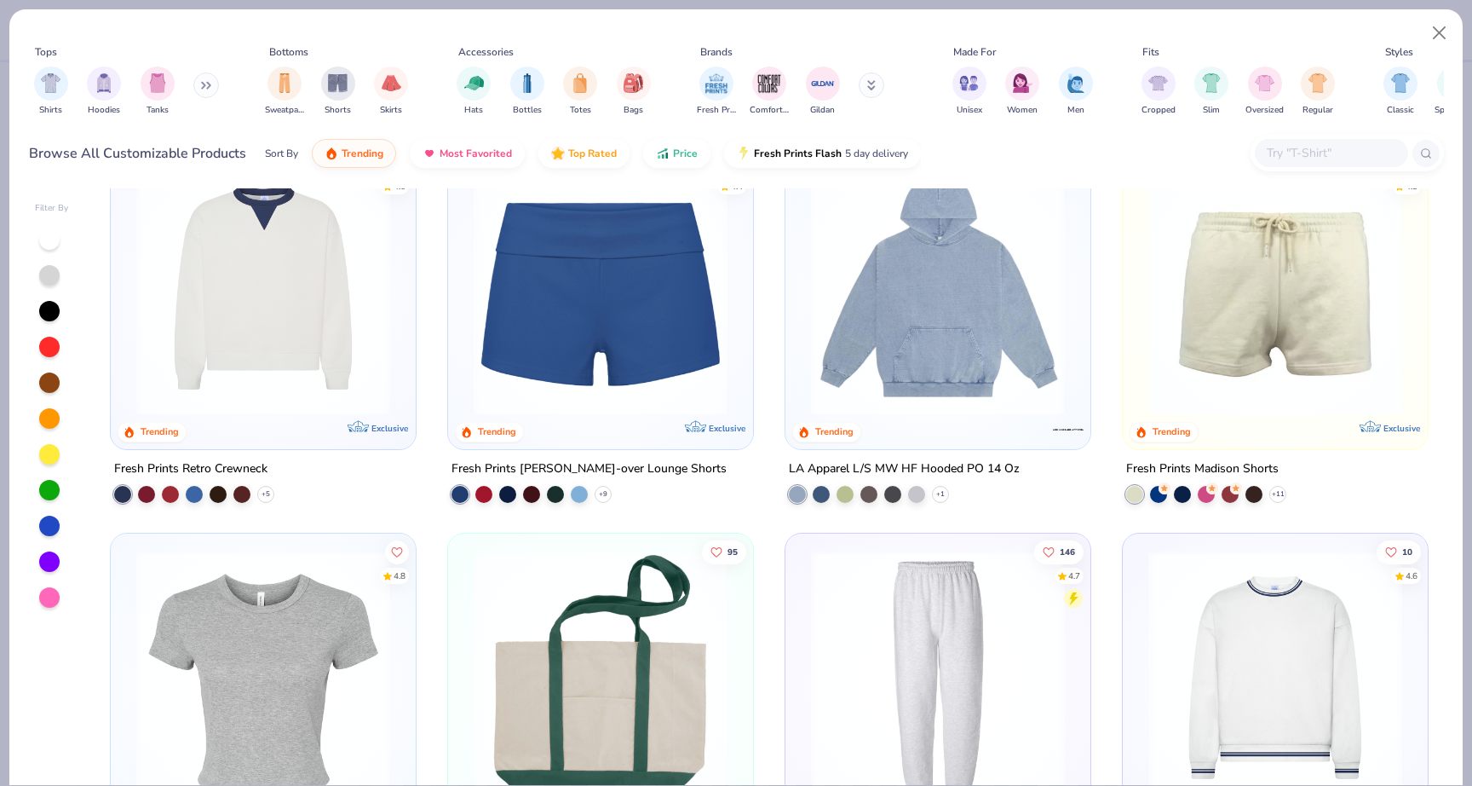
scroll to position [1998, 0]
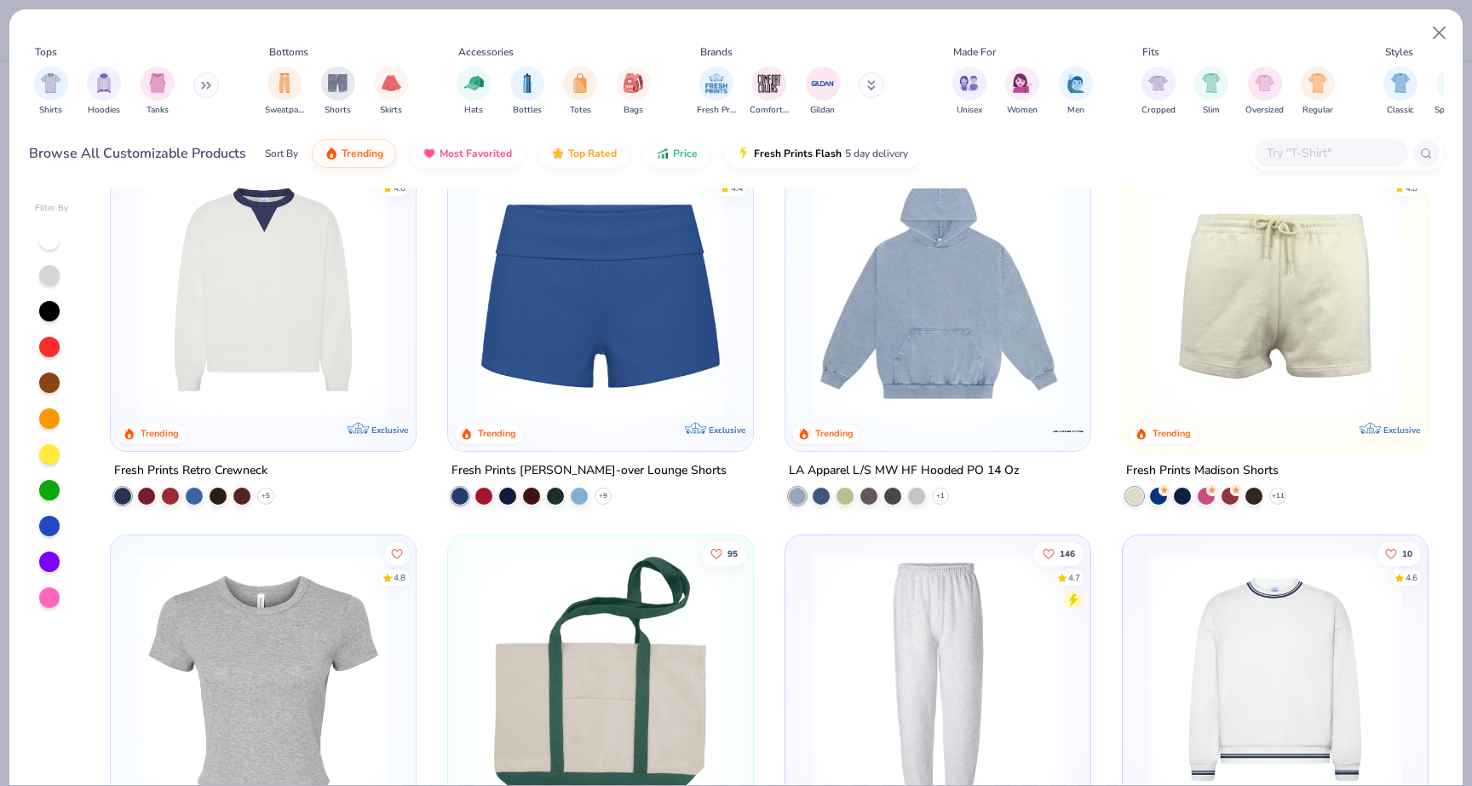
click at [584, 383] on img at bounding box center [600, 290] width 271 height 254
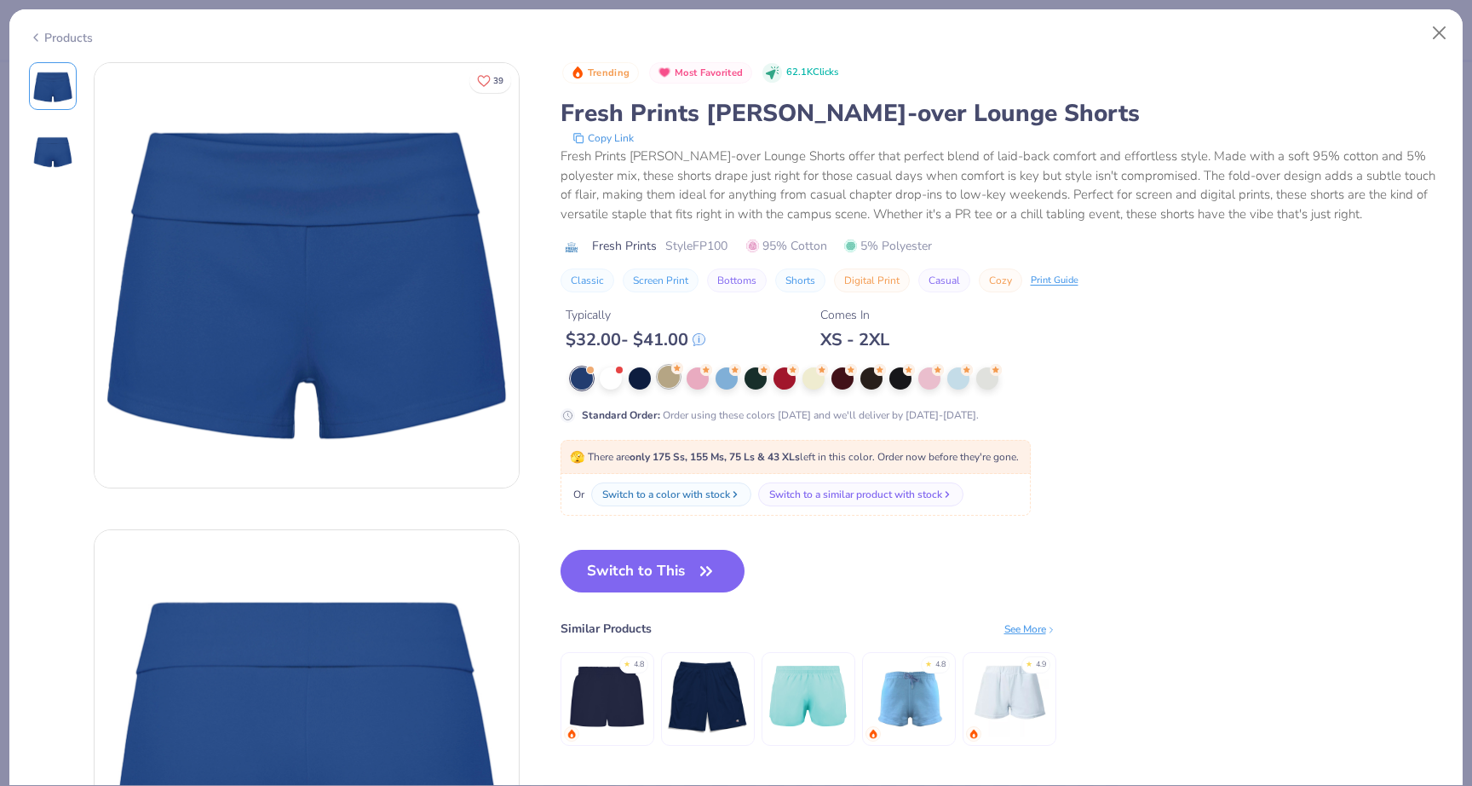
click at [660, 383] on div at bounding box center [669, 377] width 22 height 22
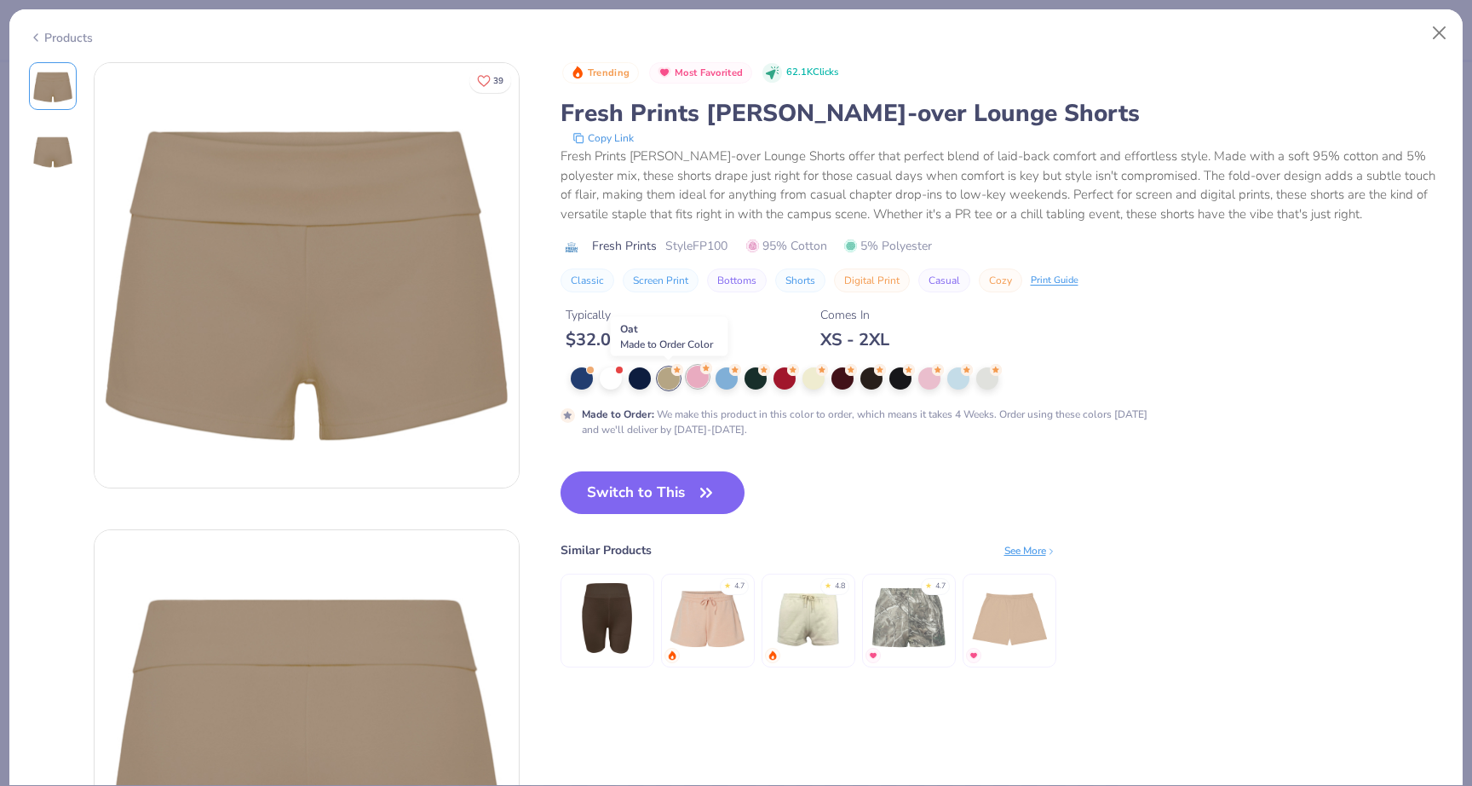
click at [694, 383] on div at bounding box center [698, 377] width 22 height 22
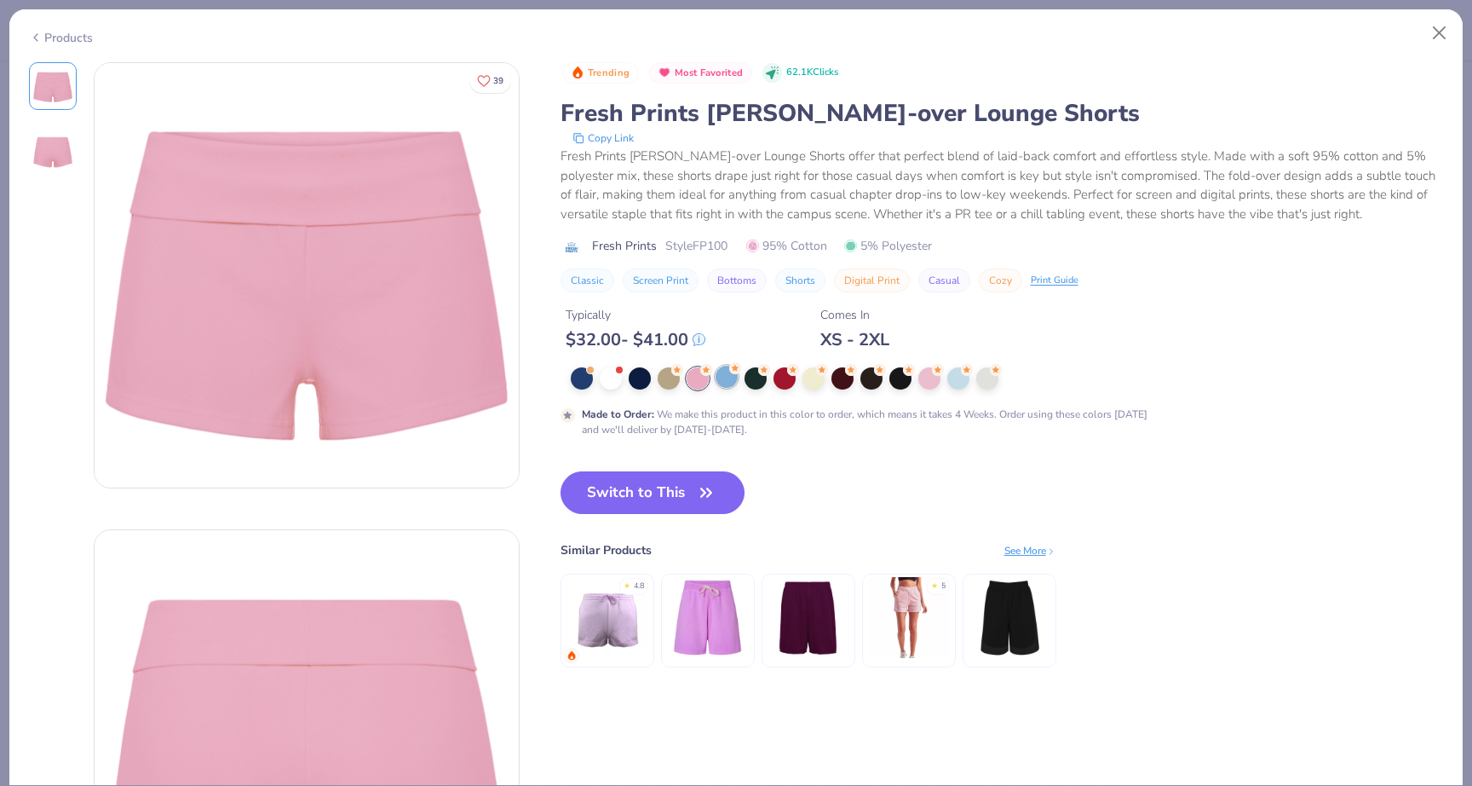
click at [734, 383] on div at bounding box center [727, 377] width 22 height 22
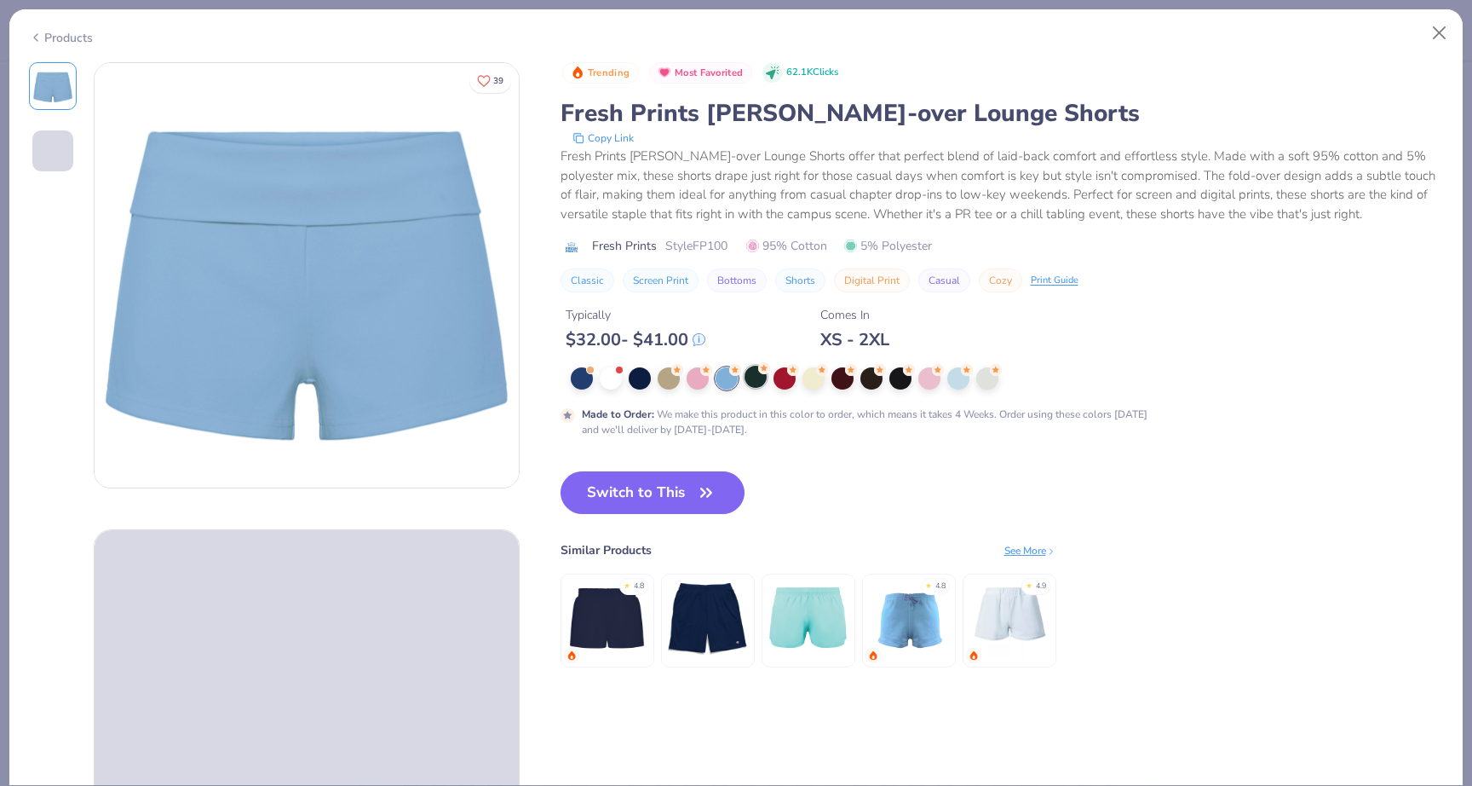
click at [764, 381] on div at bounding box center [756, 377] width 22 height 22
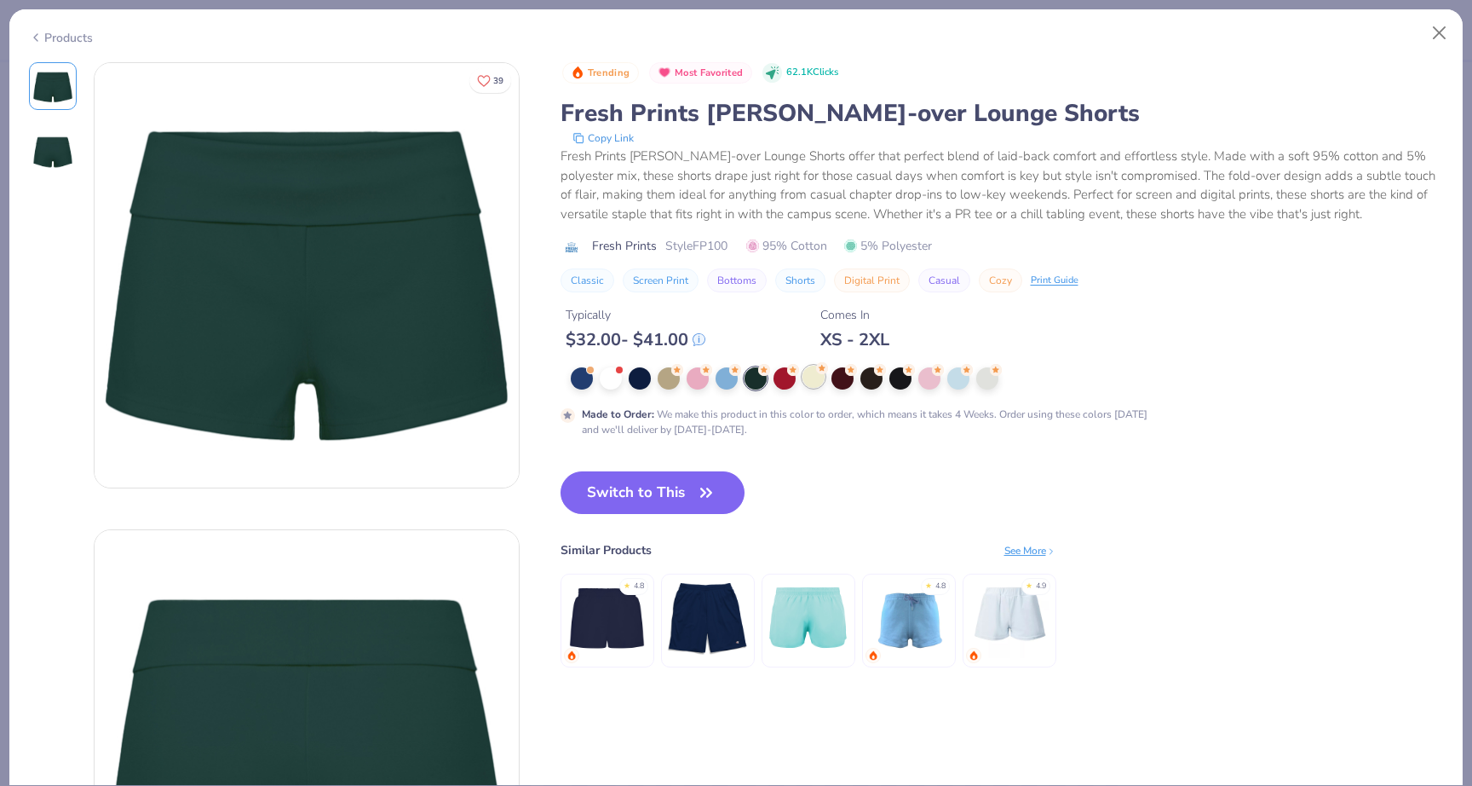
click at [806, 382] on div at bounding box center [814, 377] width 22 height 22
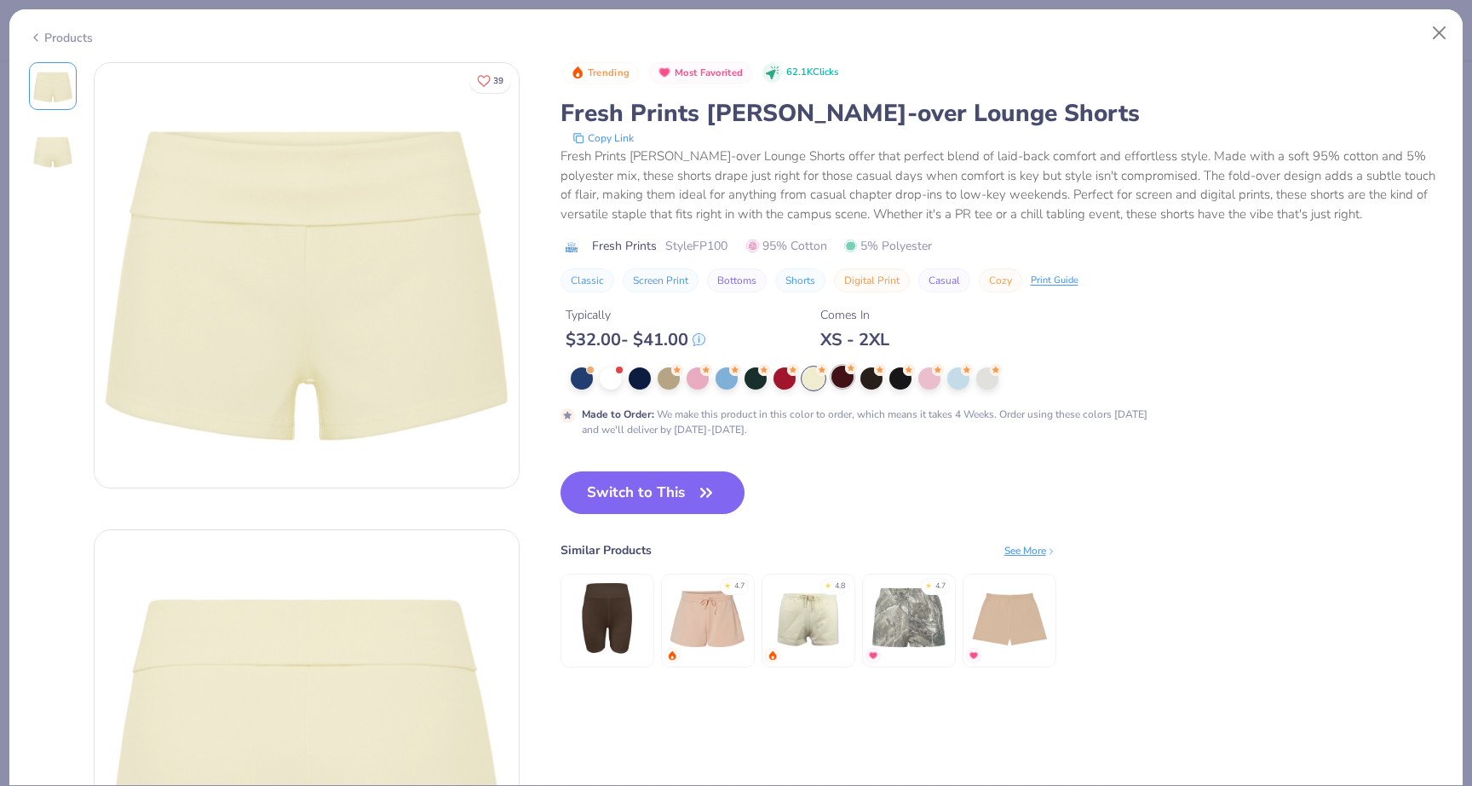
click at [846, 382] on div at bounding box center [843, 377] width 22 height 22
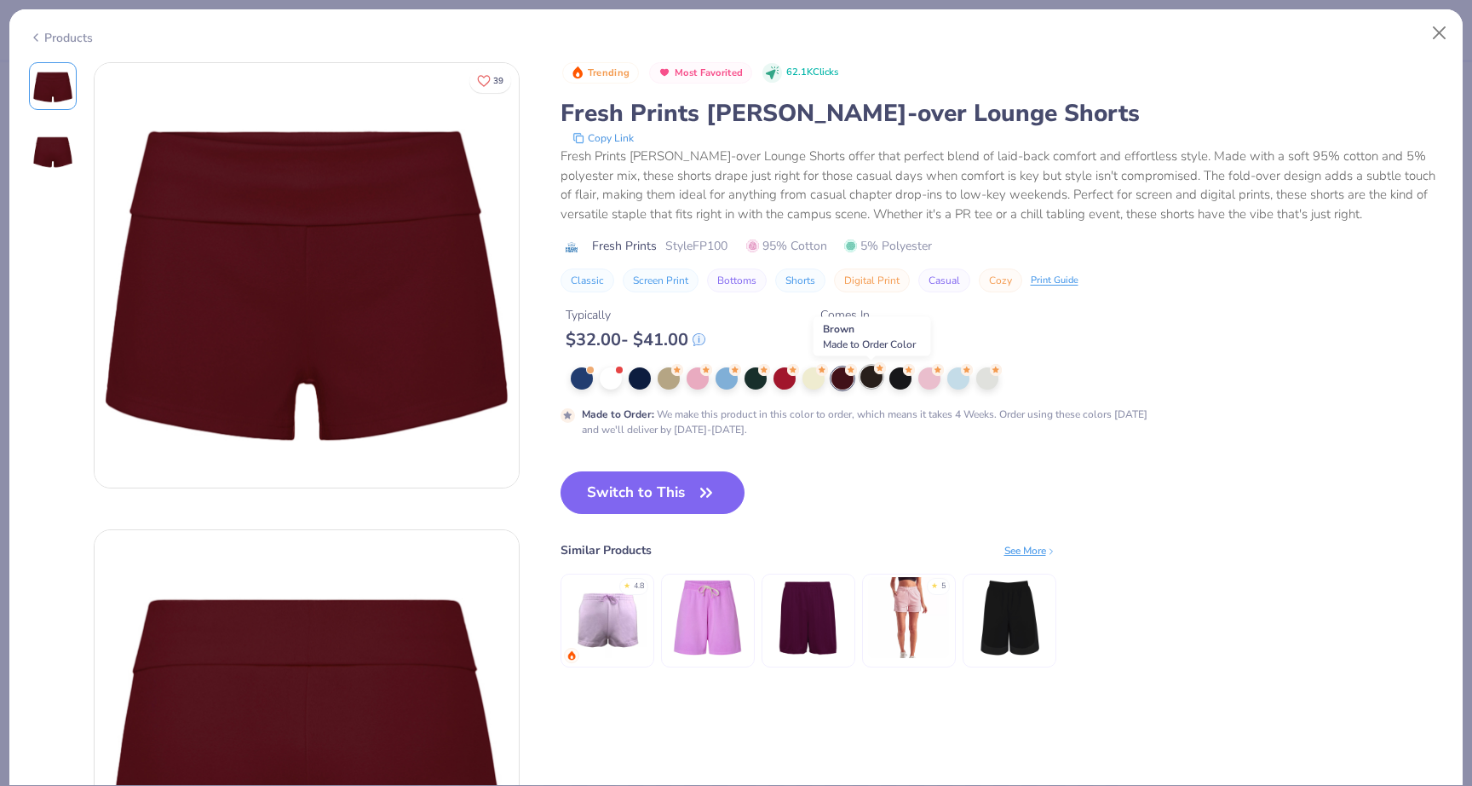
click at [870, 381] on div at bounding box center [872, 377] width 22 height 22
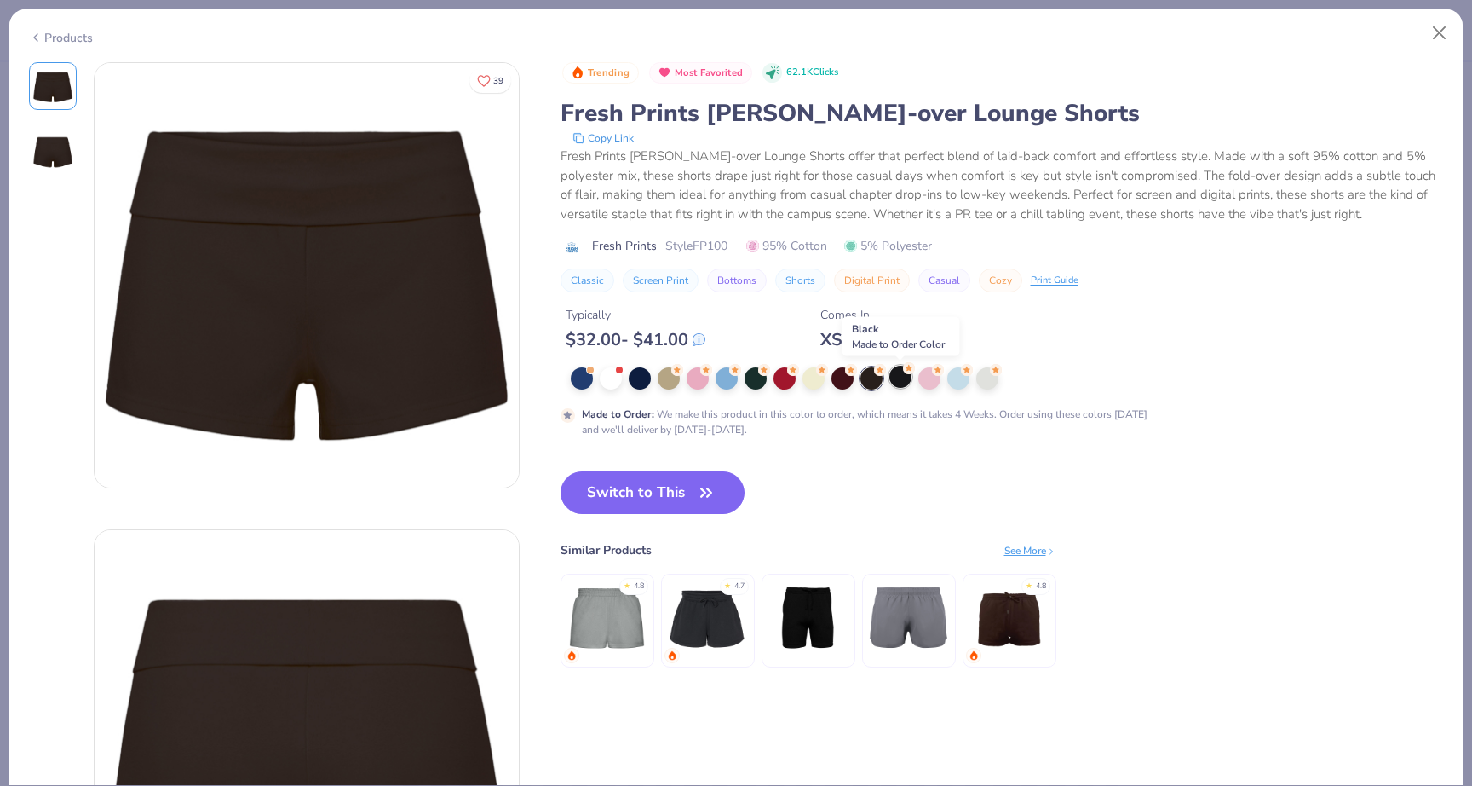
click at [895, 382] on div at bounding box center [901, 377] width 22 height 22
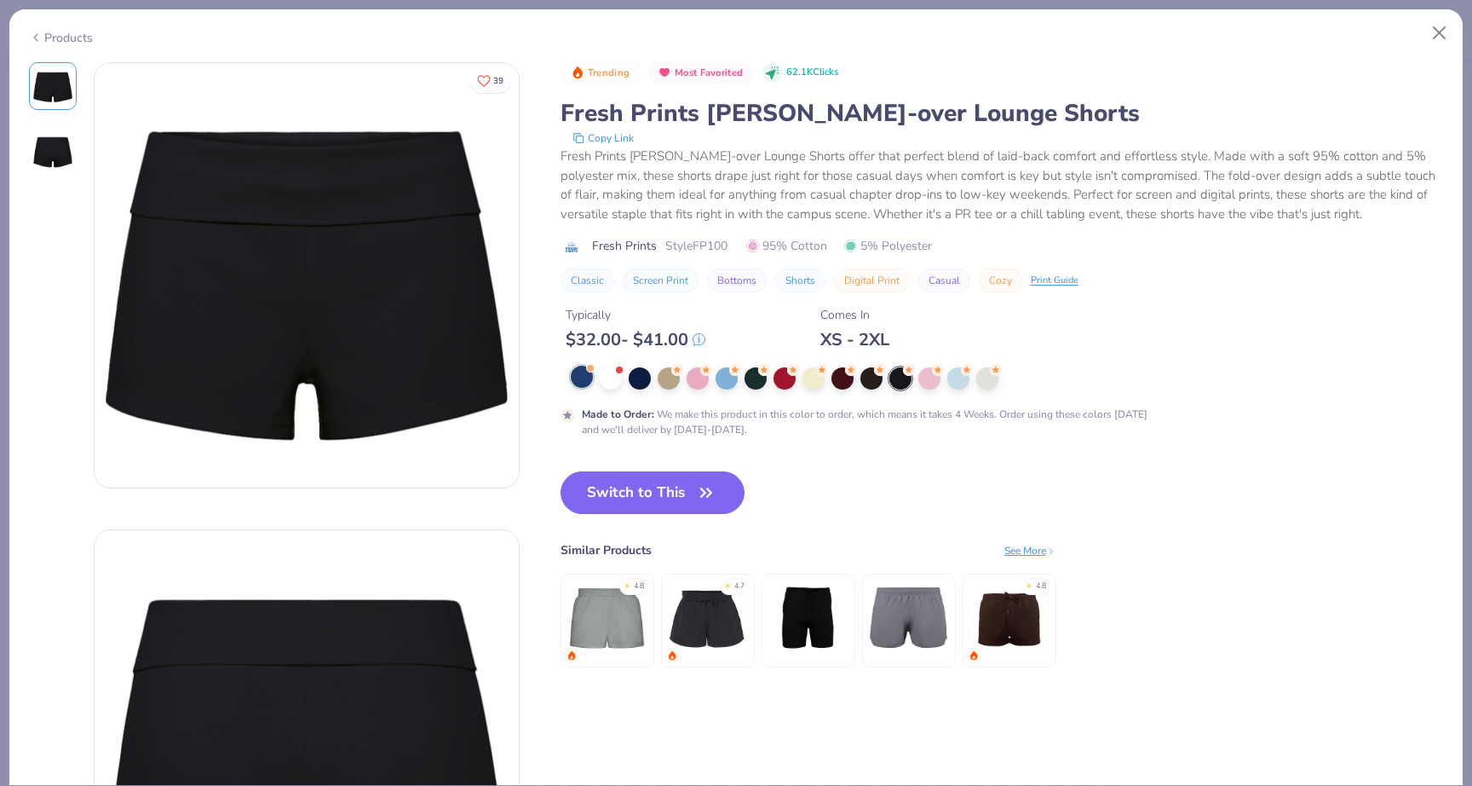
click at [590, 374] on div at bounding box center [582, 377] width 22 height 22
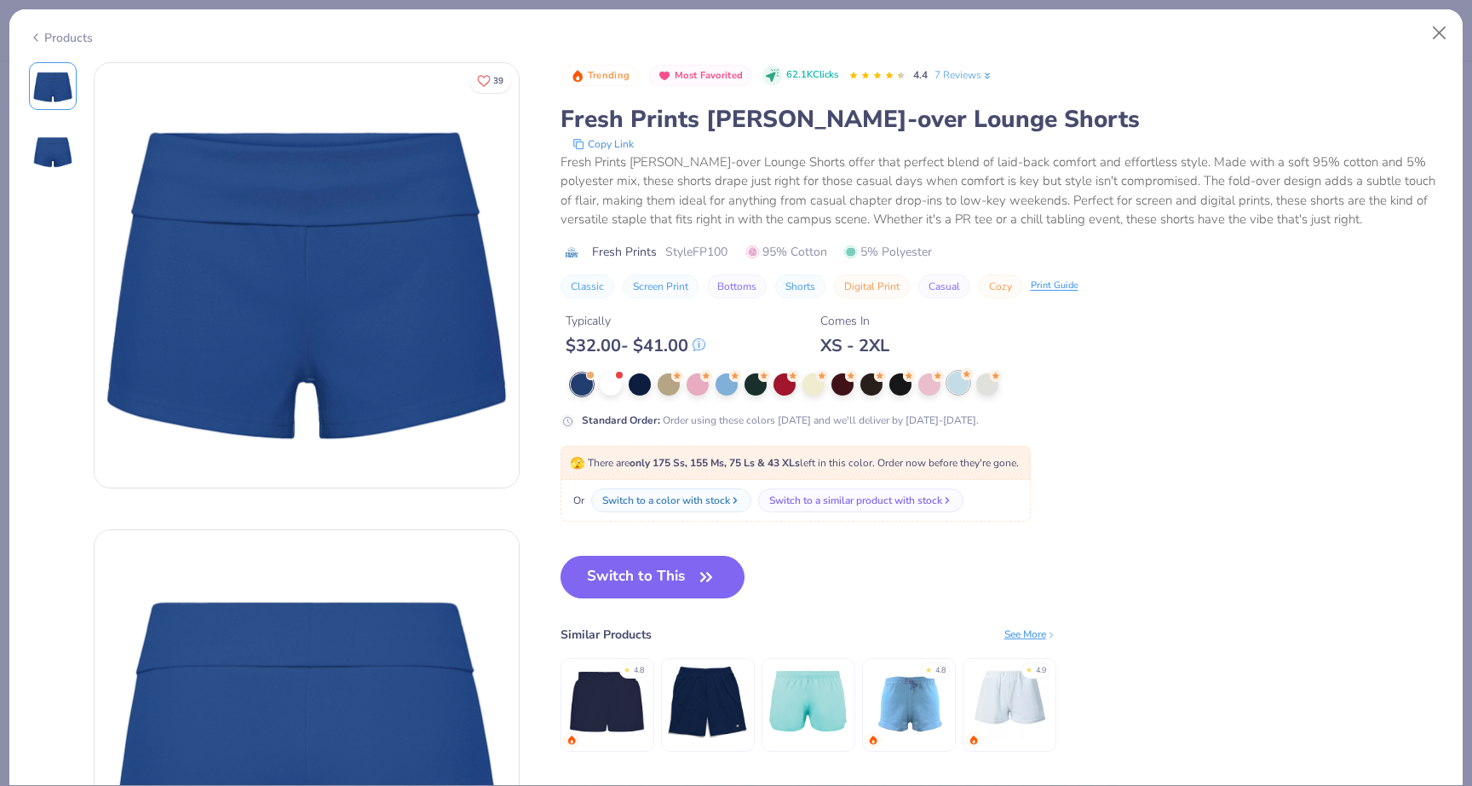
click at [955, 382] on div at bounding box center [958, 382] width 22 height 22
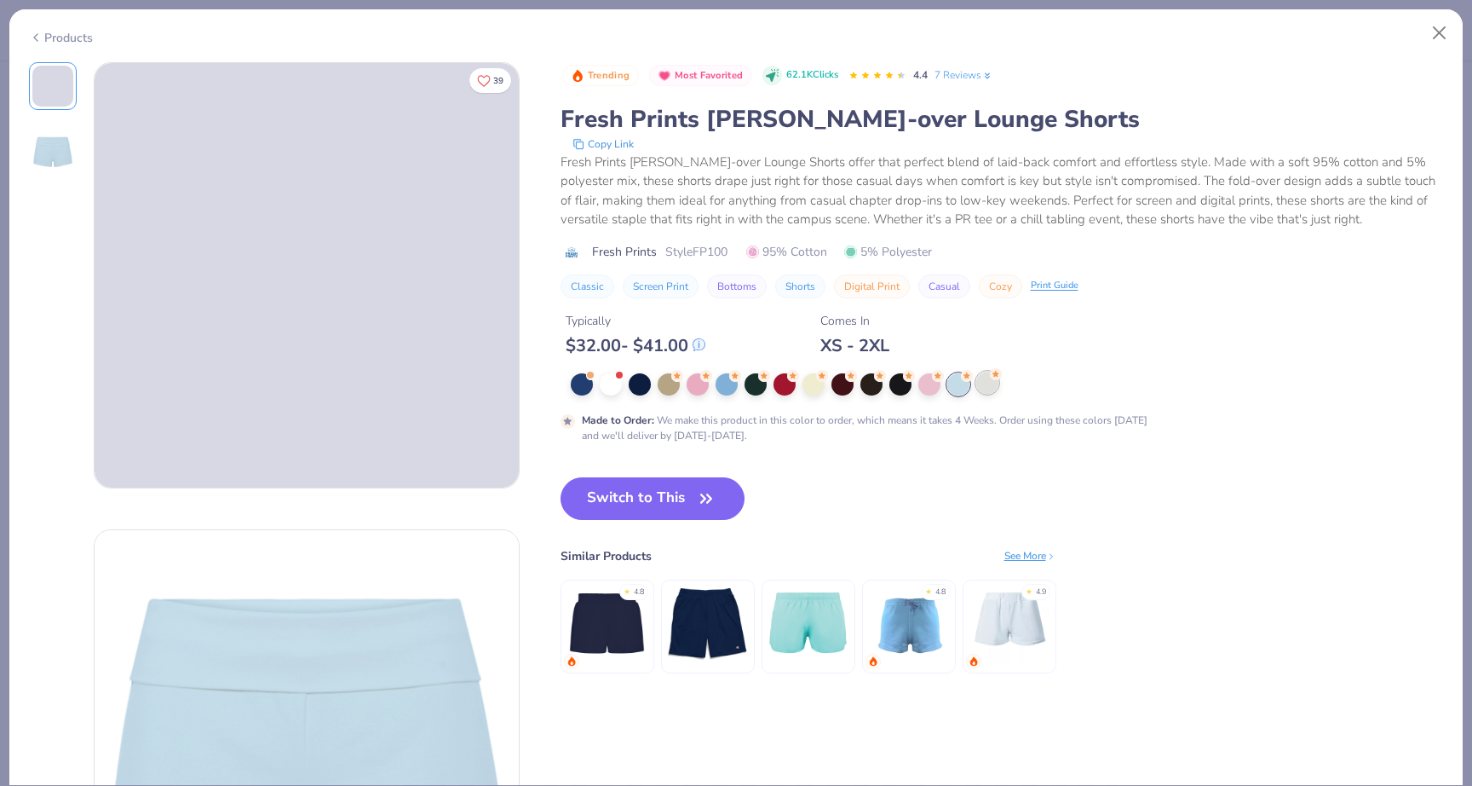
click at [990, 385] on div at bounding box center [987, 382] width 22 height 22
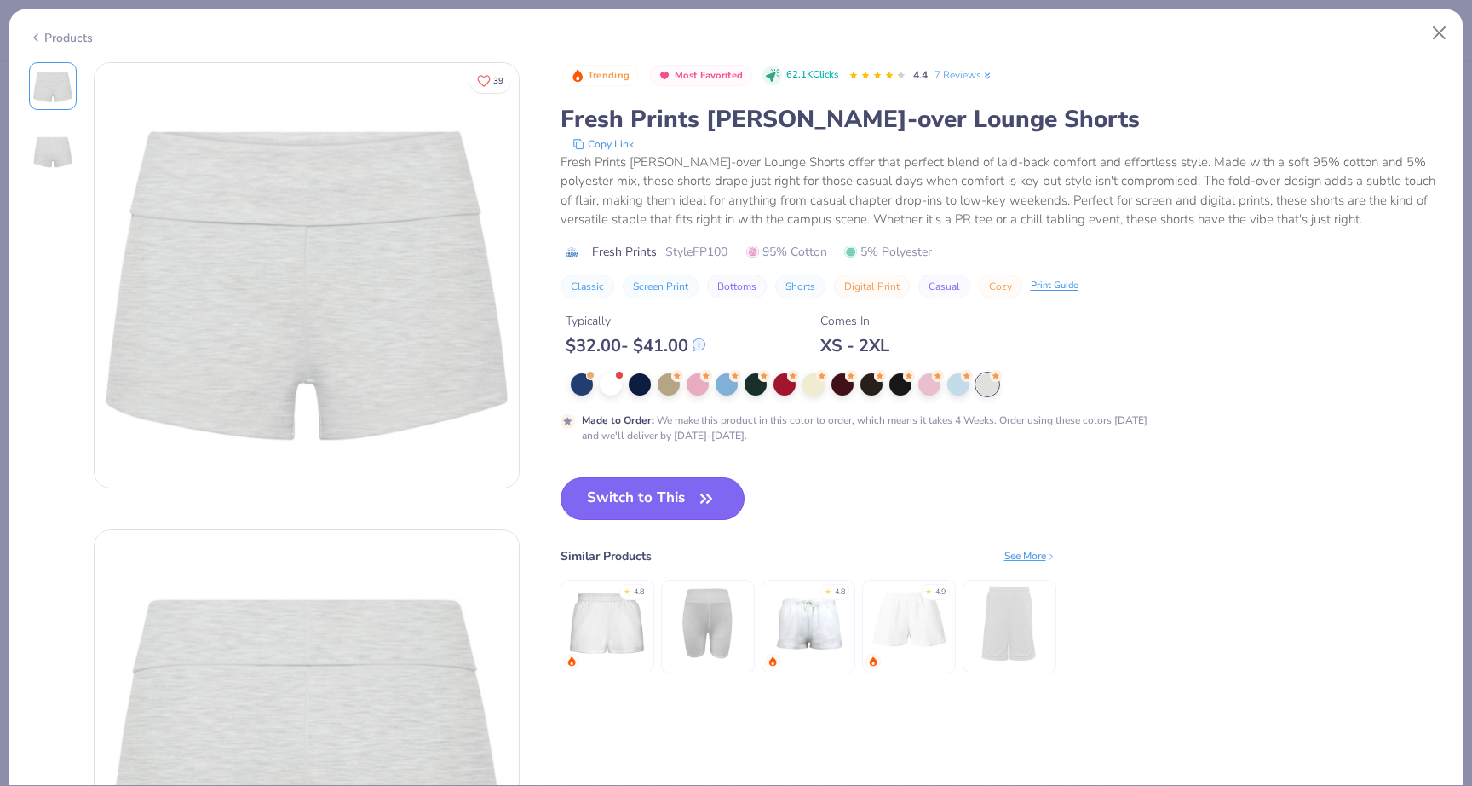
click at [689, 489] on button "Switch to This" at bounding box center [653, 498] width 185 height 43
type textarea "x"
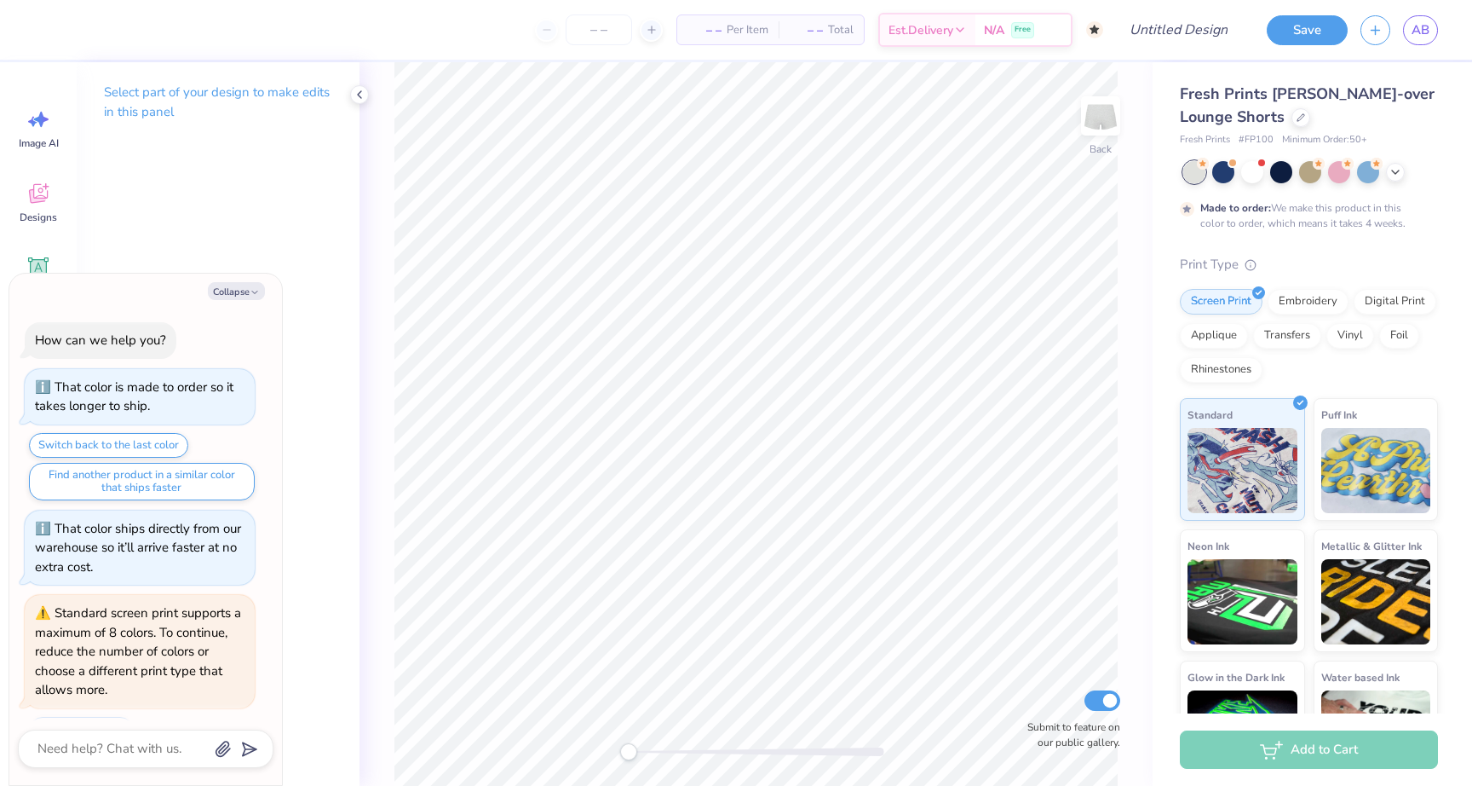
scroll to position [357, 0]
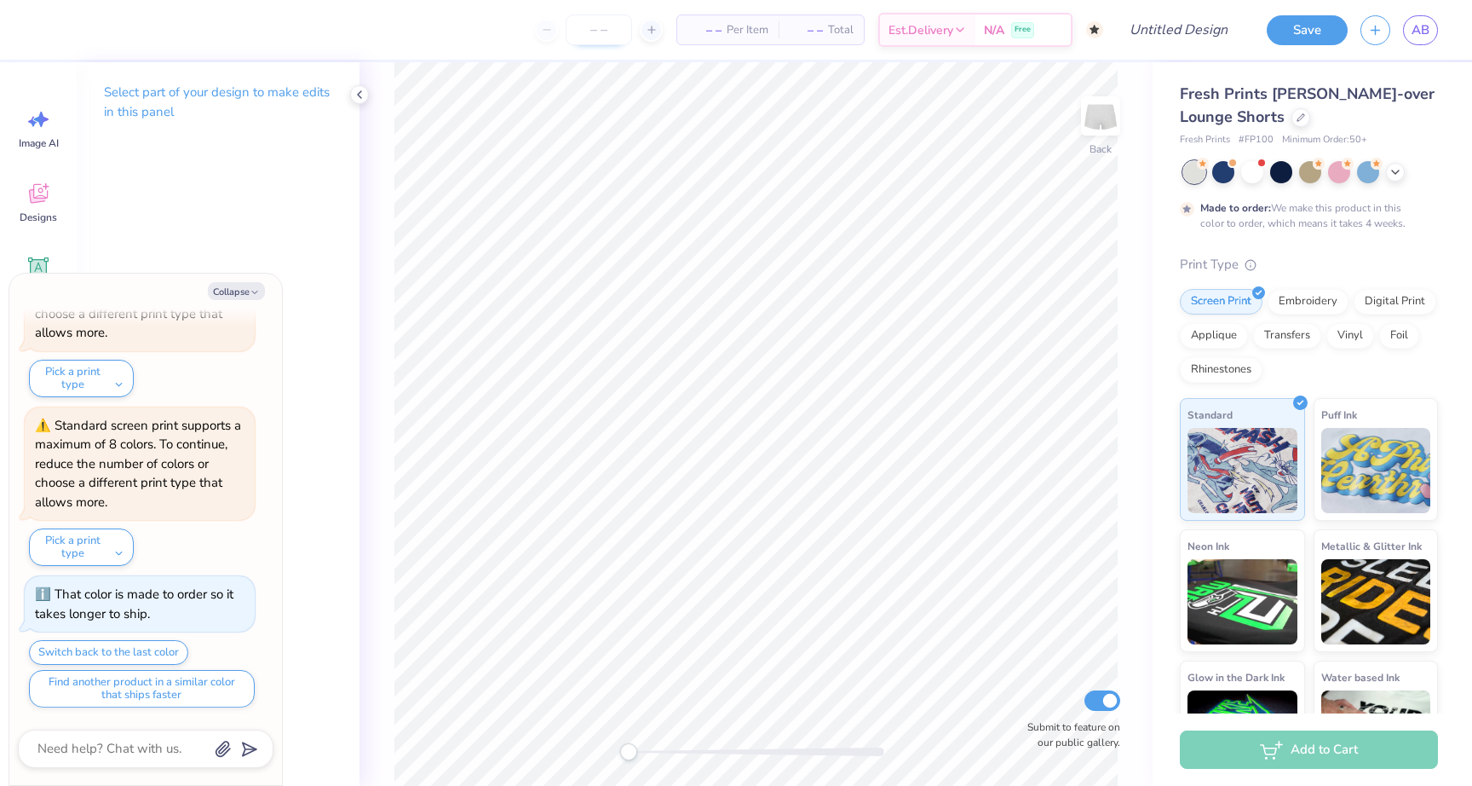
click at [602, 29] on input "number" at bounding box center [599, 29] width 66 height 31
type input "50"
click at [356, 88] on icon at bounding box center [360, 95] width 14 height 14
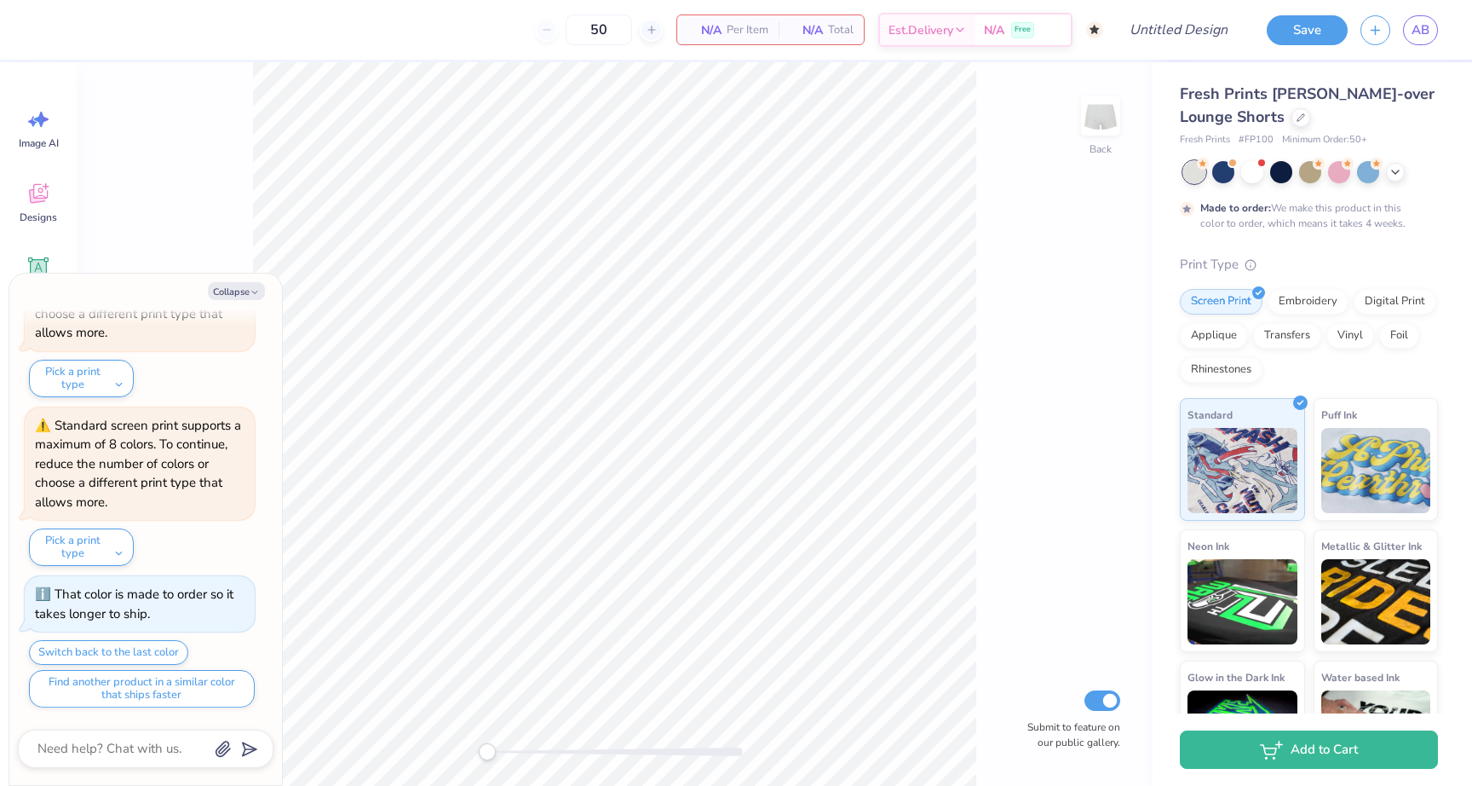
click at [260, 279] on div "Collapse How can we help you? That color is made to order so it takes longer to…" at bounding box center [145, 528] width 273 height 511
click at [243, 292] on button "Collapse" at bounding box center [236, 291] width 57 height 18
type textarea "x"
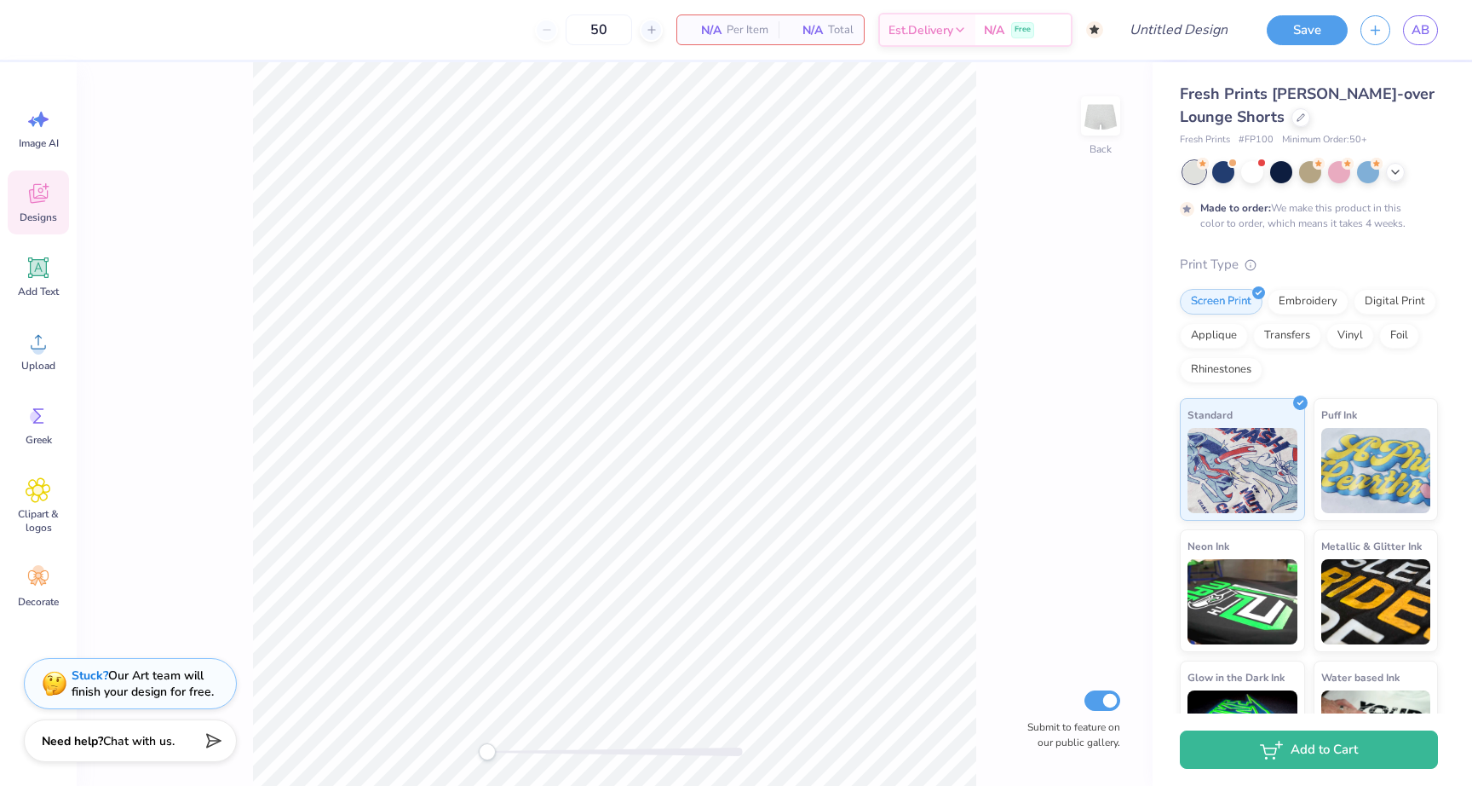
click at [49, 204] on icon at bounding box center [39, 194] width 26 height 26
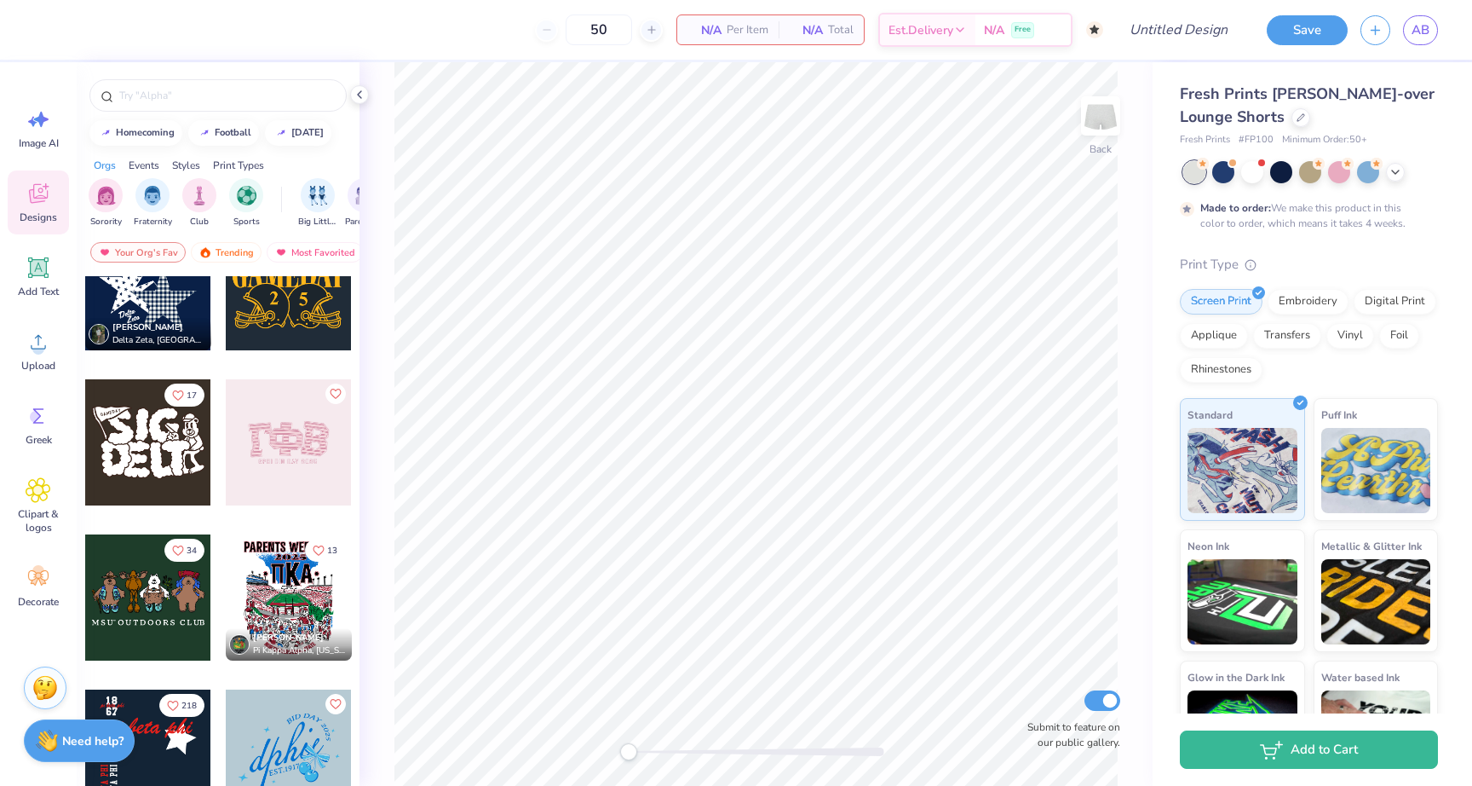
scroll to position [1137, 0]
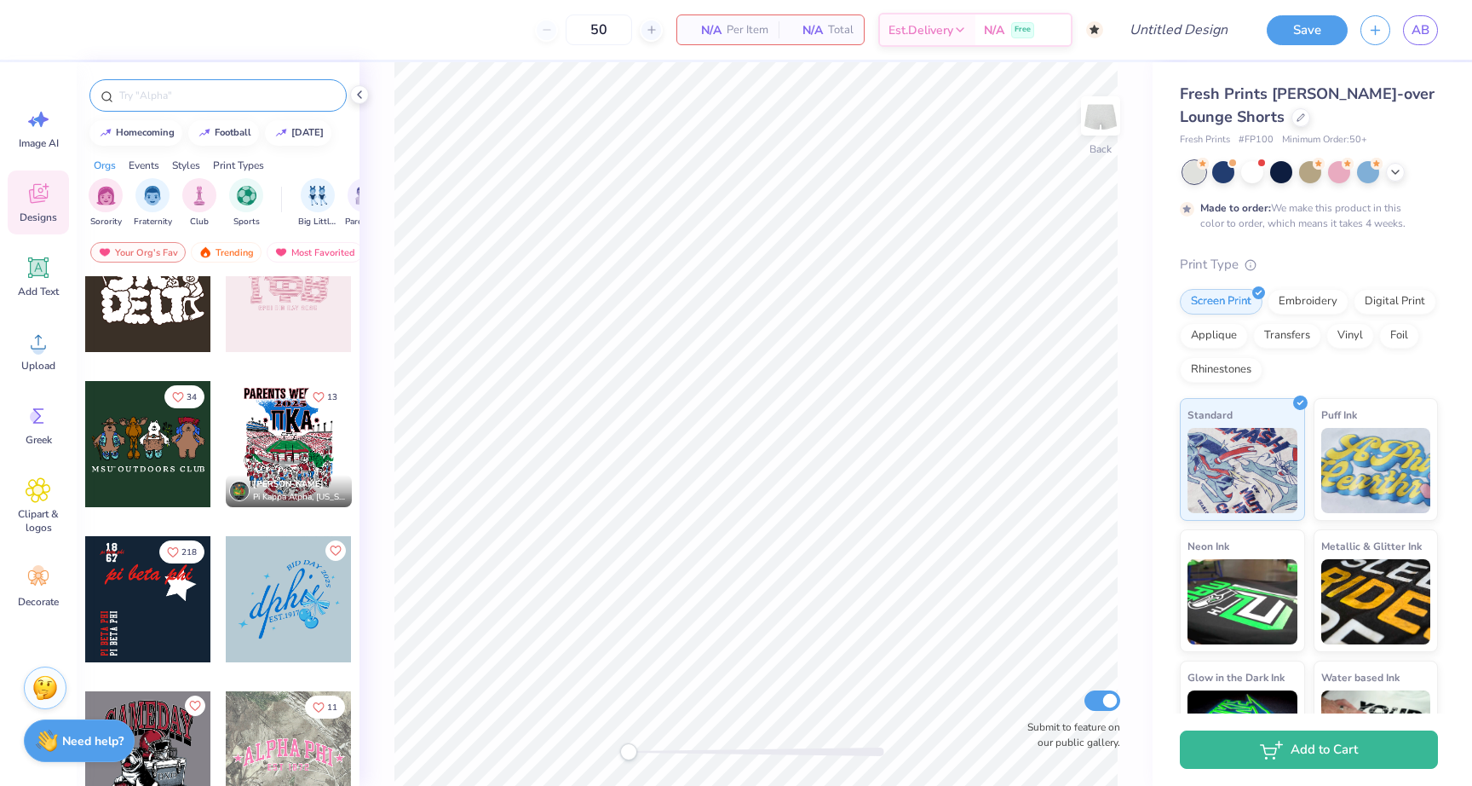
click at [210, 91] on input "text" at bounding box center [227, 95] width 218 height 17
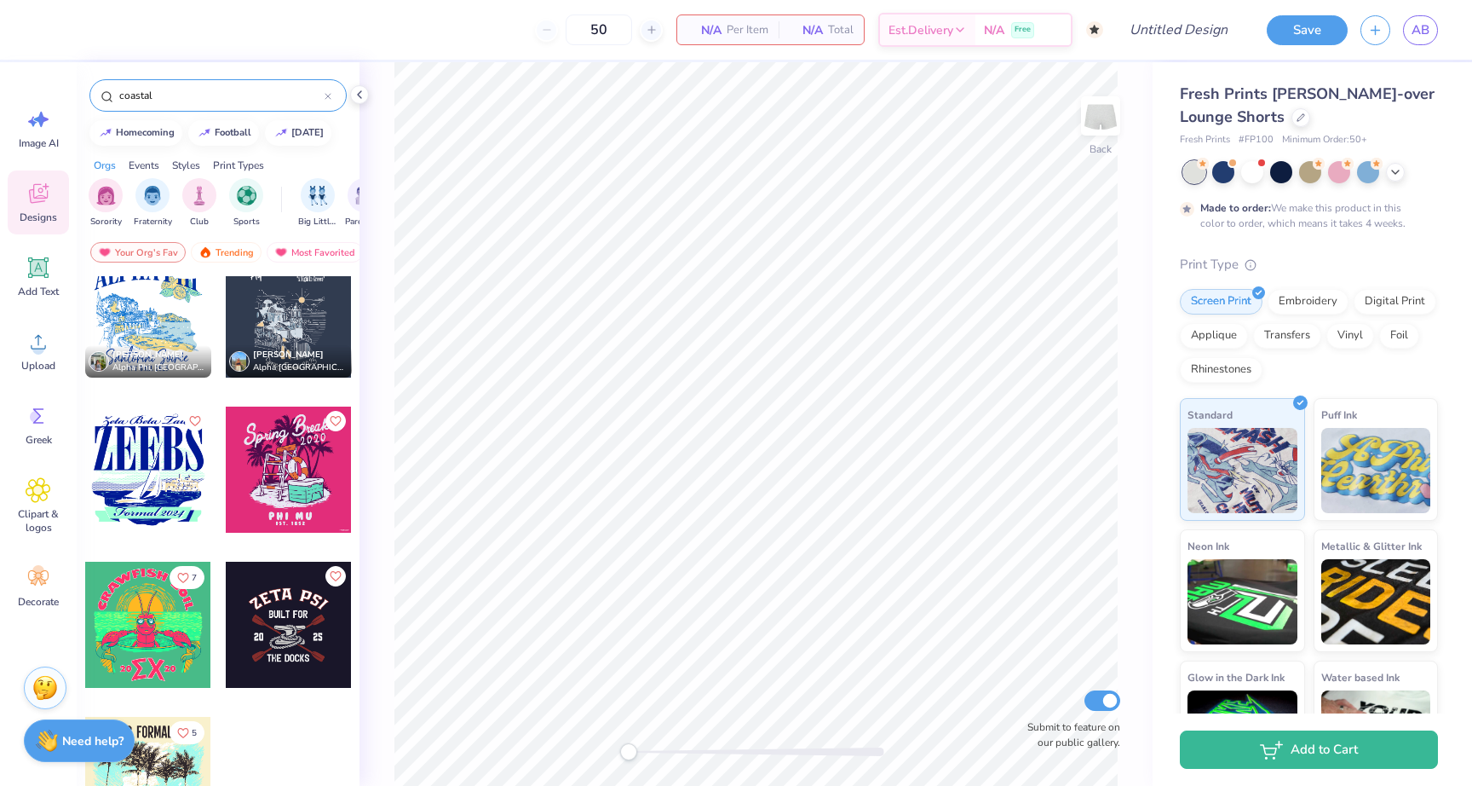
scroll to position [667, 0]
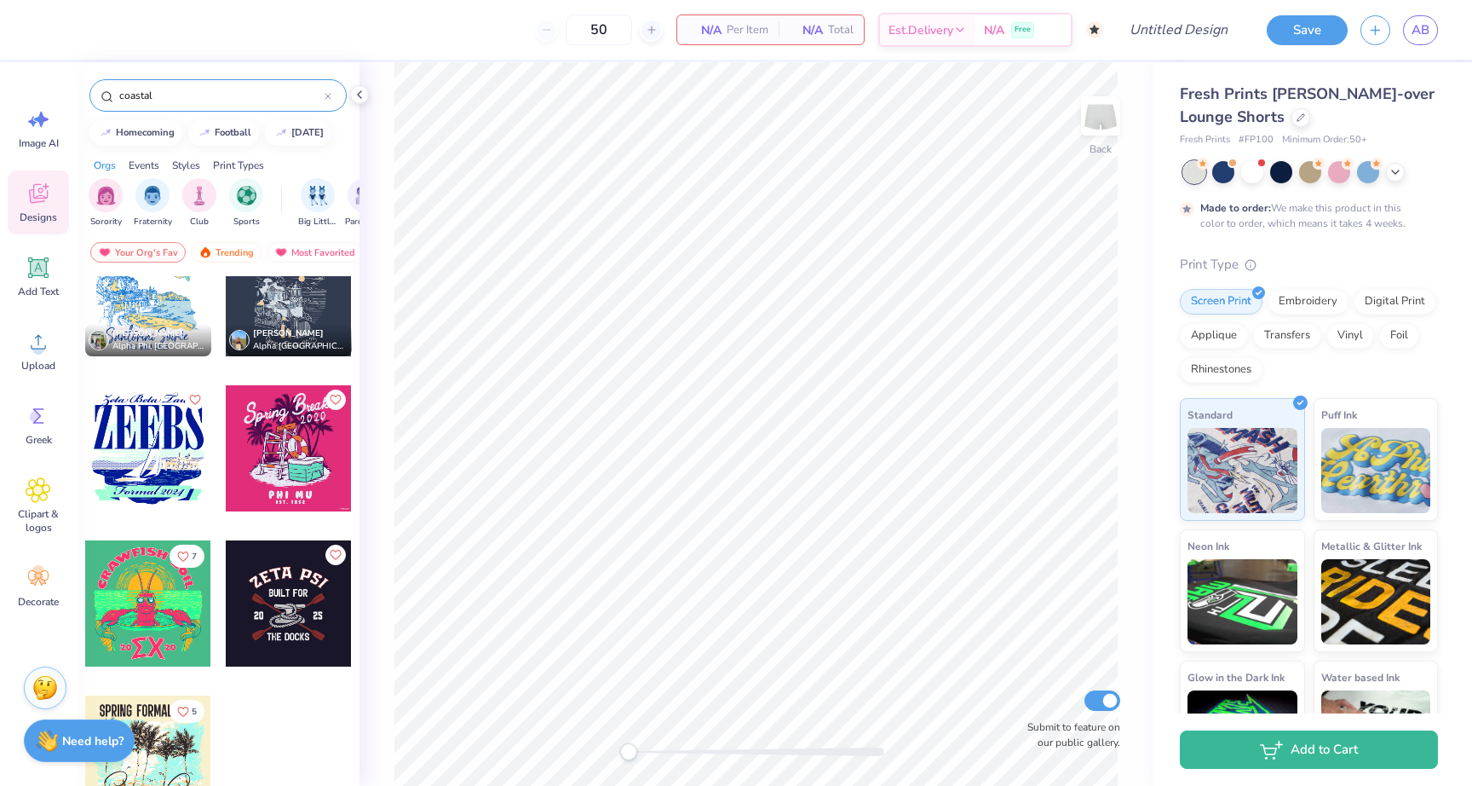
drag, startPoint x: 156, startPoint y: 91, endPoint x: 82, endPoint y: 91, distance: 74.1
click at [83, 91] on div "coastal" at bounding box center [218, 91] width 283 height 58
type input "e"
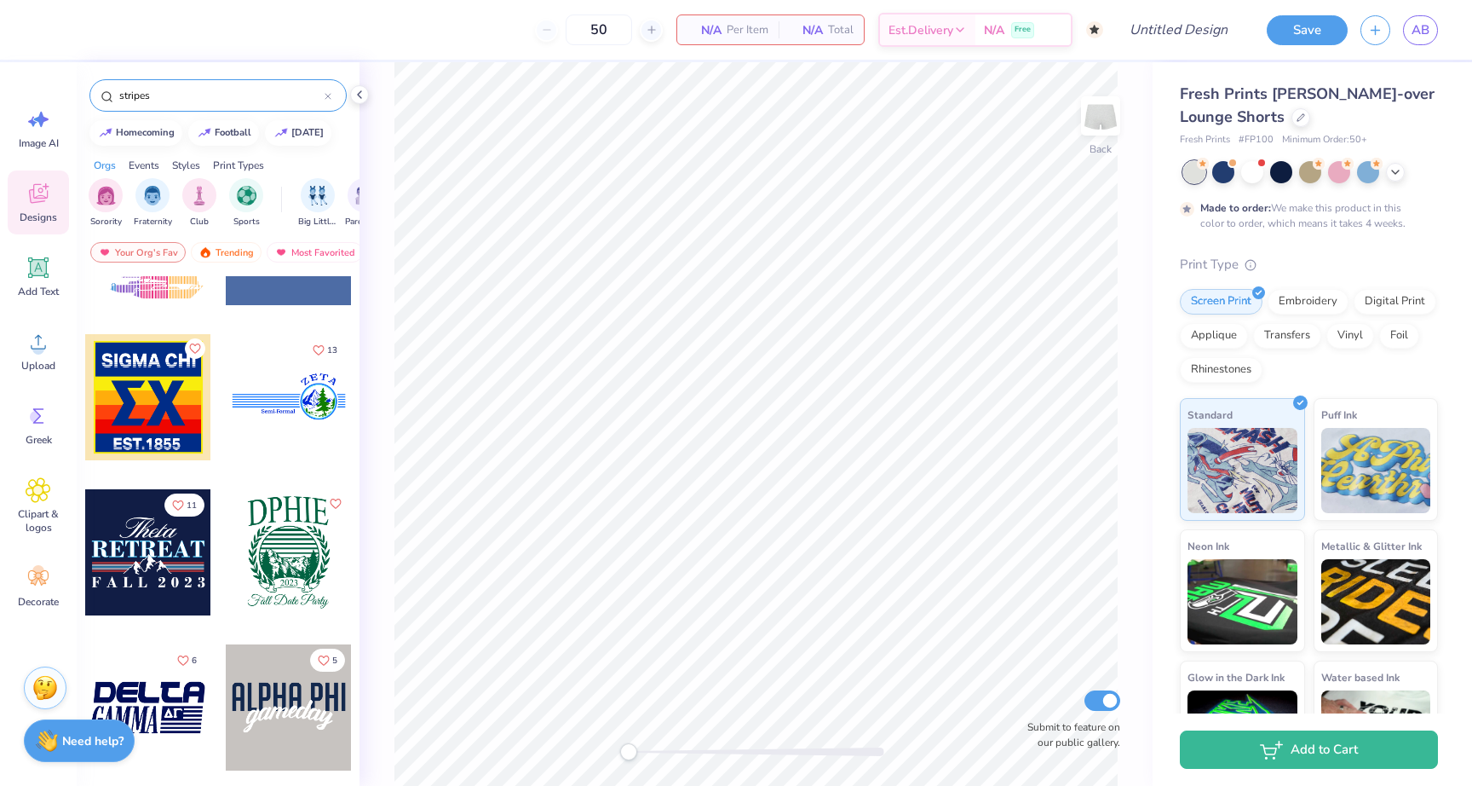
scroll to position [2744, 0]
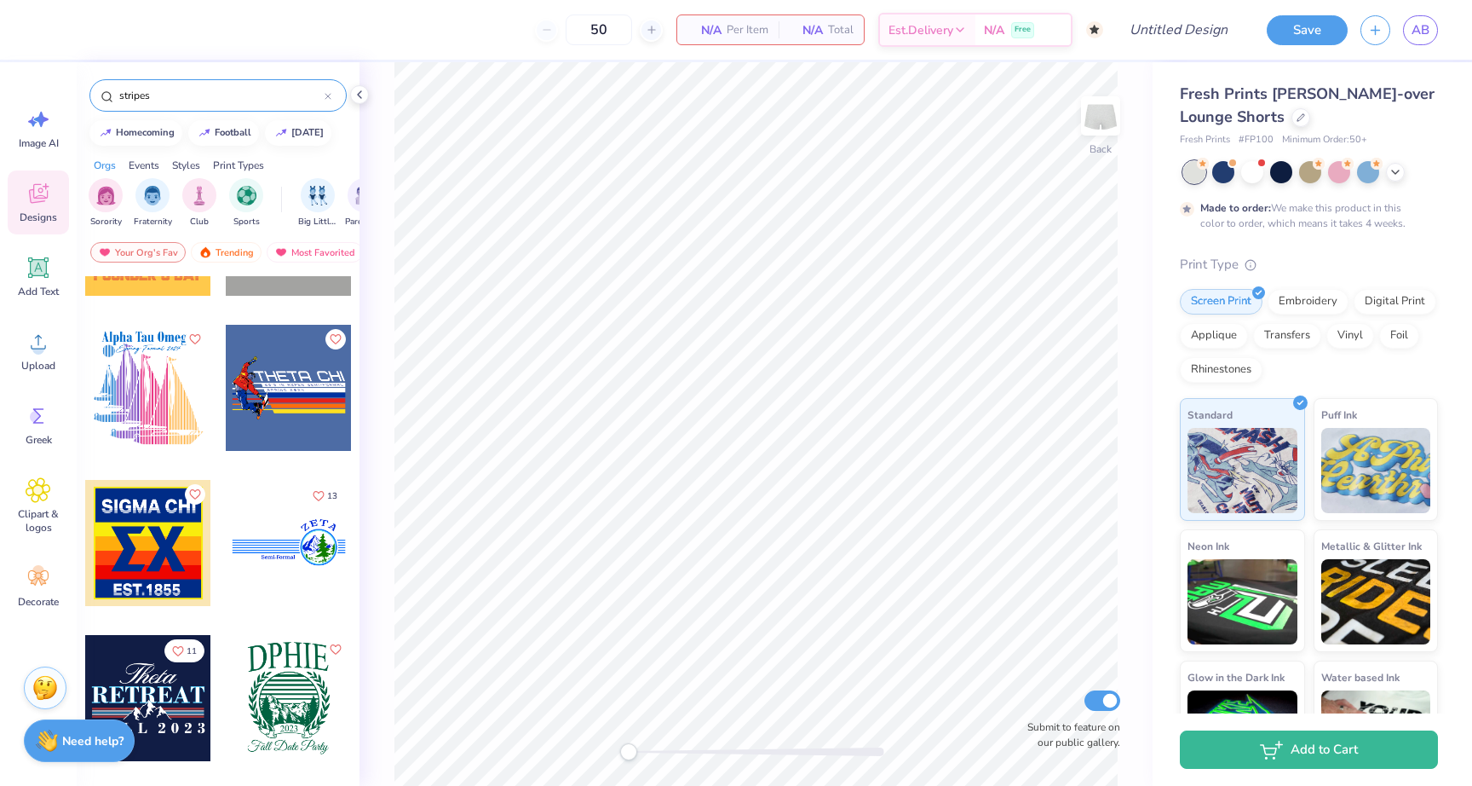
drag, startPoint x: 162, startPoint y: 97, endPoint x: 99, endPoint y: 95, distance: 63.1
click at [99, 95] on div "stripes" at bounding box center [217, 95] width 257 height 32
type input "cute"
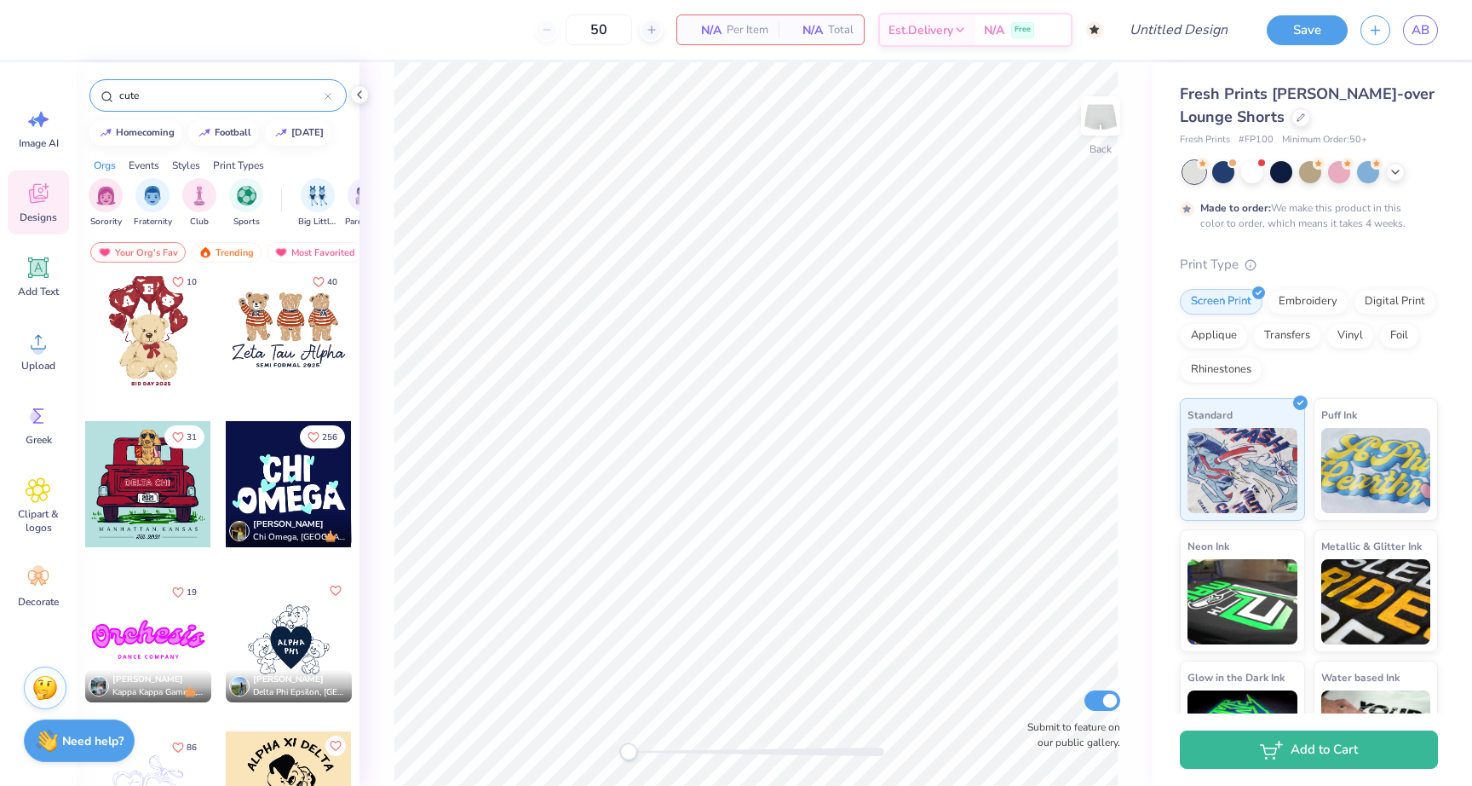
scroll to position [0, 0]
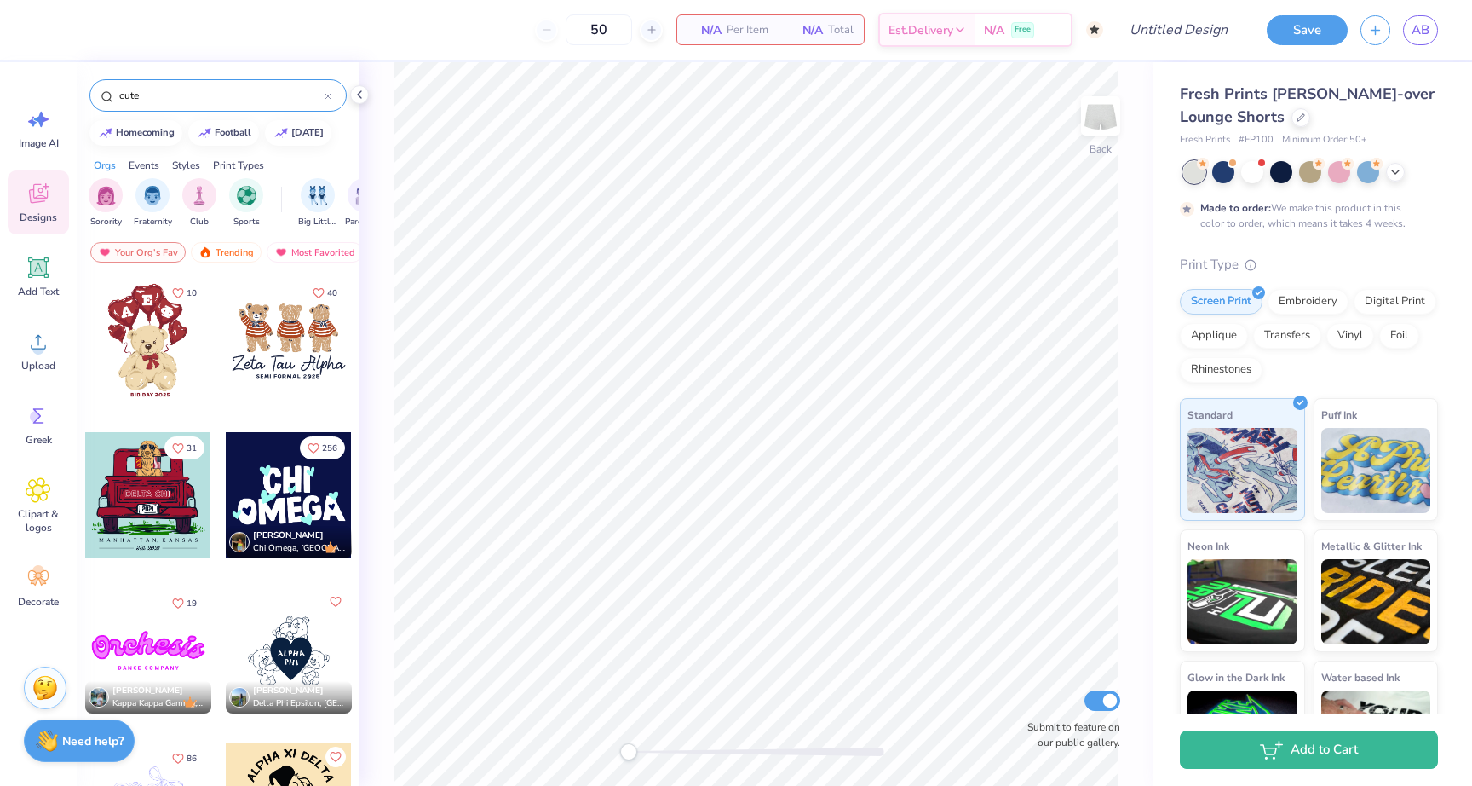
click at [163, 354] on div at bounding box center [21, 340] width 378 height 126
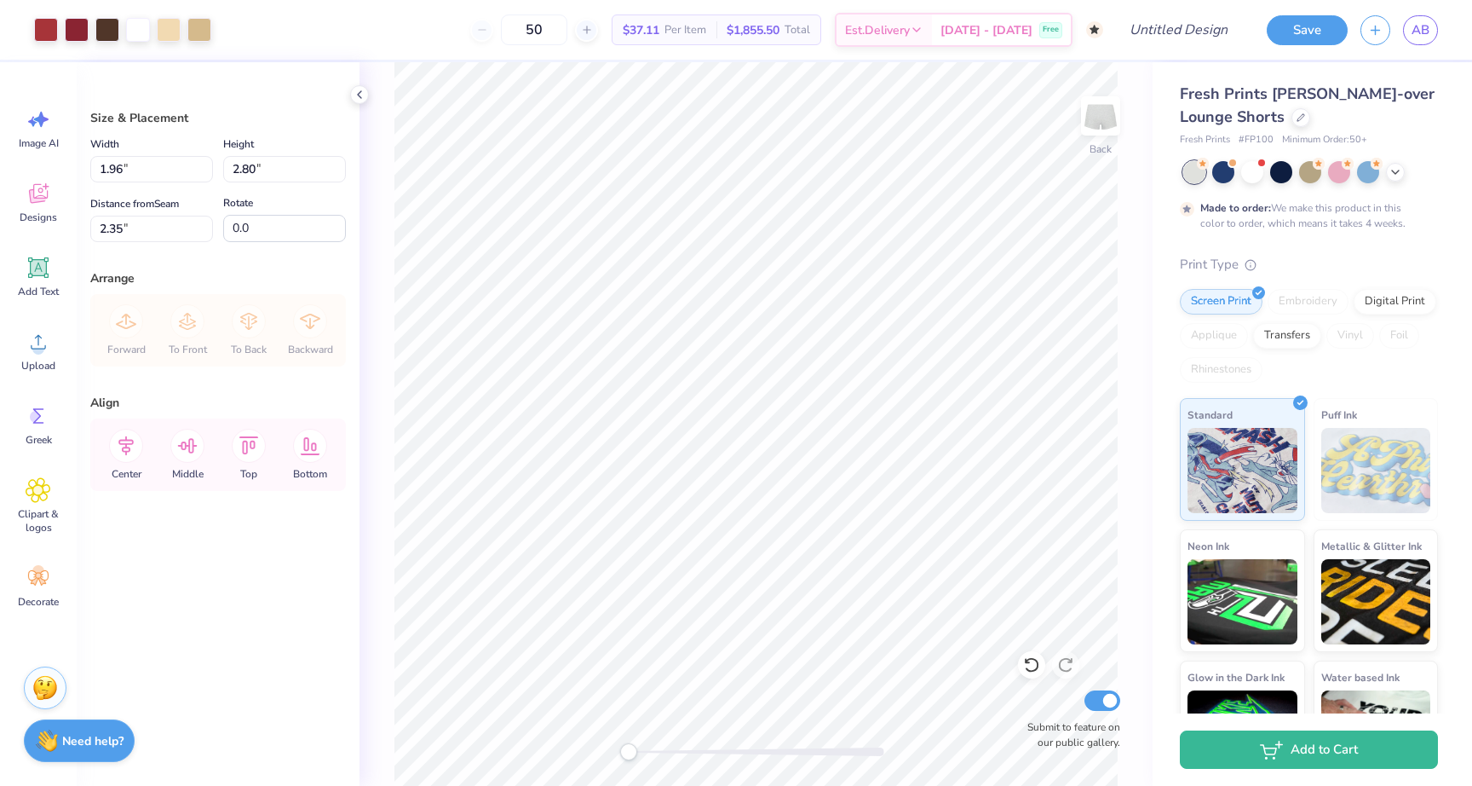
type input "2.57"
type input "3.67"
type input "2.05"
type input "2.30"
type input "3.29"
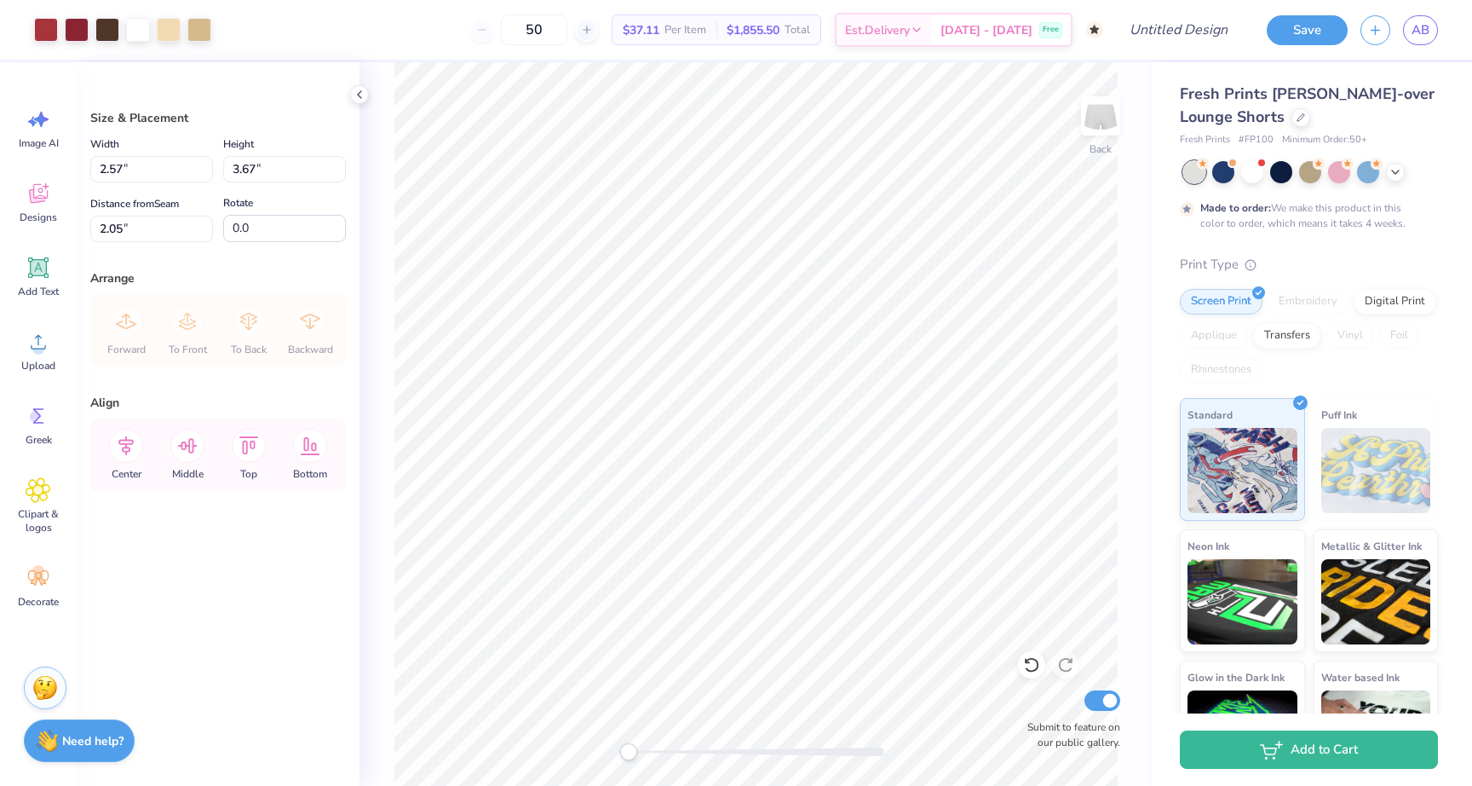
type input "2.69"
click at [65, 24] on div at bounding box center [77, 28] width 24 height 24
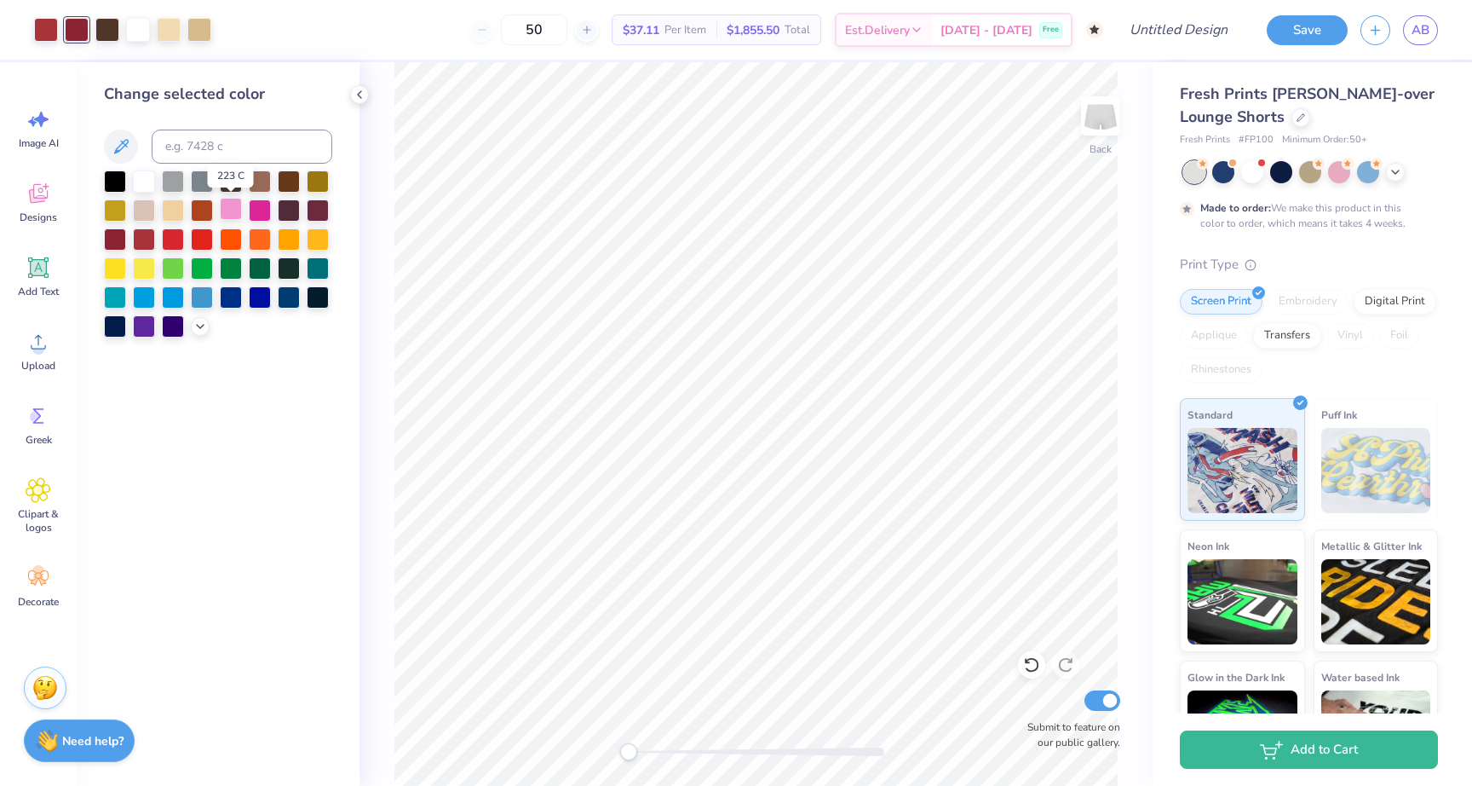
click at [233, 210] on div at bounding box center [231, 209] width 22 height 22
click at [55, 26] on div at bounding box center [46, 28] width 24 height 24
click at [226, 215] on div at bounding box center [231, 209] width 22 height 22
click at [266, 212] on div at bounding box center [260, 209] width 22 height 22
click at [251, 210] on div at bounding box center [260, 209] width 22 height 22
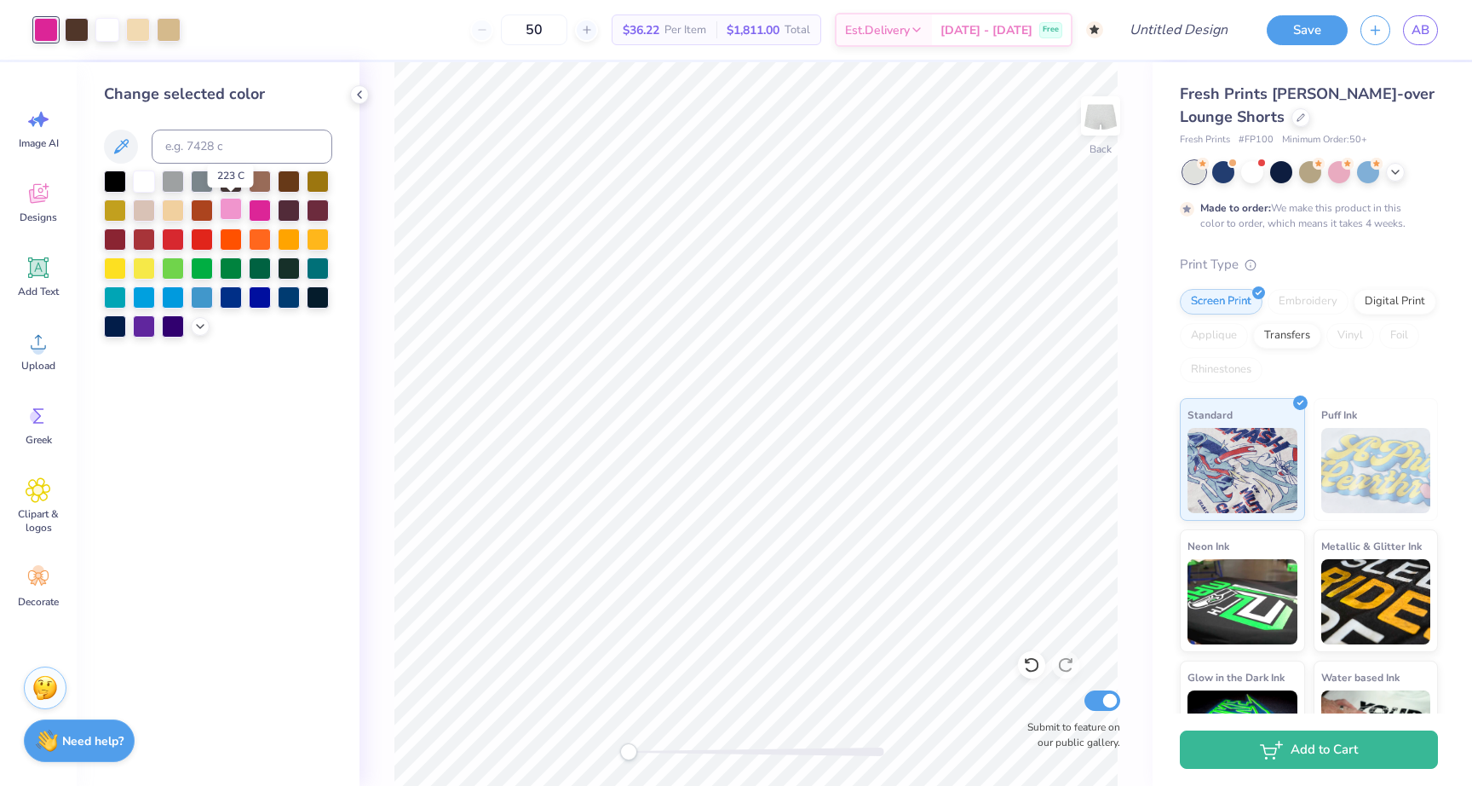
click at [236, 208] on div at bounding box center [231, 209] width 22 height 22
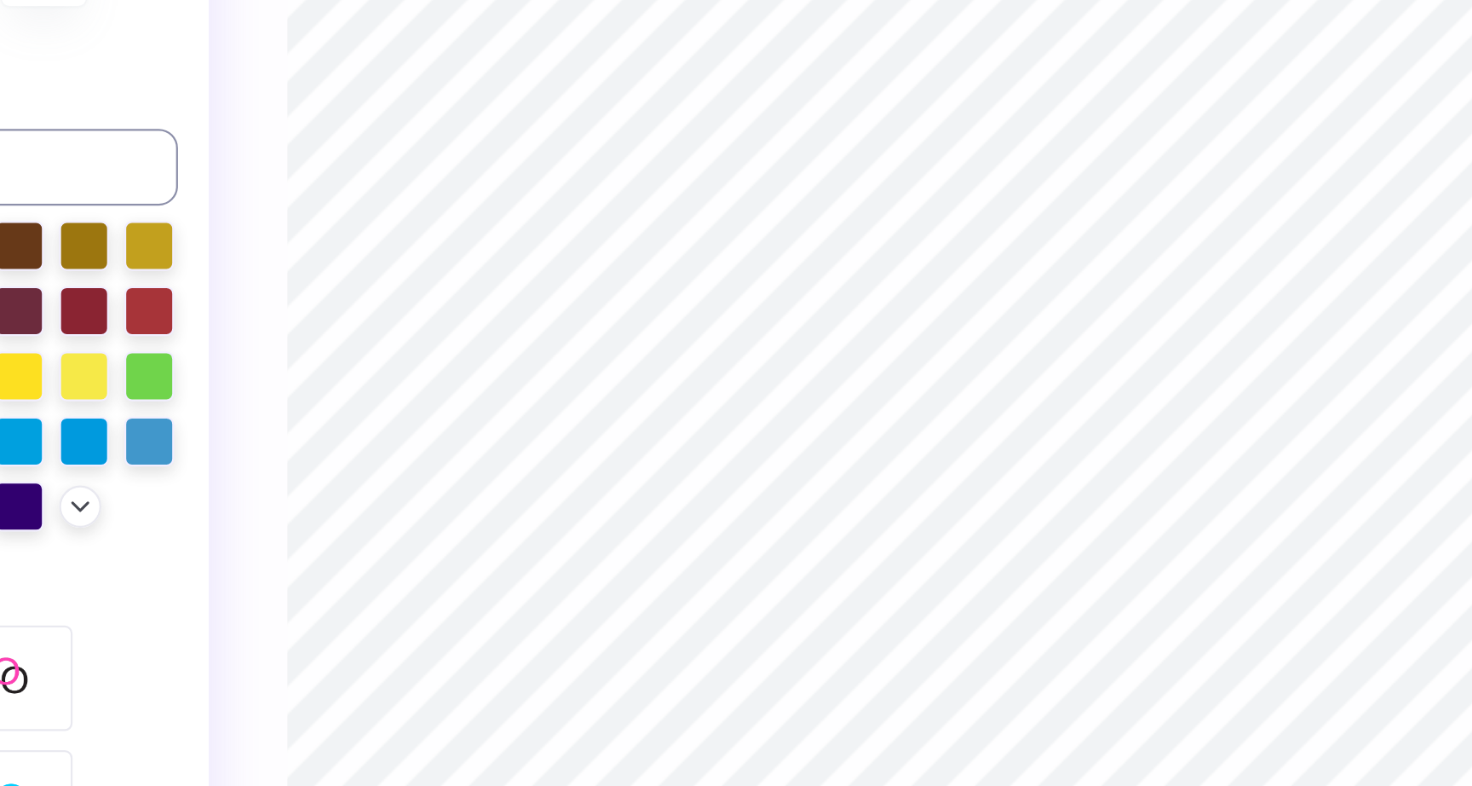
type input "5.75"
type textarea "B"
type textarea "Seniors 2026"
type input "1.15"
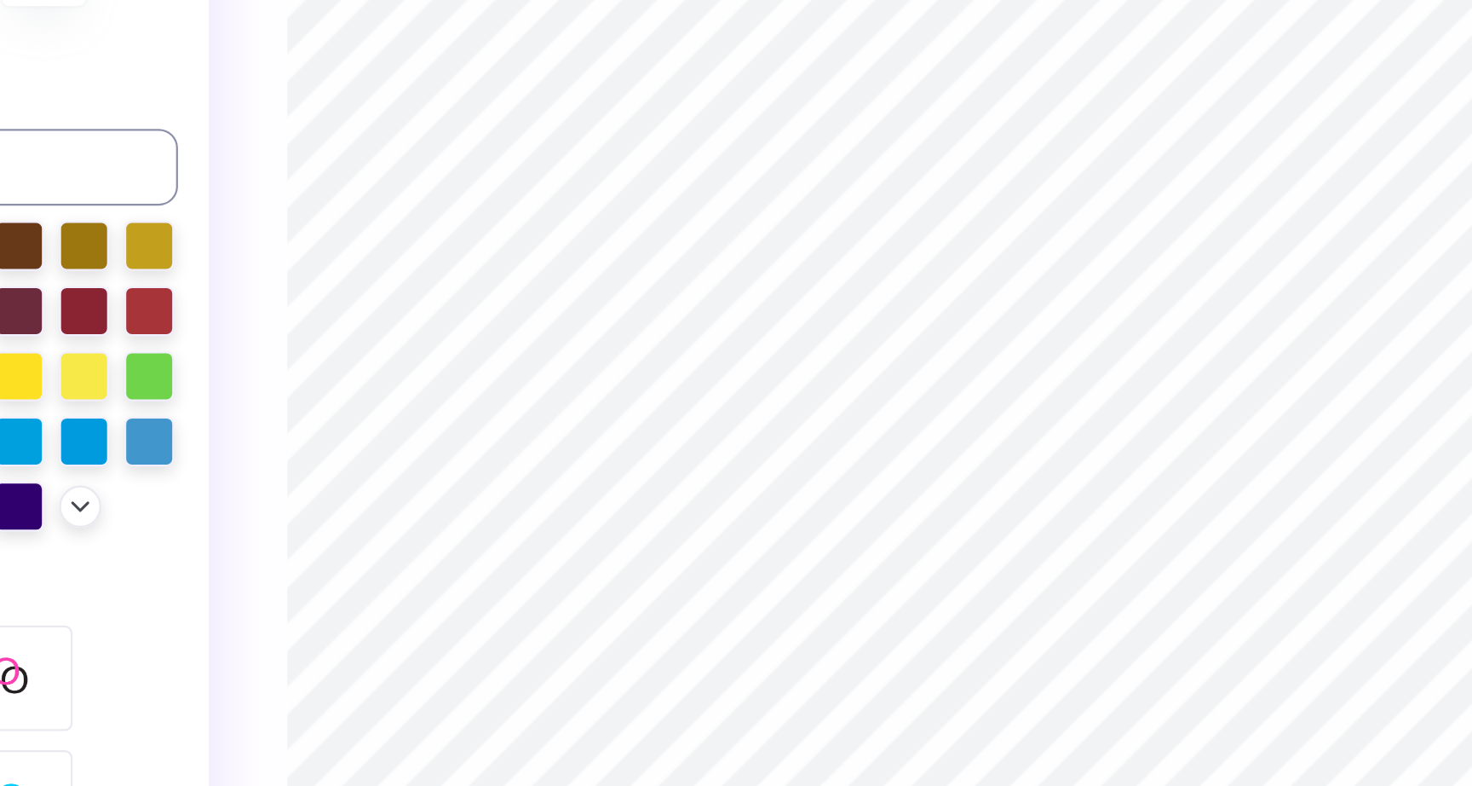
type input "5.94"
type input "1.22"
type input "0.12"
type input "1.42"
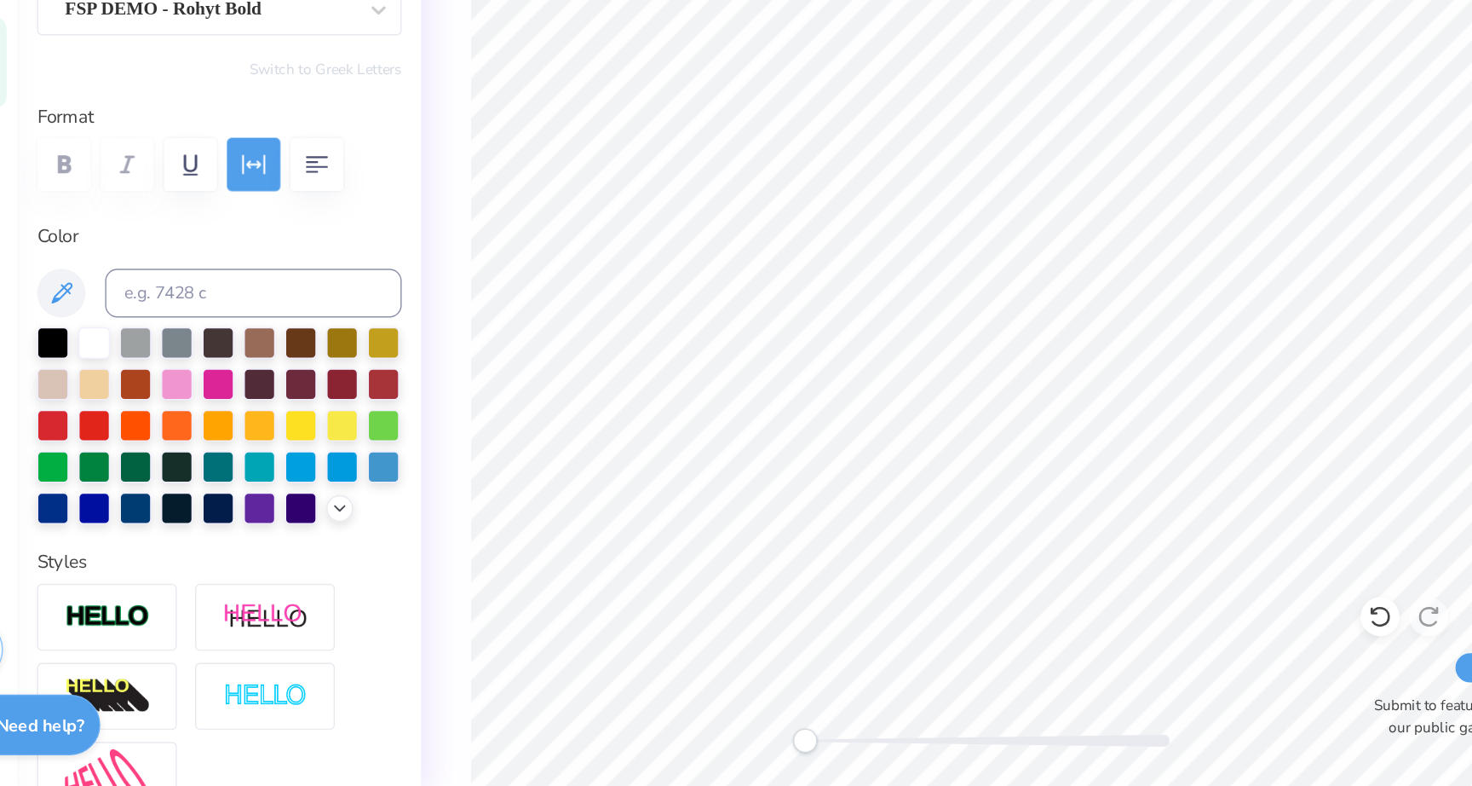
scroll to position [0, 0]
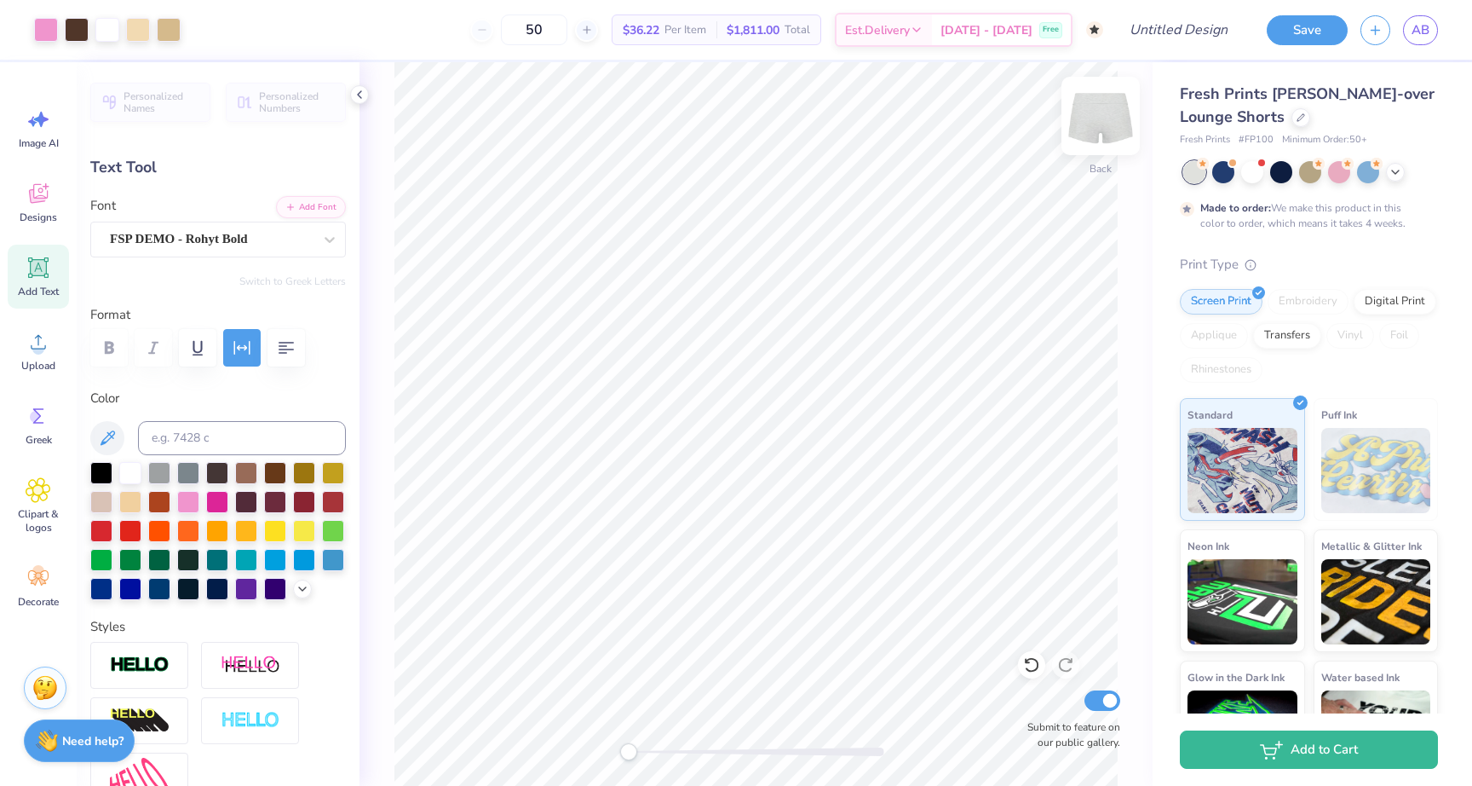
click at [1108, 124] on img at bounding box center [1101, 116] width 68 height 68
click at [28, 285] on span "Add Text" at bounding box center [38, 292] width 41 height 14
click at [177, 503] on div at bounding box center [188, 500] width 22 height 22
drag, startPoint x: 566, startPoint y: 29, endPoint x: 536, endPoint y: 26, distance: 29.9
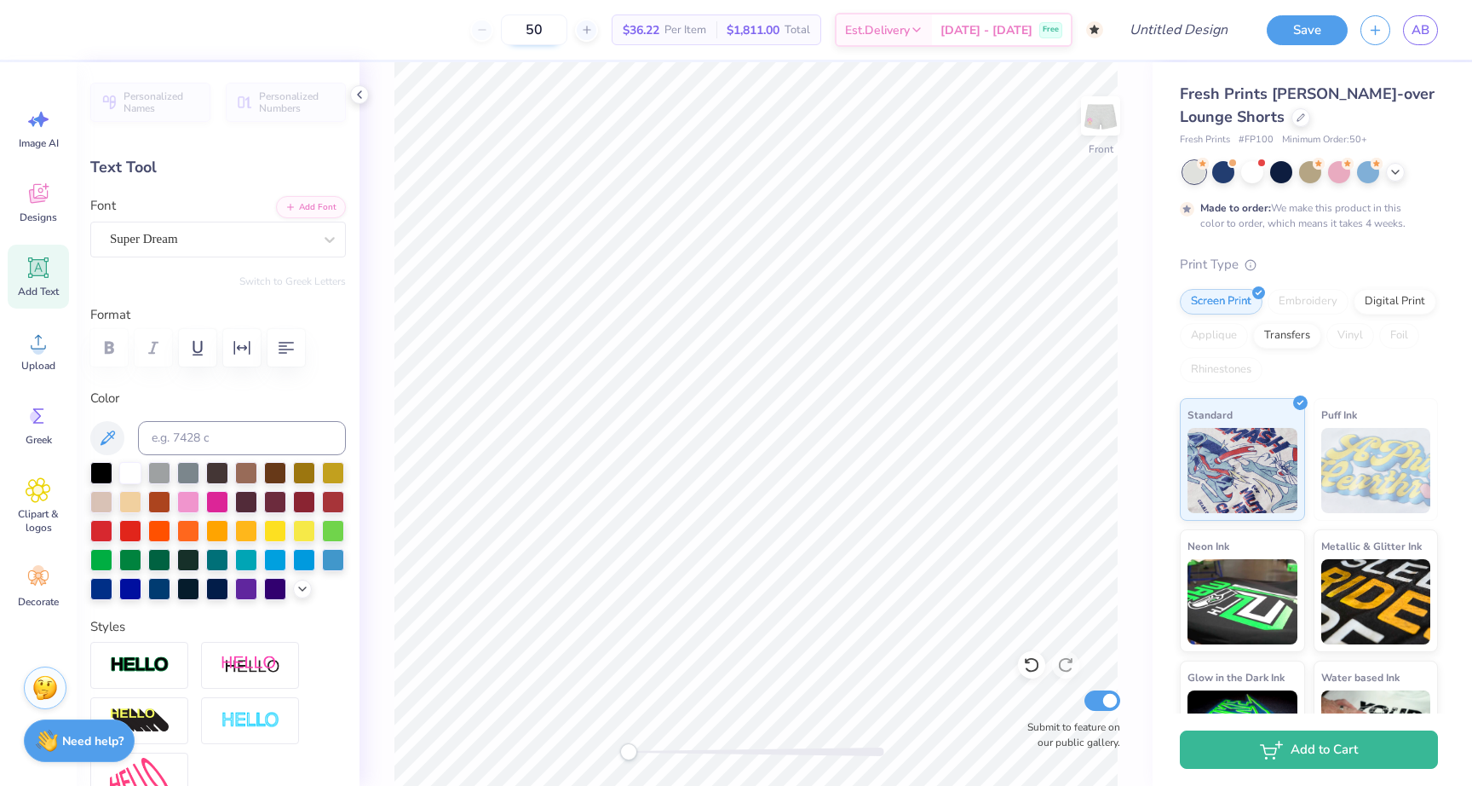
click at [537, 27] on input "50" at bounding box center [534, 29] width 66 height 31
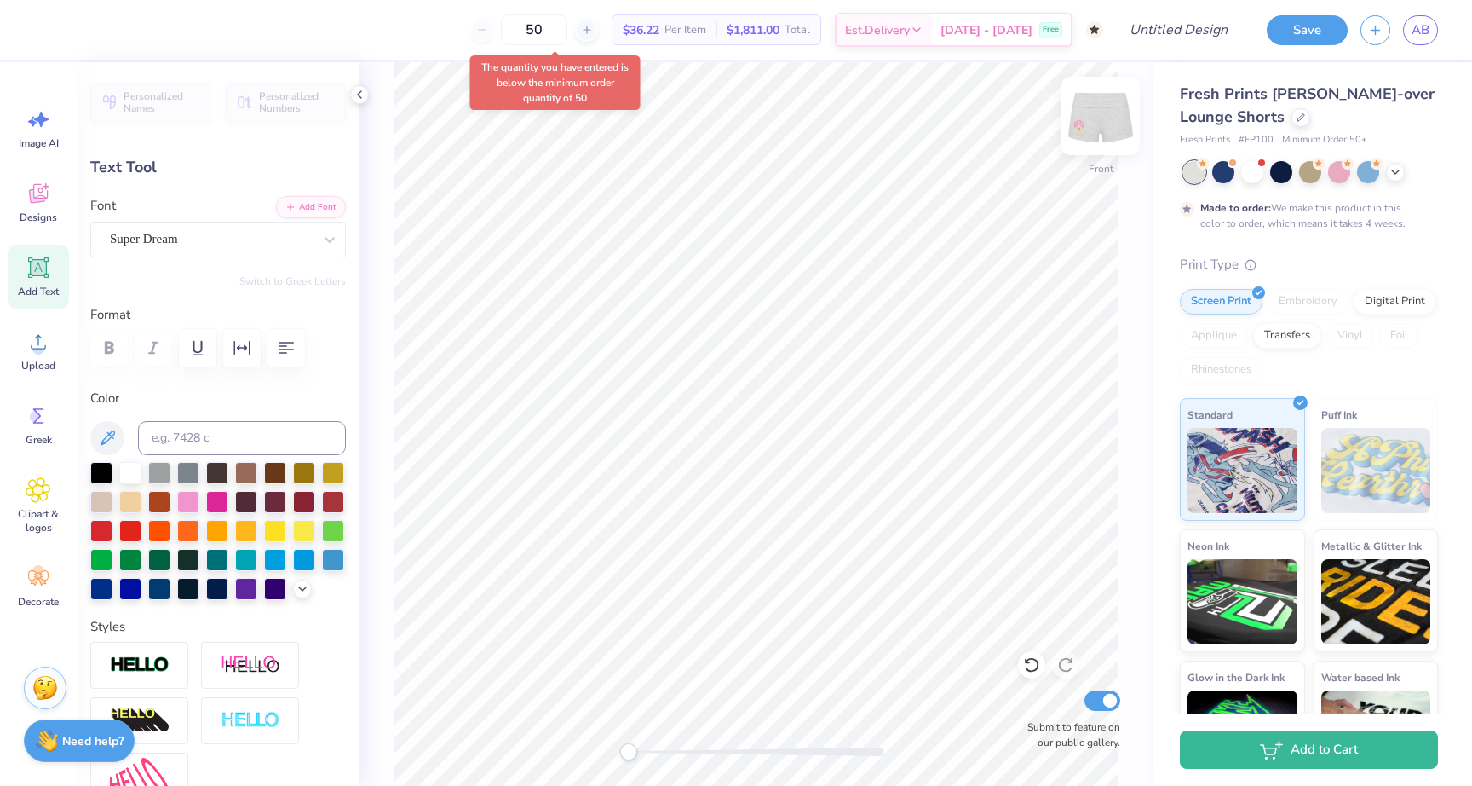
click at [1091, 124] on img at bounding box center [1101, 116] width 68 height 68
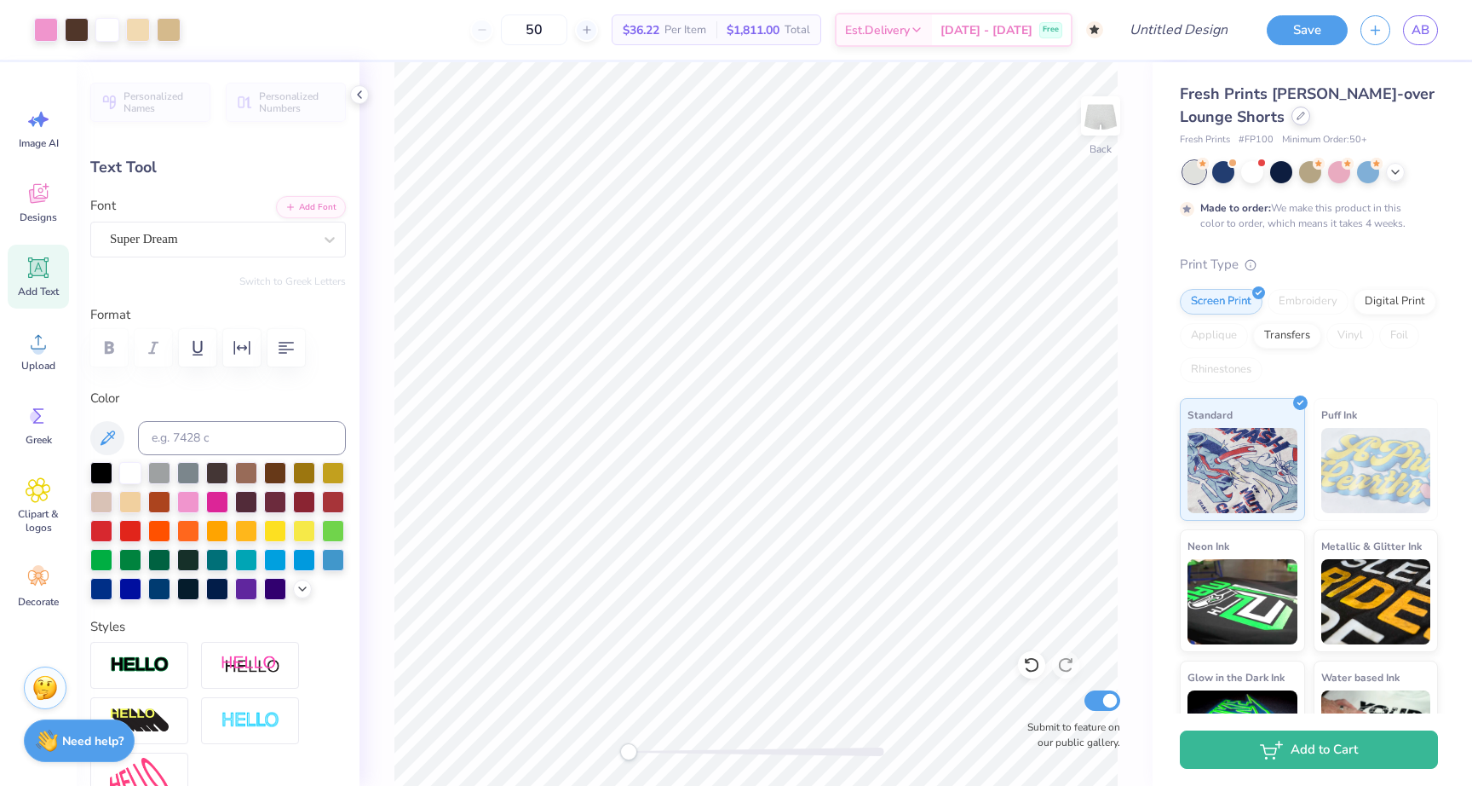
click at [1301, 123] on div at bounding box center [1301, 116] width 19 height 19
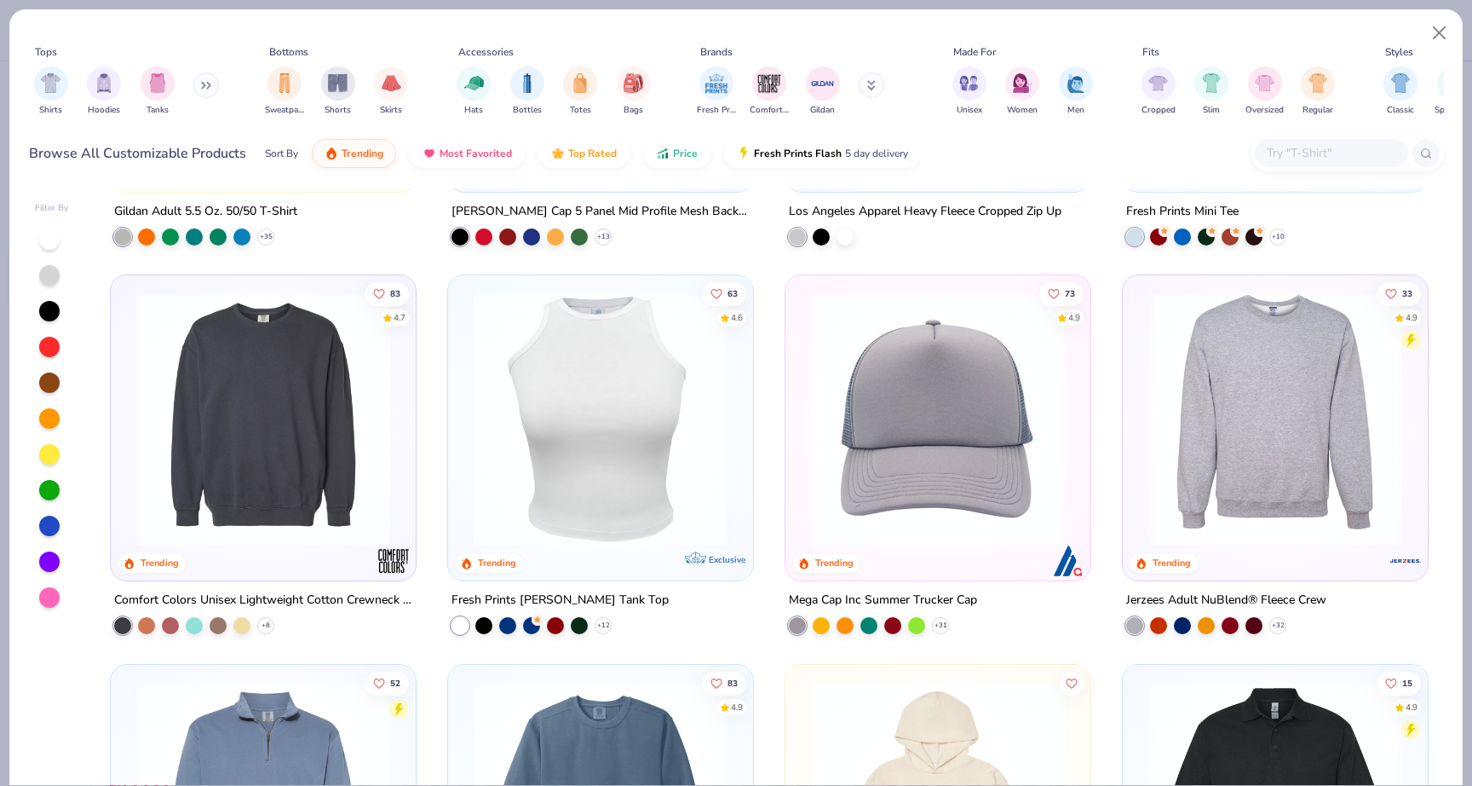
scroll to position [4204, 0]
click at [678, 151] on span "Price" at bounding box center [685, 149] width 25 height 14
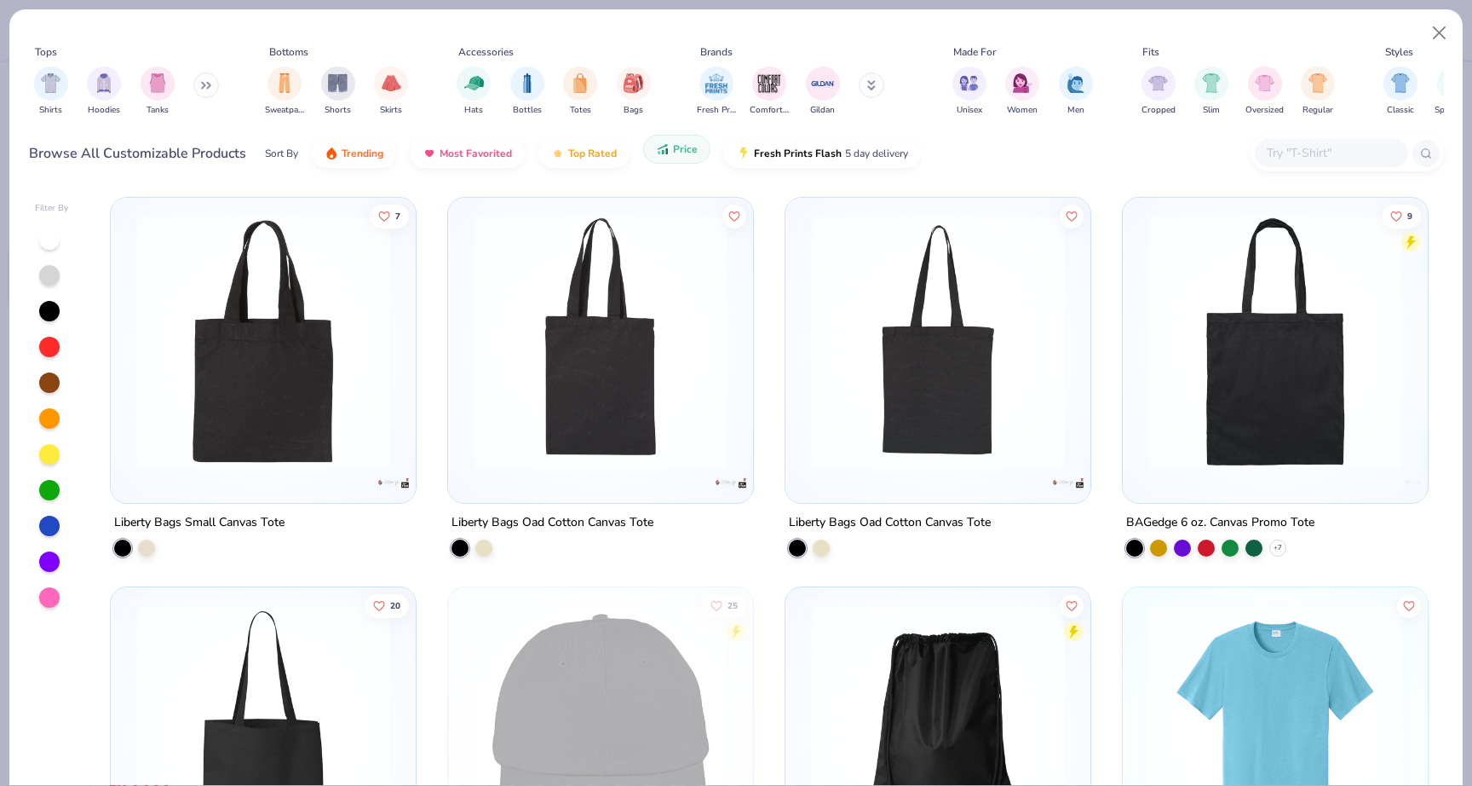
click at [678, 151] on span "Price" at bounding box center [685, 149] width 25 height 14
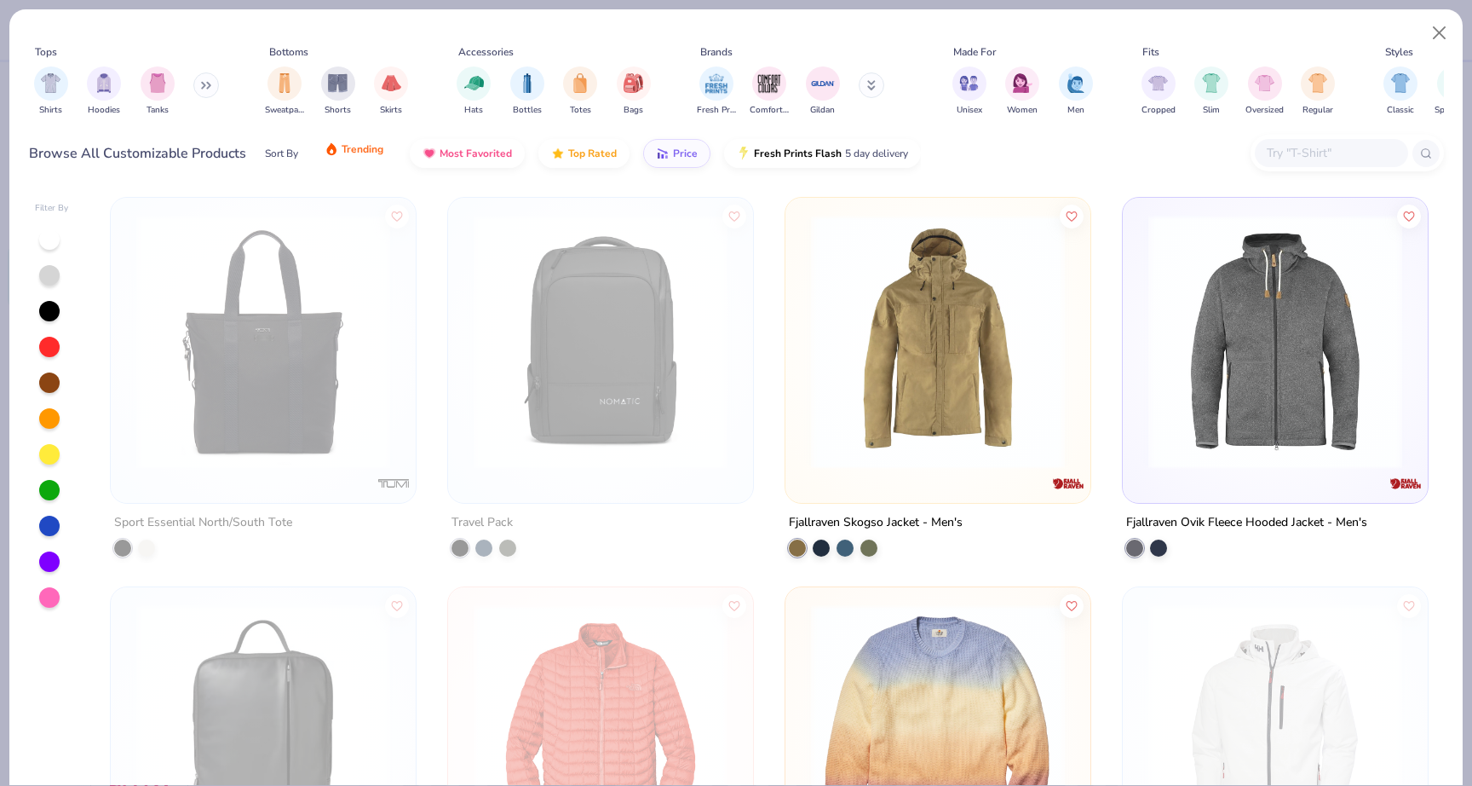
click at [368, 153] on span "Trending" at bounding box center [363, 149] width 42 height 14
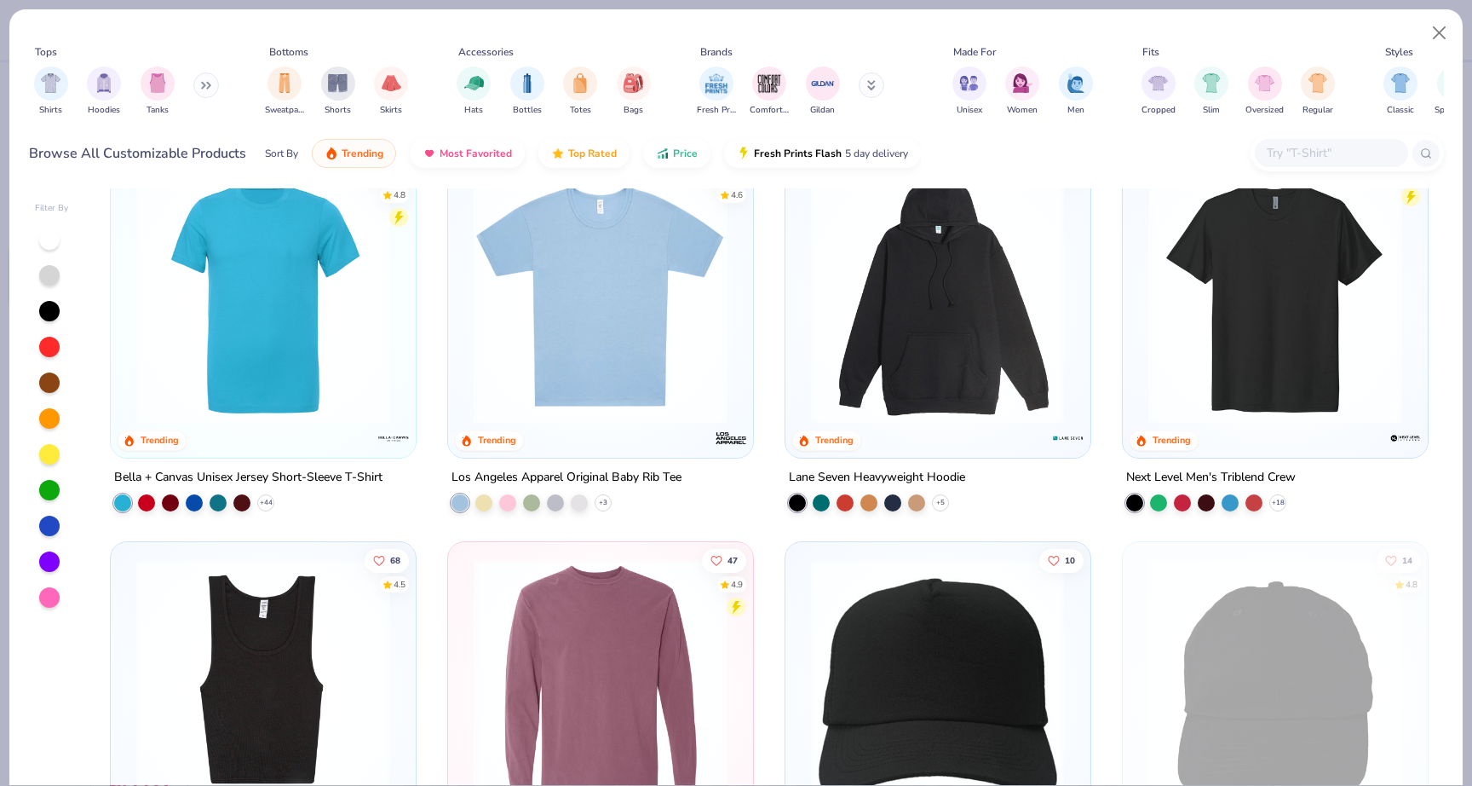
scroll to position [9386, 0]
click at [993, 385] on img at bounding box center [938, 296] width 271 height 254
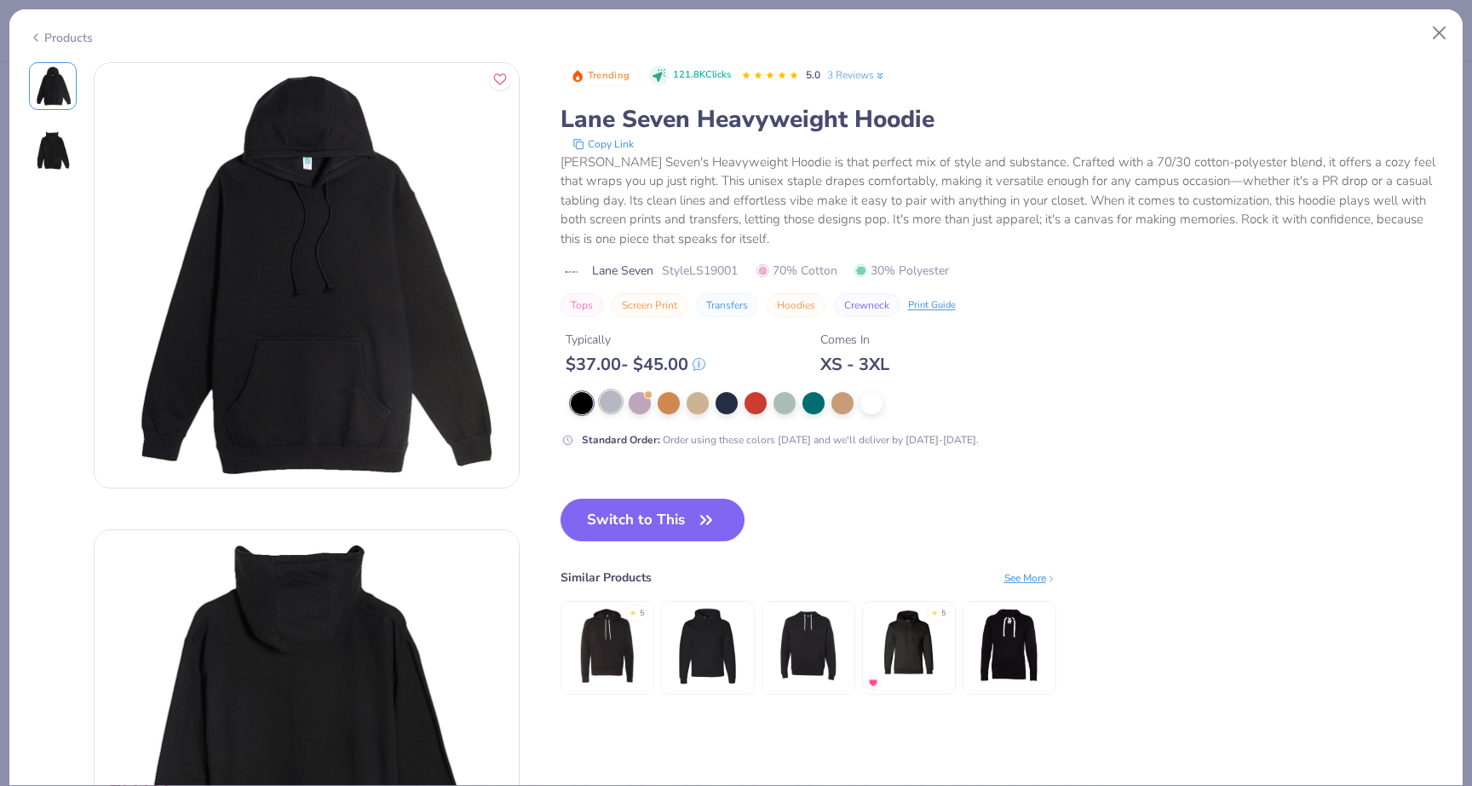
click at [610, 408] on div at bounding box center [611, 401] width 22 height 22
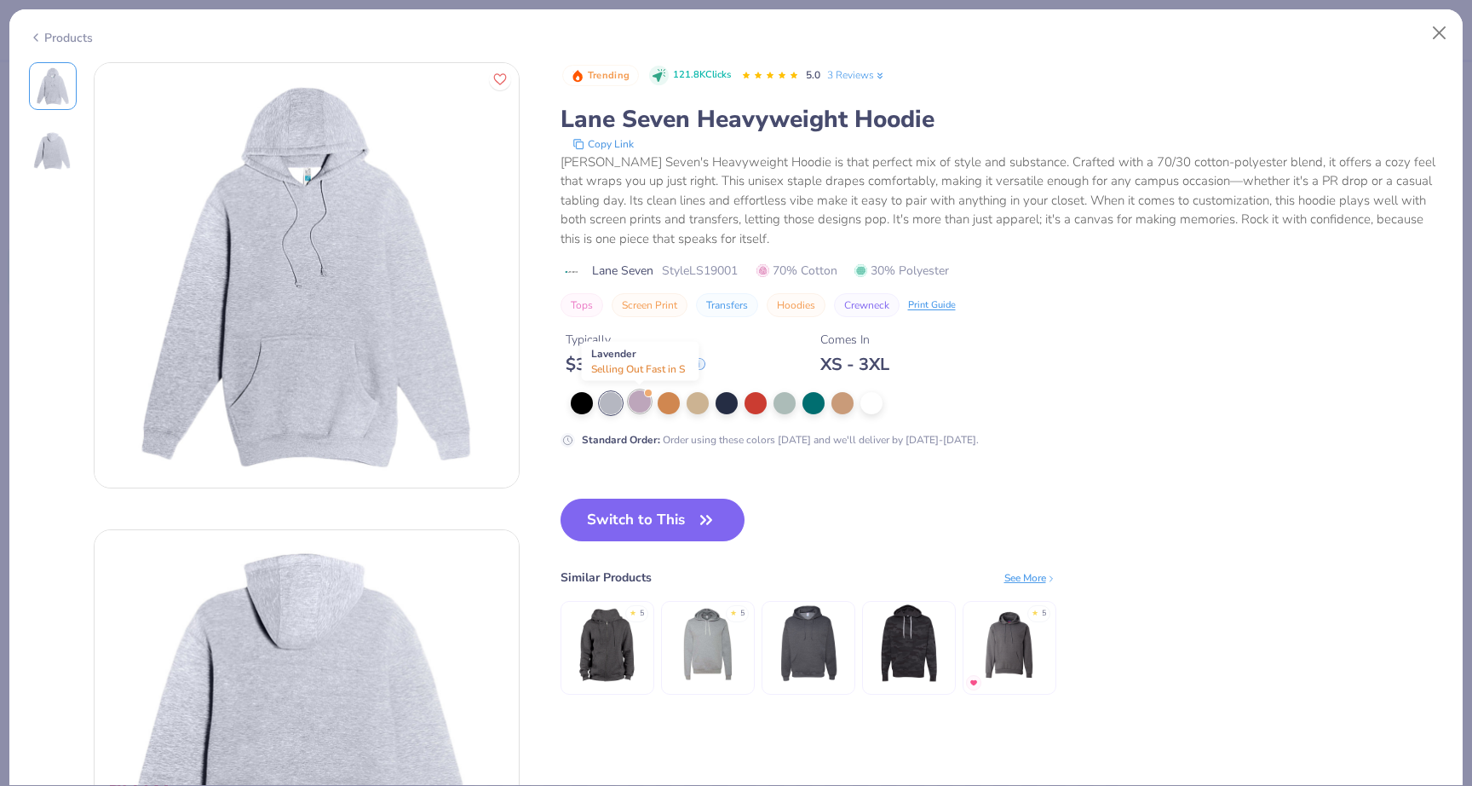
click at [642, 406] on div at bounding box center [640, 401] width 22 height 22
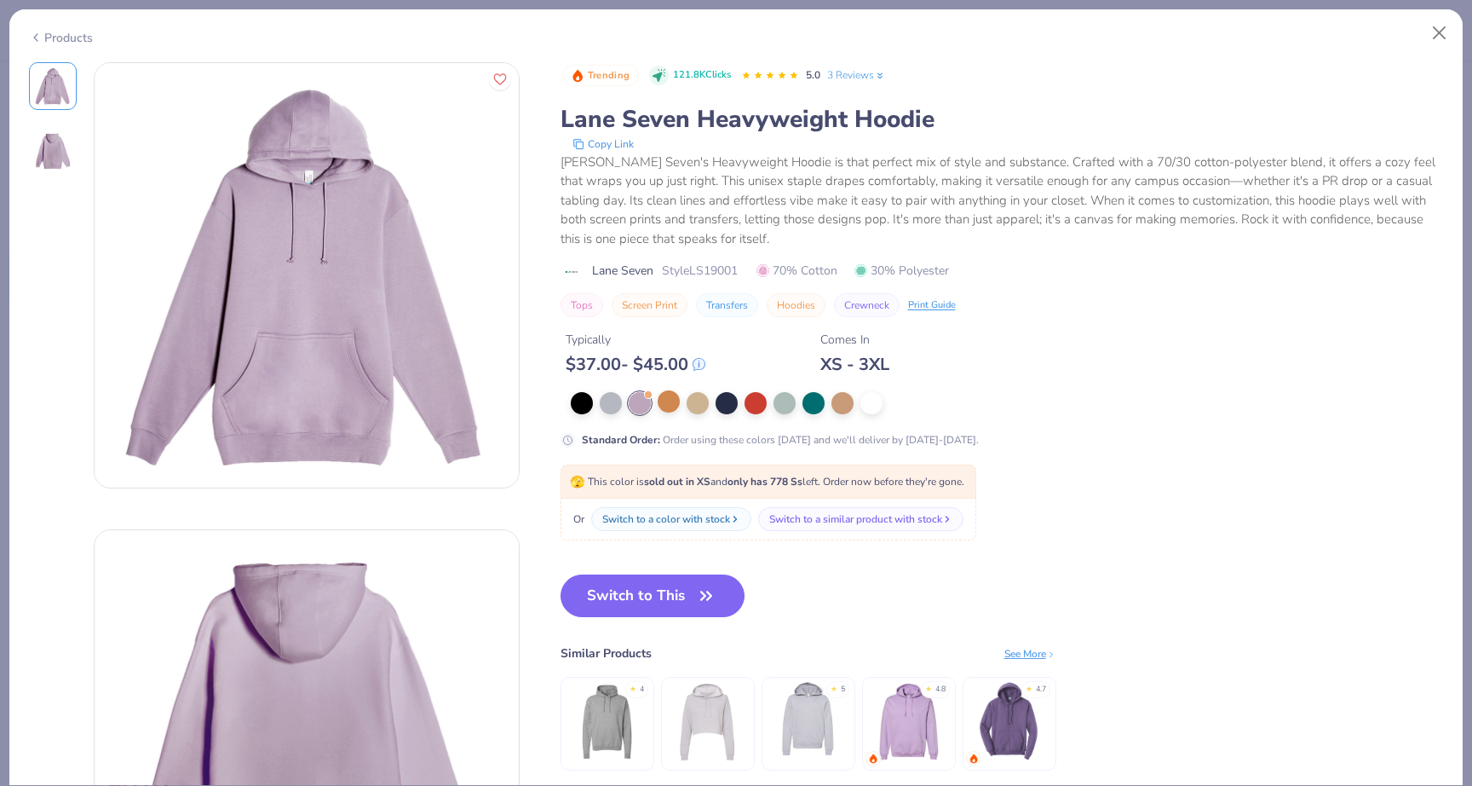
click at [677, 412] on div at bounding box center [669, 401] width 22 height 22
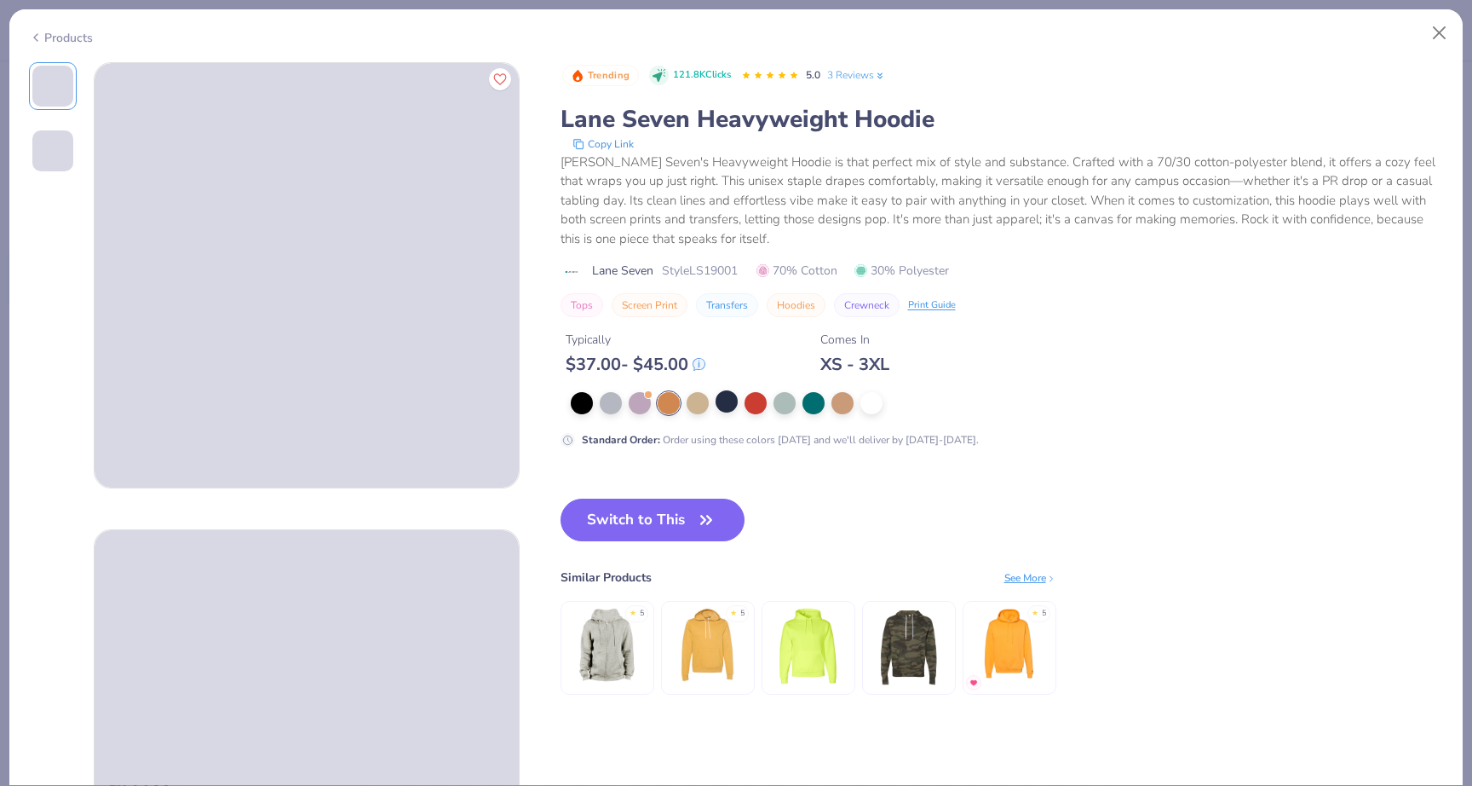
click at [734, 414] on div at bounding box center [906, 403] width 671 height 22
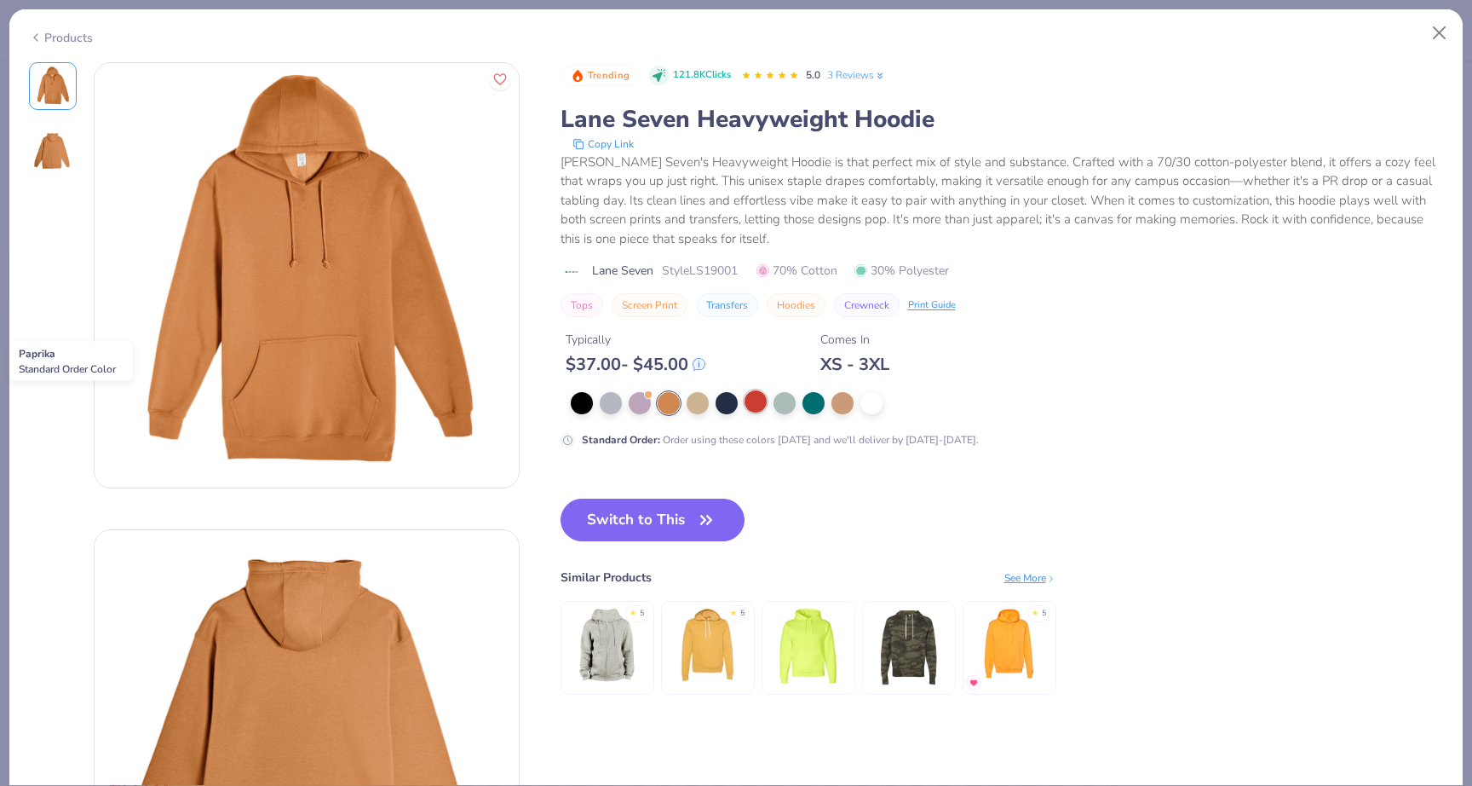
click at [761, 406] on div at bounding box center [756, 401] width 22 height 22
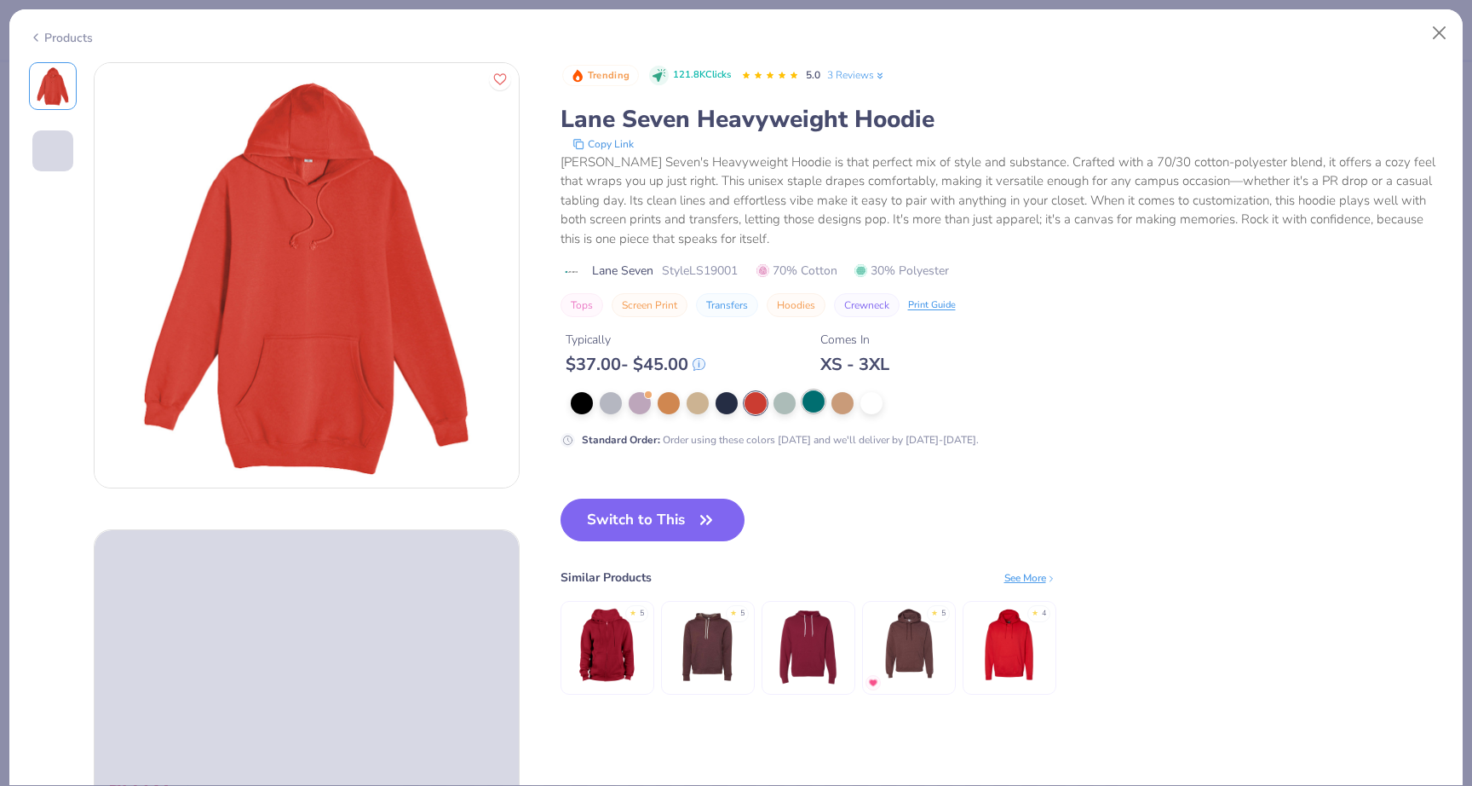
click at [803, 403] on div at bounding box center [814, 401] width 22 height 22
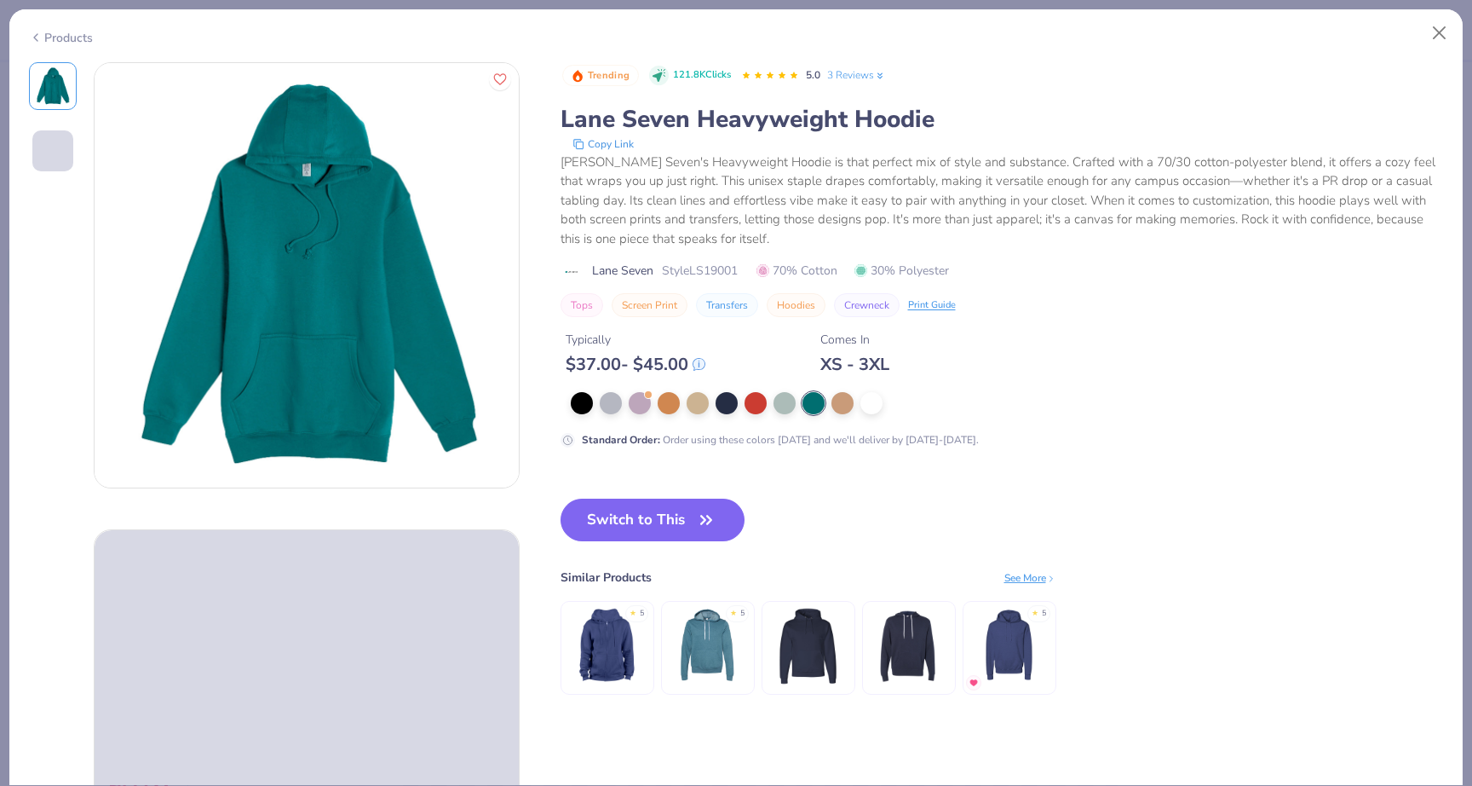
click at [826, 403] on div at bounding box center [906, 403] width 671 height 22
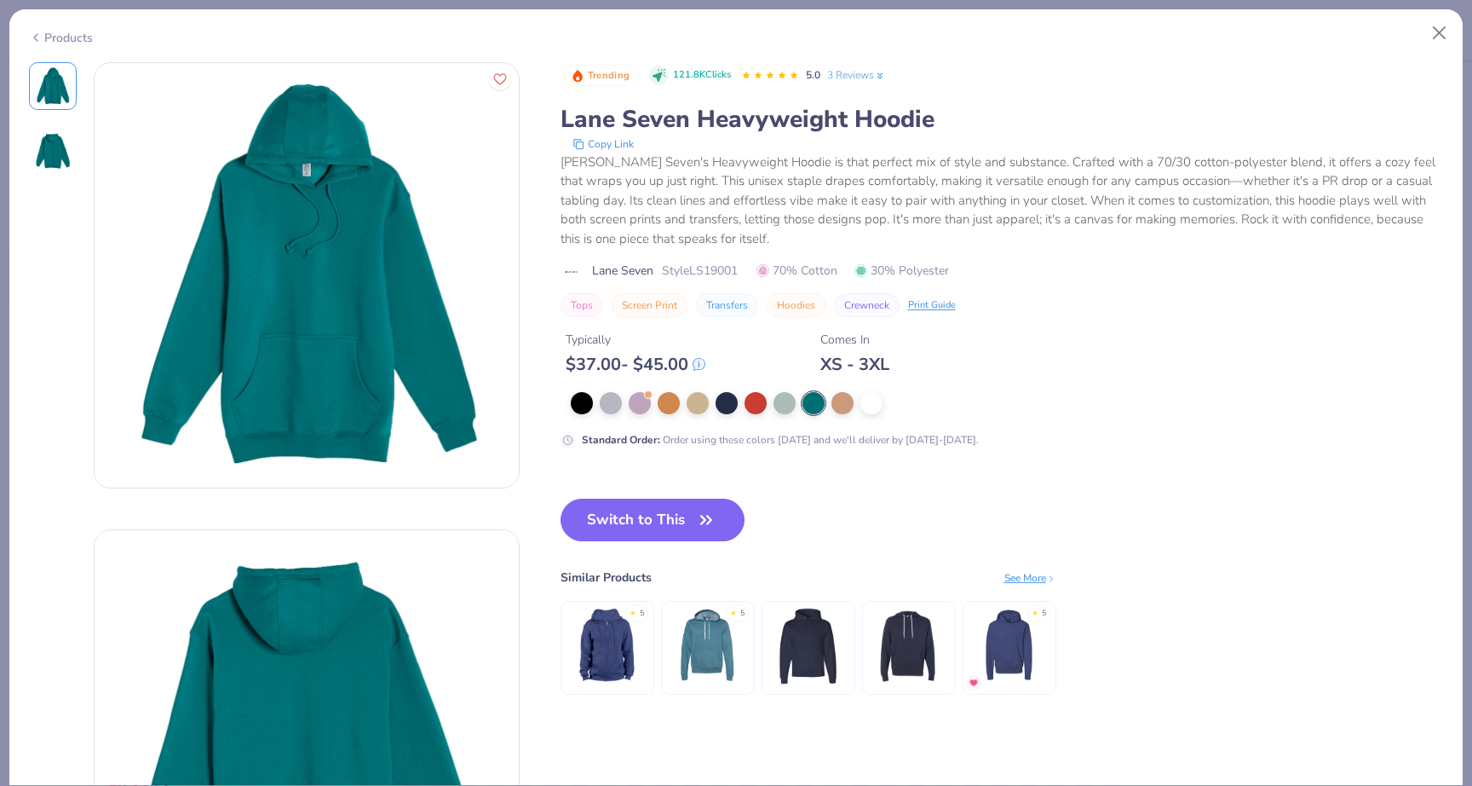
click at [819, 412] on div at bounding box center [814, 403] width 22 height 22
click at [828, 412] on div at bounding box center [906, 403] width 671 height 22
click at [848, 406] on div at bounding box center [843, 401] width 22 height 22
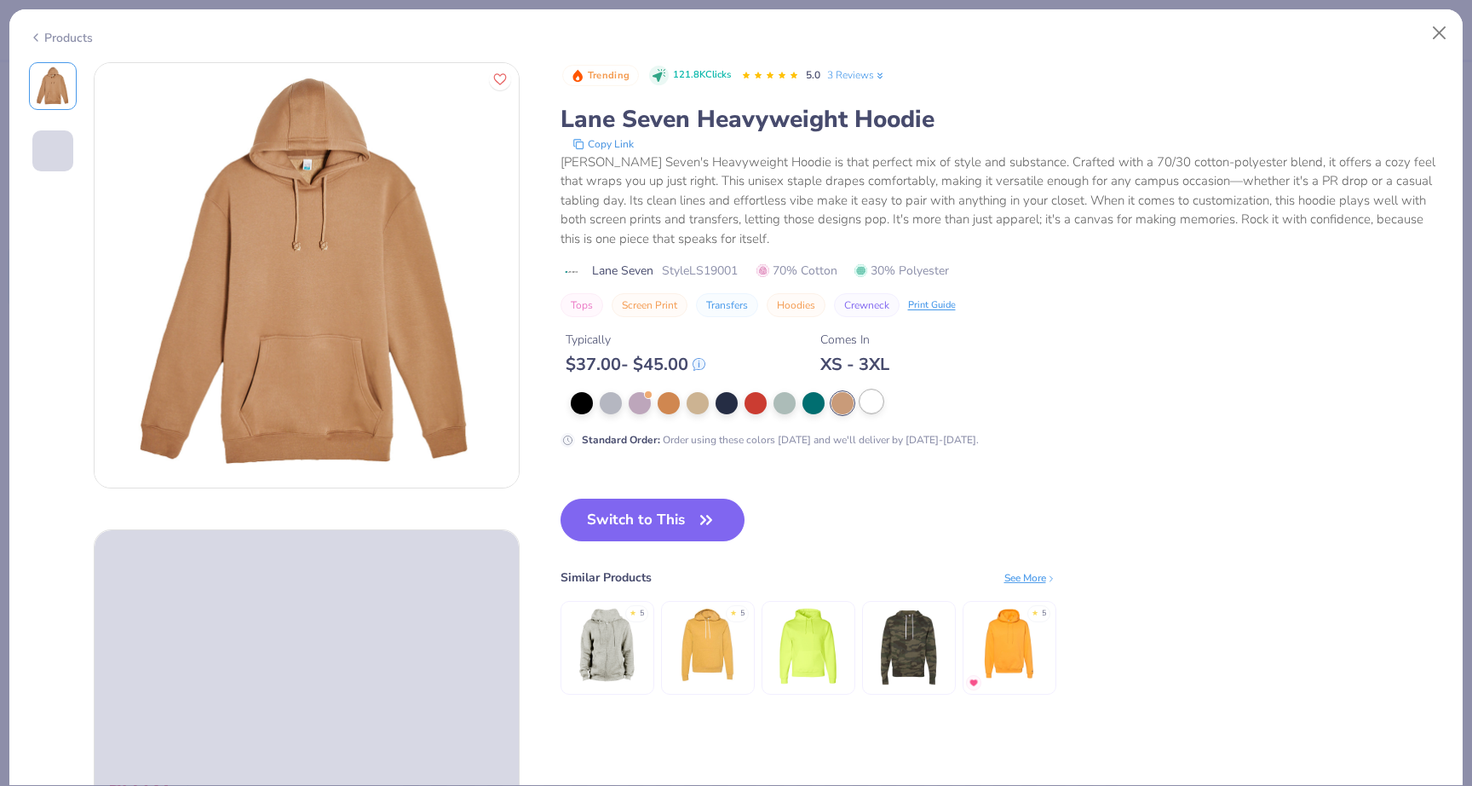
click at [864, 406] on div at bounding box center [872, 401] width 22 height 22
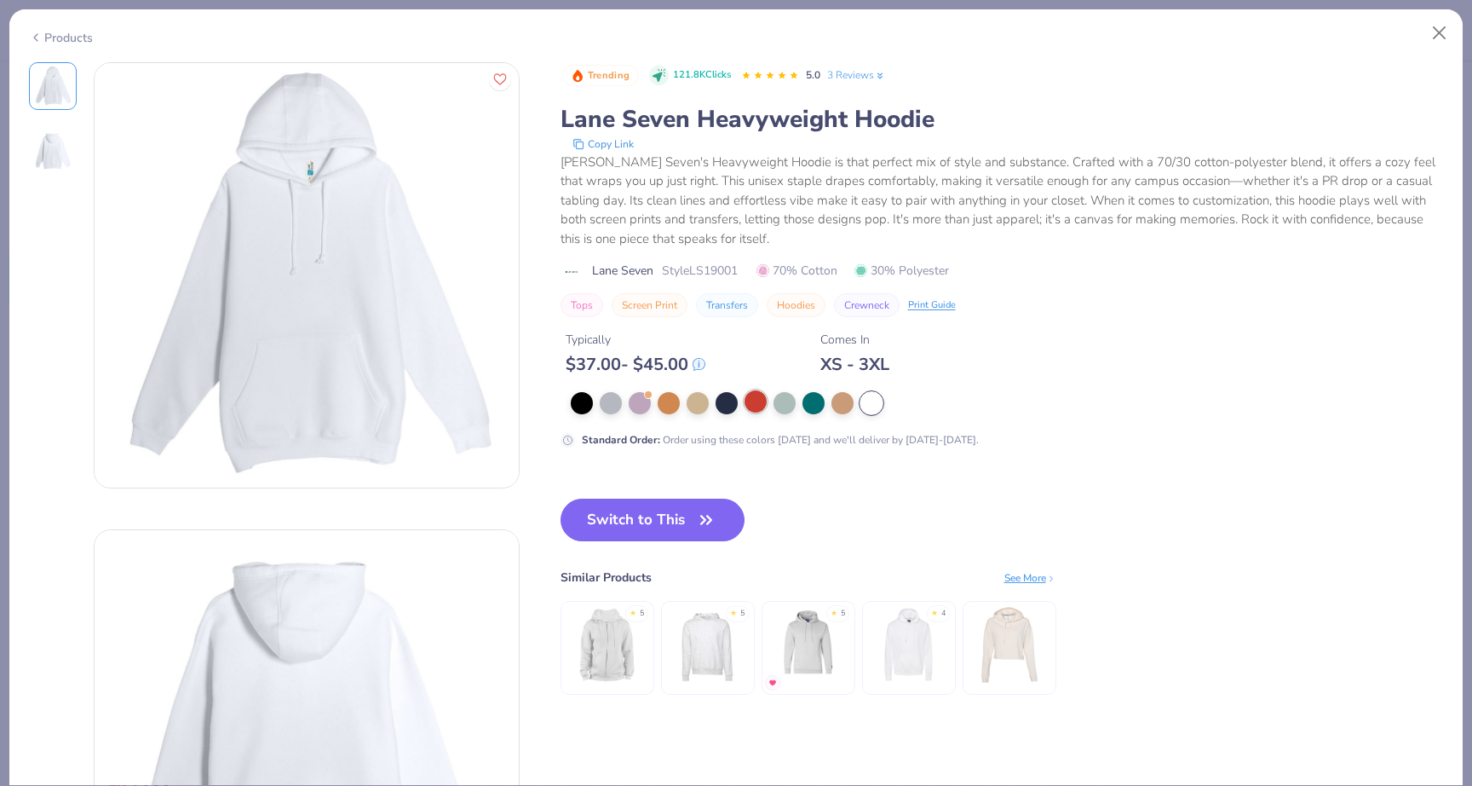
click at [758, 397] on div at bounding box center [756, 401] width 22 height 22
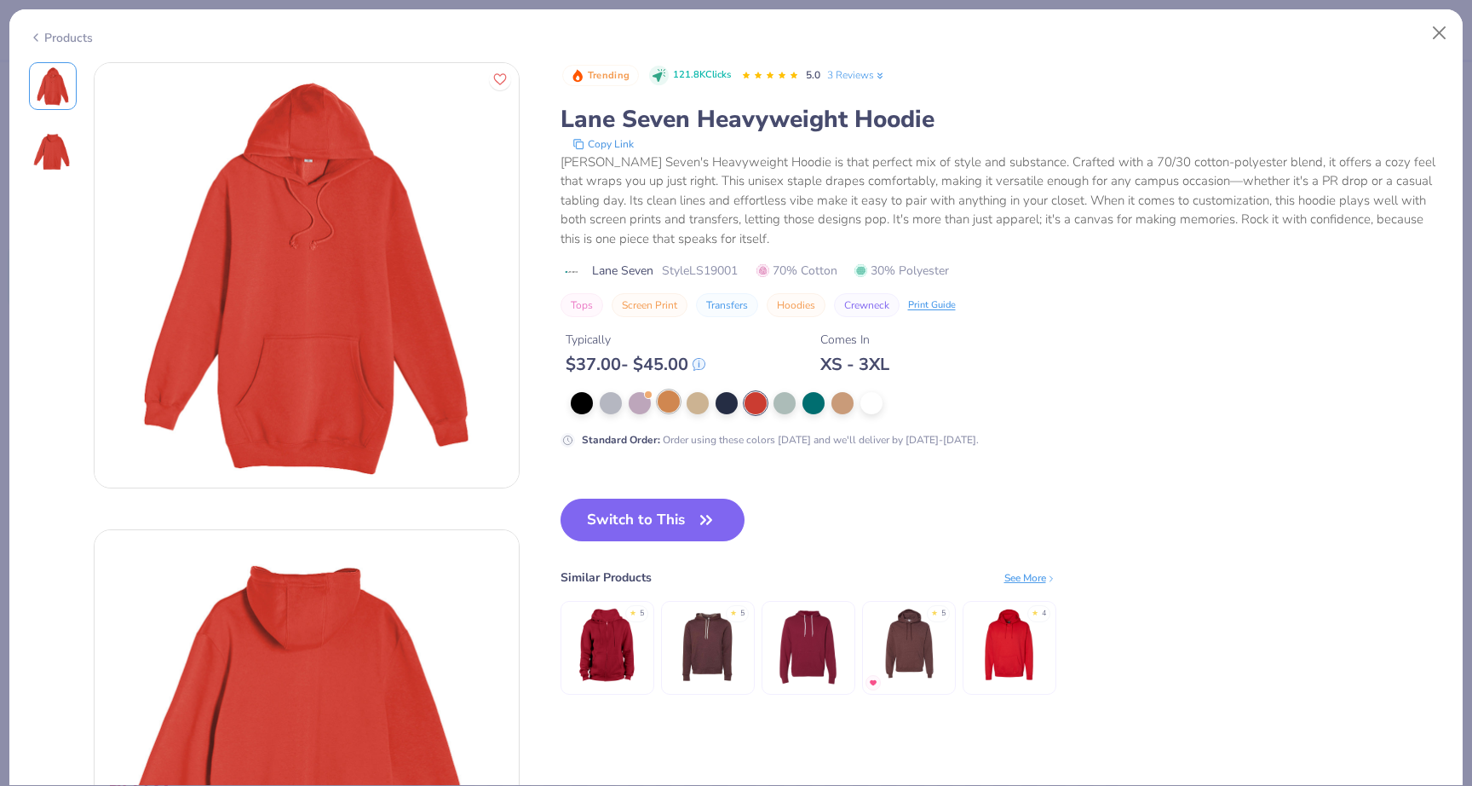
click at [677, 400] on div at bounding box center [669, 401] width 22 height 22
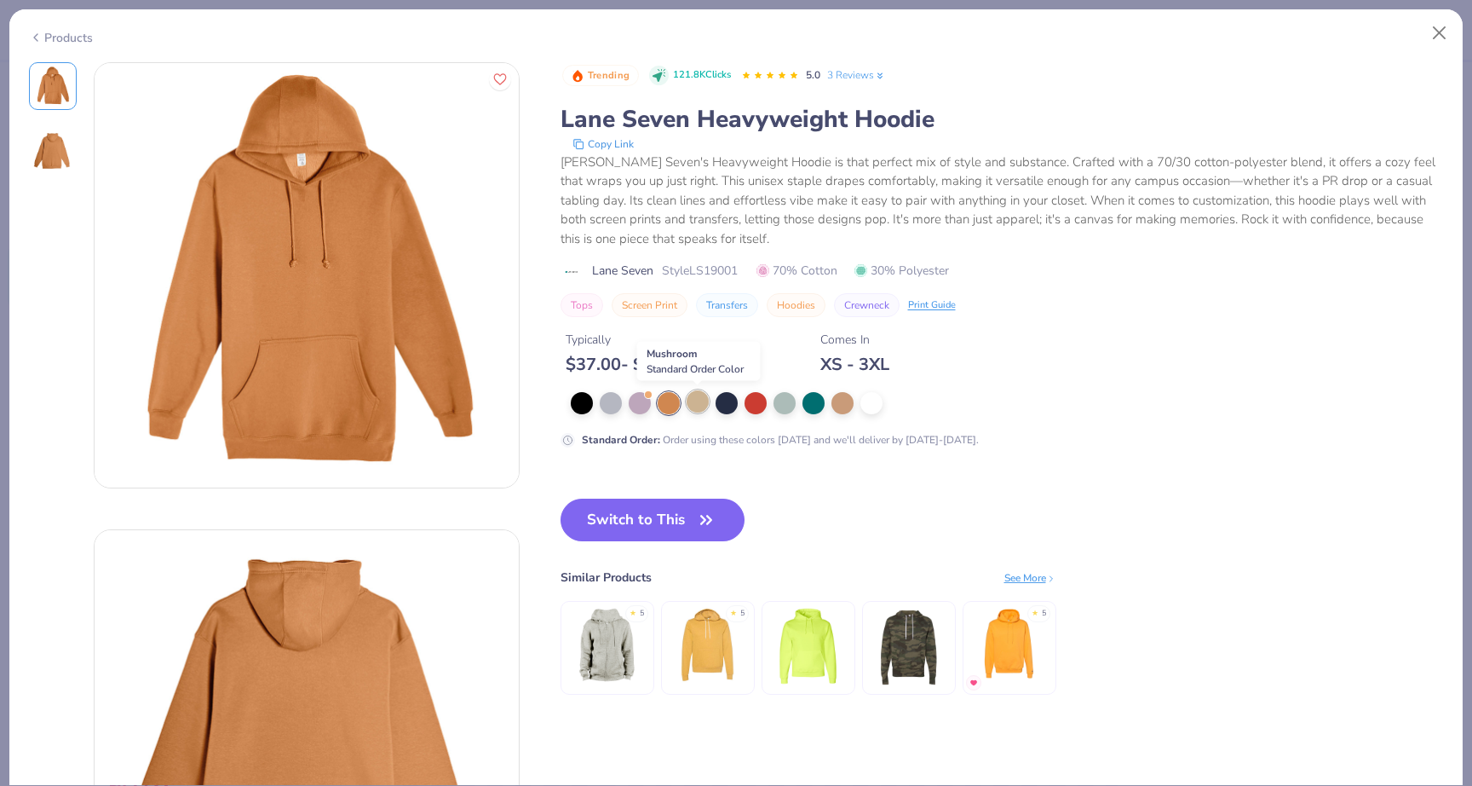
click at [687, 400] on div at bounding box center [698, 401] width 22 height 22
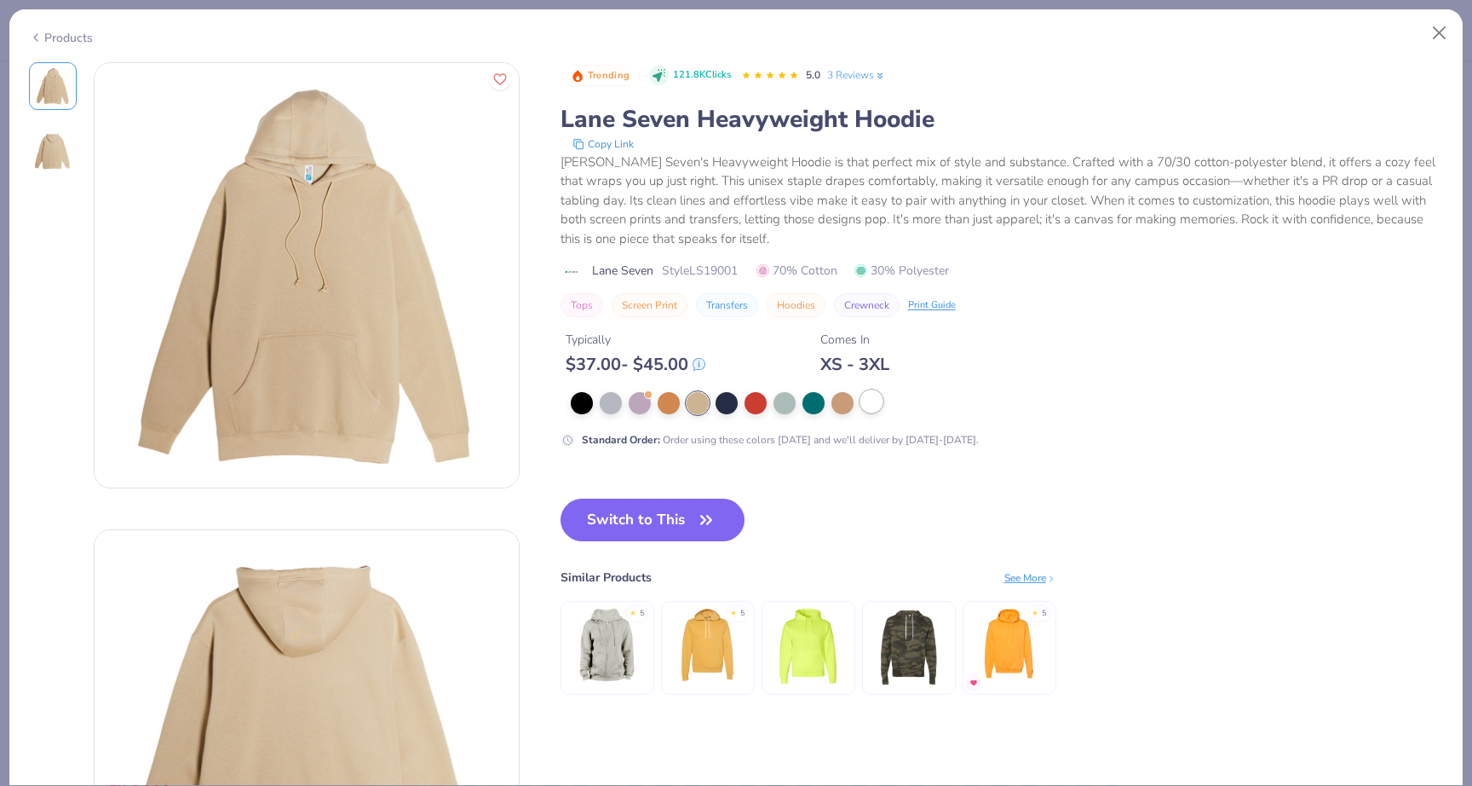
click at [872, 407] on div at bounding box center [872, 401] width 22 height 22
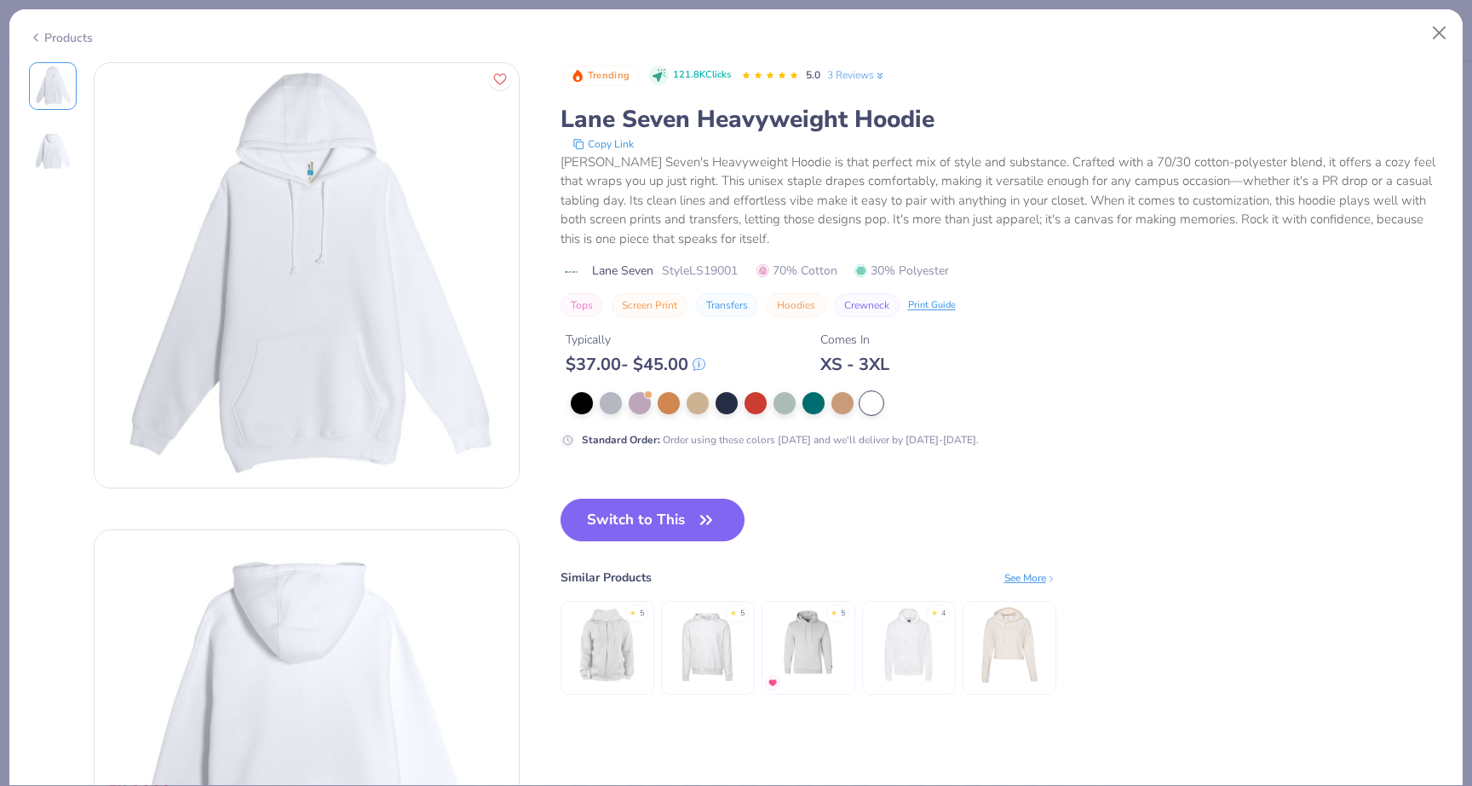
click at [612, 629] on img at bounding box center [607, 644] width 81 height 81
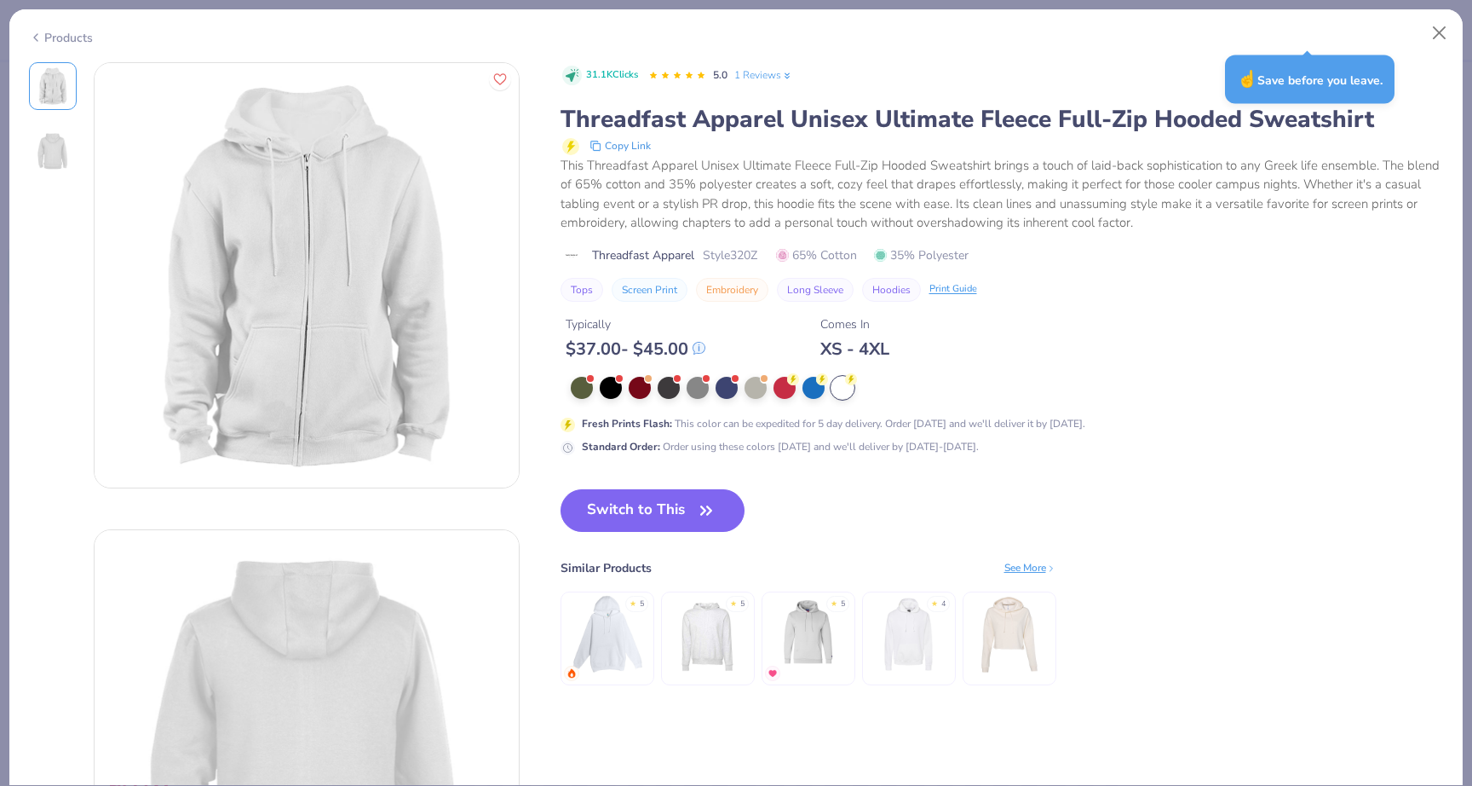
click at [612, 625] on img at bounding box center [607, 634] width 81 height 81
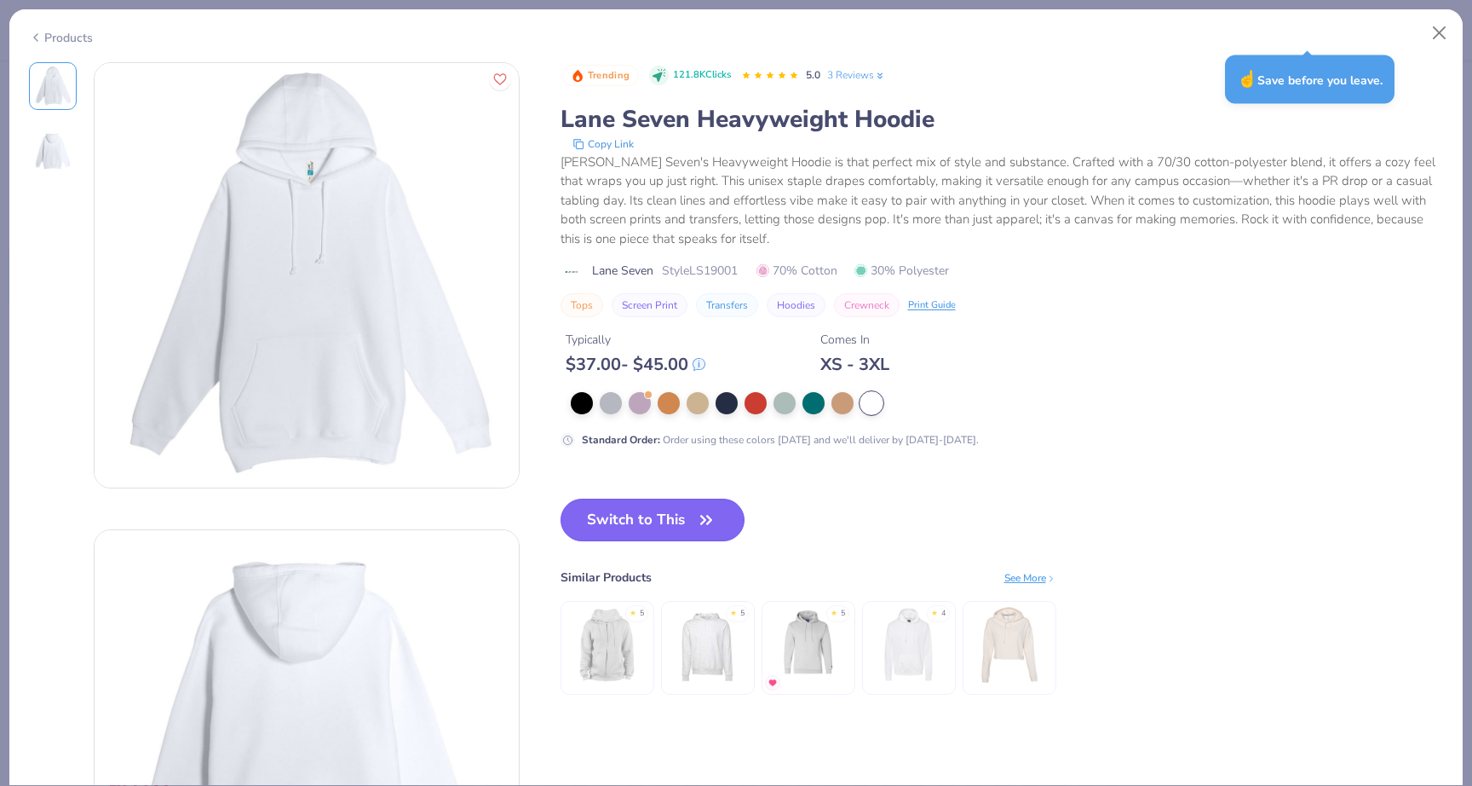
click at [700, 514] on icon "button" at bounding box center [706, 520] width 24 height 24
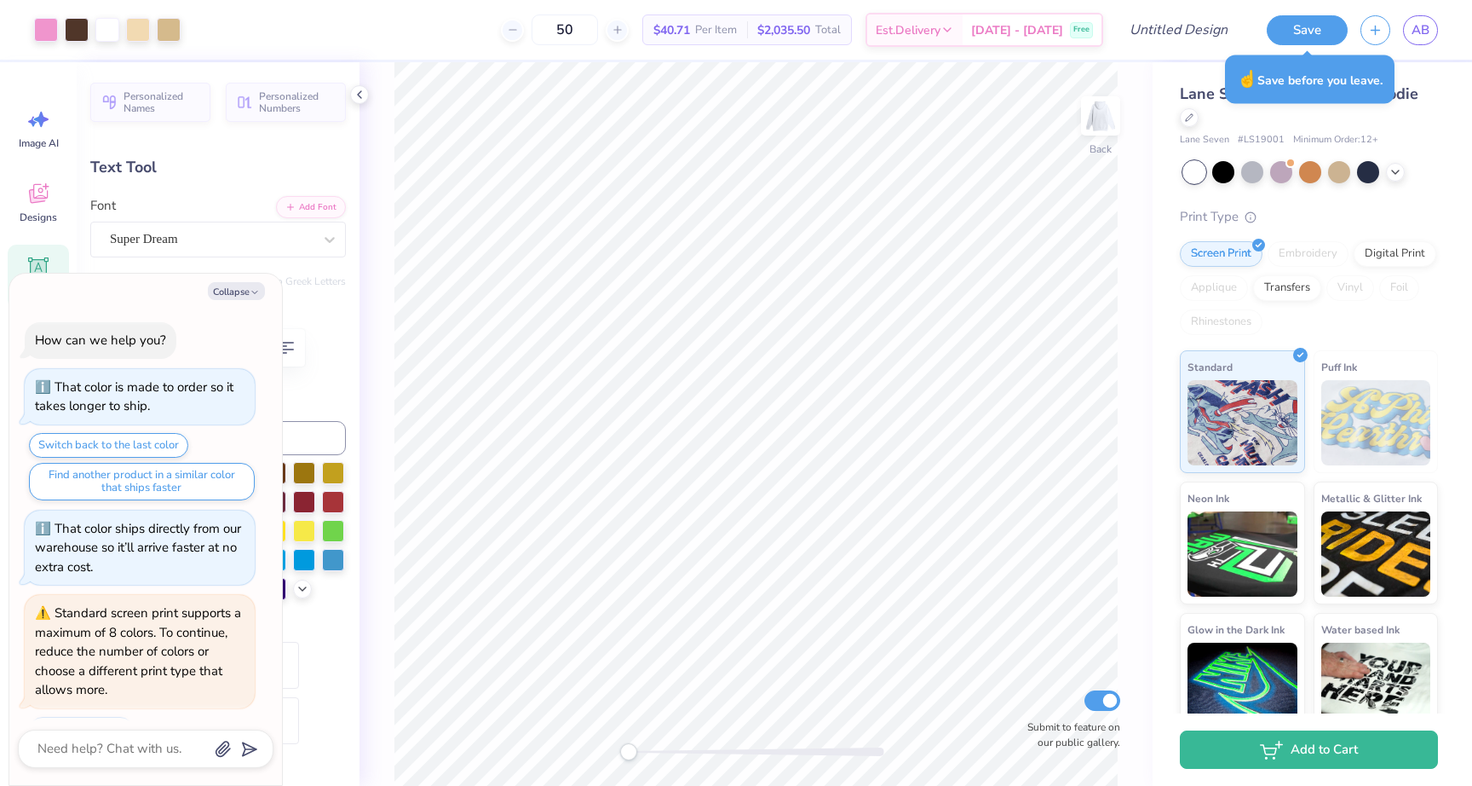
scroll to position [461, 0]
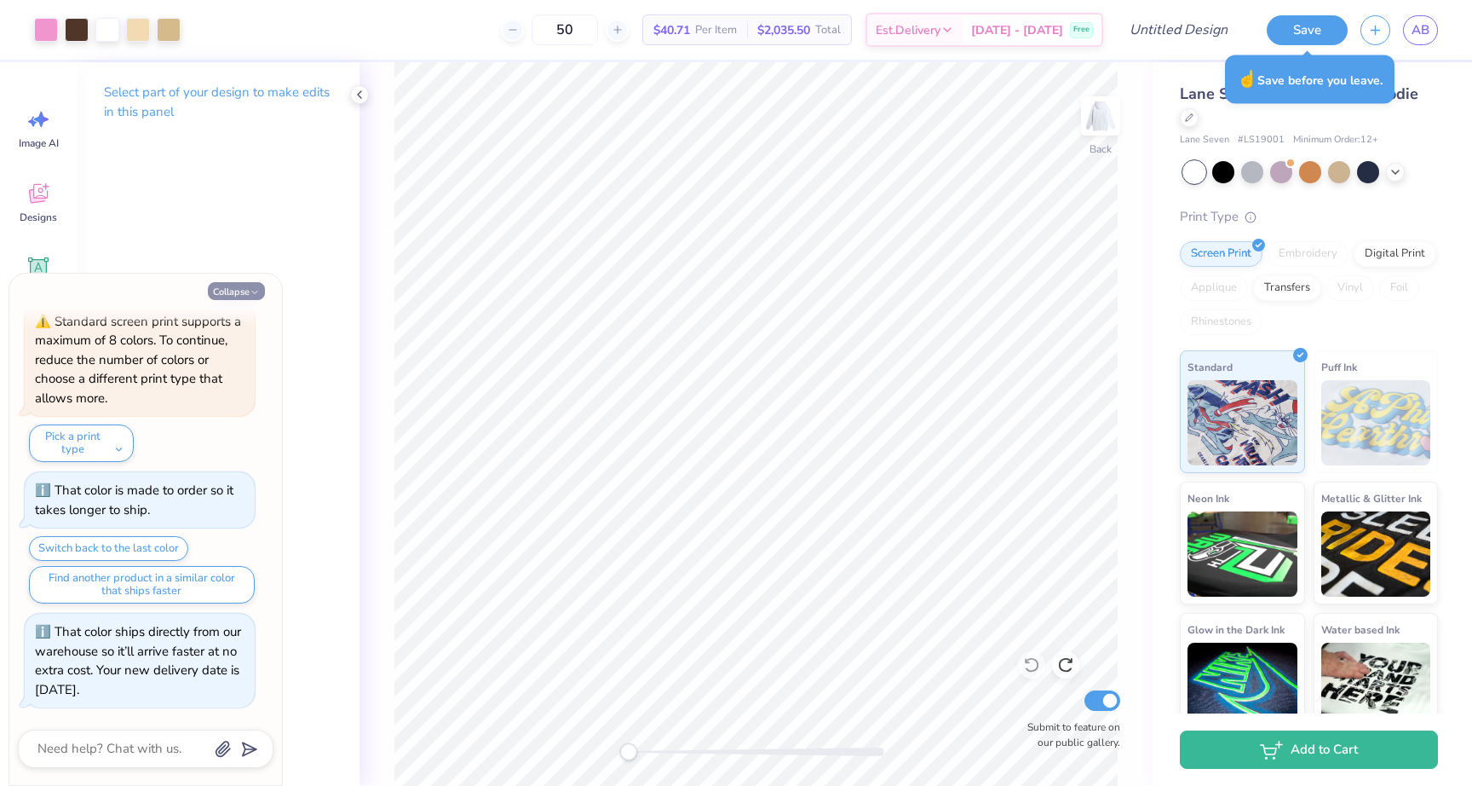
click at [244, 291] on button "Collapse" at bounding box center [236, 291] width 57 height 18
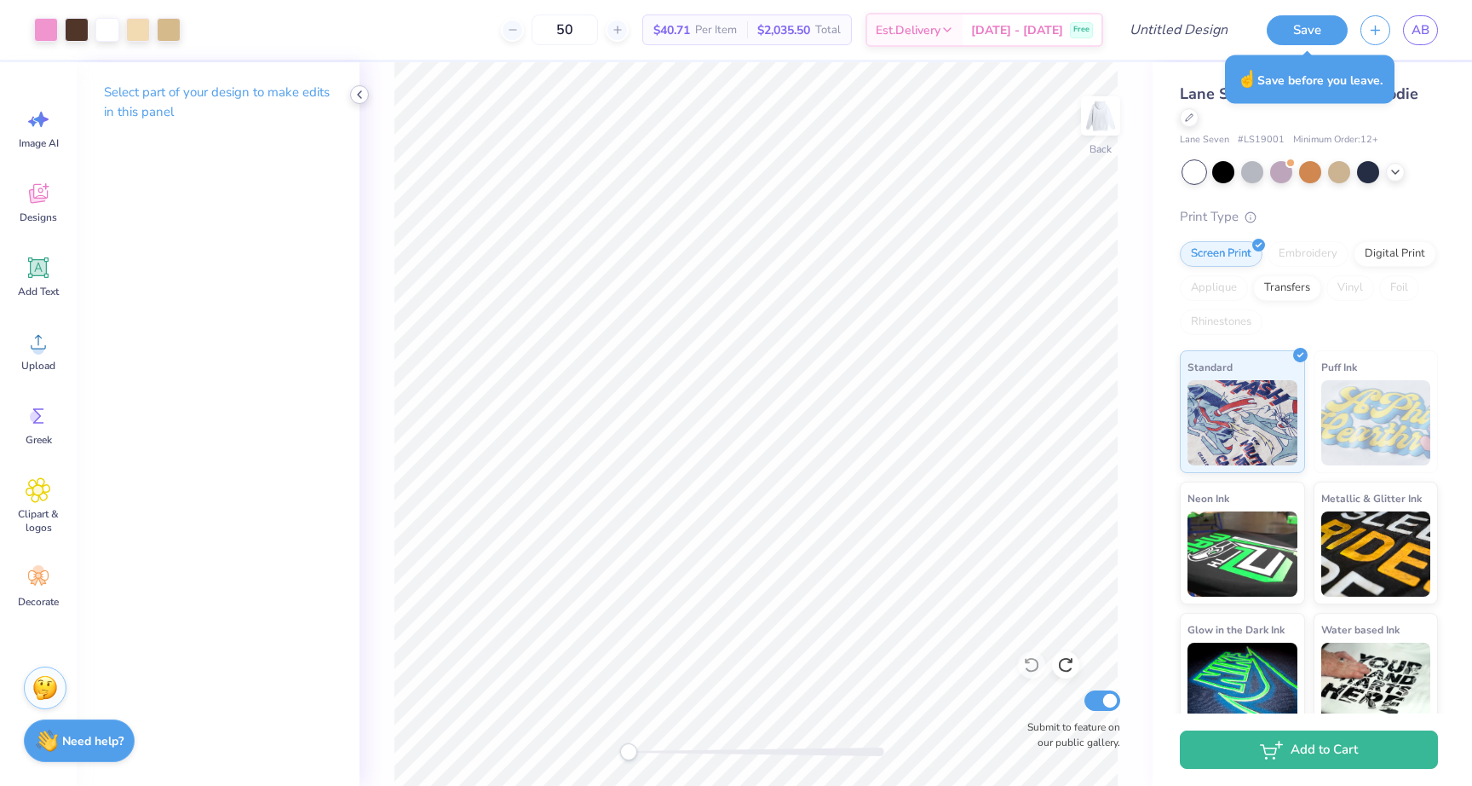
click at [353, 100] on icon at bounding box center [360, 95] width 14 height 14
click at [515, 30] on line at bounding box center [512, 30] width 7 height 0
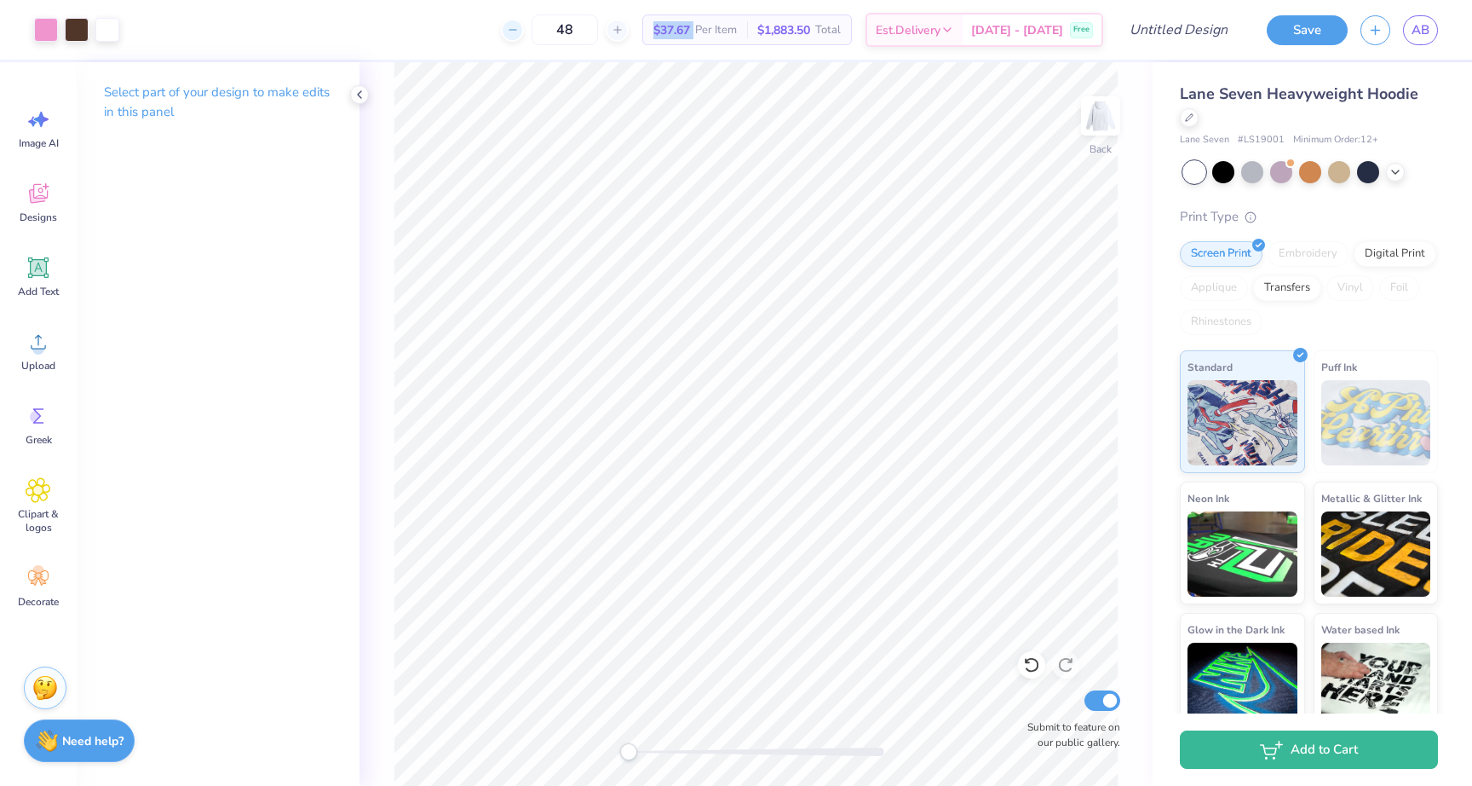
click at [515, 30] on line at bounding box center [512, 30] width 7 height 0
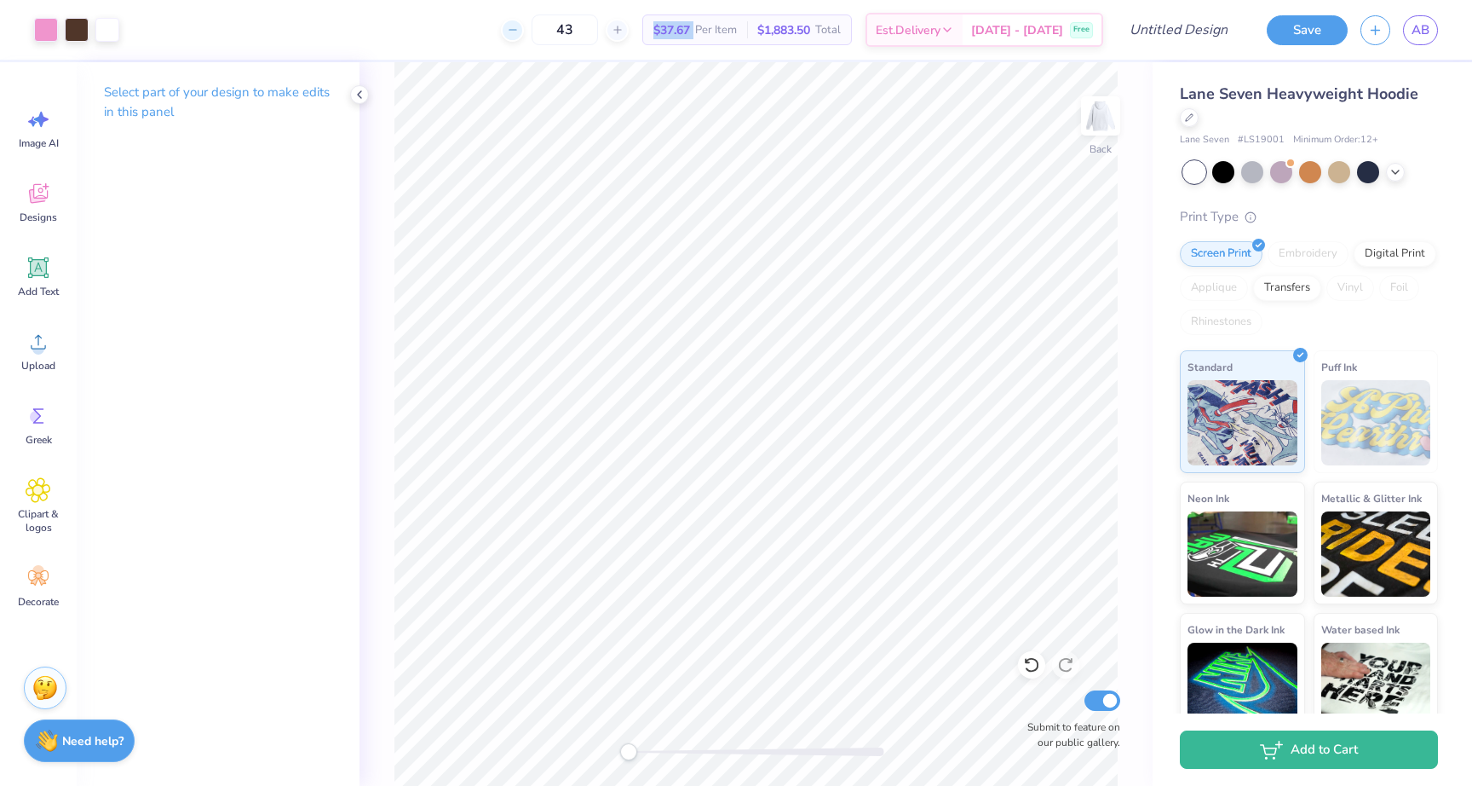
click at [515, 30] on line at bounding box center [512, 30] width 7 height 0
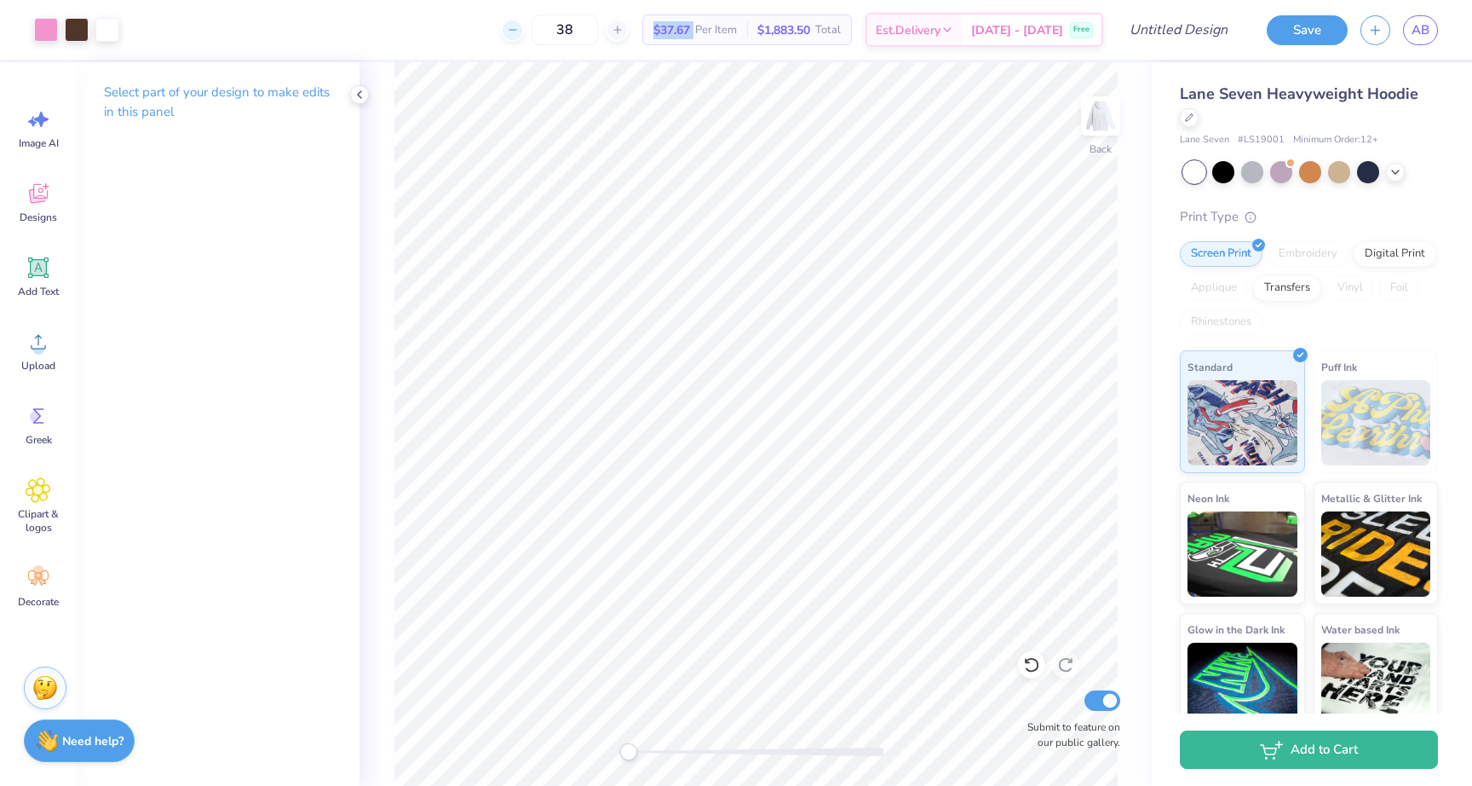
click at [515, 30] on line at bounding box center [512, 30] width 7 height 0
click at [519, 27] on icon at bounding box center [513, 30] width 12 height 12
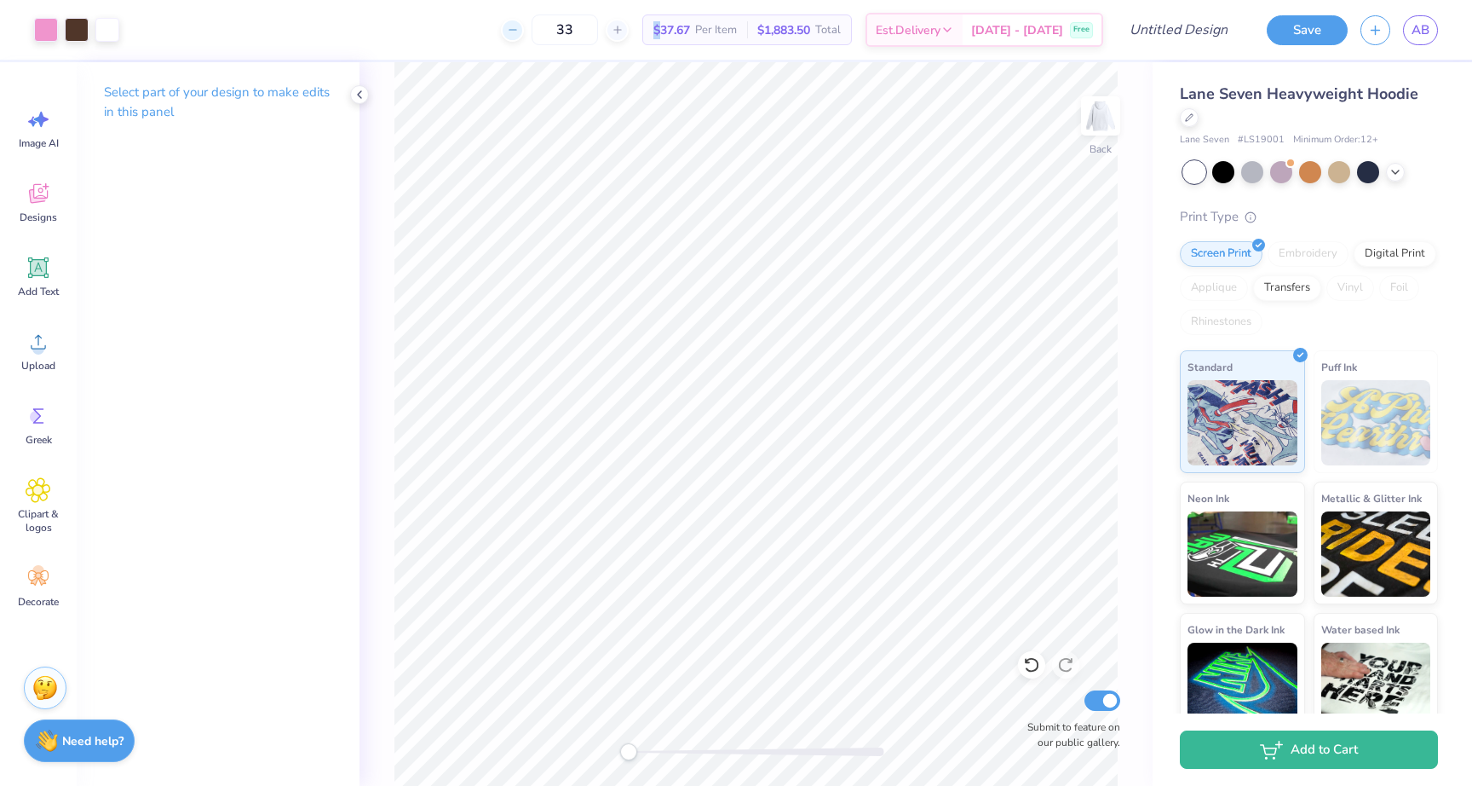
click at [519, 27] on icon at bounding box center [513, 30] width 12 height 12
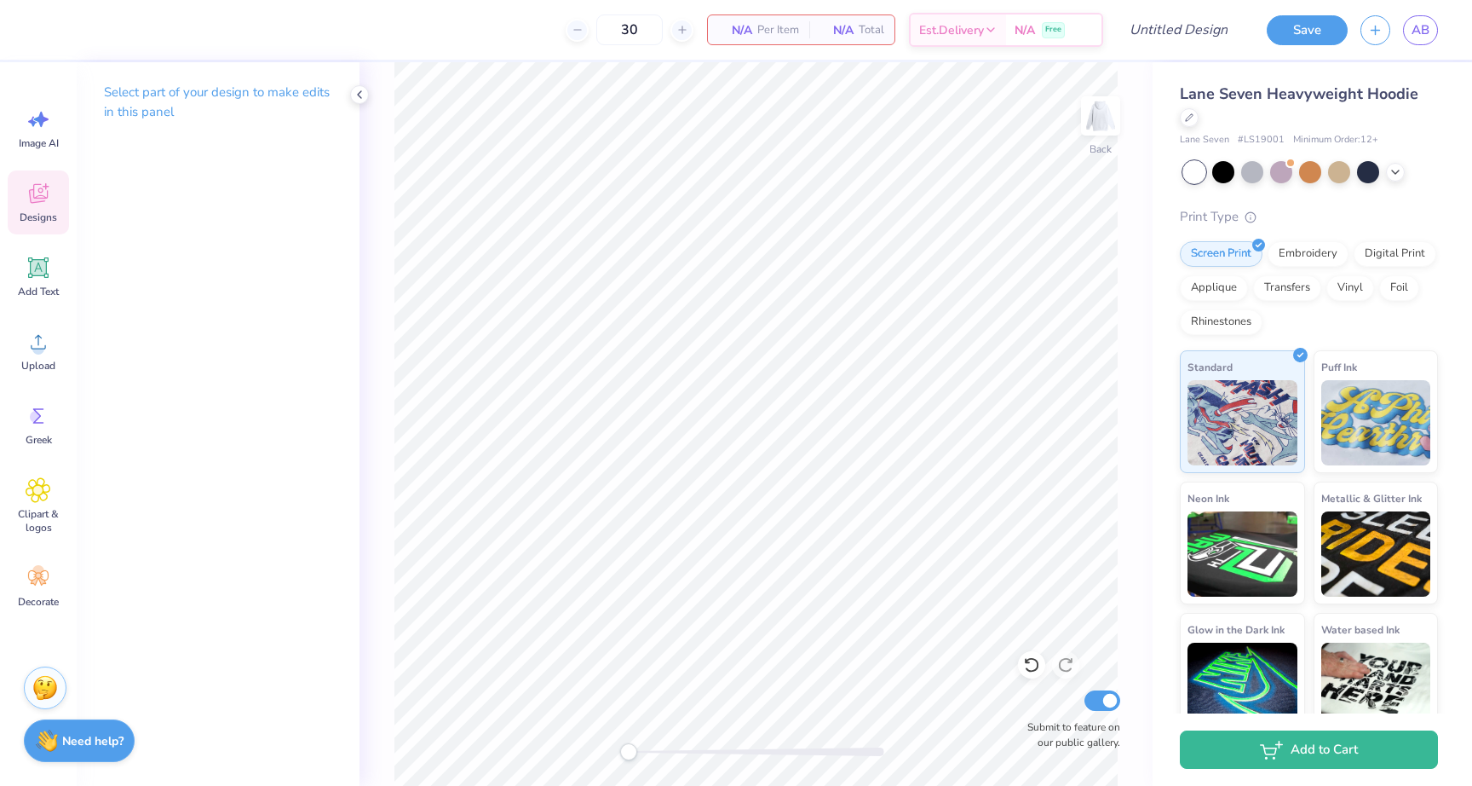
click at [38, 210] on span "Designs" at bounding box center [38, 217] width 37 height 14
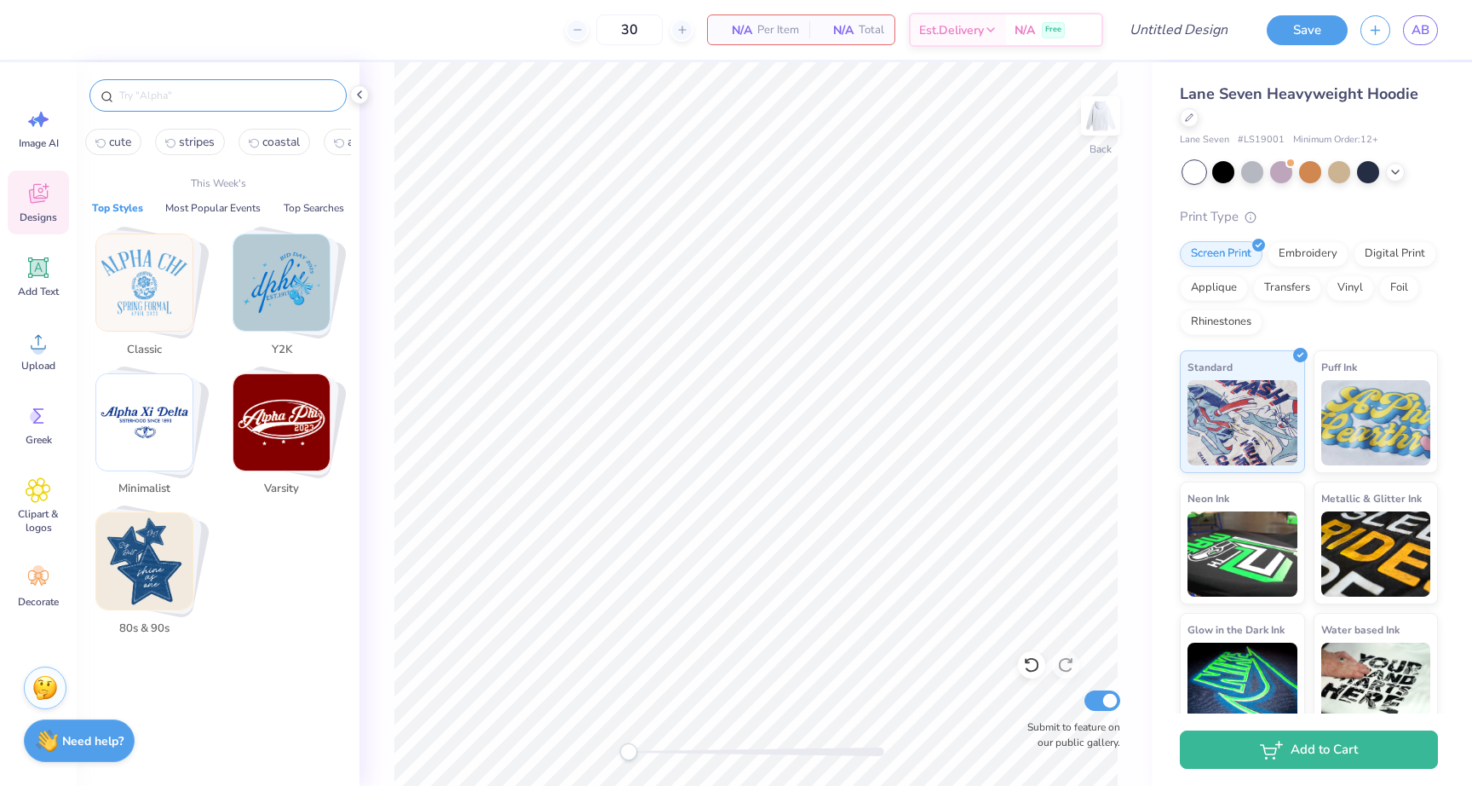
click at [215, 88] on input "text" at bounding box center [227, 95] width 218 height 17
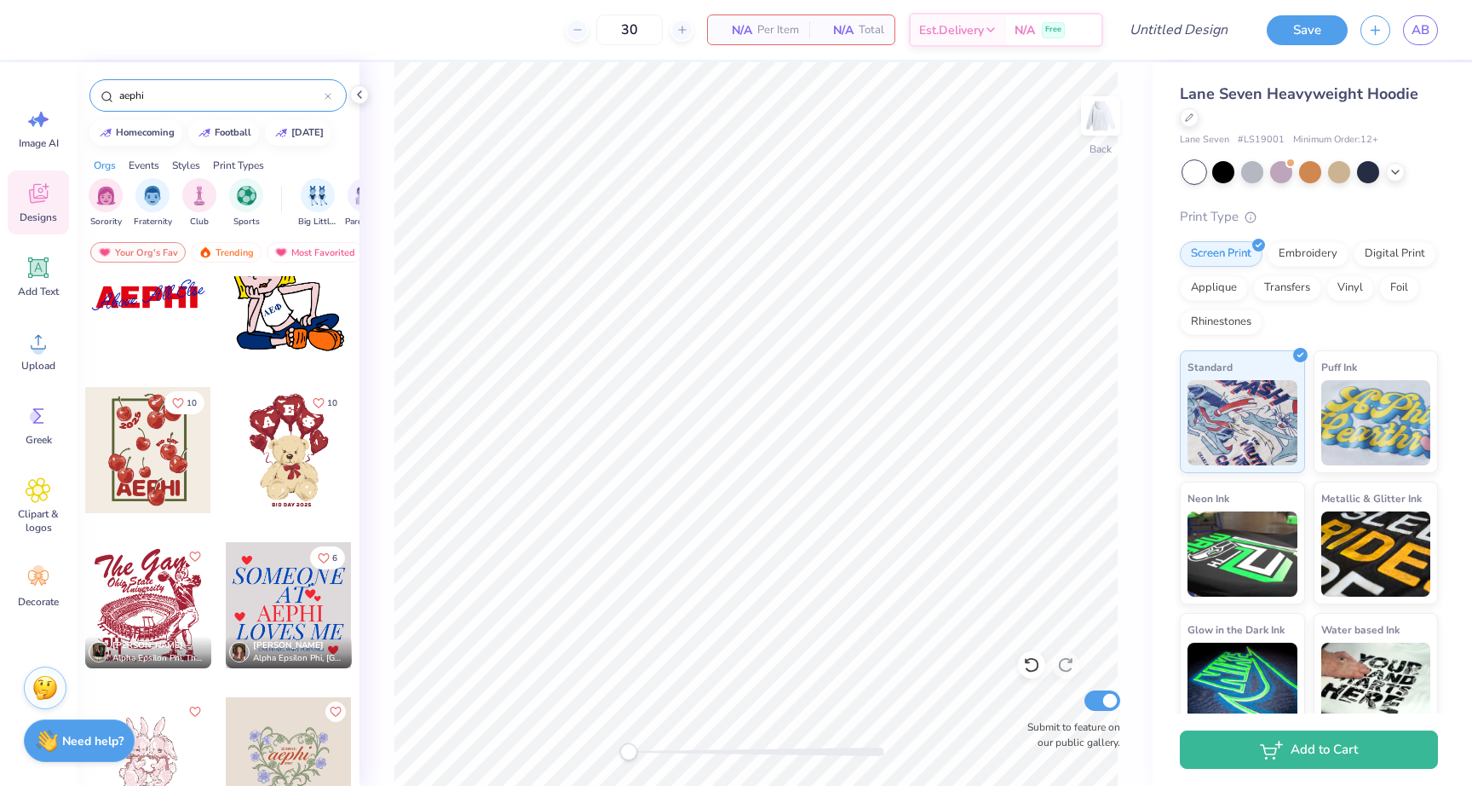
scroll to position [219, 0]
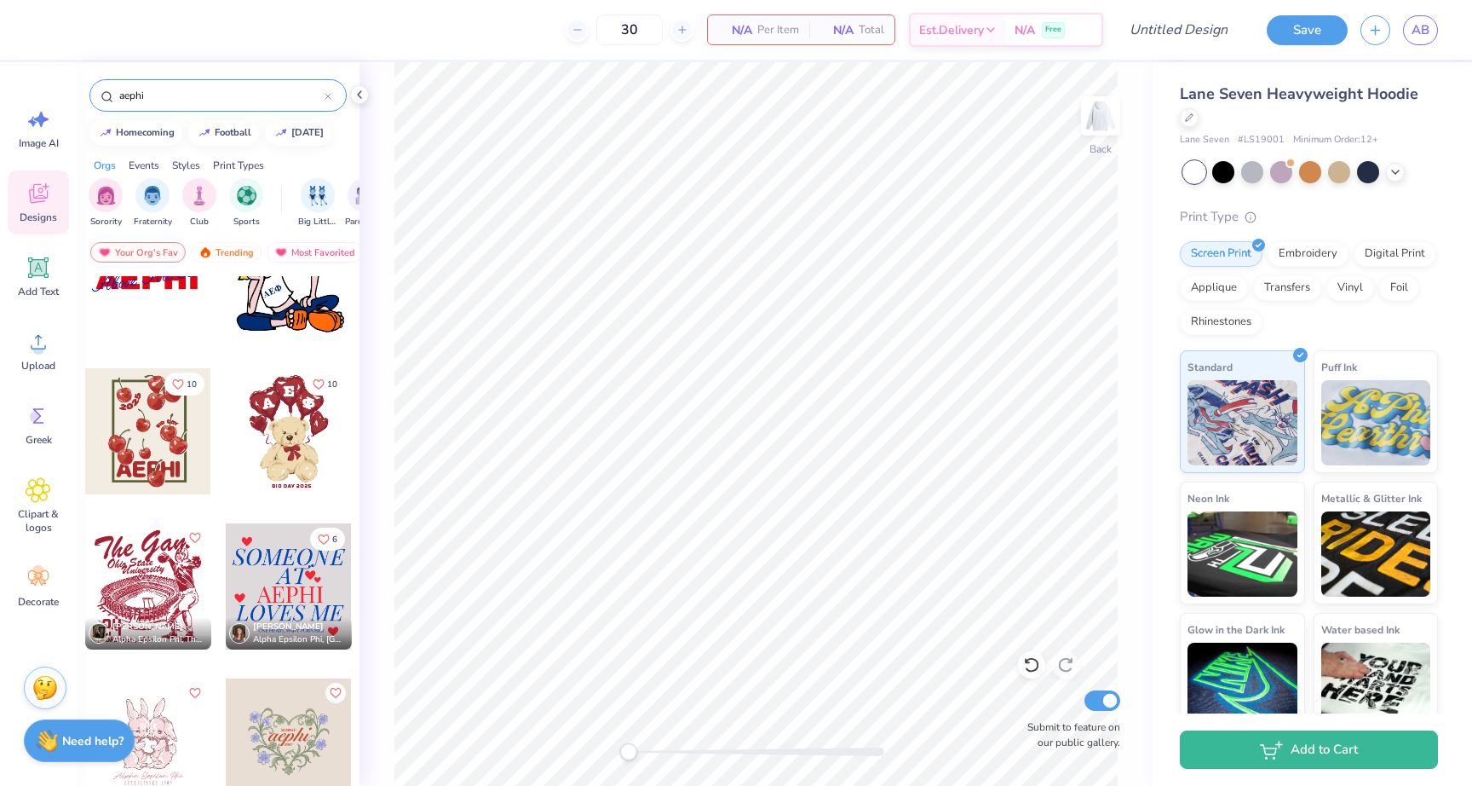
click at [1095, 127] on img at bounding box center [1101, 116] width 34 height 34
click at [276, 406] on div at bounding box center [289, 431] width 126 height 126
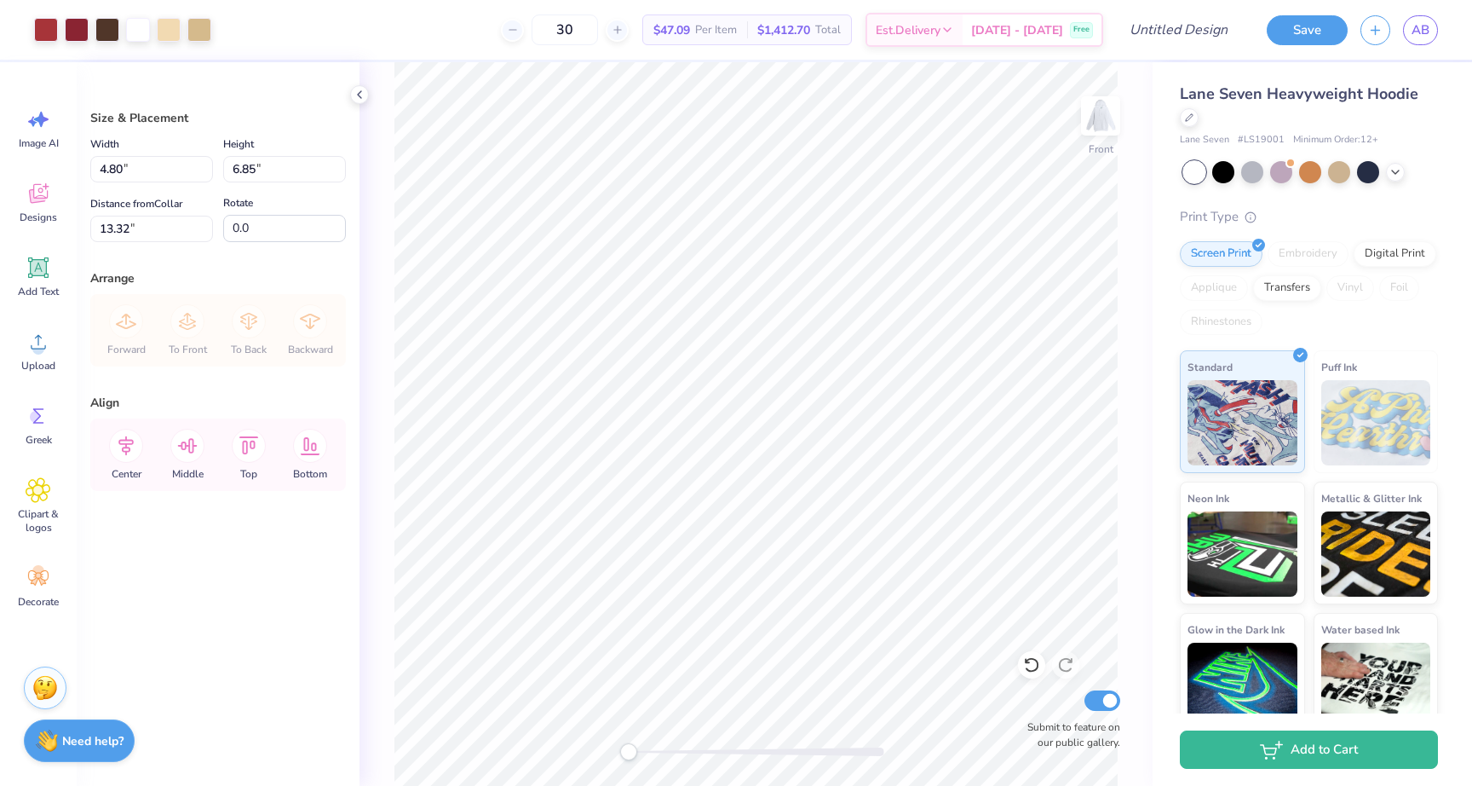
click at [1031, 708] on div "Front Submit to feature on our public gallery." at bounding box center [756, 423] width 793 height 723
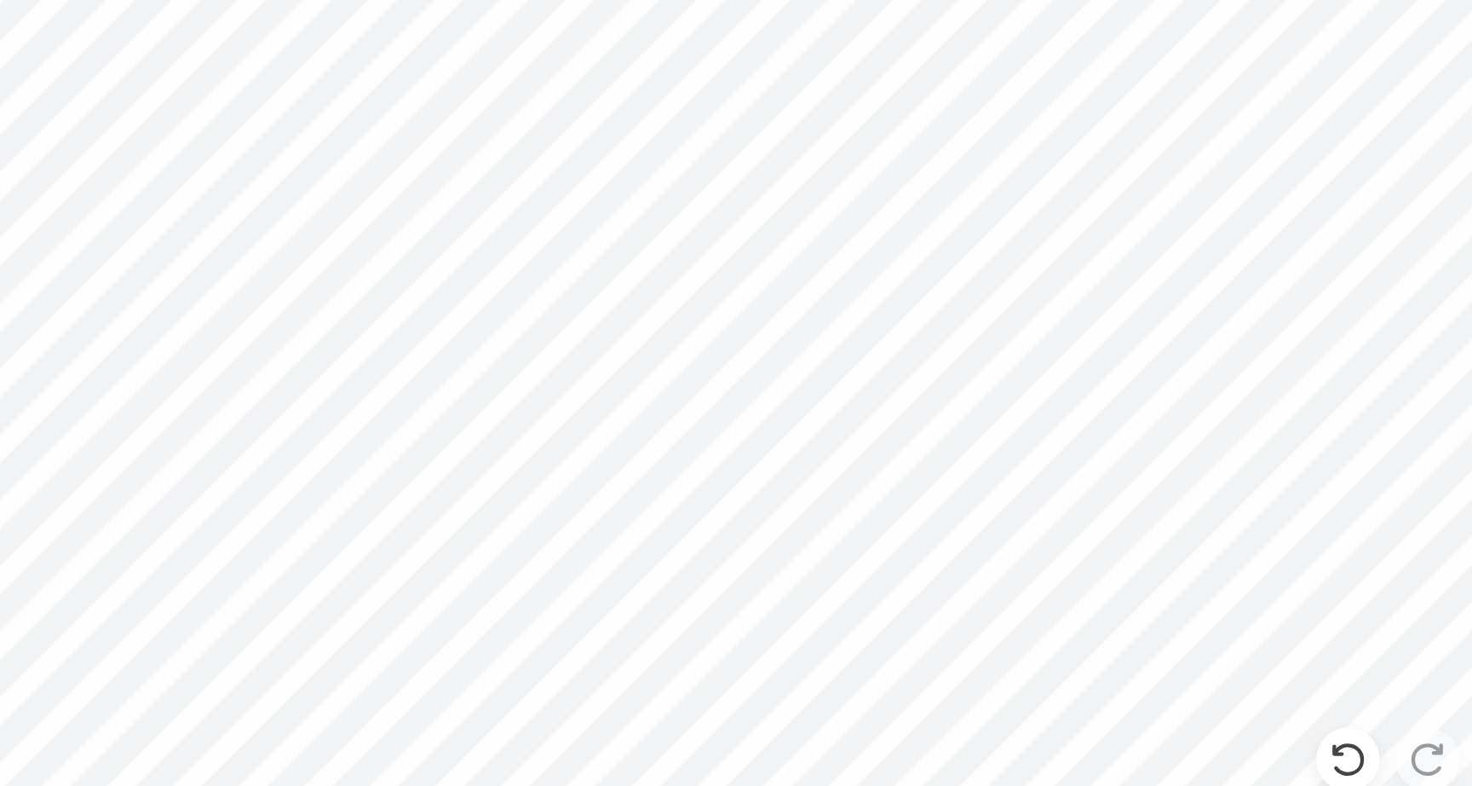
scroll to position [0, 3]
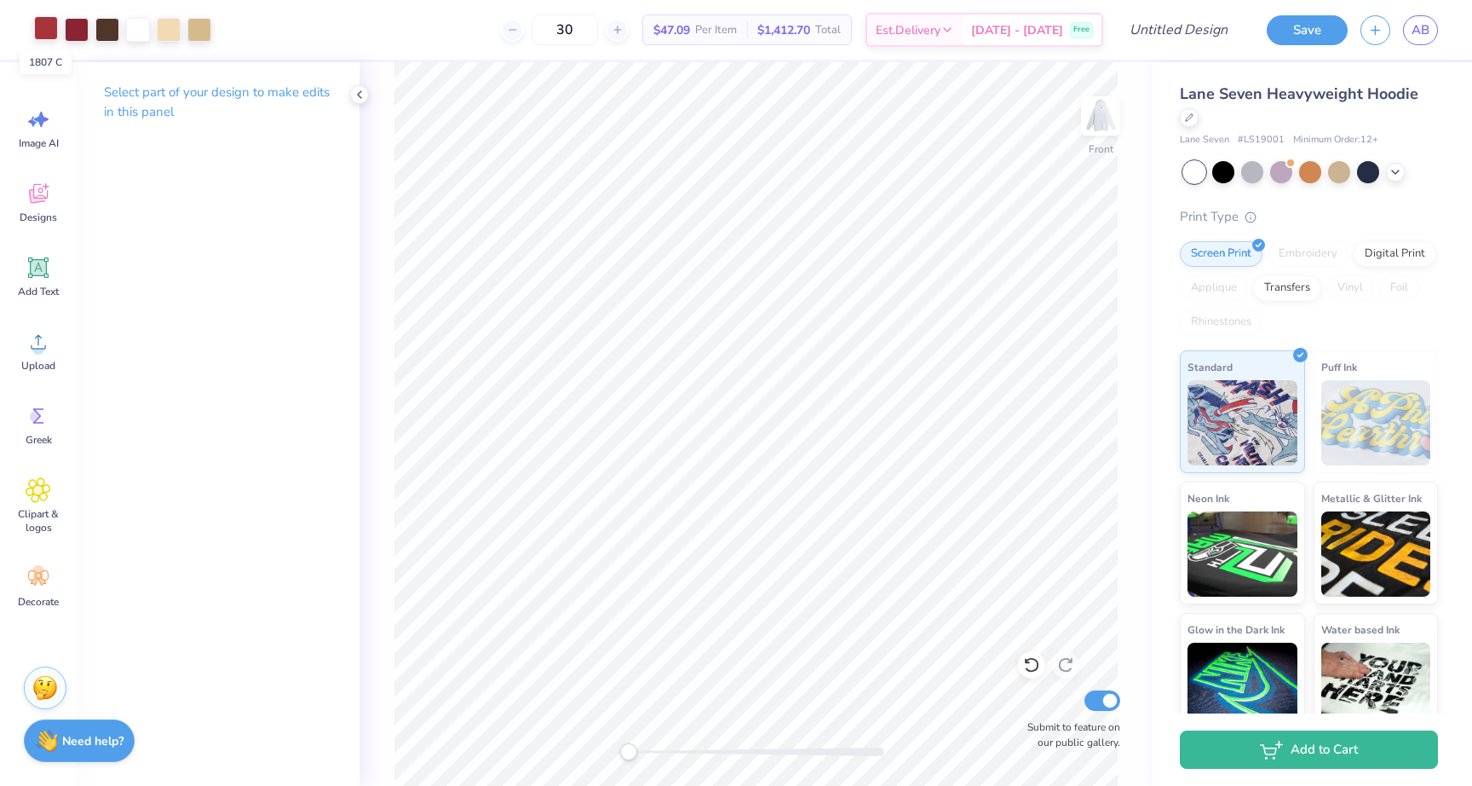
click at [53, 35] on div at bounding box center [46, 28] width 24 height 24
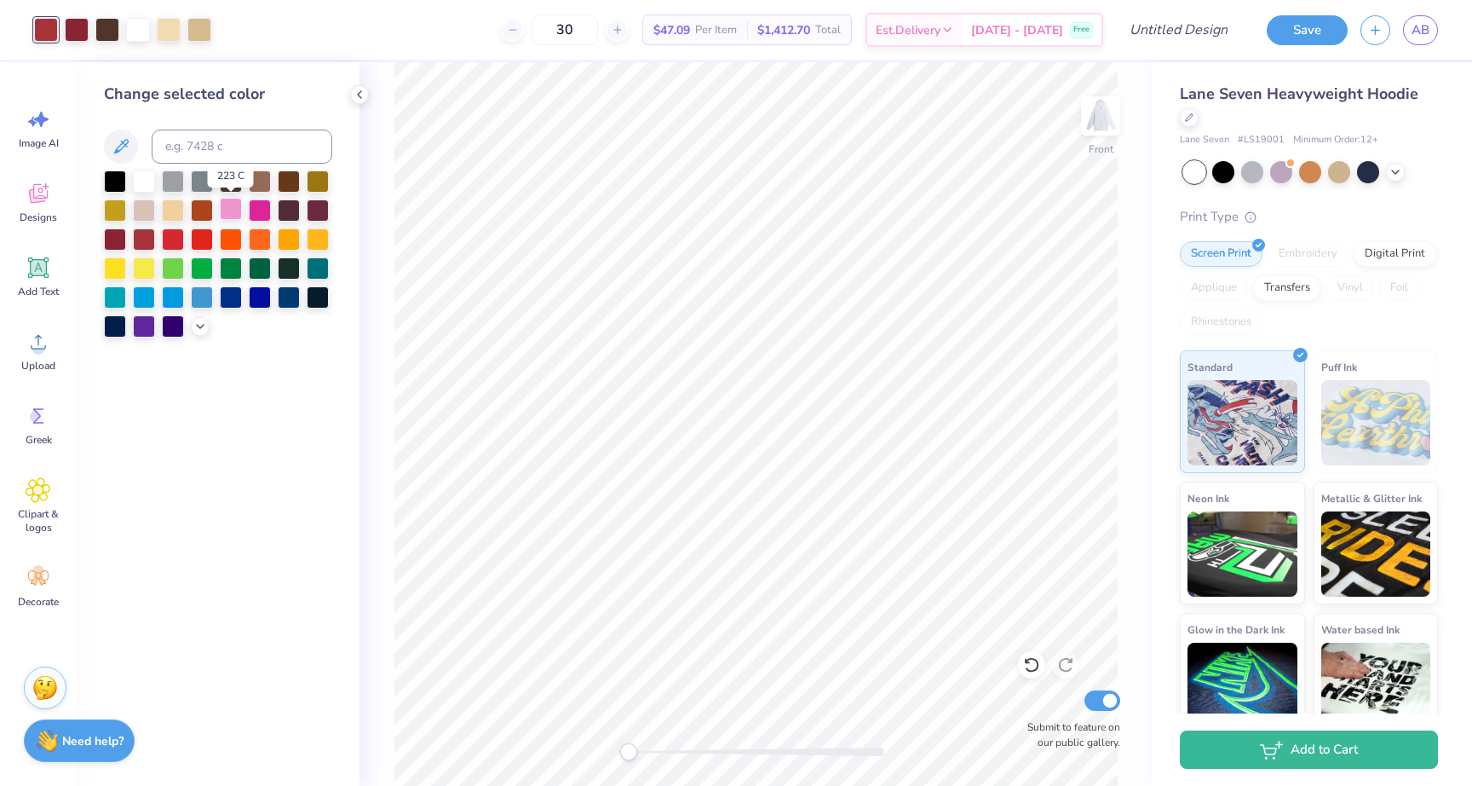
click at [229, 210] on div at bounding box center [231, 209] width 22 height 22
click at [66, 23] on div at bounding box center [77, 28] width 24 height 24
click at [205, 323] on icon at bounding box center [200, 325] width 14 height 14
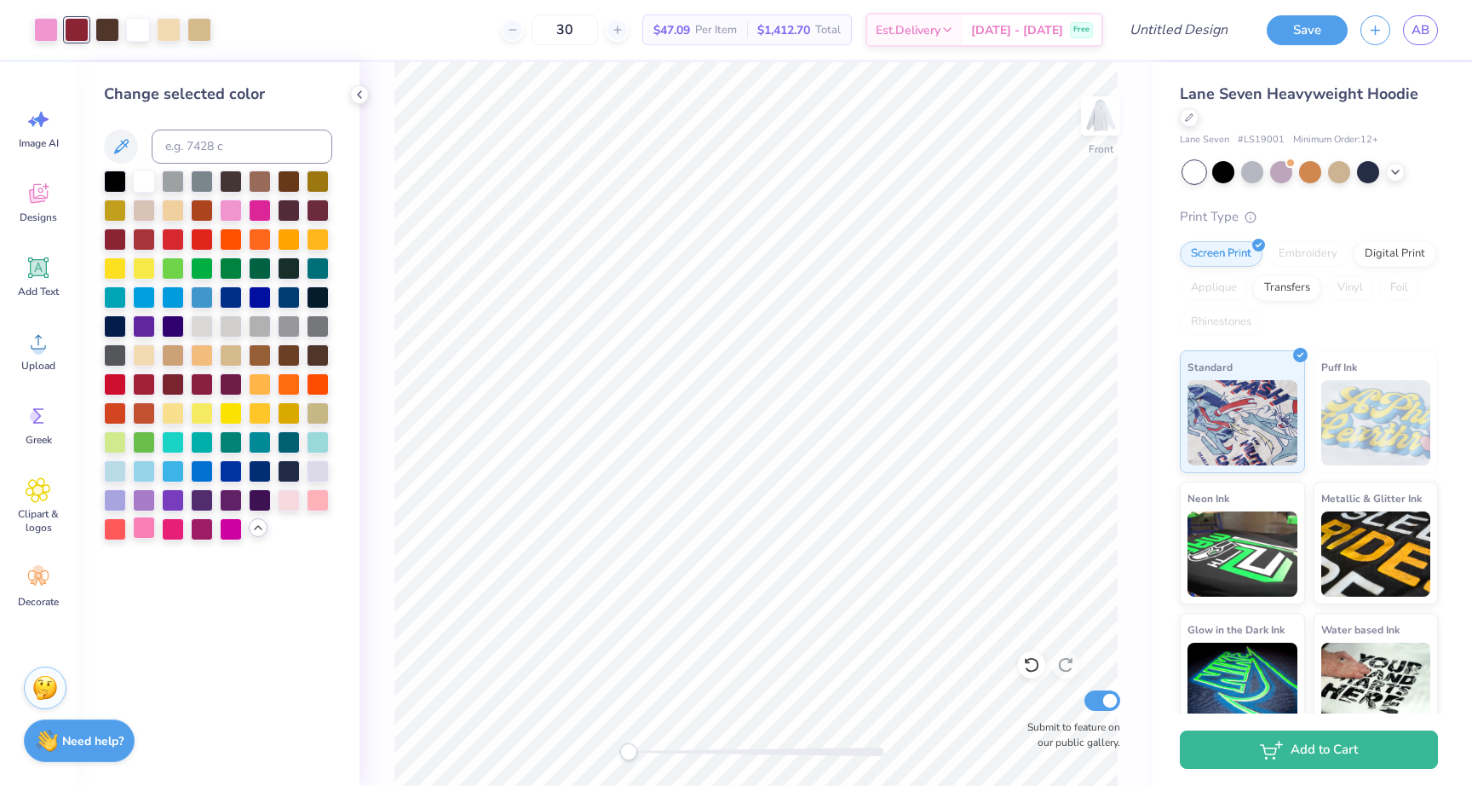
click at [147, 529] on div at bounding box center [144, 527] width 22 height 22
click at [292, 498] on div at bounding box center [289, 498] width 22 height 22
click at [228, 210] on div at bounding box center [231, 209] width 22 height 22
click at [70, 31] on div at bounding box center [77, 28] width 24 height 24
click at [1028, 662] on icon at bounding box center [1027, 660] width 3 height 3
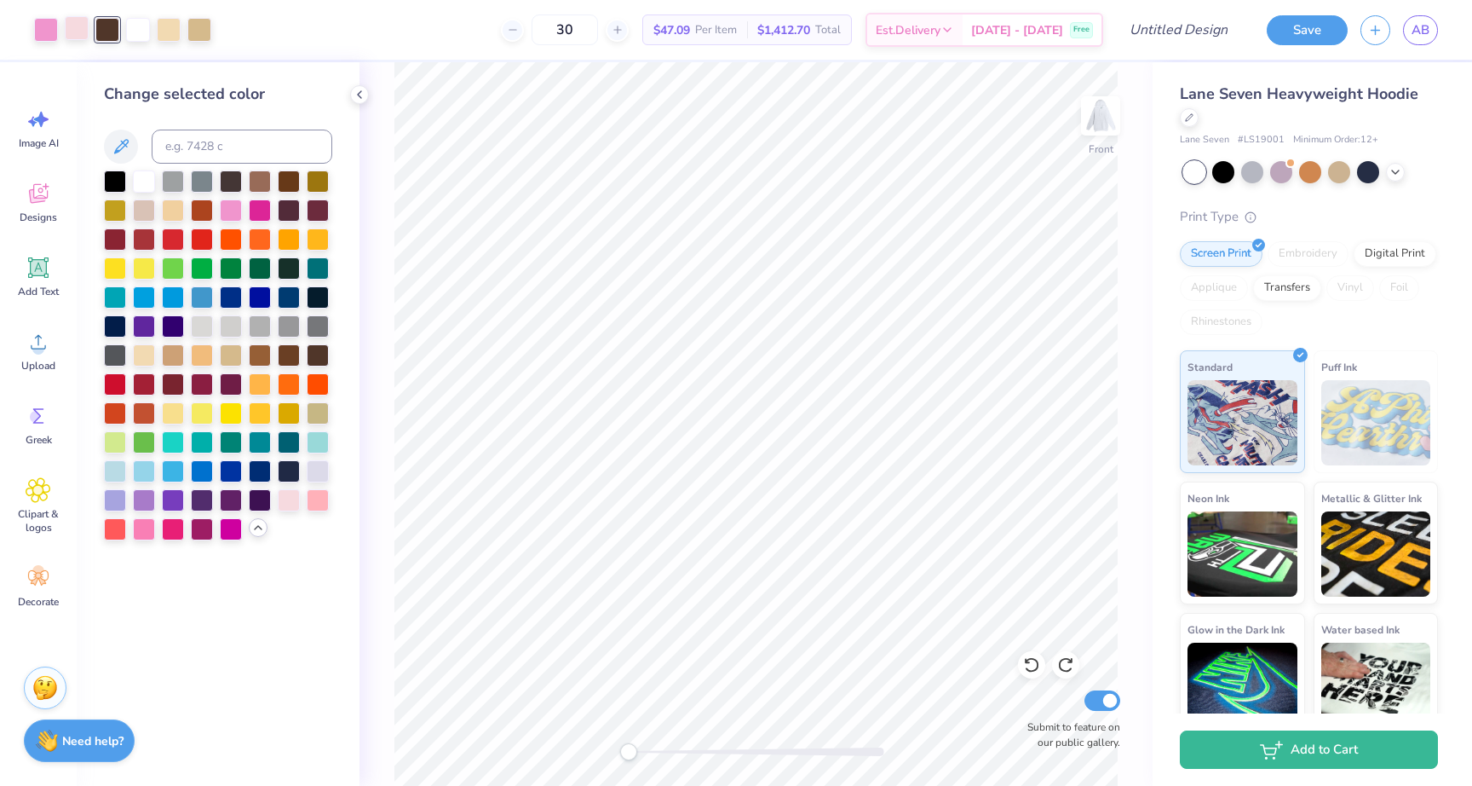
click at [83, 34] on div at bounding box center [77, 28] width 24 height 24
click at [227, 526] on div at bounding box center [231, 527] width 22 height 22
click at [177, 504] on div at bounding box center [173, 498] width 22 height 22
click at [46, 28] on div at bounding box center [46, 28] width 24 height 24
click at [229, 203] on div at bounding box center [231, 209] width 22 height 22
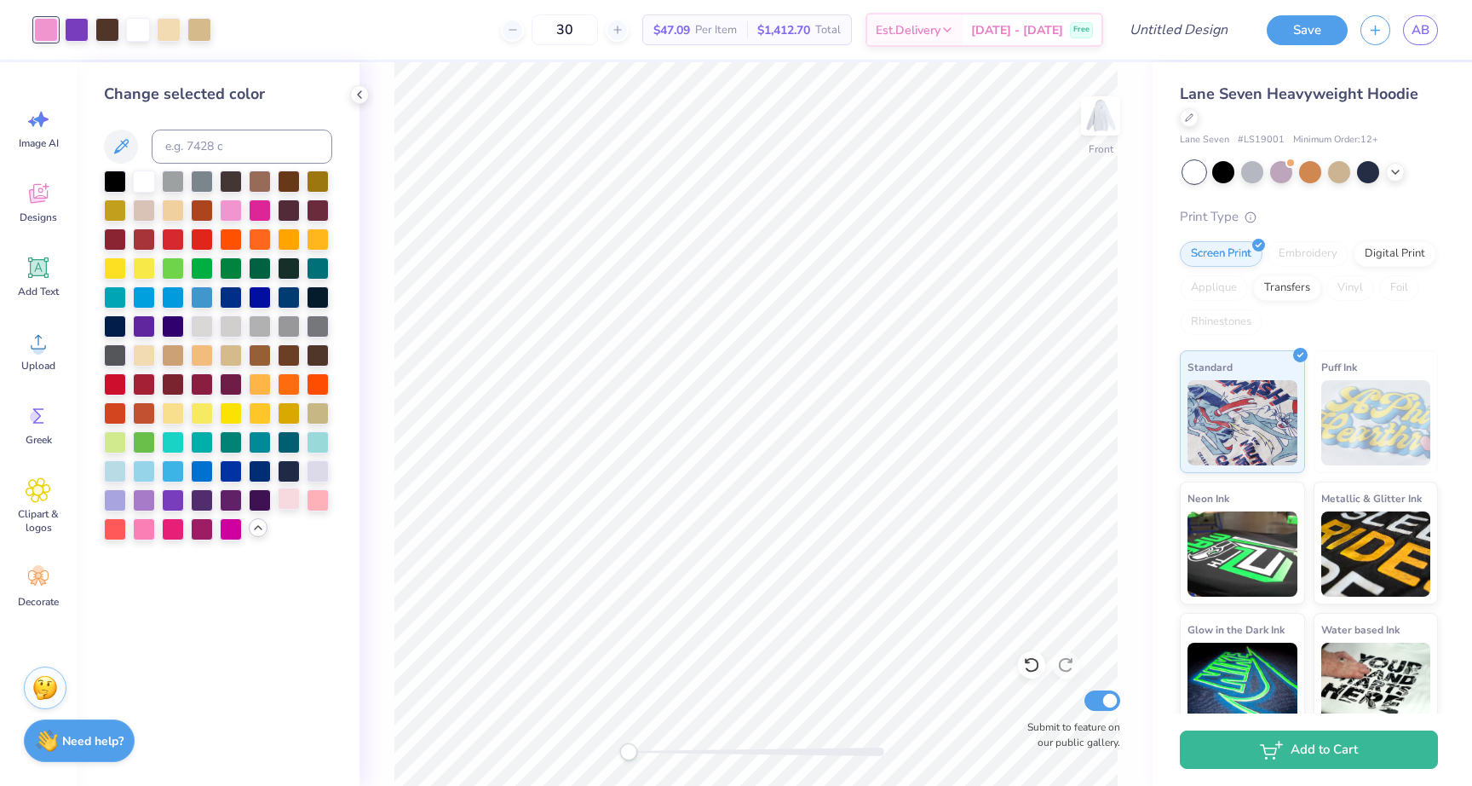
click at [291, 495] on div at bounding box center [289, 498] width 22 height 22
click at [66, 24] on div at bounding box center [77, 28] width 24 height 24
click at [235, 212] on div at bounding box center [231, 209] width 22 height 22
click at [46, 30] on div at bounding box center [46, 28] width 24 height 24
click at [145, 524] on div at bounding box center [144, 527] width 22 height 22
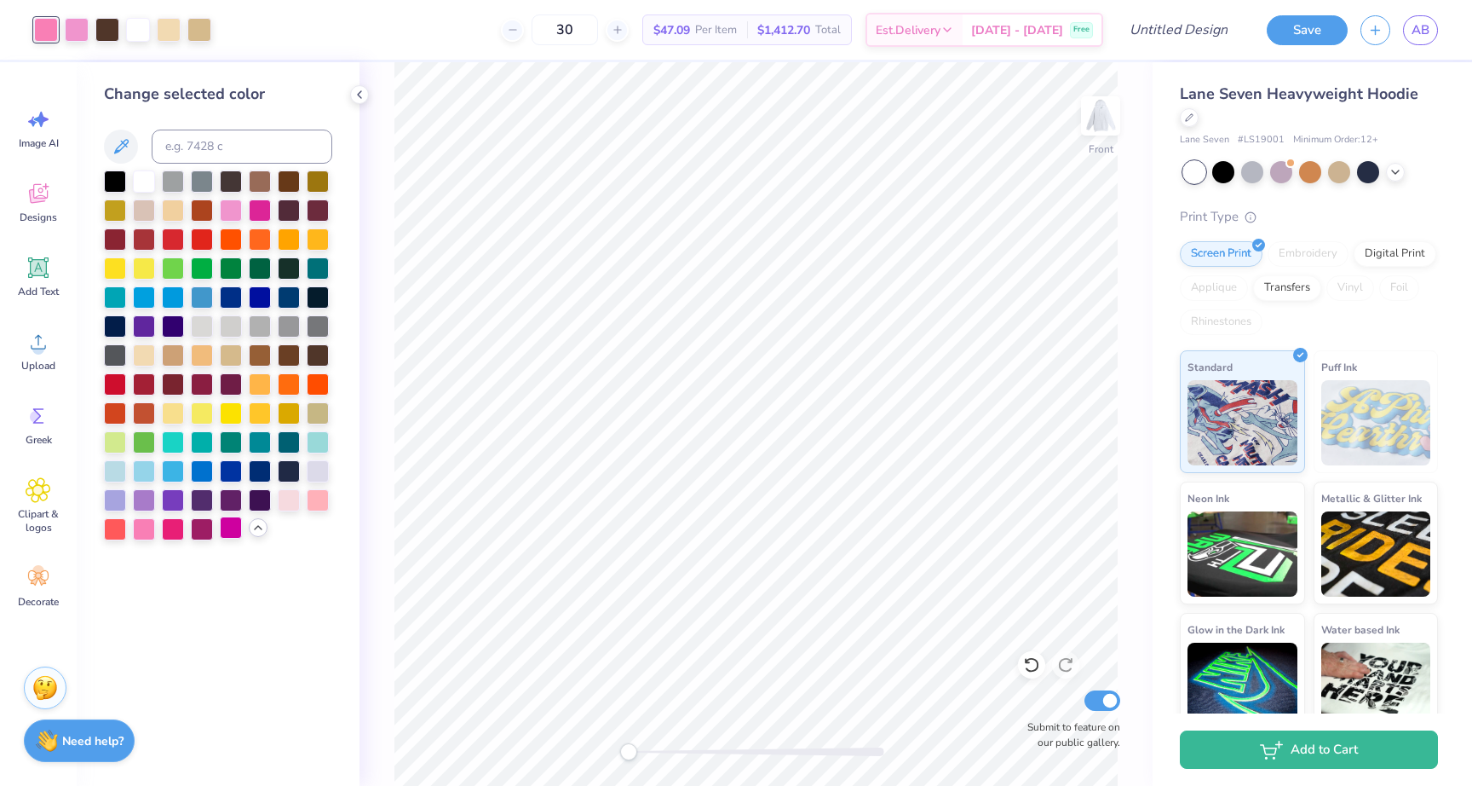
click at [223, 530] on div at bounding box center [231, 527] width 22 height 22
click at [195, 499] on div at bounding box center [202, 498] width 22 height 22
click at [171, 495] on div at bounding box center [173, 498] width 22 height 22
click at [77, 46] on div "Art colors" at bounding box center [105, 30] width 211 height 60
click at [77, 31] on div at bounding box center [77, 28] width 24 height 24
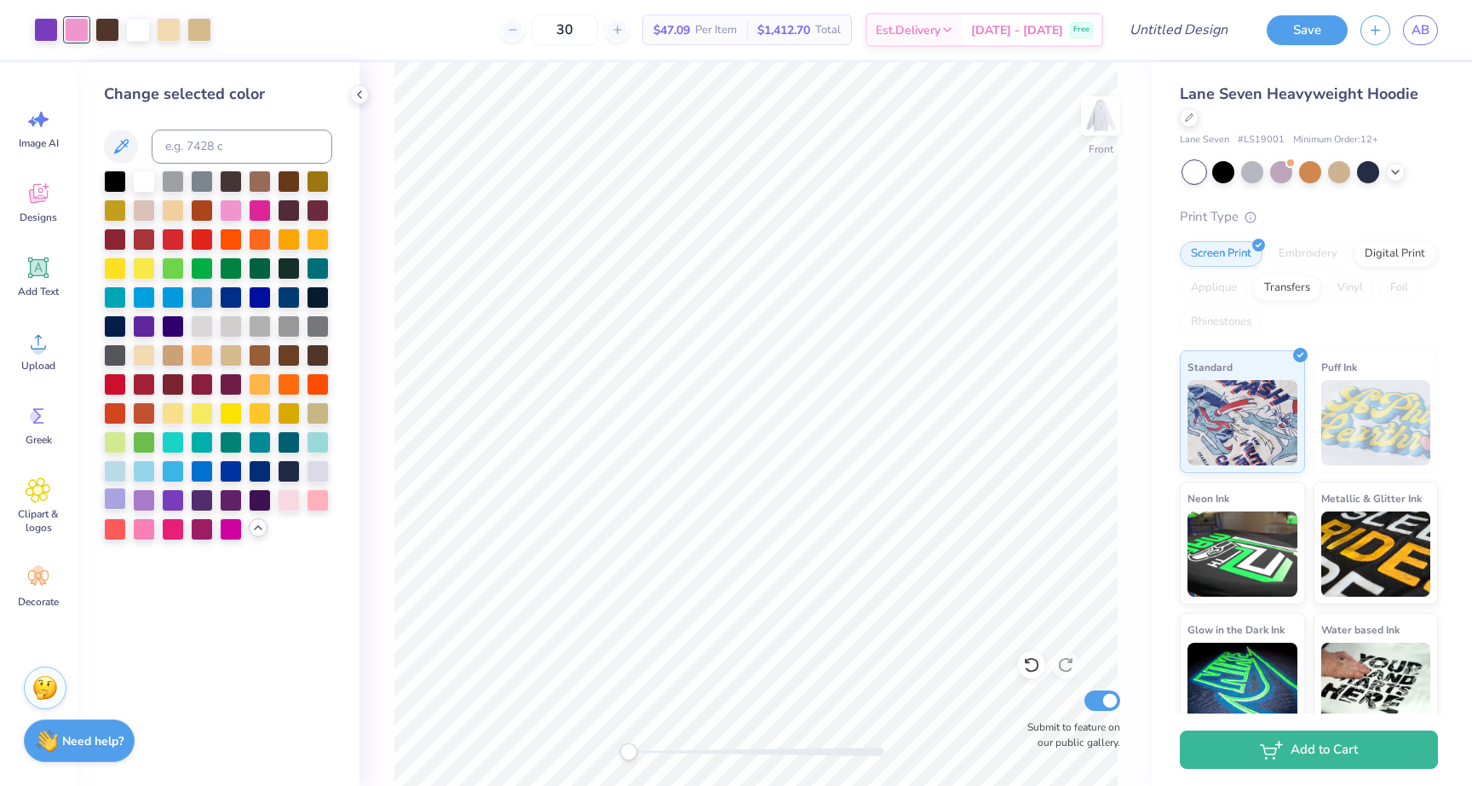
click at [112, 491] on div at bounding box center [115, 498] width 22 height 22
click at [236, 206] on div at bounding box center [231, 209] width 22 height 22
click at [43, 26] on div at bounding box center [46, 28] width 24 height 24
click at [230, 204] on div at bounding box center [231, 209] width 22 height 22
click at [360, 92] on polyline at bounding box center [359, 94] width 3 height 7
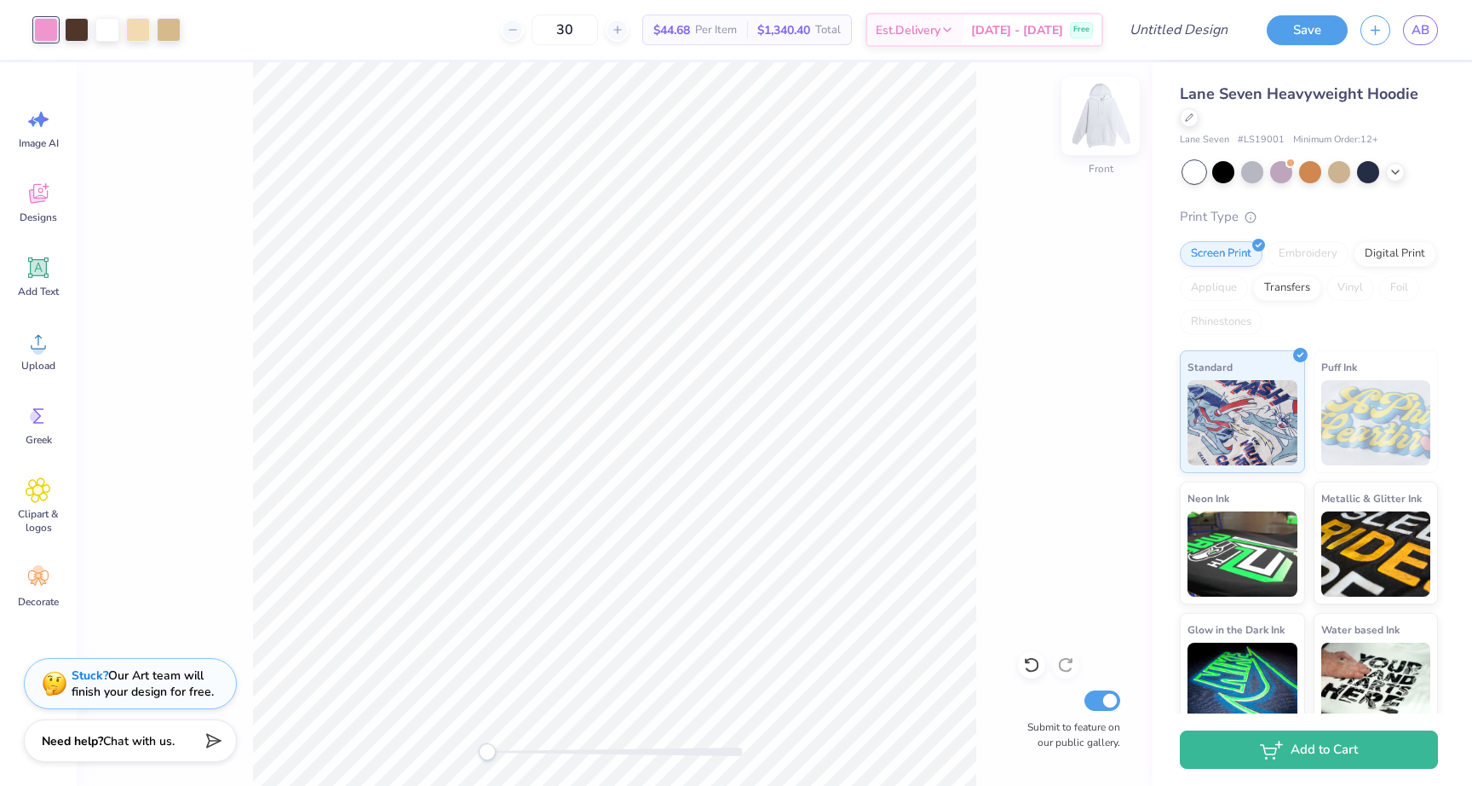
click at [1091, 123] on img at bounding box center [1101, 116] width 68 height 68
click at [50, 216] on span "Designs" at bounding box center [38, 217] width 37 height 14
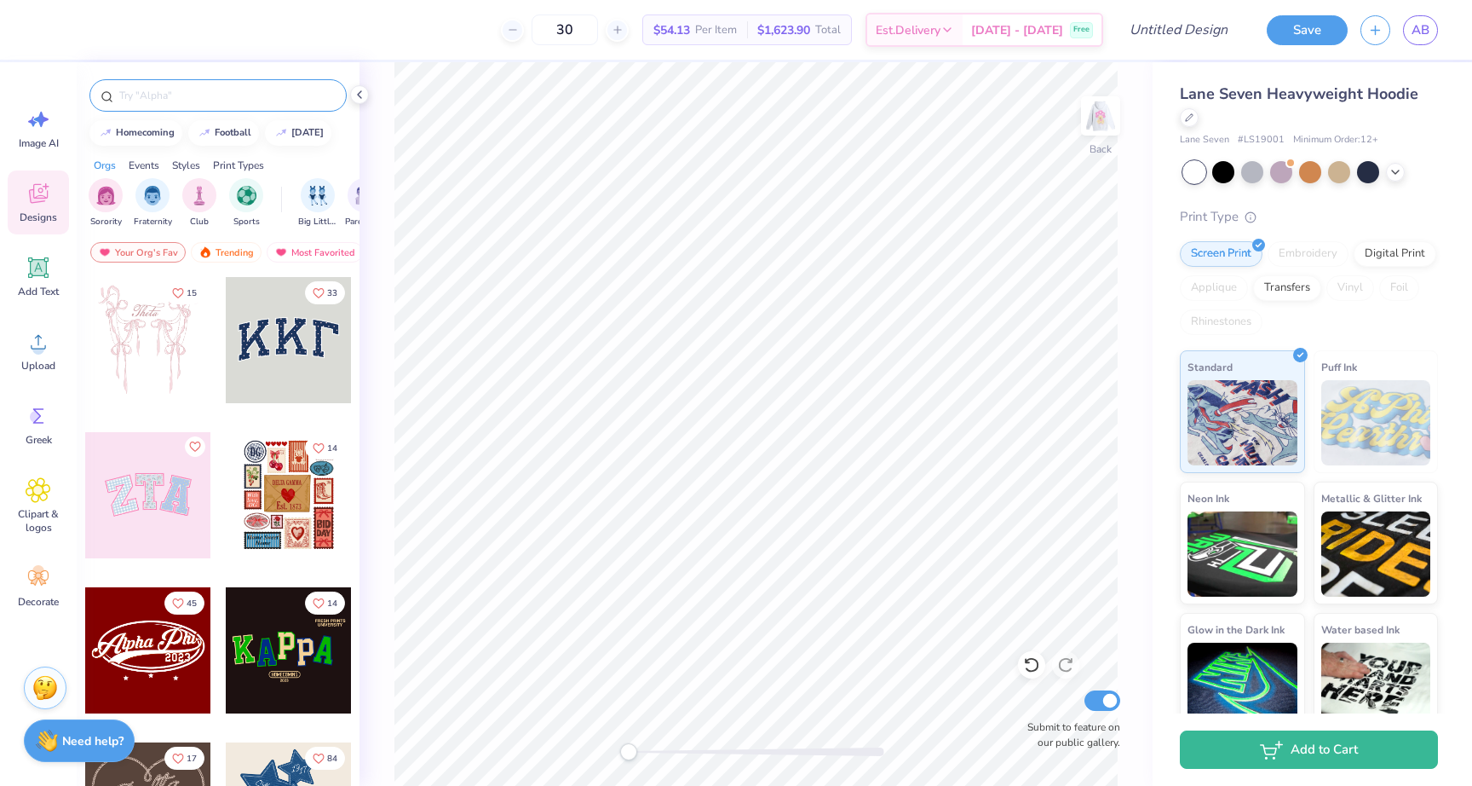
click at [221, 96] on input "text" at bounding box center [227, 95] width 218 height 17
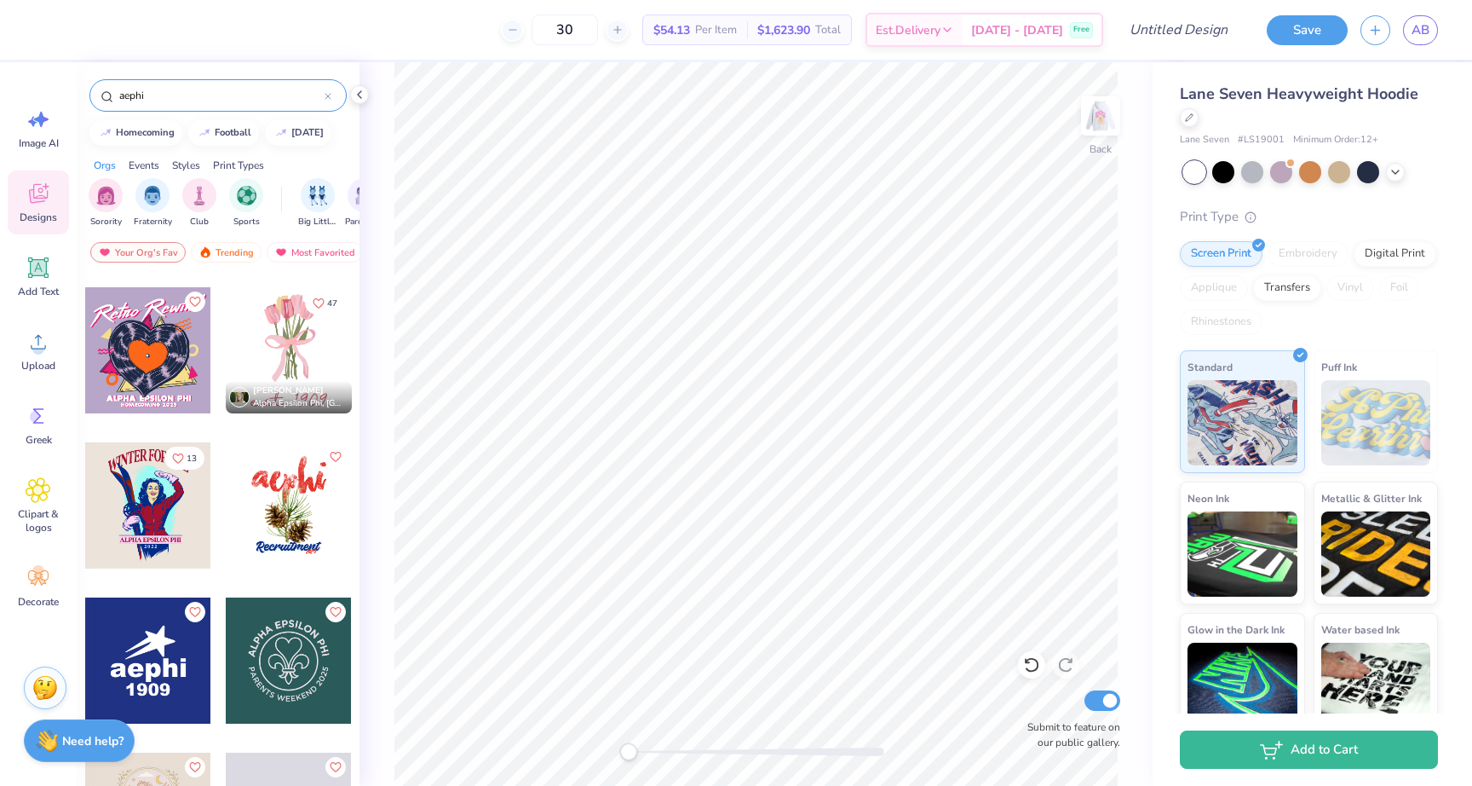
scroll to position [927, 0]
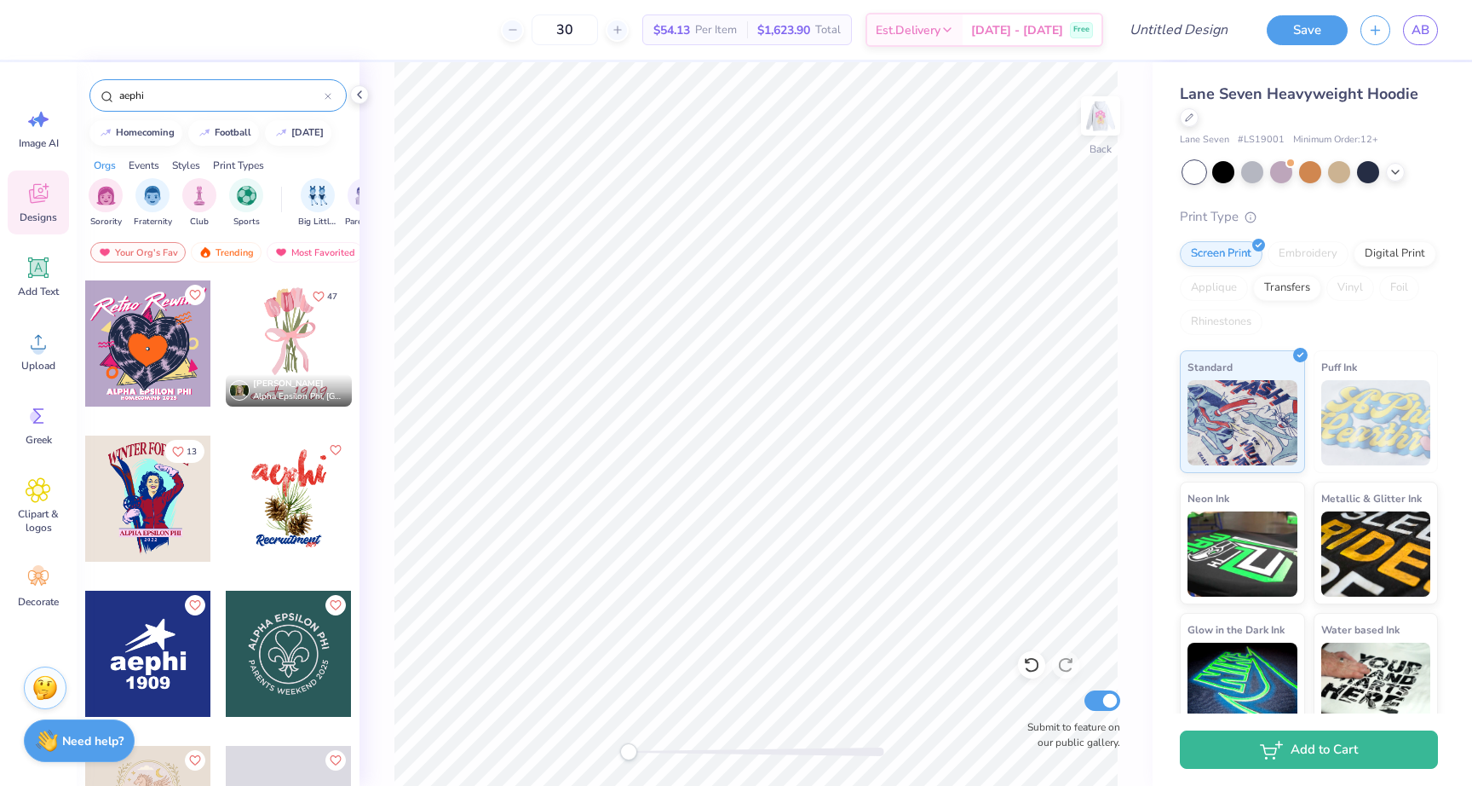
click at [151, 652] on div at bounding box center [148, 653] width 126 height 126
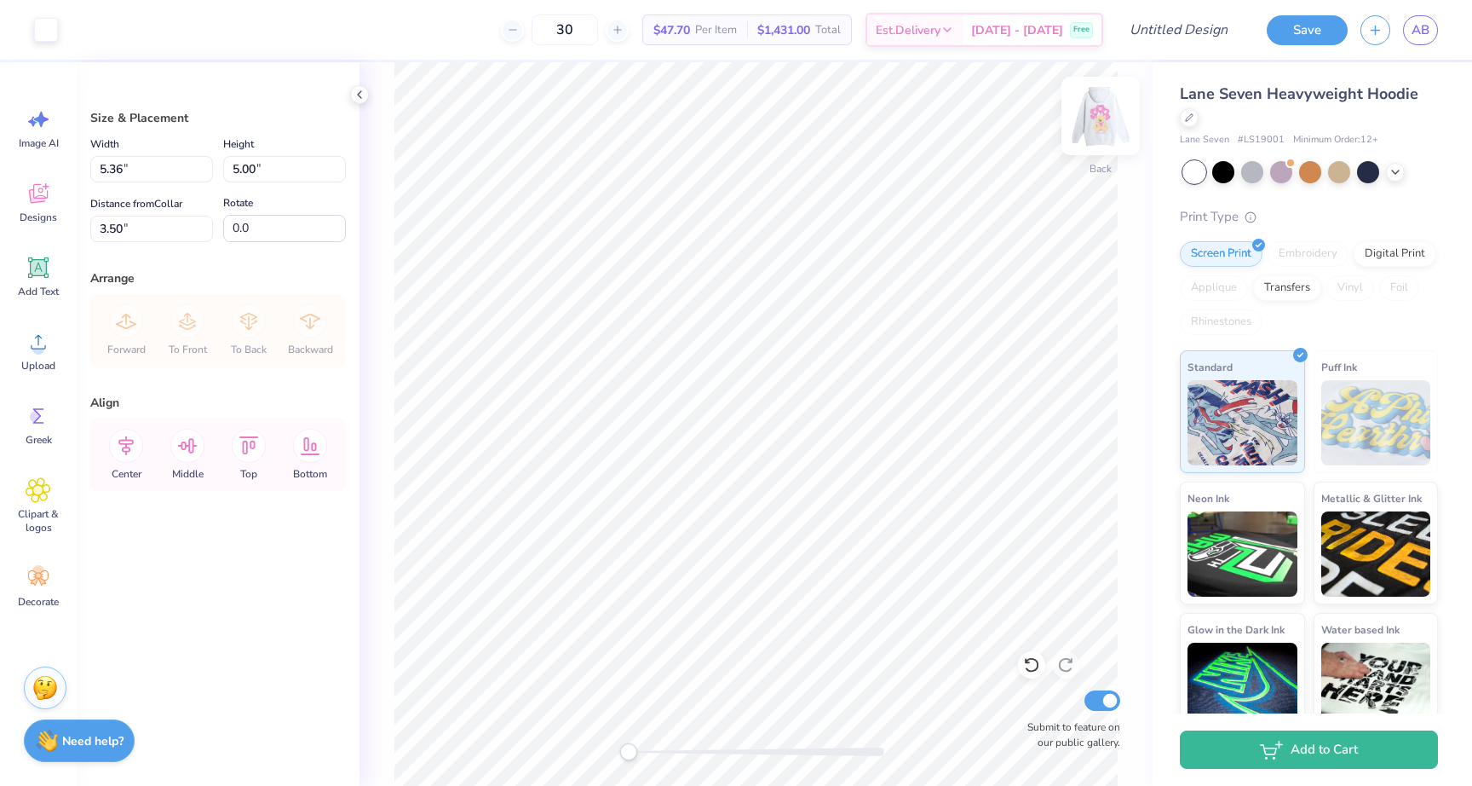
click at [1106, 108] on img at bounding box center [1101, 116] width 68 height 68
click at [1114, 121] on img at bounding box center [1101, 116] width 68 height 68
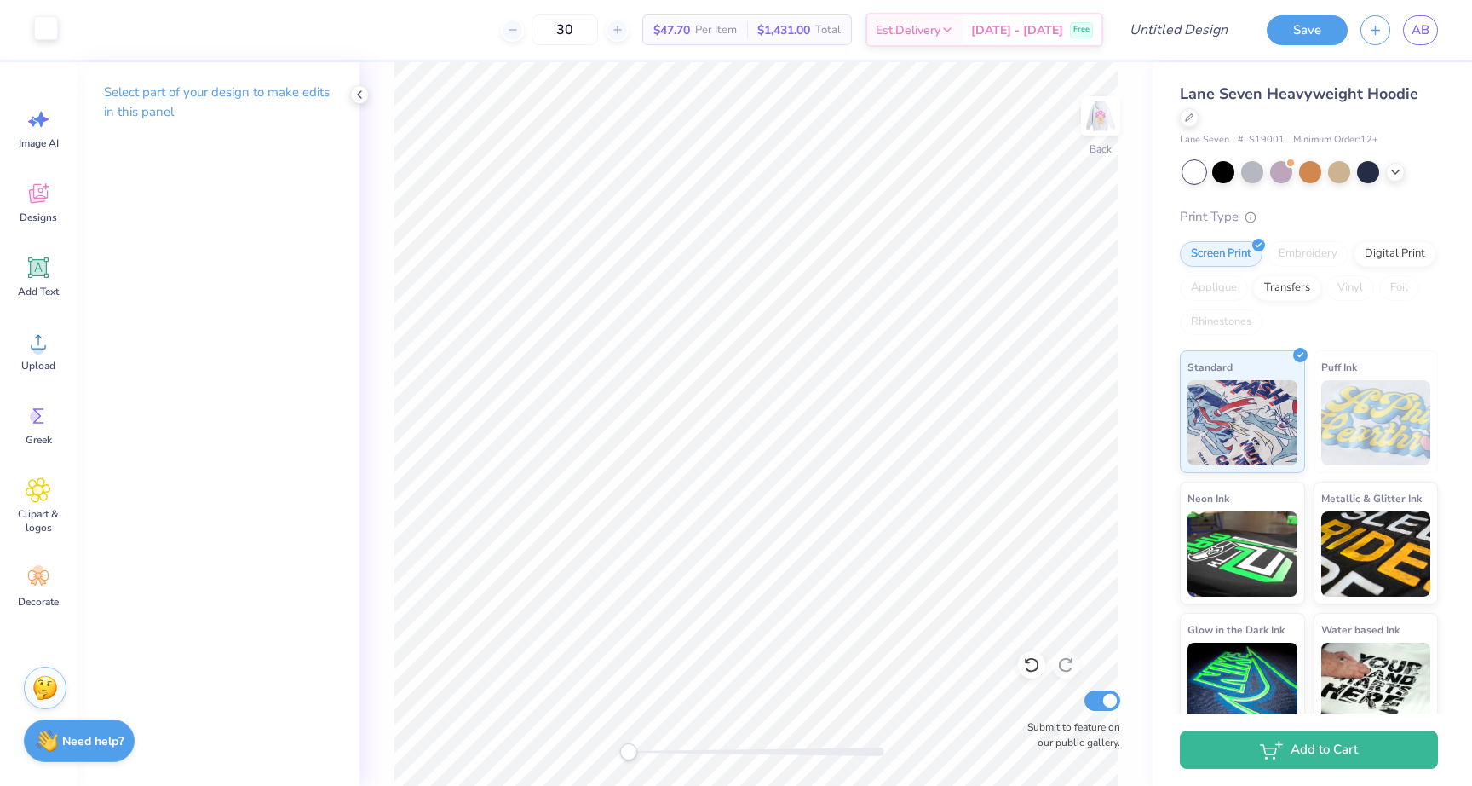
click at [44, 33] on div at bounding box center [46, 28] width 24 height 24
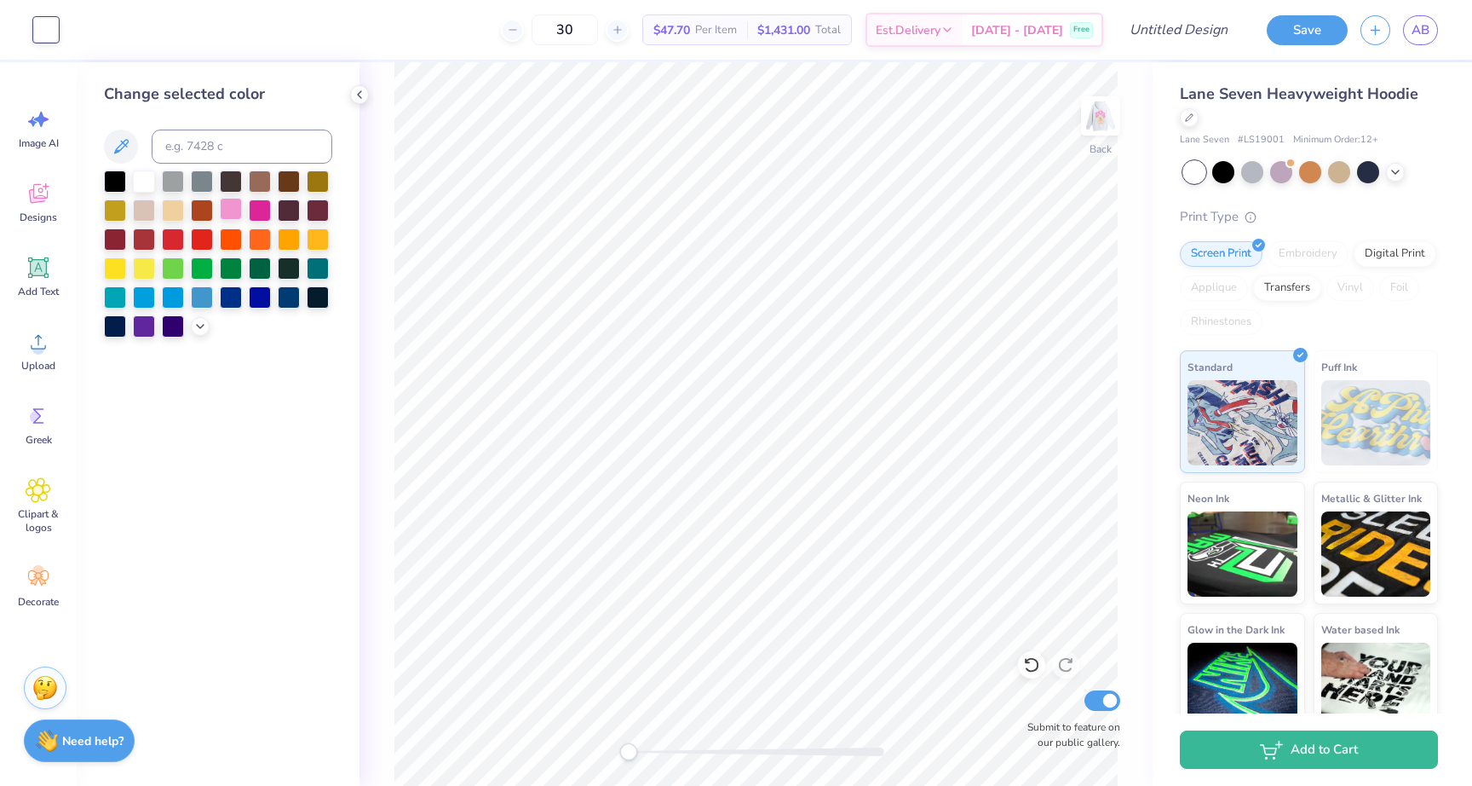
click at [228, 210] on div at bounding box center [231, 209] width 22 height 22
click at [1098, 113] on img at bounding box center [1101, 116] width 68 height 68
click at [1111, 141] on img at bounding box center [1101, 116] width 68 height 68
click at [1191, 32] on input "Design Title" at bounding box center [1157, 30] width 167 height 34
click at [1313, 26] on button "Save" at bounding box center [1307, 28] width 81 height 30
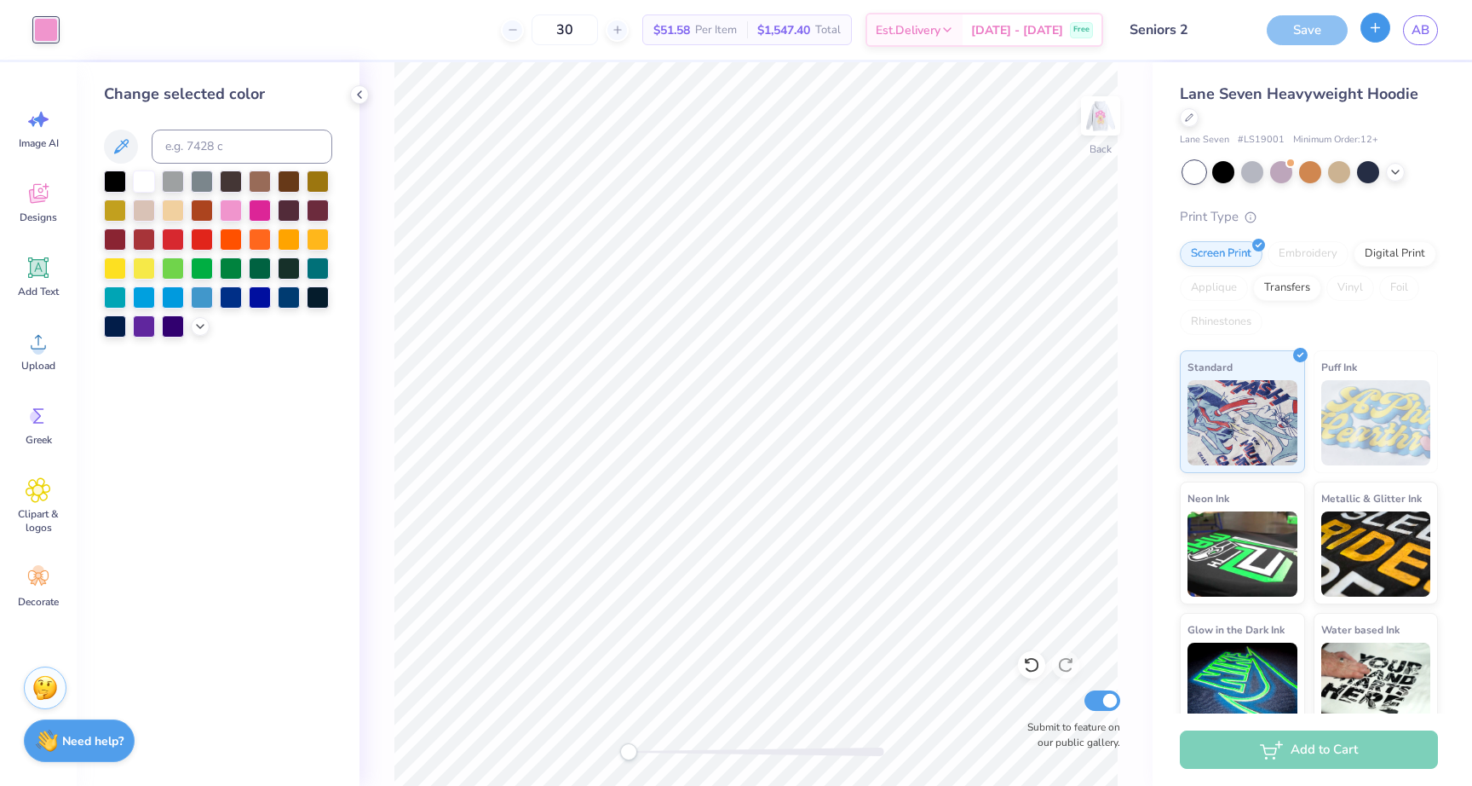
click at [1370, 32] on icon "button" at bounding box center [1375, 27] width 14 height 14
click at [1379, 32] on icon "button" at bounding box center [1375, 27] width 14 height 14
click at [1302, 31] on div "Save" at bounding box center [1307, 30] width 81 height 30
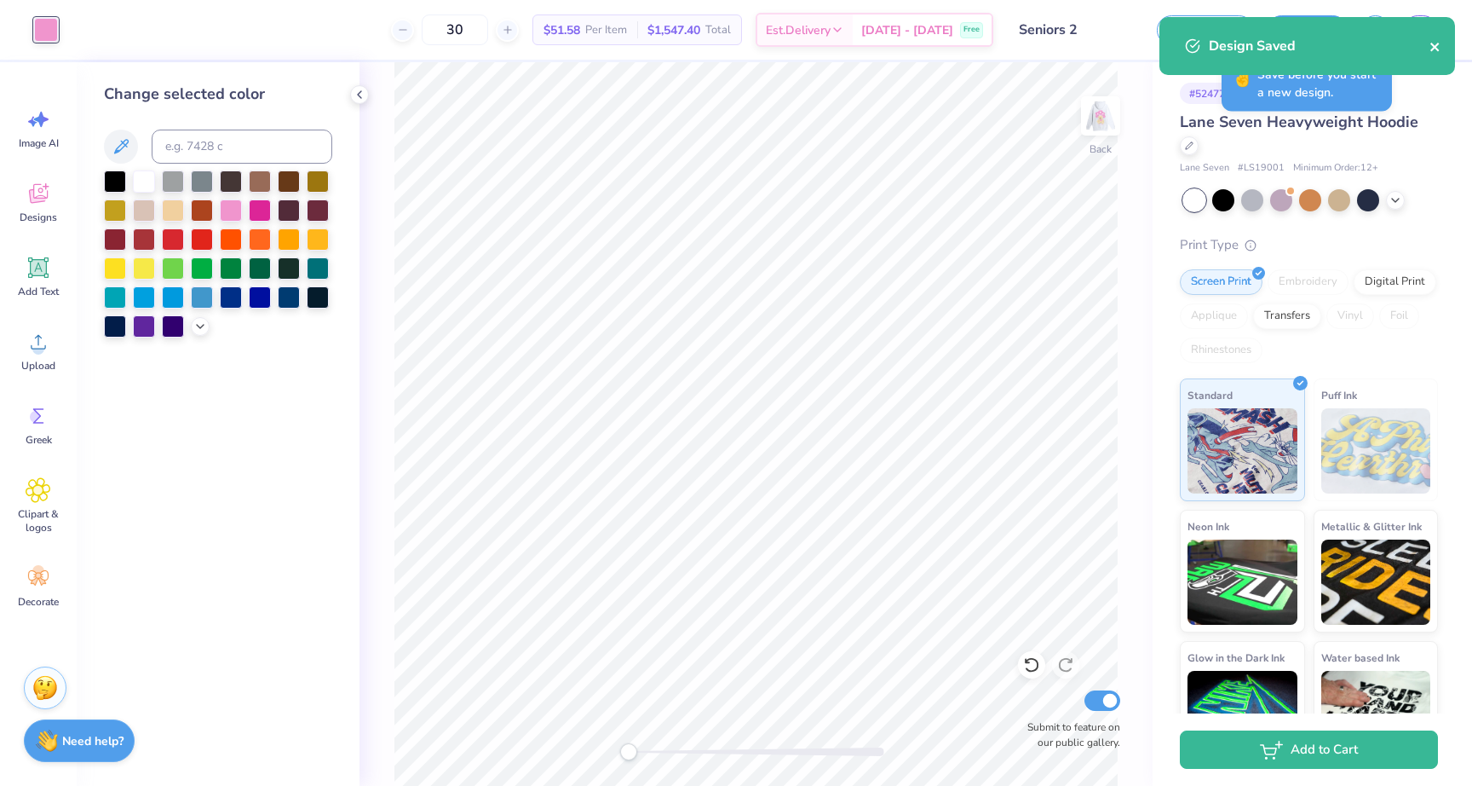
click at [1439, 54] on button "close" at bounding box center [1436, 46] width 12 height 20
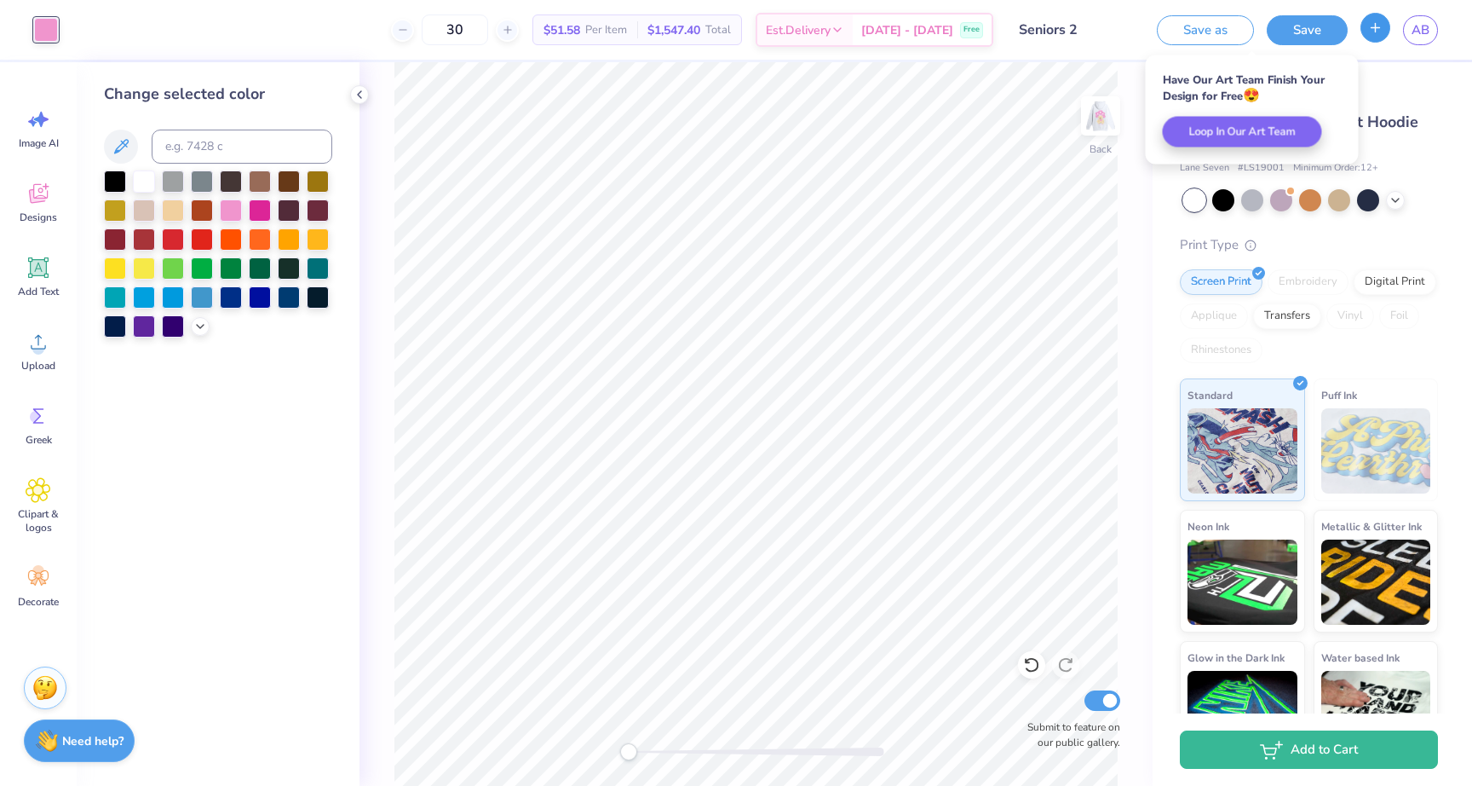
click at [1384, 26] on button "button" at bounding box center [1376, 28] width 30 height 30
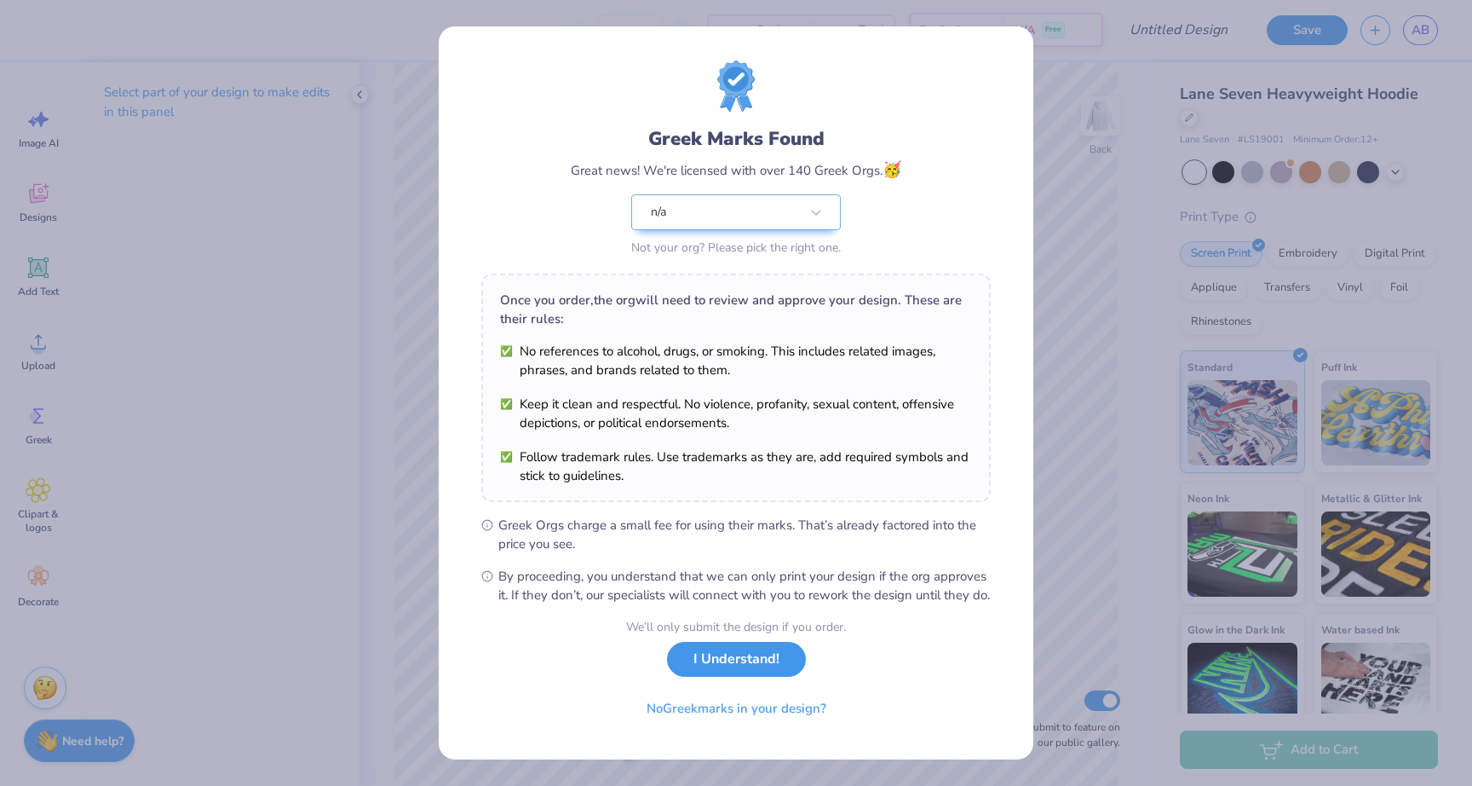
click at [728, 677] on button "I Understand!" at bounding box center [736, 659] width 139 height 35
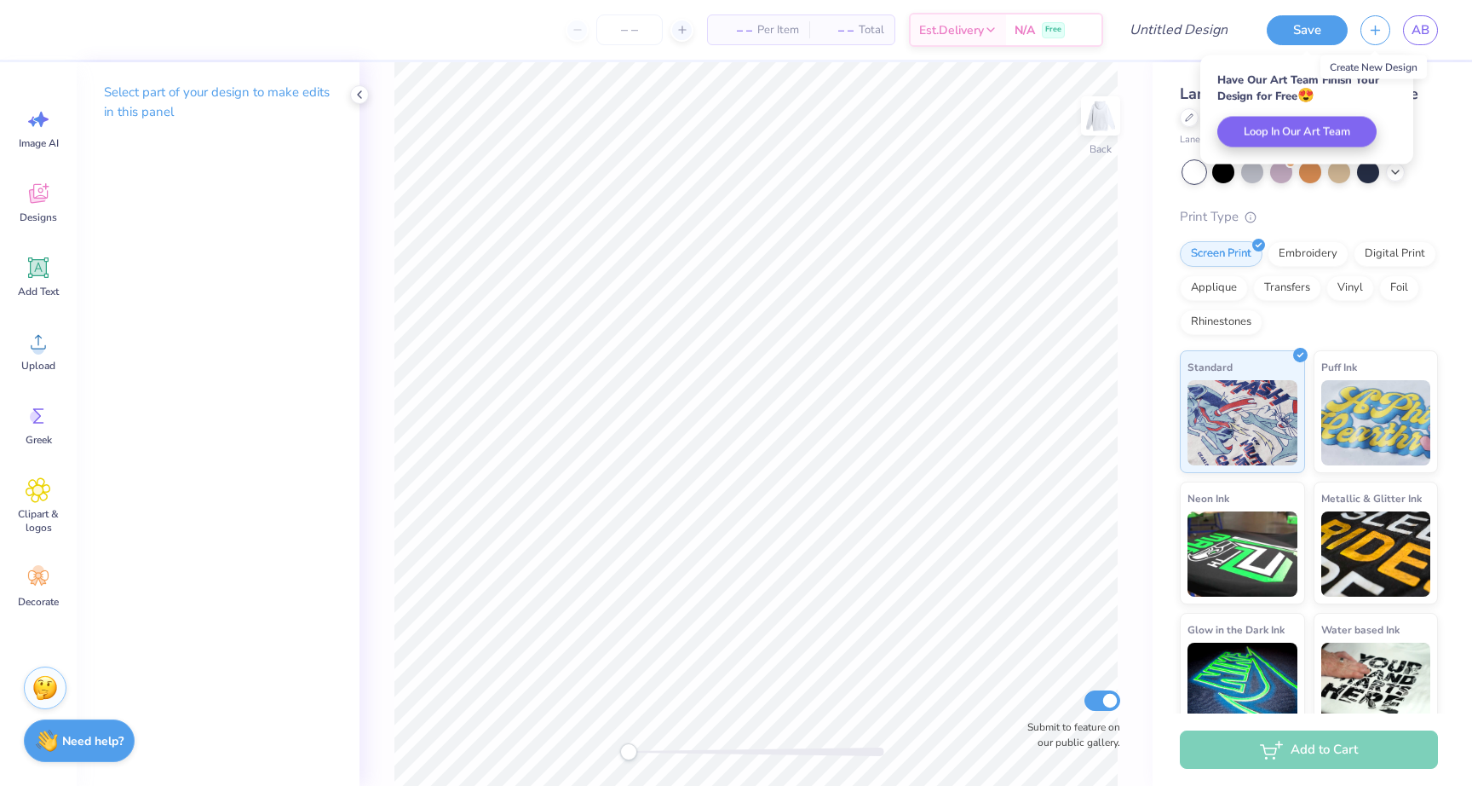
click at [1440, 199] on div "Lane Seven Heavyweight Hoodie Lane Seven # LS19001 Minimum Order: 12 + Print Ty…" at bounding box center [1313, 398] width 320 height 673
click at [1402, 62] on div "Have Our Art Team Finish Your Design for Free 😍 Loop In Our Art Team" at bounding box center [1307, 109] width 213 height 109
click at [1191, 117] on icon at bounding box center [1189, 116] width 9 height 9
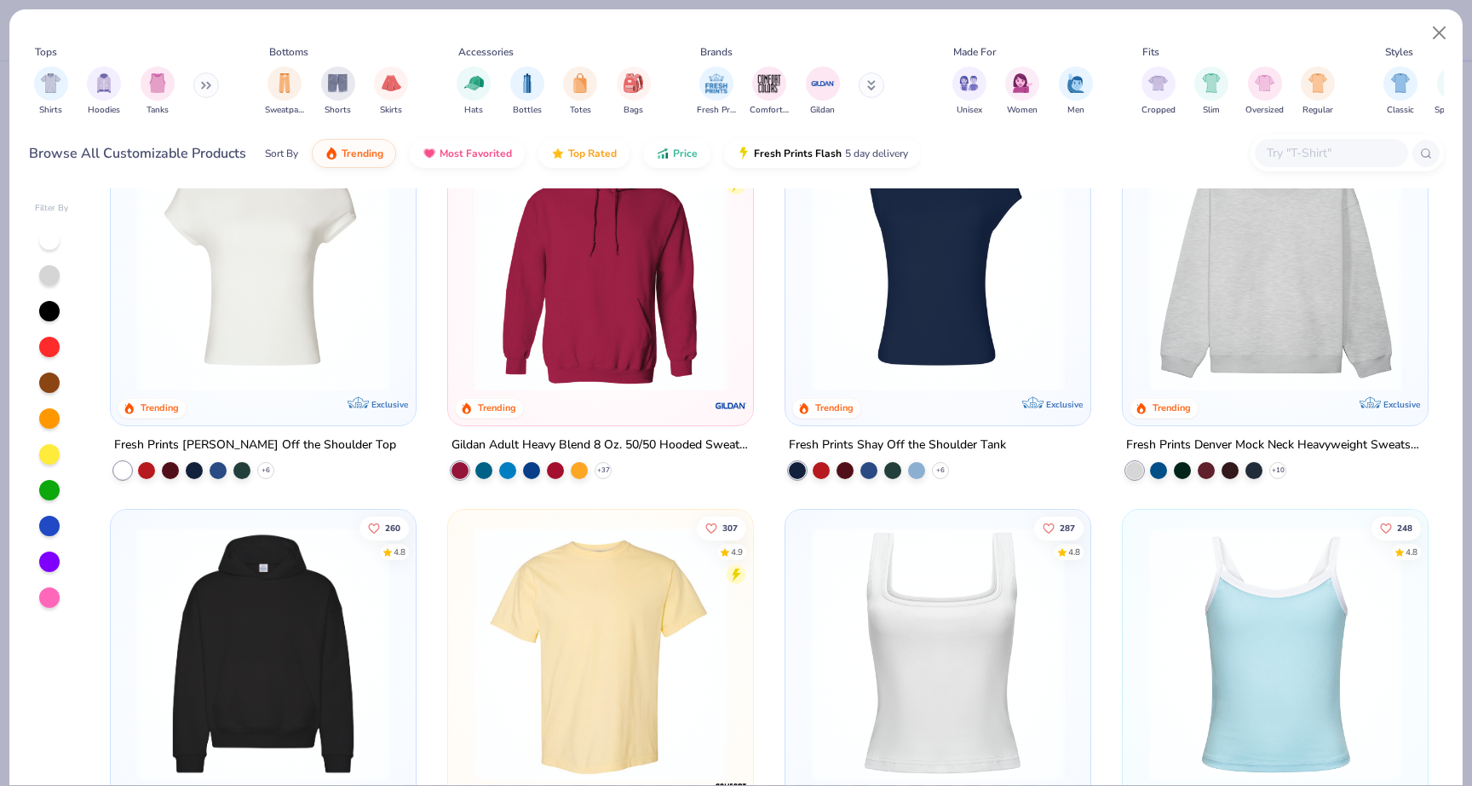
scroll to position [174, 0]
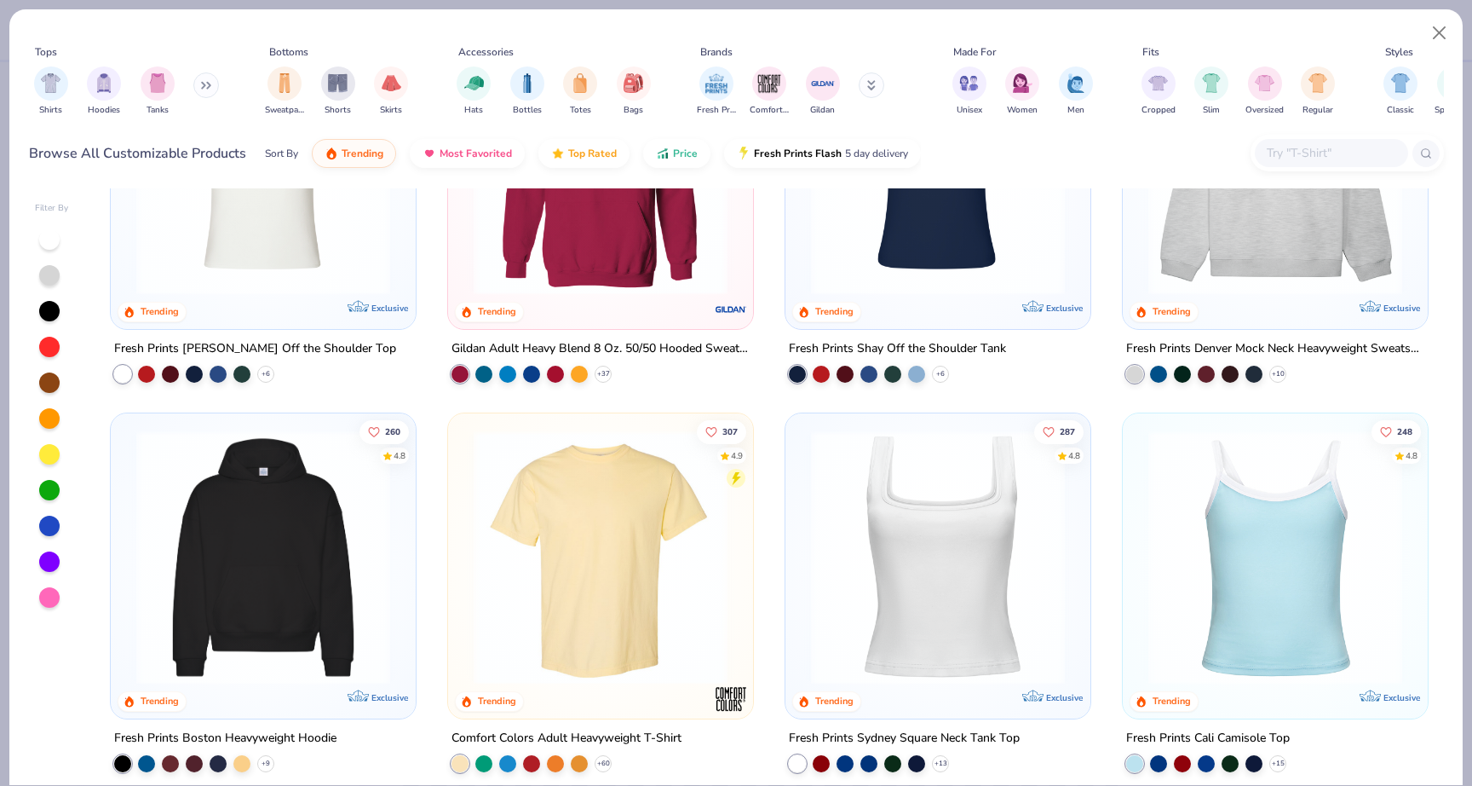
click at [214, 86] on button at bounding box center [206, 85] width 26 height 26
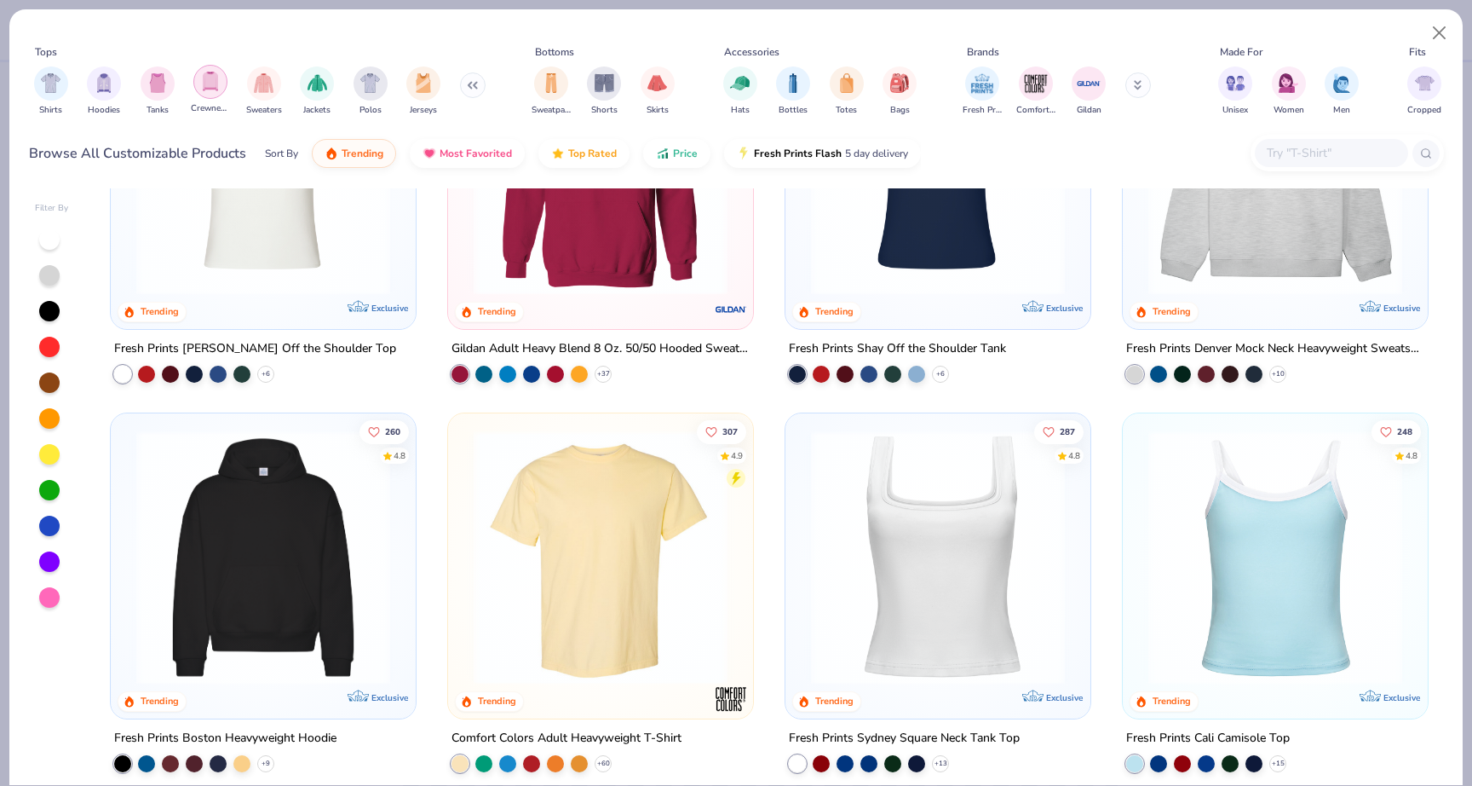
click at [204, 92] on div "filter for Crewnecks" at bounding box center [210, 82] width 34 height 34
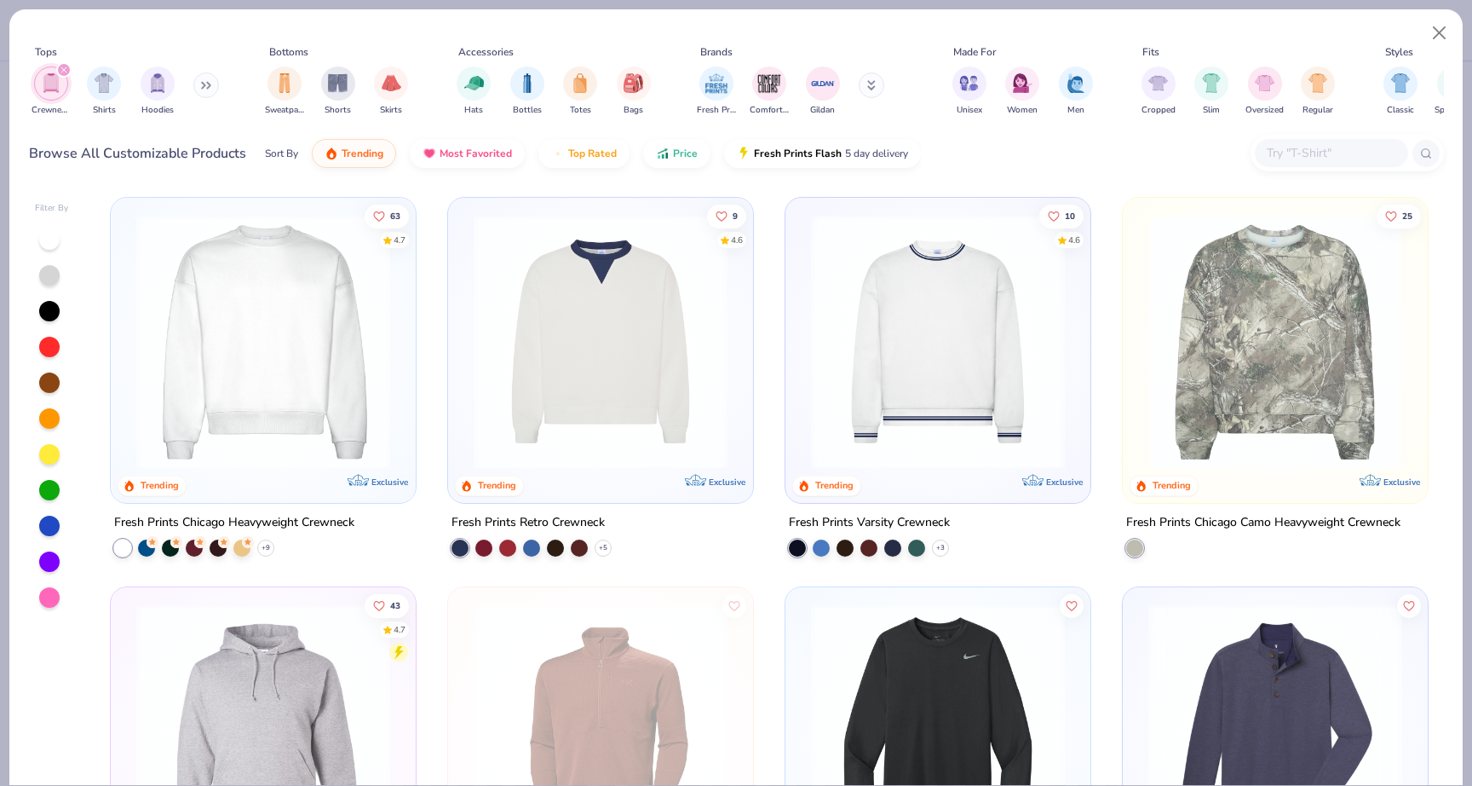
click at [495, 546] on div "+ 5" at bounding box center [532, 547] width 160 height 17
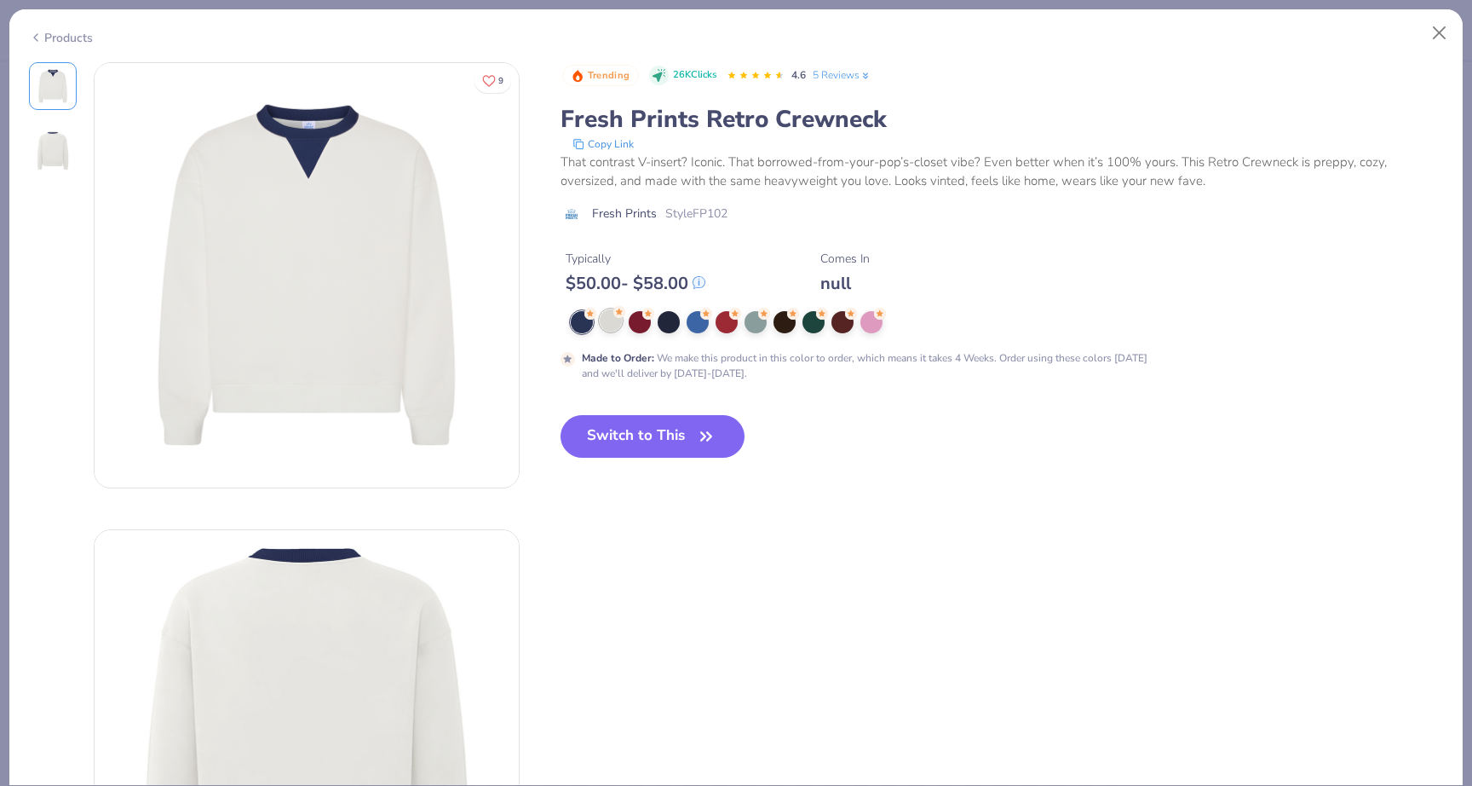
click at [611, 314] on div at bounding box center [611, 320] width 22 height 22
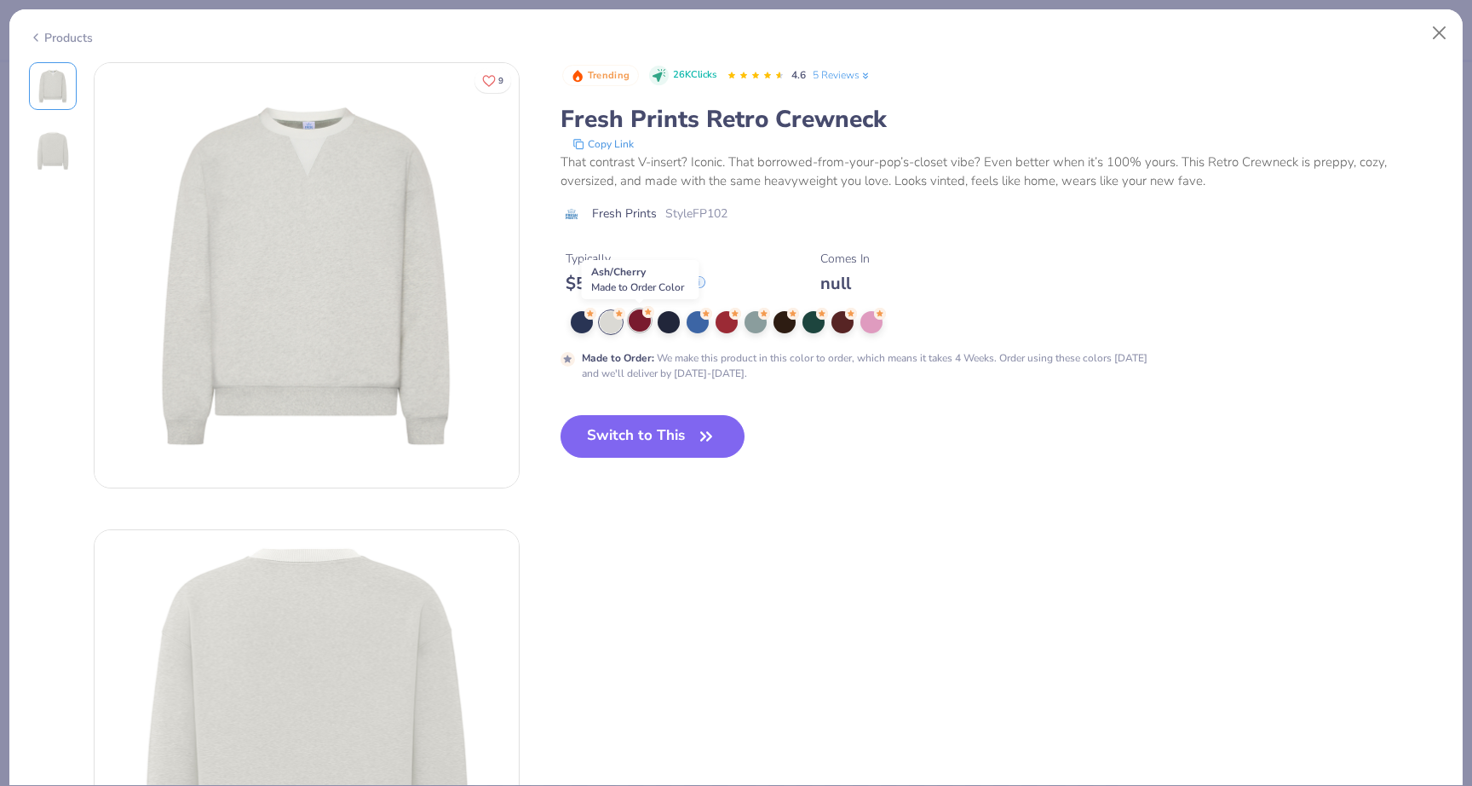
click at [644, 321] on div at bounding box center [640, 320] width 22 height 22
click at [678, 323] on div at bounding box center [669, 320] width 22 height 22
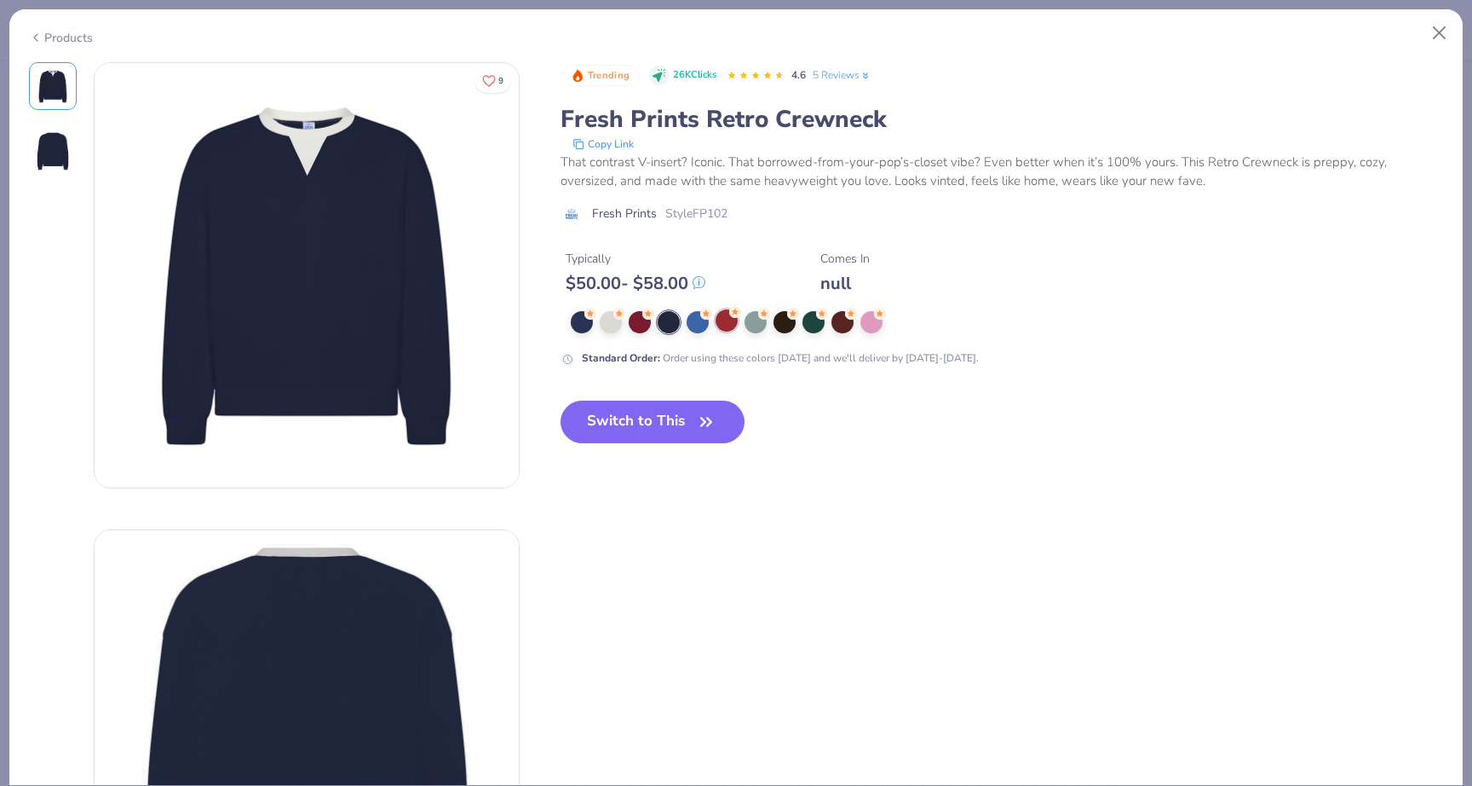
click at [716, 325] on div at bounding box center [727, 320] width 22 height 22
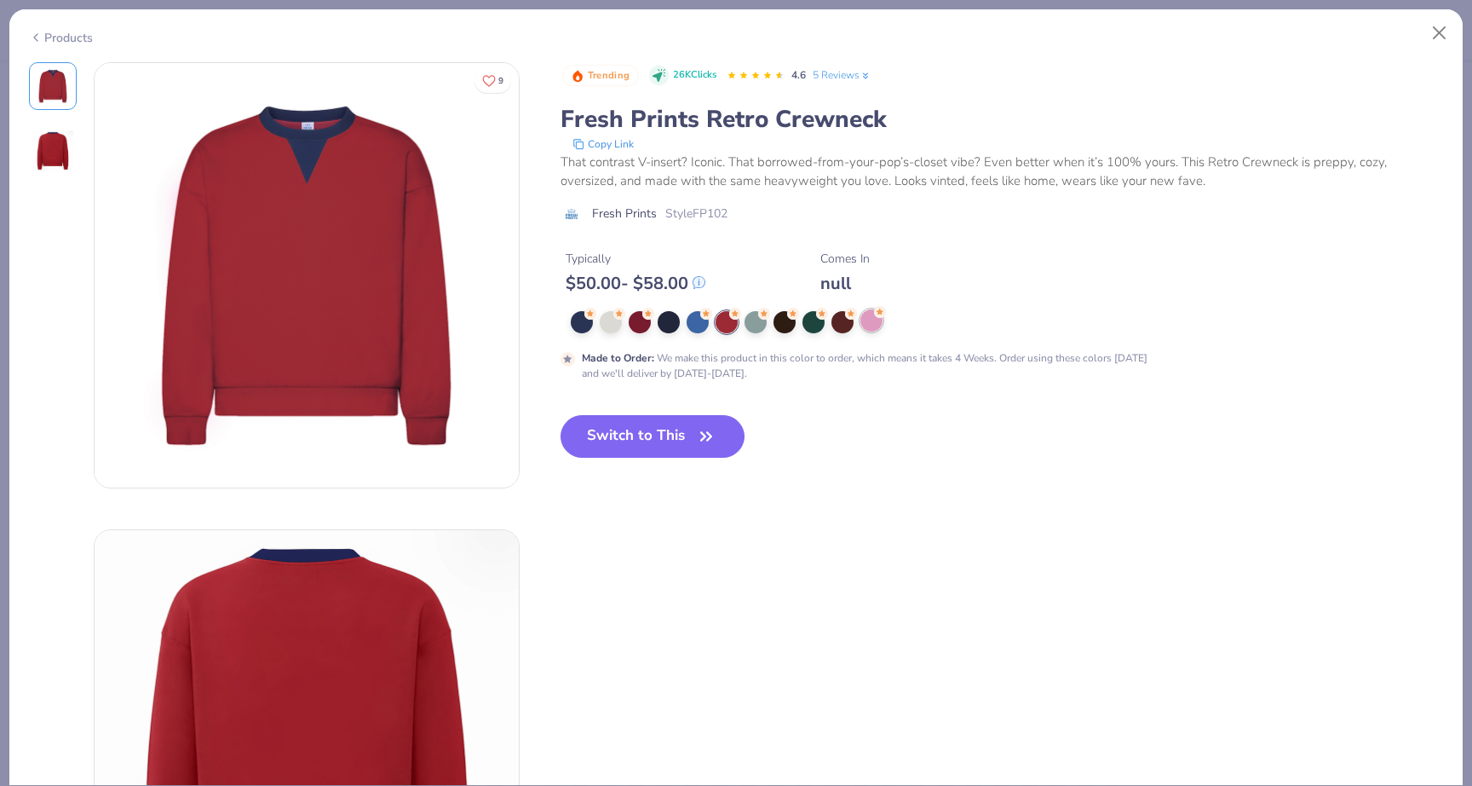
click at [871, 318] on div at bounding box center [872, 320] width 22 height 22
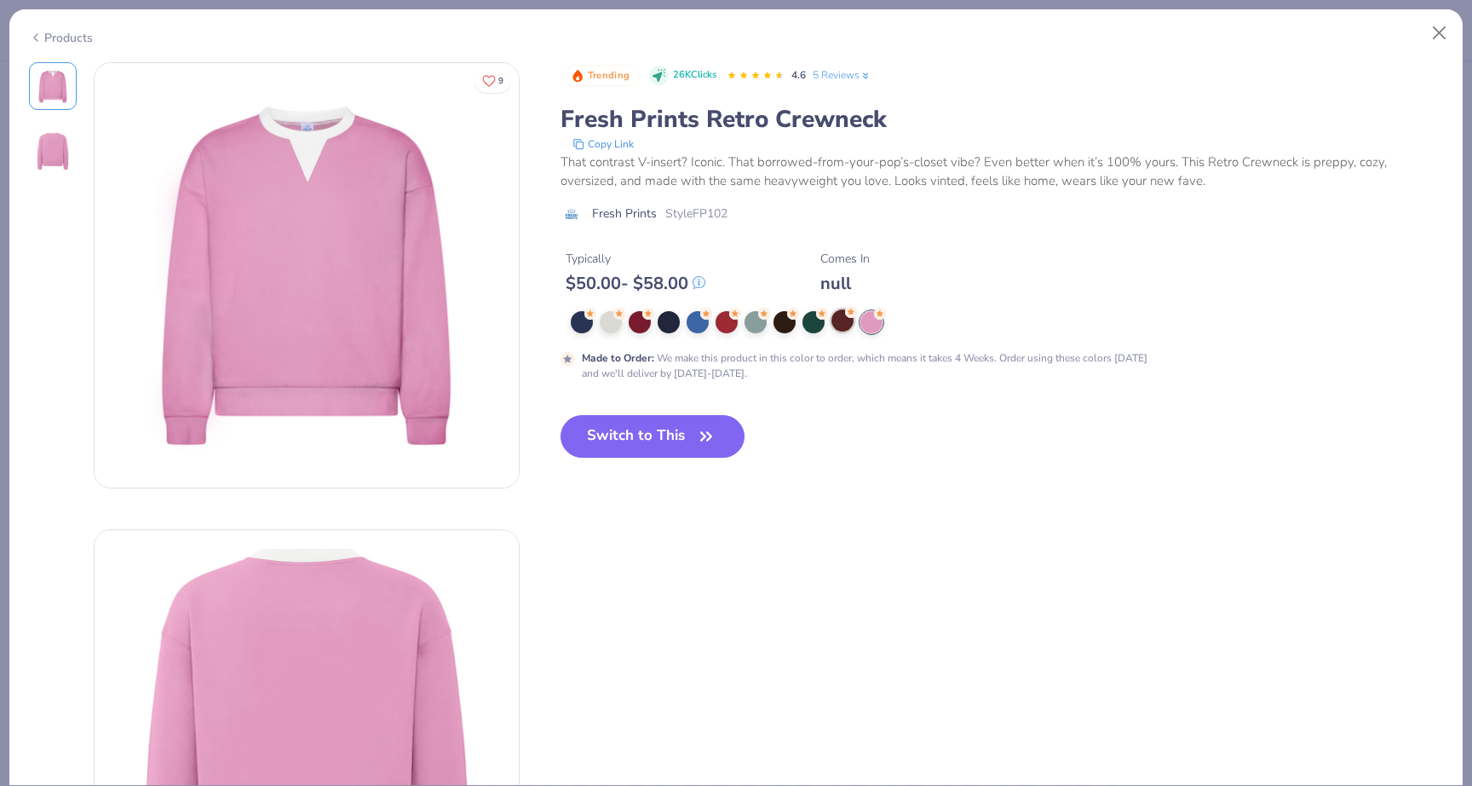
click at [840, 322] on div at bounding box center [843, 320] width 22 height 22
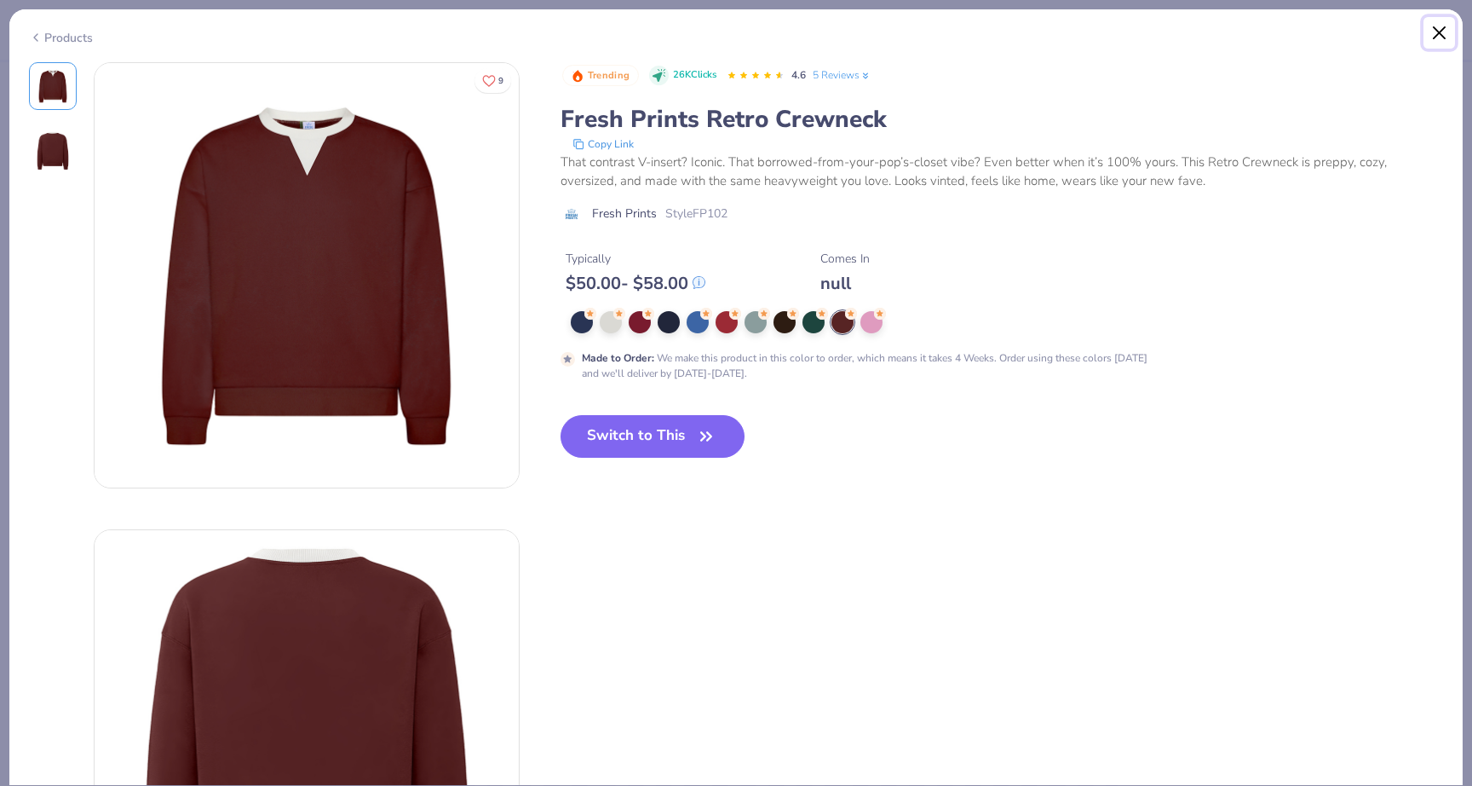
click at [1437, 30] on button "Close" at bounding box center [1440, 33] width 32 height 32
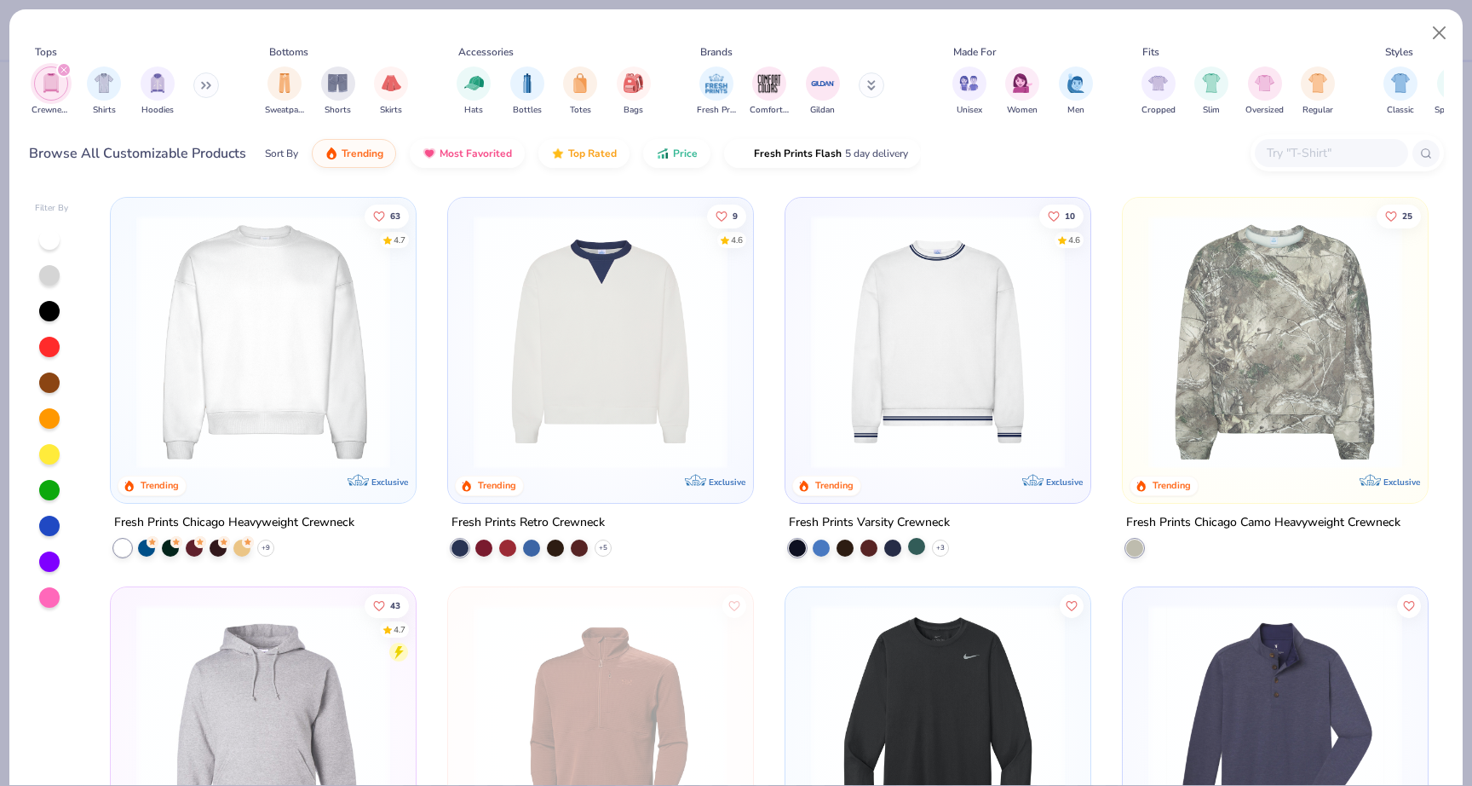
click at [913, 544] on div at bounding box center [916, 546] width 17 height 17
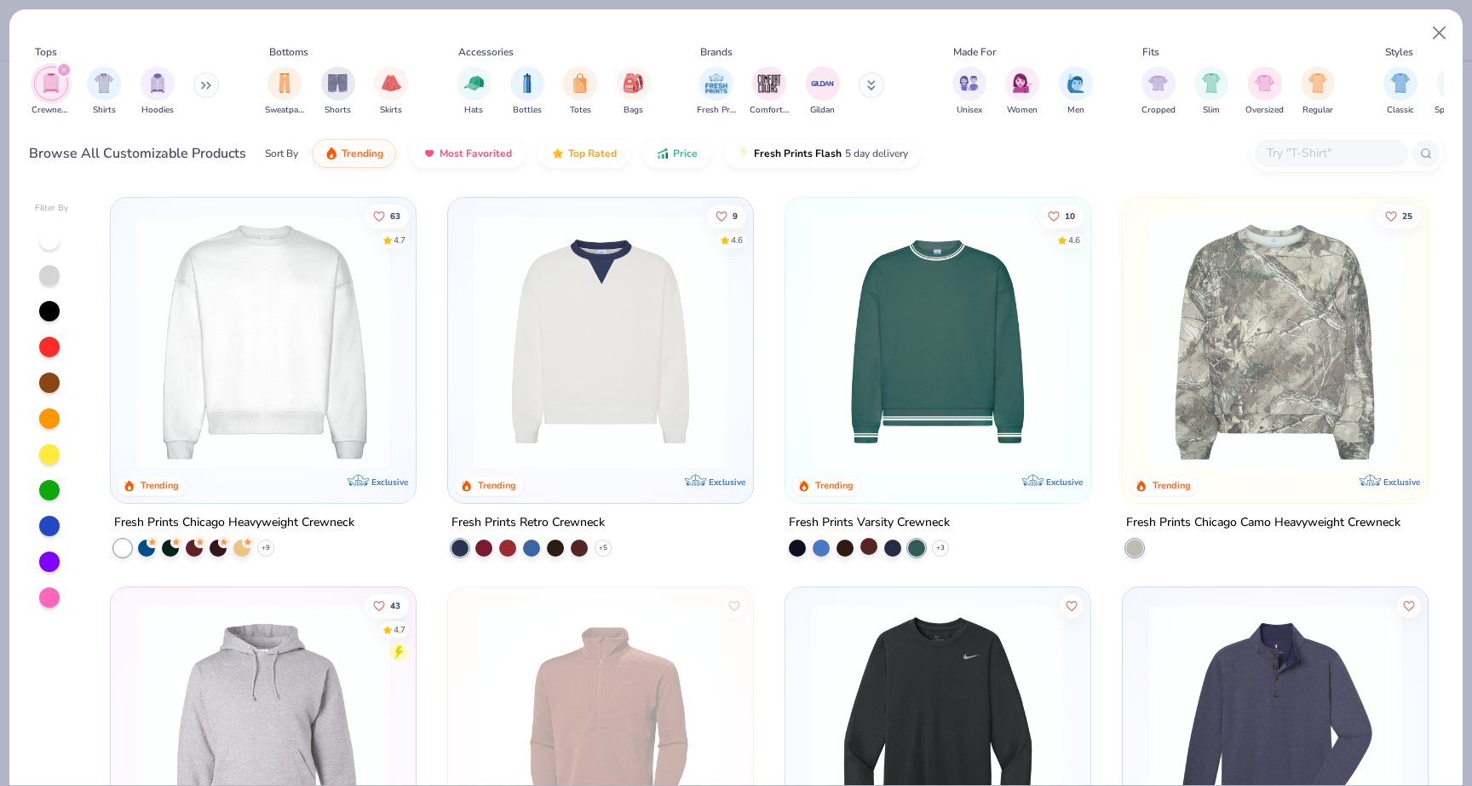
click at [865, 544] on div at bounding box center [869, 546] width 17 height 17
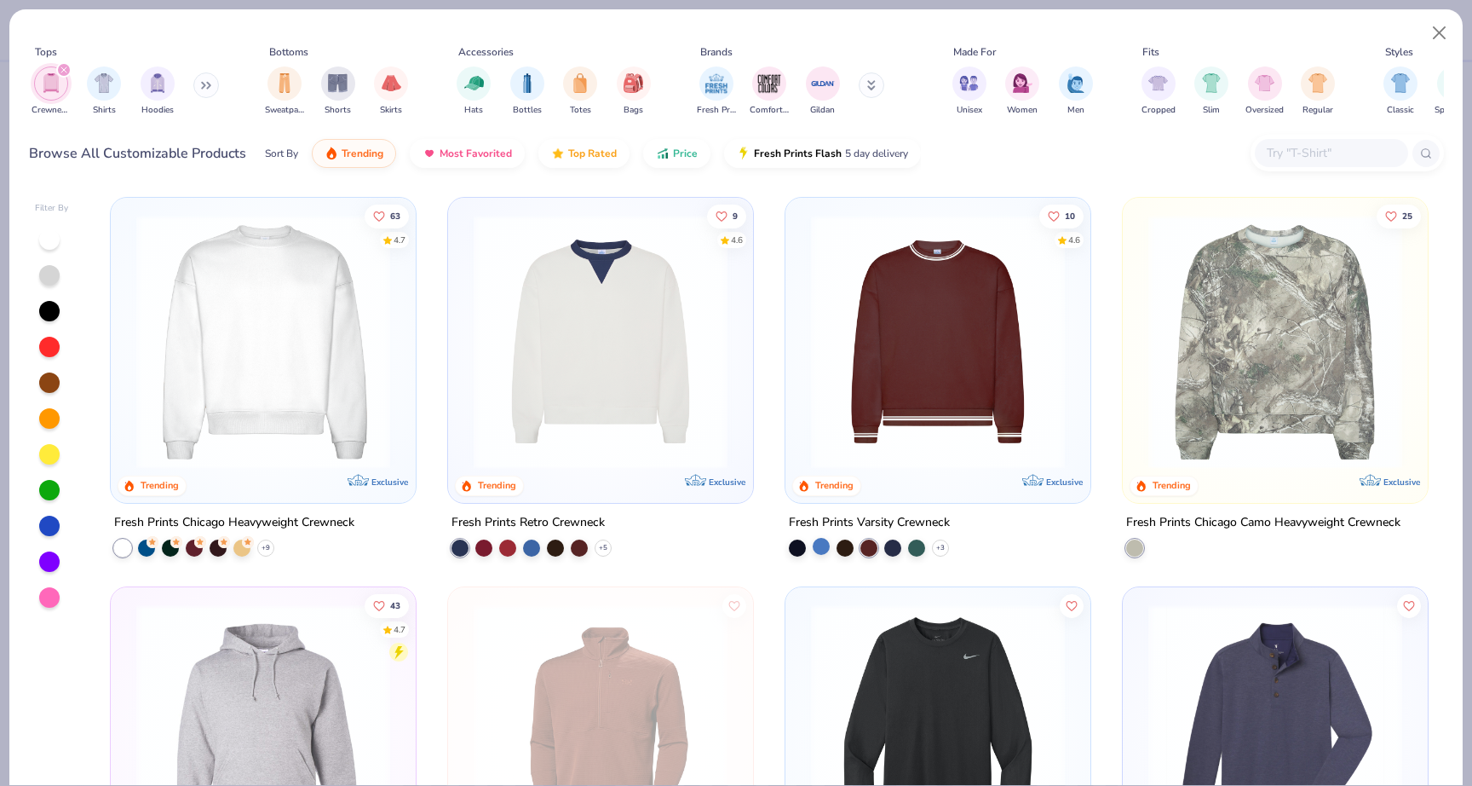
click at [818, 545] on div at bounding box center [821, 546] width 17 height 17
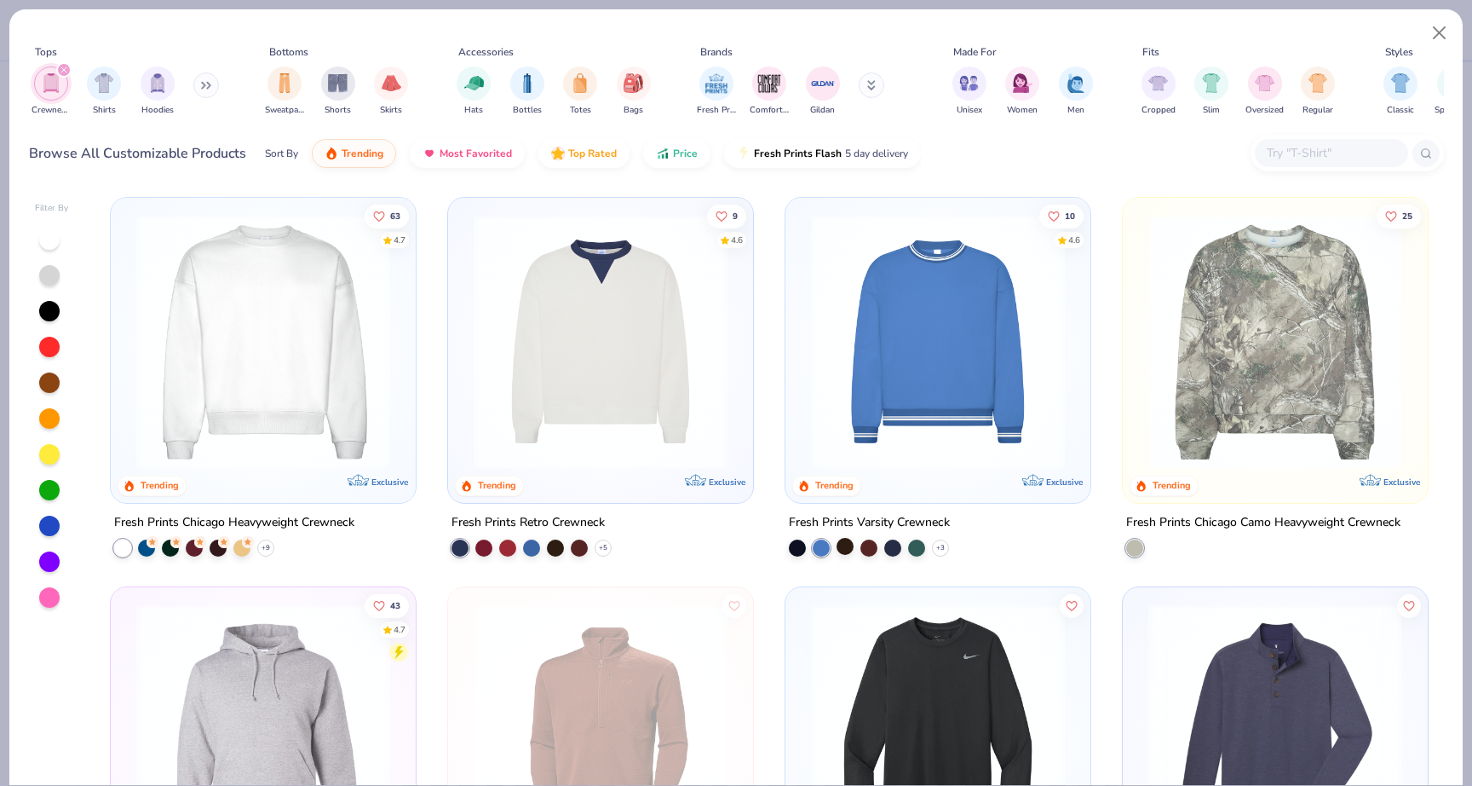
click at [843, 544] on div at bounding box center [845, 546] width 17 height 17
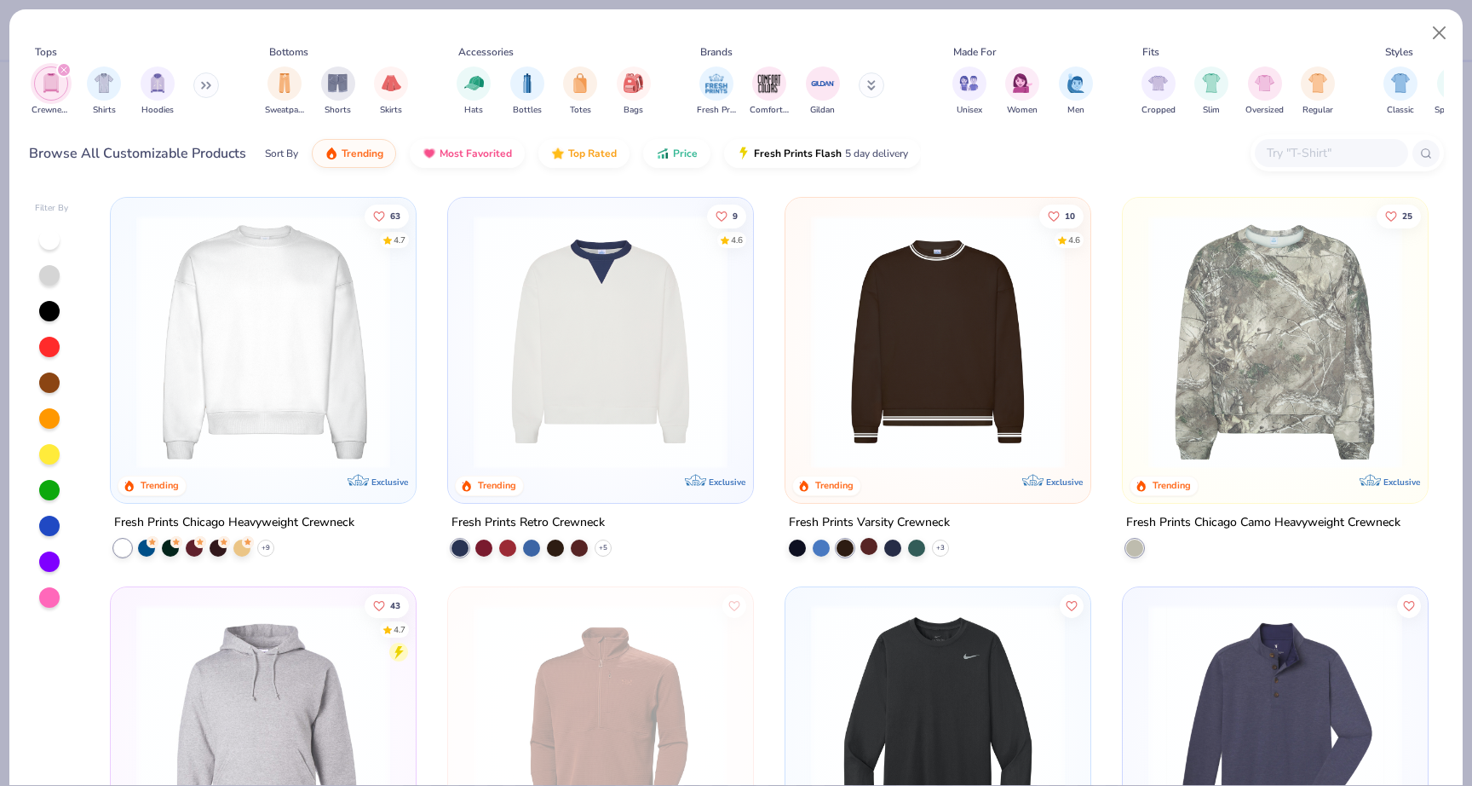
click at [869, 541] on div at bounding box center [869, 546] width 17 height 17
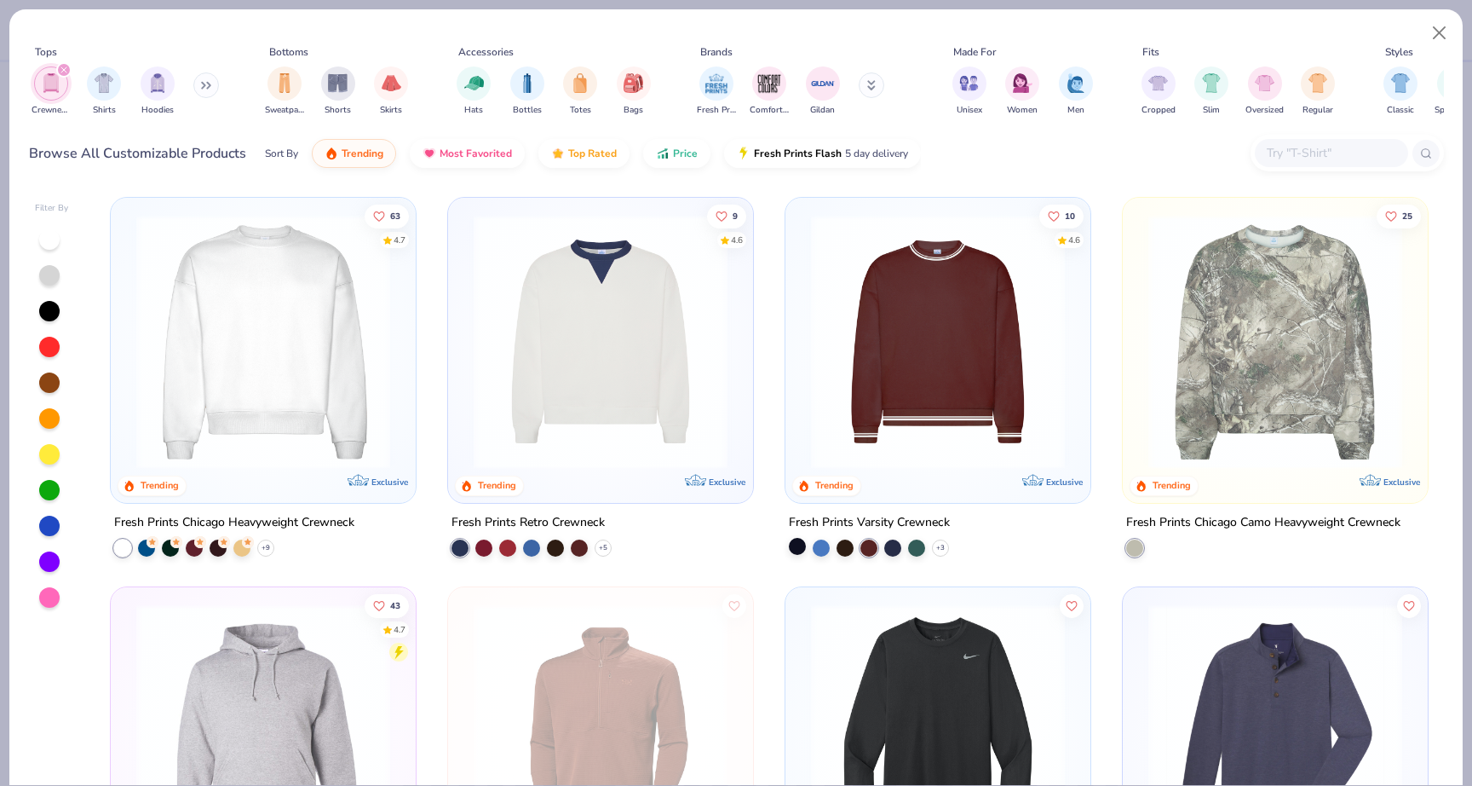
click at [789, 541] on div at bounding box center [797, 546] width 17 height 17
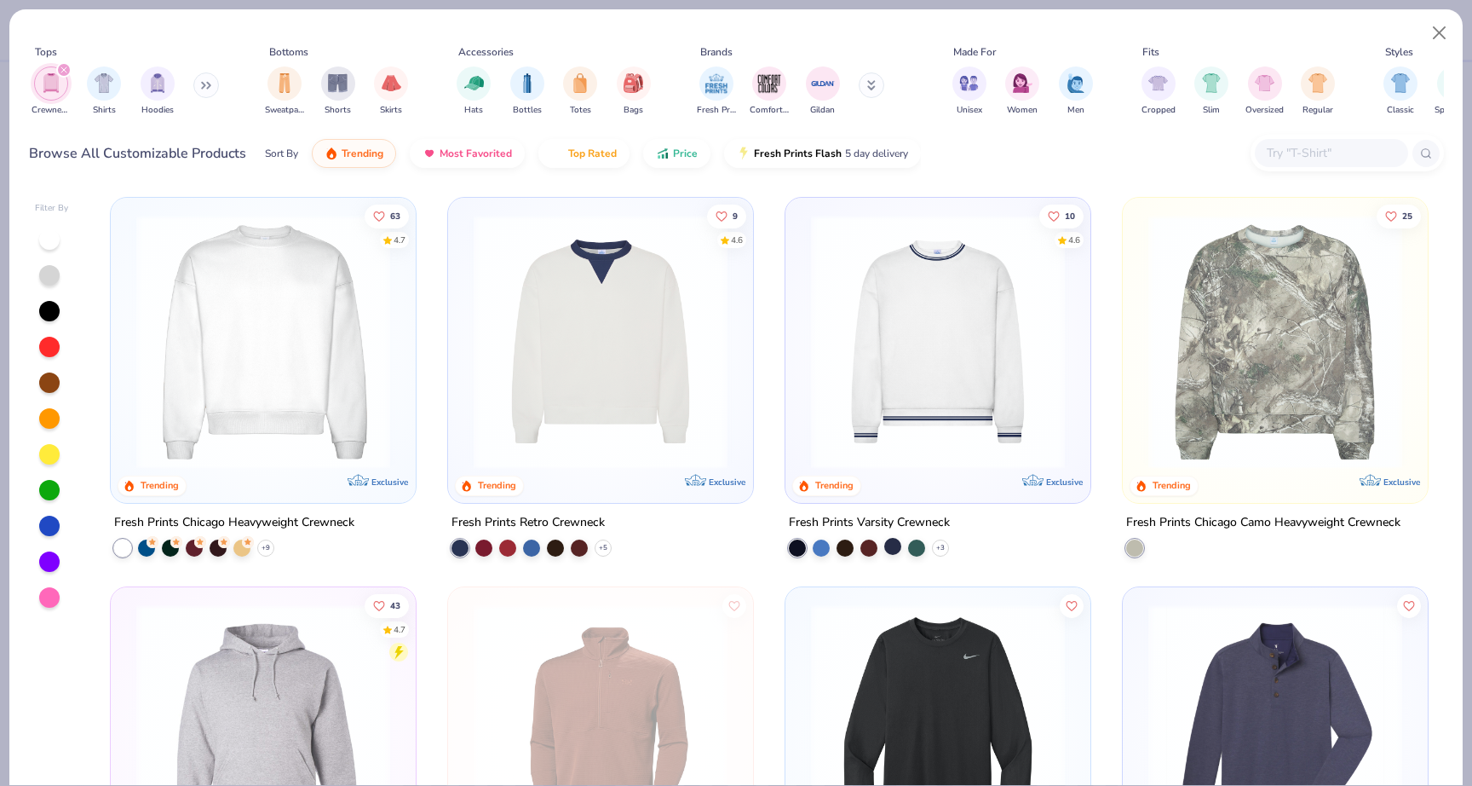
click at [893, 543] on div at bounding box center [892, 546] width 17 height 17
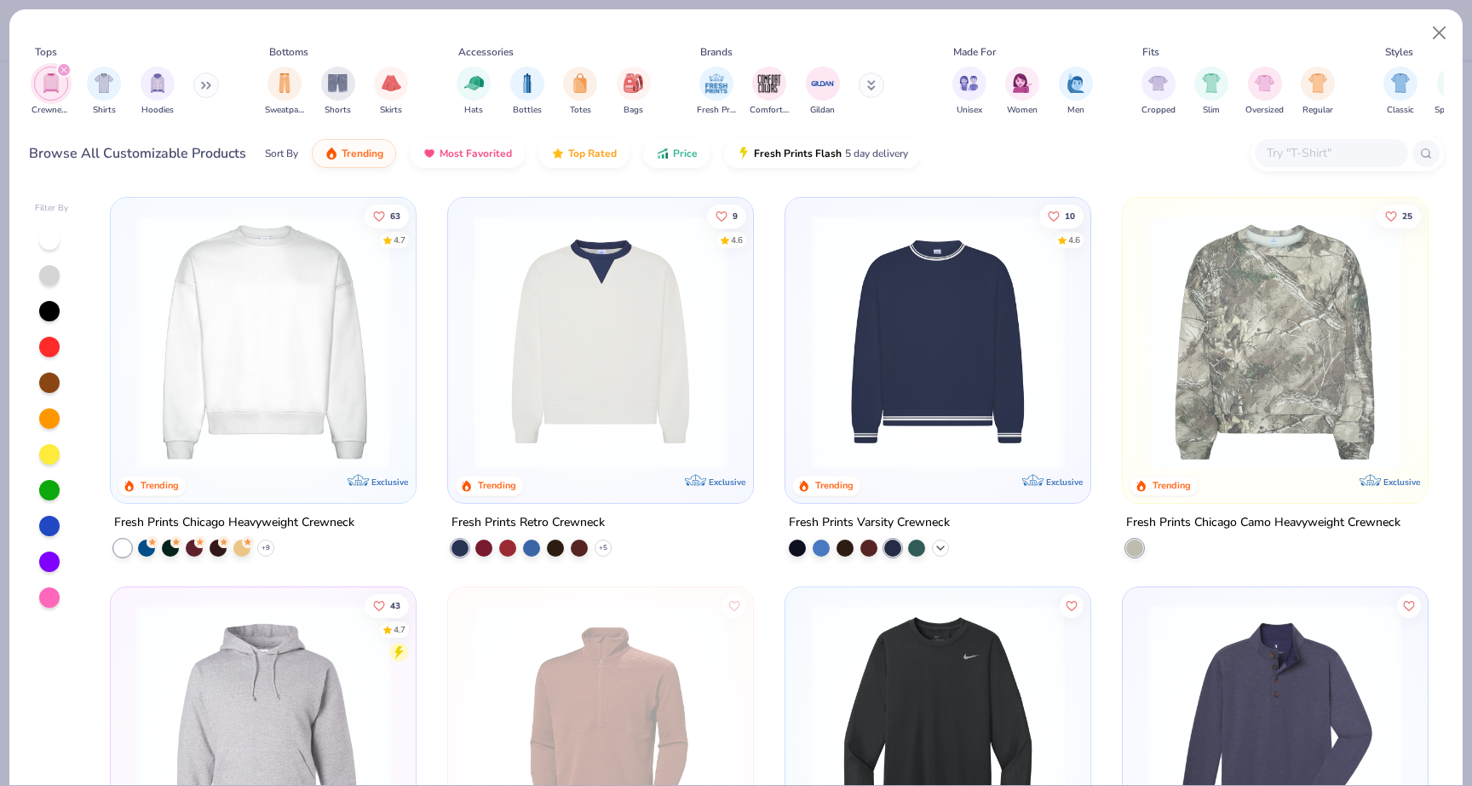
click at [938, 548] on icon at bounding box center [941, 548] width 14 height 14
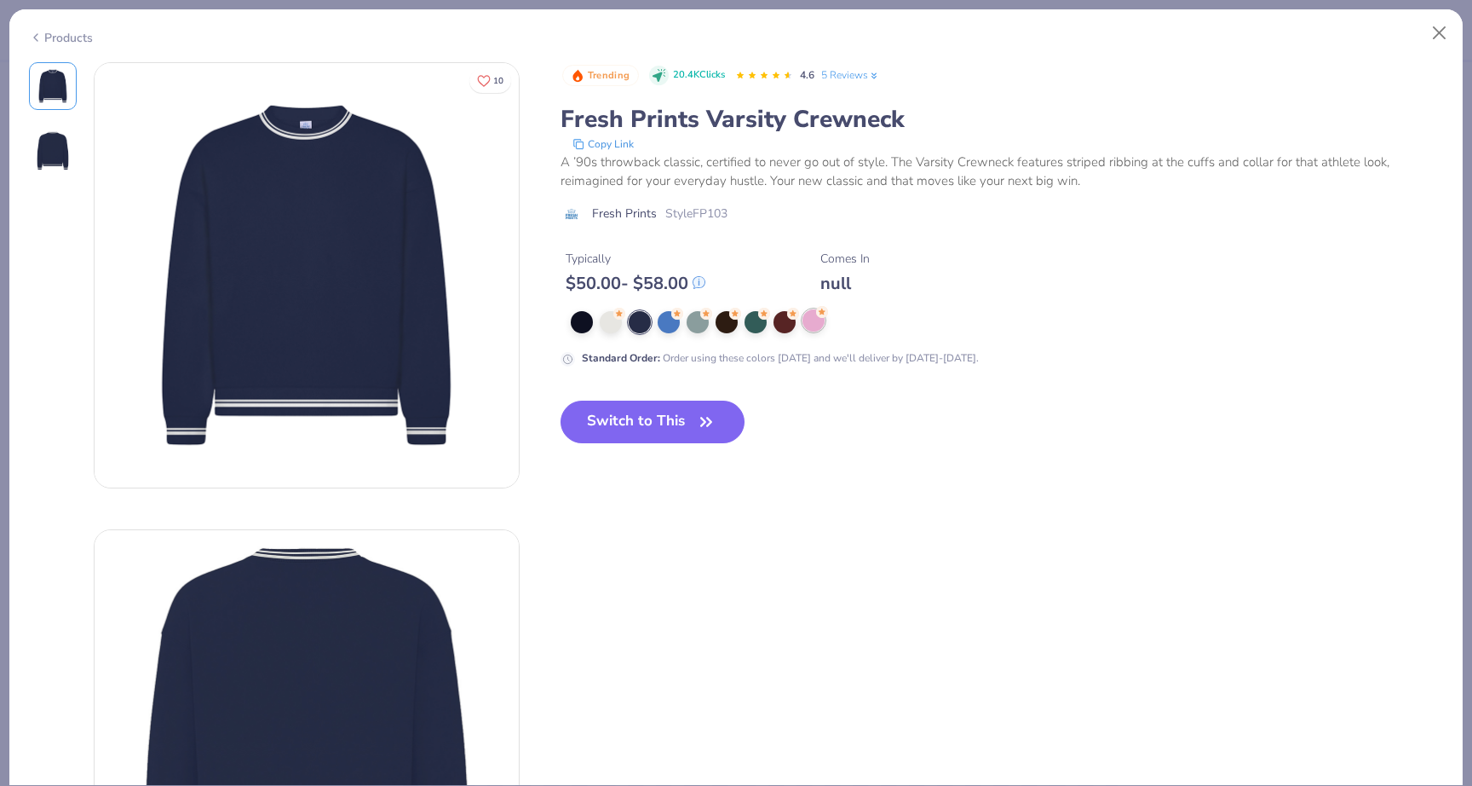
click at [816, 331] on div at bounding box center [814, 320] width 22 height 22
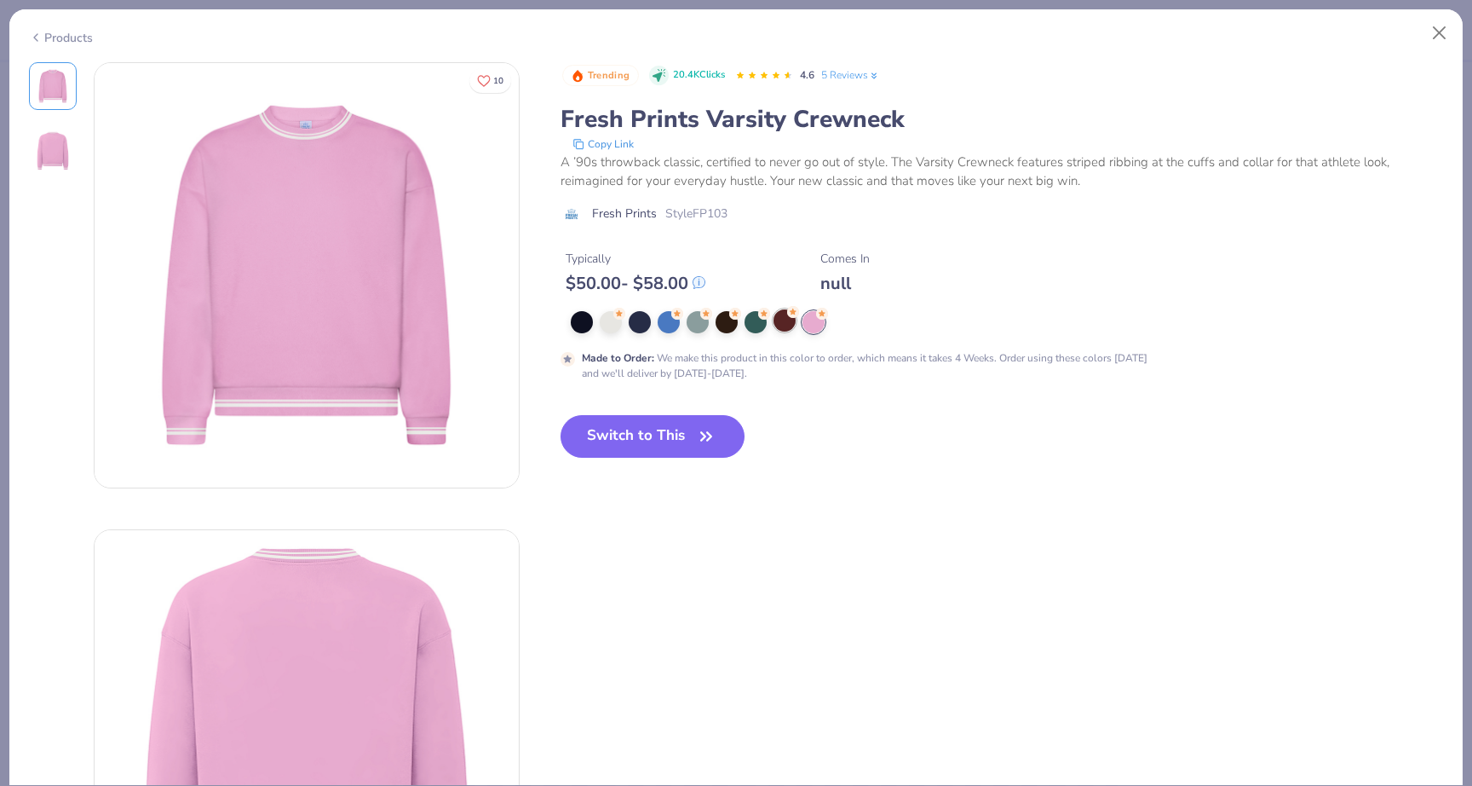
click at [791, 323] on div at bounding box center [785, 320] width 22 height 22
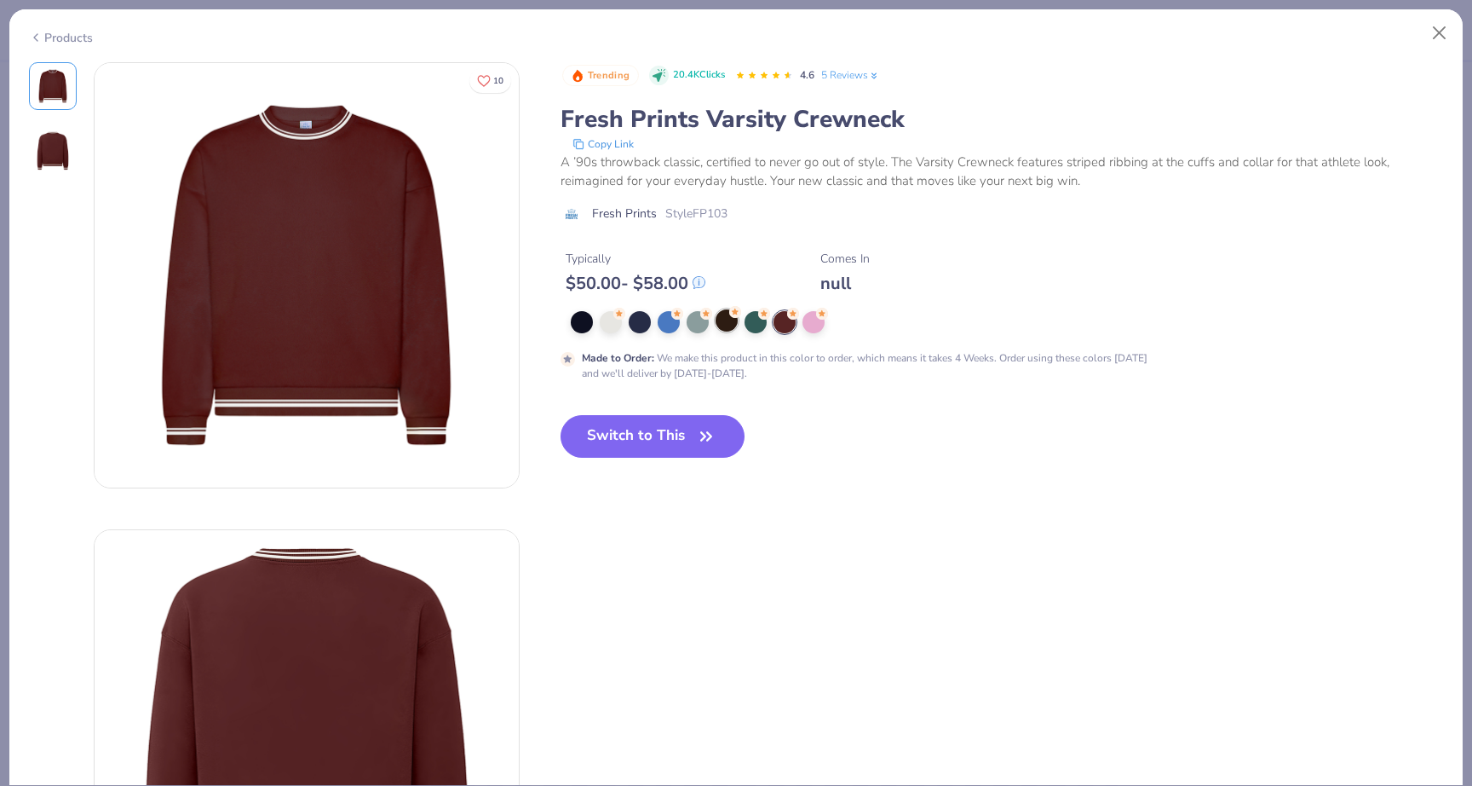
click at [725, 320] on div at bounding box center [727, 320] width 22 height 22
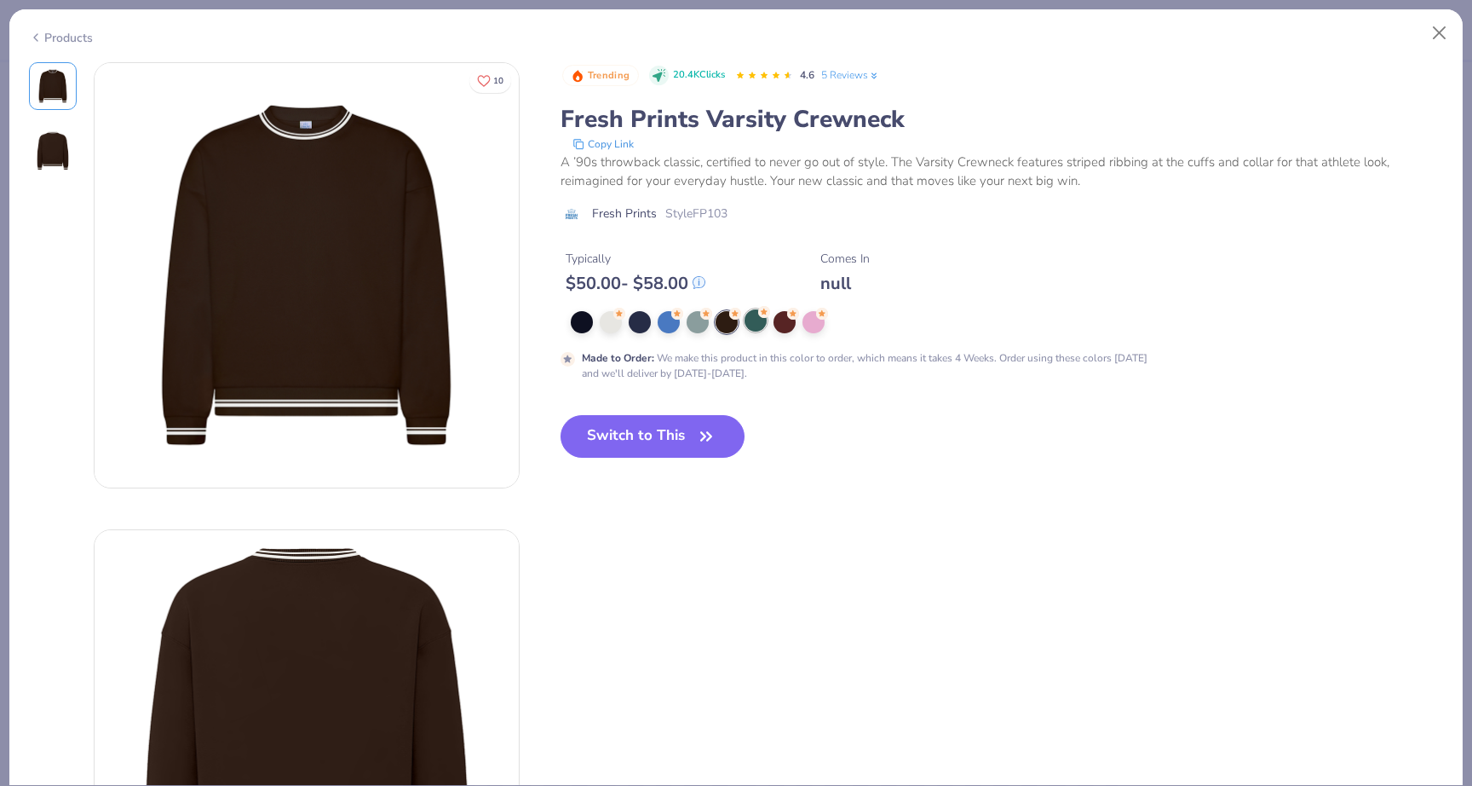
click at [757, 324] on div at bounding box center [756, 320] width 22 height 22
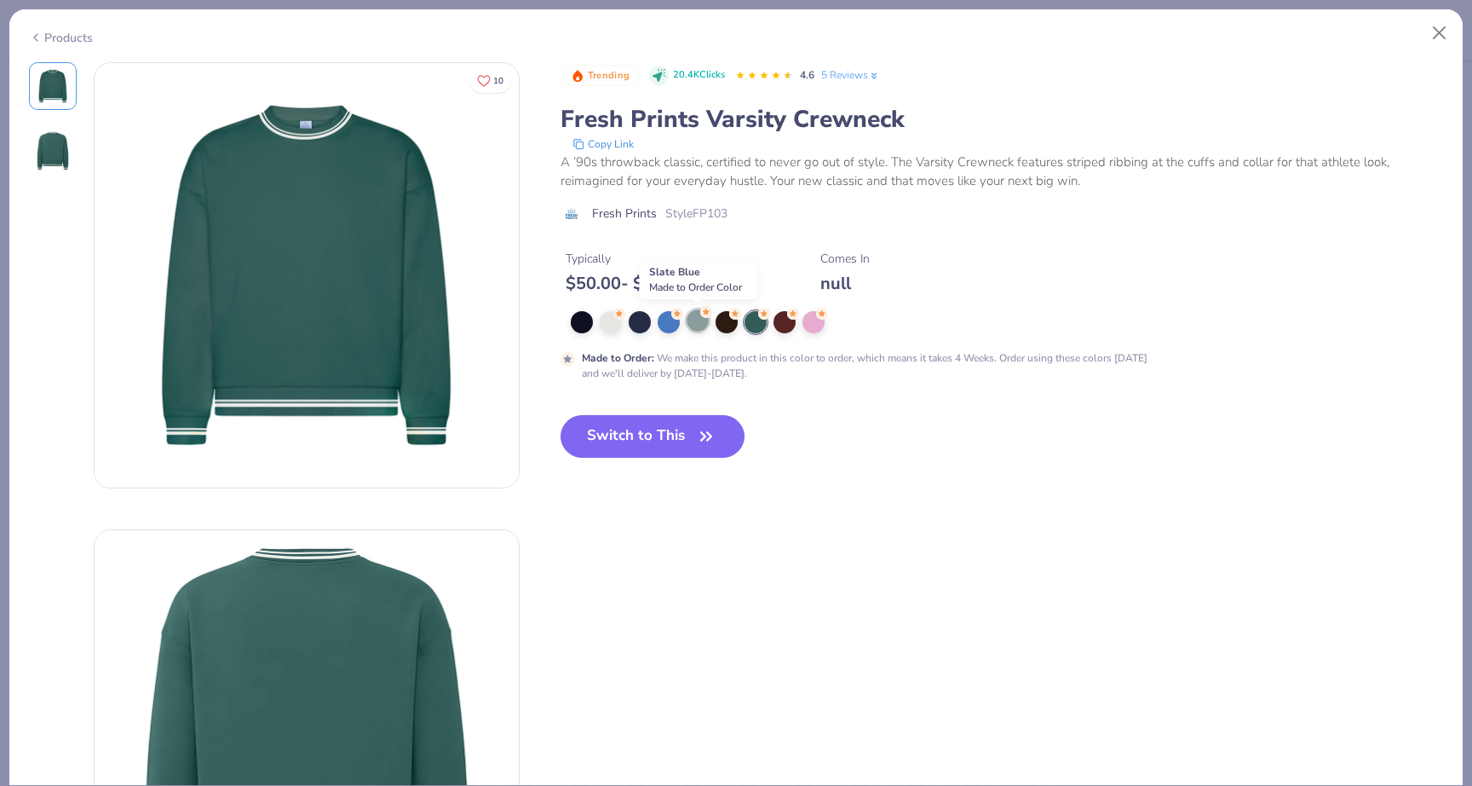
click at [687, 318] on div at bounding box center [698, 320] width 22 height 22
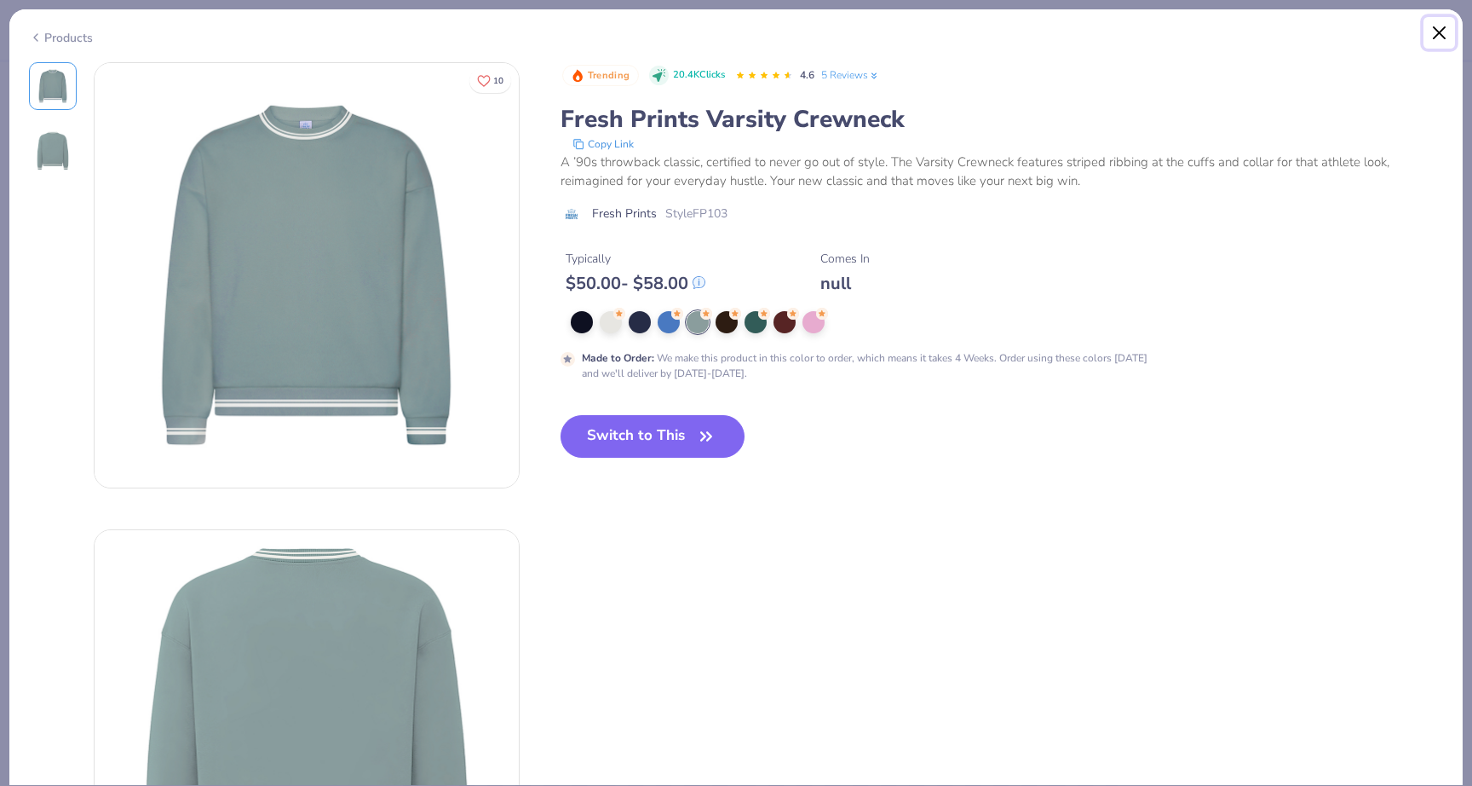
click at [1438, 26] on button "Close" at bounding box center [1440, 33] width 32 height 32
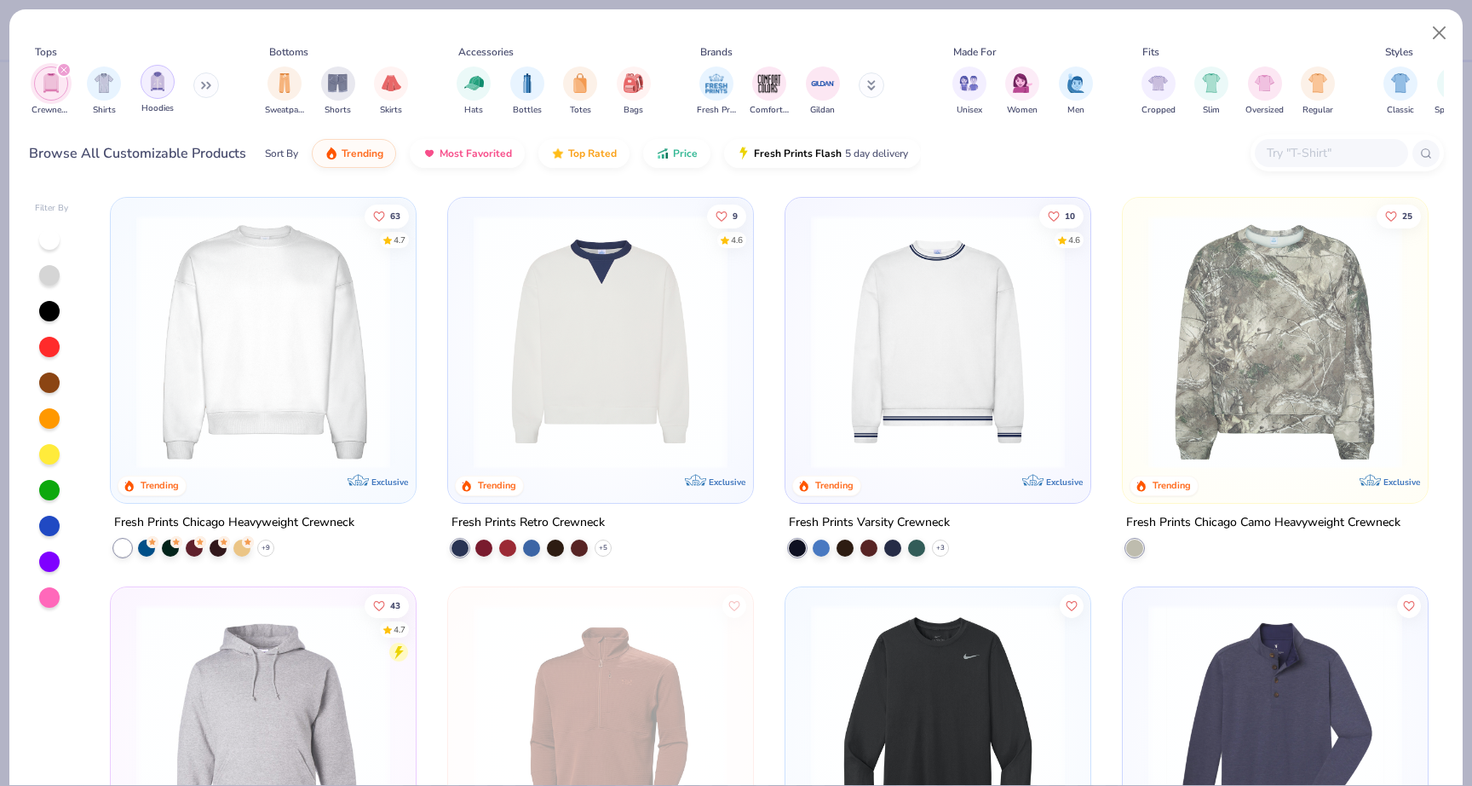
click at [161, 83] on img "filter for Hoodies" at bounding box center [157, 82] width 19 height 20
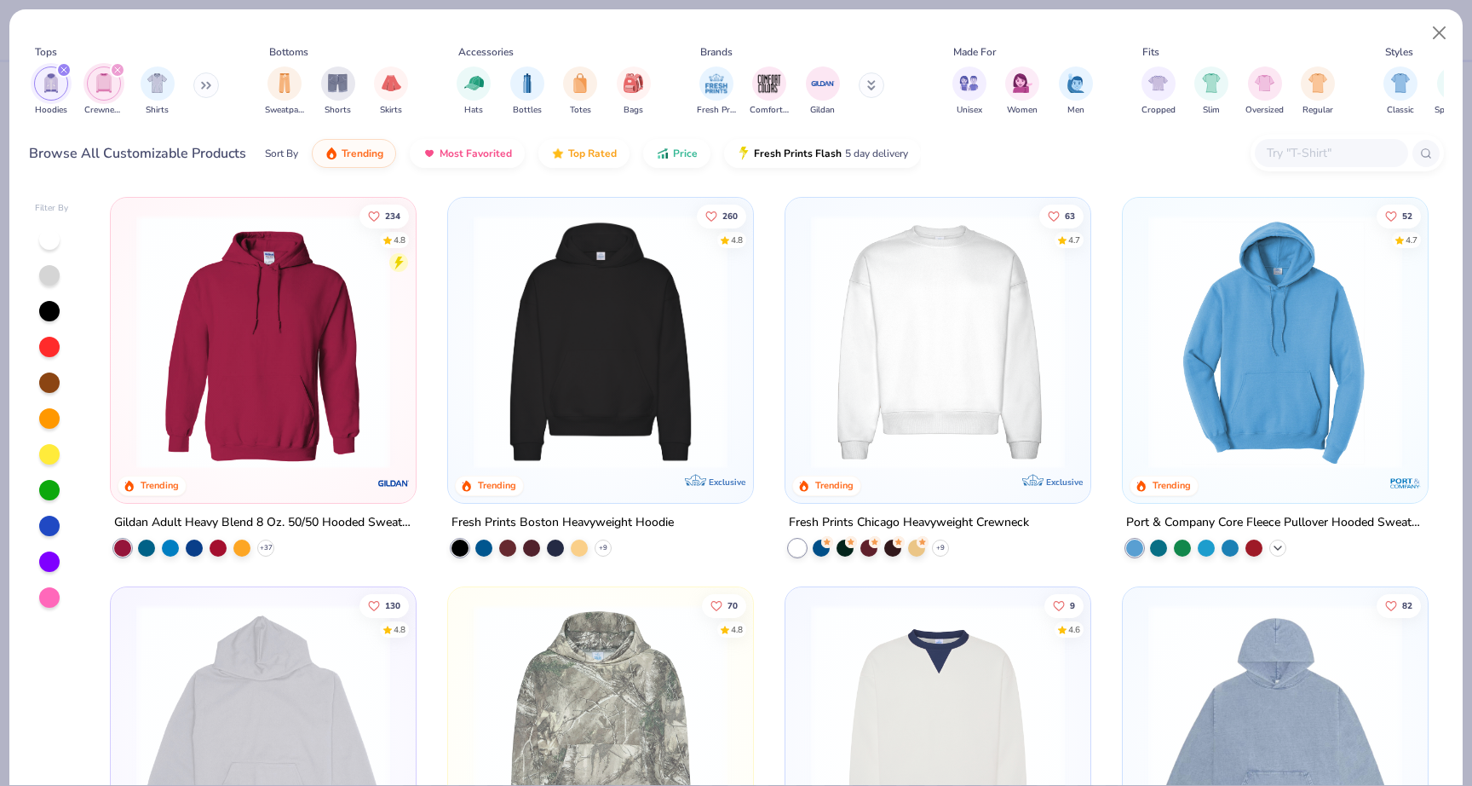
click at [1275, 546] on polyline at bounding box center [1278, 547] width 7 height 3
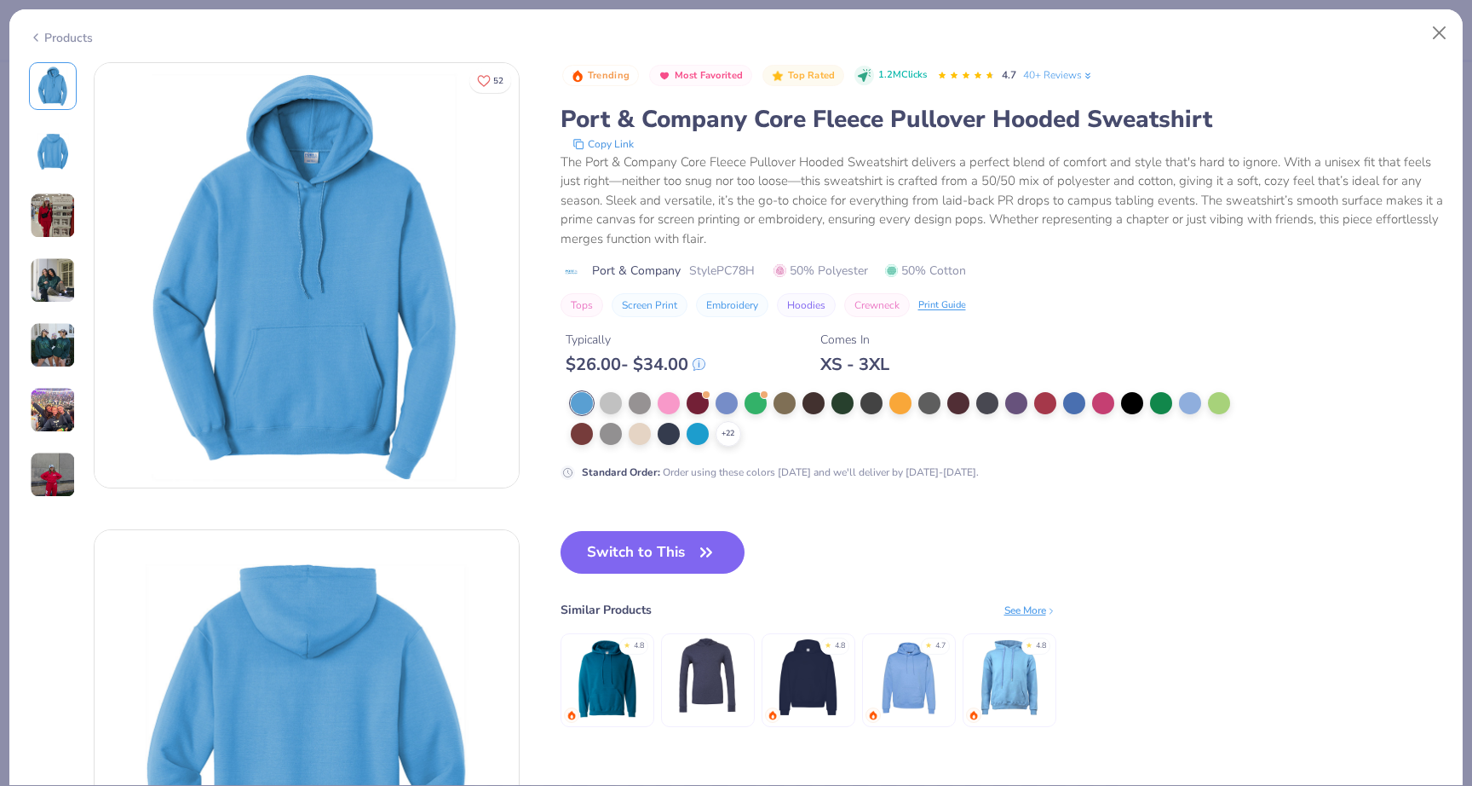
click at [745, 423] on div "+ 22" at bounding box center [906, 419] width 671 height 55
click at [728, 437] on icon at bounding box center [729, 434] width 14 height 14
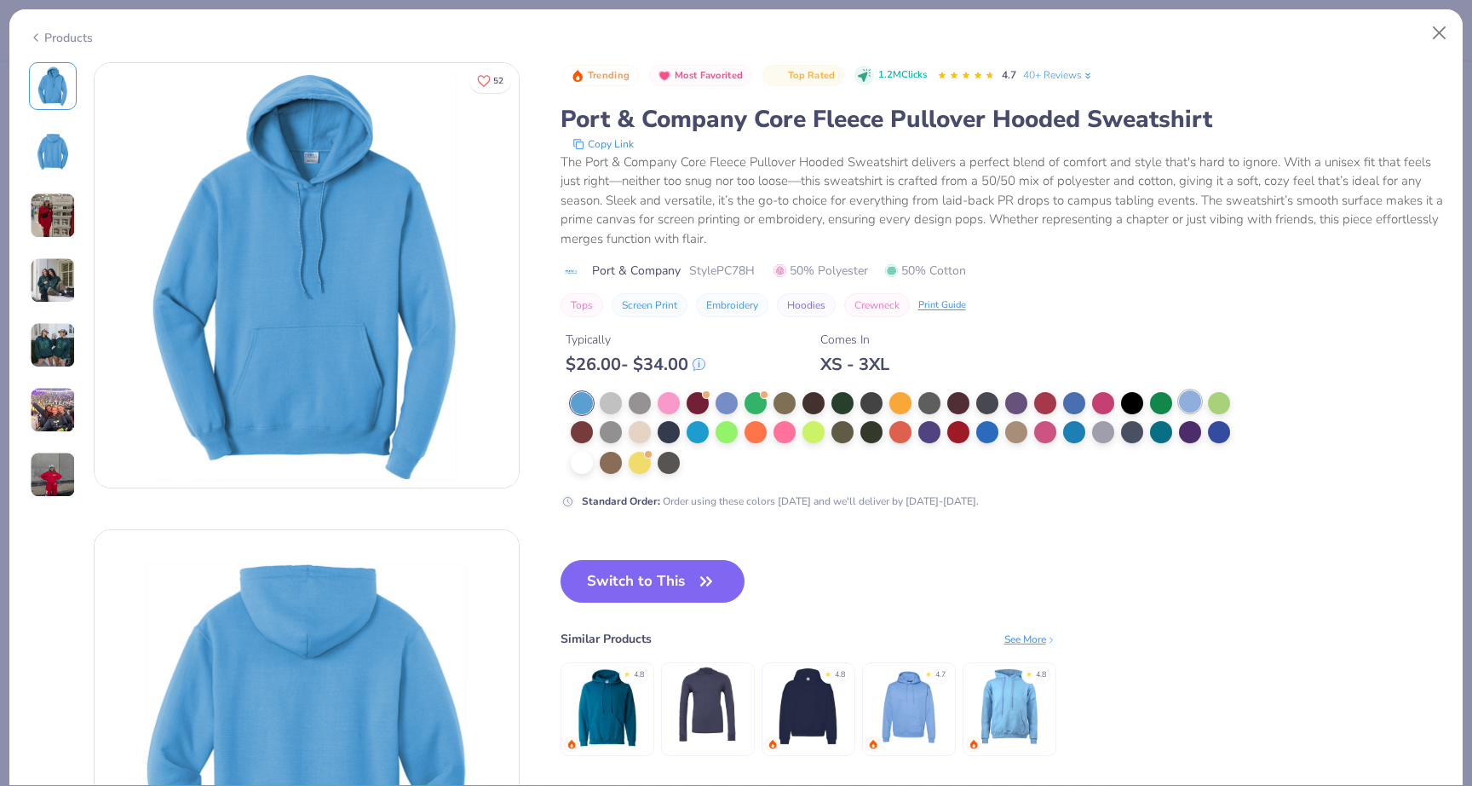
click at [1193, 399] on div at bounding box center [1190, 401] width 22 height 22
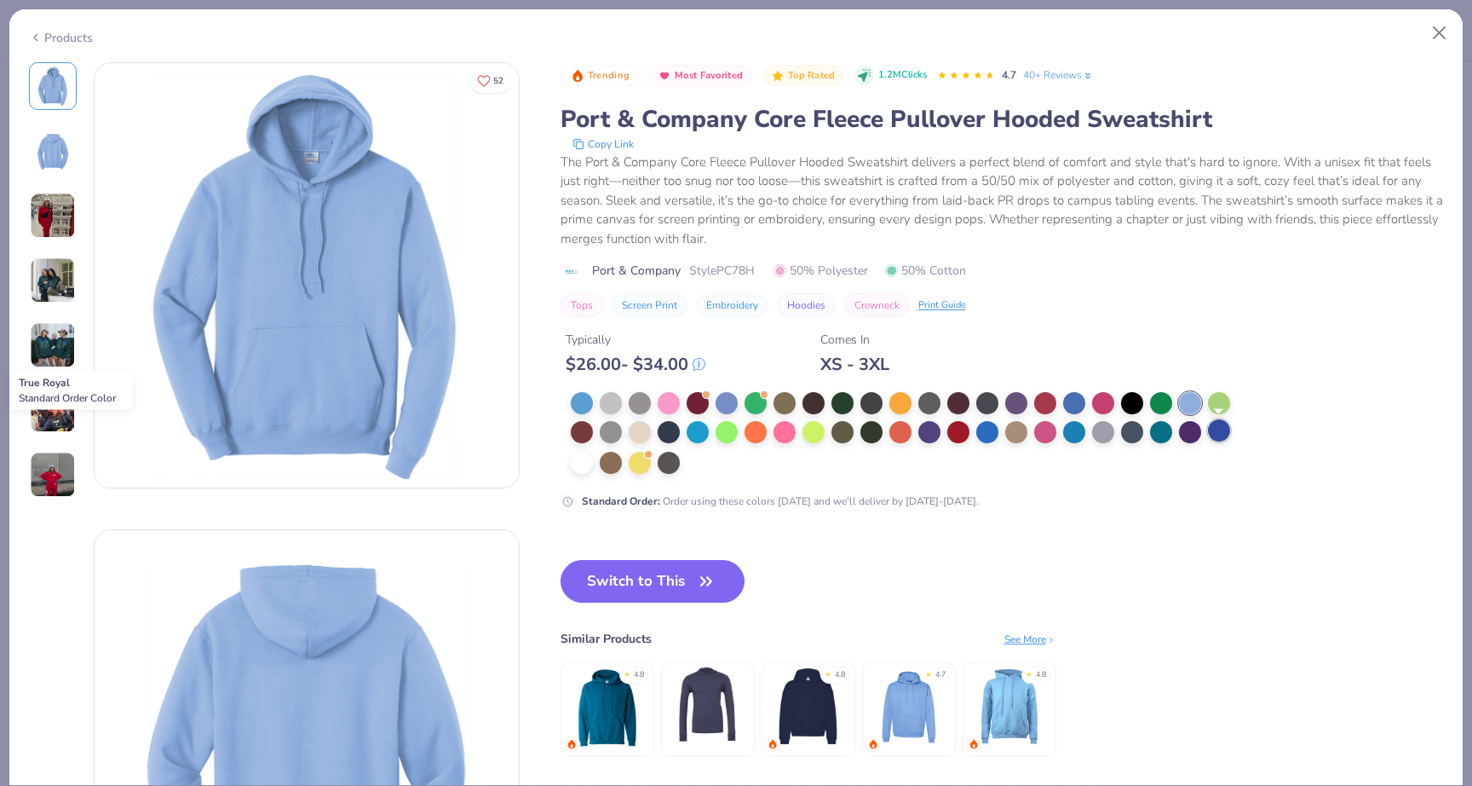
click at [1225, 439] on div at bounding box center [1219, 430] width 22 height 22
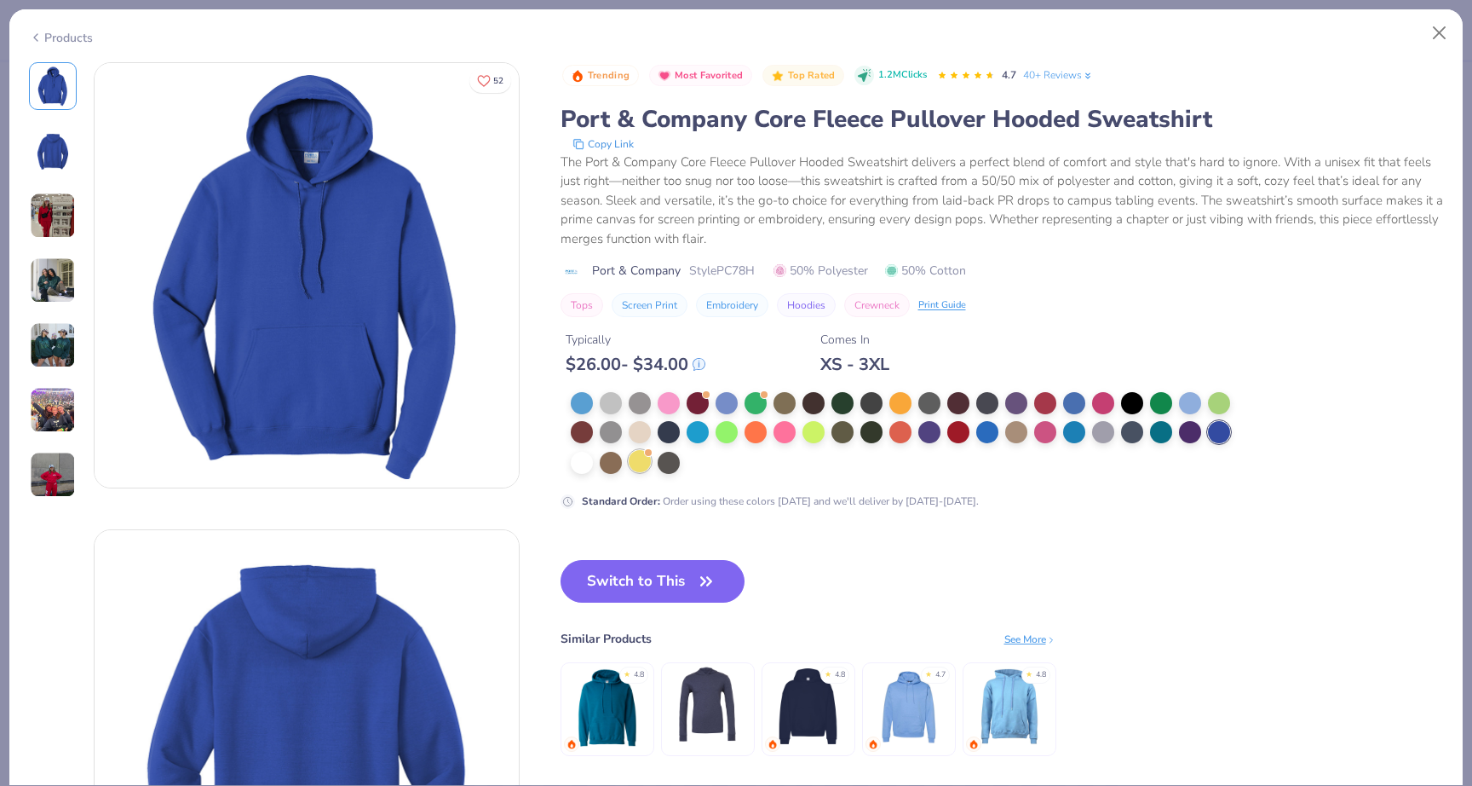
click at [636, 465] on div at bounding box center [640, 461] width 22 height 22
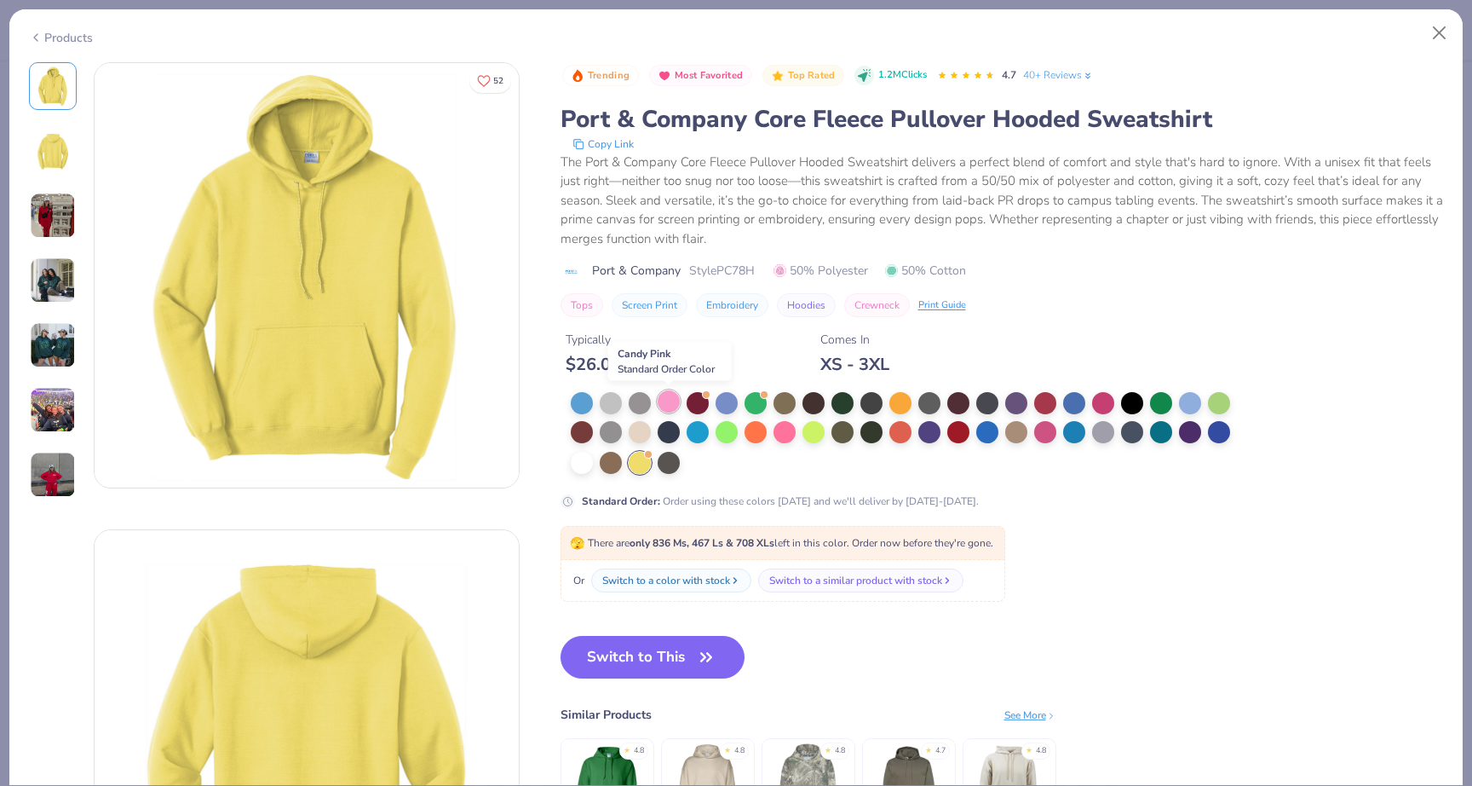
click at [669, 397] on div at bounding box center [669, 401] width 22 height 22
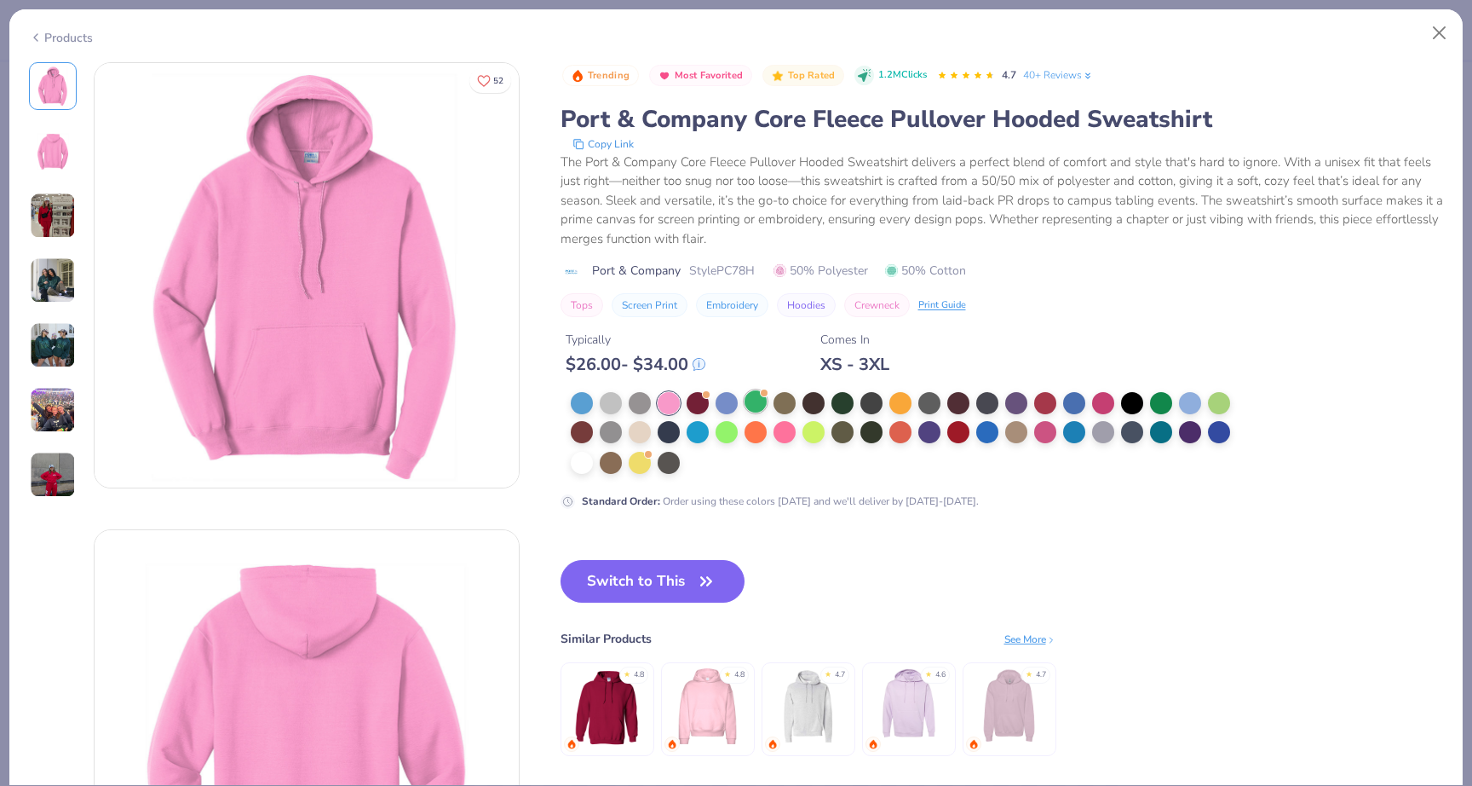
click at [757, 398] on div at bounding box center [756, 401] width 22 height 22
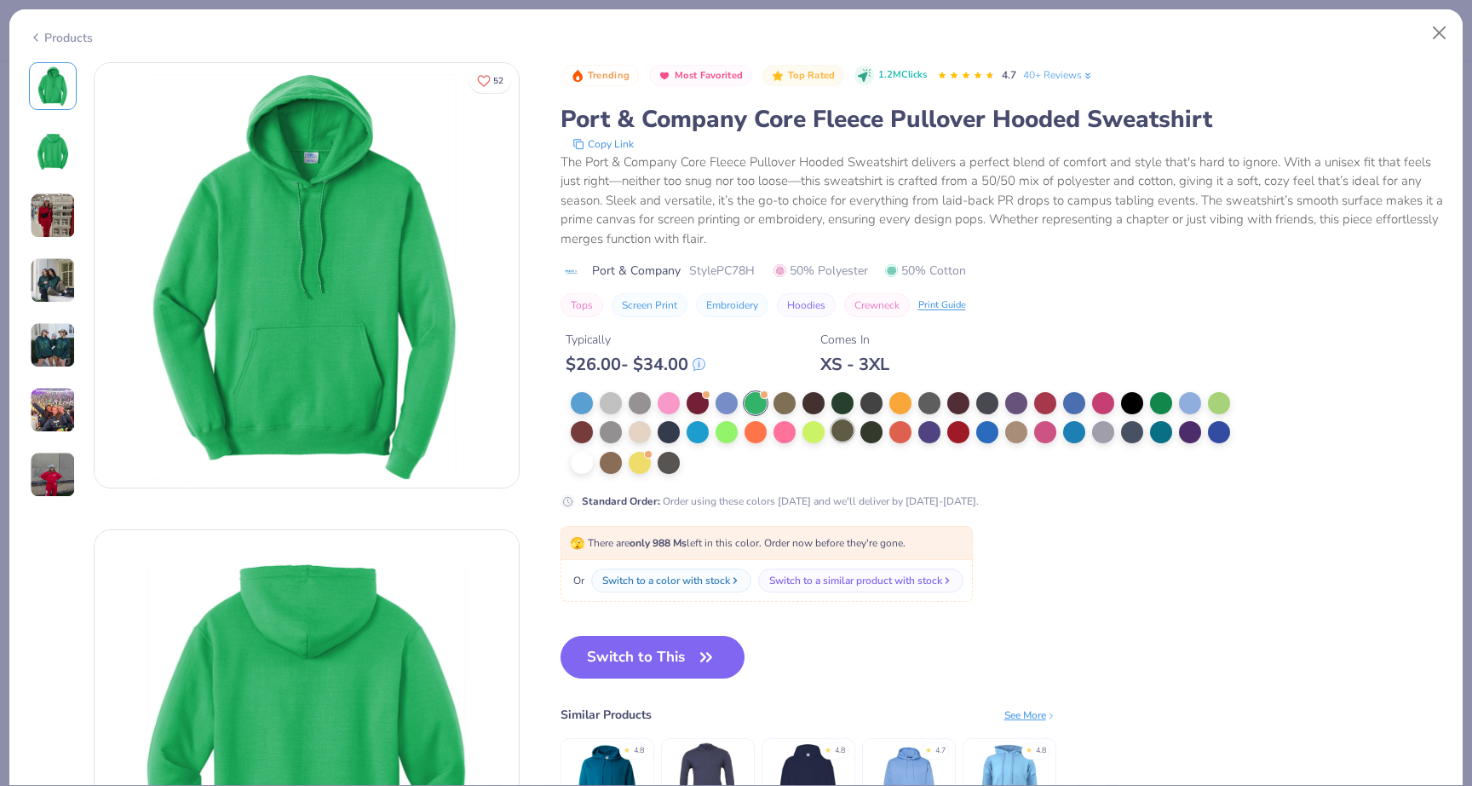
click at [838, 429] on div at bounding box center [843, 430] width 22 height 22
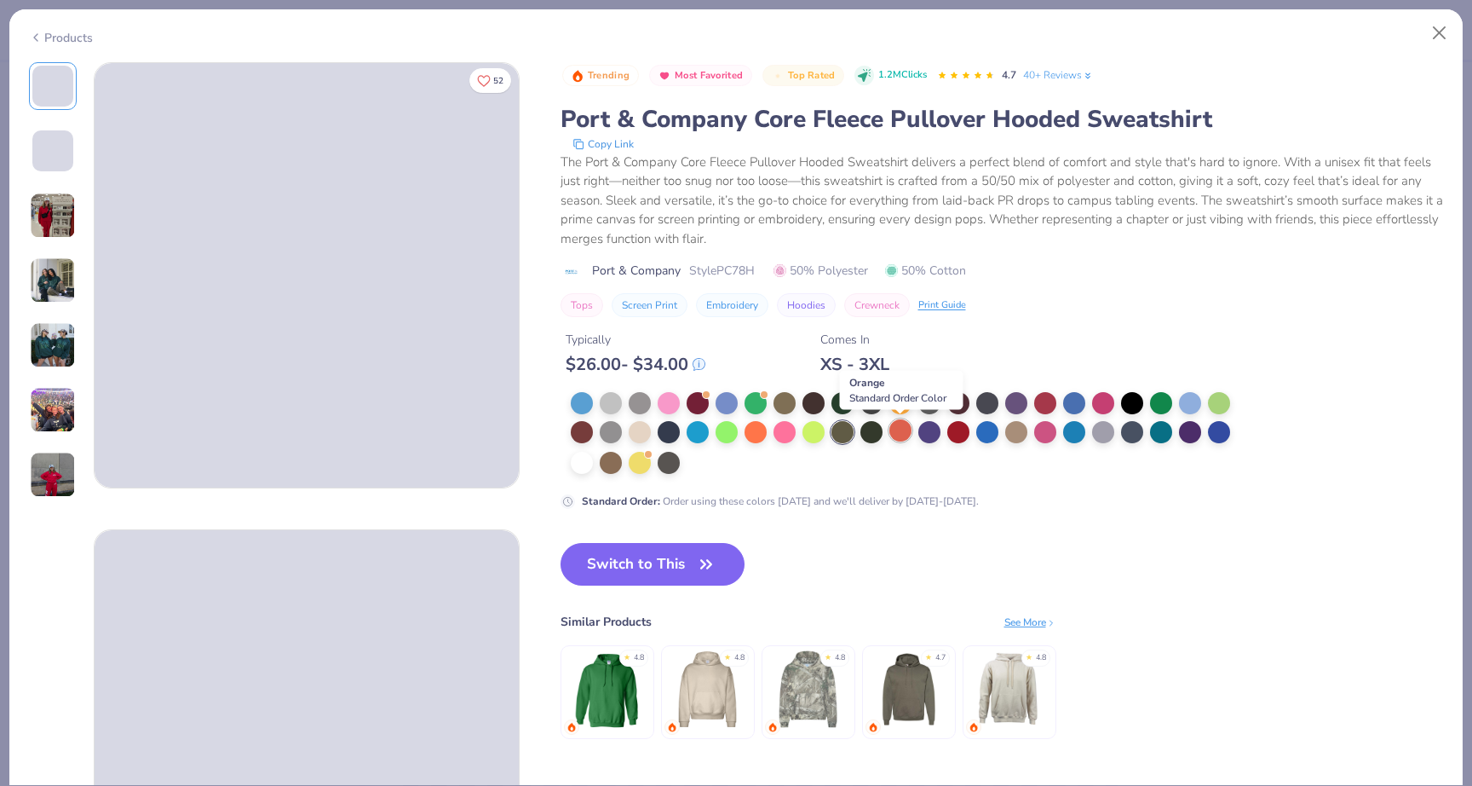
click at [905, 426] on div at bounding box center [901, 430] width 22 height 22
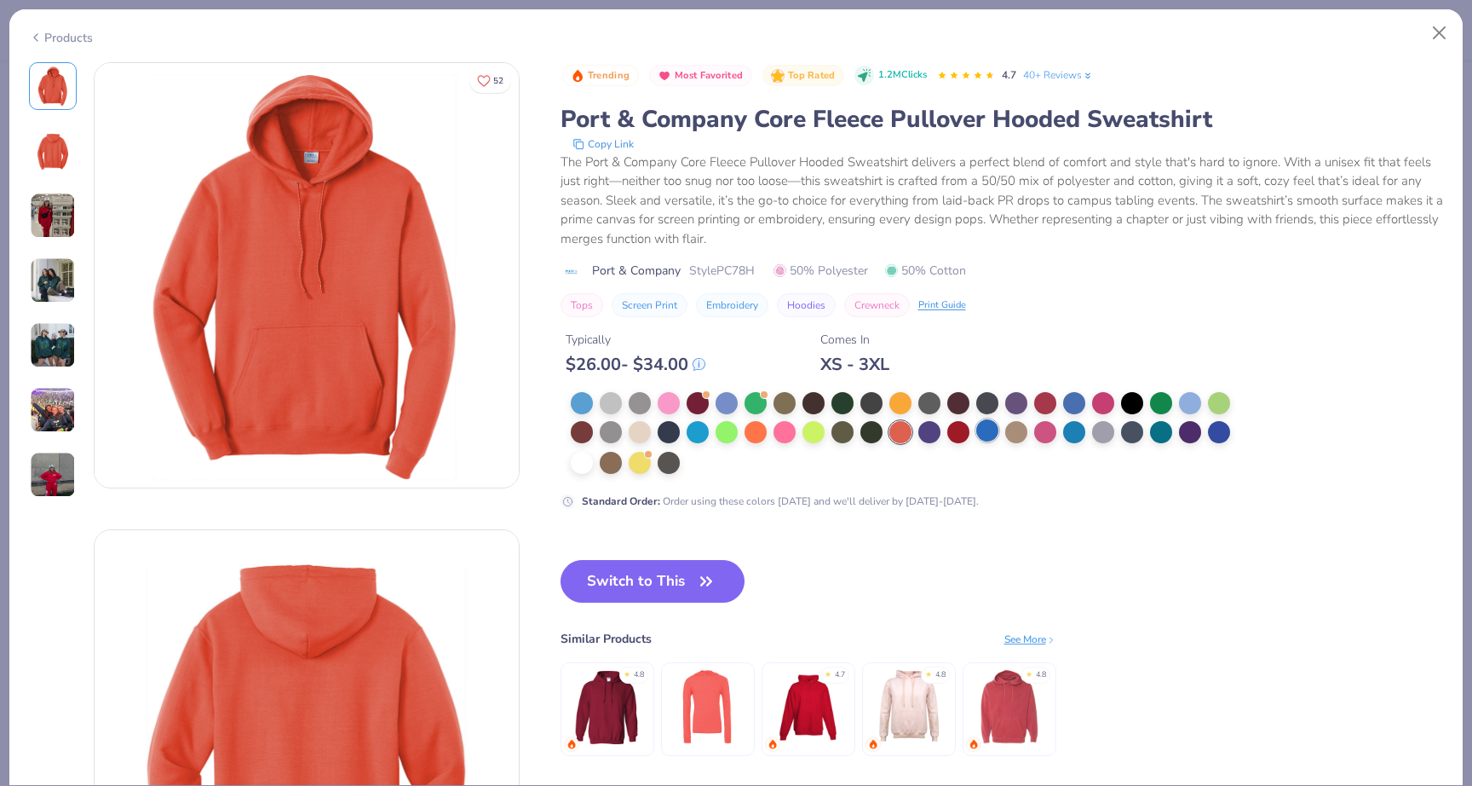
click at [982, 435] on div at bounding box center [987, 430] width 22 height 22
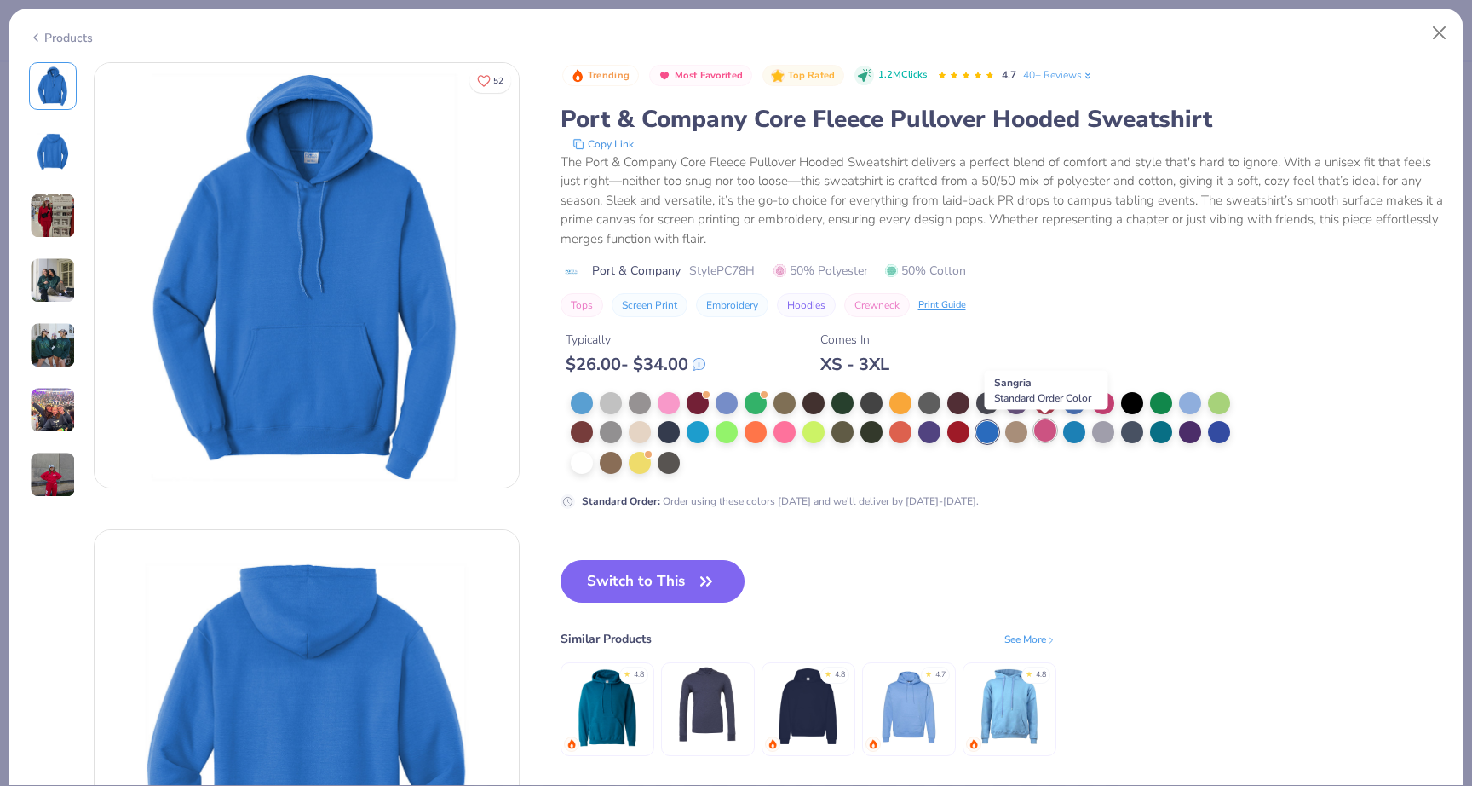
click at [1049, 434] on div at bounding box center [1045, 430] width 22 height 22
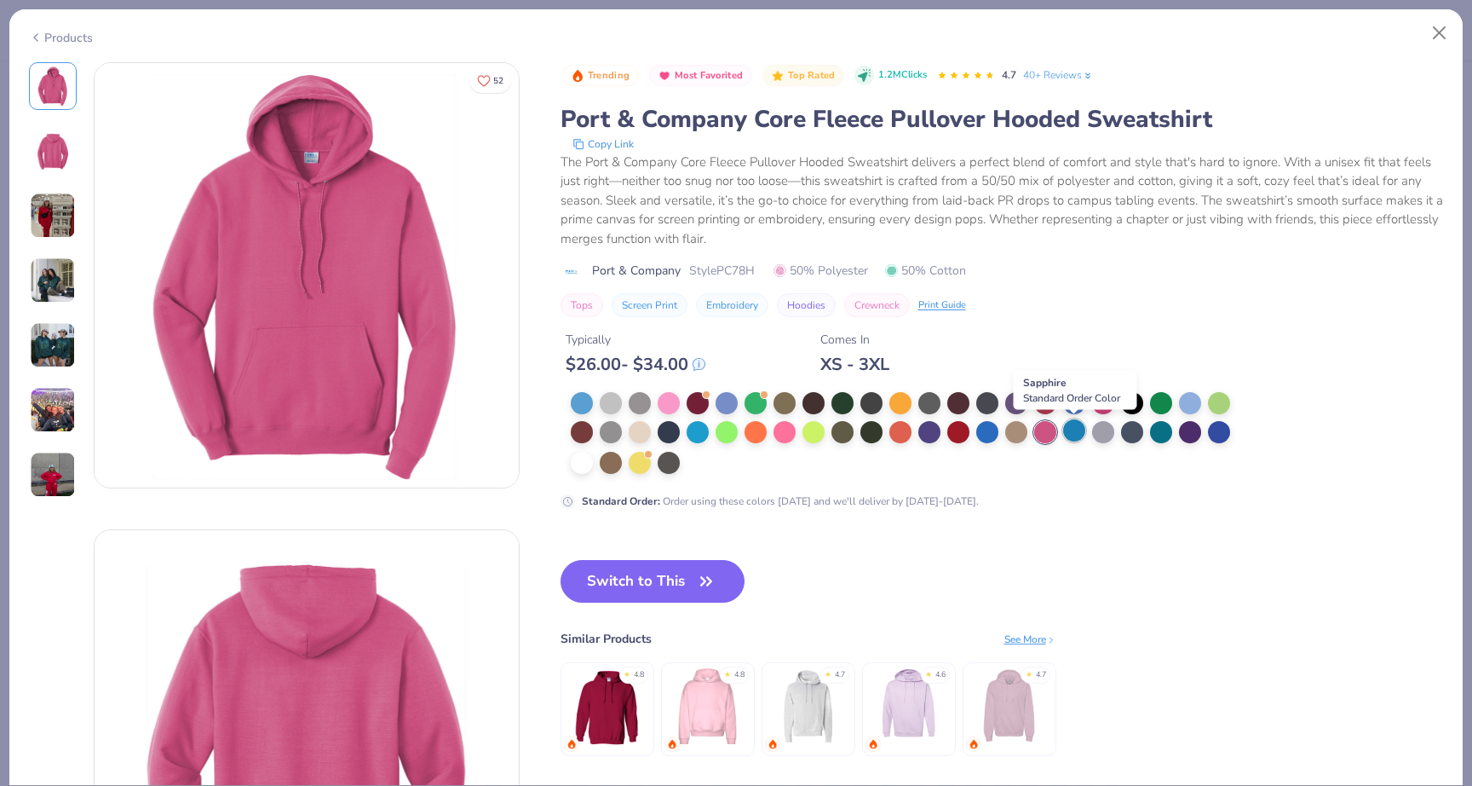
click at [1076, 429] on div at bounding box center [1074, 430] width 22 height 22
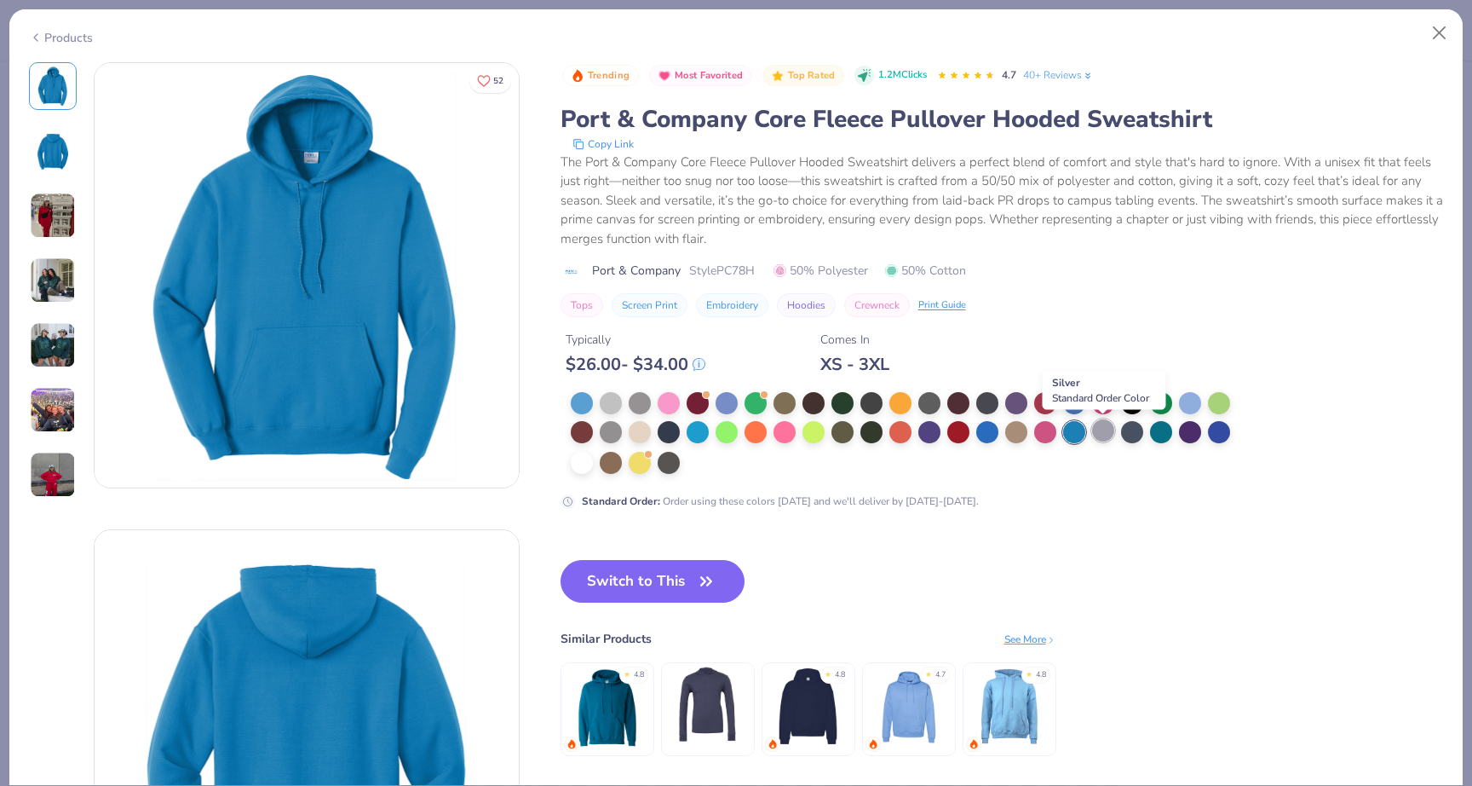
click at [1111, 433] on div at bounding box center [1103, 430] width 22 height 22
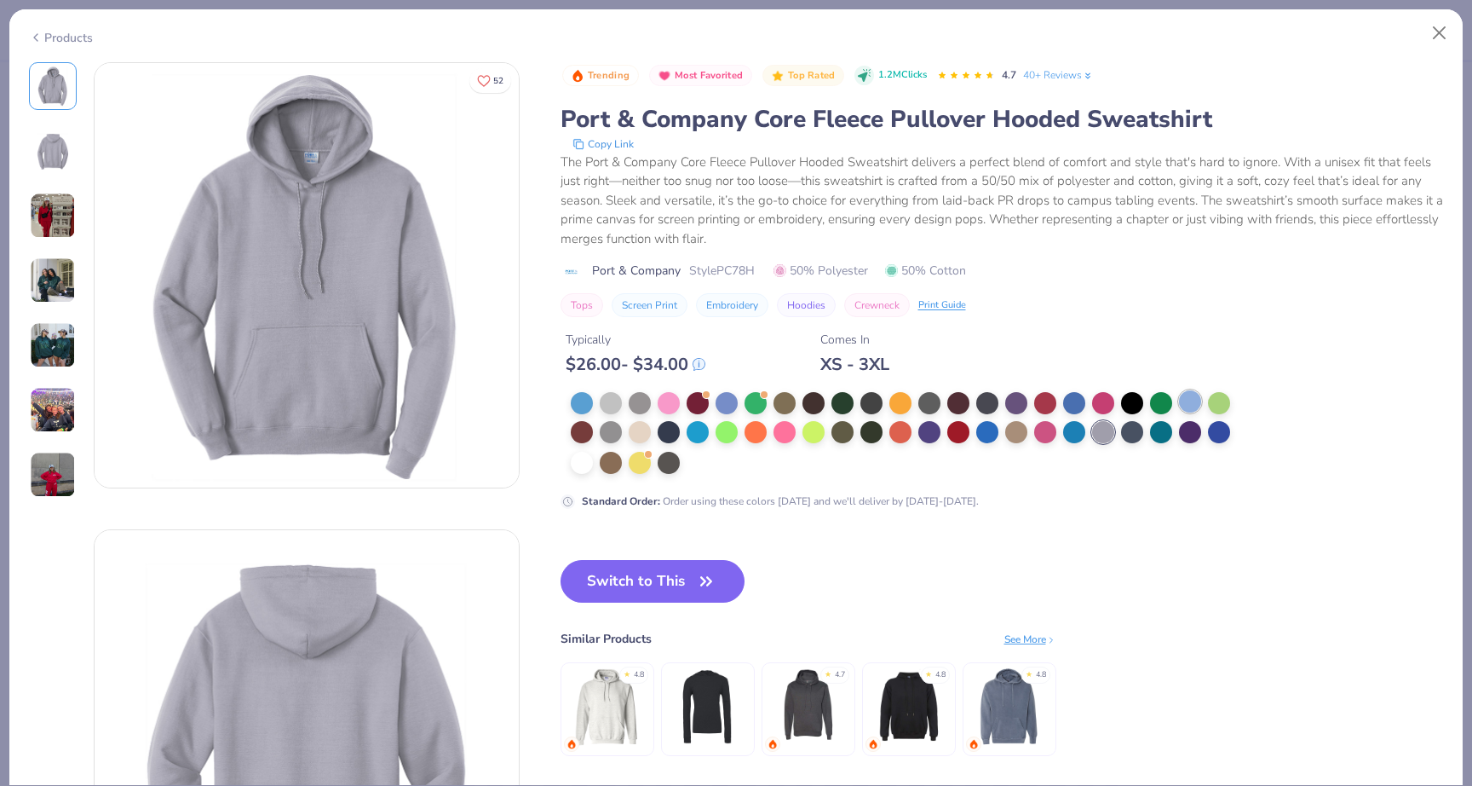
click at [1185, 405] on div at bounding box center [1190, 401] width 22 height 22
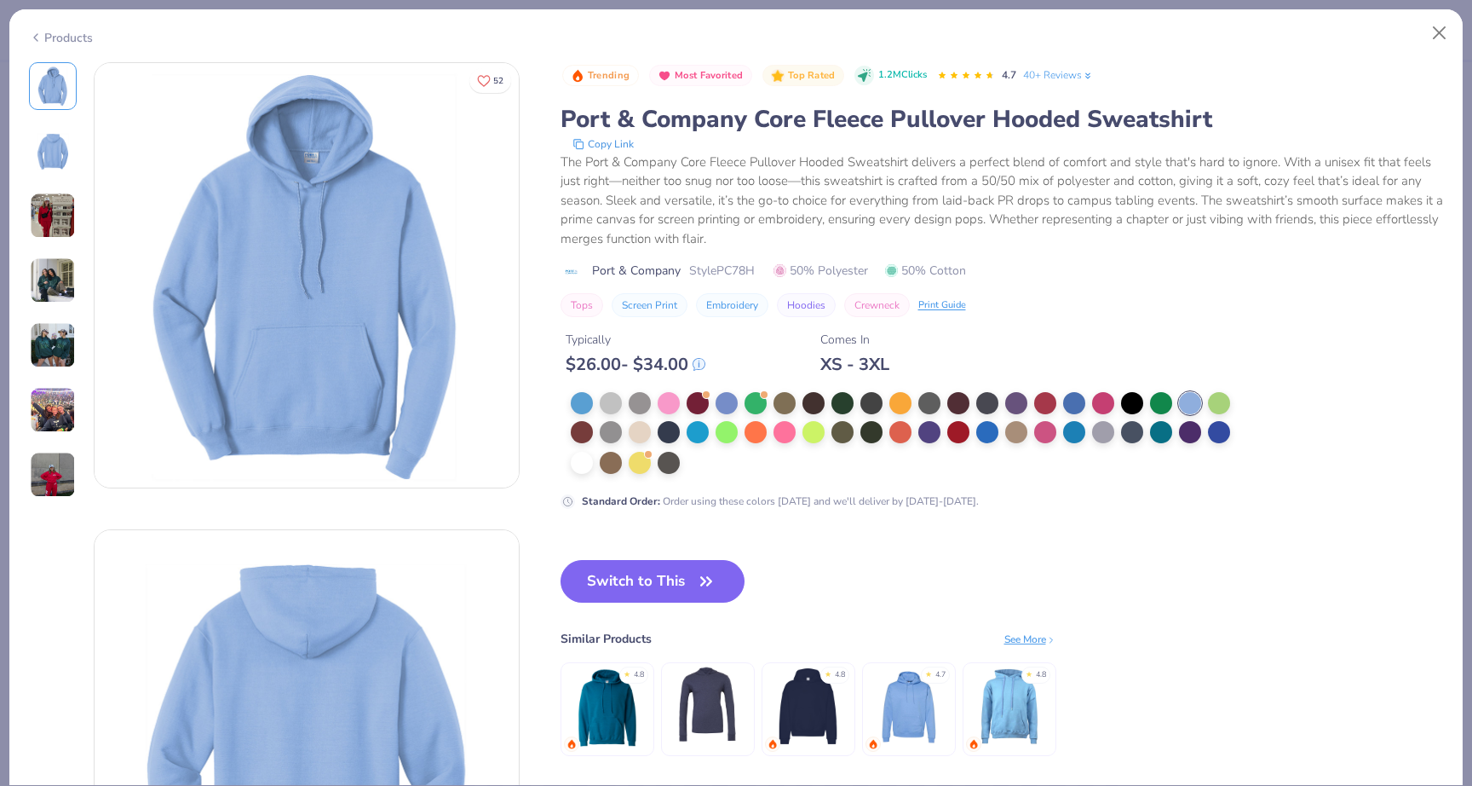
click at [1087, 394] on div at bounding box center [906, 433] width 671 height 83
click at [1094, 395] on div at bounding box center [1103, 401] width 22 height 22
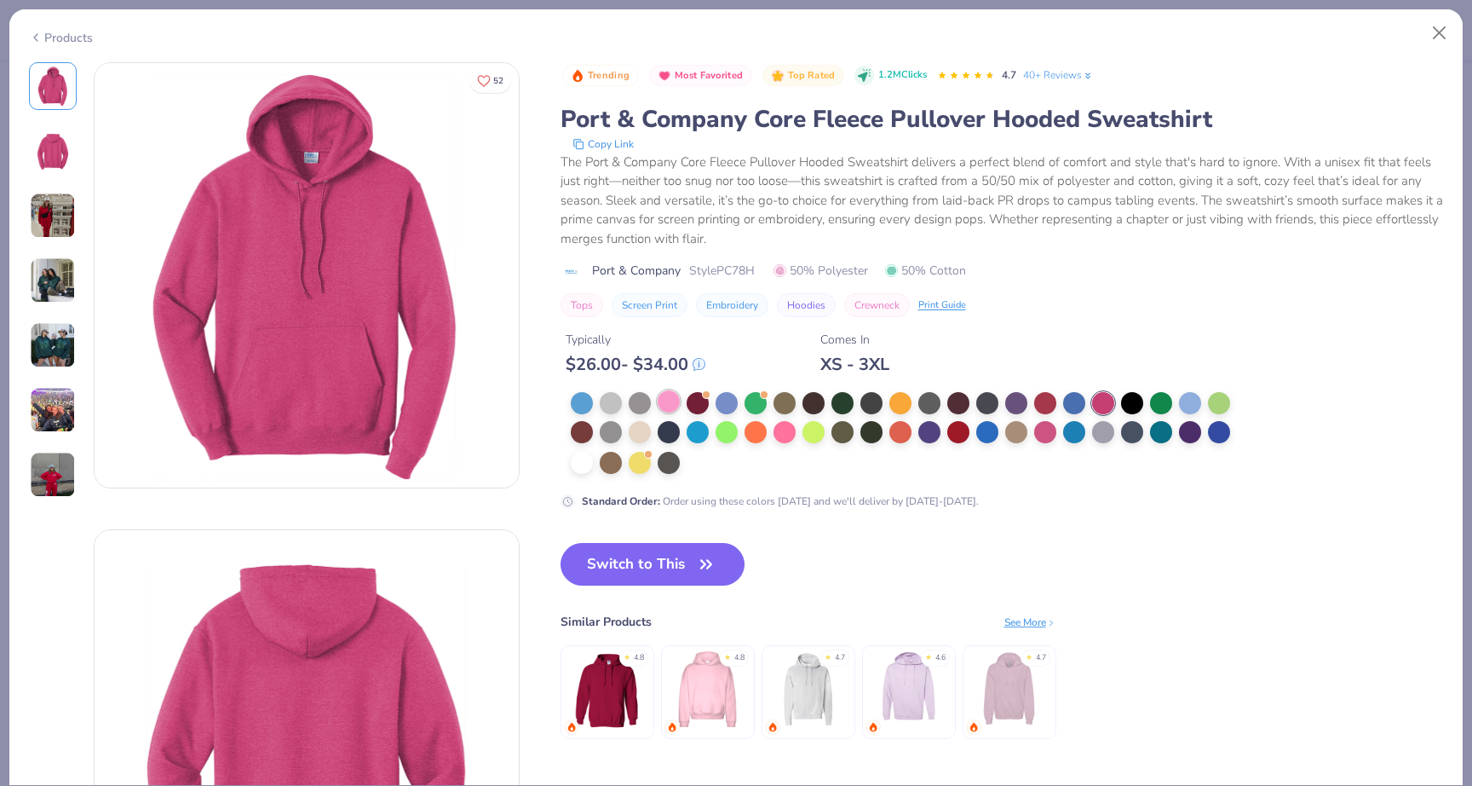
click at [669, 401] on div at bounding box center [669, 401] width 22 height 22
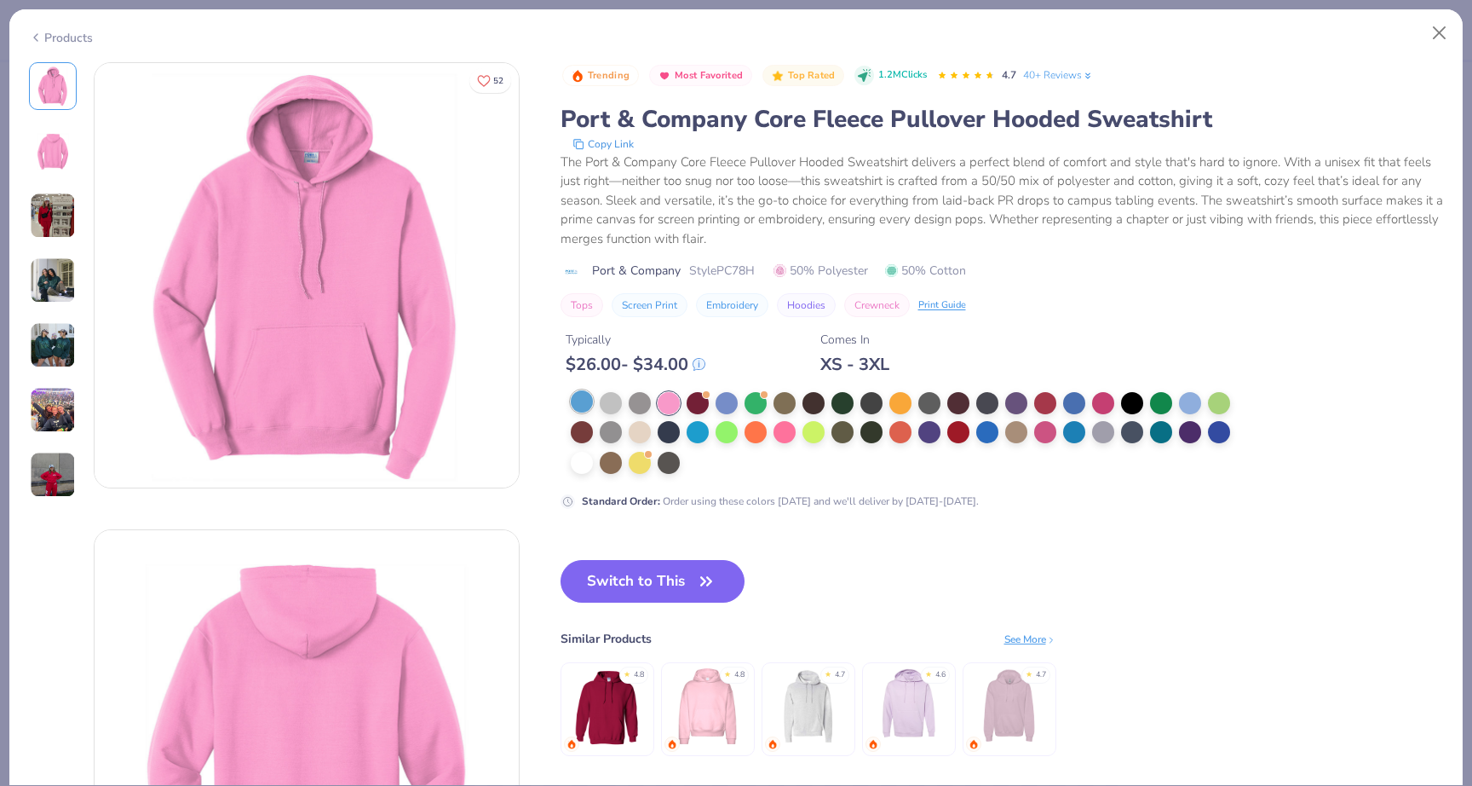
click at [590, 403] on div at bounding box center [582, 401] width 22 height 22
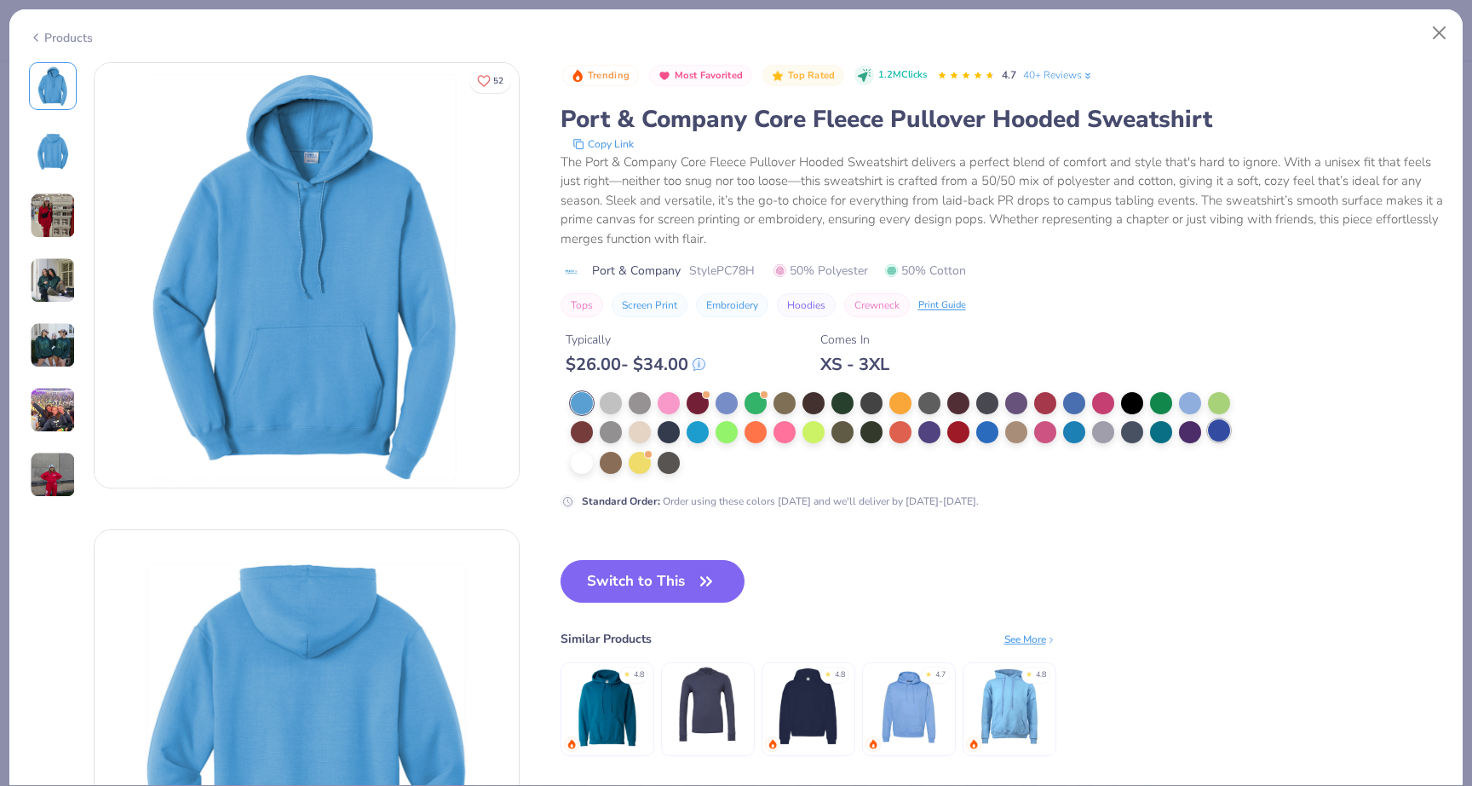
click at [1225, 429] on div at bounding box center [1219, 430] width 22 height 22
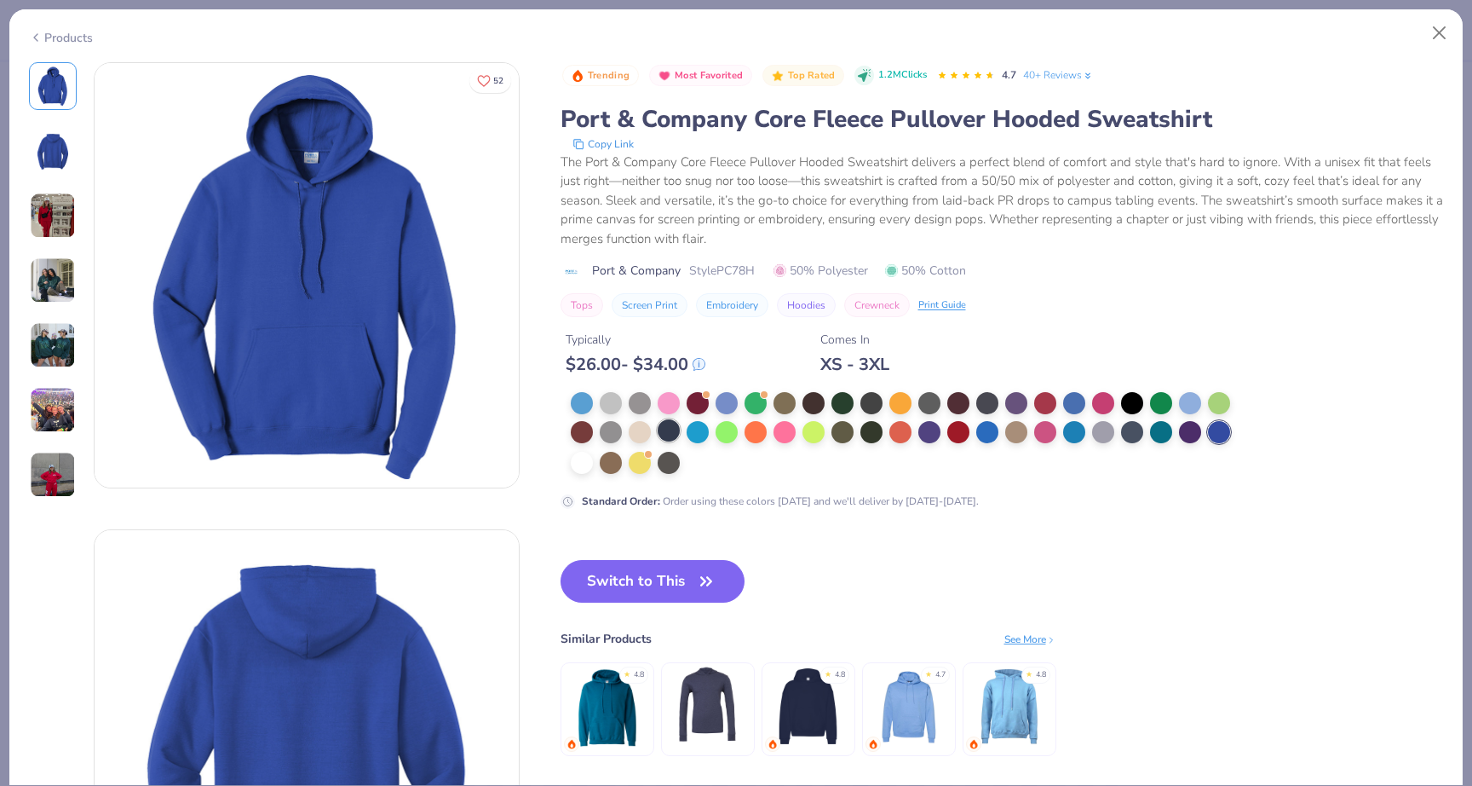
click at [674, 430] on div at bounding box center [669, 430] width 22 height 22
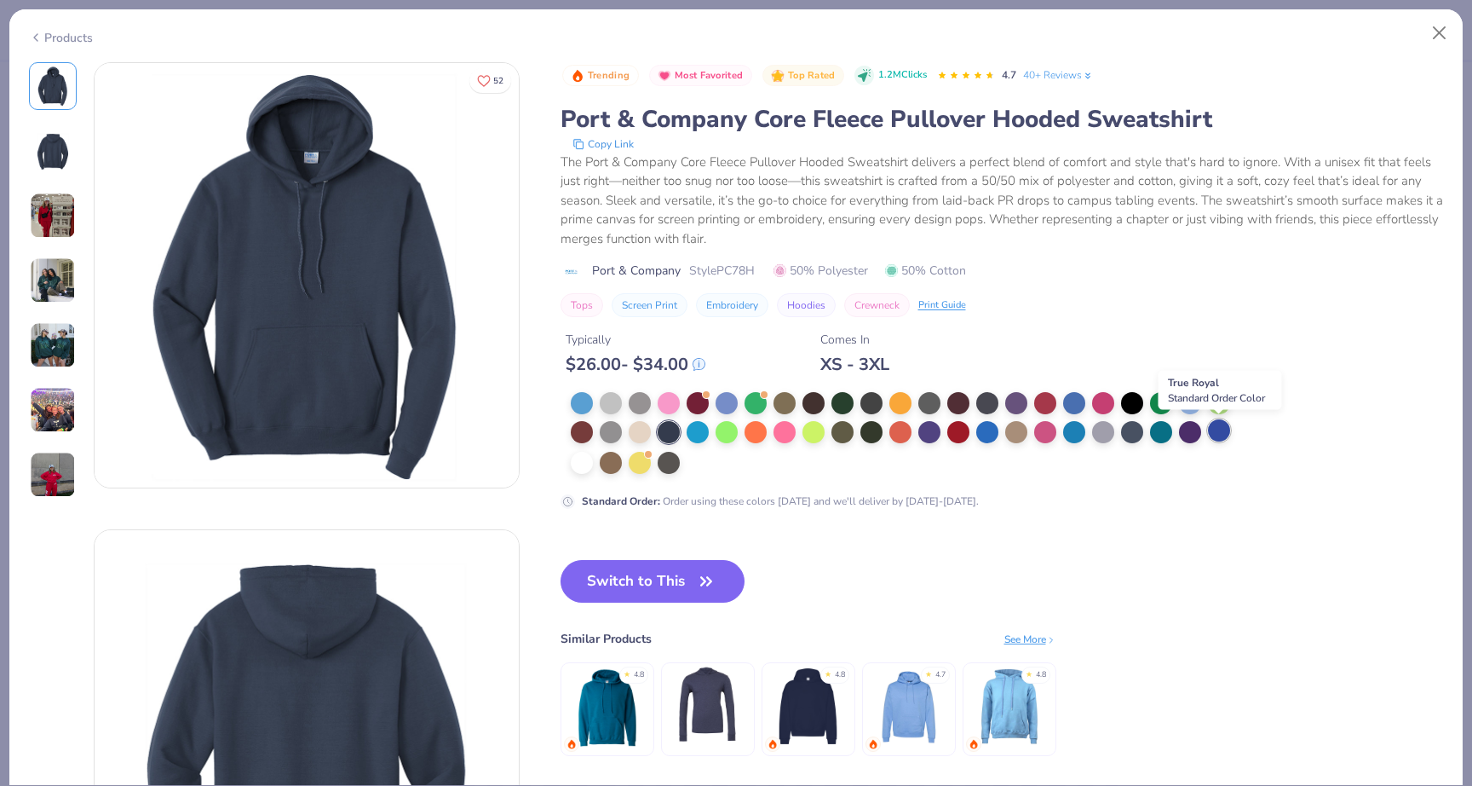
click at [1216, 435] on div at bounding box center [1219, 430] width 22 height 22
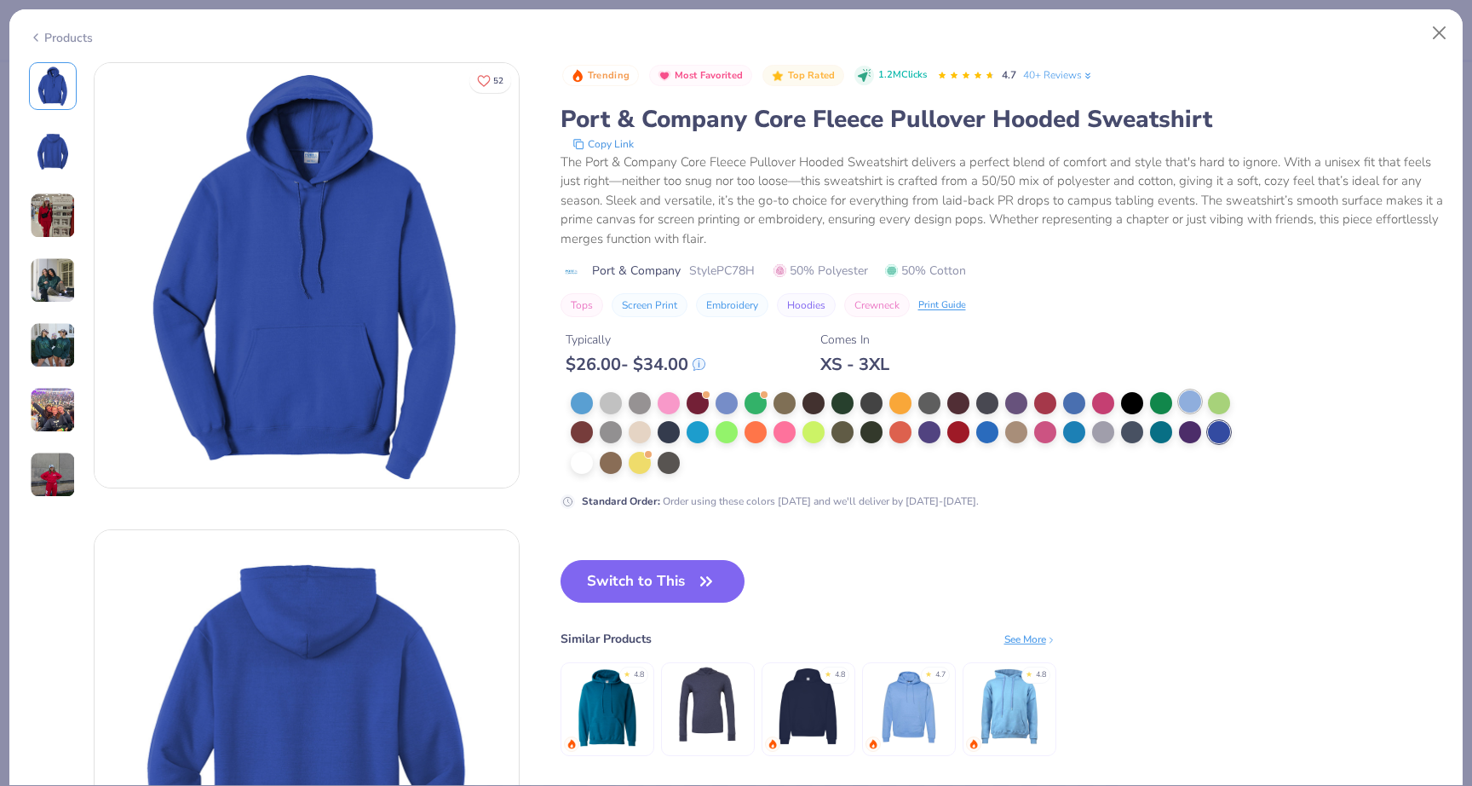
click at [1188, 405] on div at bounding box center [1190, 401] width 22 height 22
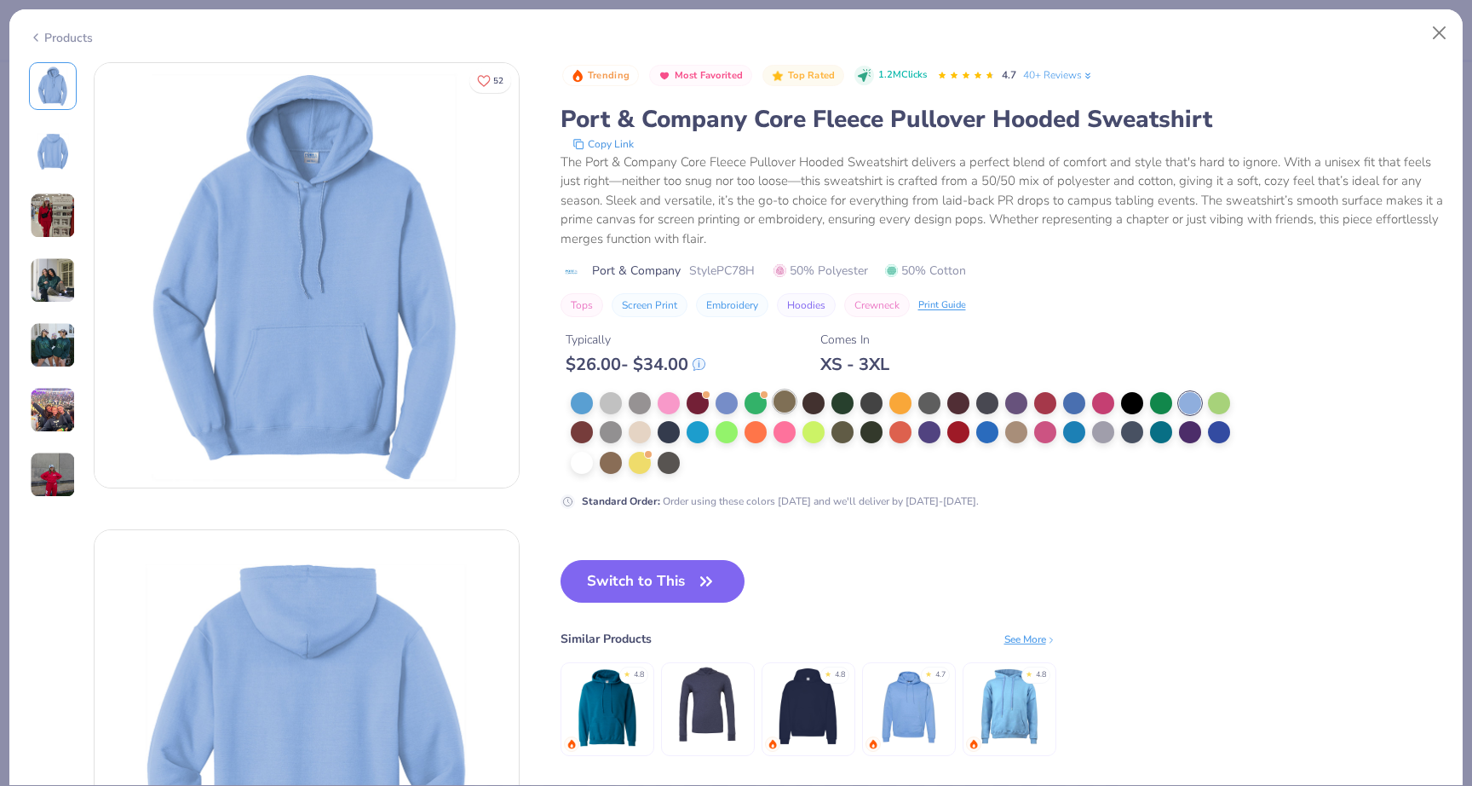
click at [792, 399] on div at bounding box center [785, 401] width 22 height 22
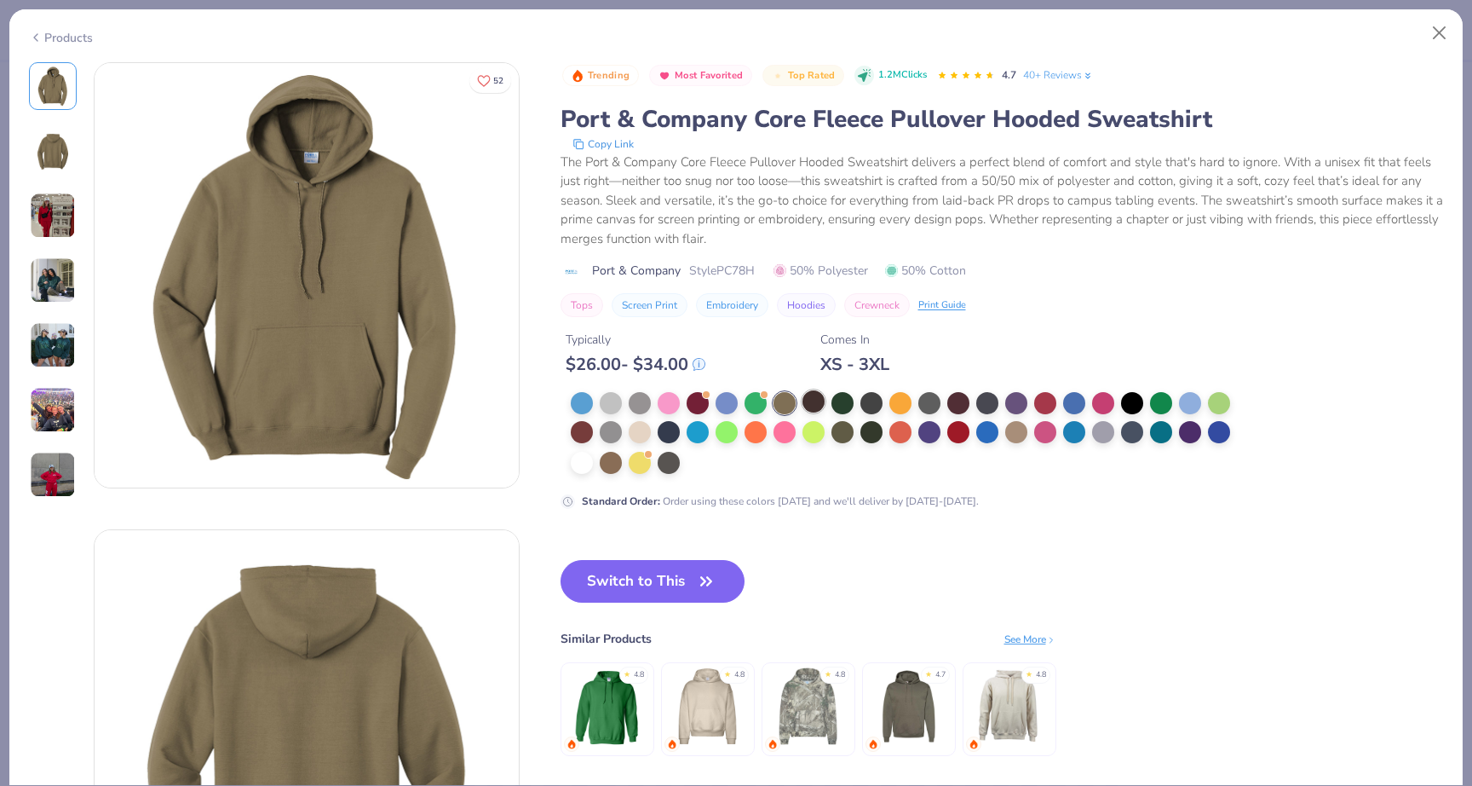
click at [810, 402] on div at bounding box center [814, 401] width 22 height 22
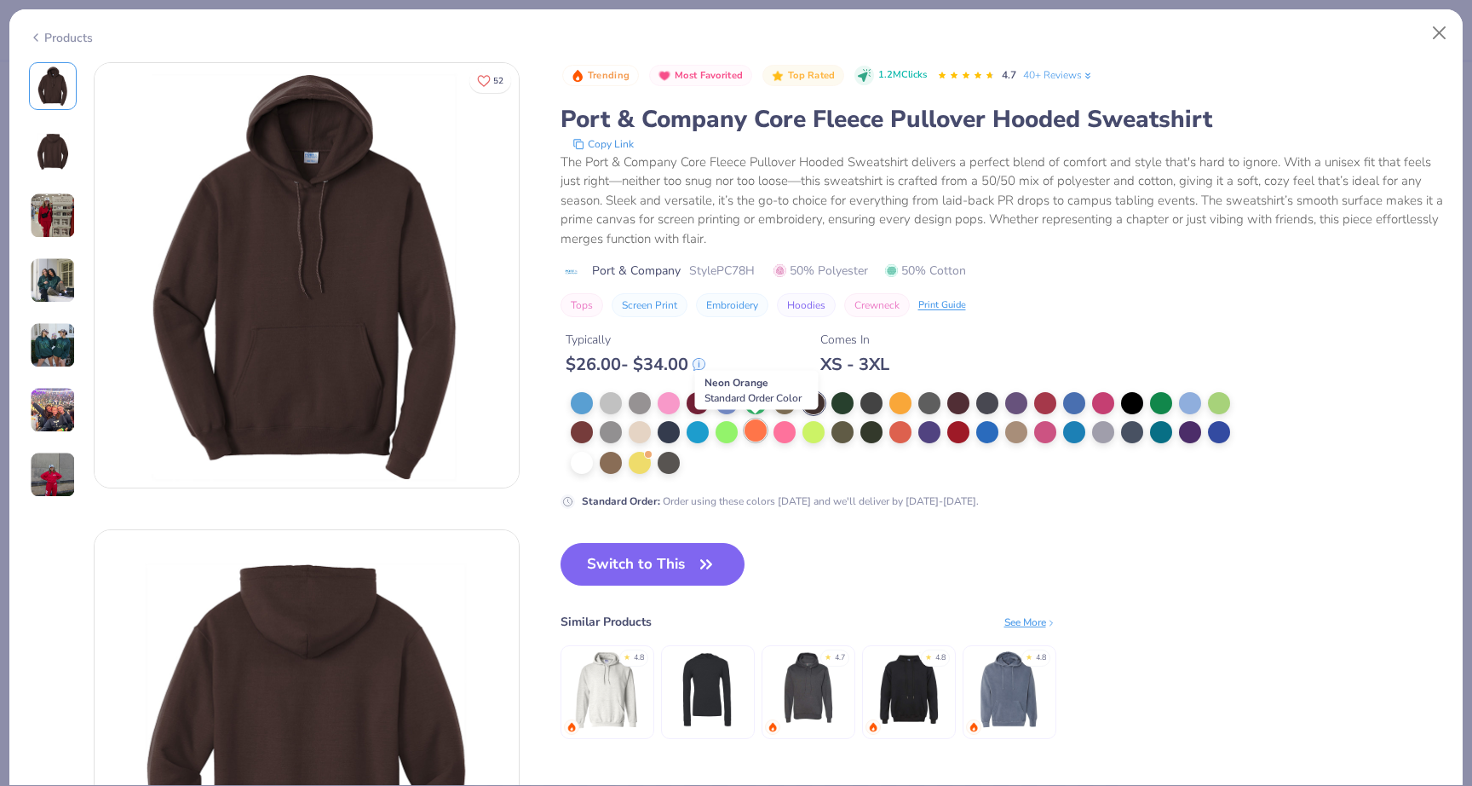
click at [746, 440] on div at bounding box center [756, 430] width 22 height 22
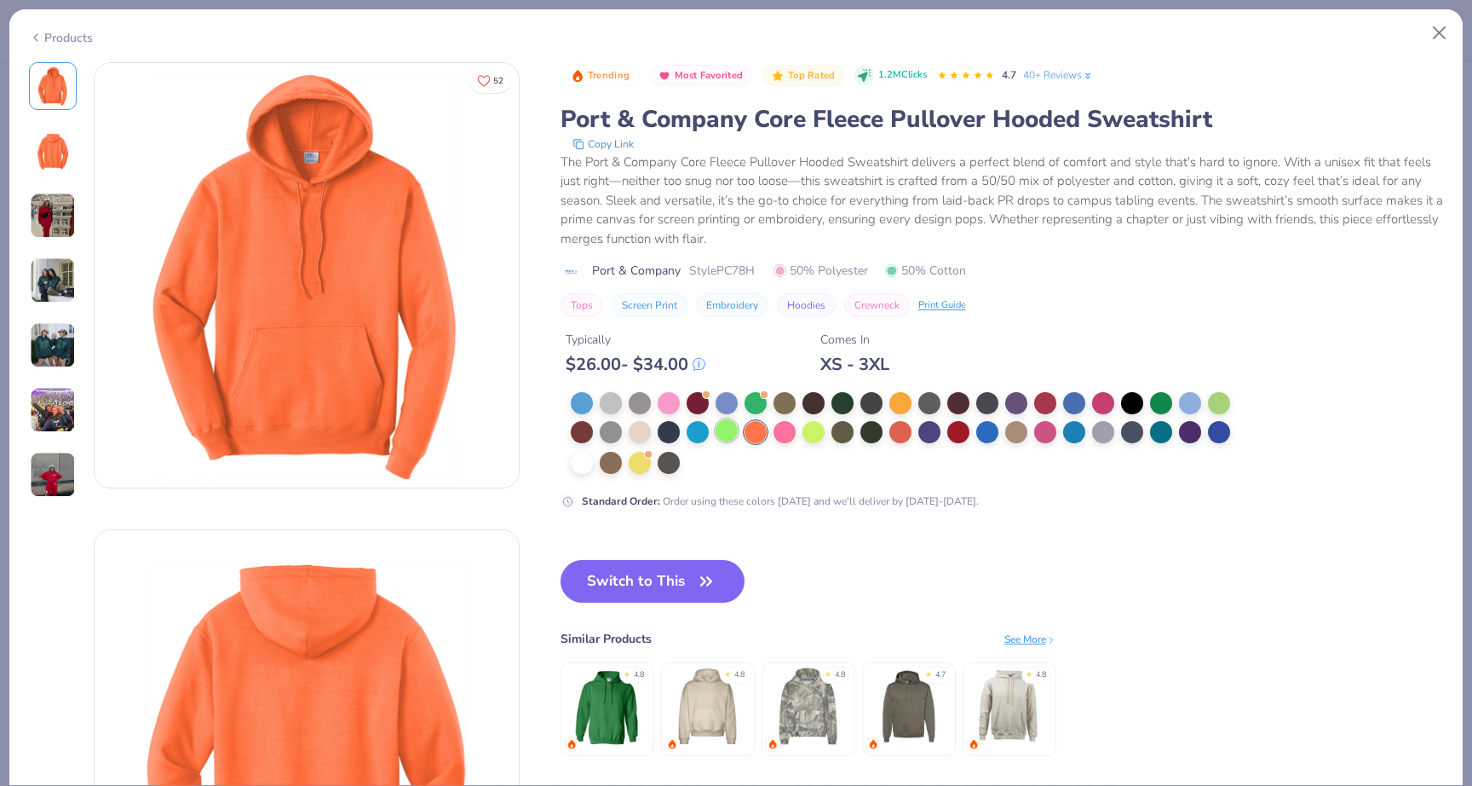
click at [734, 439] on div at bounding box center [727, 430] width 22 height 22
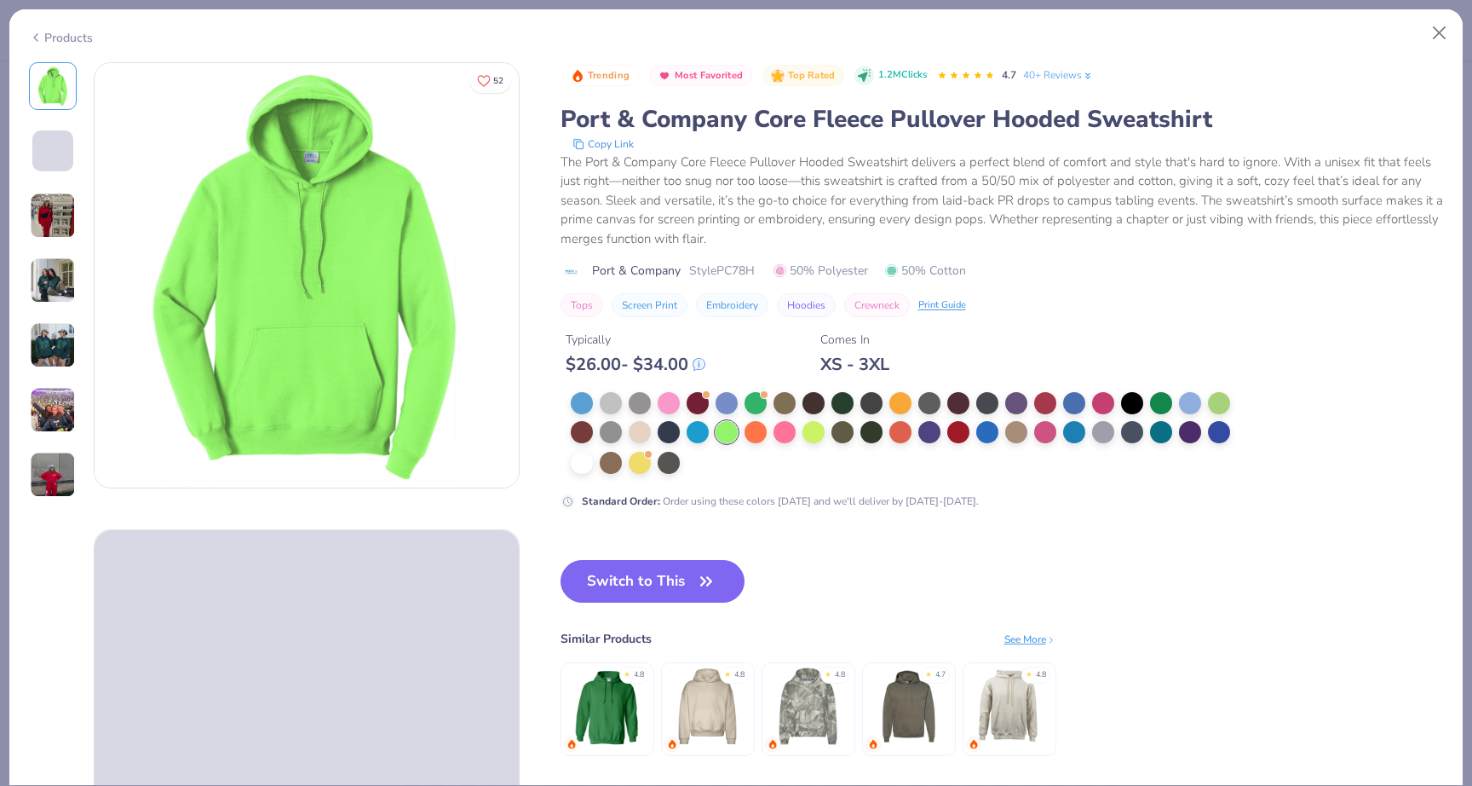
click at [683, 435] on div at bounding box center [906, 433] width 671 height 83
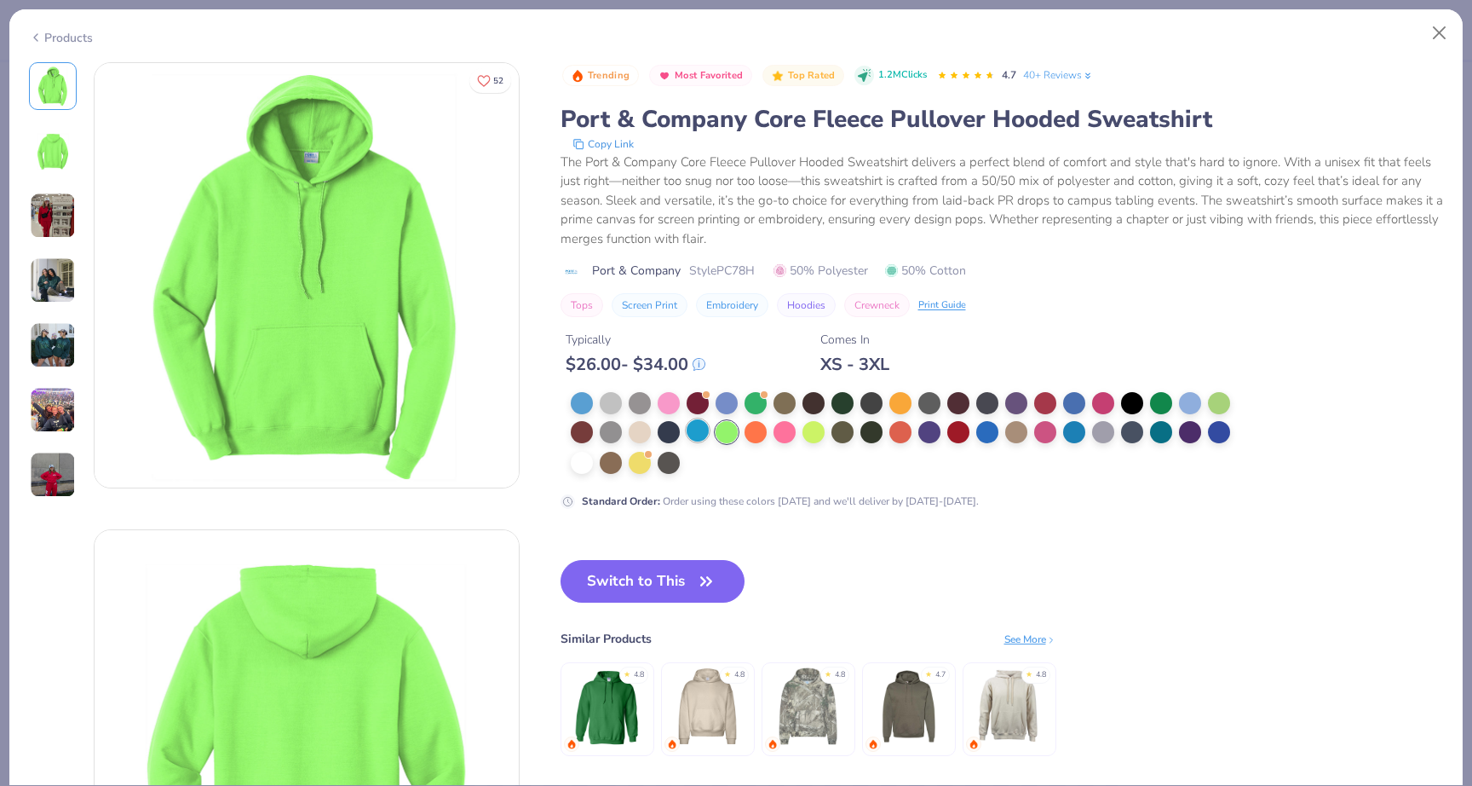
click at [688, 431] on div at bounding box center [698, 430] width 22 height 22
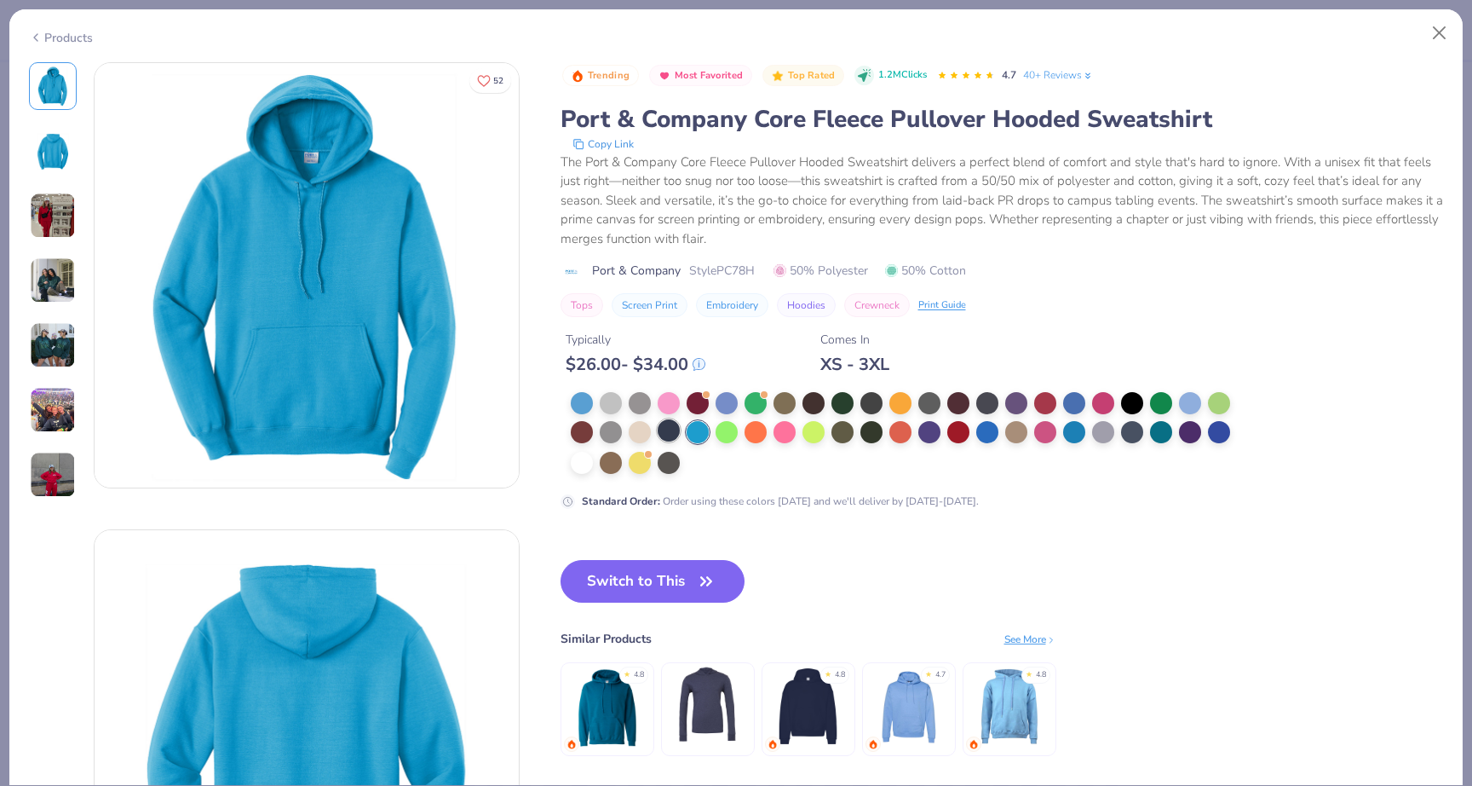
click at [671, 429] on div at bounding box center [669, 430] width 22 height 22
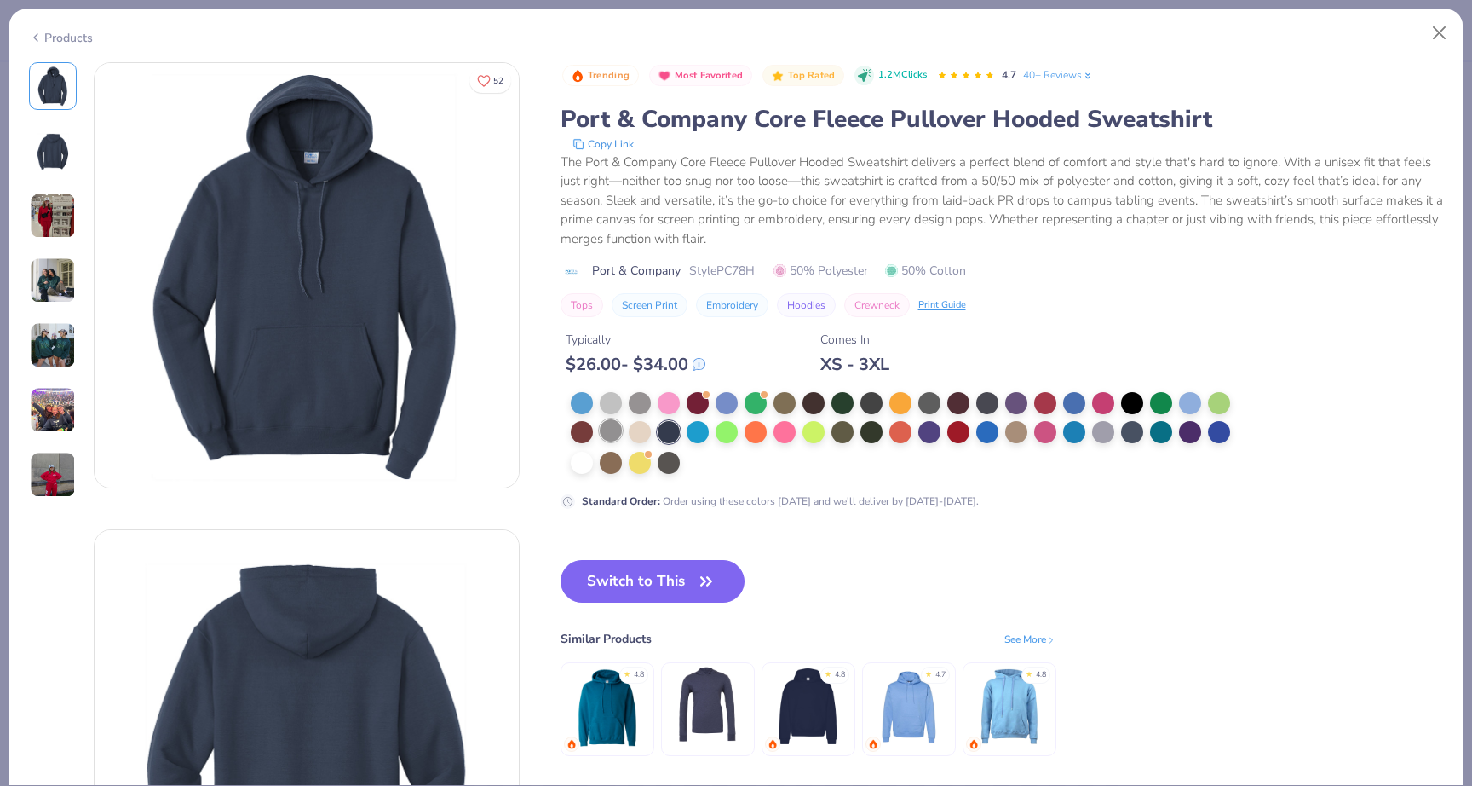
click at [619, 423] on div at bounding box center [611, 430] width 22 height 22
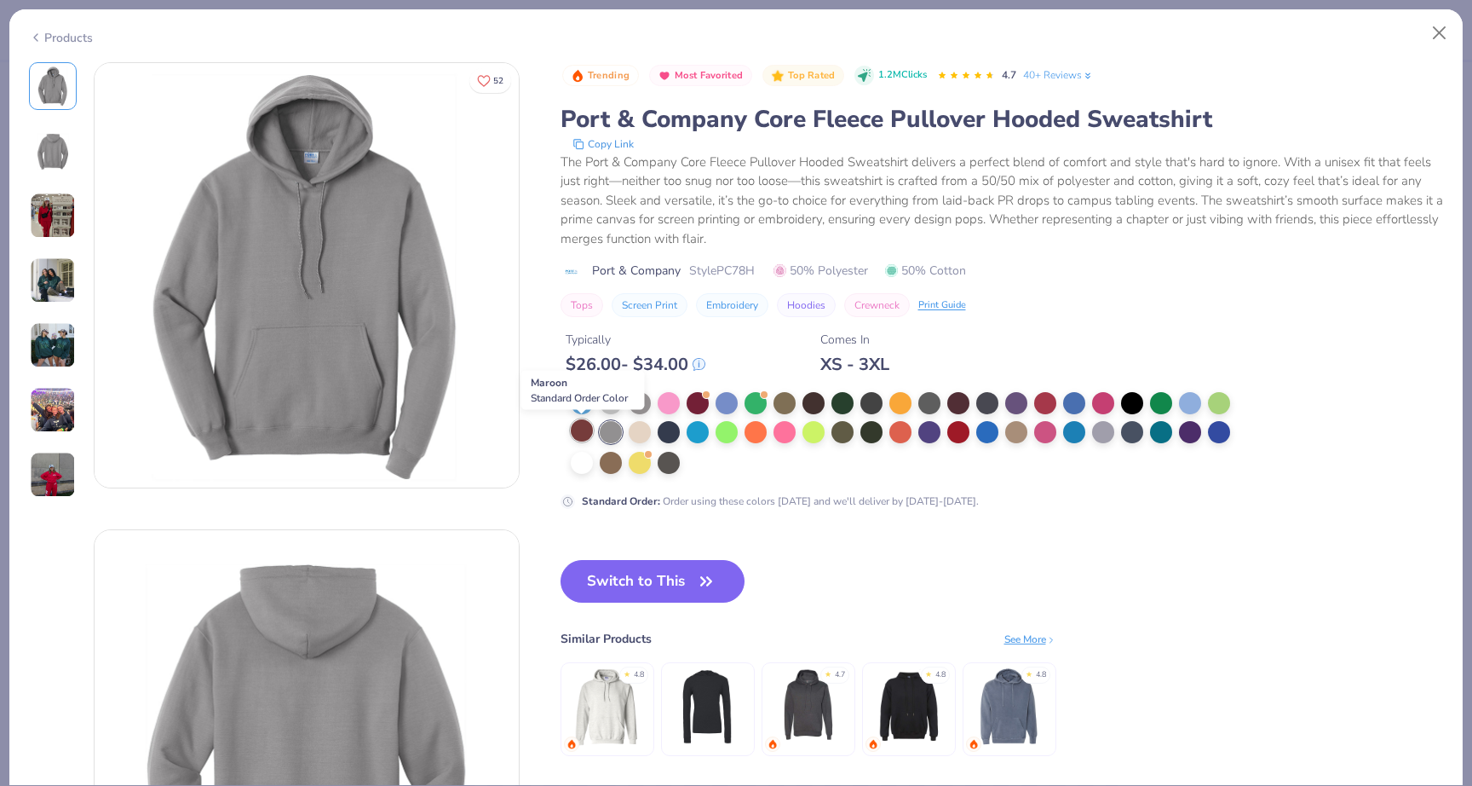
click at [576, 424] on div at bounding box center [582, 430] width 22 height 22
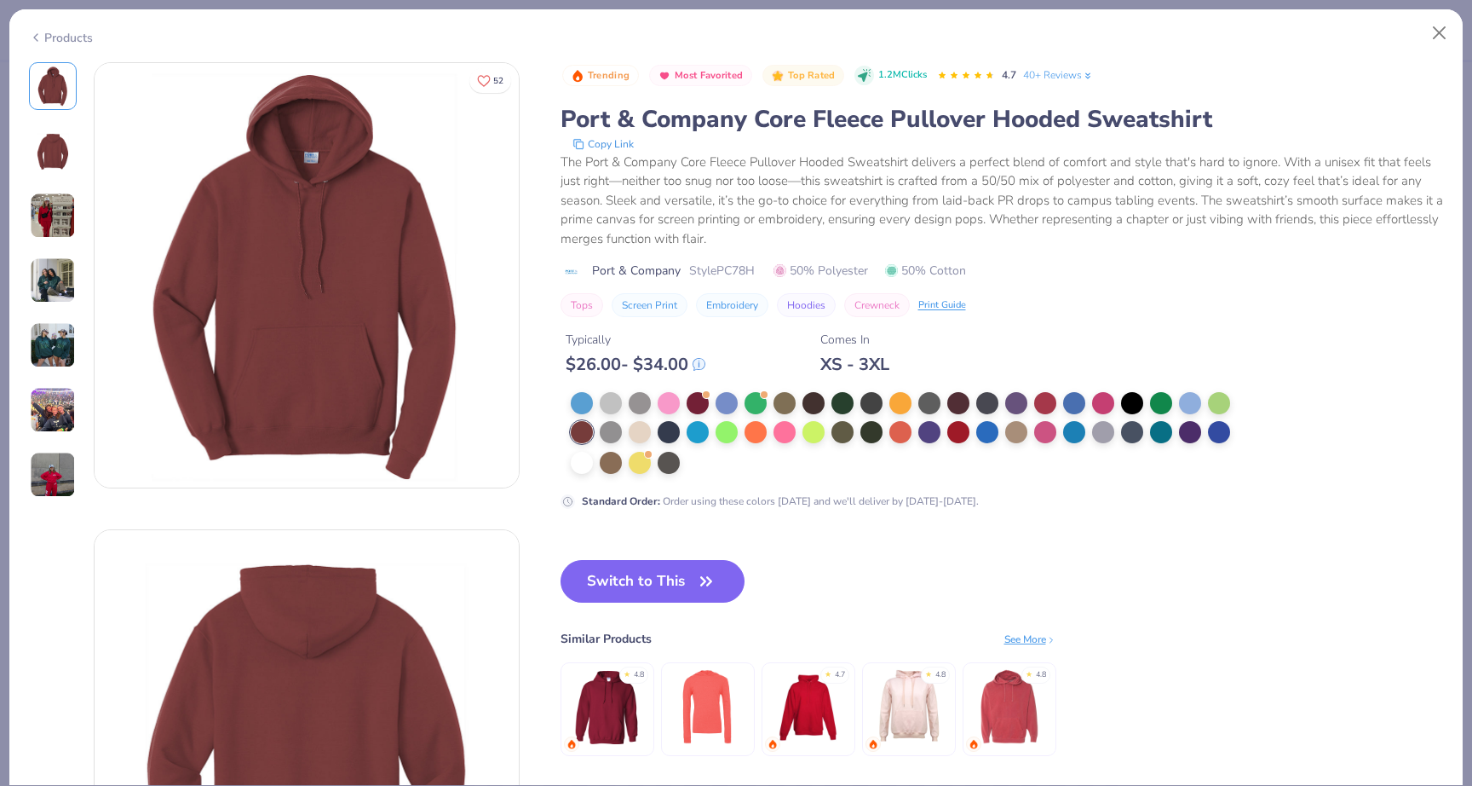
click at [593, 395] on div at bounding box center [906, 433] width 671 height 83
click at [577, 412] on div at bounding box center [582, 401] width 22 height 22
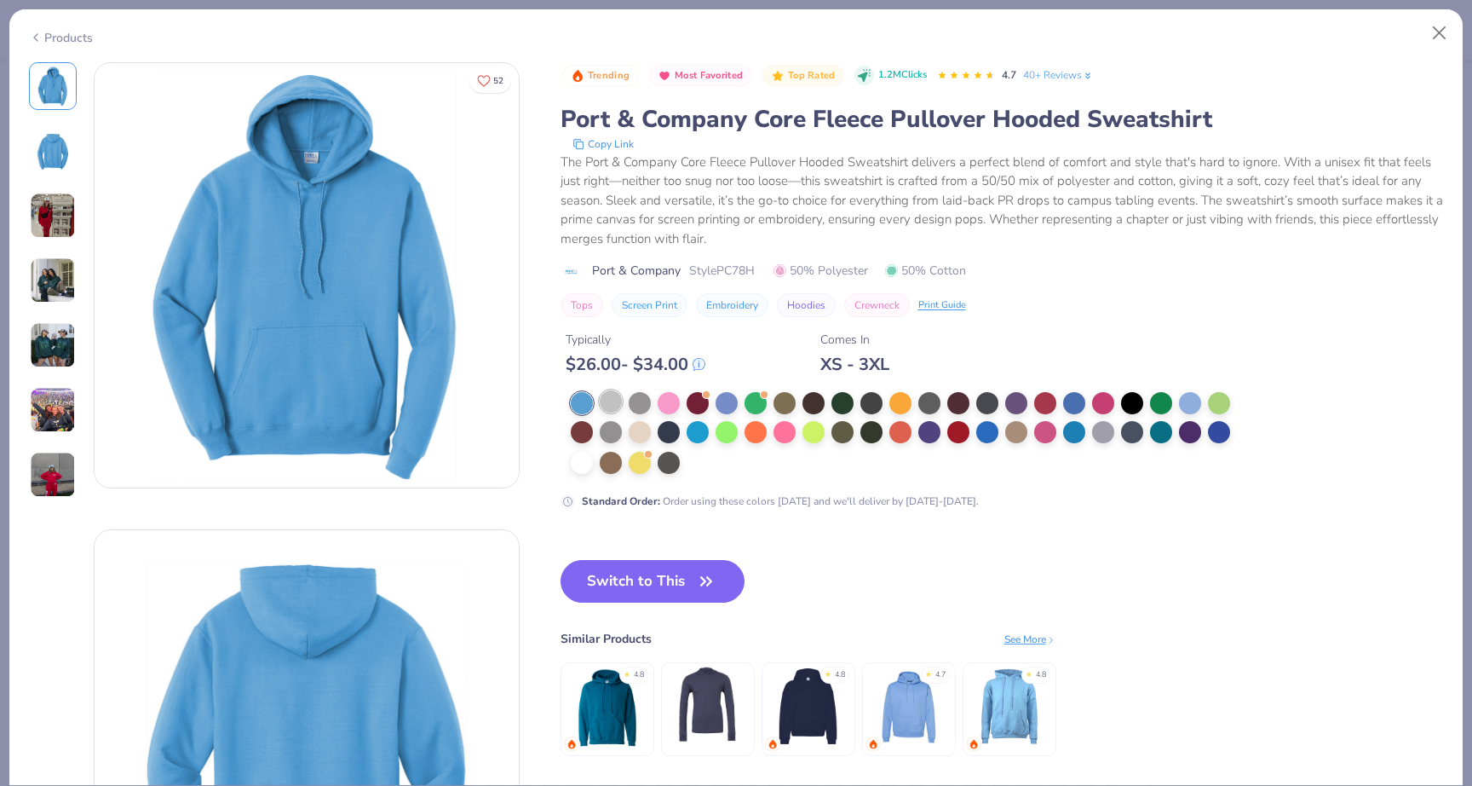
click at [605, 407] on div at bounding box center [611, 401] width 22 height 22
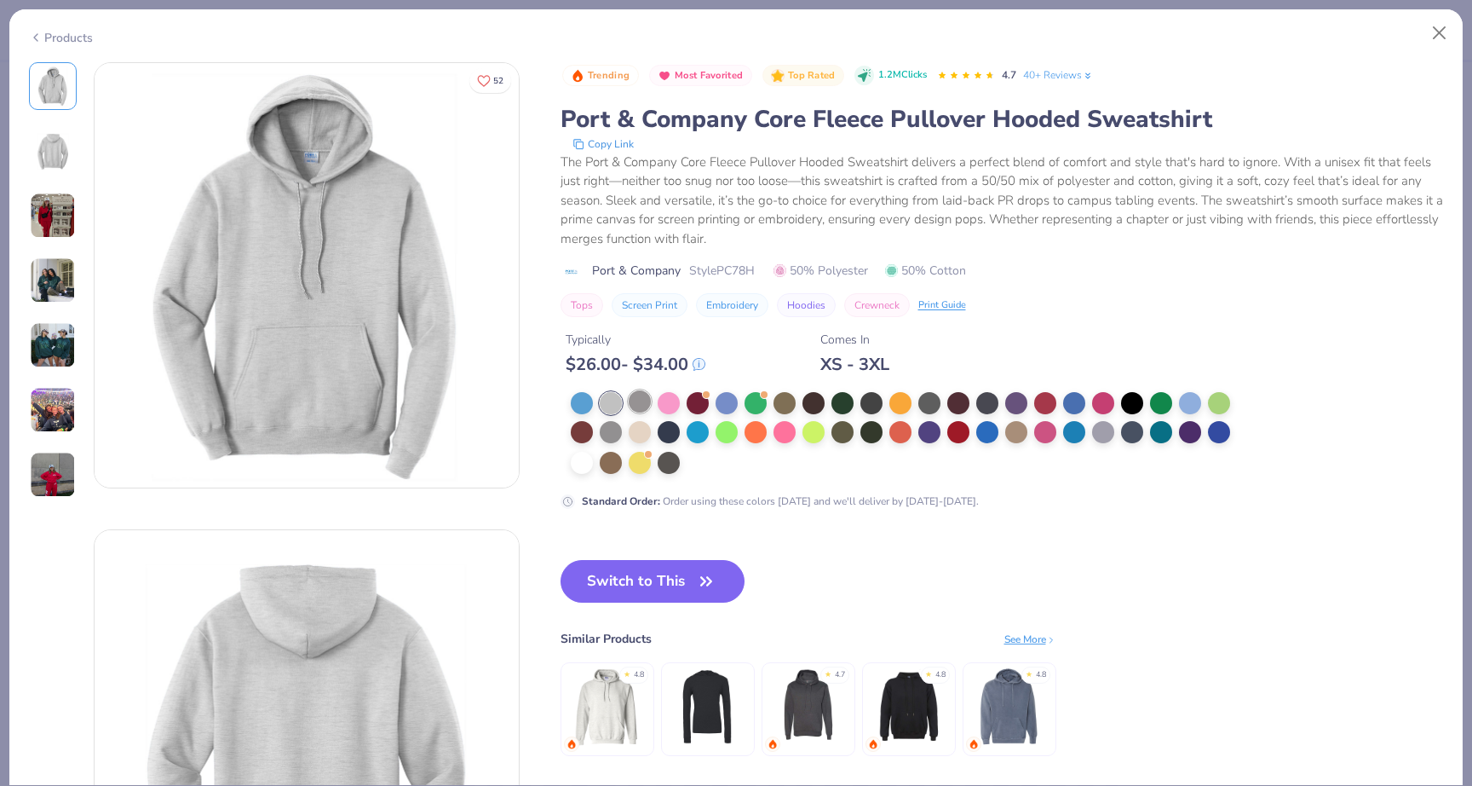
click at [642, 410] on div at bounding box center [640, 401] width 22 height 22
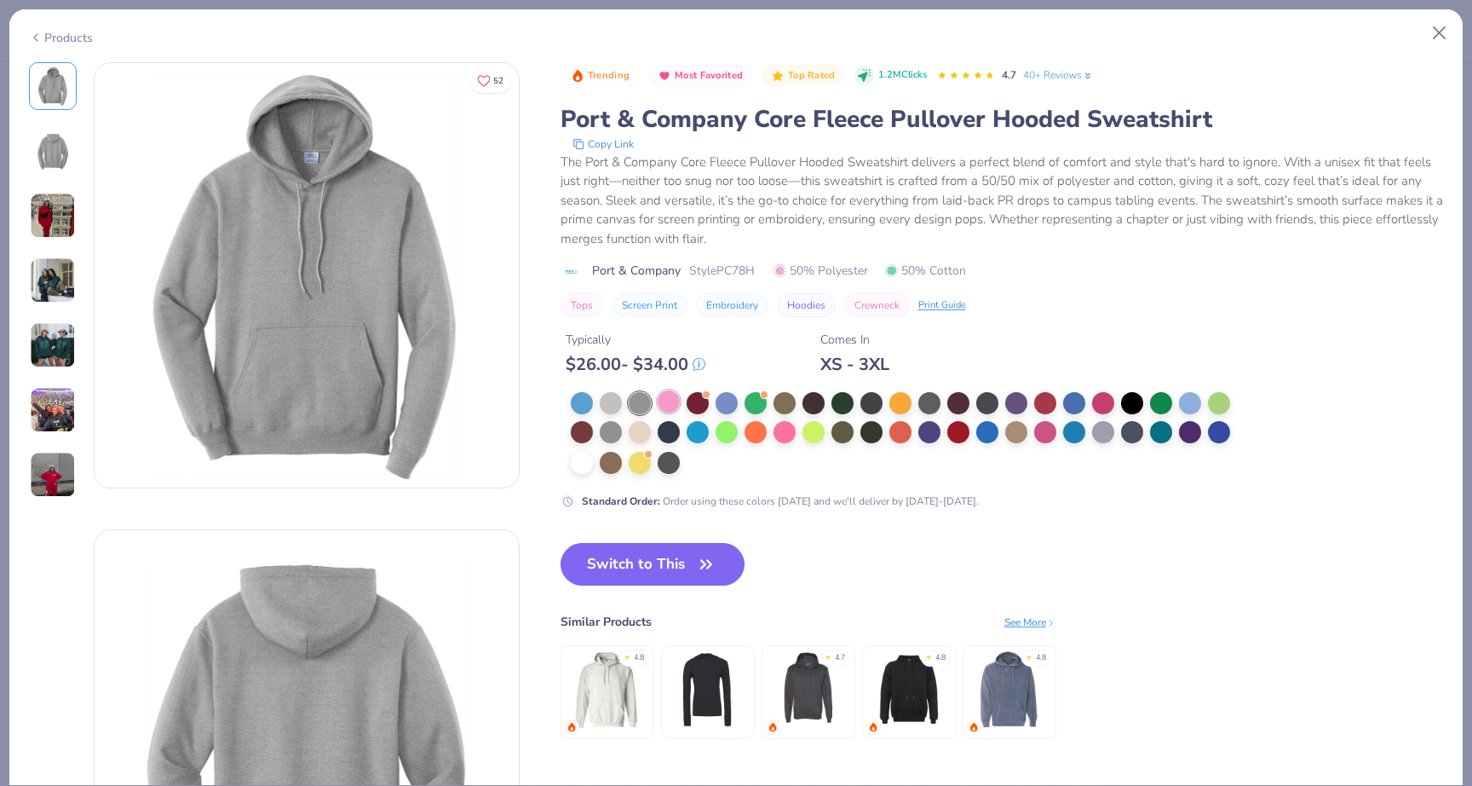
click at [671, 412] on div at bounding box center [669, 401] width 22 height 22
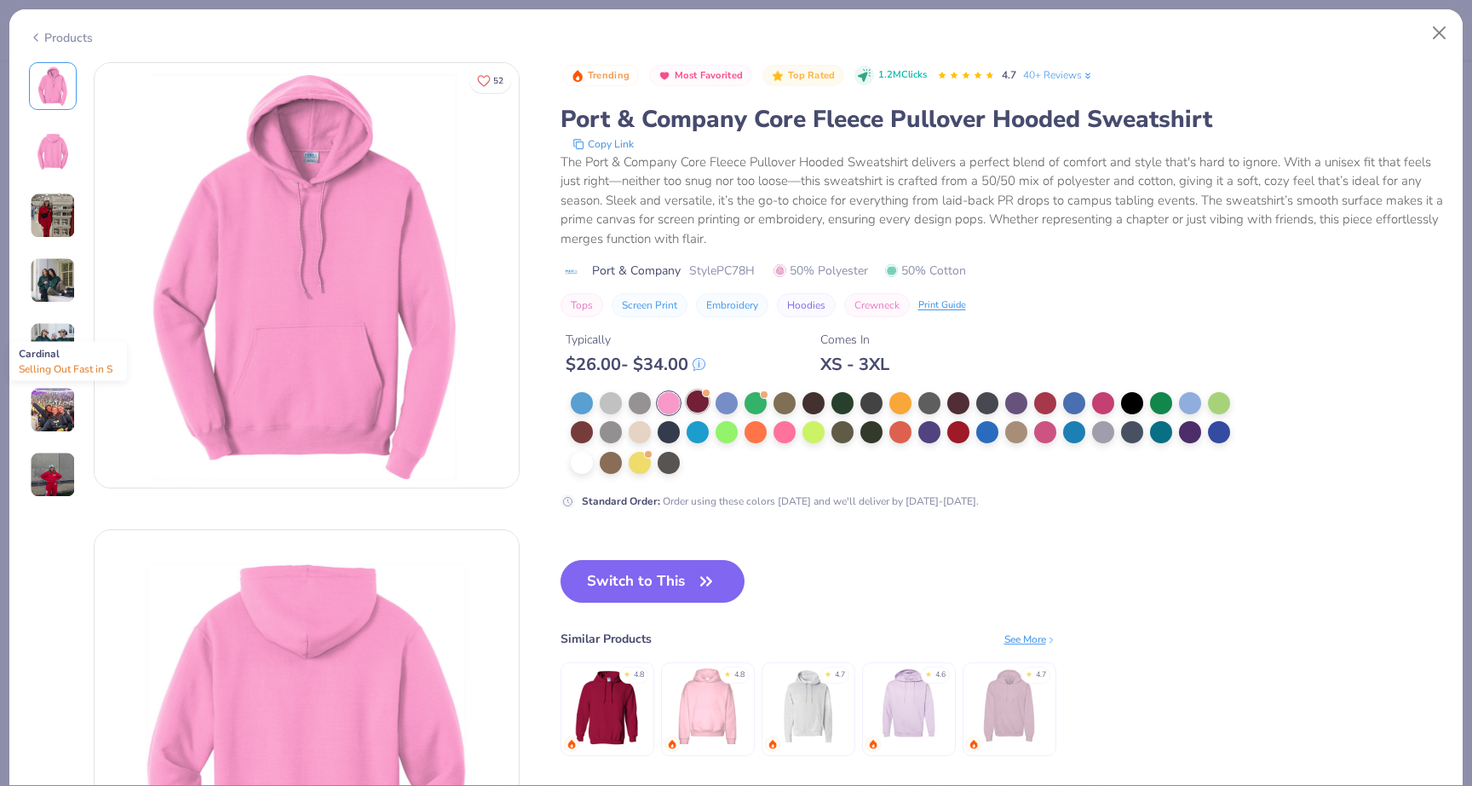
click at [699, 408] on div at bounding box center [698, 401] width 22 height 22
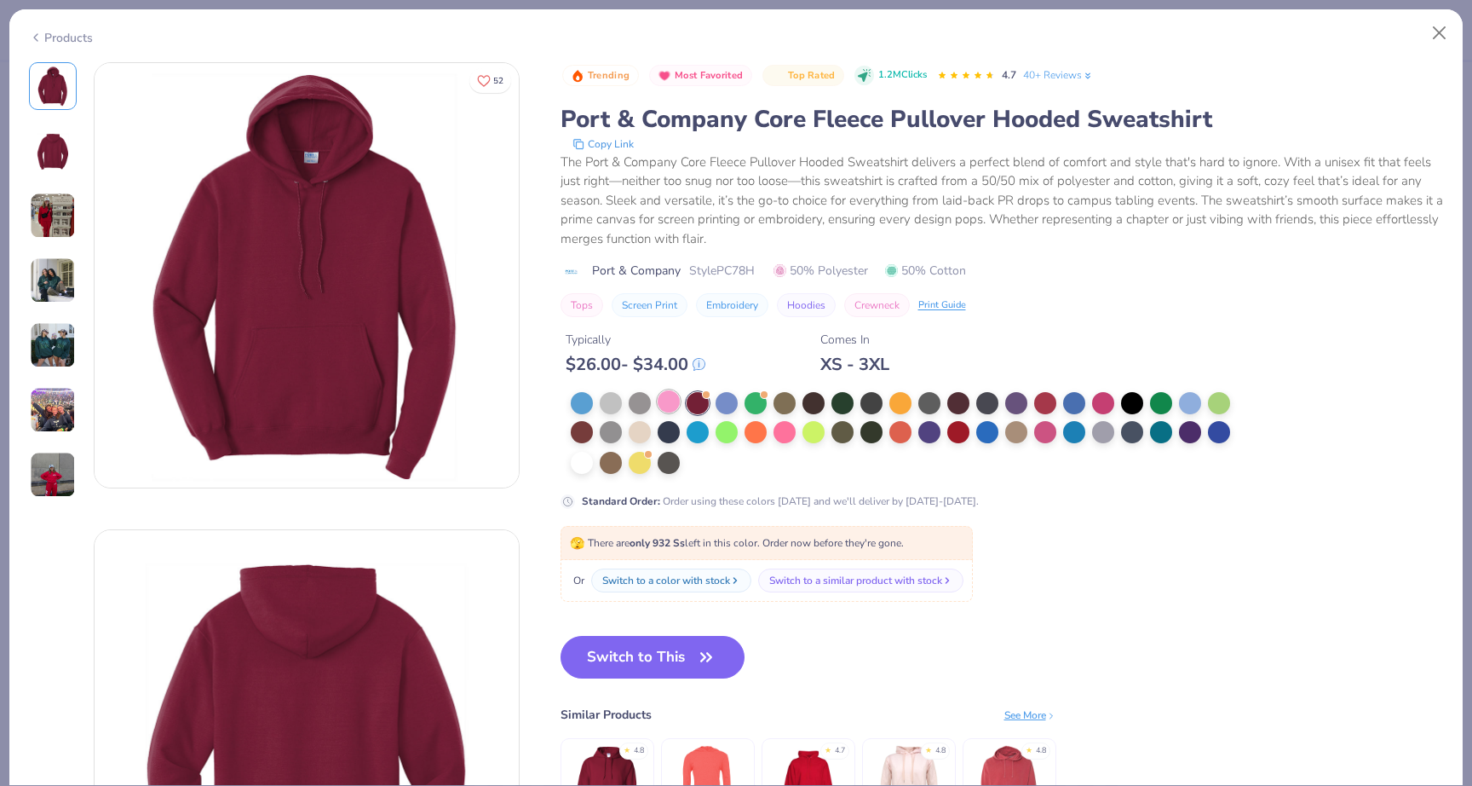
click at [680, 400] on div at bounding box center [669, 401] width 22 height 22
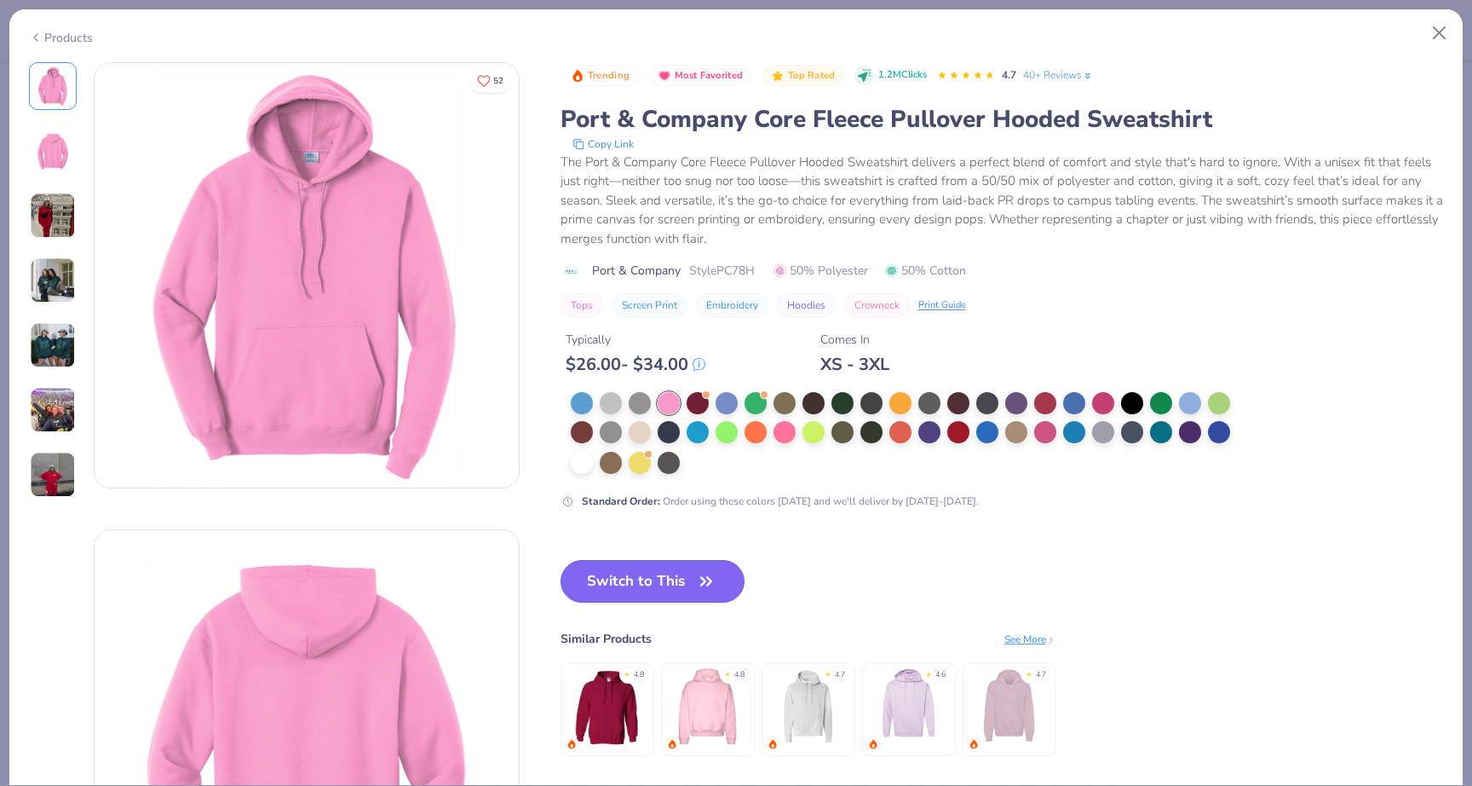
click at [664, 584] on button "Switch to This" at bounding box center [653, 581] width 185 height 43
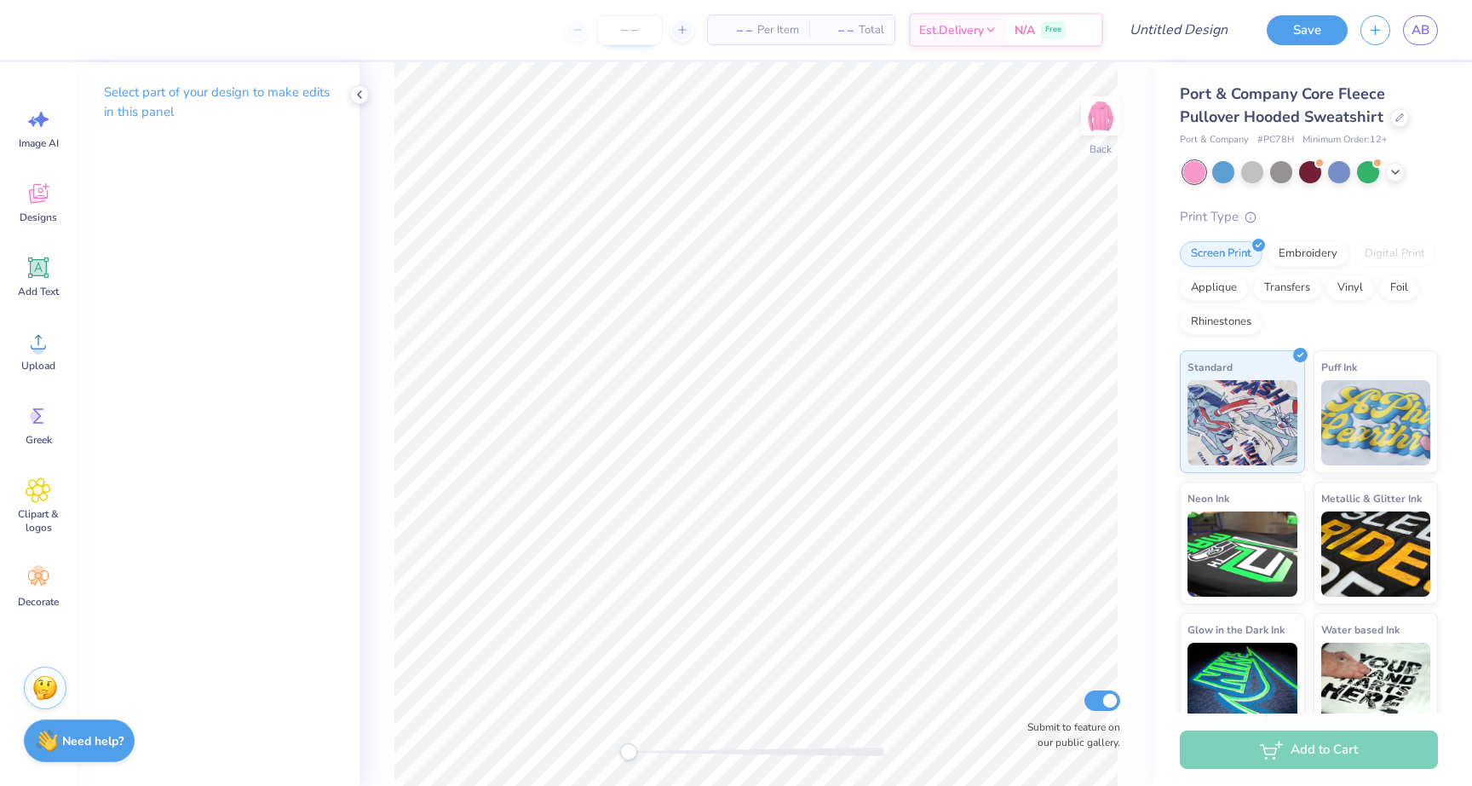
click at [642, 32] on input "number" at bounding box center [629, 29] width 66 height 31
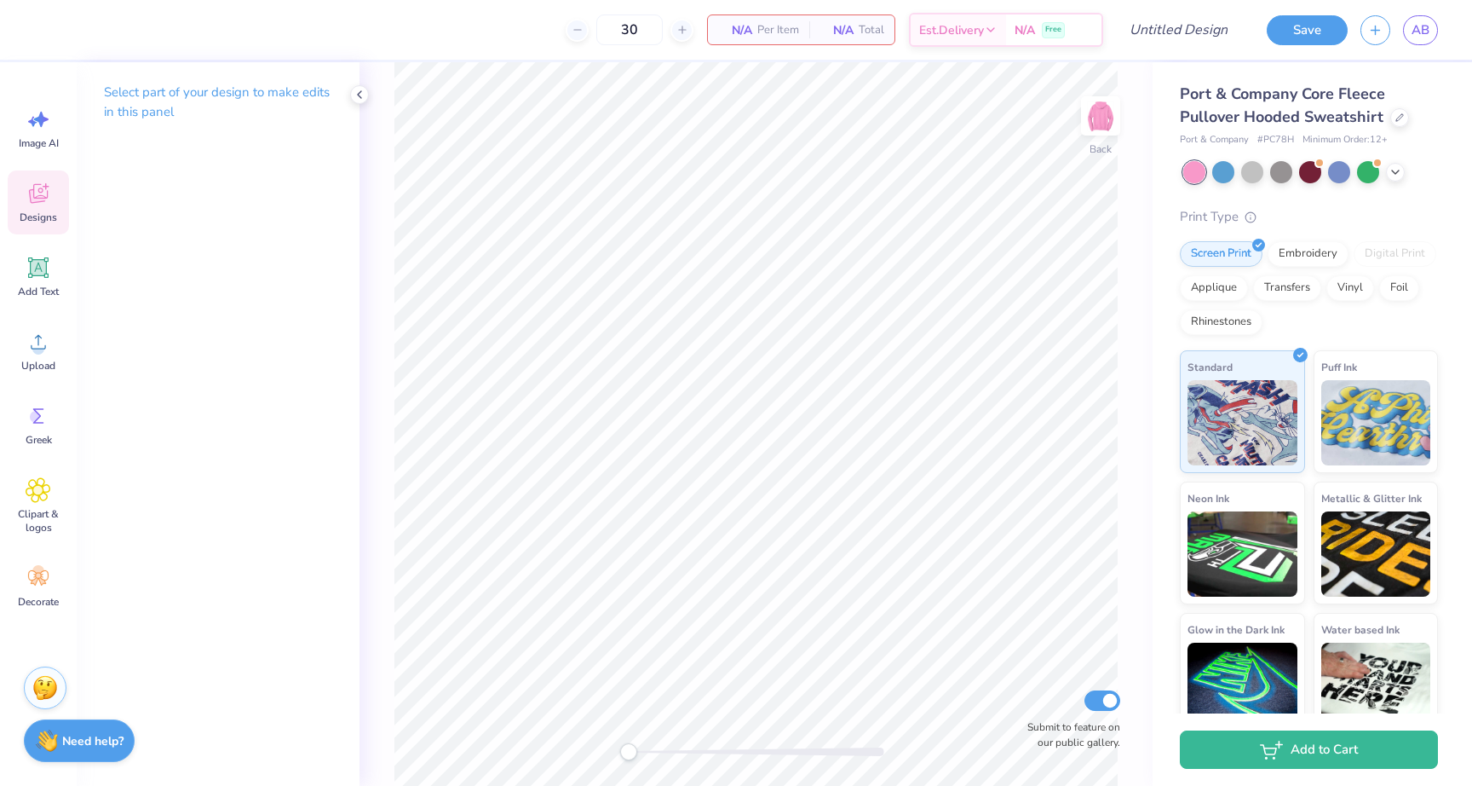
click at [48, 200] on icon at bounding box center [39, 194] width 26 height 26
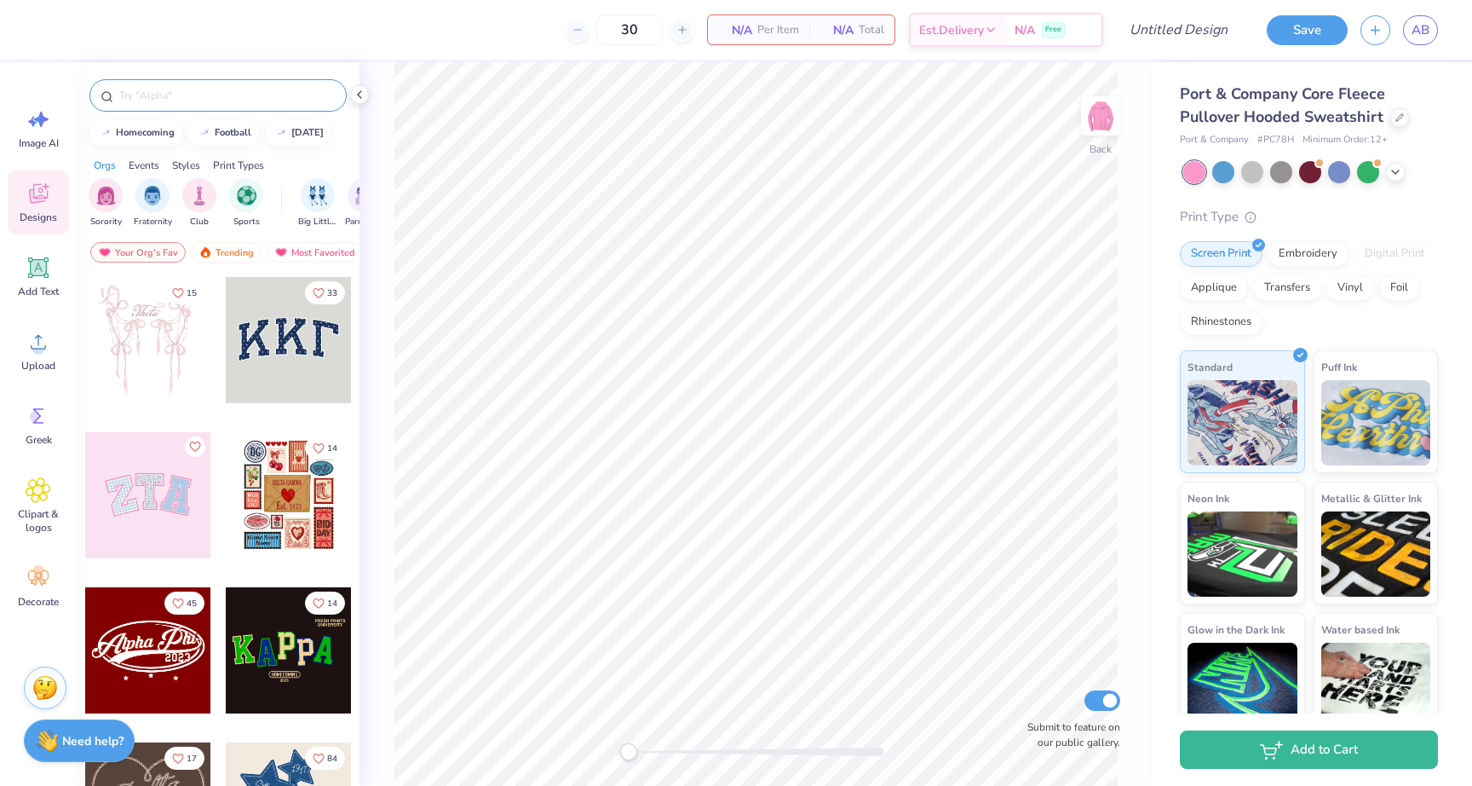
click at [244, 106] on div at bounding box center [217, 95] width 257 height 32
click at [243, 101] on input "text" at bounding box center [227, 95] width 218 height 17
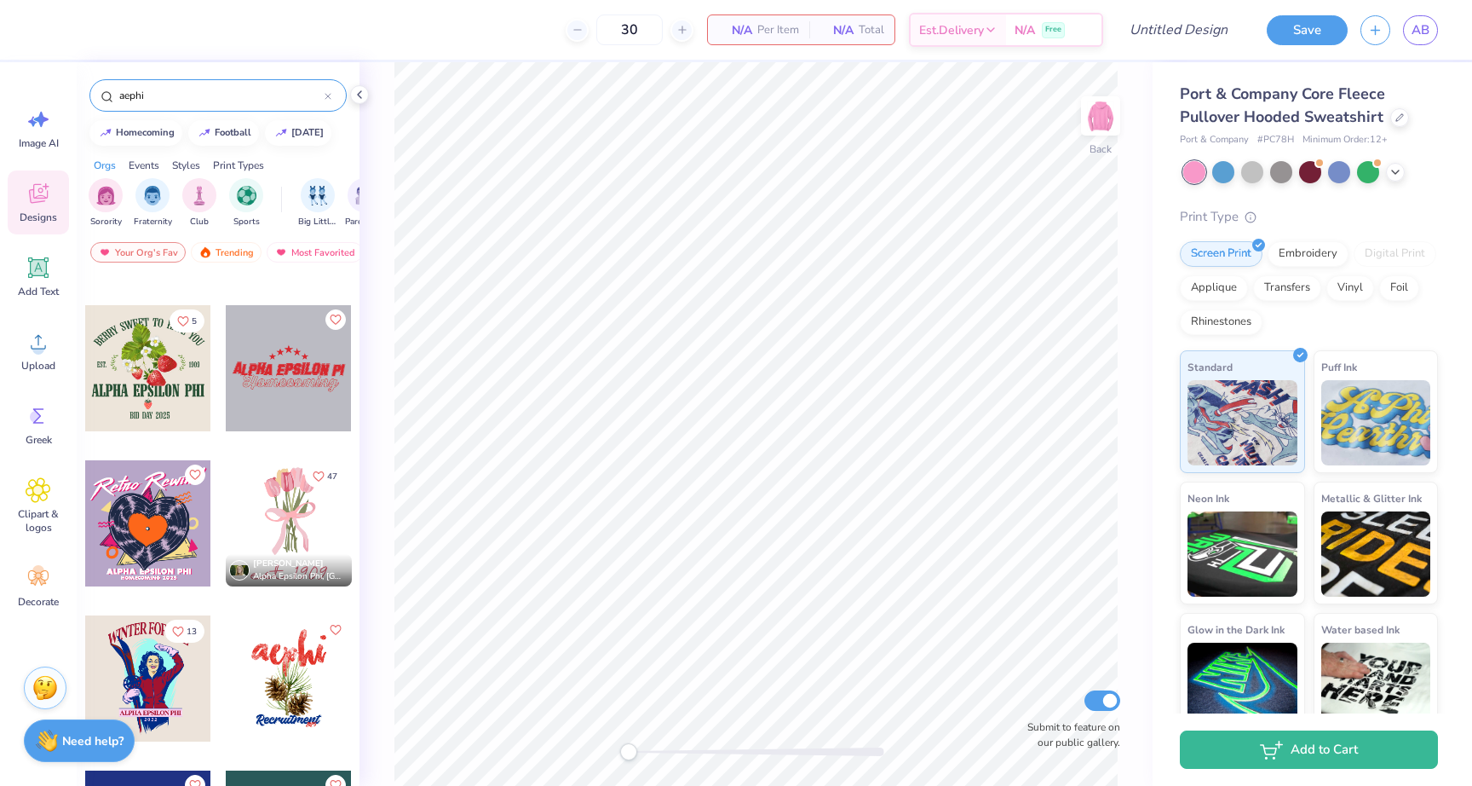
scroll to position [754, 0]
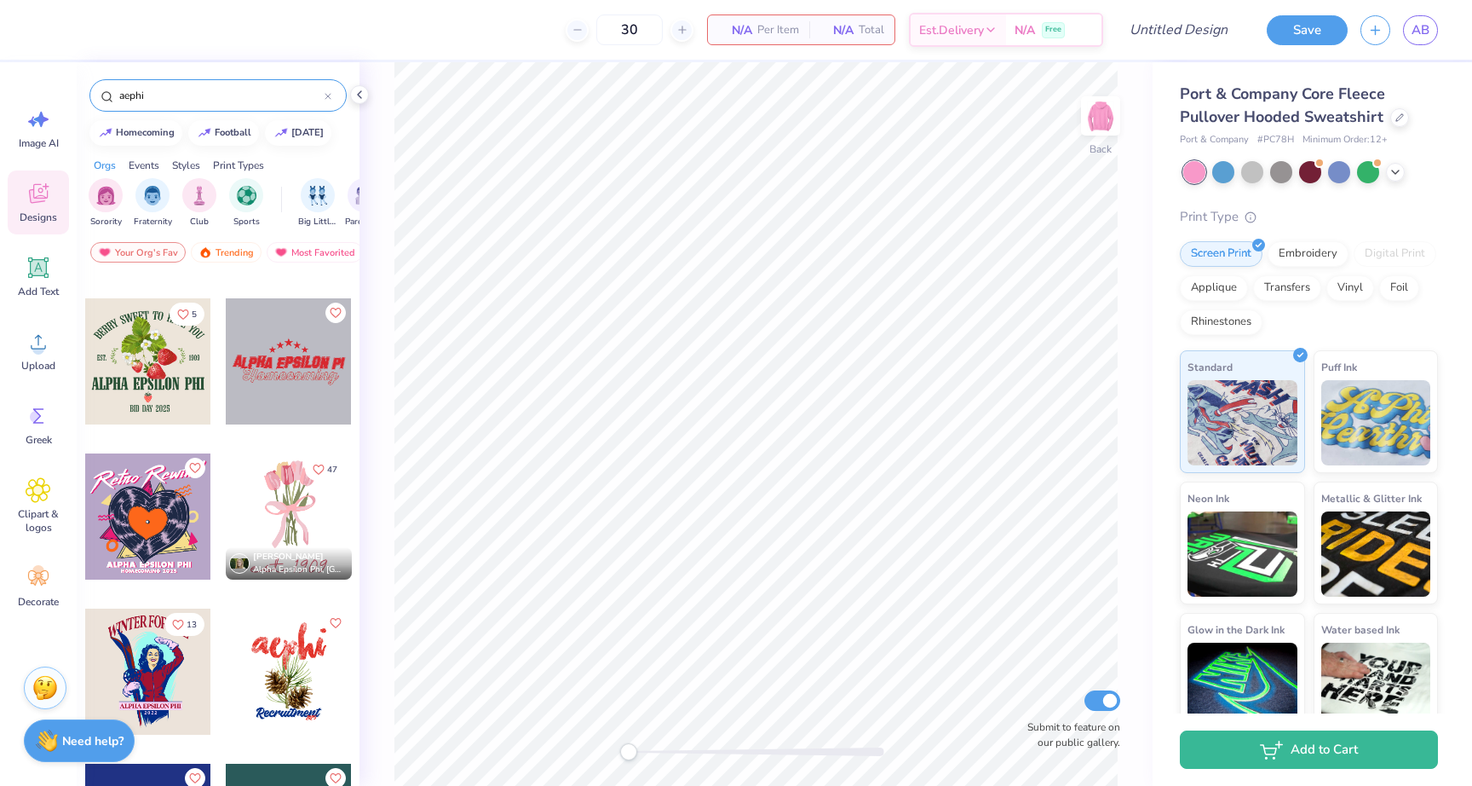
click at [302, 481] on div at bounding box center [289, 516] width 126 height 126
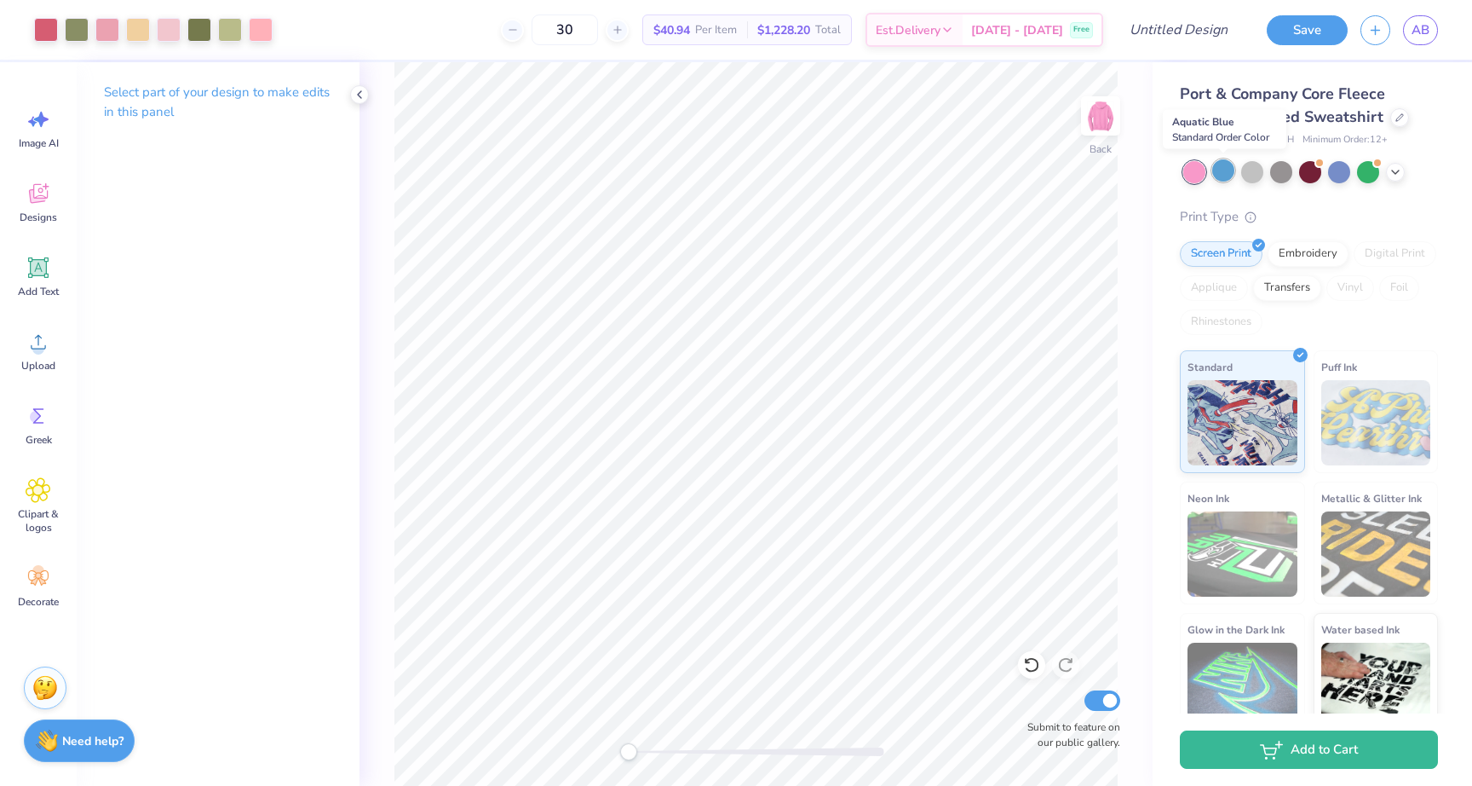
click at [1220, 175] on div at bounding box center [1223, 170] width 22 height 22
click at [1396, 170] on polyline at bounding box center [1395, 170] width 7 height 3
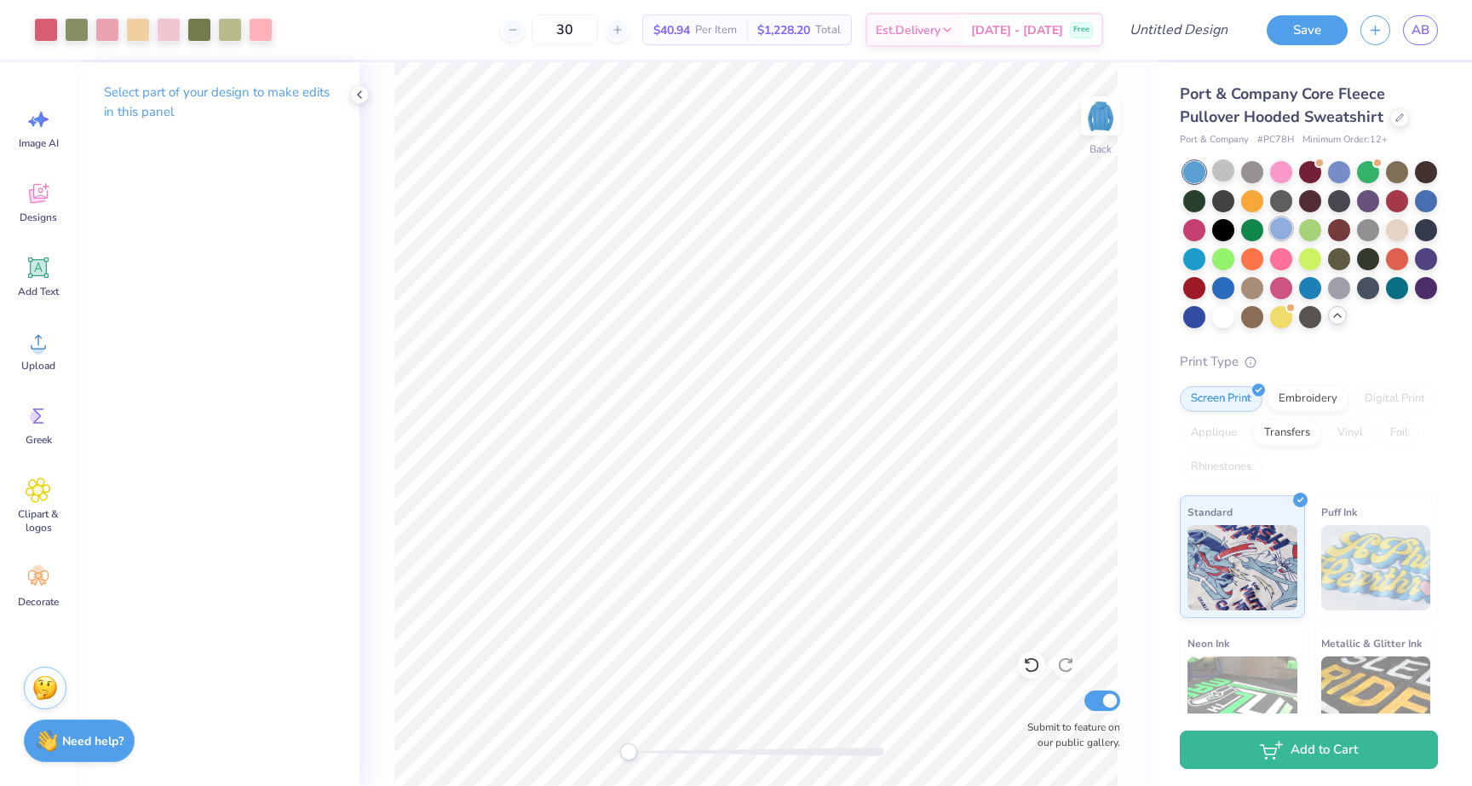
click at [1283, 225] on div at bounding box center [1281, 228] width 22 height 22
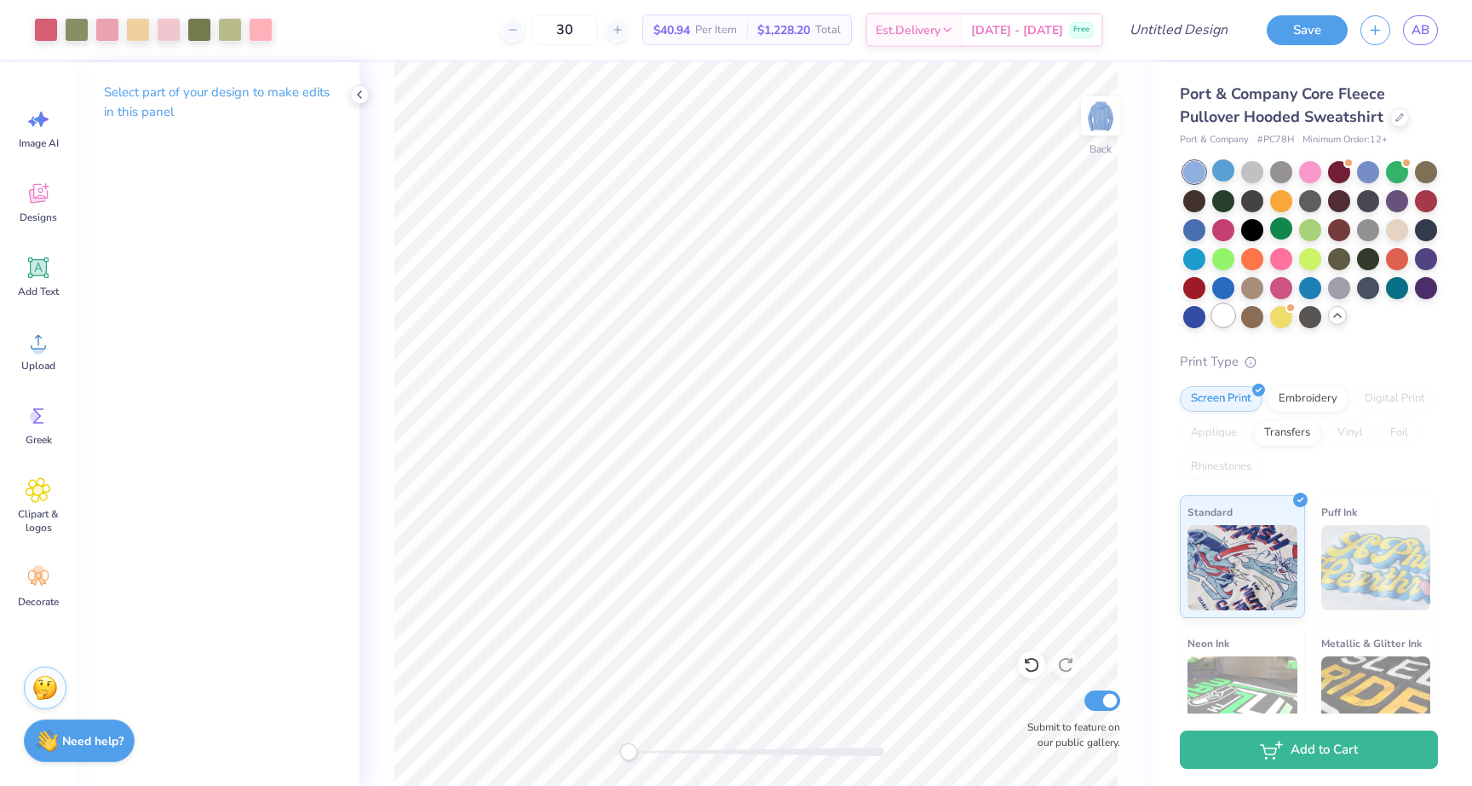
click at [1228, 314] on div at bounding box center [1223, 315] width 22 height 22
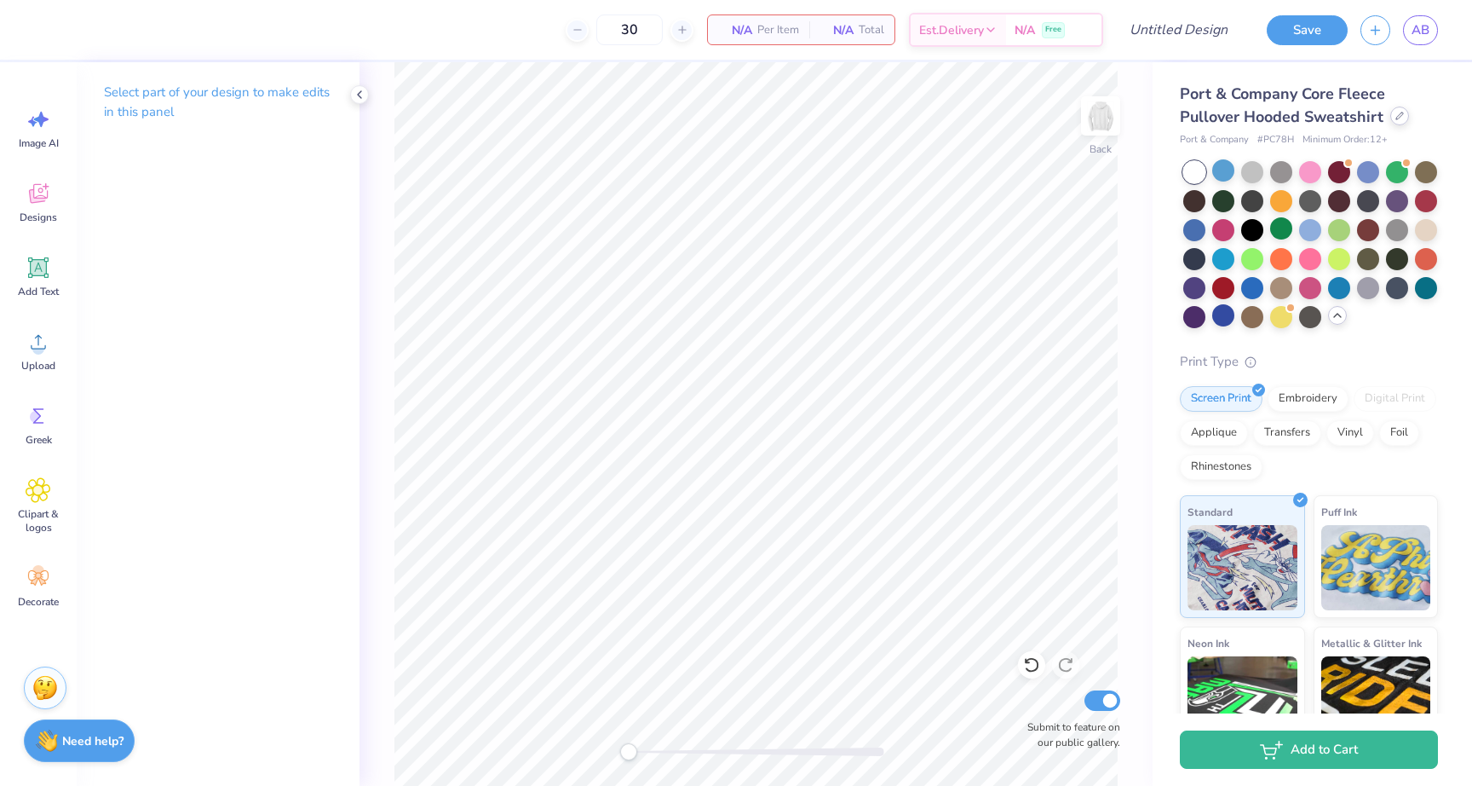
click at [1392, 116] on div at bounding box center [1400, 116] width 19 height 19
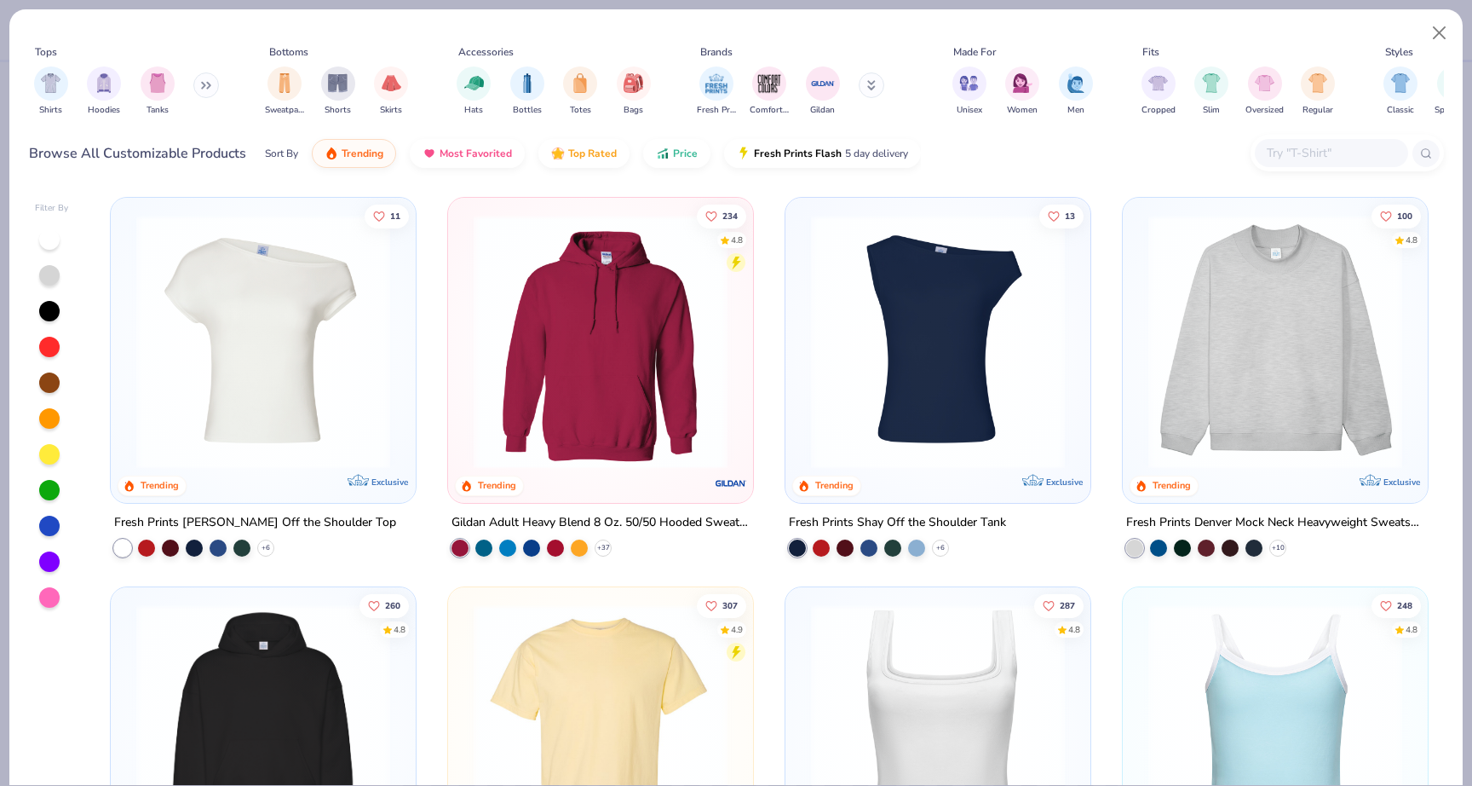
click at [632, 419] on img at bounding box center [600, 342] width 271 height 254
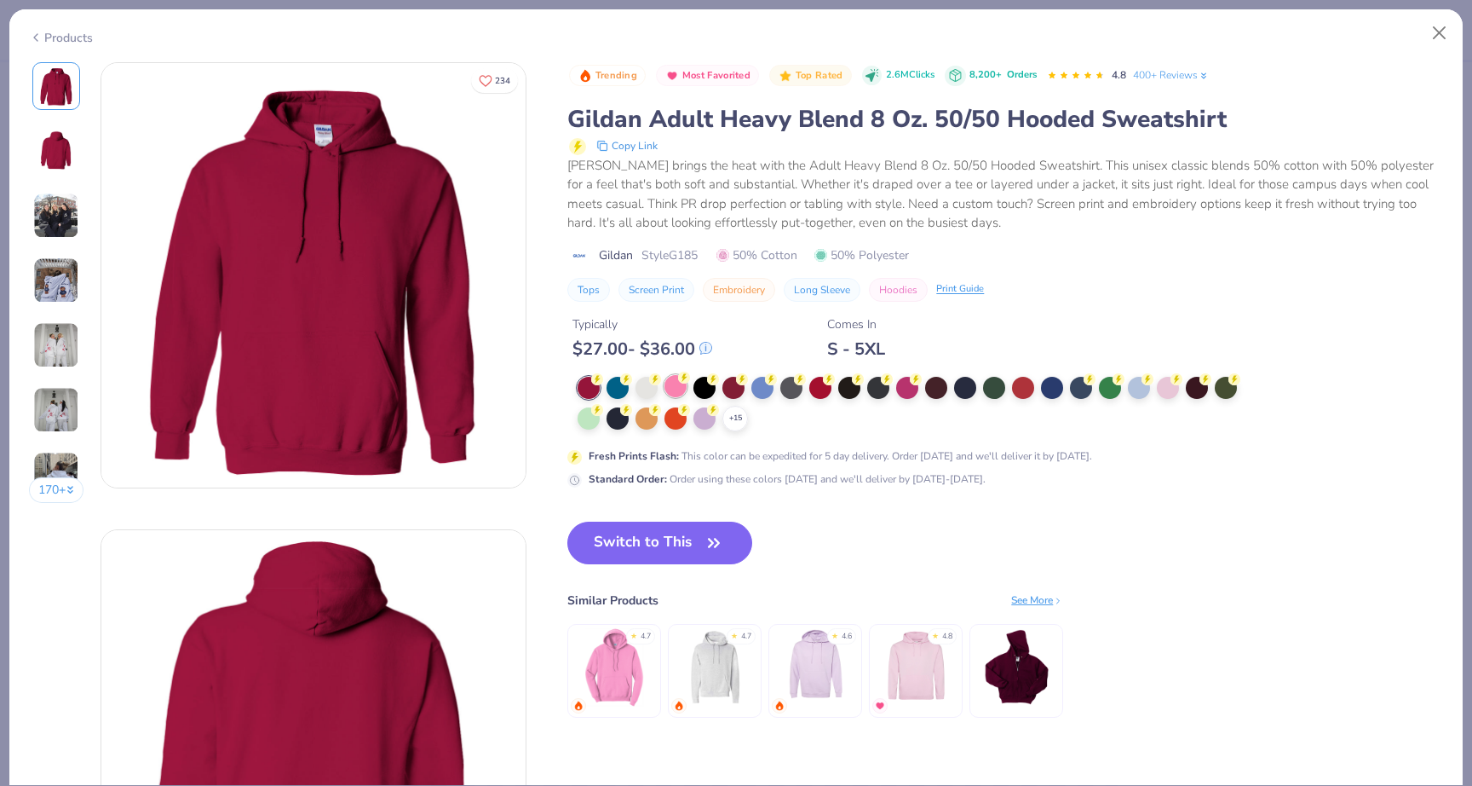
click at [680, 393] on div at bounding box center [676, 386] width 22 height 22
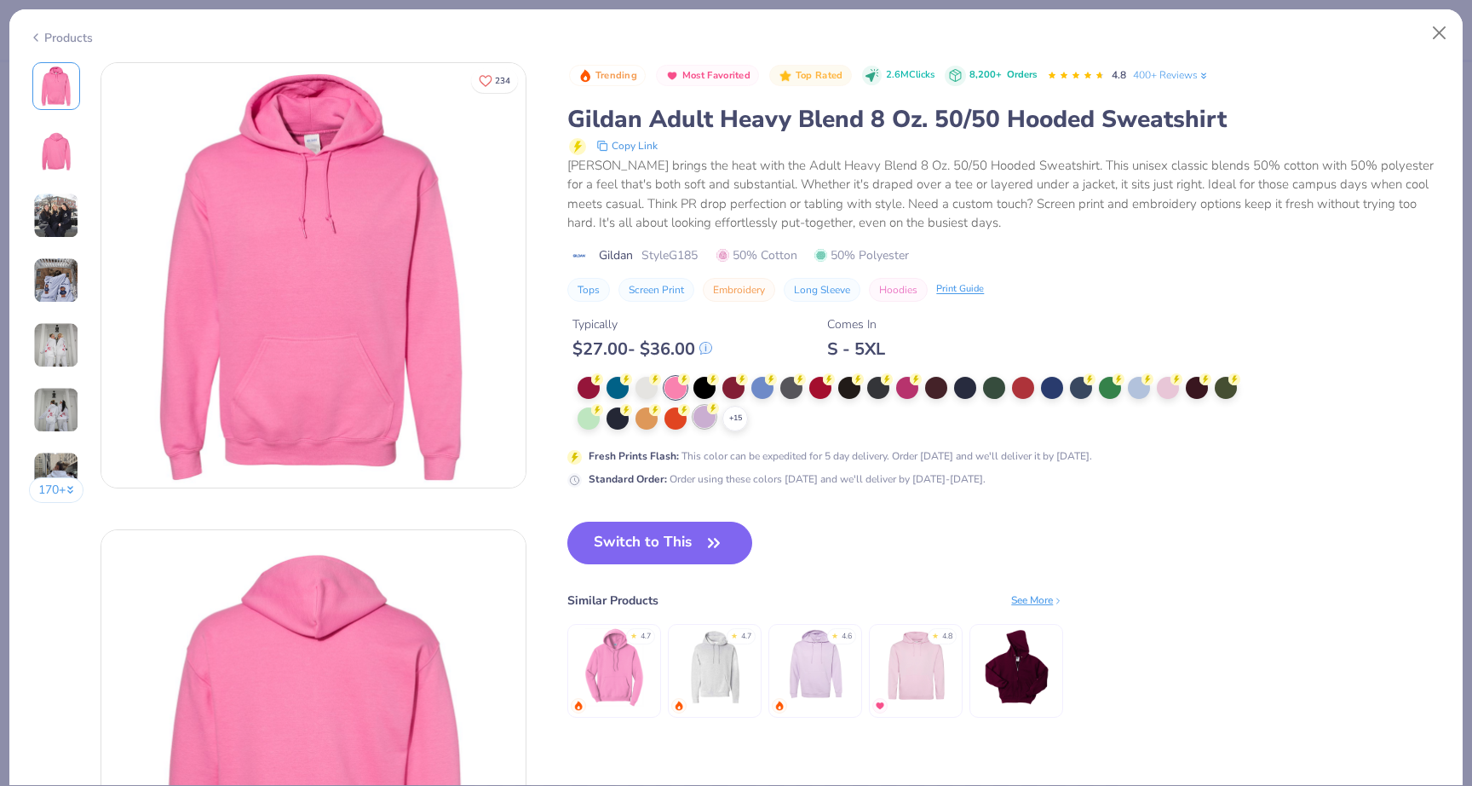
click at [709, 415] on div at bounding box center [705, 417] width 22 height 22
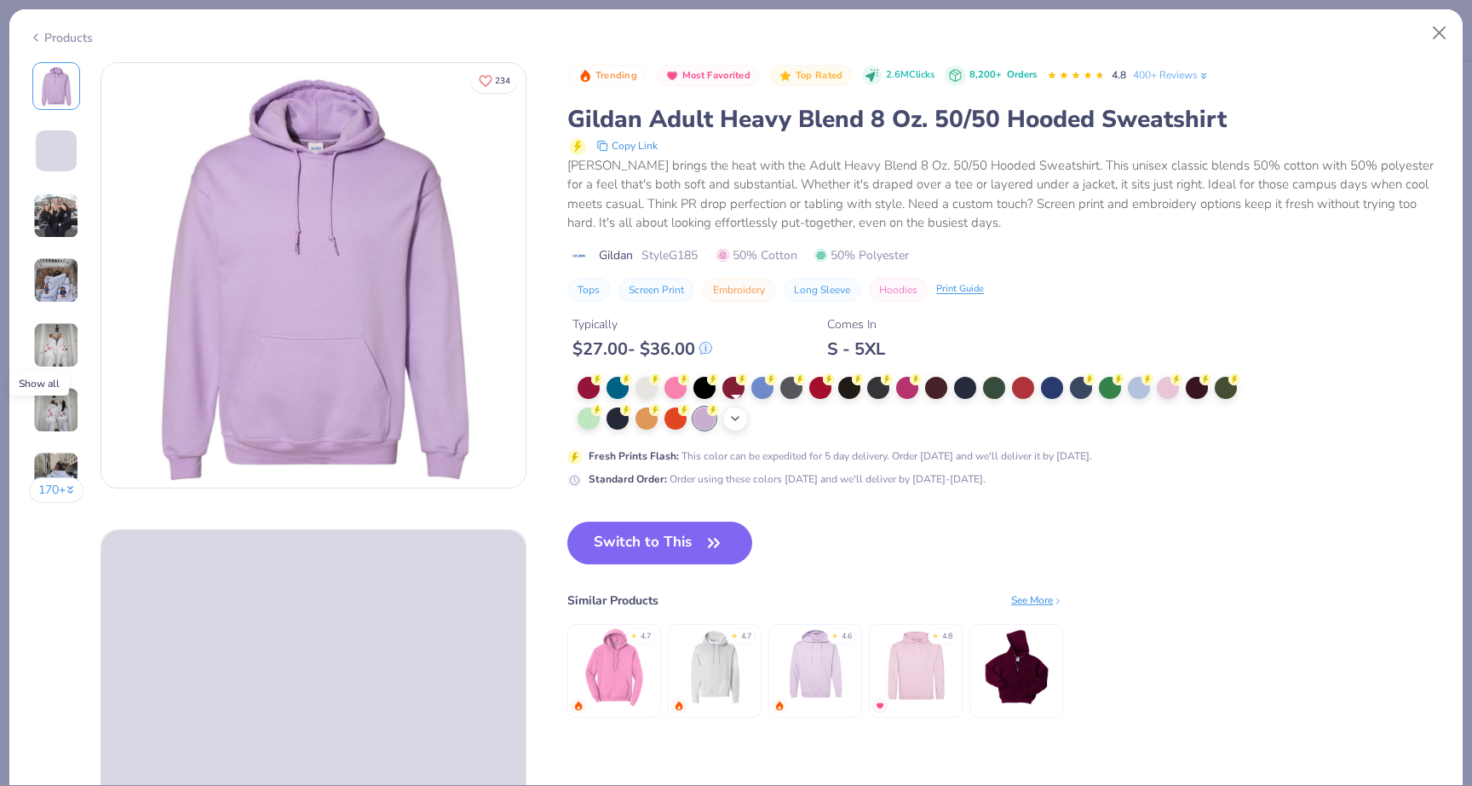
click at [740, 419] on icon at bounding box center [735, 419] width 14 height 14
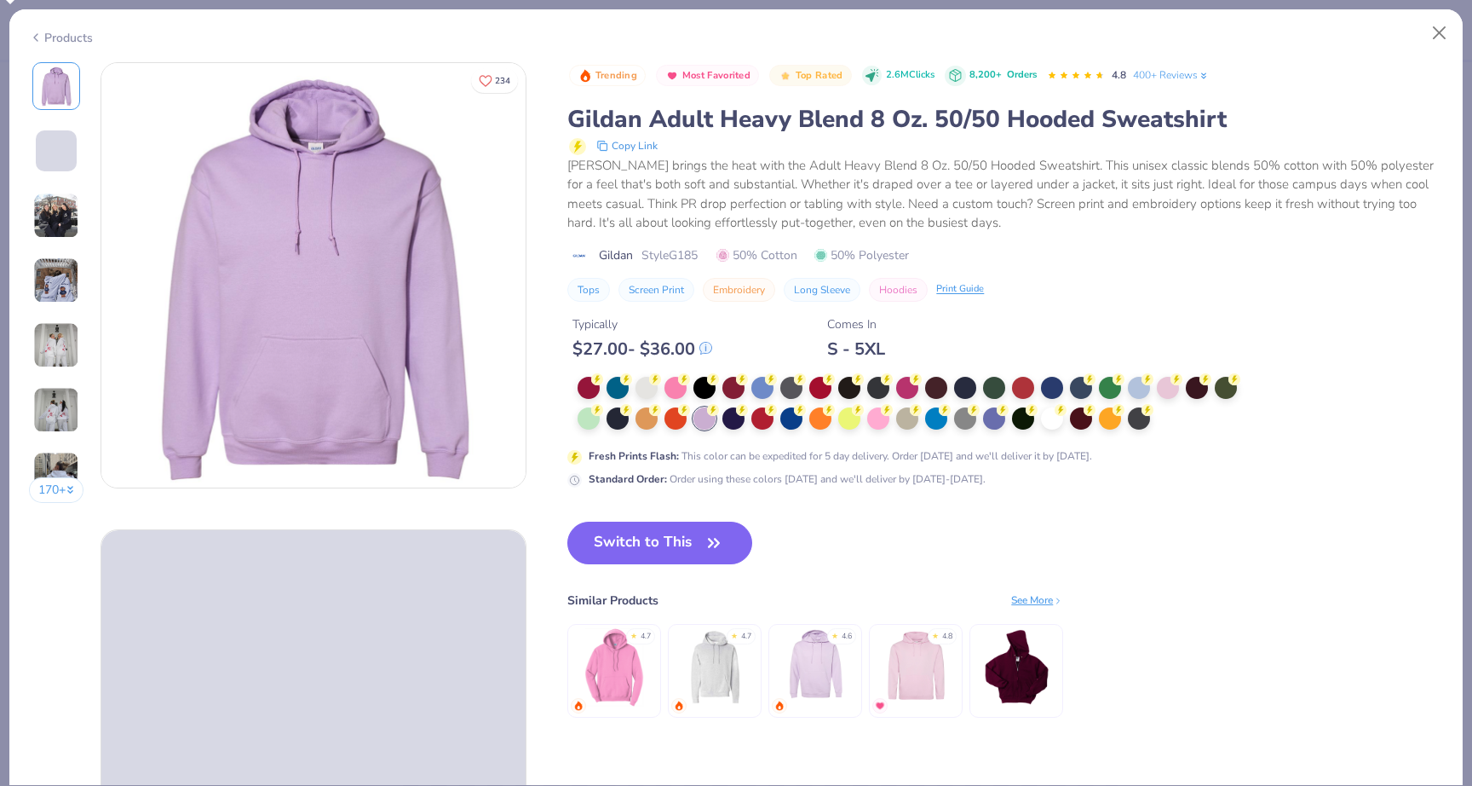
click at [780, 423] on div at bounding box center [913, 404] width 671 height 55
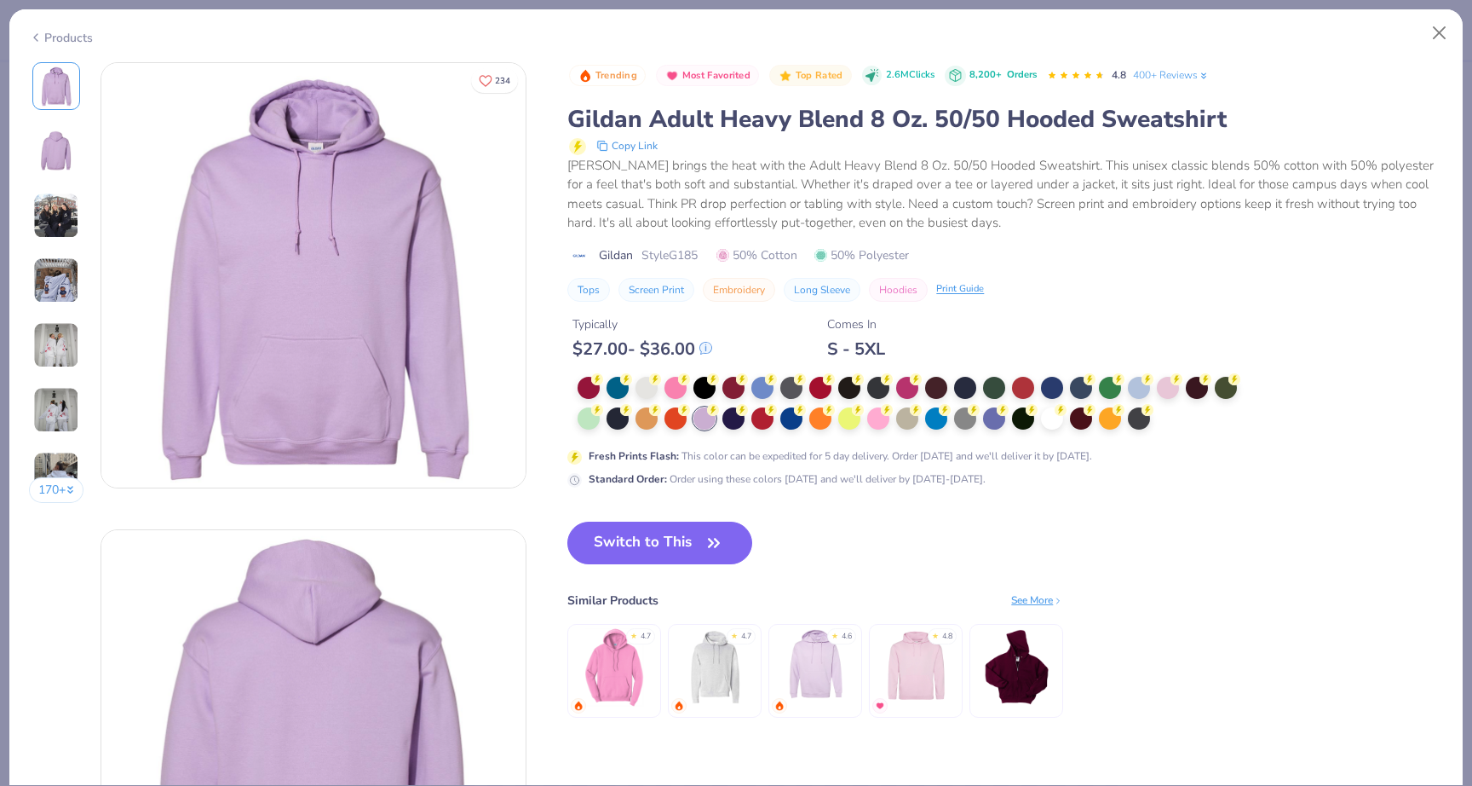
click at [807, 413] on div at bounding box center [913, 404] width 671 height 55
click at [805, 413] on icon at bounding box center [800, 408] width 12 height 12
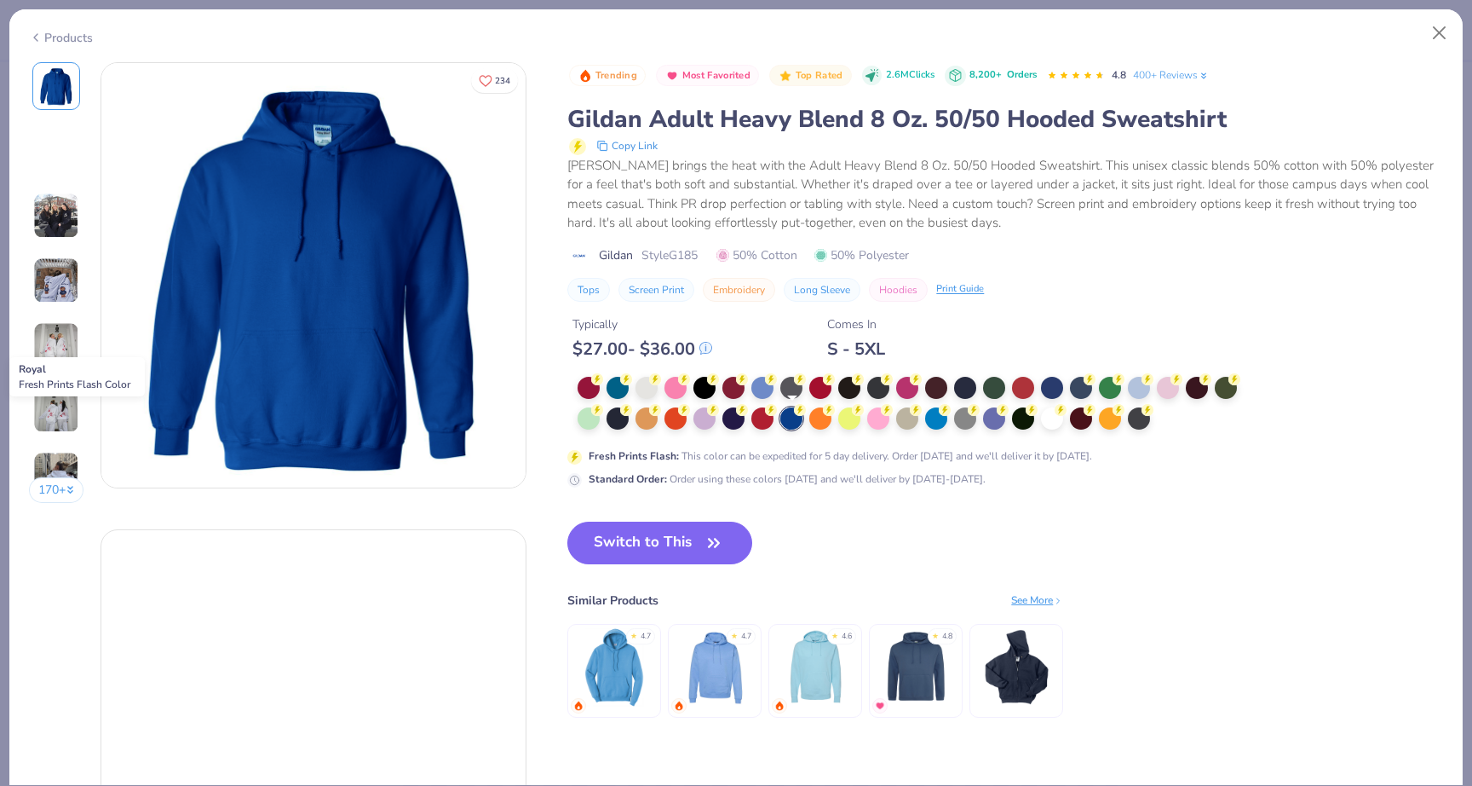
click at [797, 417] on div at bounding box center [791, 418] width 22 height 22
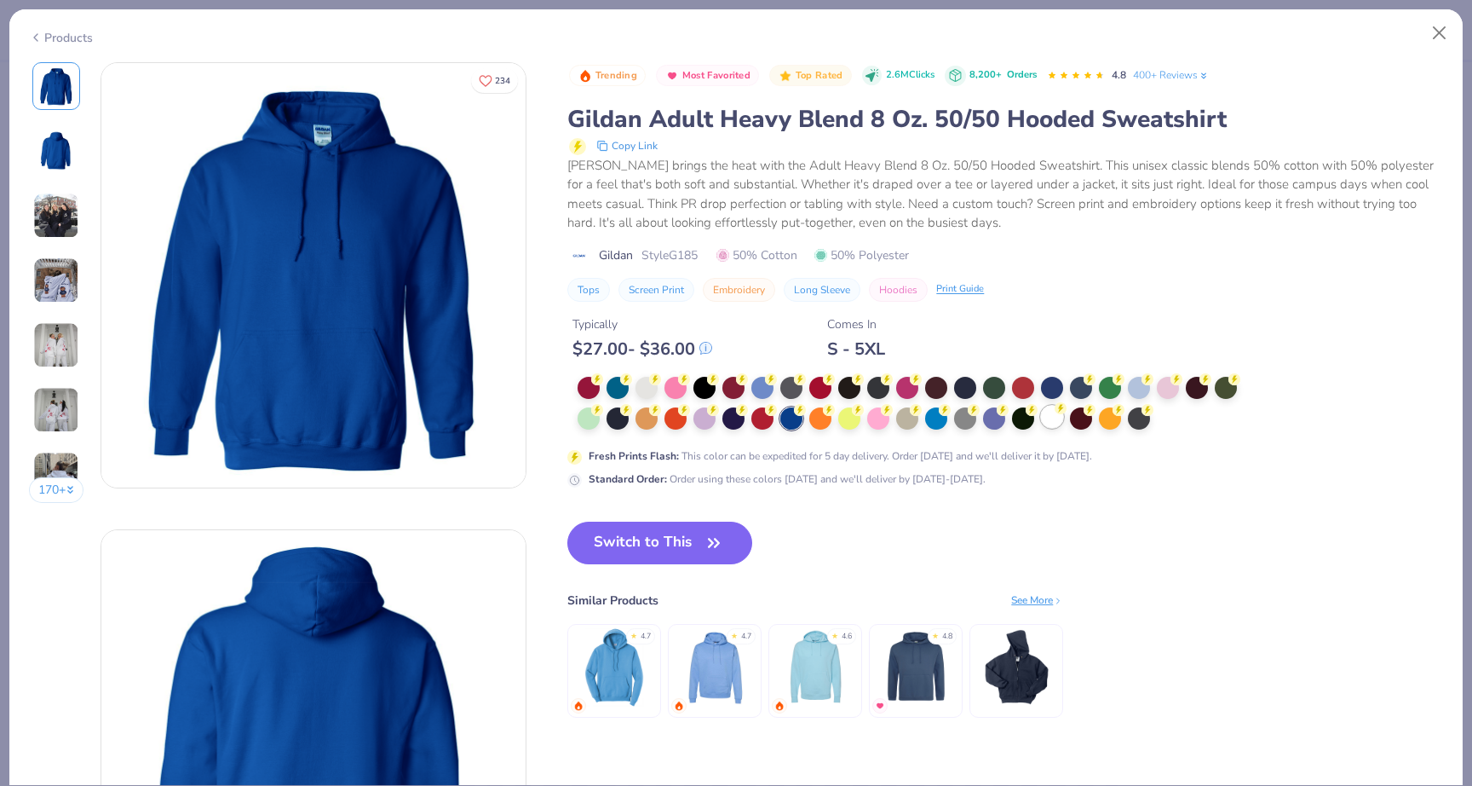
click at [1051, 417] on div at bounding box center [1052, 417] width 22 height 22
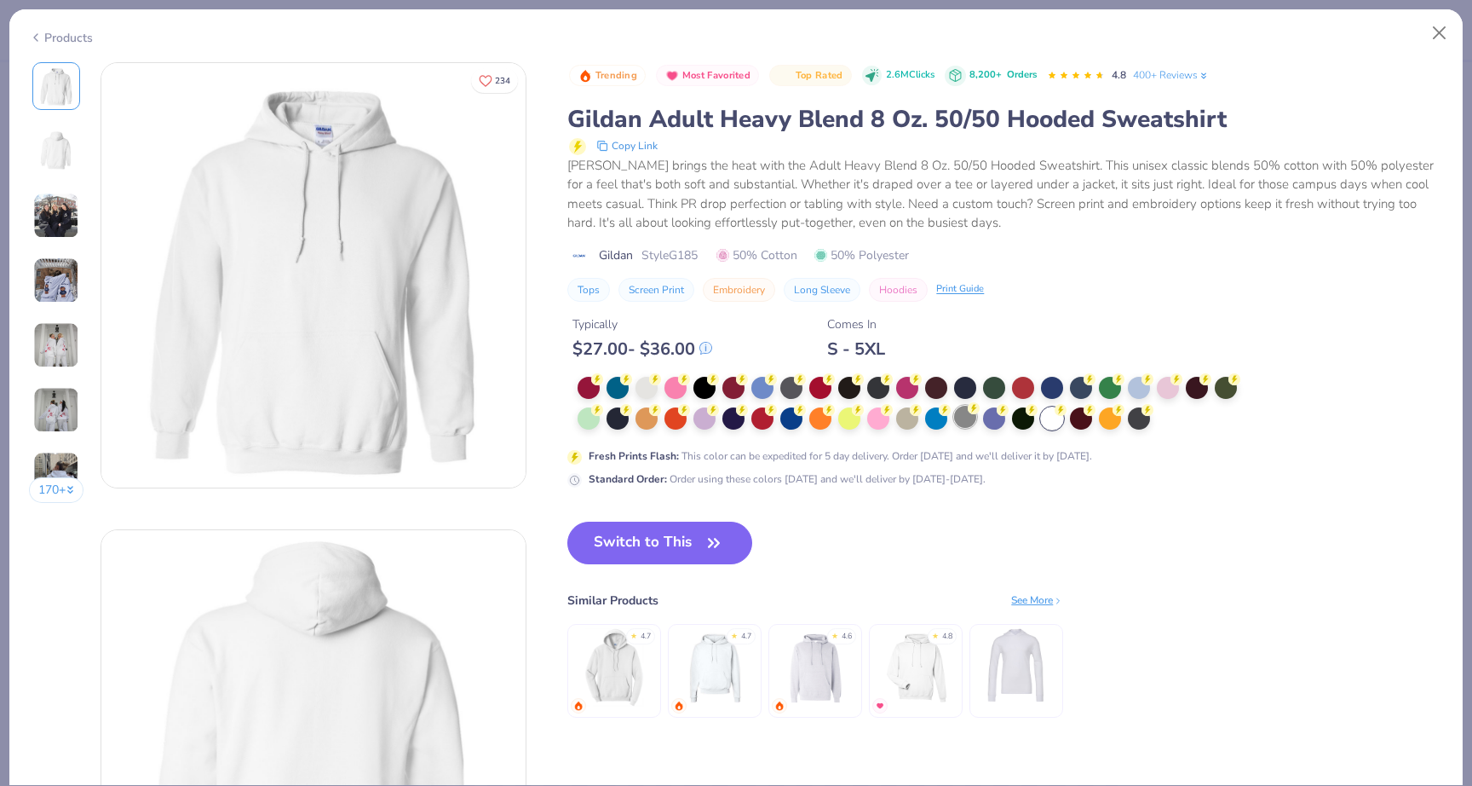
click at [966, 416] on div at bounding box center [965, 417] width 22 height 22
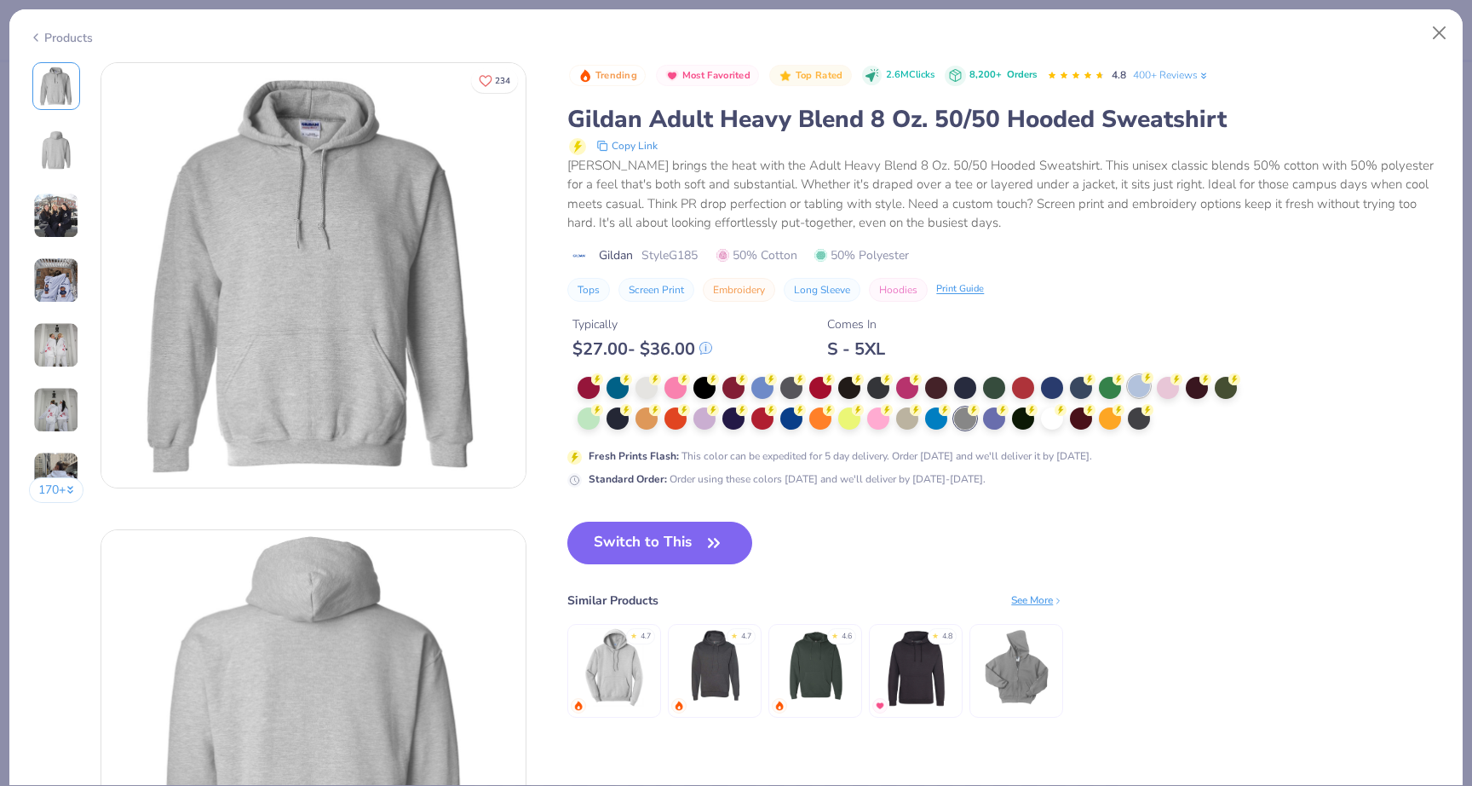
click at [1142, 388] on div at bounding box center [1139, 386] width 22 height 22
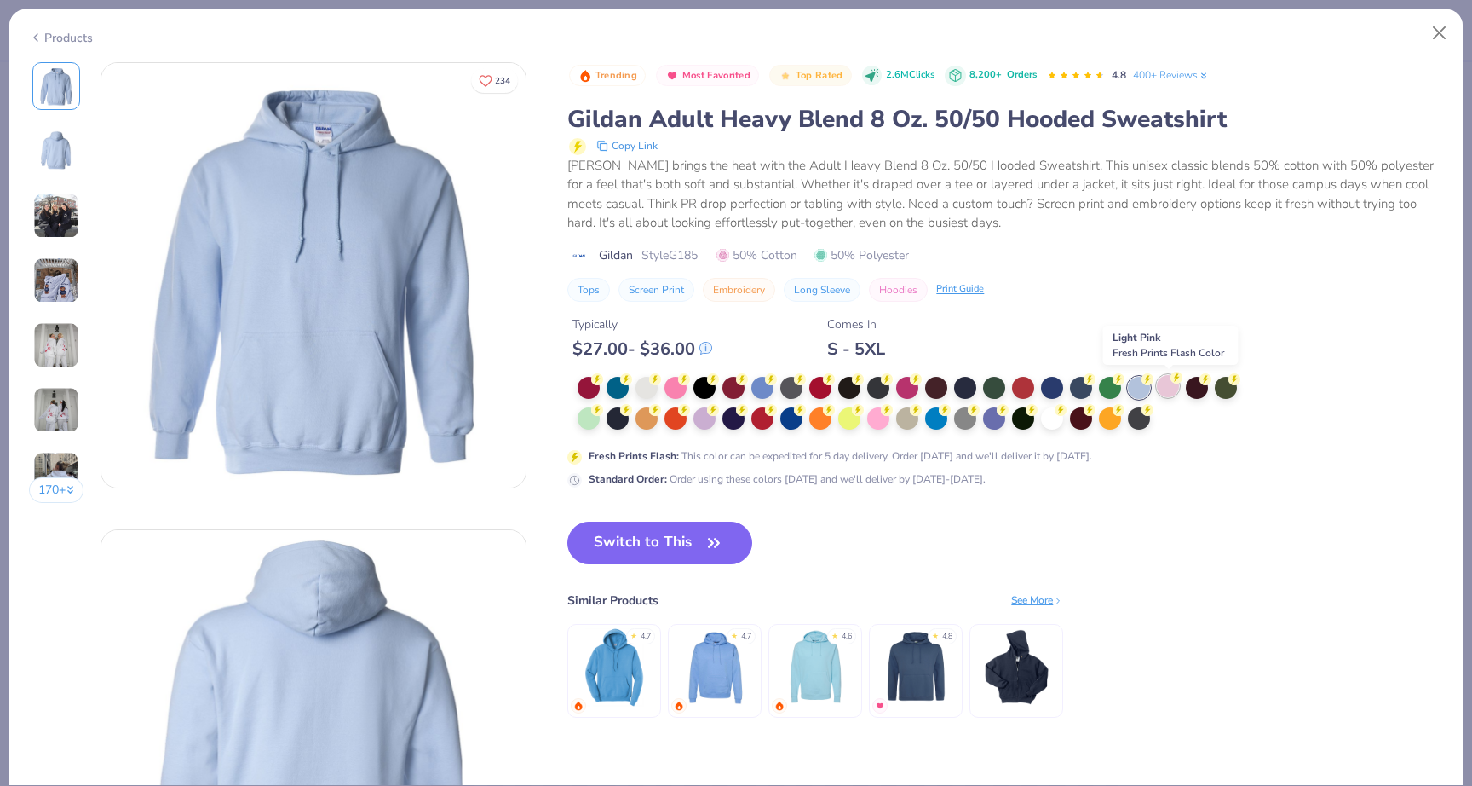
click at [1179, 384] on div at bounding box center [1168, 386] width 22 height 22
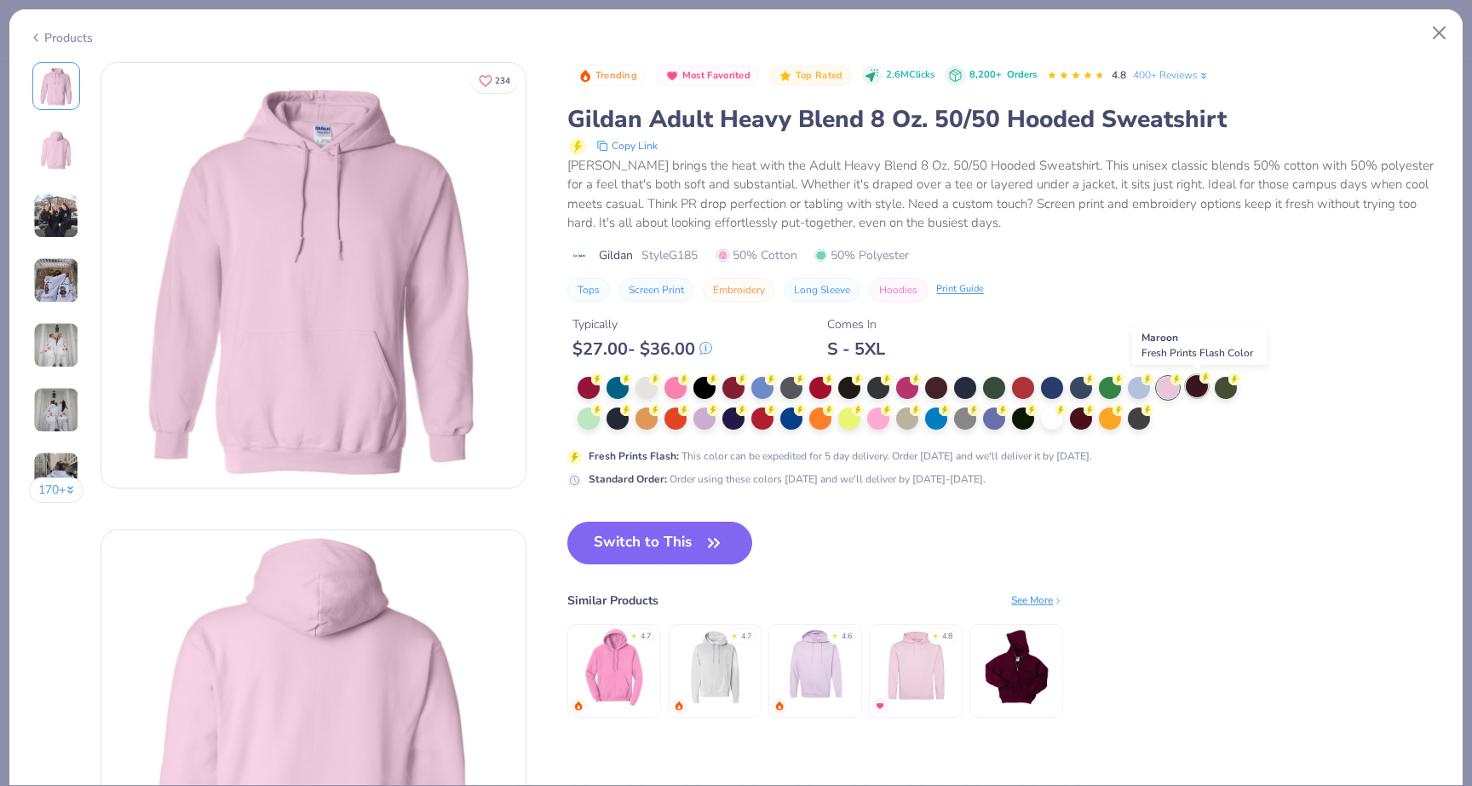
click at [1201, 384] on div at bounding box center [1197, 386] width 22 height 22
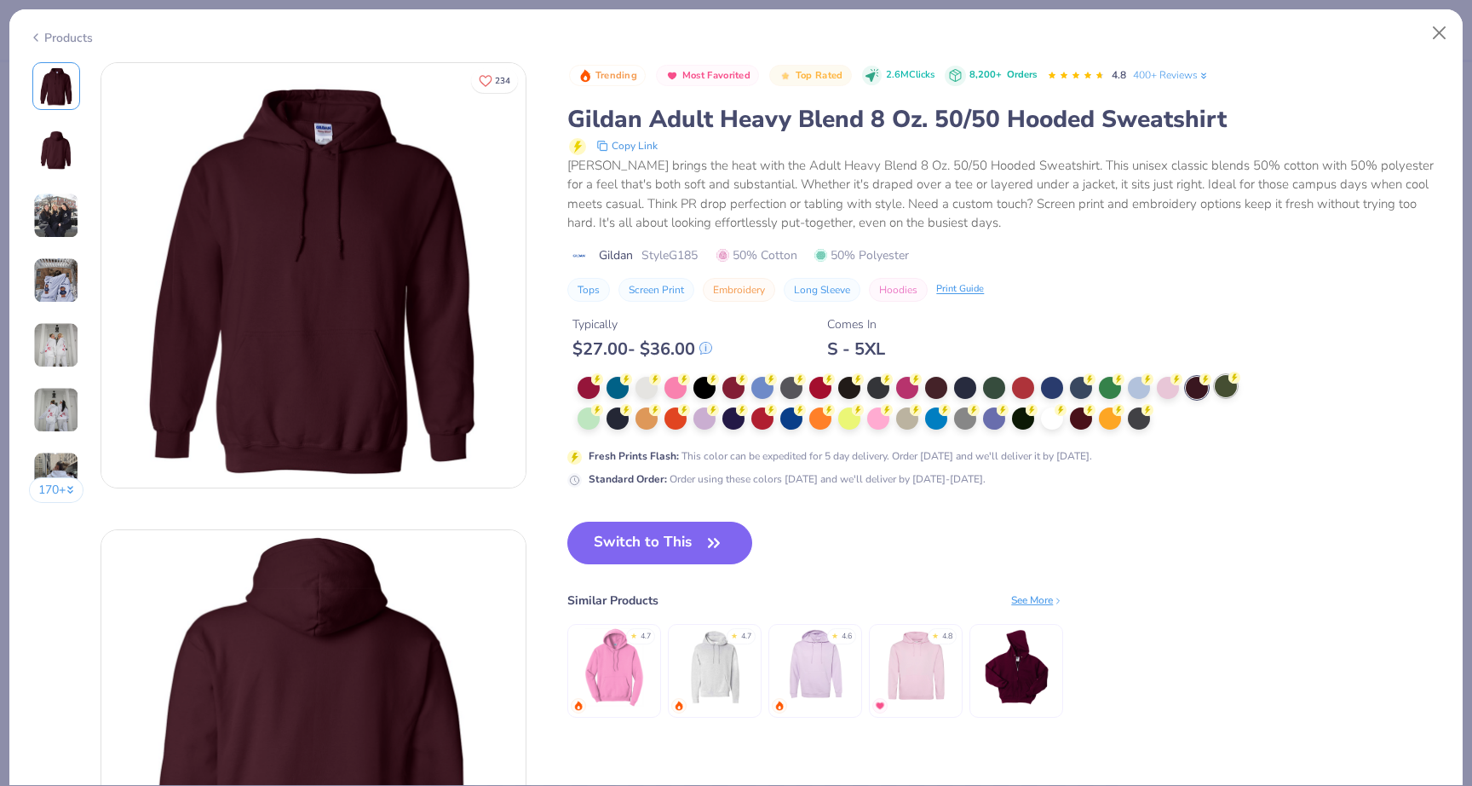
click at [1225, 384] on div at bounding box center [1226, 386] width 22 height 22
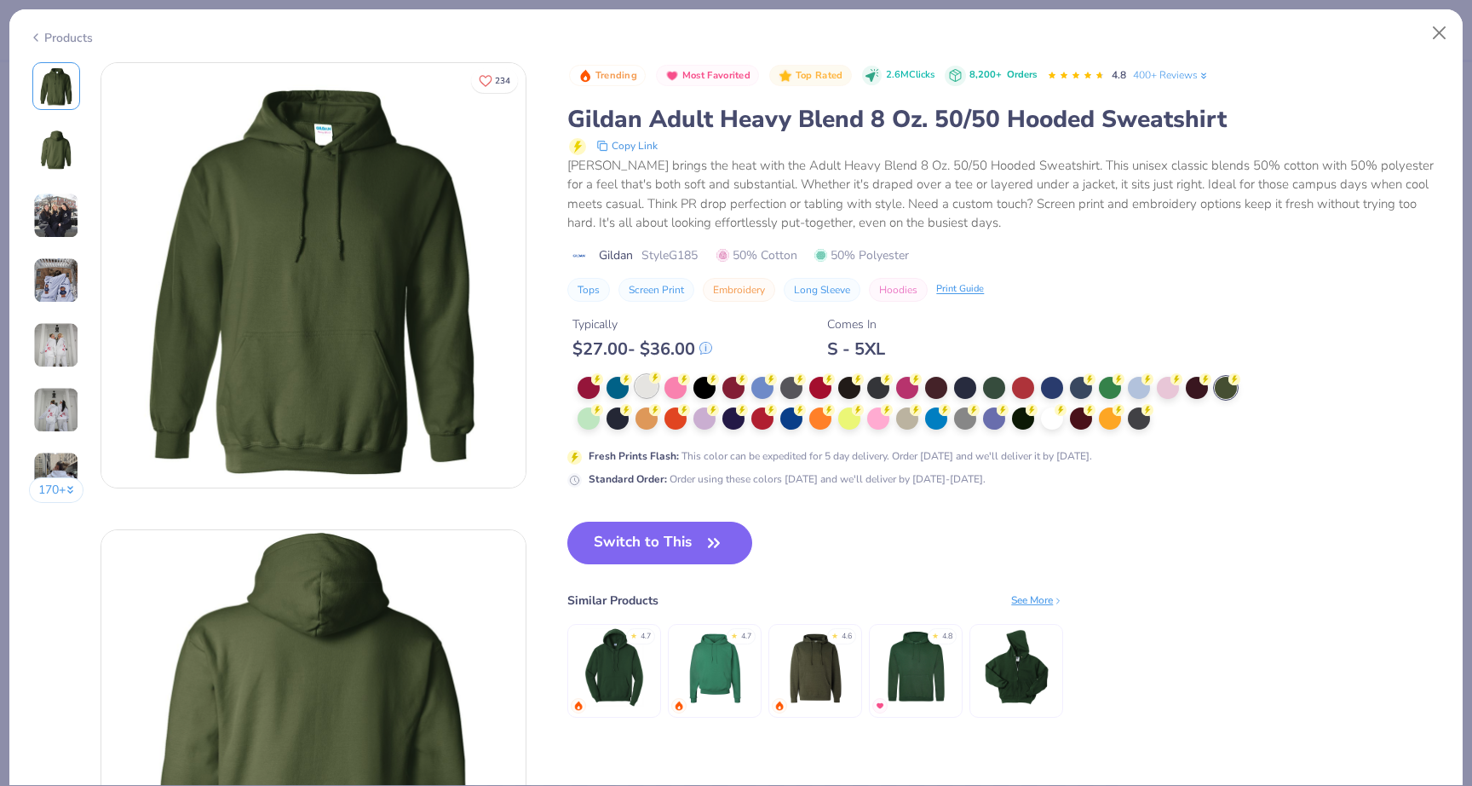
click at [649, 390] on div at bounding box center [647, 386] width 22 height 22
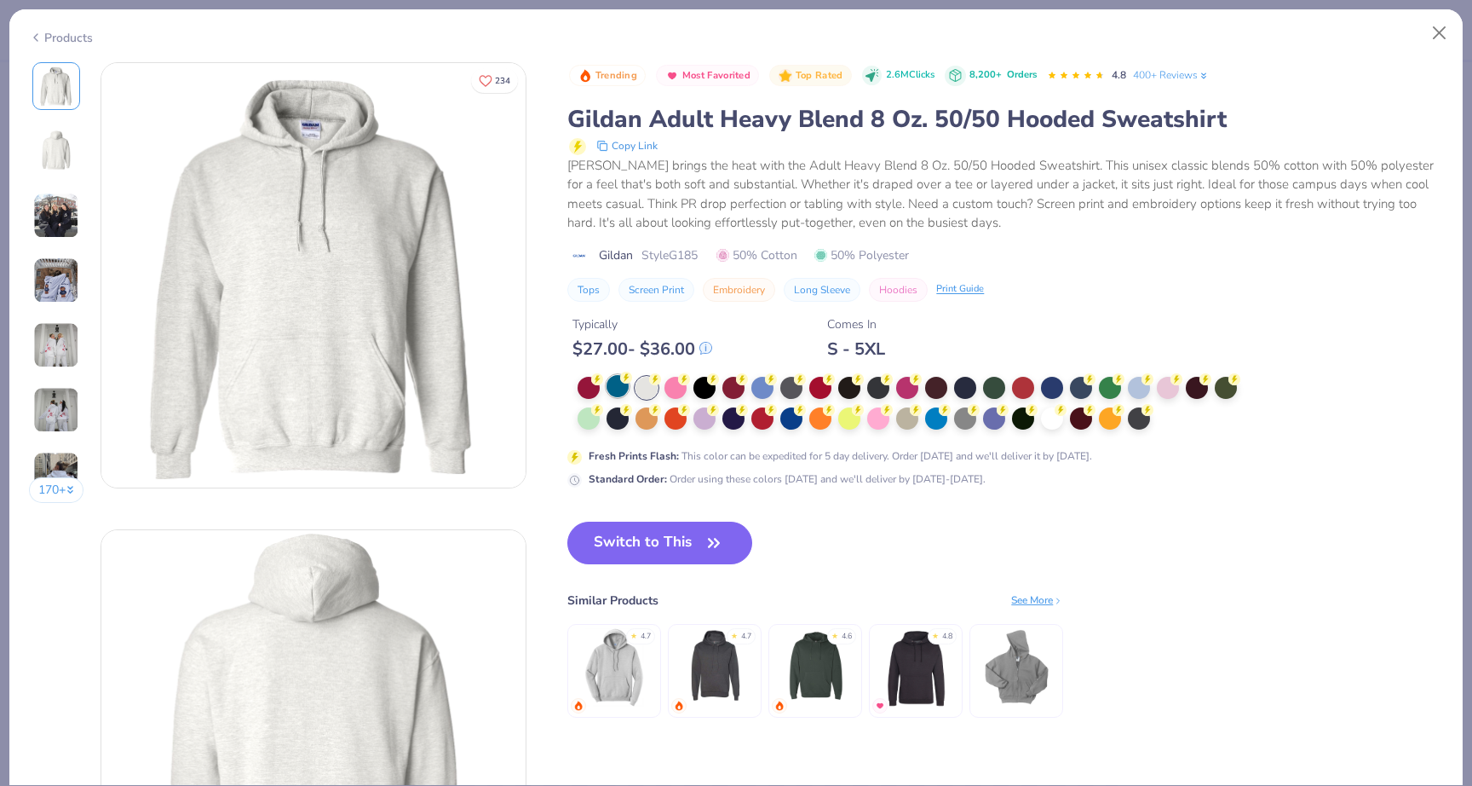
click at [612, 388] on div at bounding box center [618, 386] width 22 height 22
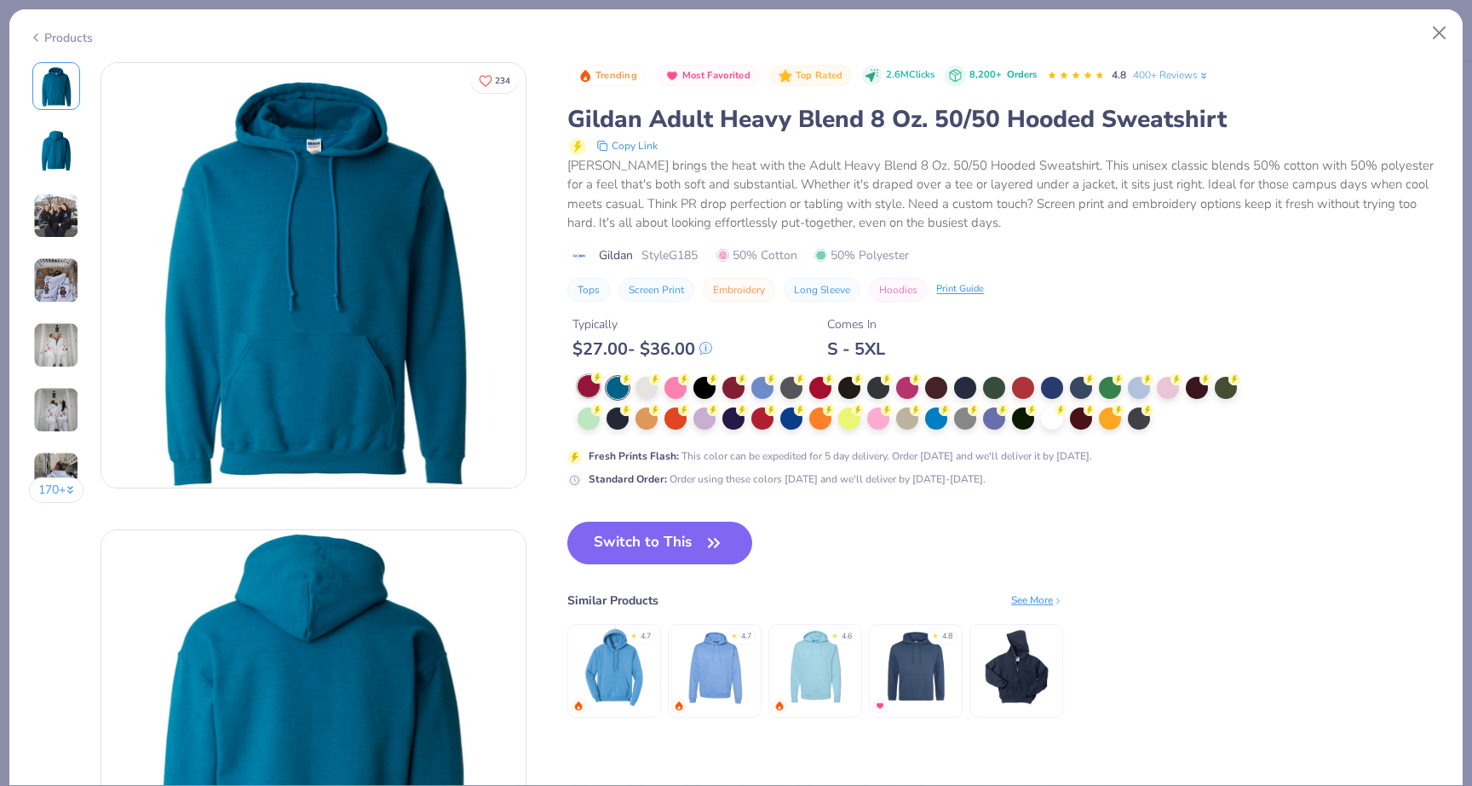
click at [587, 387] on div at bounding box center [589, 386] width 22 height 22
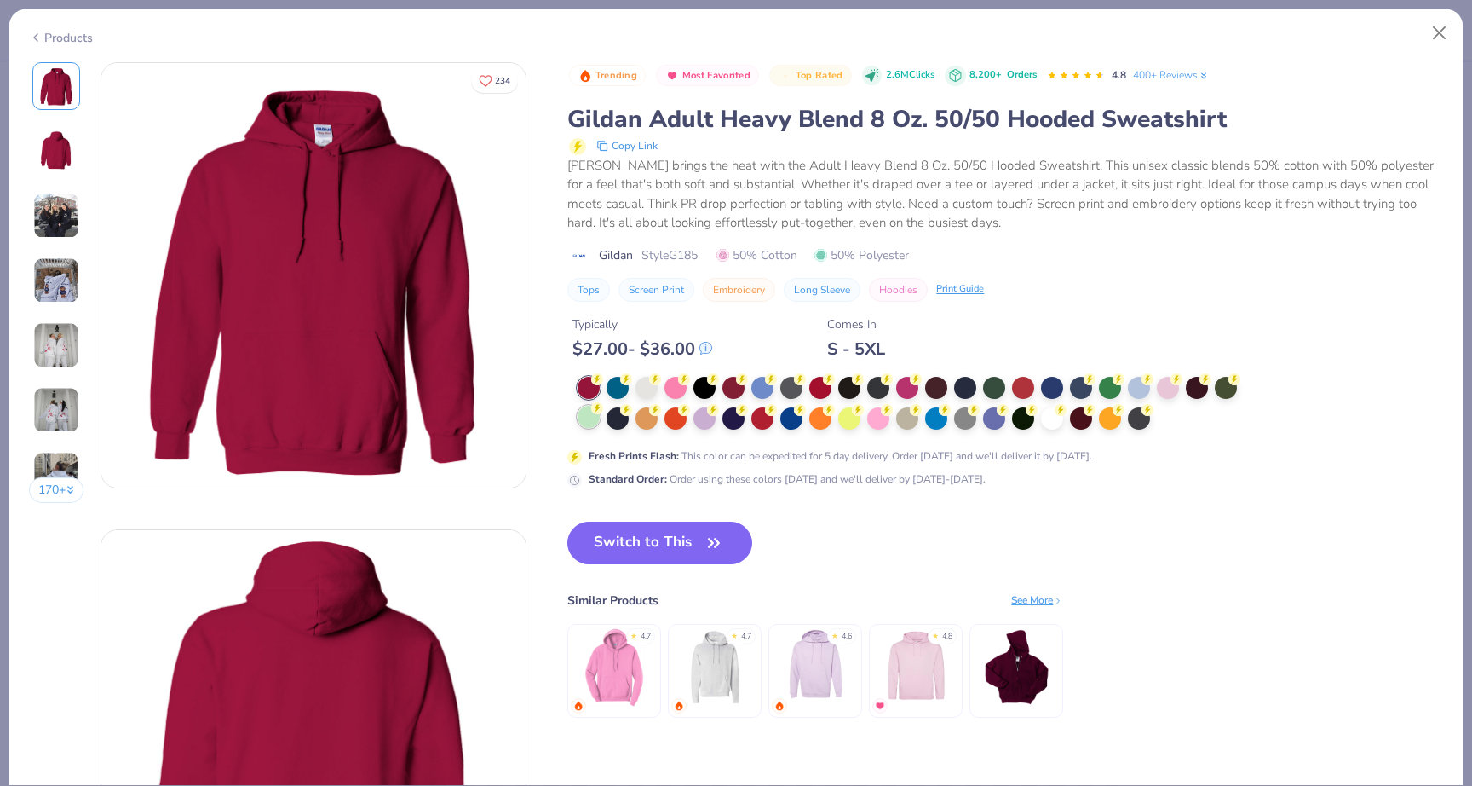
click at [588, 423] on div at bounding box center [589, 417] width 22 height 22
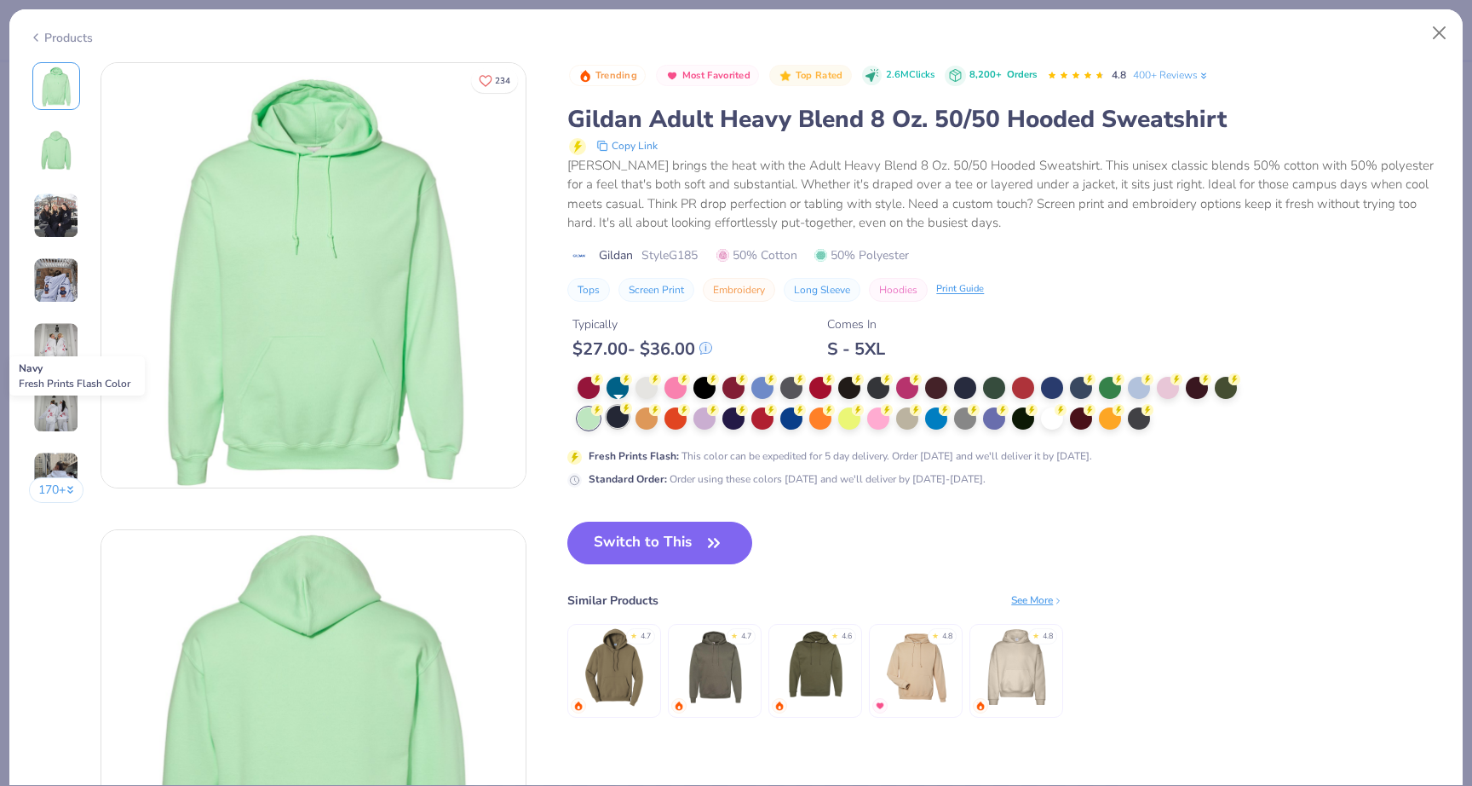
click at [619, 423] on div at bounding box center [618, 417] width 22 height 22
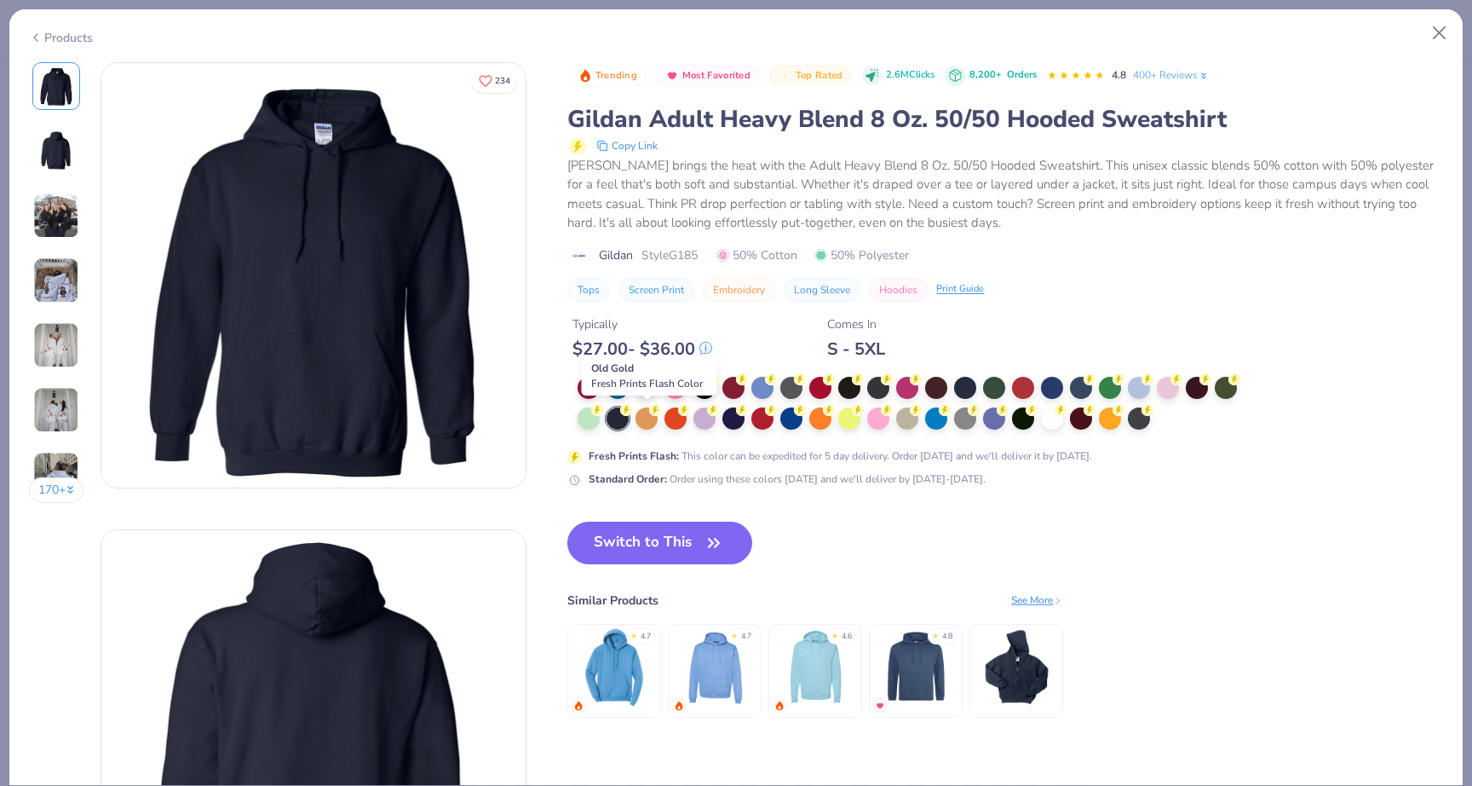
click at [628, 420] on div at bounding box center [618, 418] width 22 height 22
click at [636, 420] on div at bounding box center [647, 417] width 22 height 22
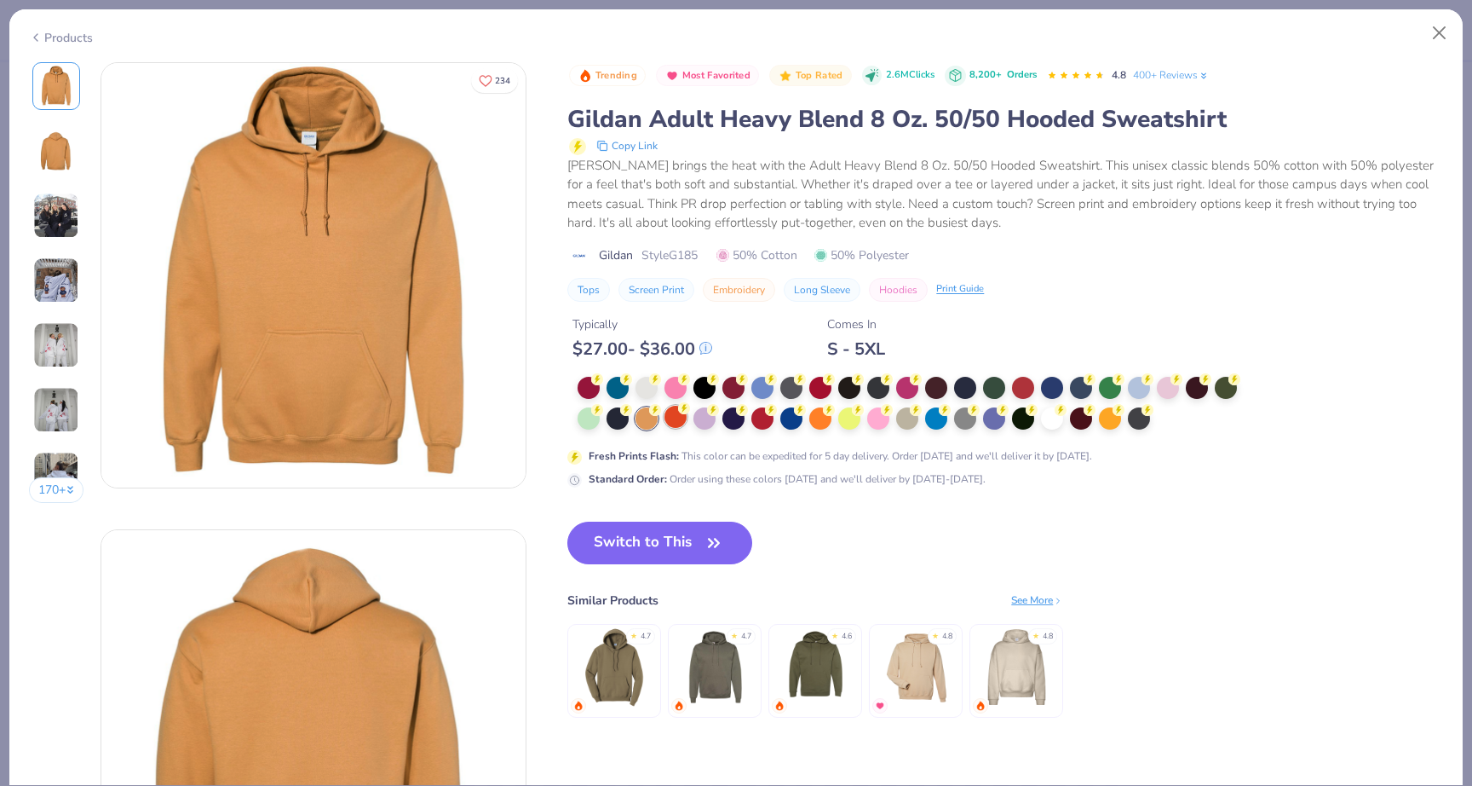
click at [670, 414] on div at bounding box center [676, 417] width 22 height 22
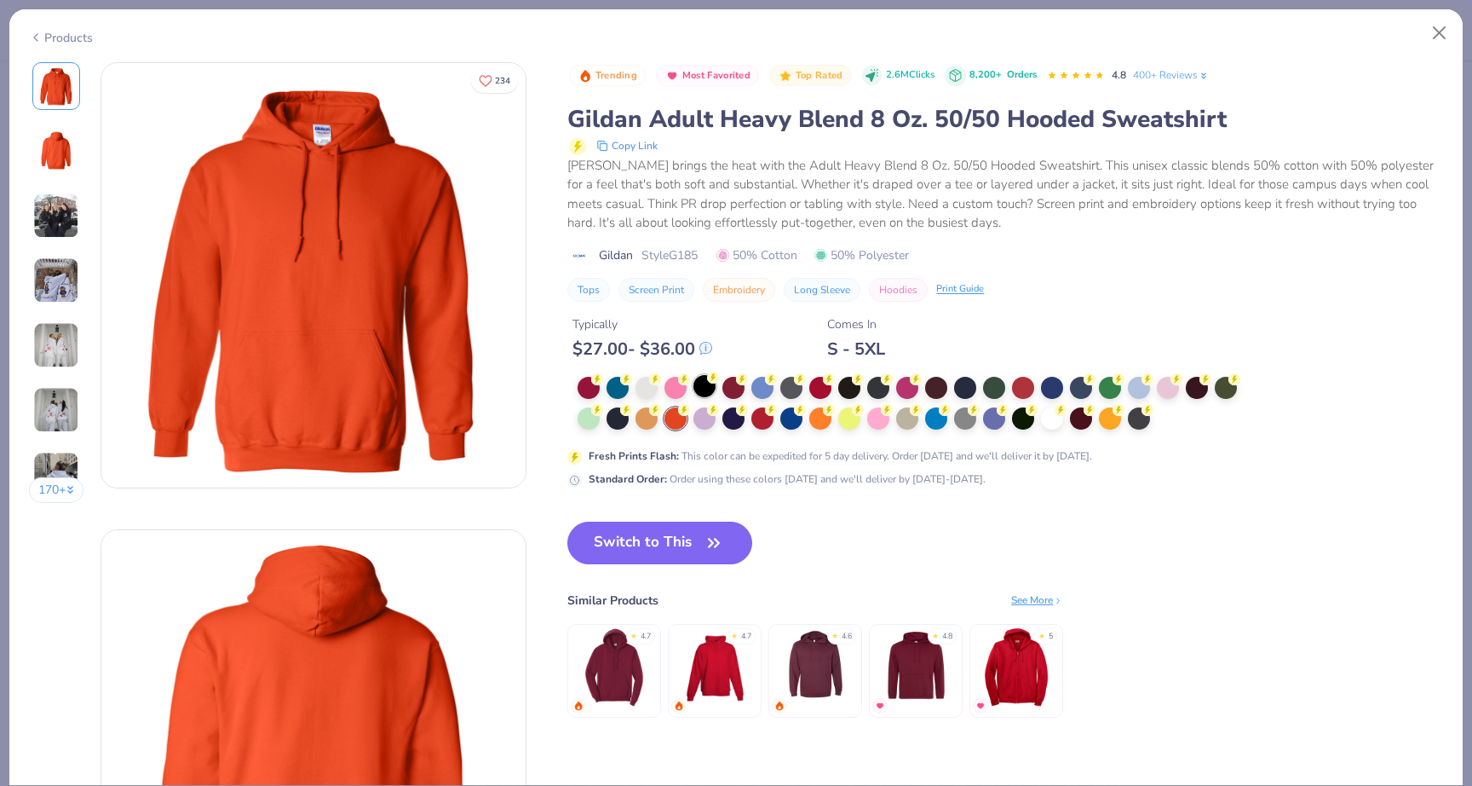
click at [708, 383] on div at bounding box center [705, 386] width 22 height 22
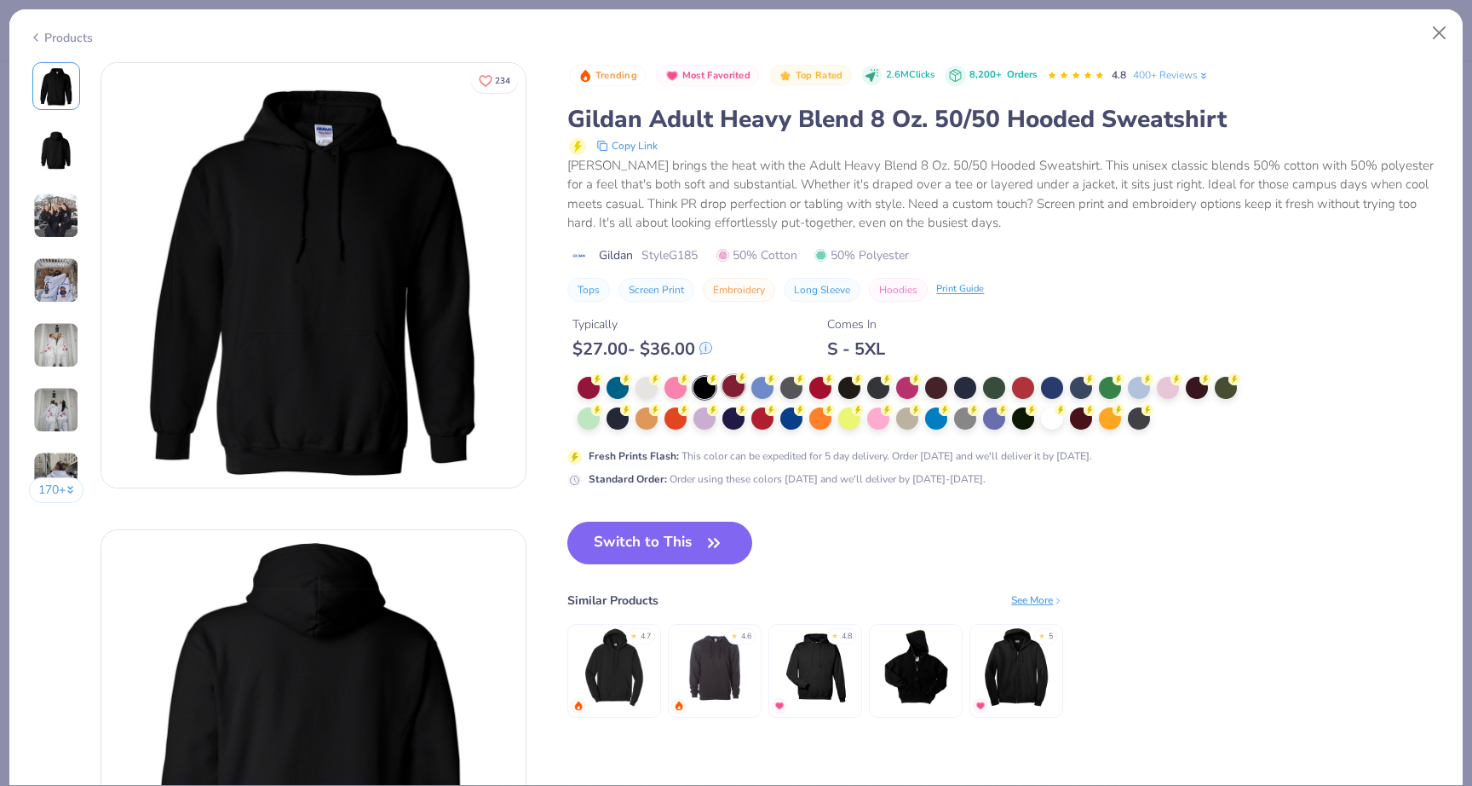
click at [735, 388] on div at bounding box center [734, 386] width 22 height 22
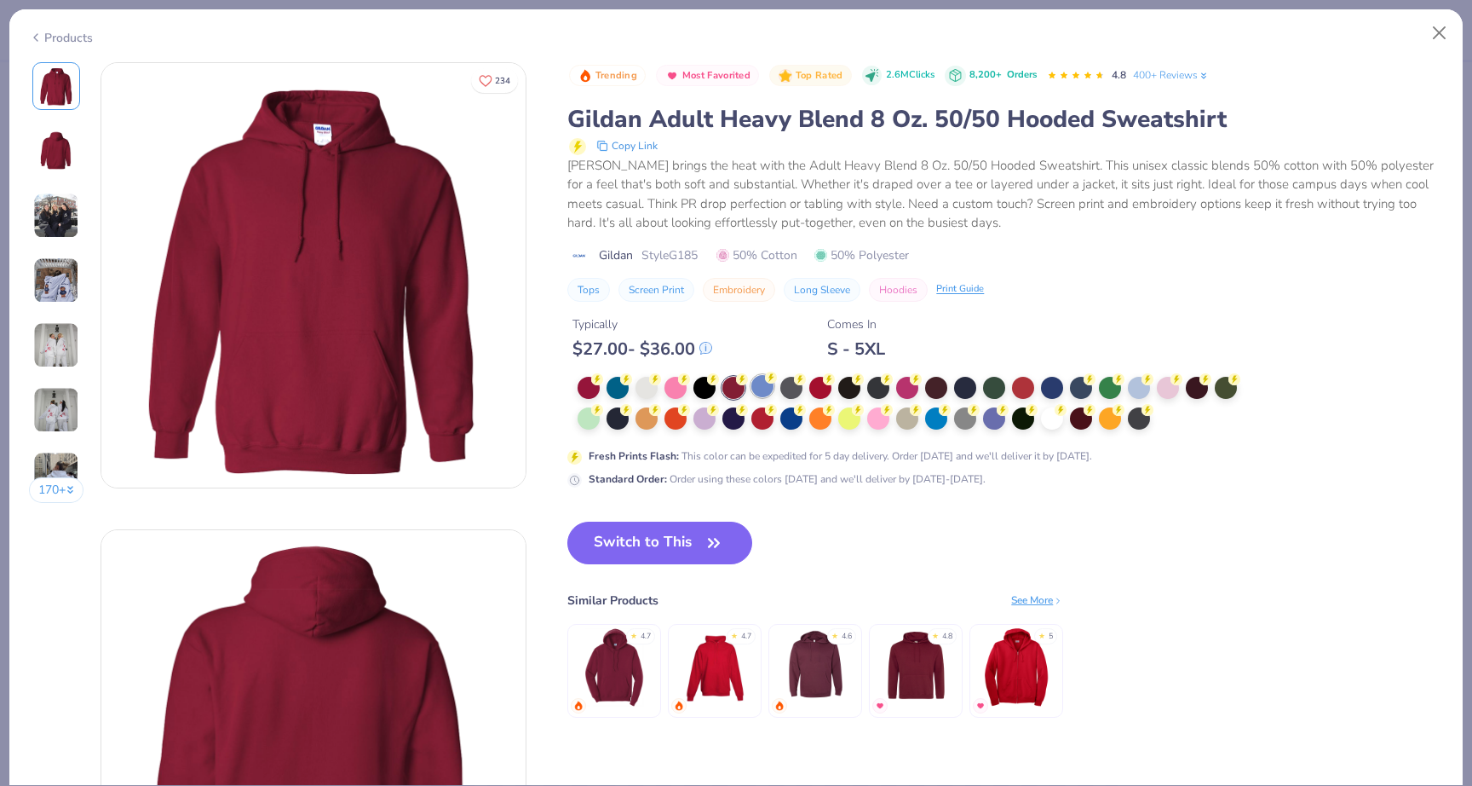
click at [763, 393] on div at bounding box center [762, 386] width 22 height 22
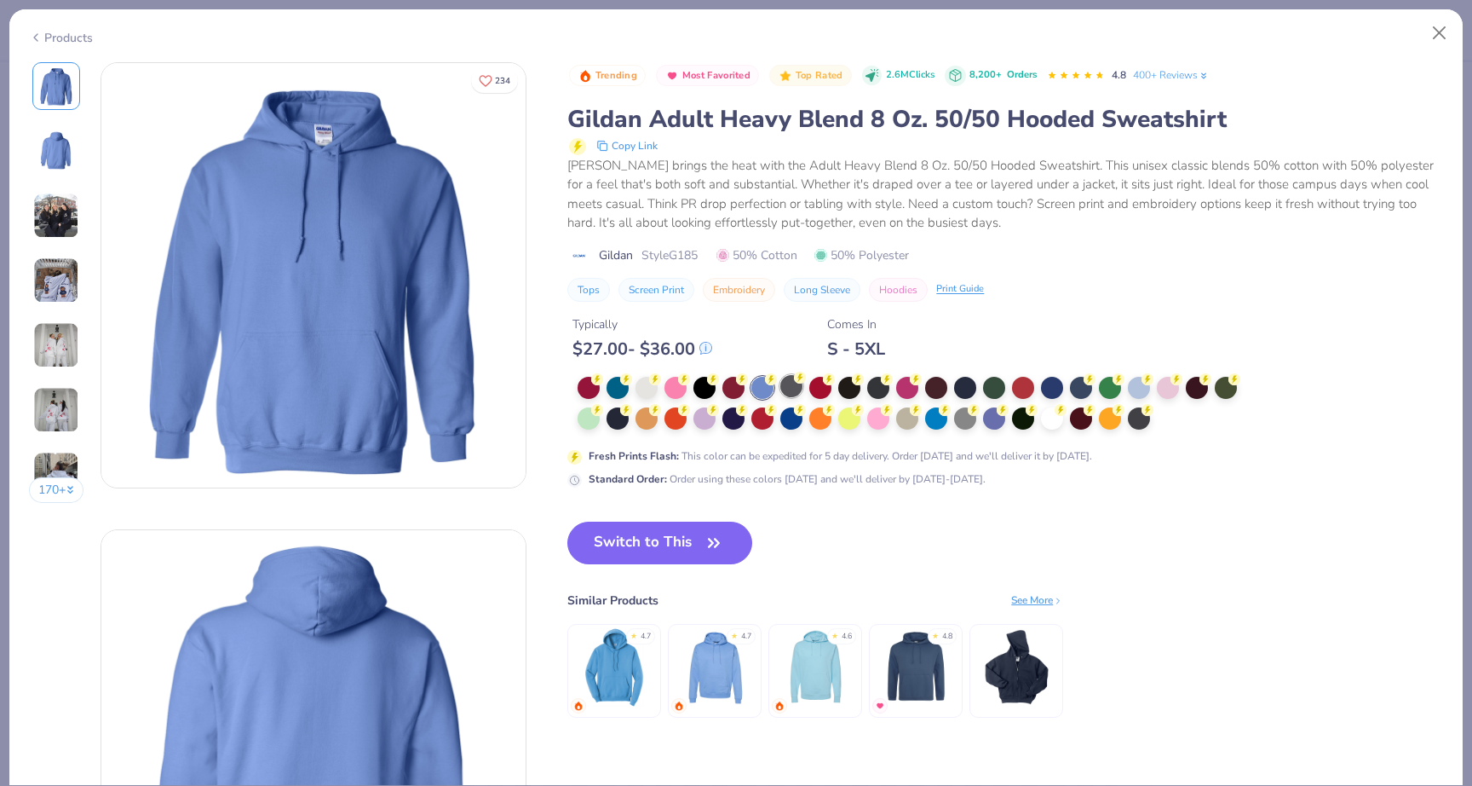
click at [800, 381] on circle at bounding box center [800, 377] width 12 height 12
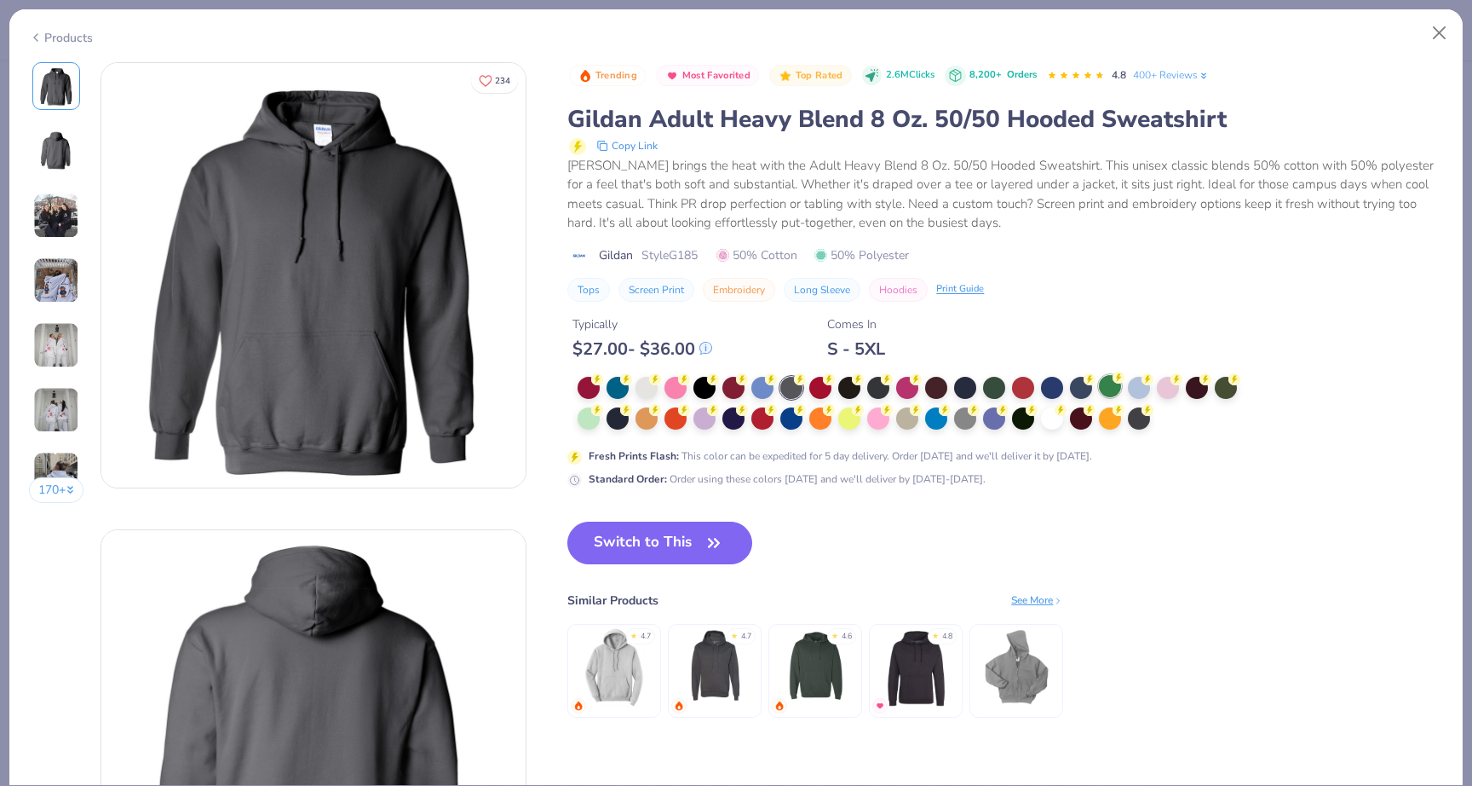
click at [1105, 384] on div at bounding box center [1110, 386] width 22 height 22
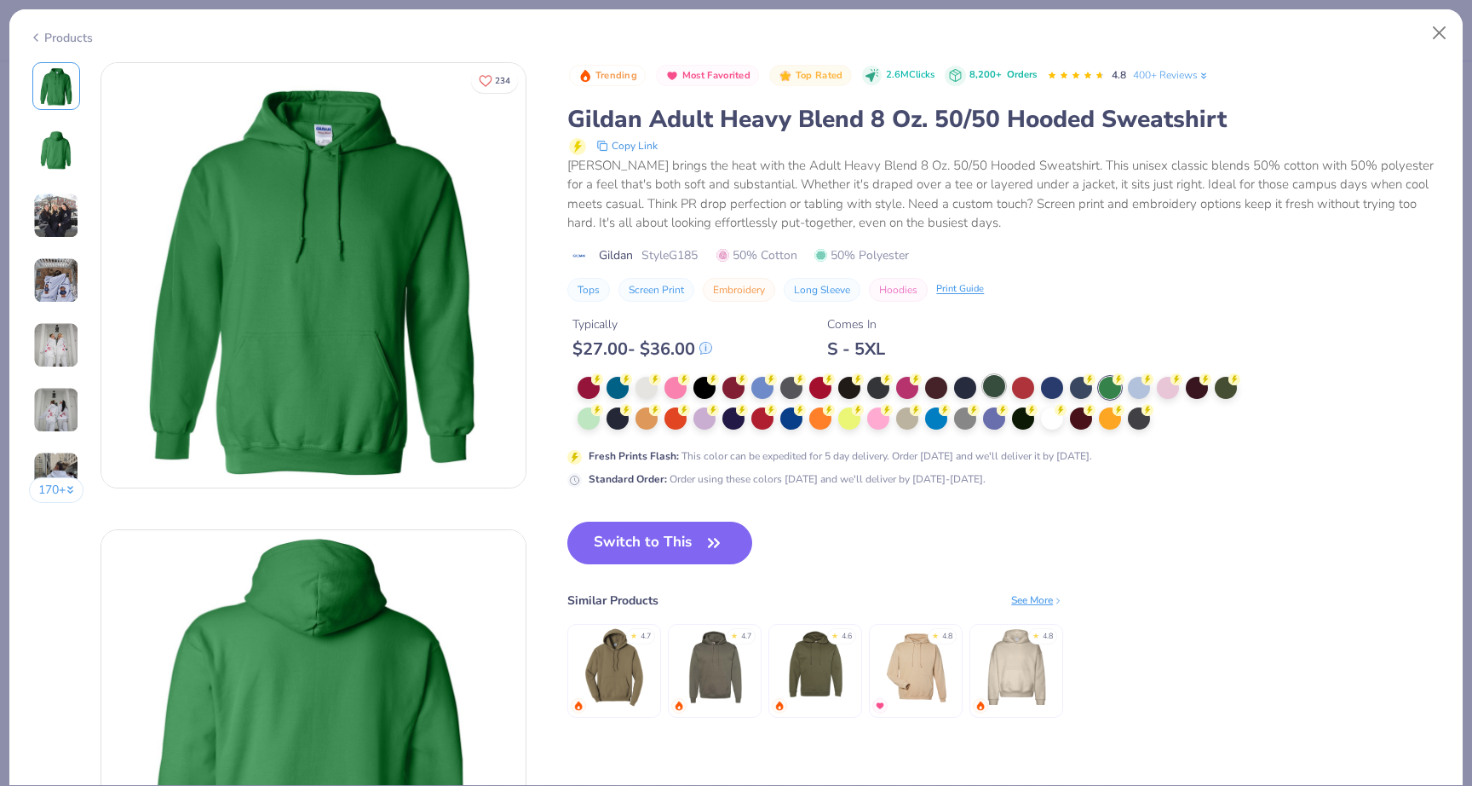
click at [992, 389] on div at bounding box center [994, 386] width 22 height 22
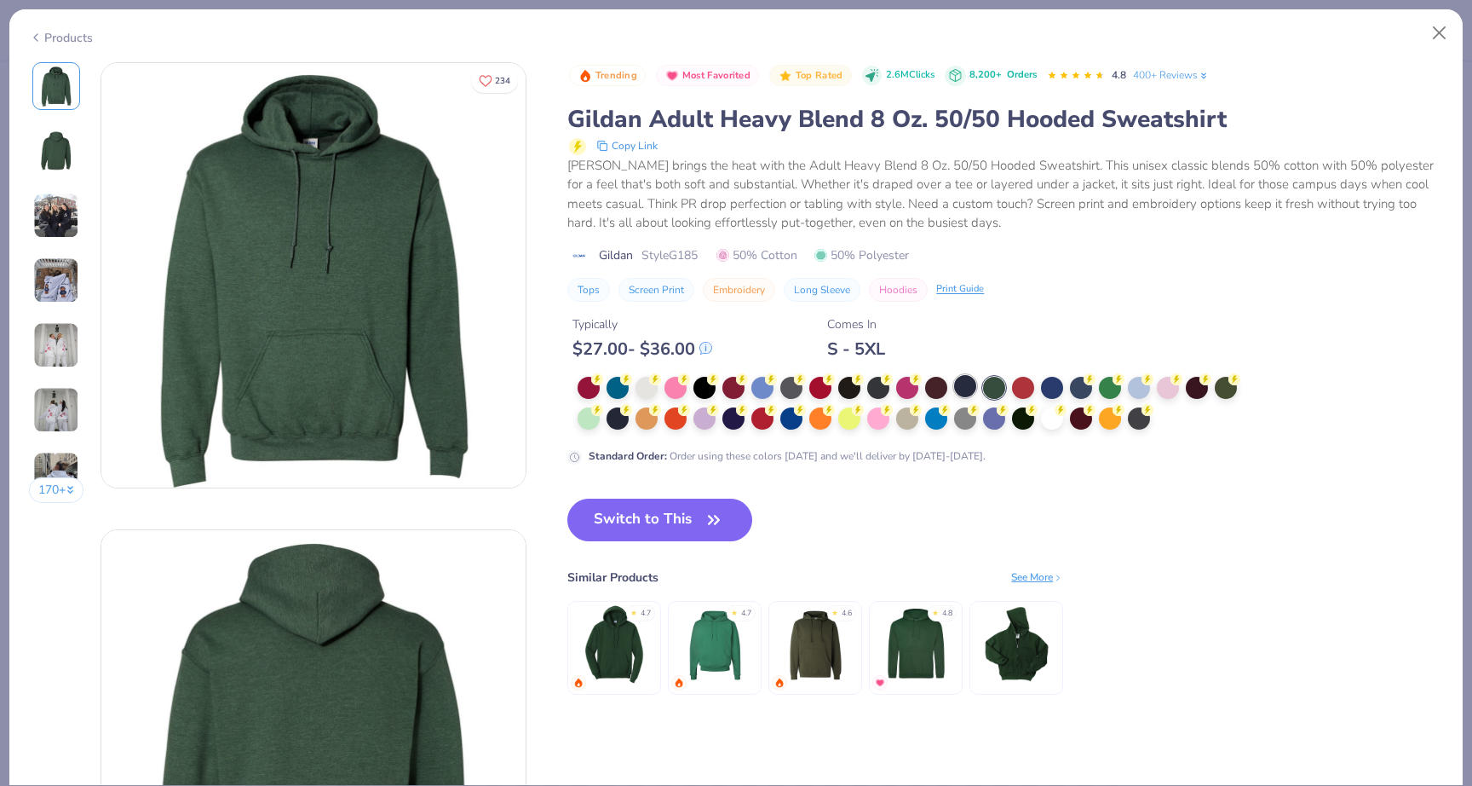
click at [964, 396] on div at bounding box center [965, 386] width 22 height 22
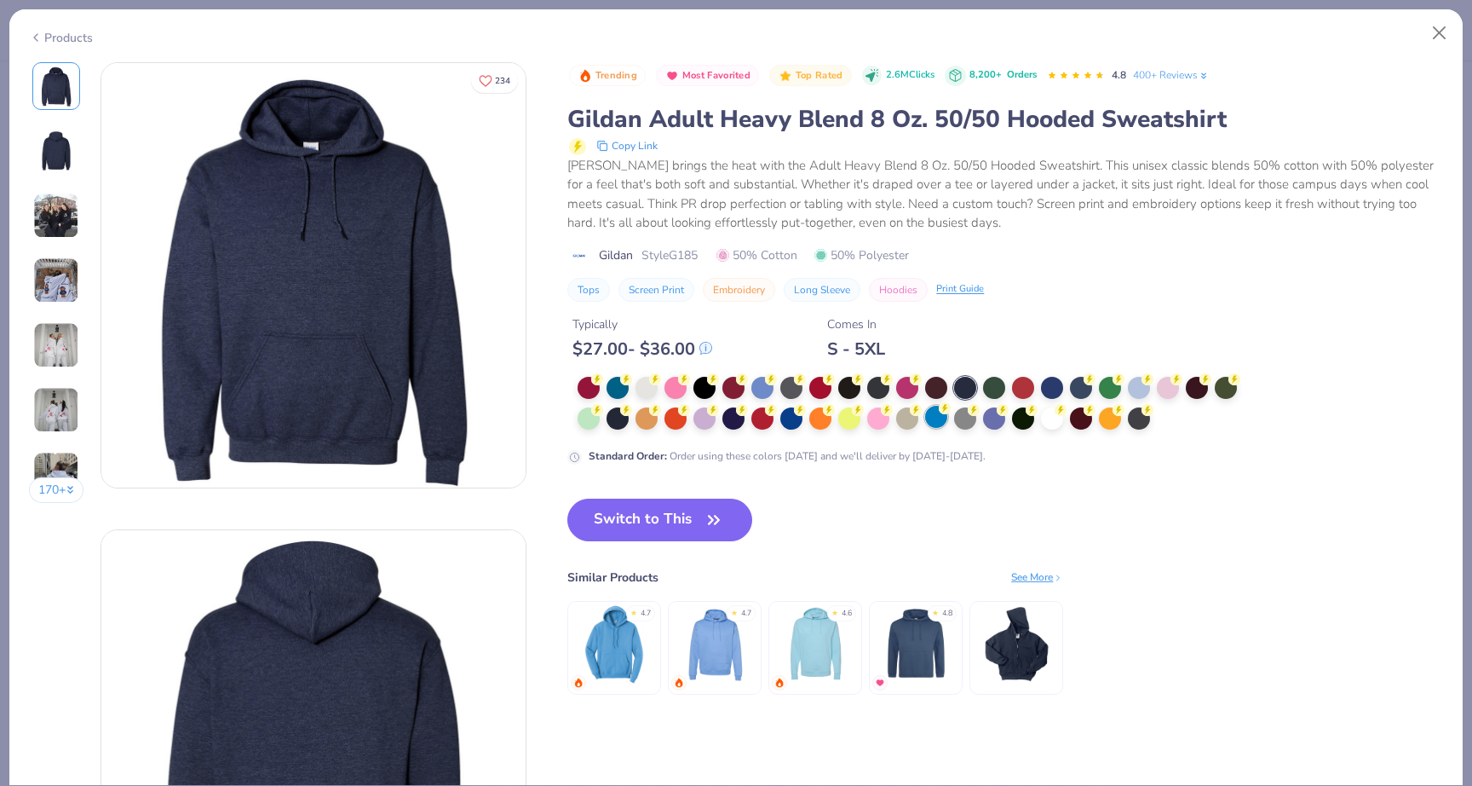
click at [939, 408] on icon at bounding box center [945, 408] width 12 height 12
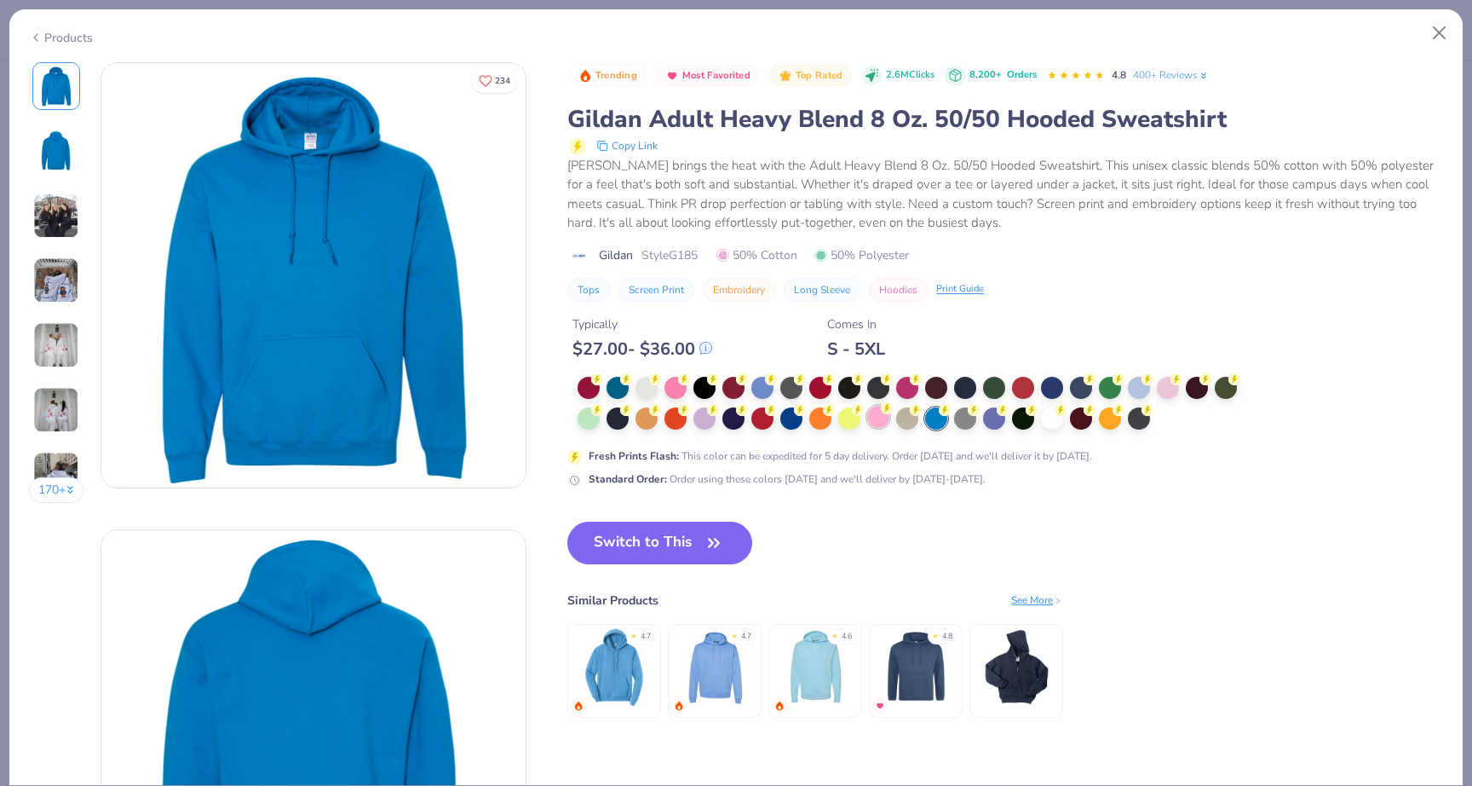
click at [877, 423] on div at bounding box center [878, 417] width 22 height 22
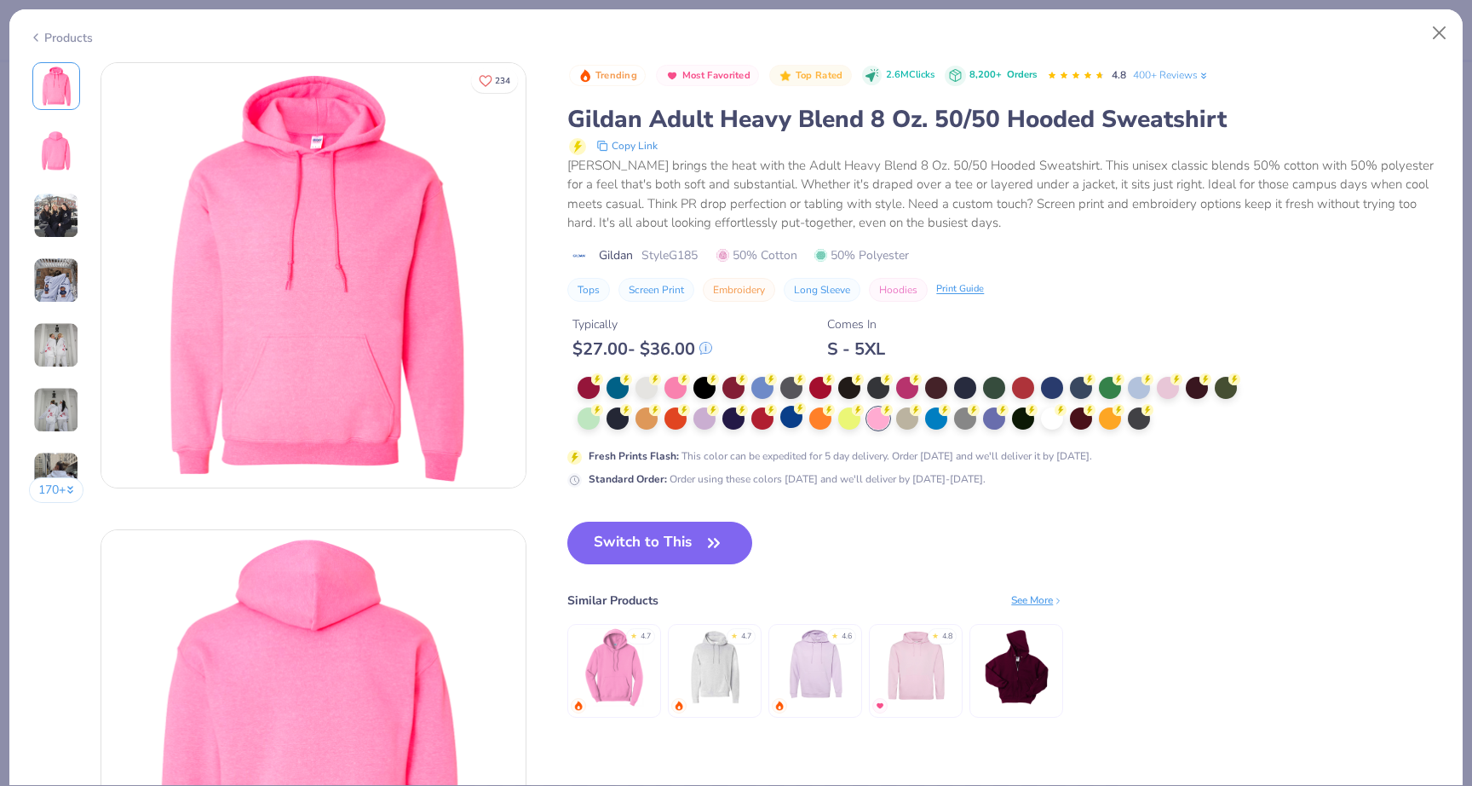
click at [781, 427] on div at bounding box center [791, 417] width 22 height 22
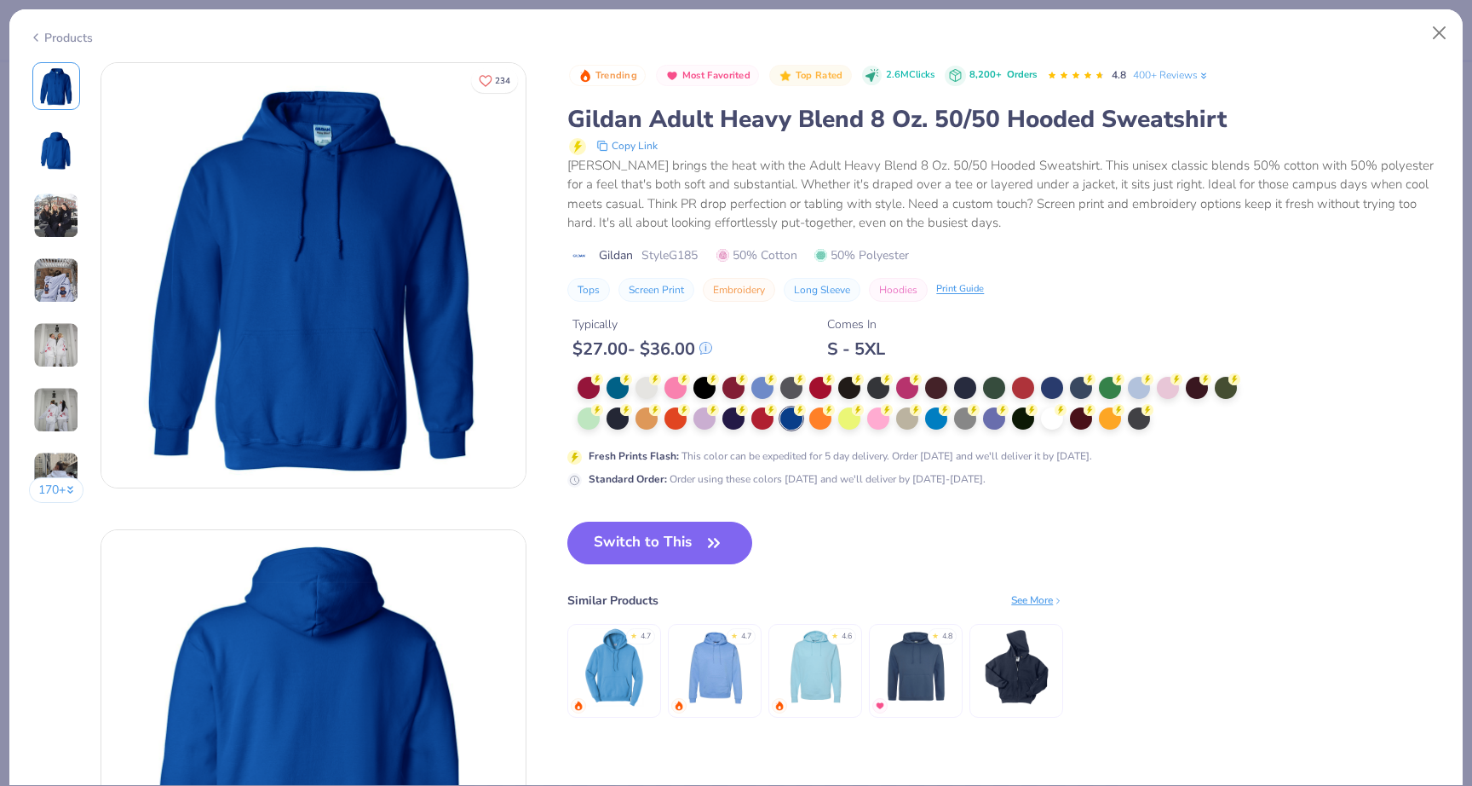
click at [691, 389] on div at bounding box center [913, 404] width 671 height 55
click at [678, 389] on div at bounding box center [676, 386] width 22 height 22
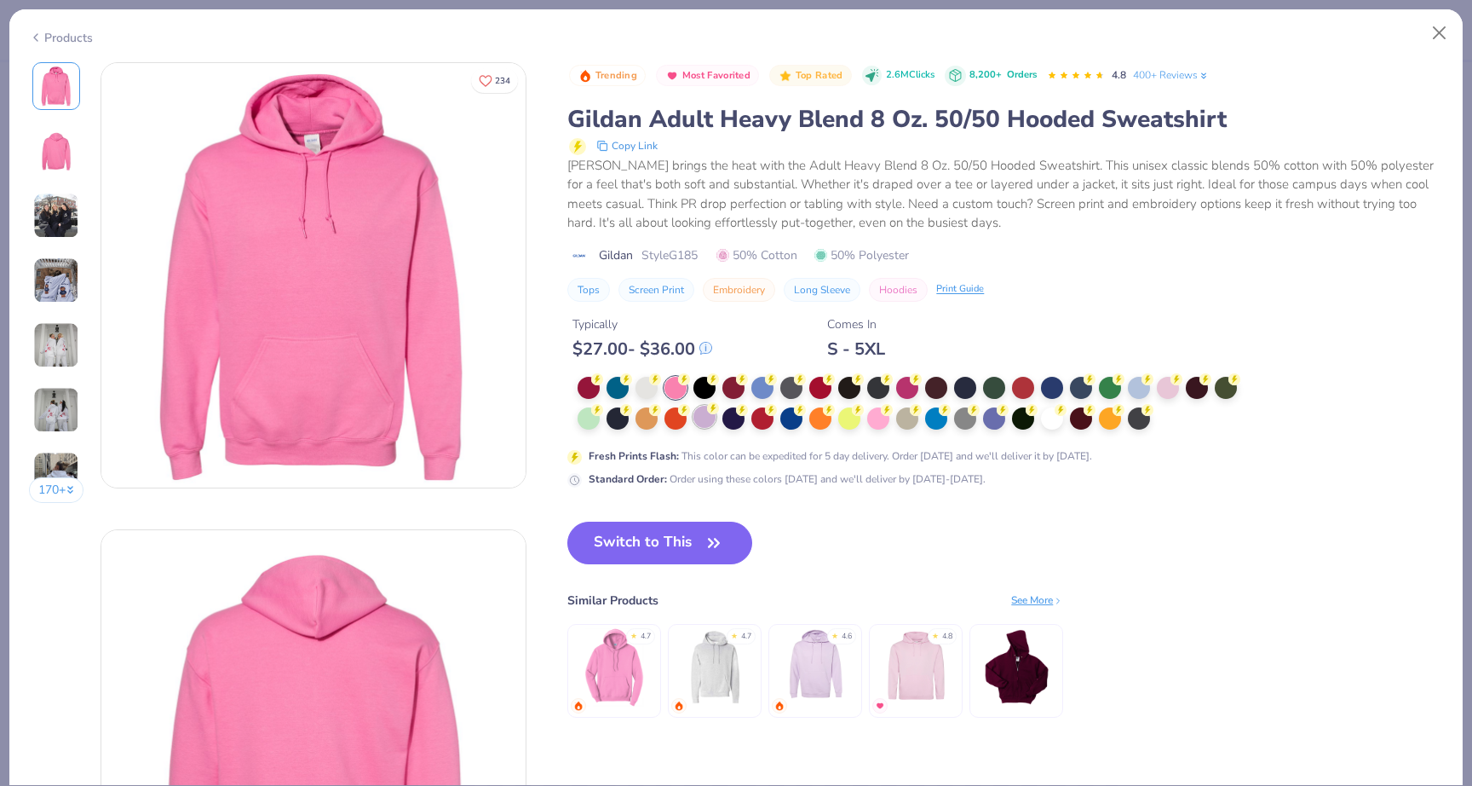
click at [705, 417] on div at bounding box center [705, 417] width 22 height 22
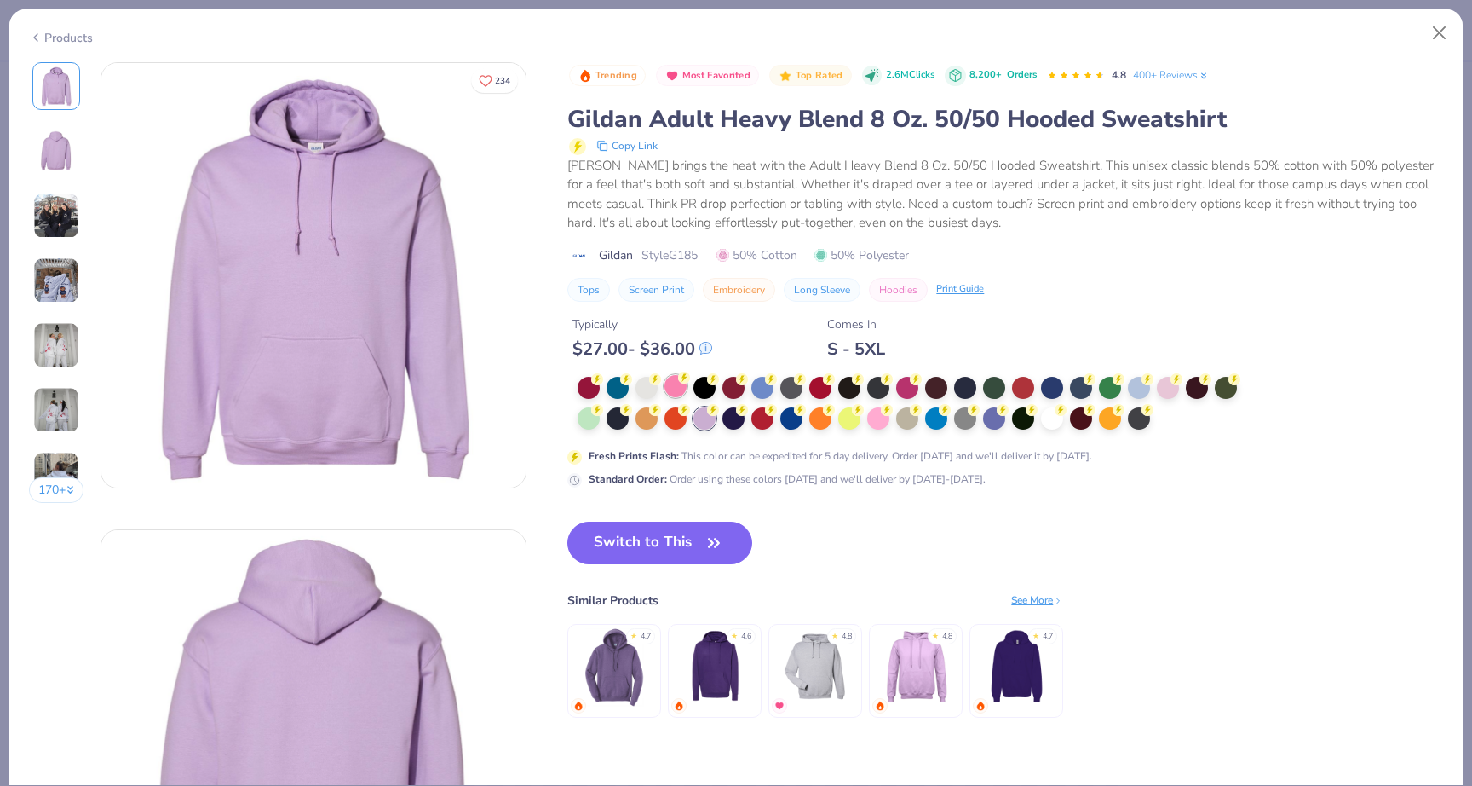
click at [682, 389] on div at bounding box center [676, 386] width 22 height 22
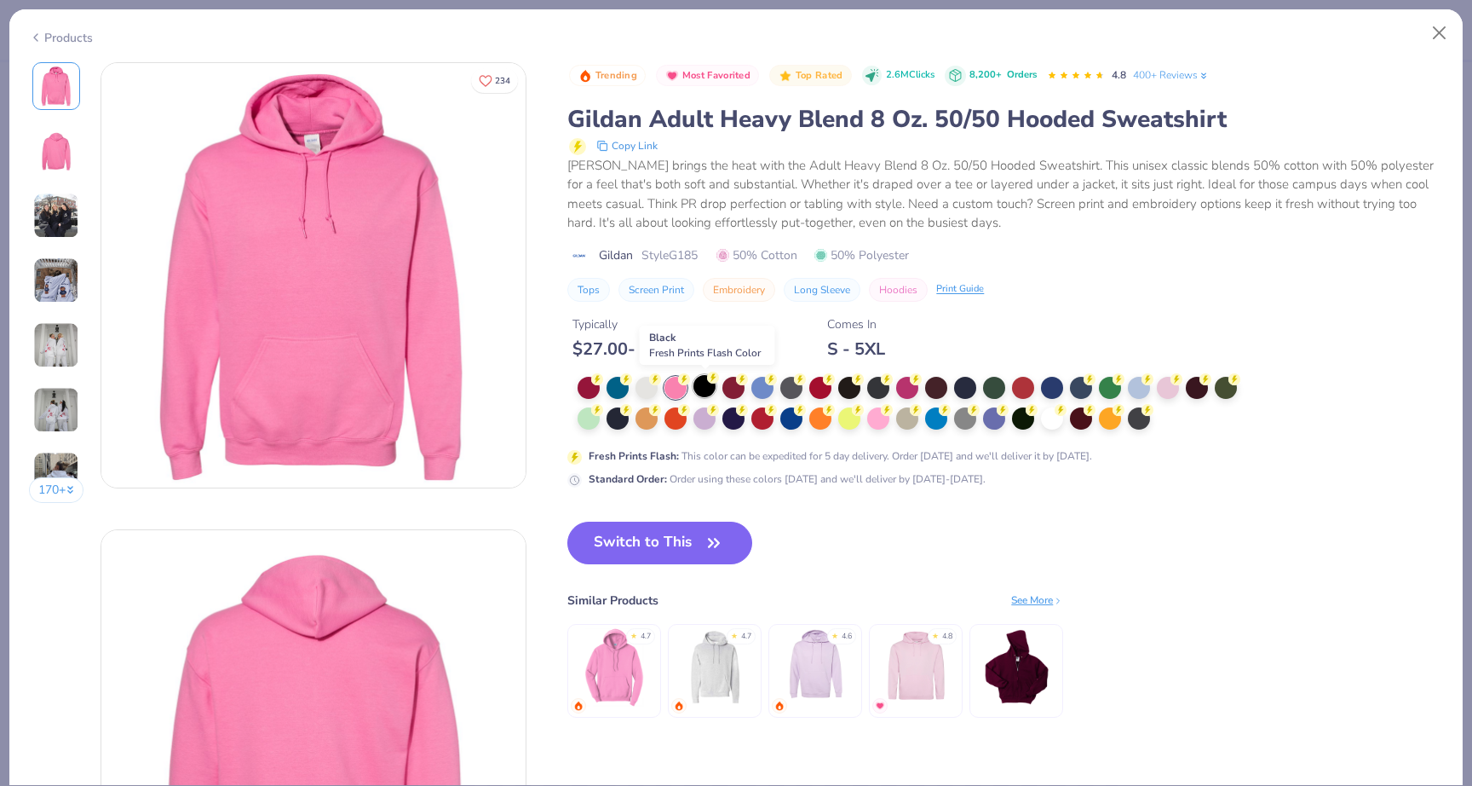
click at [700, 388] on div at bounding box center [705, 386] width 22 height 22
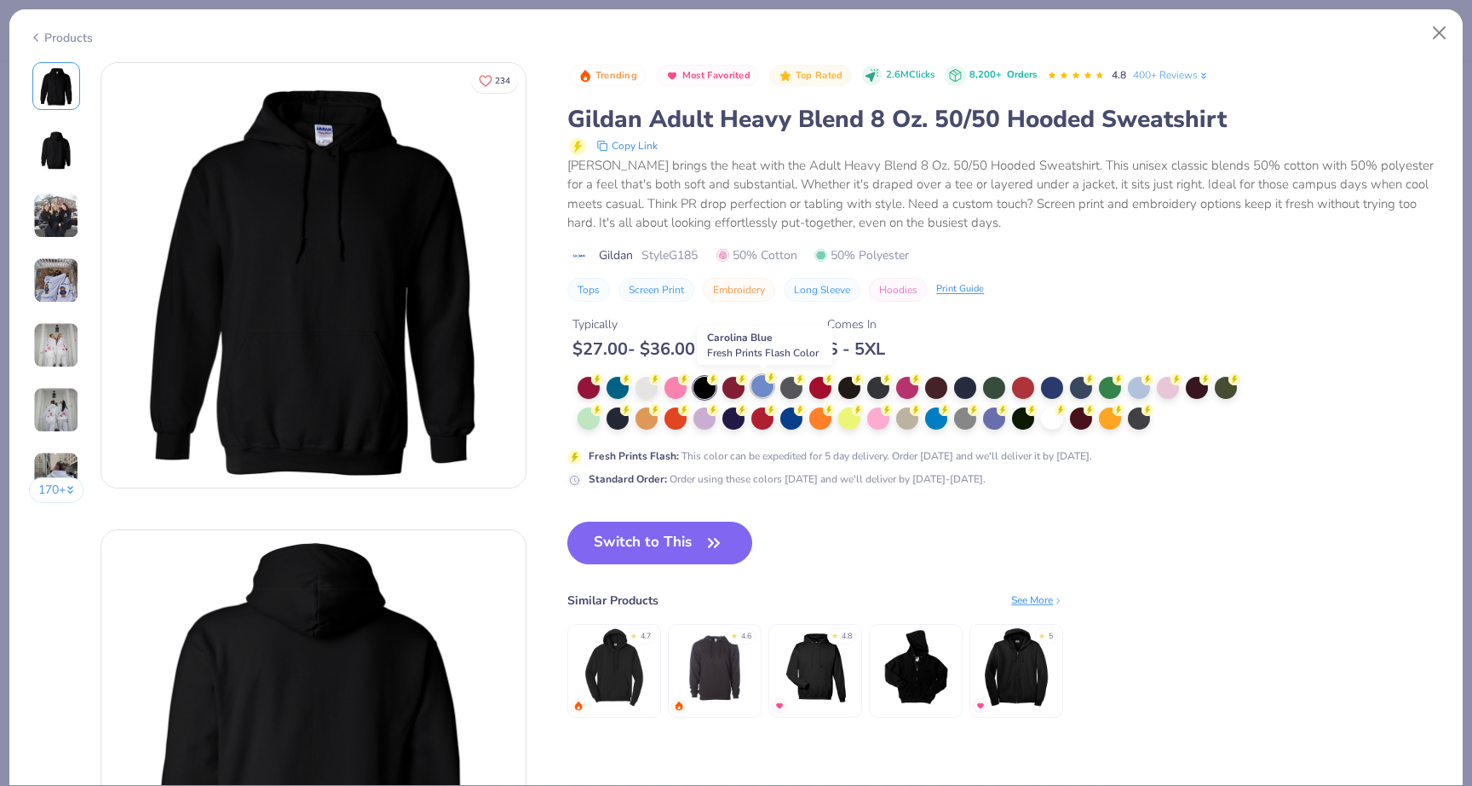
click at [769, 383] on icon at bounding box center [771, 377] width 12 height 12
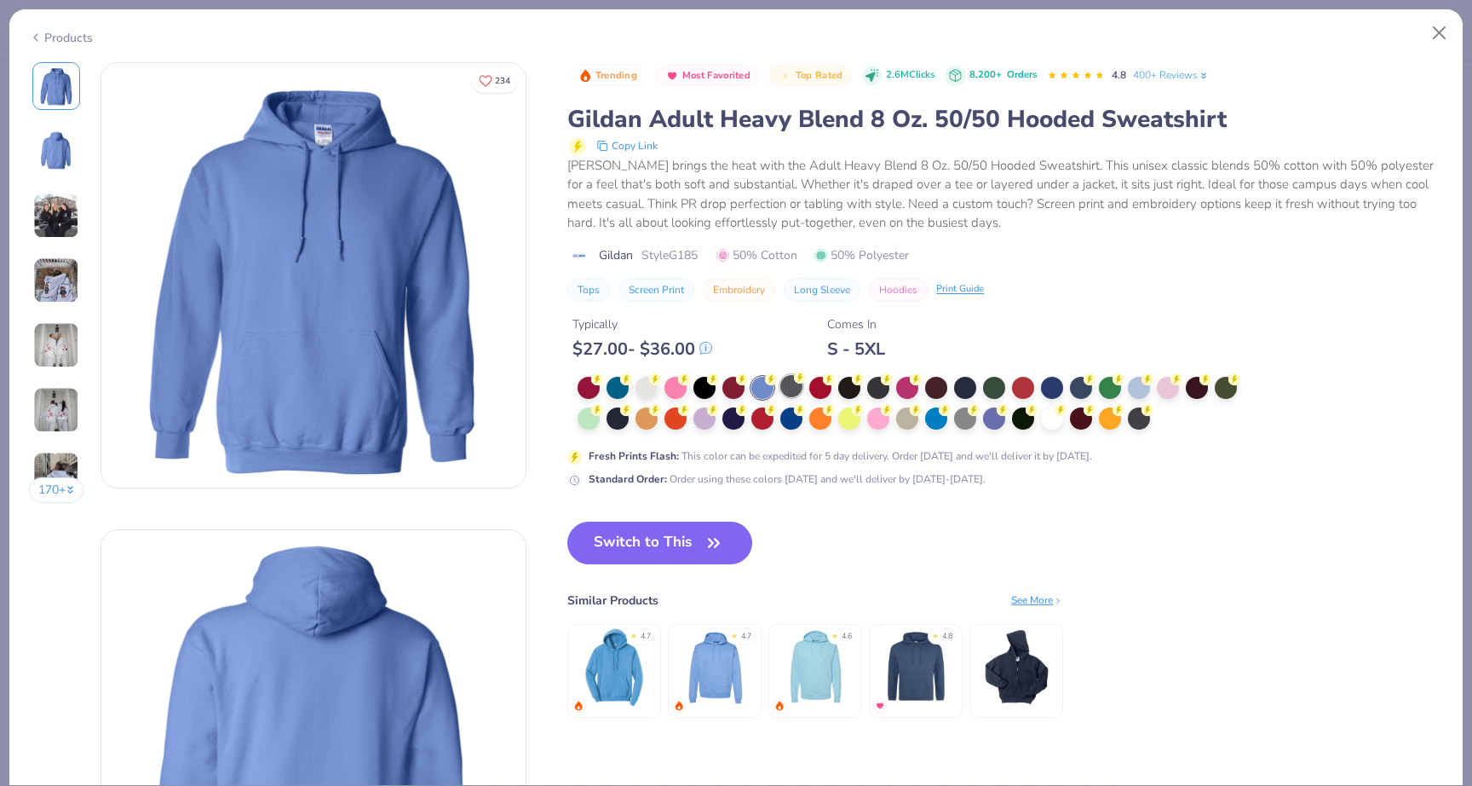
click at [796, 383] on div at bounding box center [791, 386] width 22 height 22
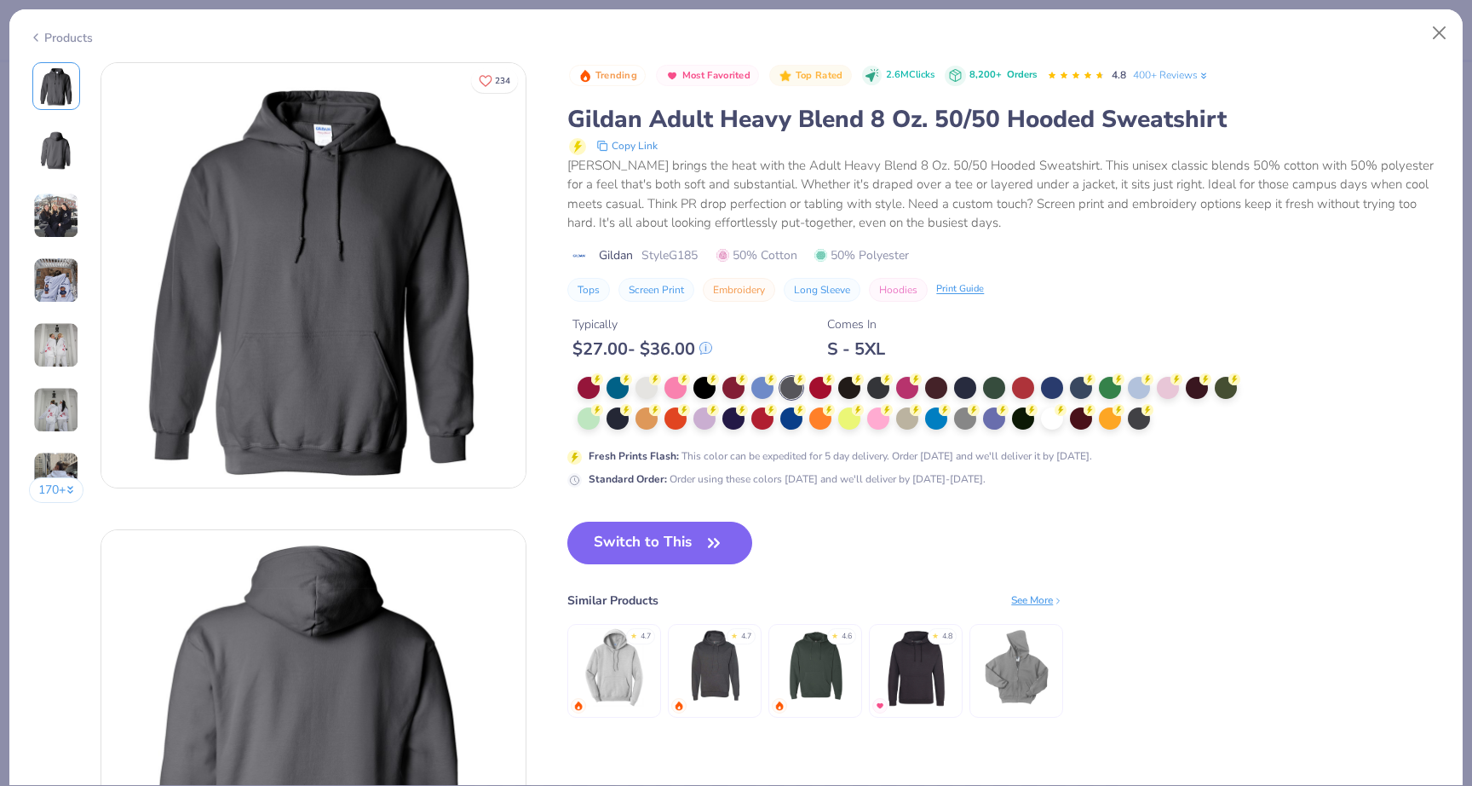
click at [835, 384] on div at bounding box center [913, 404] width 671 height 55
click at [828, 384] on div at bounding box center [820, 386] width 22 height 22
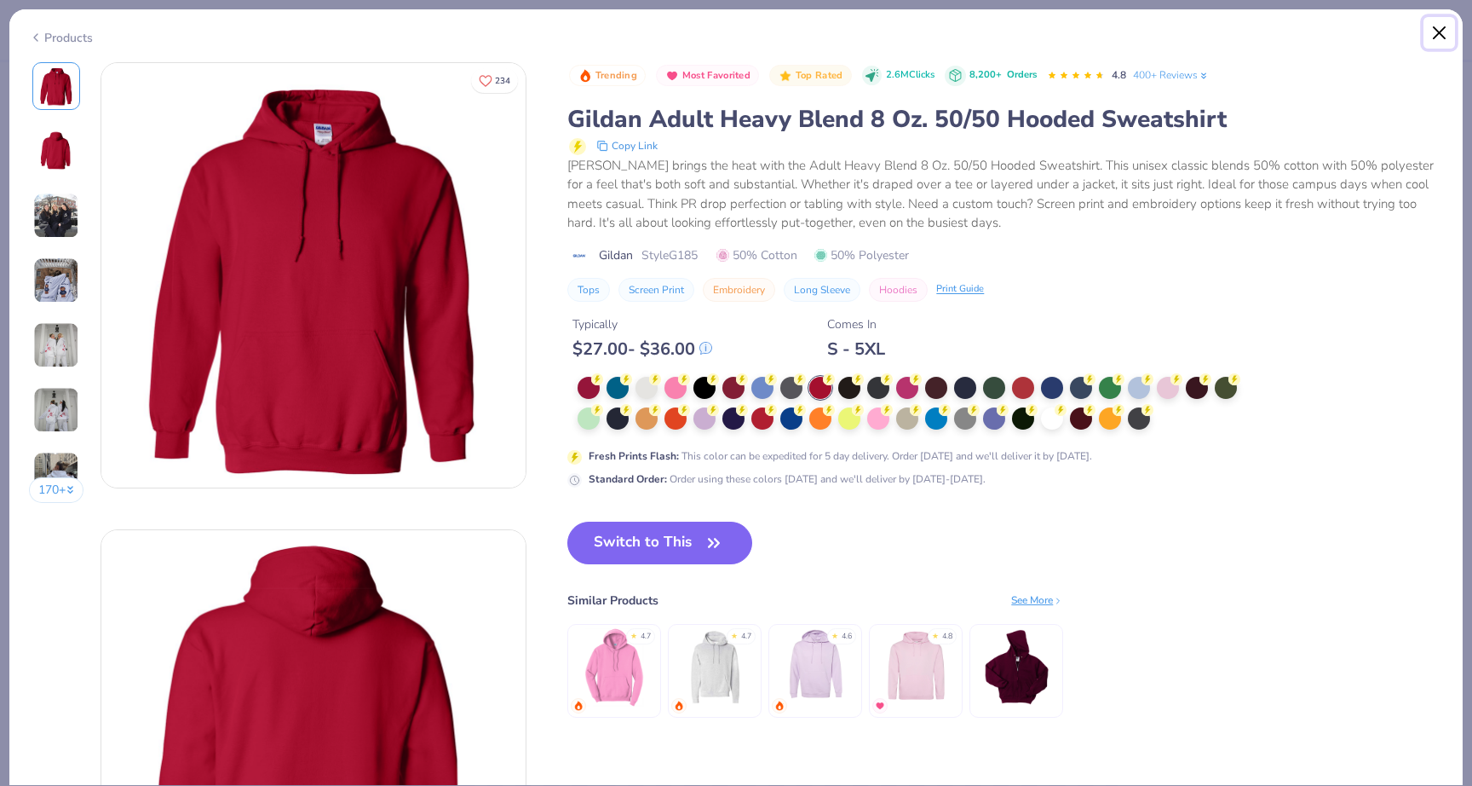
click at [1453, 41] on button "Close" at bounding box center [1440, 33] width 32 height 32
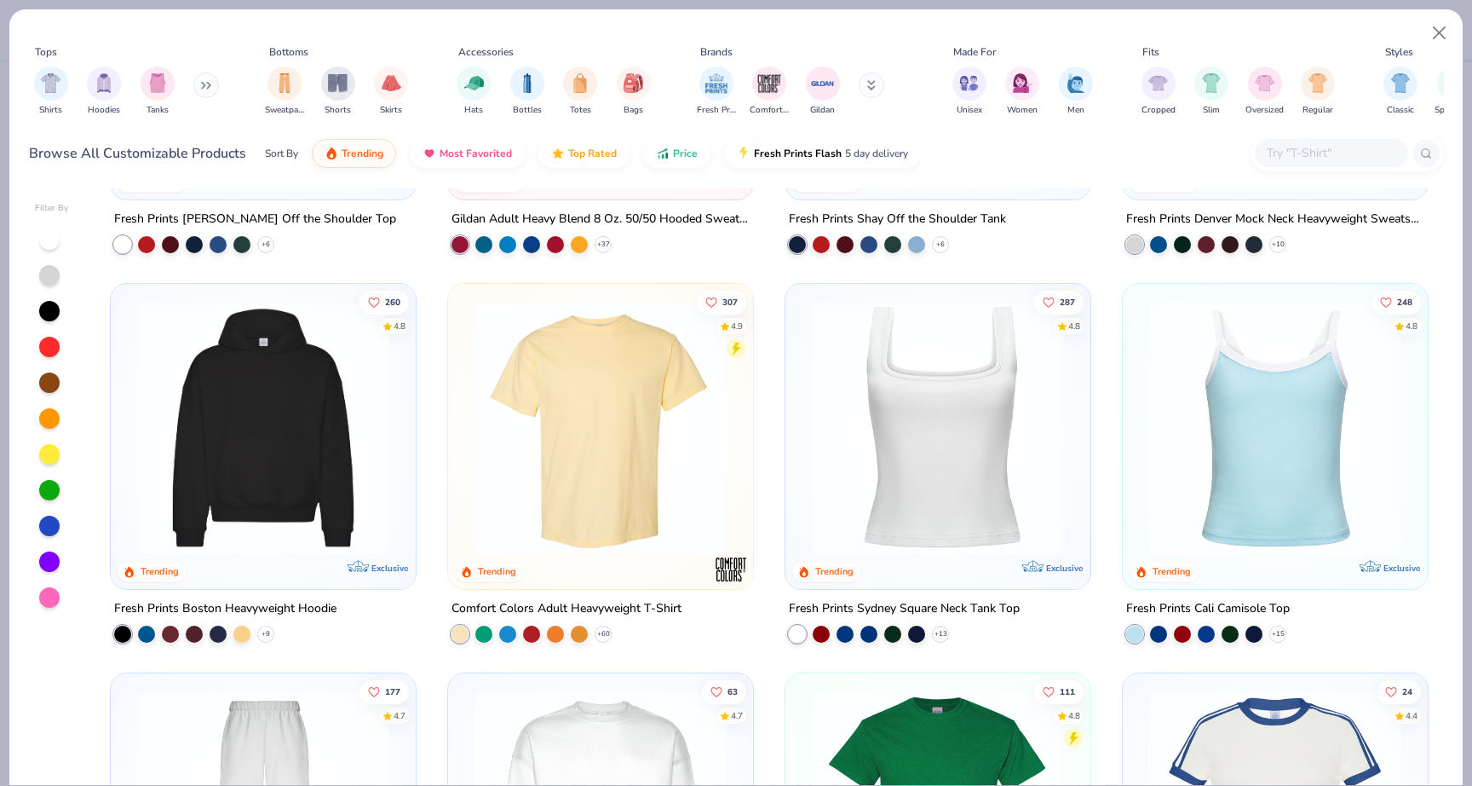
scroll to position [189, 0]
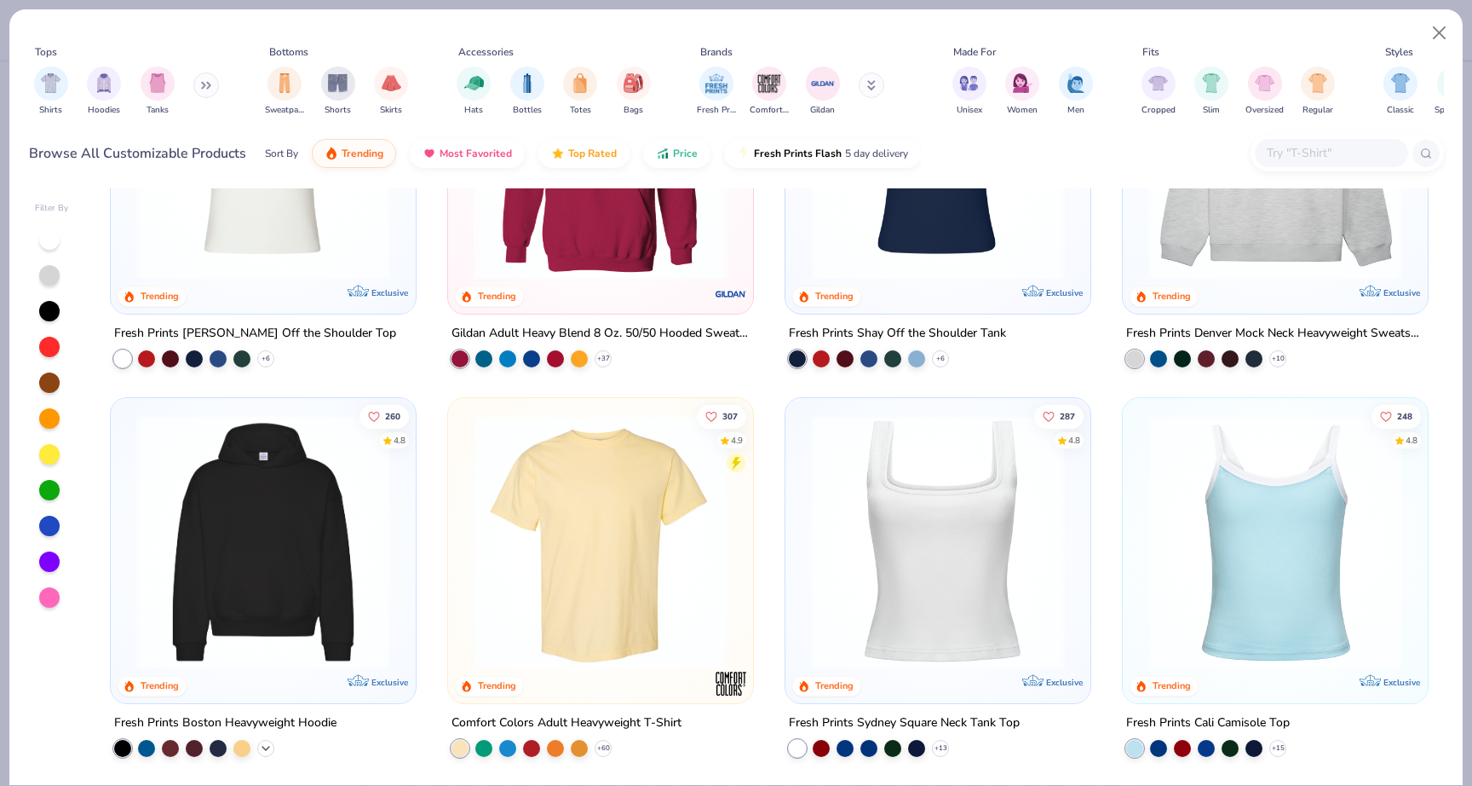
click at [265, 746] on polyline at bounding box center [265, 747] width 7 height 3
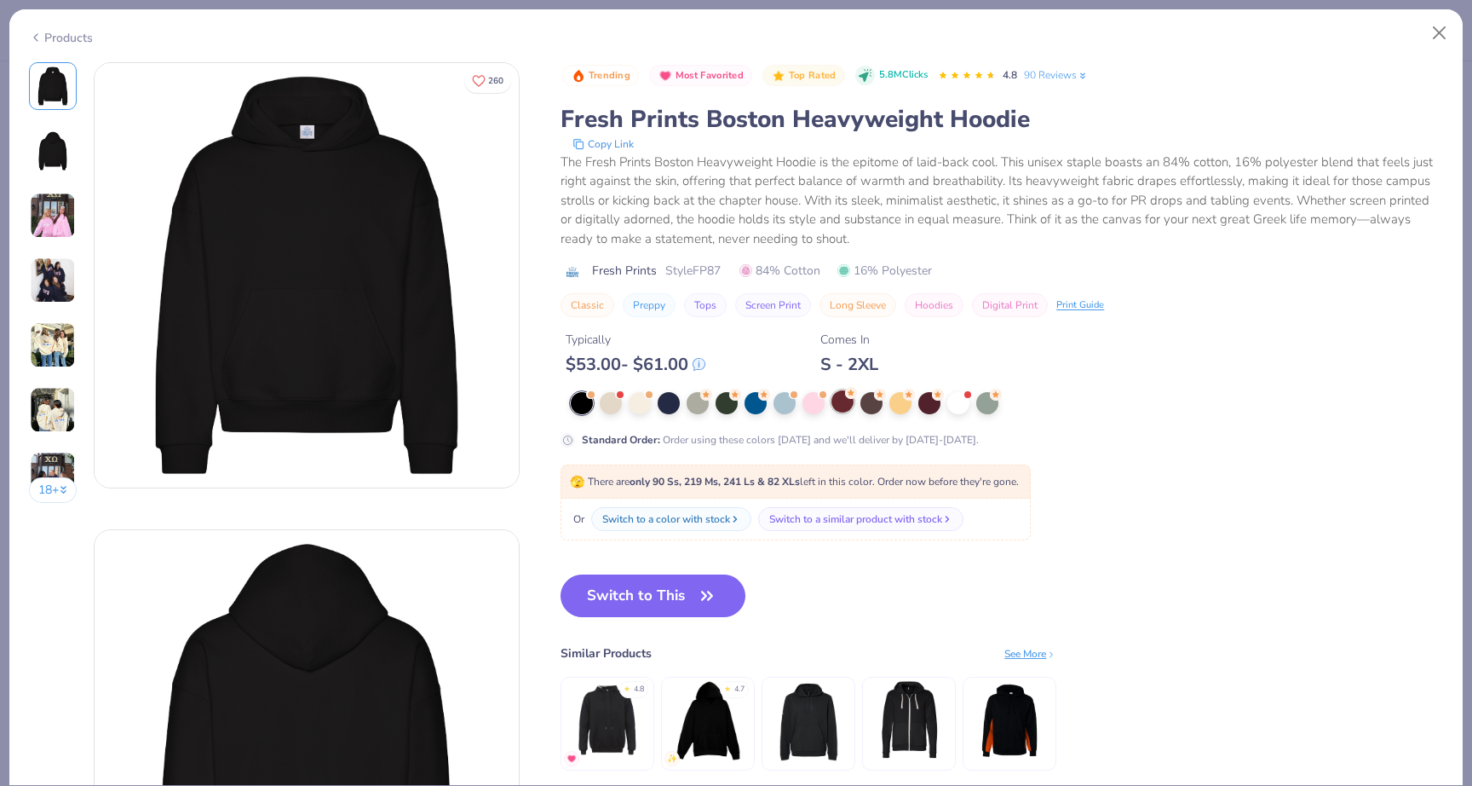
click at [832, 404] on div at bounding box center [843, 401] width 22 height 22
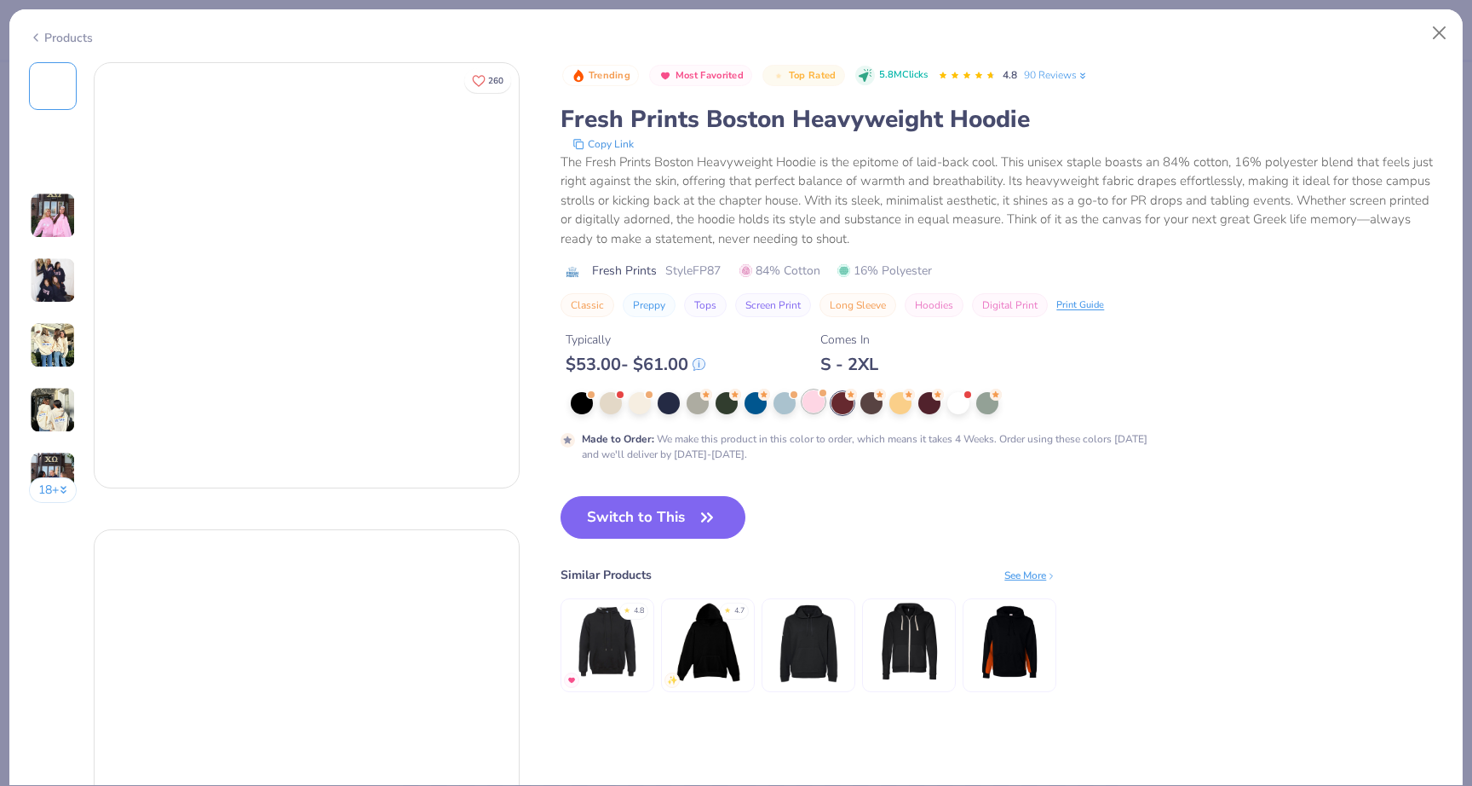
click at [812, 401] on div at bounding box center [814, 401] width 22 height 22
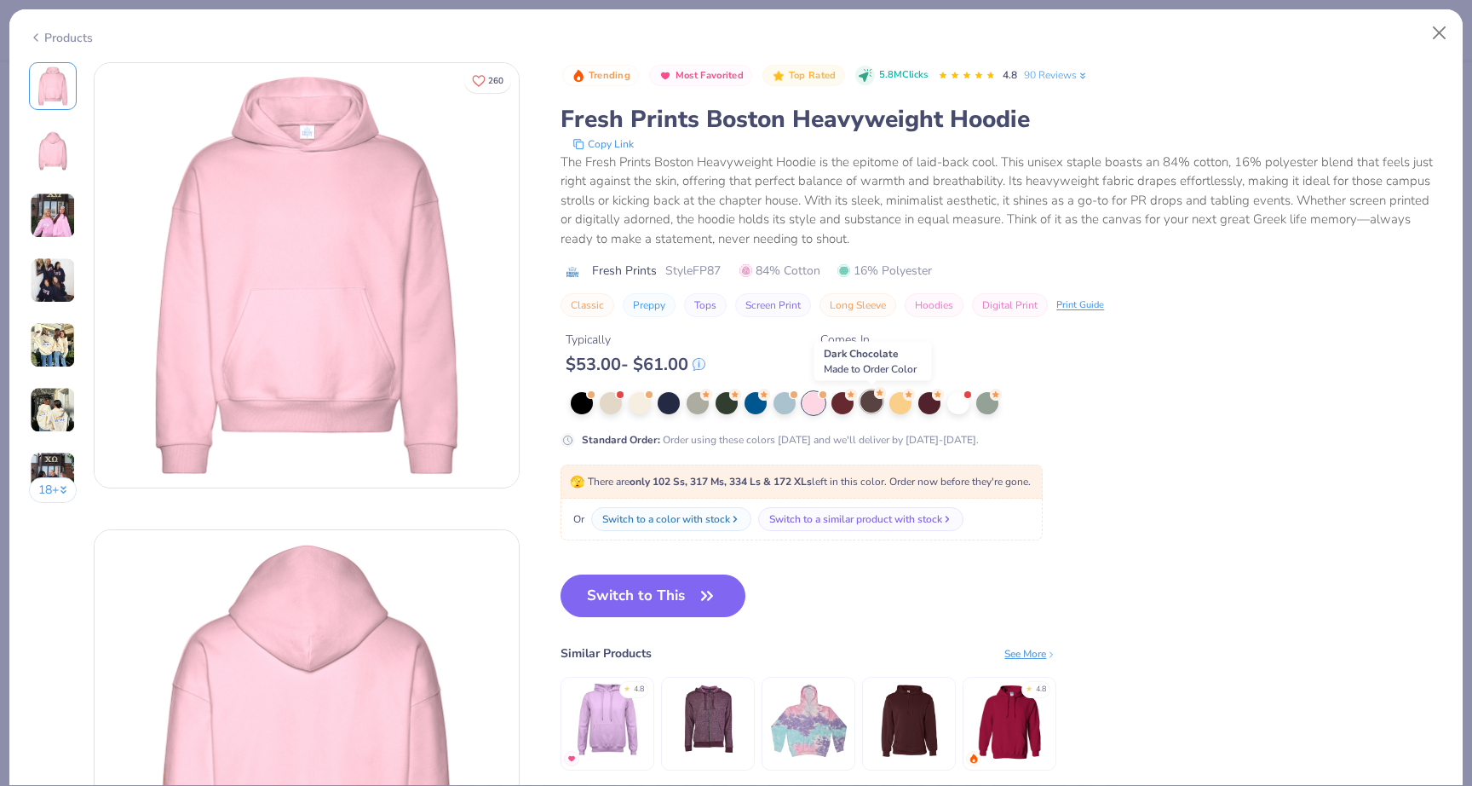
click at [872, 402] on div at bounding box center [872, 401] width 22 height 22
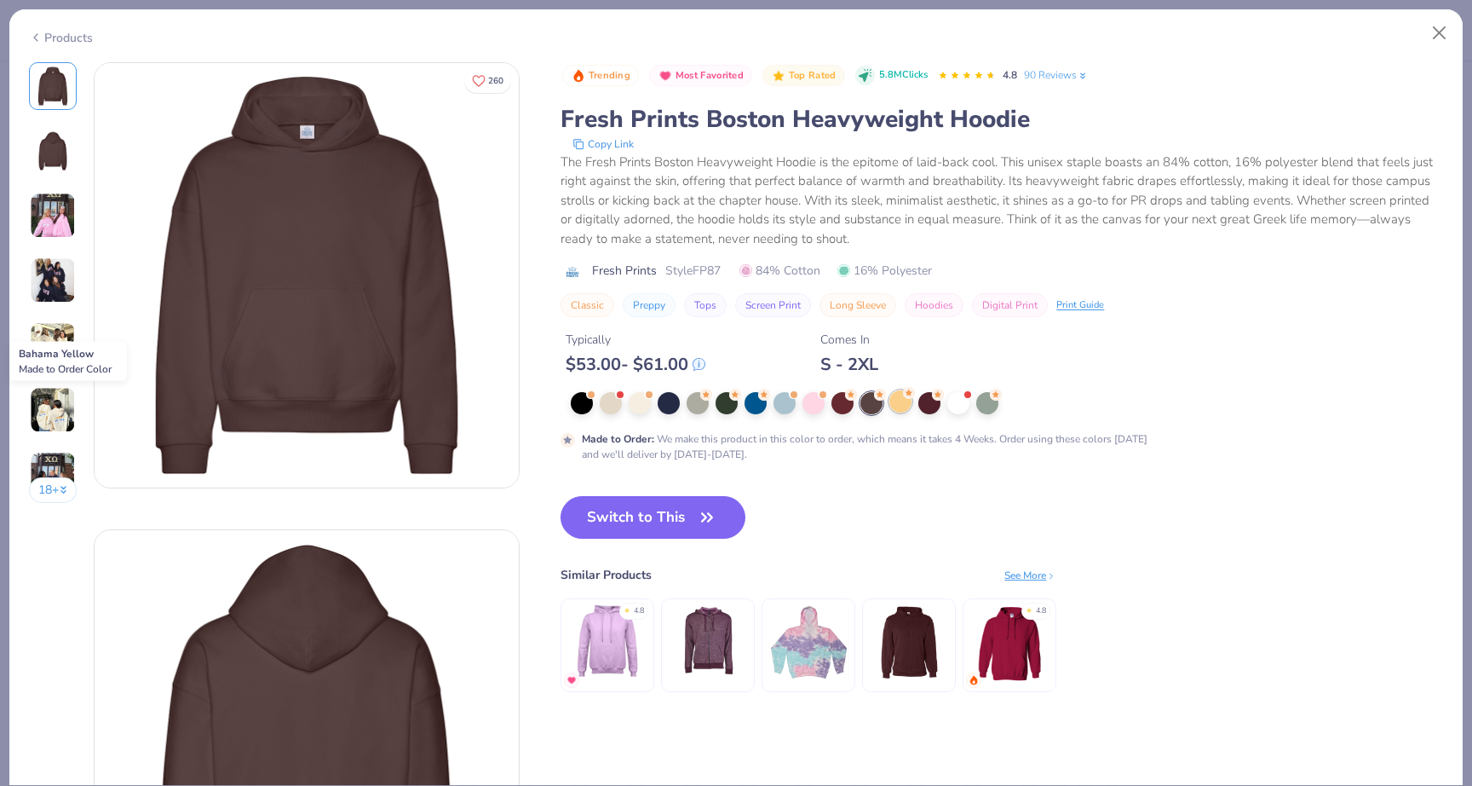
click at [907, 399] on circle at bounding box center [909, 393] width 12 height 12
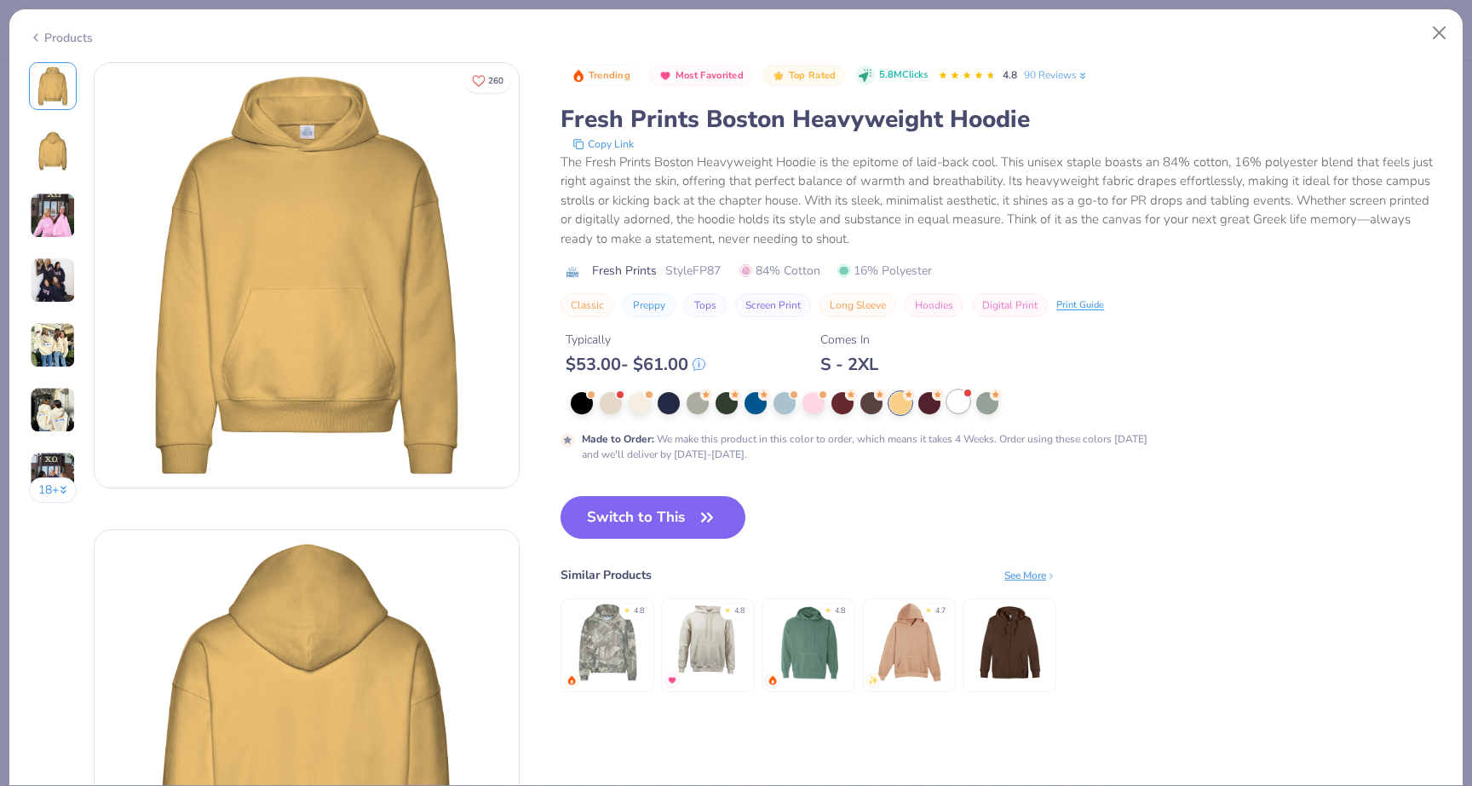
click at [966, 401] on div at bounding box center [958, 401] width 22 height 22
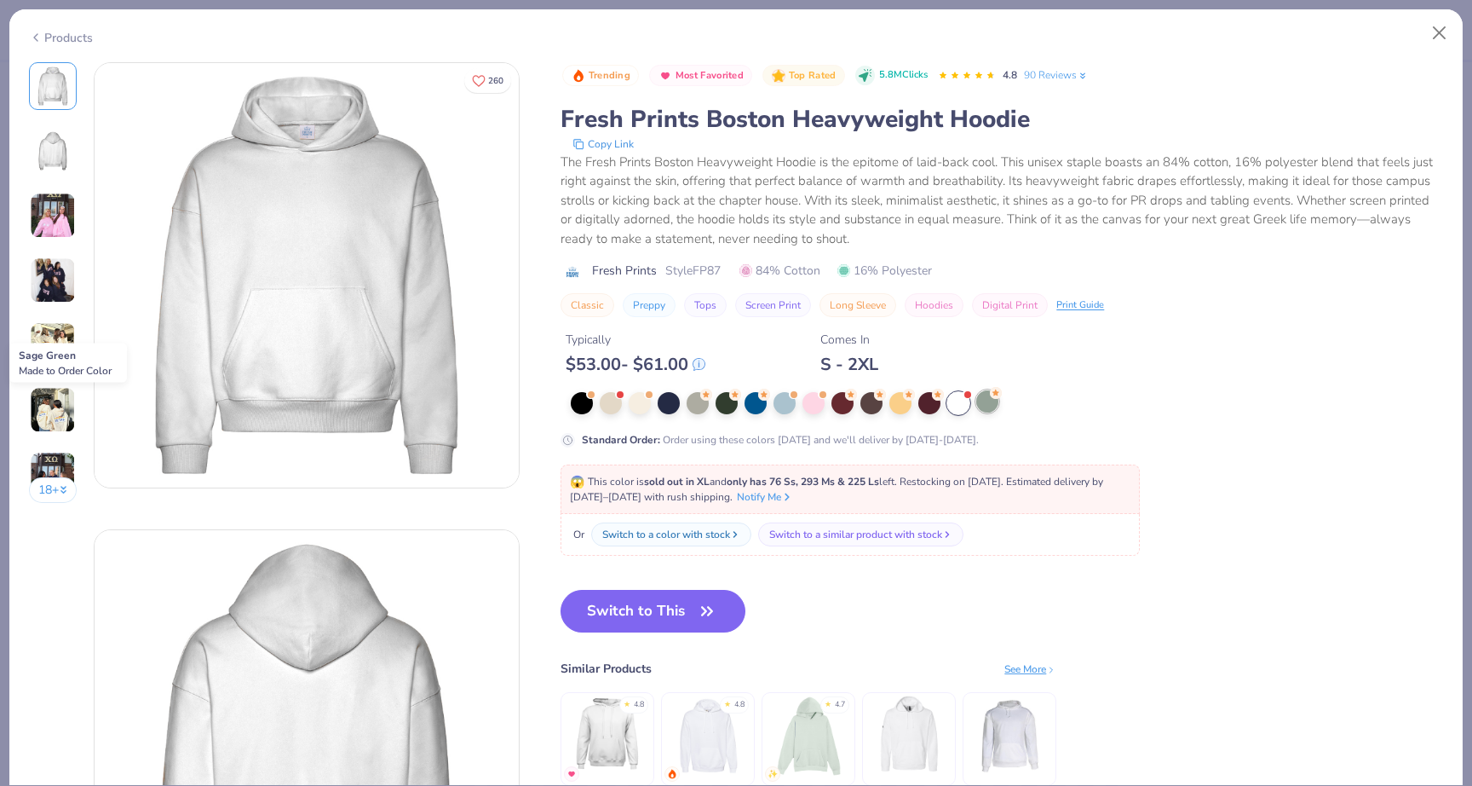
click at [984, 404] on div at bounding box center [987, 401] width 22 height 22
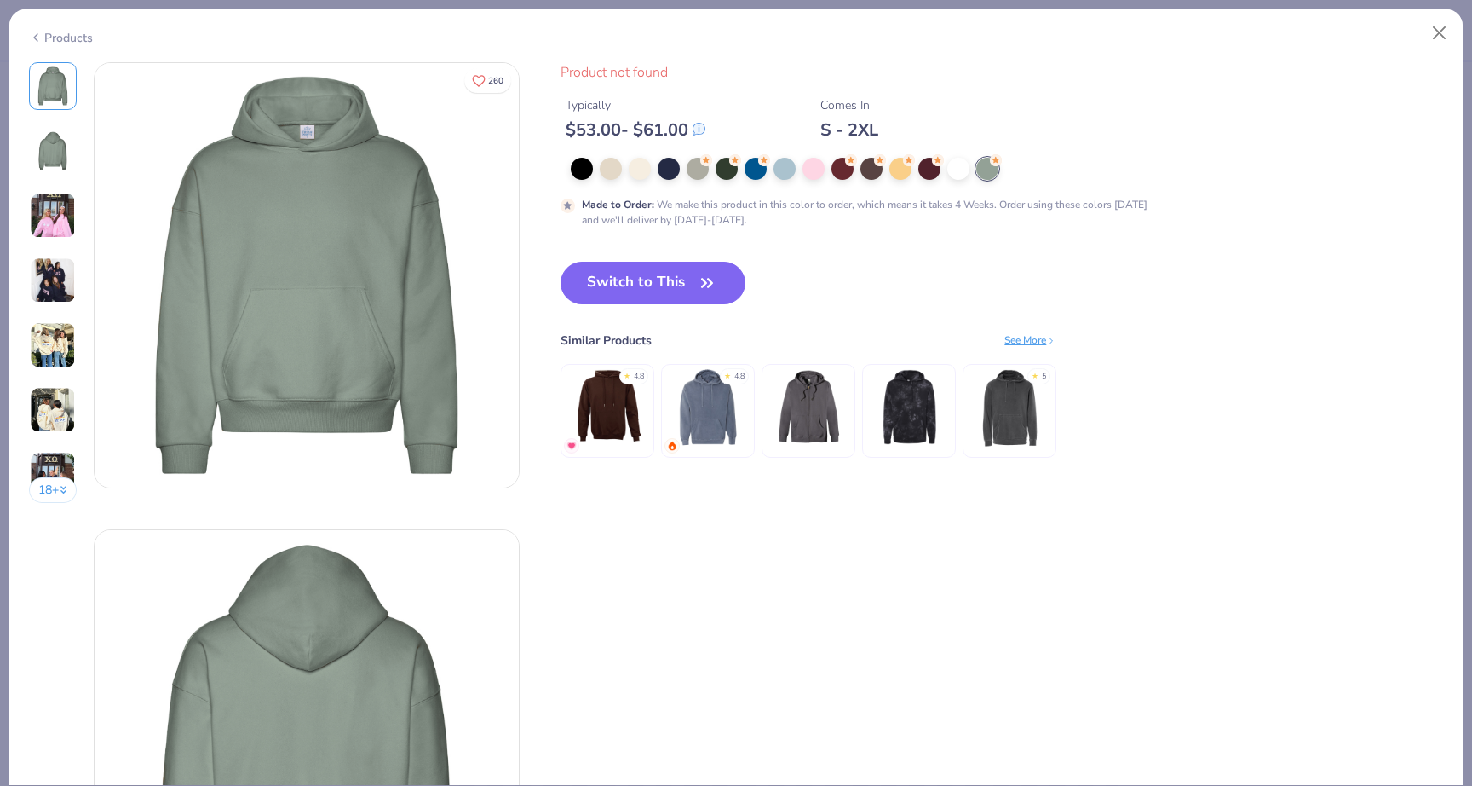
type textarea "x"
